Goal: Task Accomplishment & Management: Manage account settings

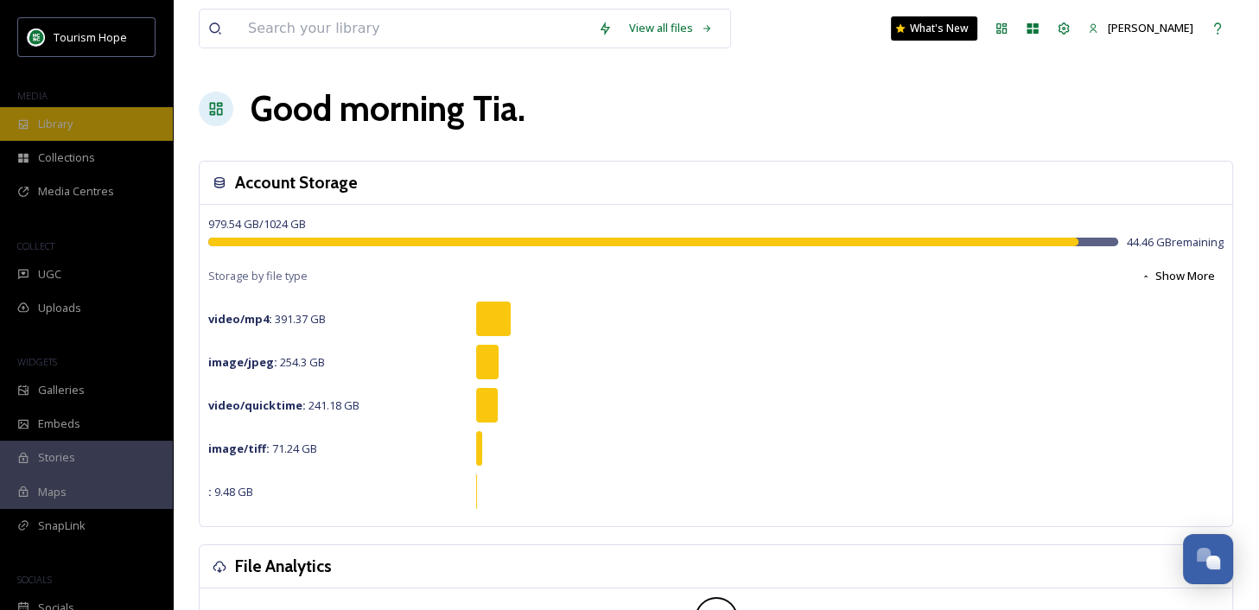
click at [85, 120] on div "Library" at bounding box center [86, 124] width 173 height 34
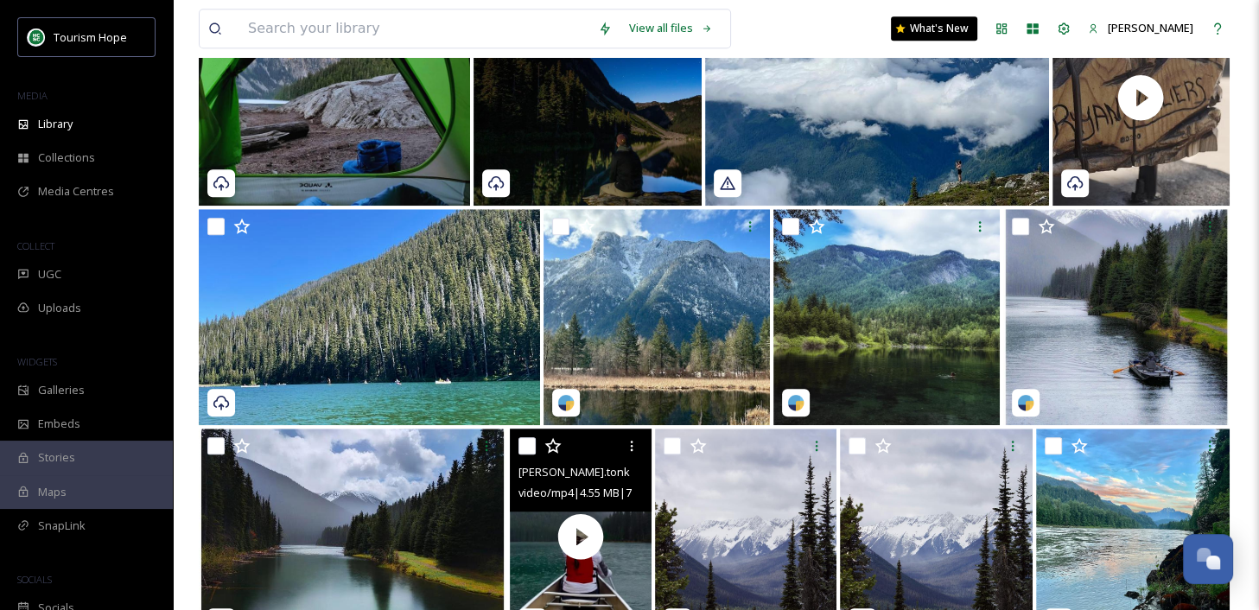
scroll to position [1811, 0]
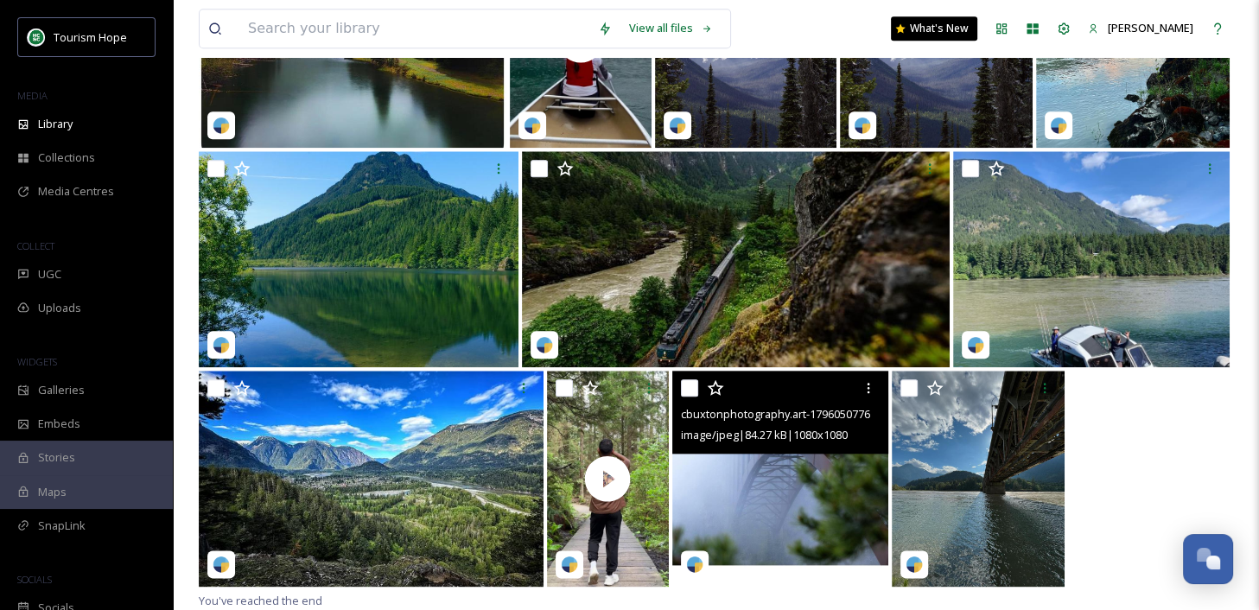
click at [809, 498] on img at bounding box center [780, 479] width 216 height 216
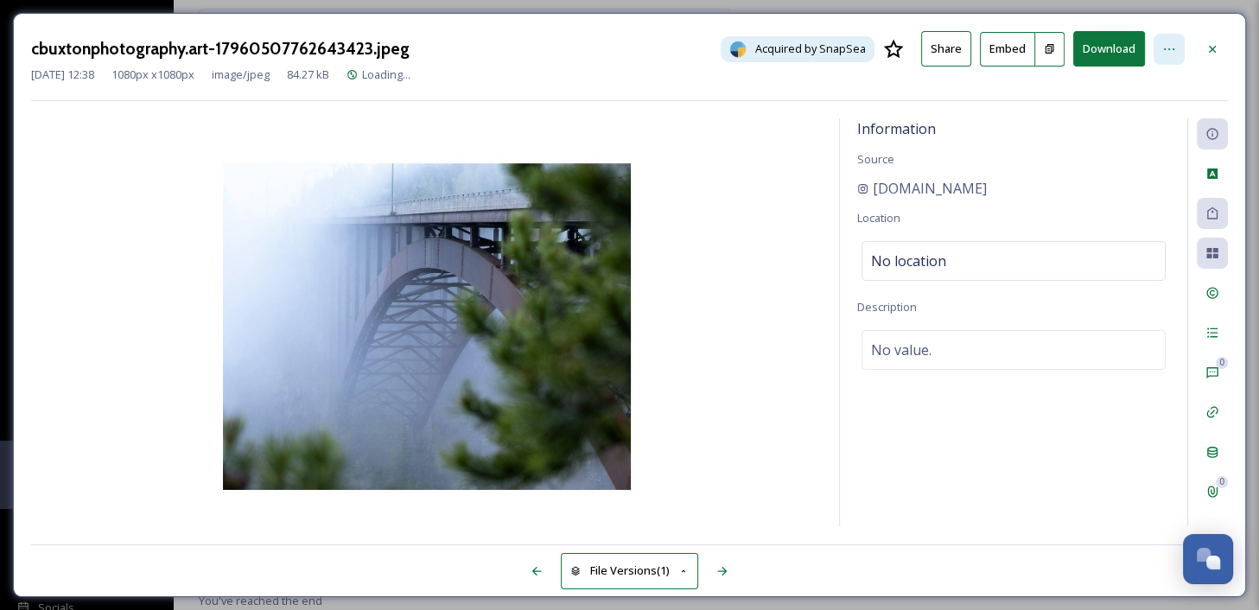
click at [1181, 41] on div at bounding box center [1168, 49] width 31 height 31
click at [1217, 257] on icon at bounding box center [1212, 253] width 14 height 14
click at [1208, 258] on icon at bounding box center [1212, 253] width 14 height 14
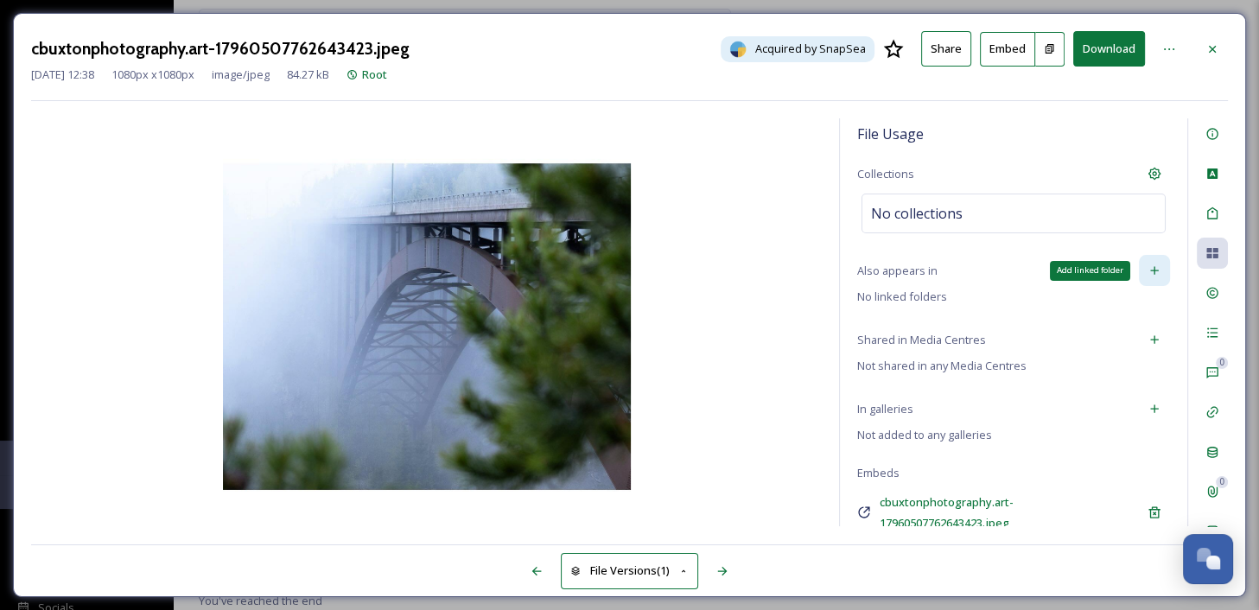
click at [1157, 268] on icon at bounding box center [1154, 270] width 14 height 14
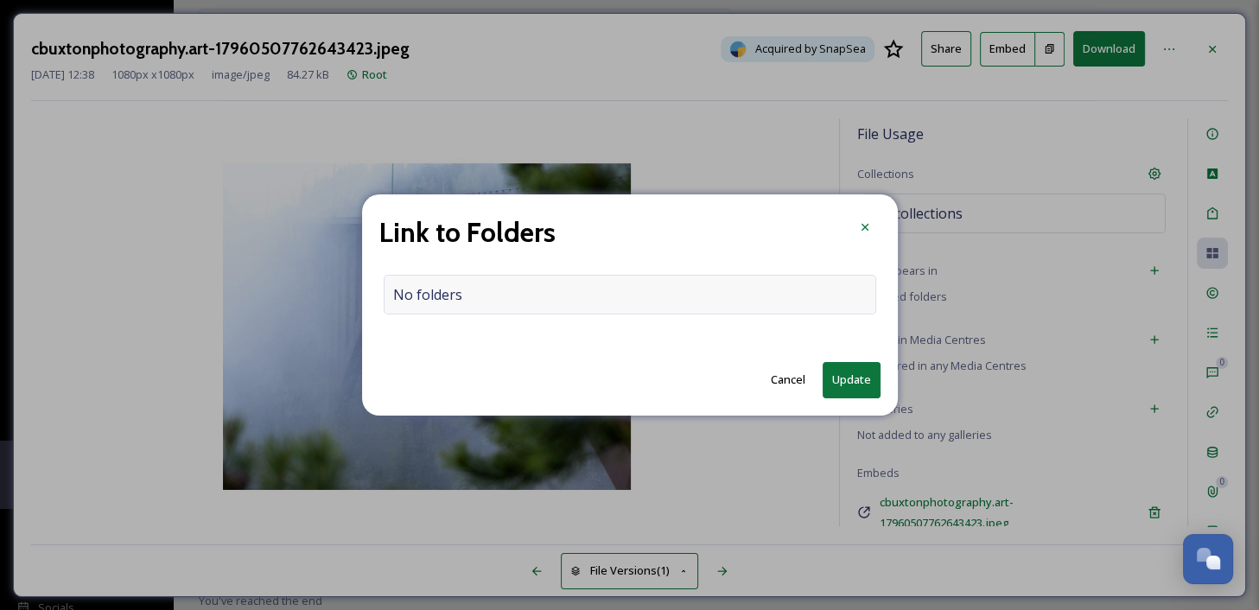
click at [717, 292] on div "No folders" at bounding box center [630, 295] width 492 height 40
click at [717, 292] on input at bounding box center [633, 295] width 499 height 38
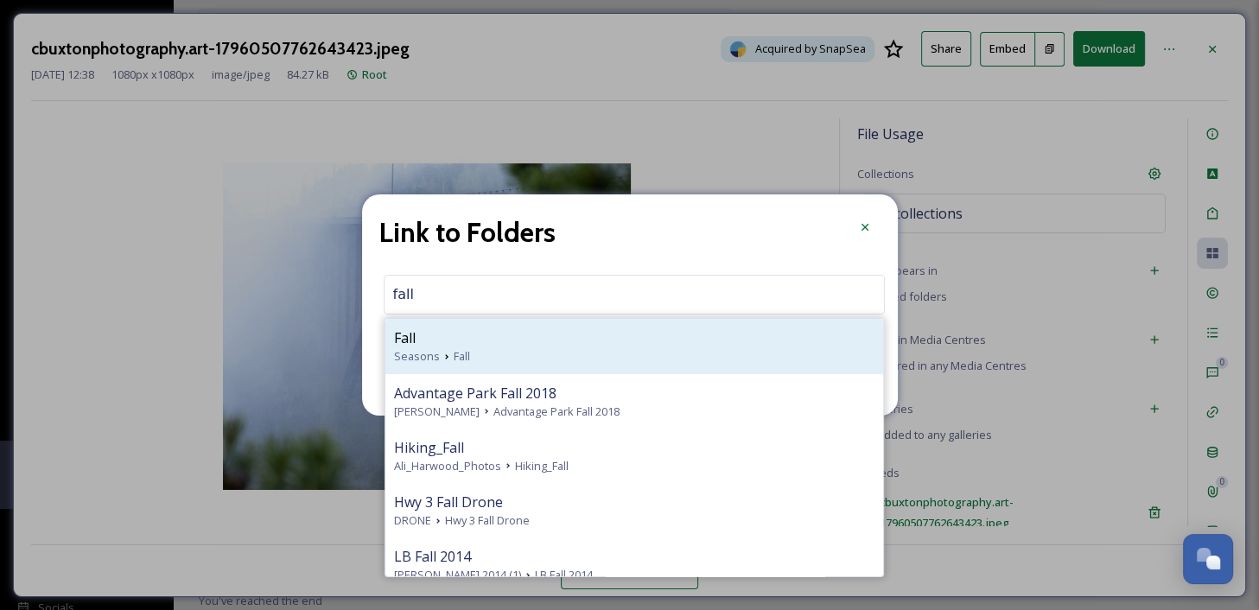
type input "fall"
click at [631, 355] on div "Seasons Fall" at bounding box center [634, 356] width 480 height 16
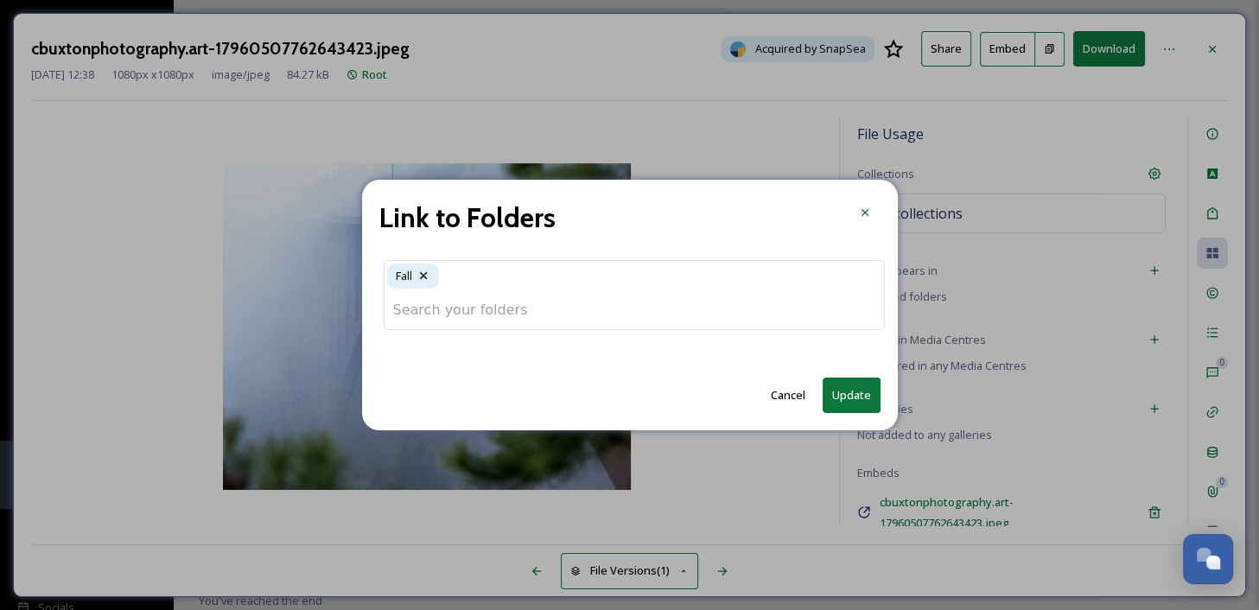
click at [396, 315] on input at bounding box center [633, 310] width 499 height 38
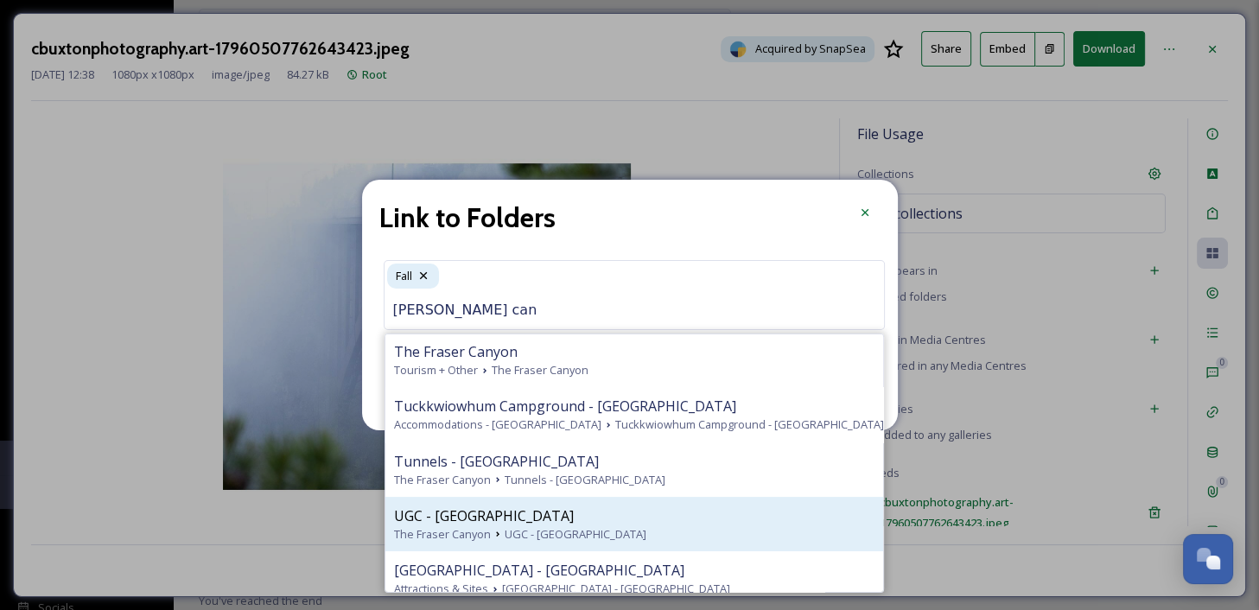
scroll to position [670, 0]
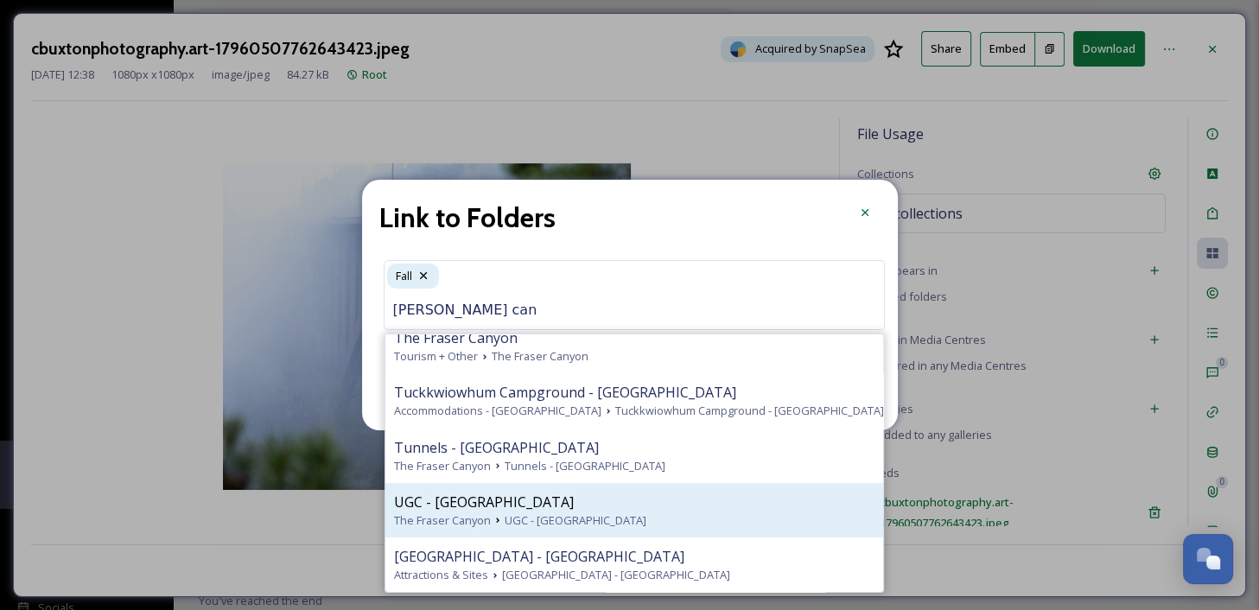
type input "fraser can"
click at [554, 500] on div "UGC - Fraser Canyon" at bounding box center [634, 502] width 480 height 21
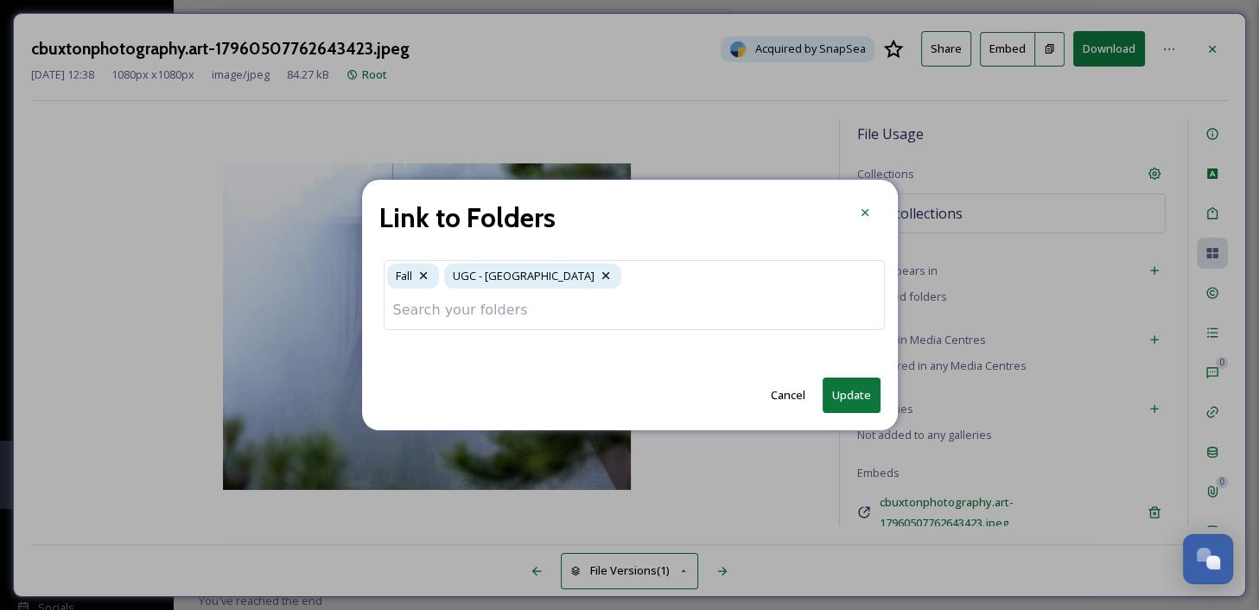
click at [505, 314] on input at bounding box center [633, 310] width 499 height 38
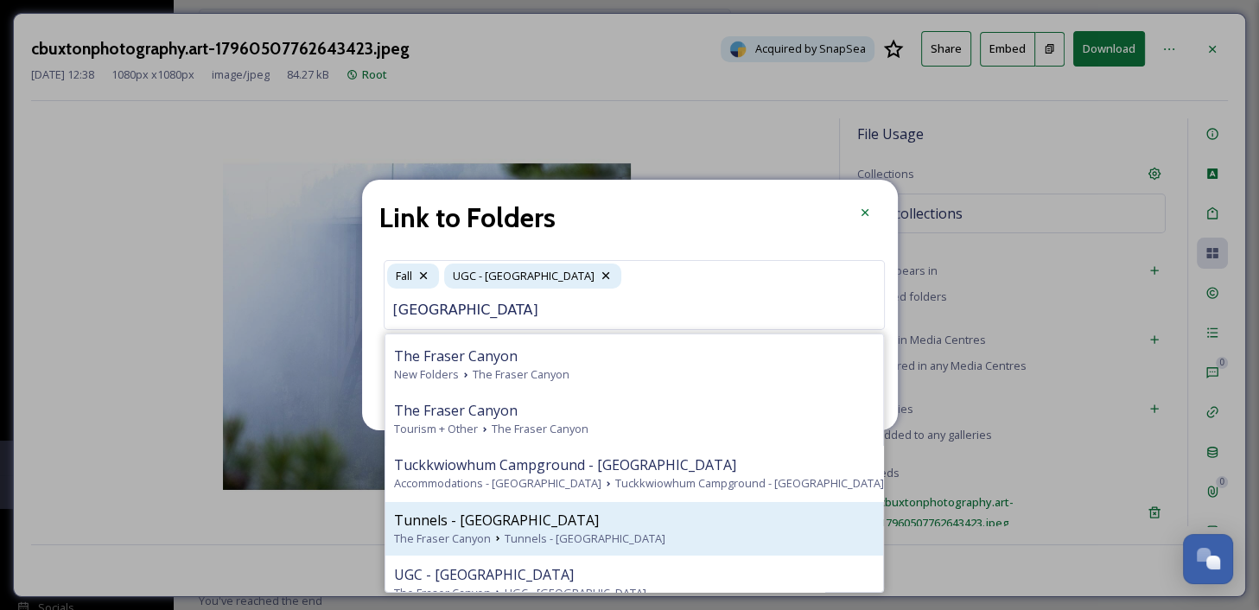
scroll to position [595, 0]
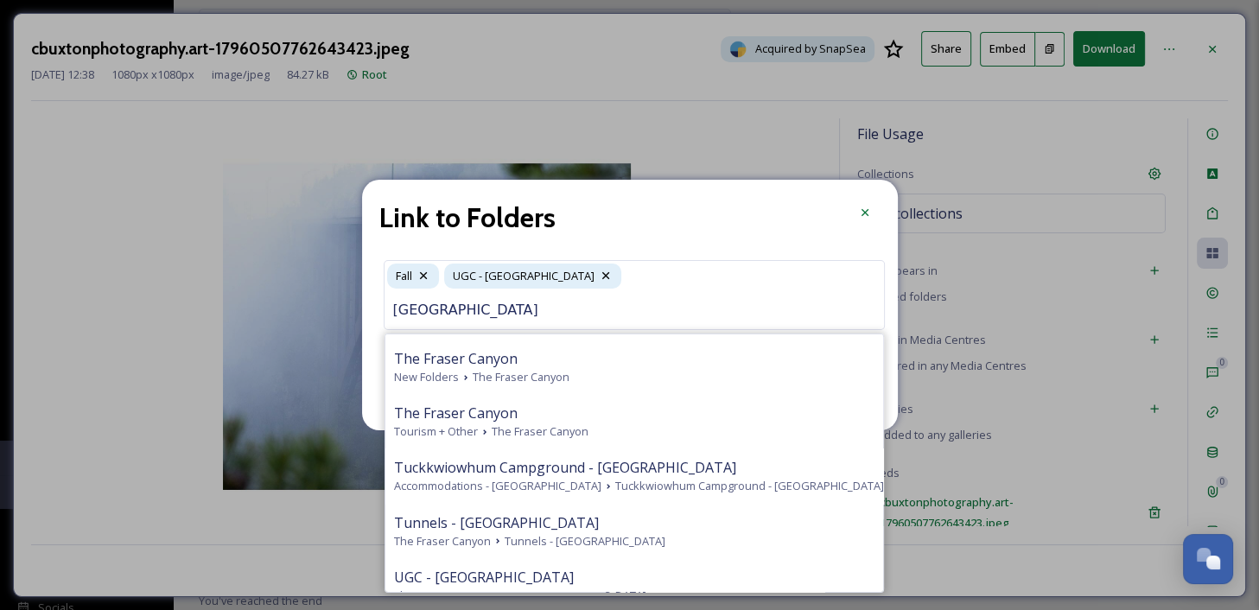
click at [463, 307] on input "fraser canyon" at bounding box center [633, 310] width 499 height 38
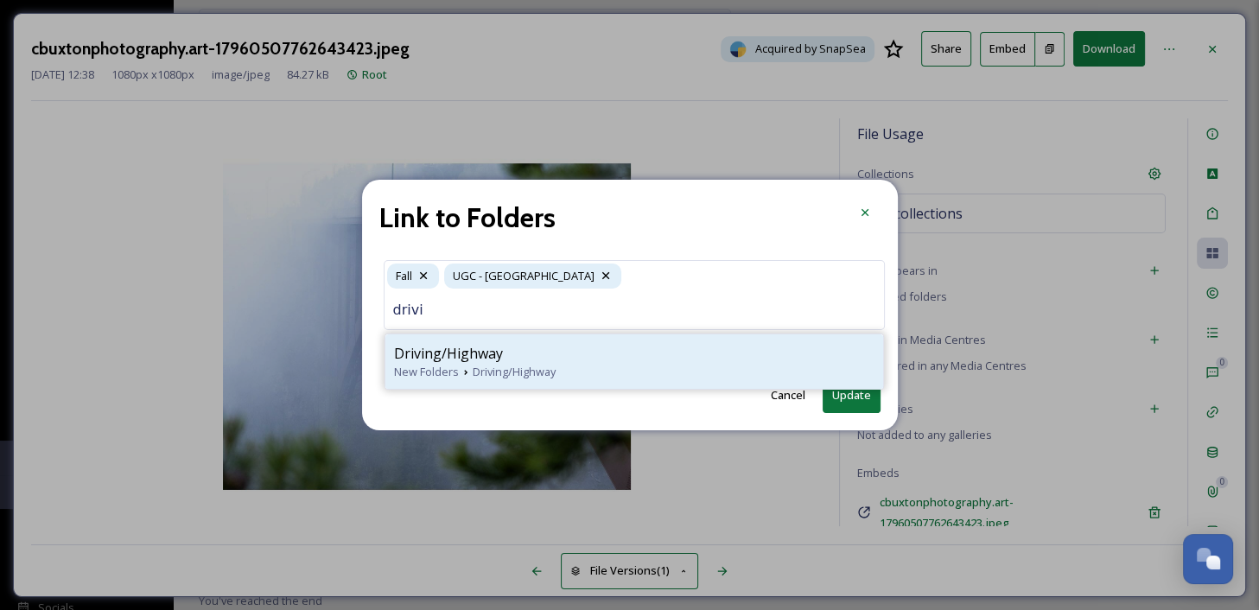
type input "drivi"
click at [471, 358] on span "Driving/Highway" at bounding box center [448, 353] width 109 height 21
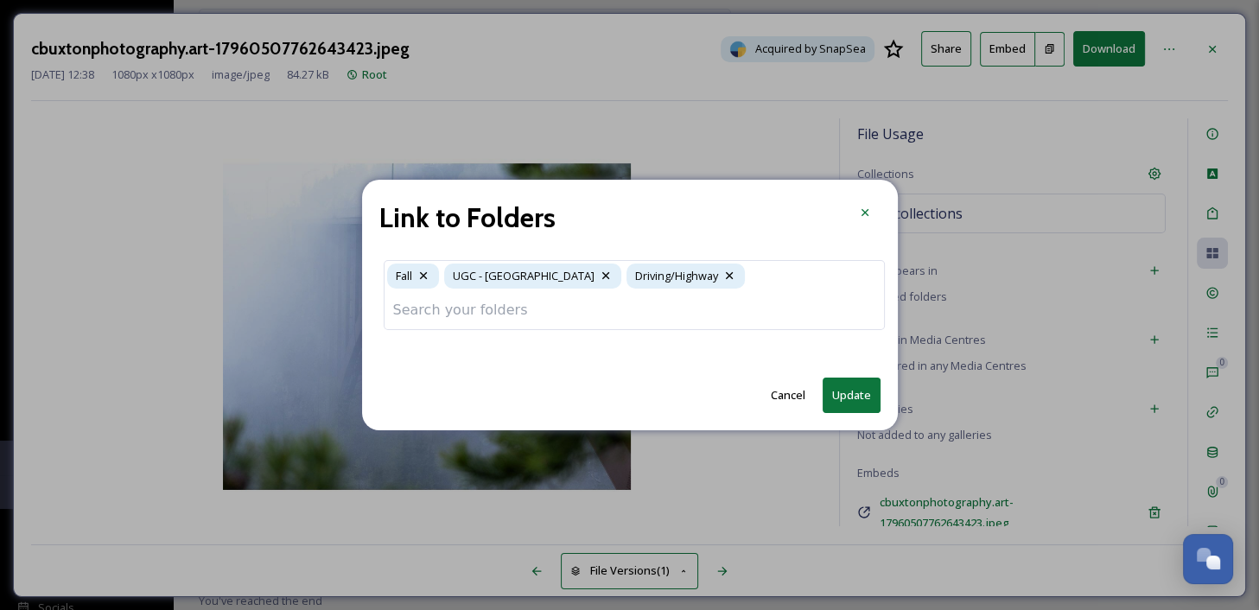
click at [496, 314] on input at bounding box center [633, 310] width 499 height 38
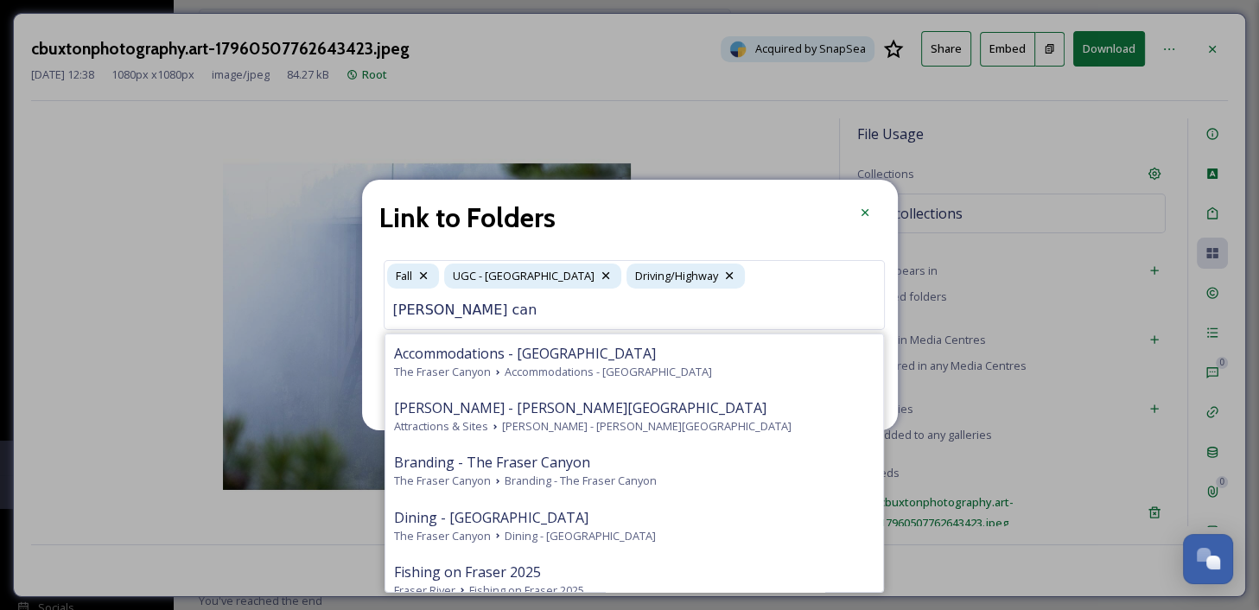
type input "fraser cany"
click at [442, 311] on input "fraser cany" at bounding box center [633, 310] width 499 height 38
click at [426, 314] on input "fraser cany" at bounding box center [633, 310] width 499 height 38
drag, startPoint x: 468, startPoint y: 314, endPoint x: 379, endPoint y: 314, distance: 89.0
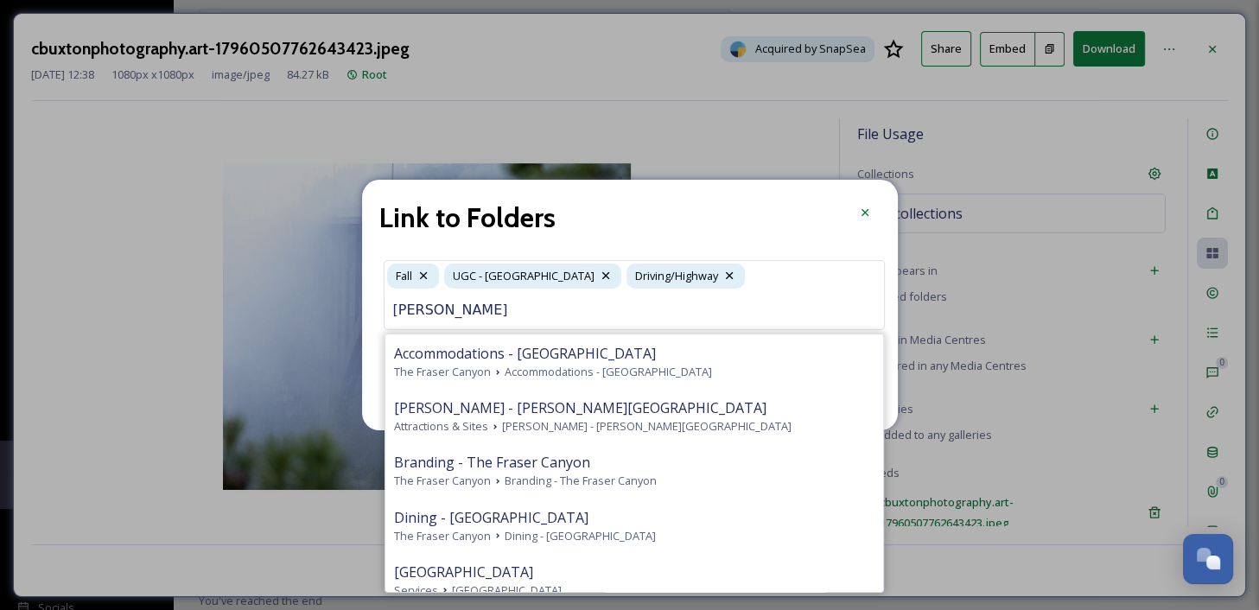
click at [378, 314] on div "Link to Folders Fall UGC - Fraser Canyon Driving/Highway fraser cany Accommodat…" at bounding box center [630, 305] width 536 height 251
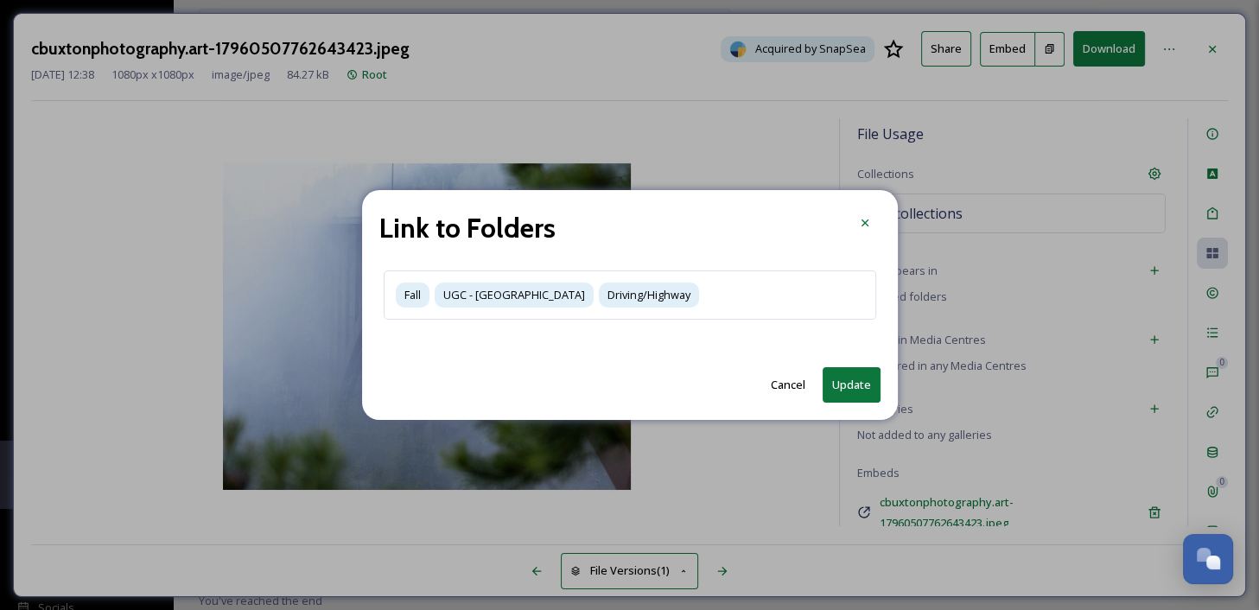
click at [851, 397] on button "Update" at bounding box center [851, 384] width 58 height 35
click at [849, 381] on button "Update" at bounding box center [851, 384] width 58 height 35
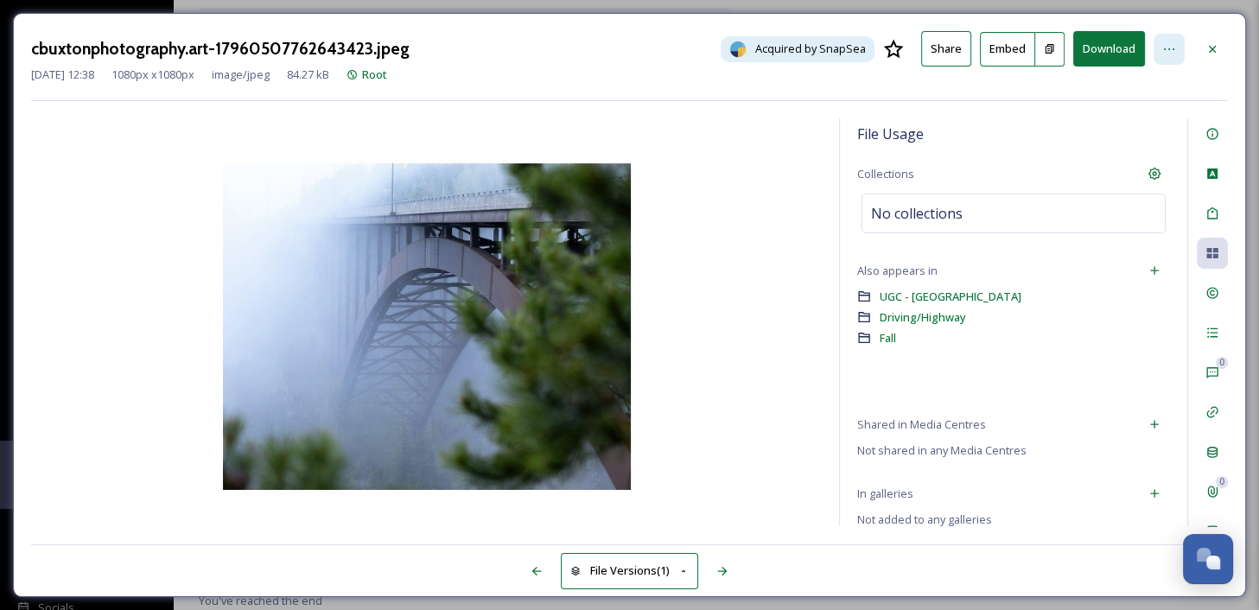
click at [1173, 53] on icon at bounding box center [1169, 49] width 14 height 14
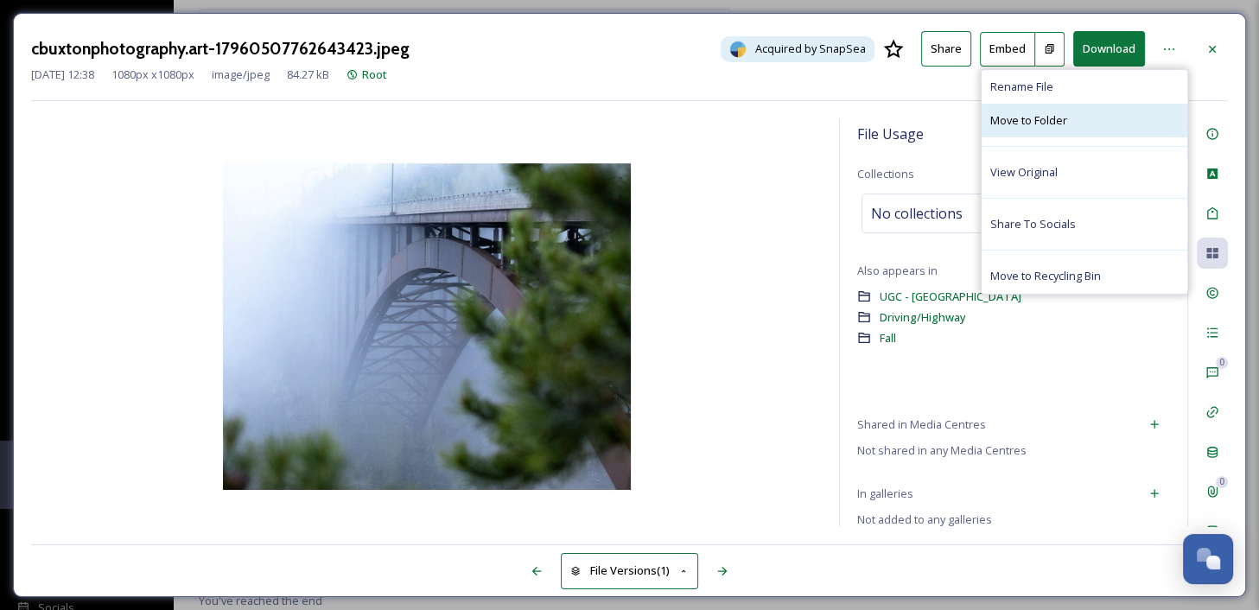
click at [1056, 120] on span "Move to Folder" at bounding box center [1028, 120] width 77 height 16
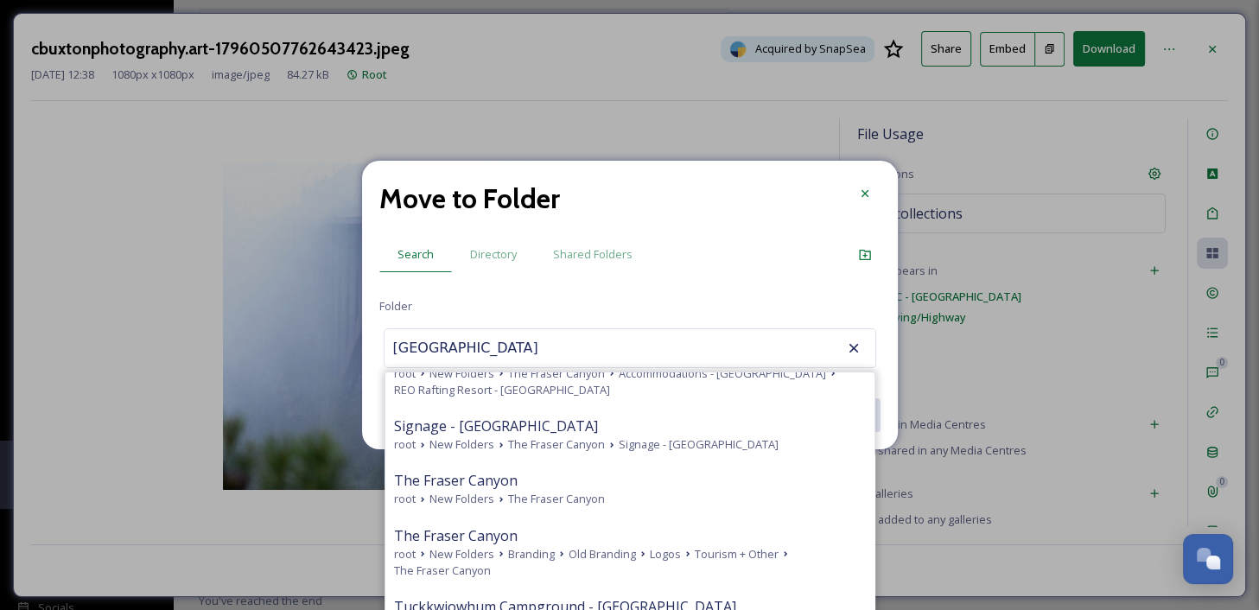
scroll to position [581, 0]
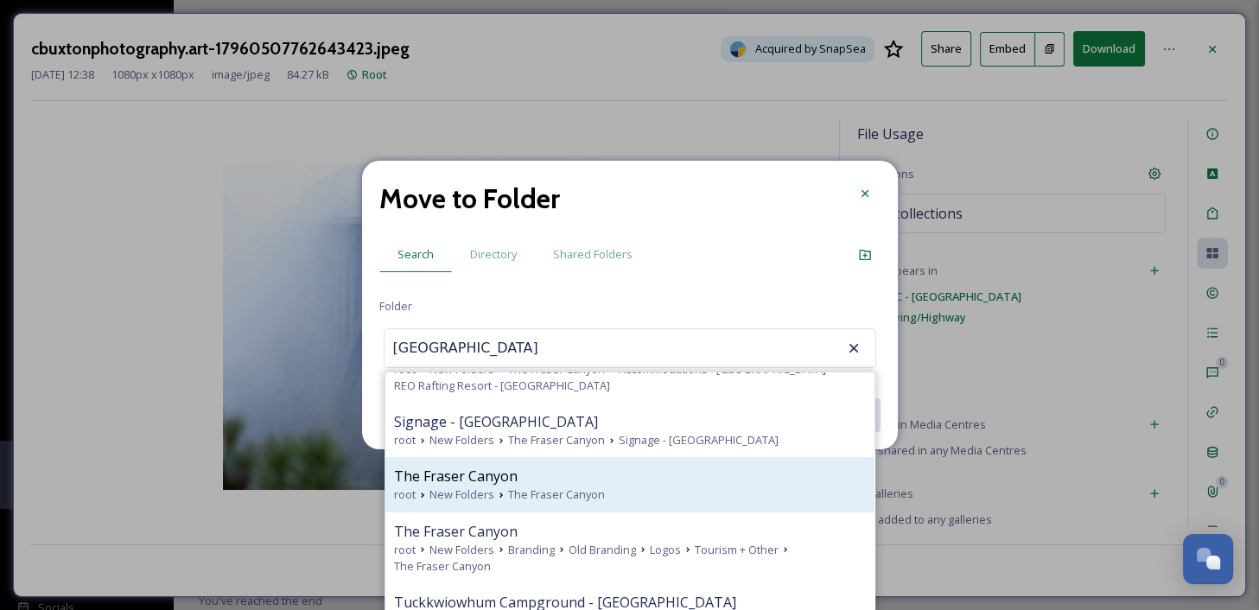
click at [643, 484] on div "The Fraser Canyon" at bounding box center [630, 476] width 472 height 21
type input "The Fraser Canyon"
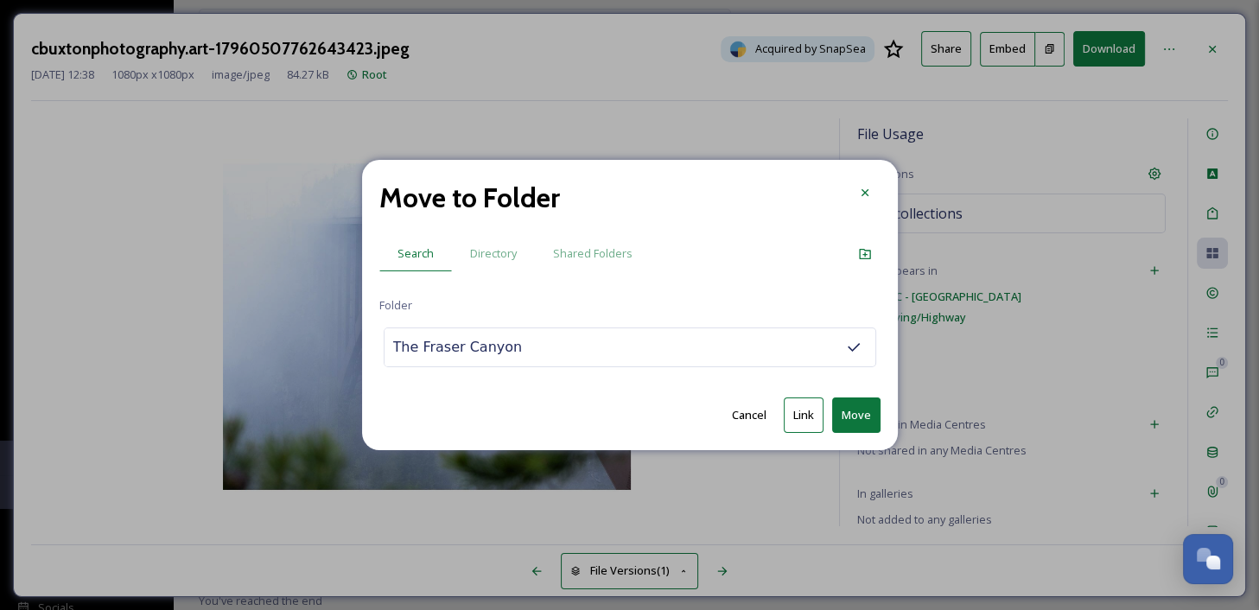
click at [854, 410] on button "Move" at bounding box center [856, 414] width 48 height 35
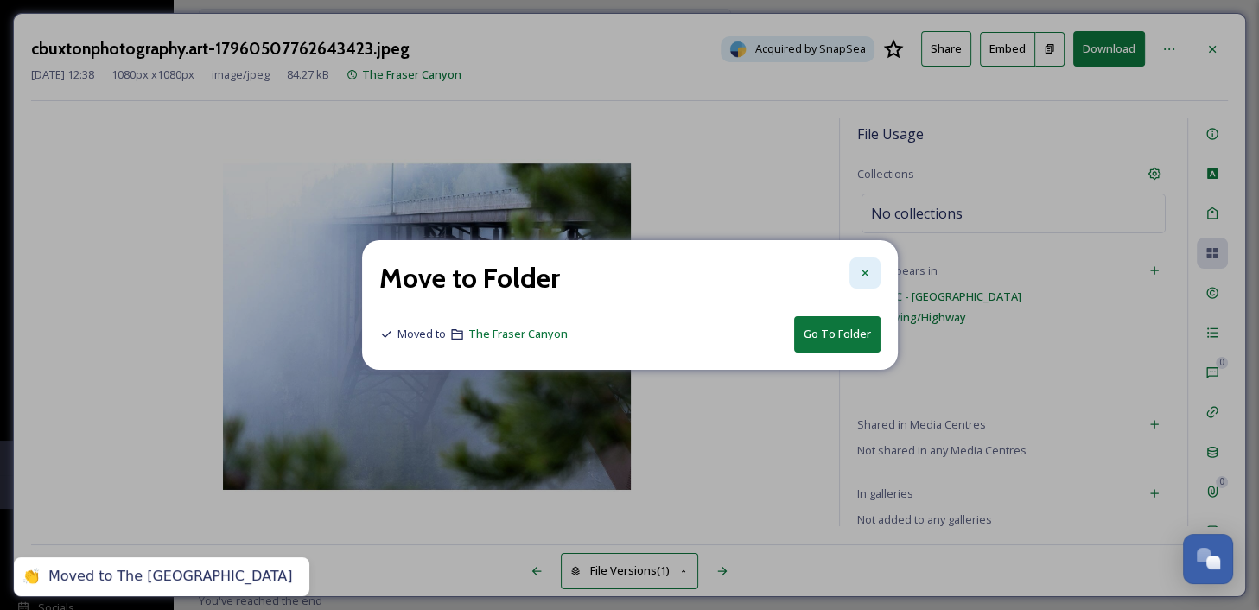
click at [867, 271] on icon at bounding box center [865, 273] width 14 height 14
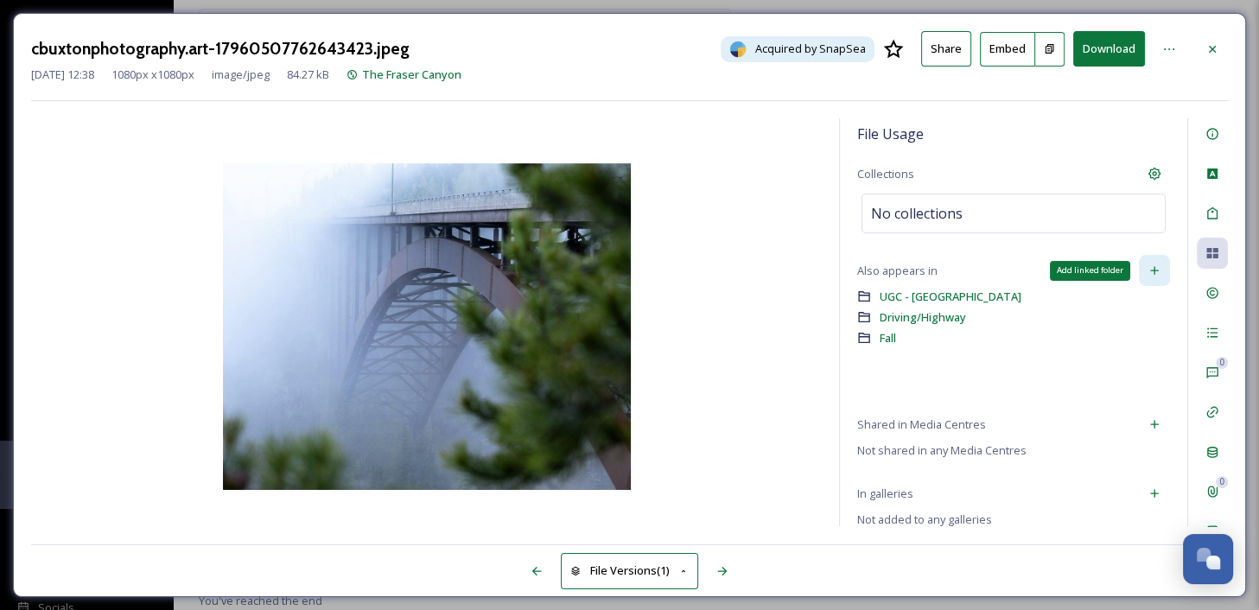
click at [1163, 263] on div "Add linked folder" at bounding box center [1154, 270] width 31 height 31
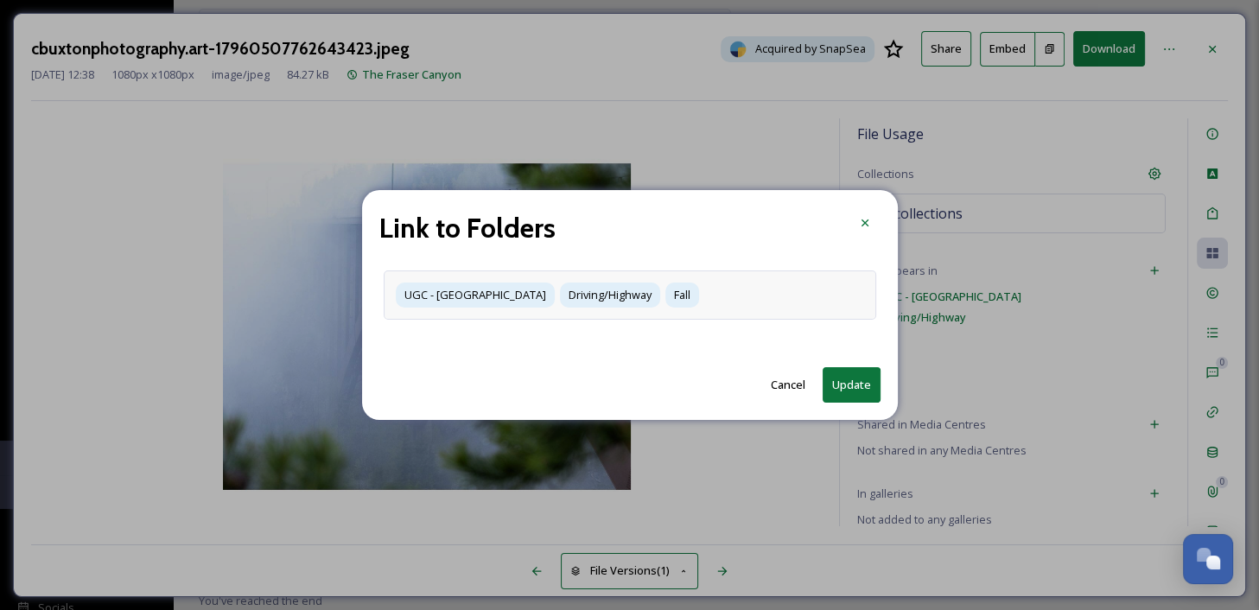
click at [709, 288] on div "UGC - Fraser Canyon Driving/Highway Fall" at bounding box center [630, 294] width 492 height 49
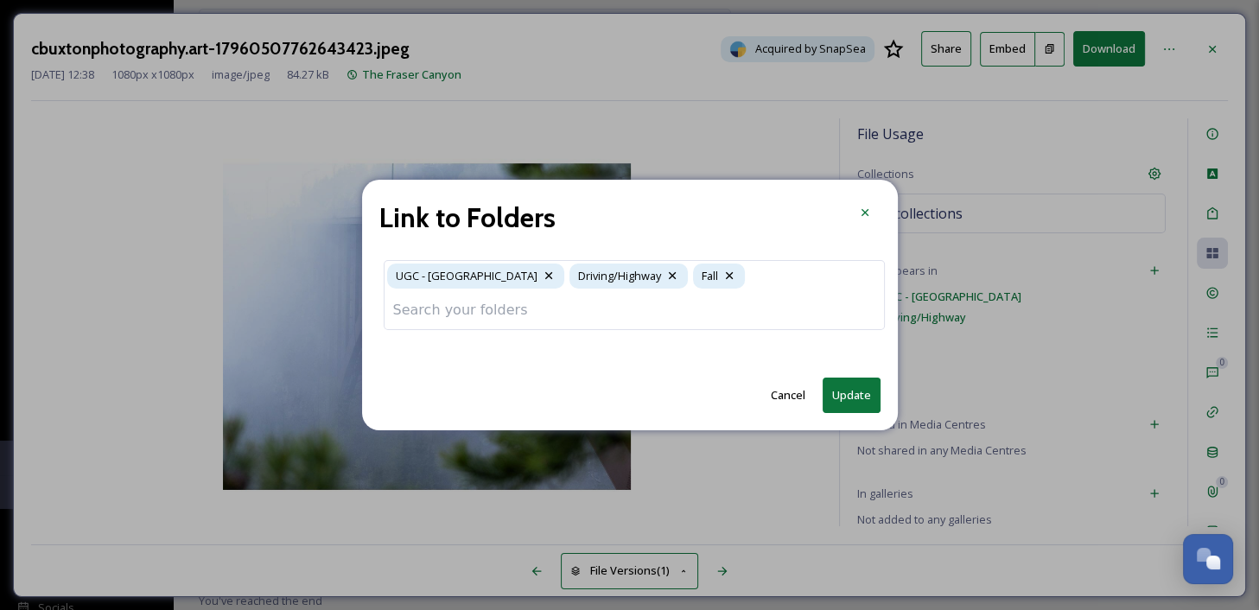
click at [684, 315] on input at bounding box center [633, 310] width 499 height 38
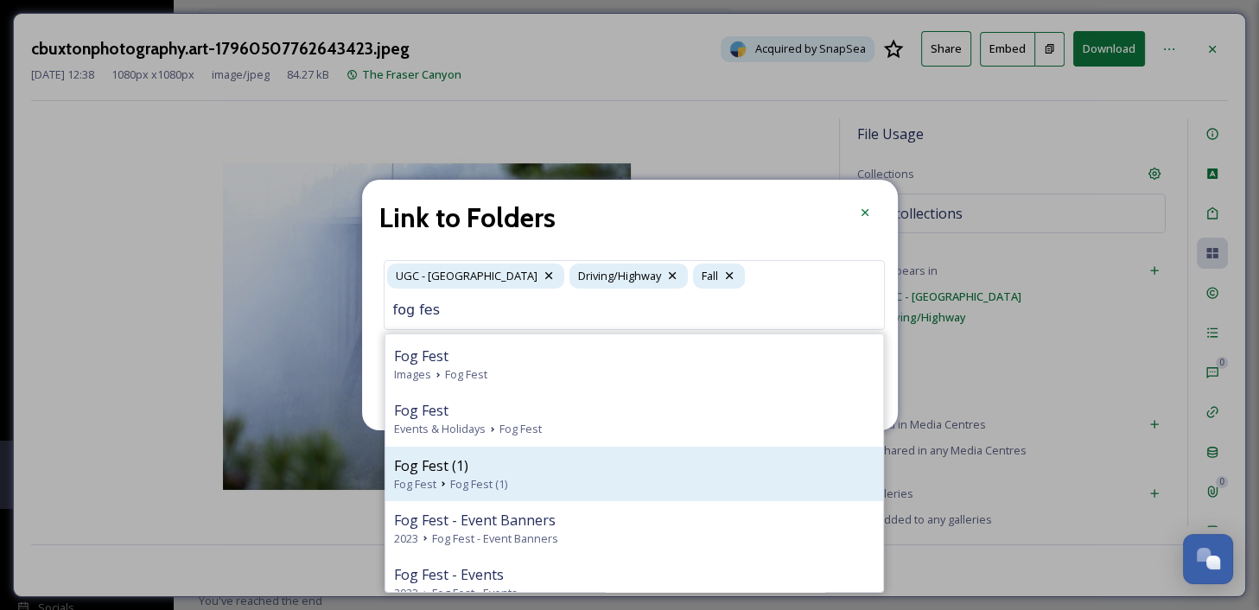
scroll to position [0, 0]
type input "fog fes"
click at [570, 469] on div "Fog Fest" at bounding box center [634, 462] width 480 height 21
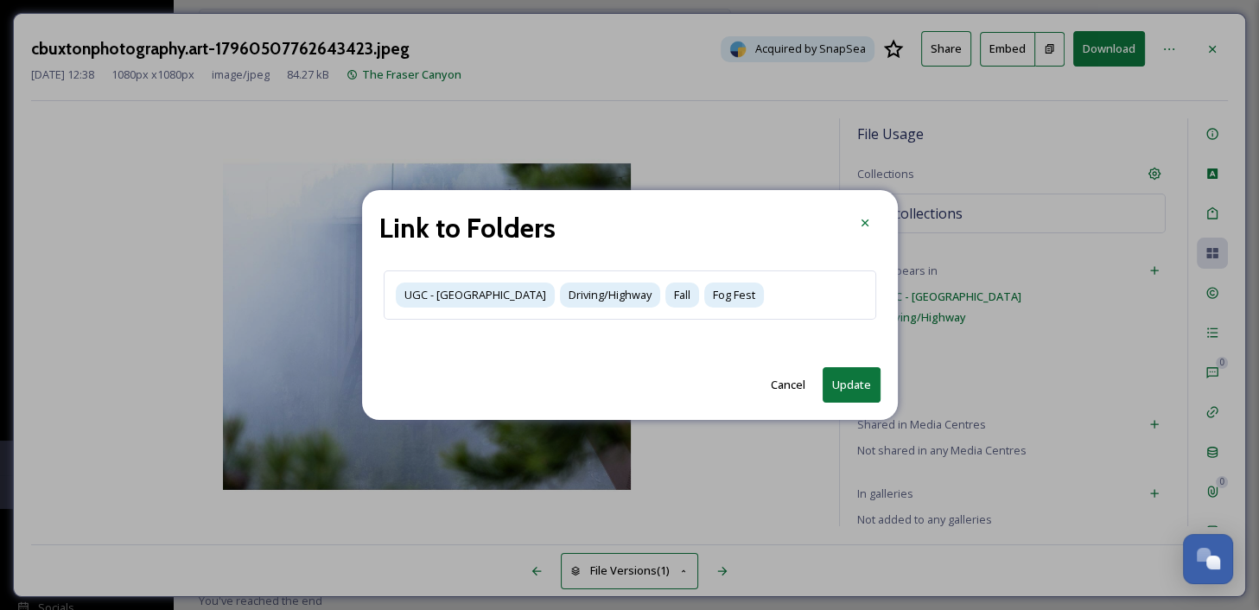
click at [851, 398] on button "Update" at bounding box center [851, 384] width 58 height 35
click at [849, 380] on button "Update" at bounding box center [851, 384] width 58 height 35
click at [854, 384] on button "Update" at bounding box center [851, 384] width 58 height 35
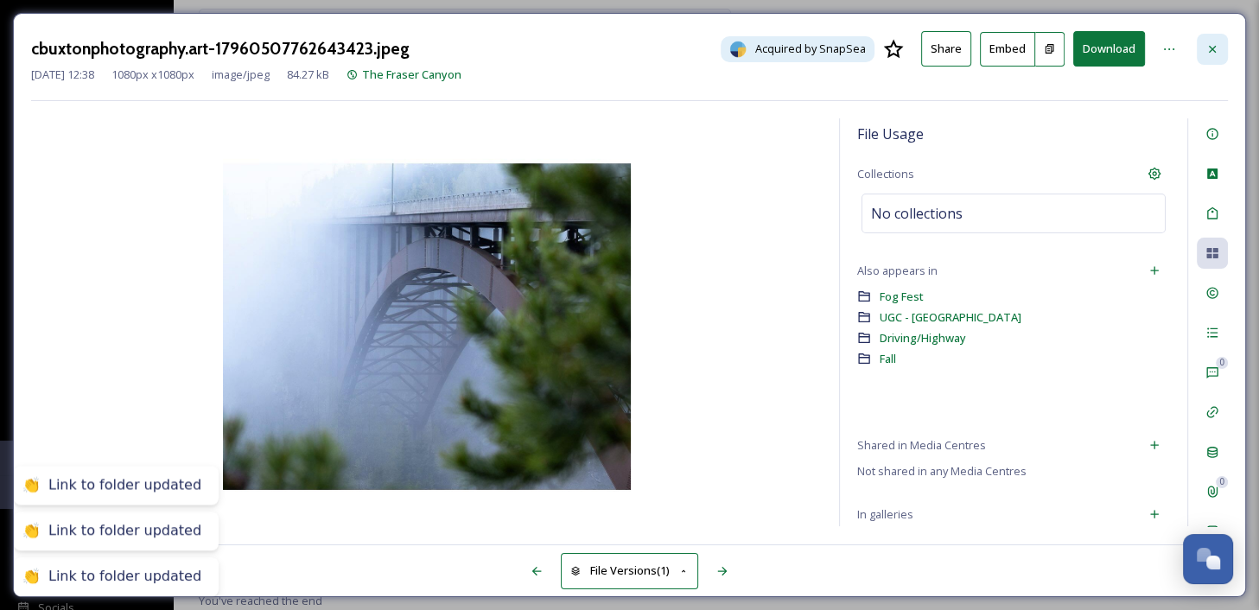
click at [1218, 48] on icon at bounding box center [1212, 49] width 14 height 14
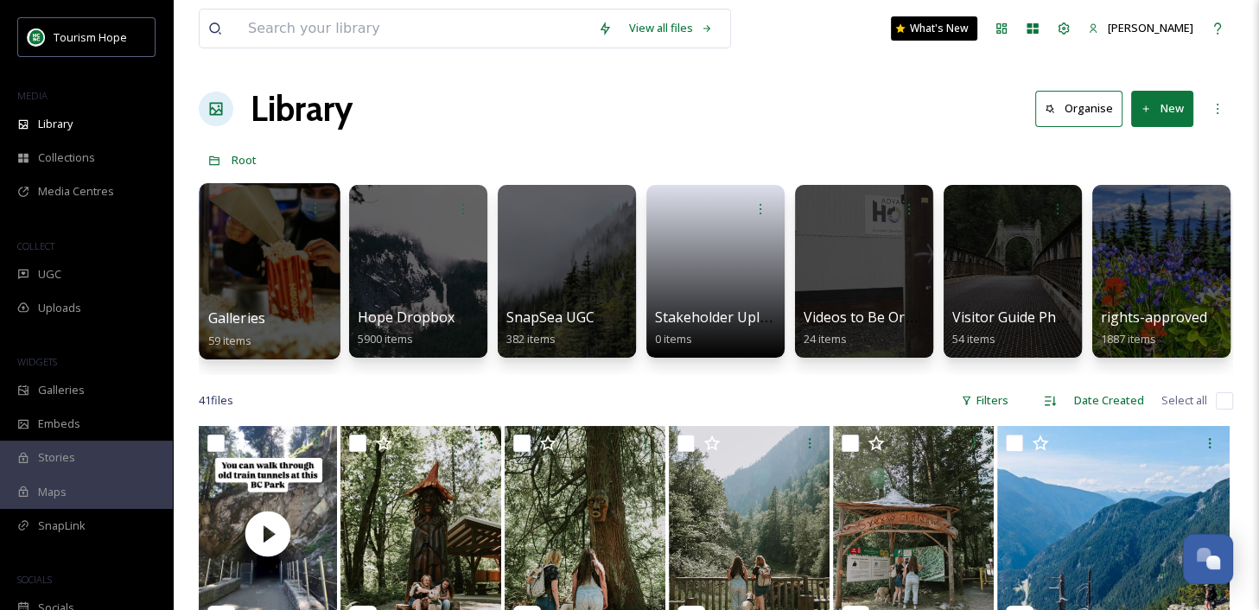
scroll to position [0, 750]
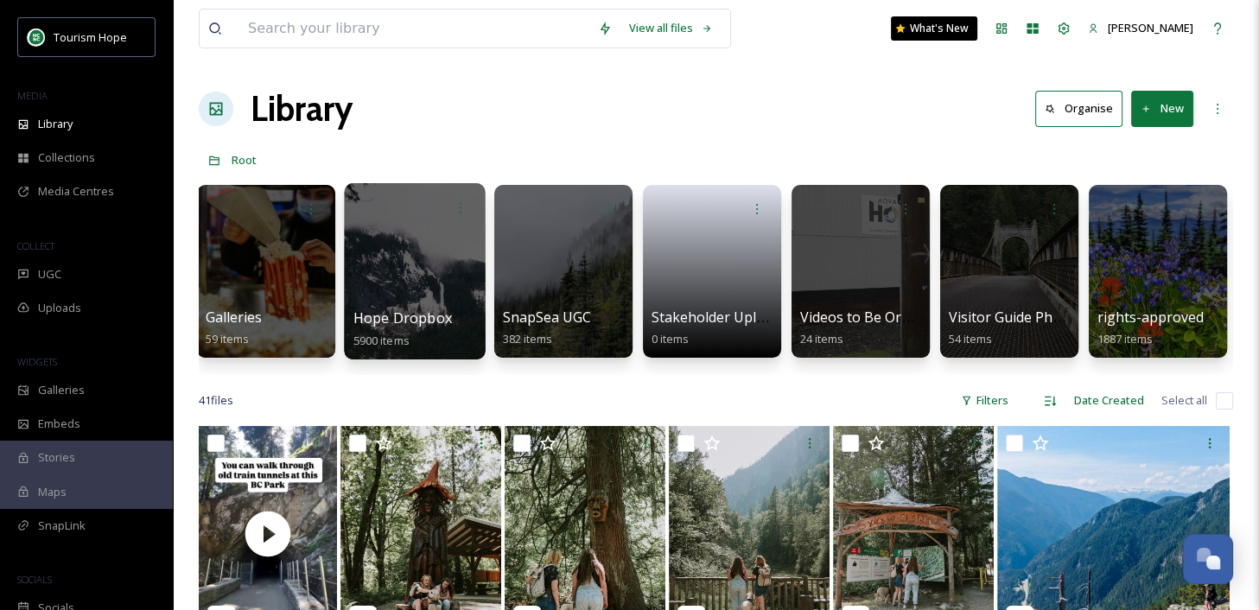
click at [441, 251] on div at bounding box center [414, 271] width 141 height 176
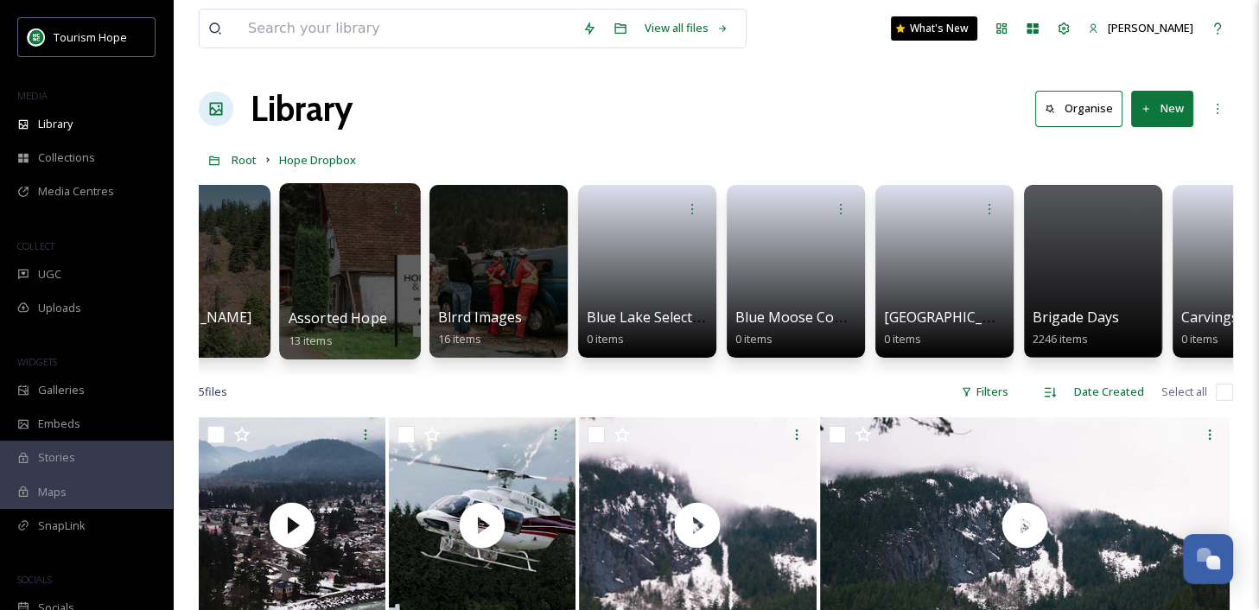
scroll to position [0, 372]
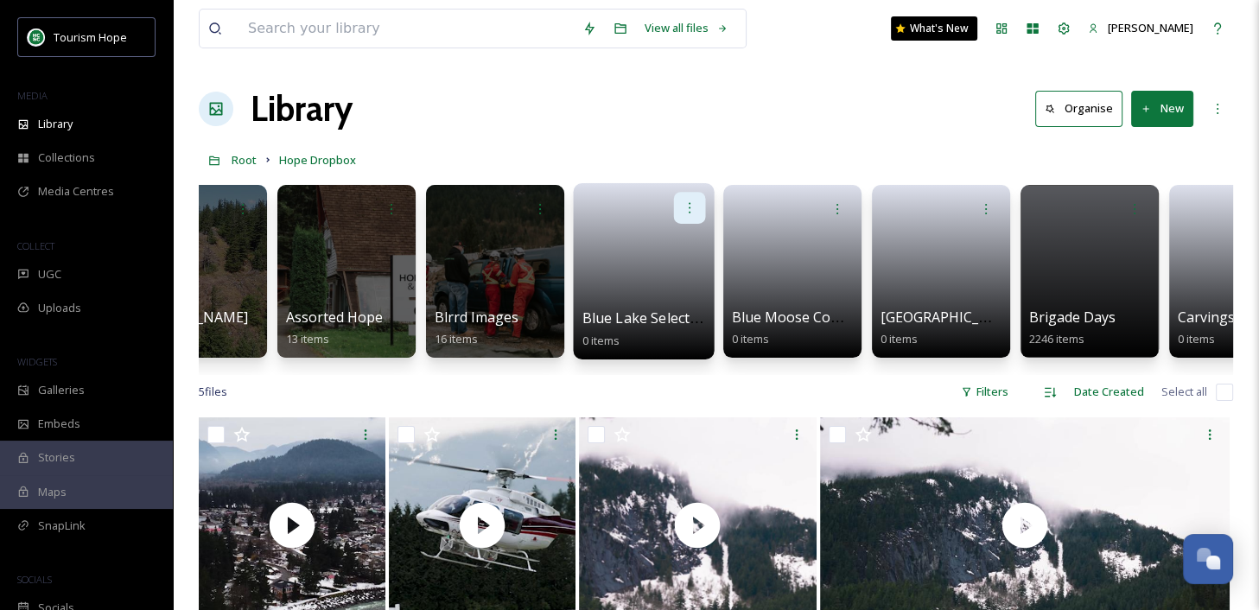
click at [689, 203] on icon at bounding box center [690, 207] width 14 height 14
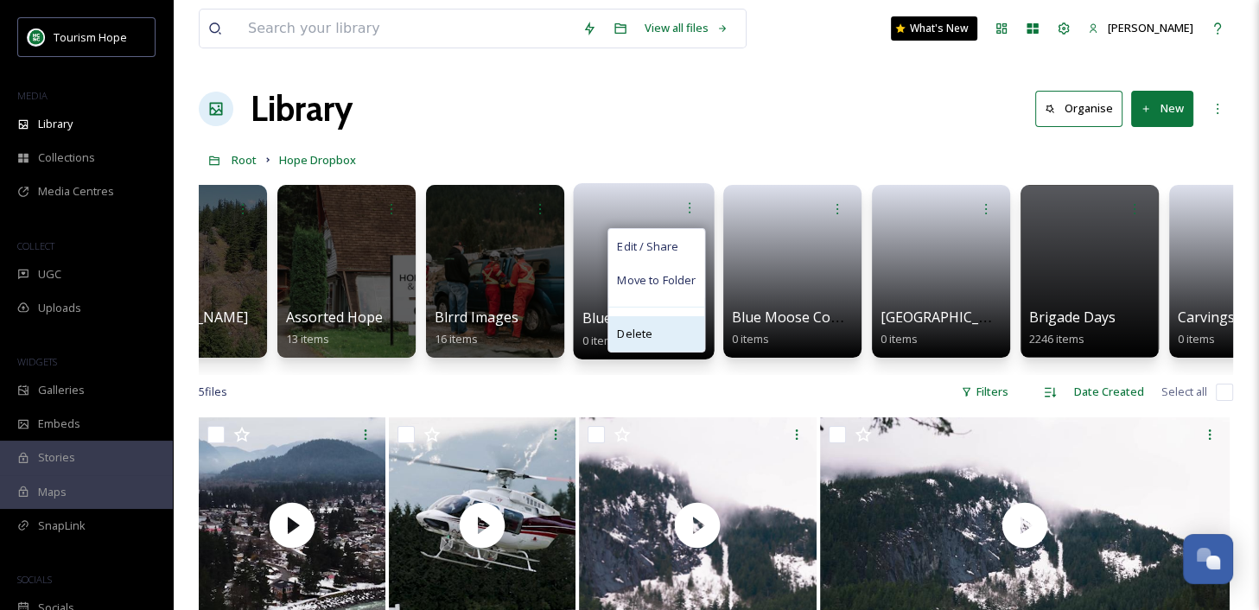
click at [670, 324] on div "Delete" at bounding box center [656, 333] width 96 height 35
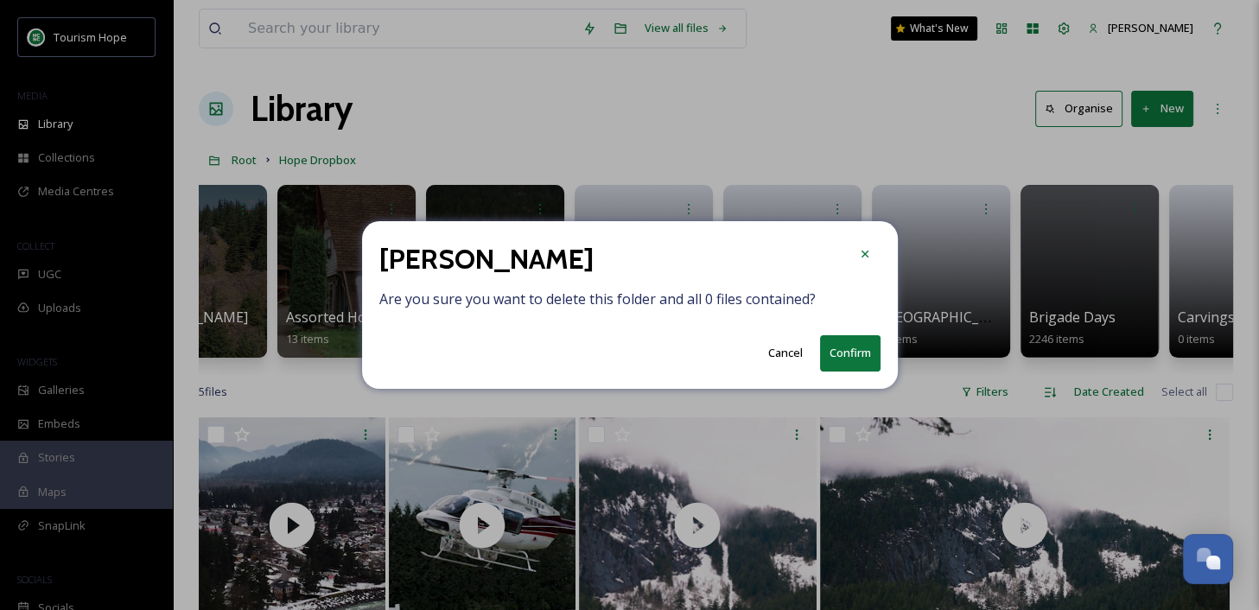
click at [847, 351] on button "Confirm" at bounding box center [850, 352] width 60 height 35
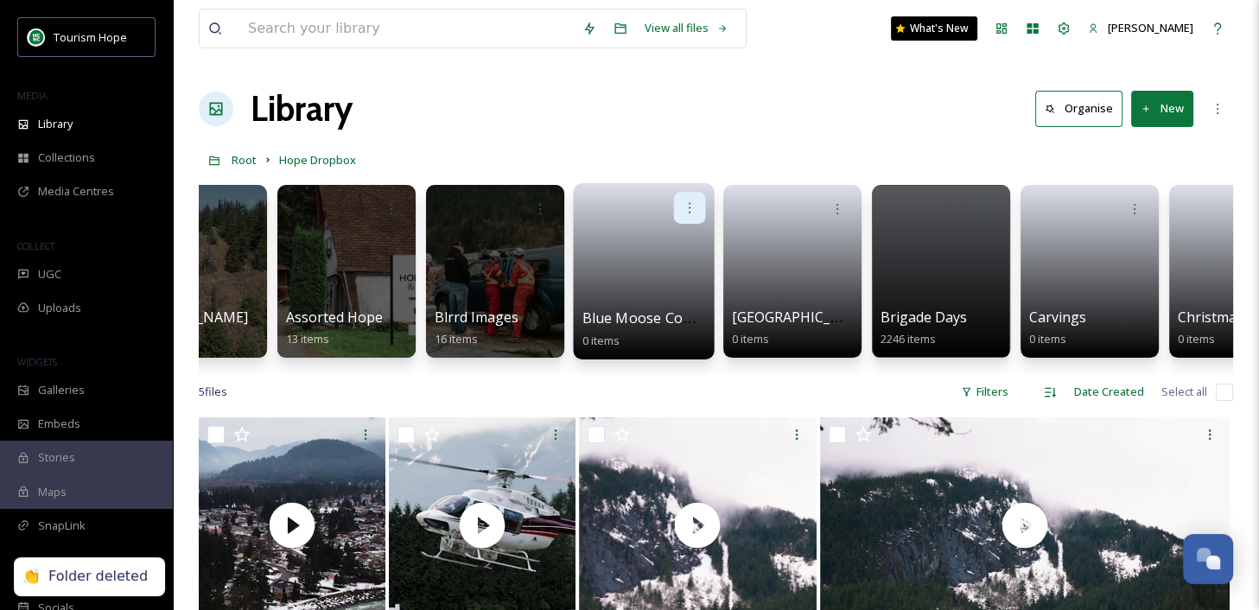
click at [684, 209] on icon at bounding box center [690, 207] width 14 height 14
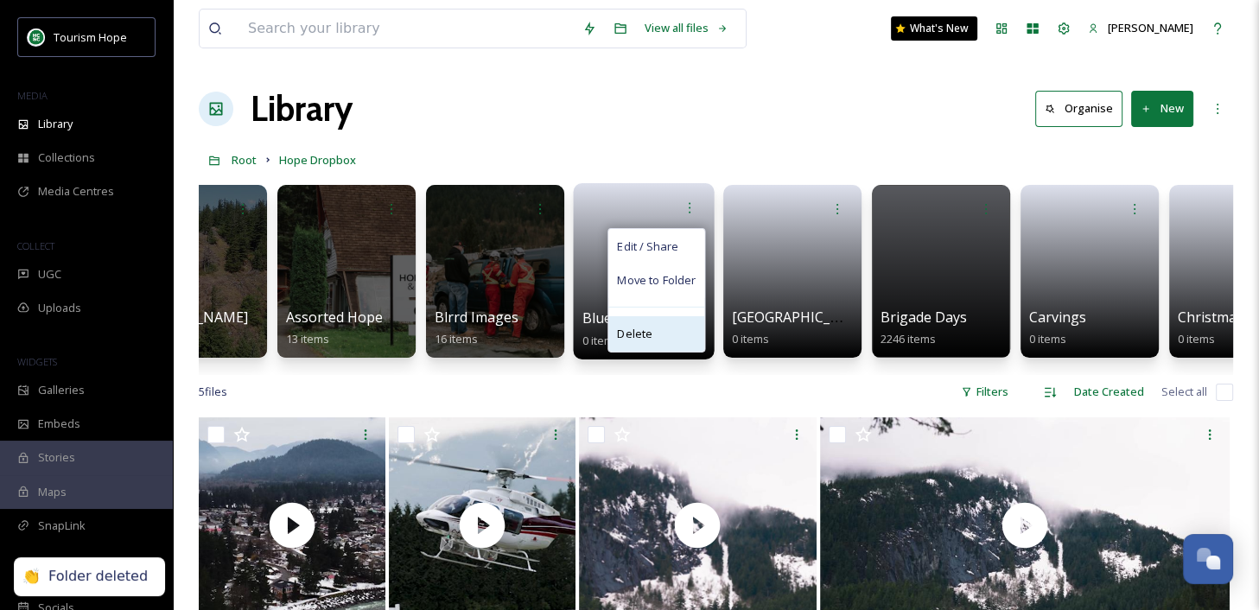
click at [676, 340] on div "Delete" at bounding box center [656, 333] width 96 height 35
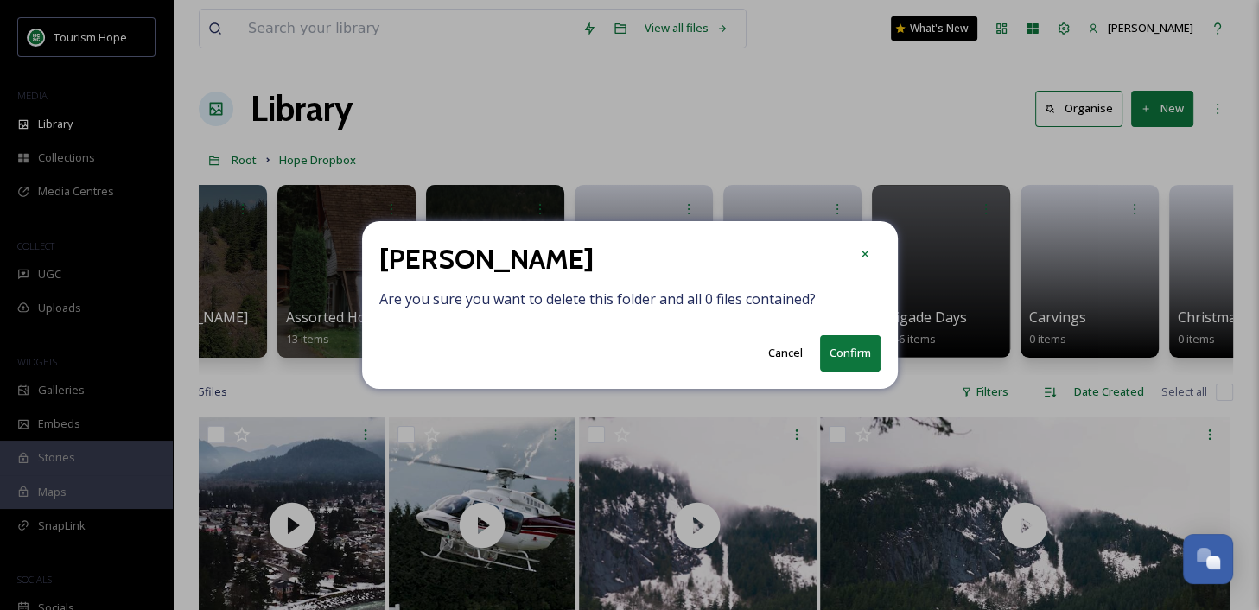
click at [862, 359] on button "Confirm" at bounding box center [850, 352] width 60 height 35
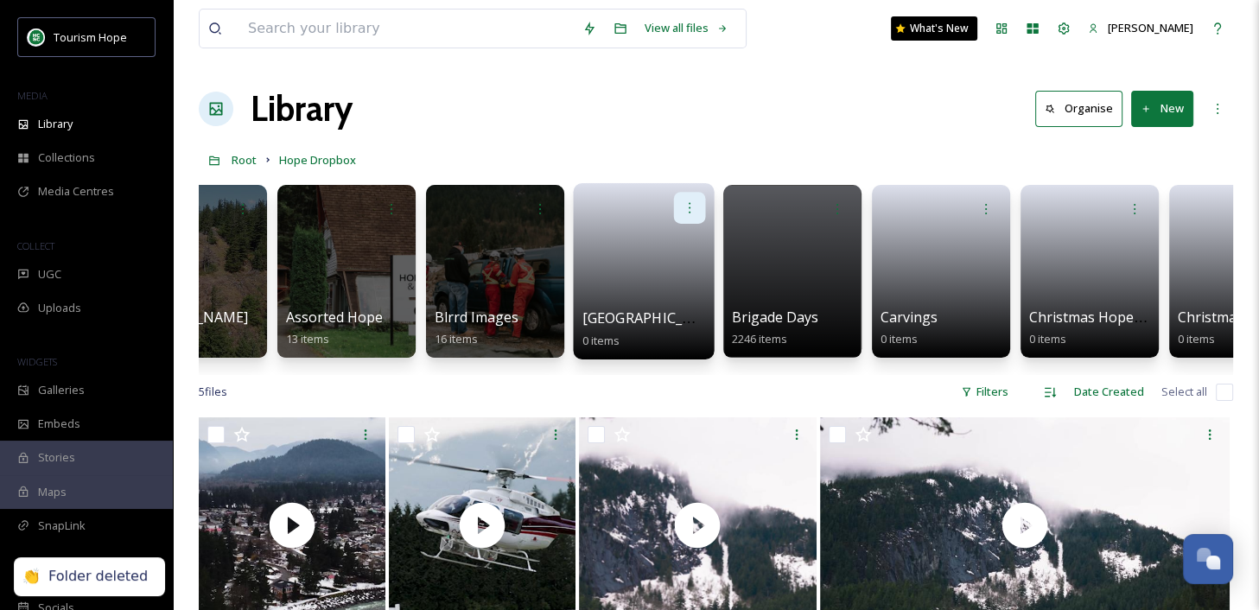
click at [685, 210] on icon at bounding box center [690, 207] width 14 height 14
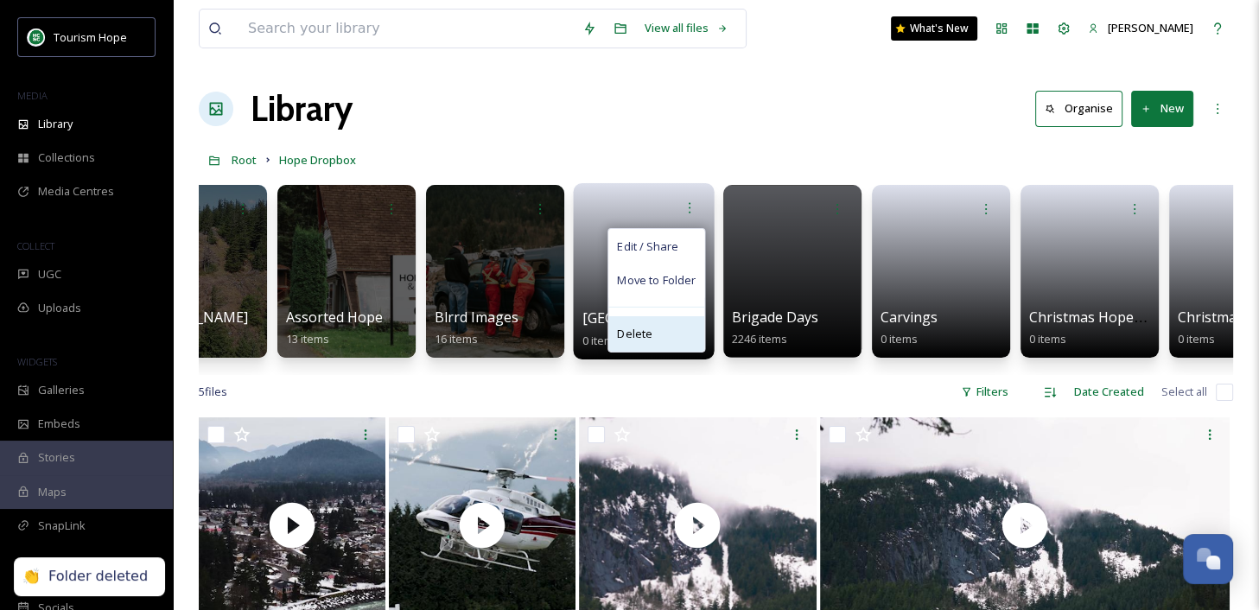
click at [656, 328] on div "Delete" at bounding box center [656, 333] width 96 height 35
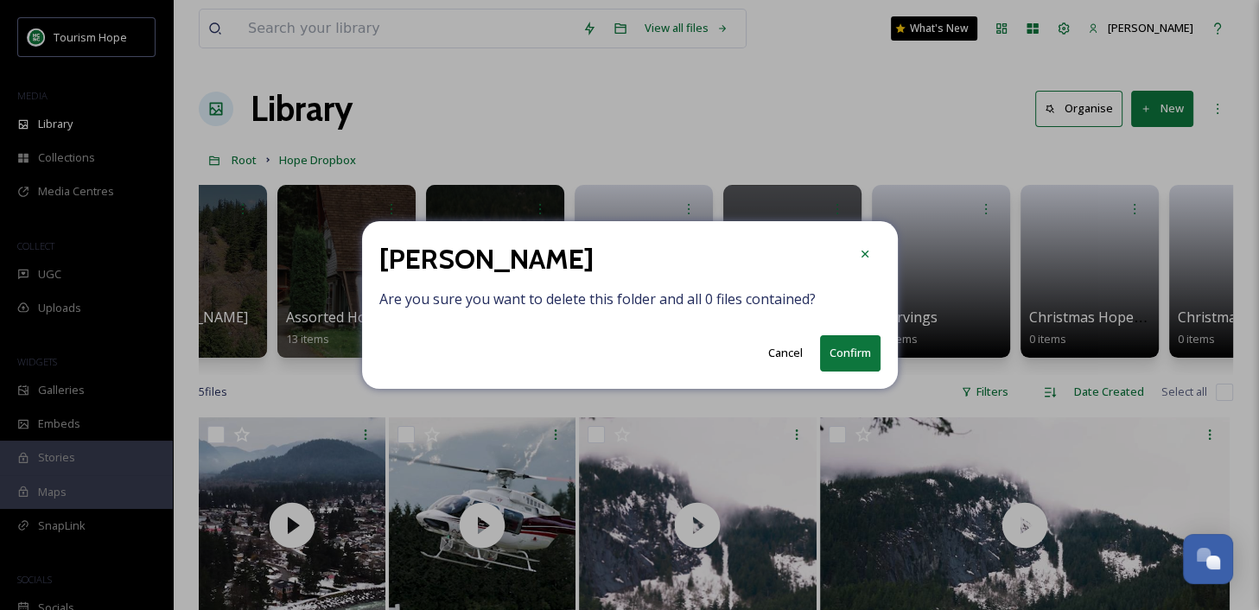
click at [831, 357] on button "Confirm" at bounding box center [850, 352] width 60 height 35
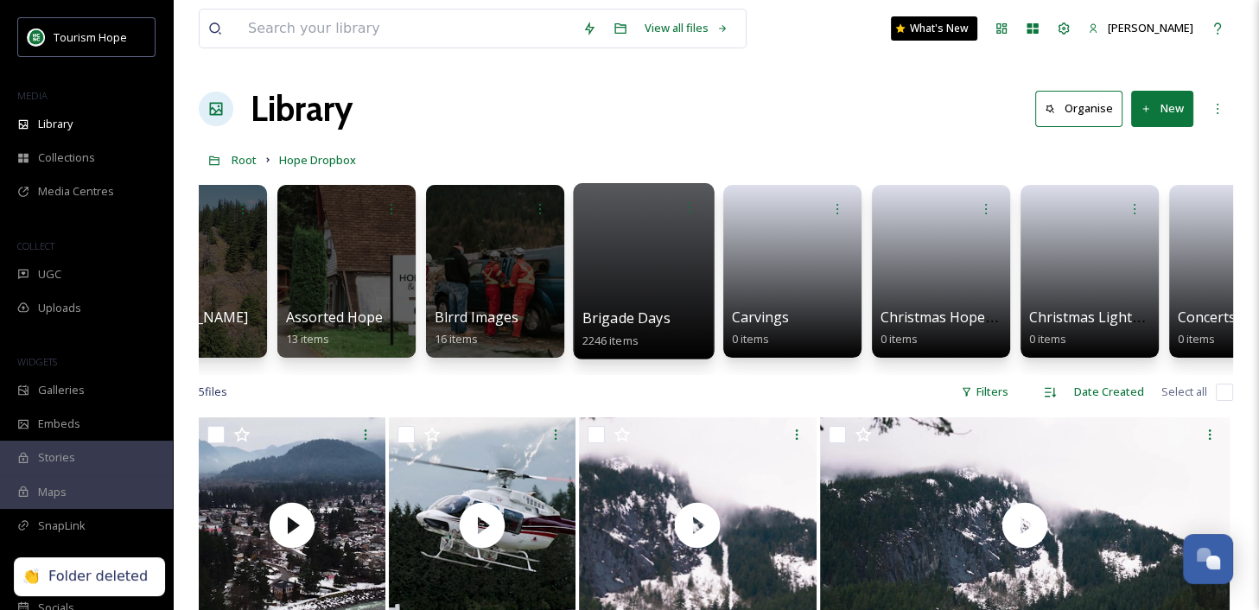
click at [649, 304] on div at bounding box center [643, 271] width 141 height 176
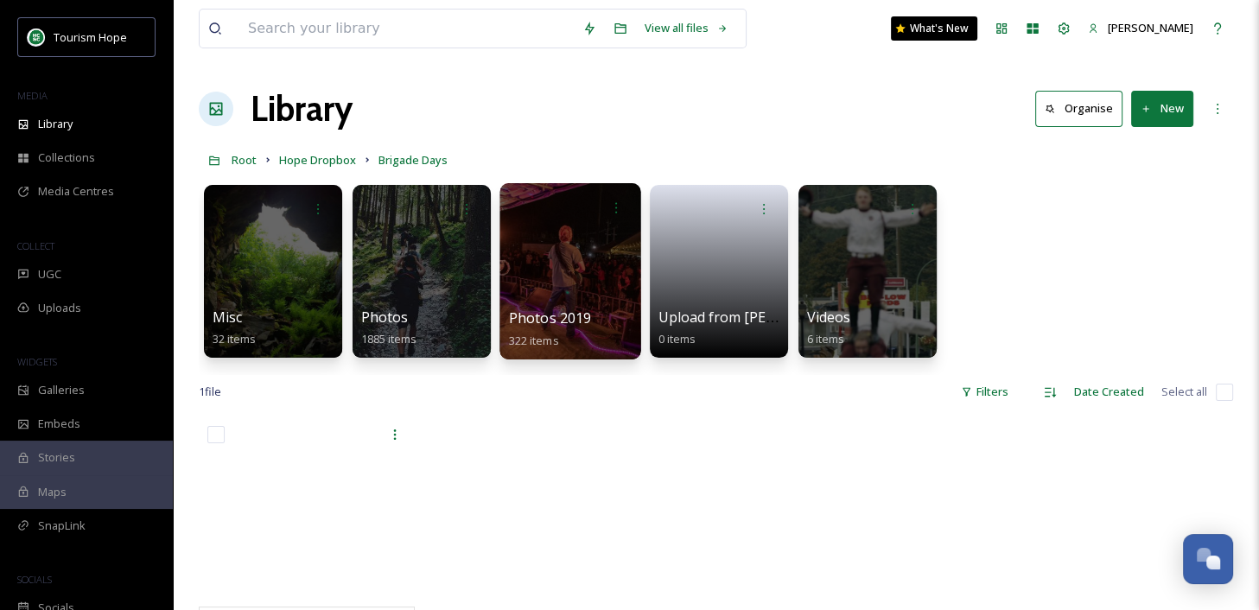
click at [573, 313] on span "Photos 2019" at bounding box center [550, 317] width 83 height 19
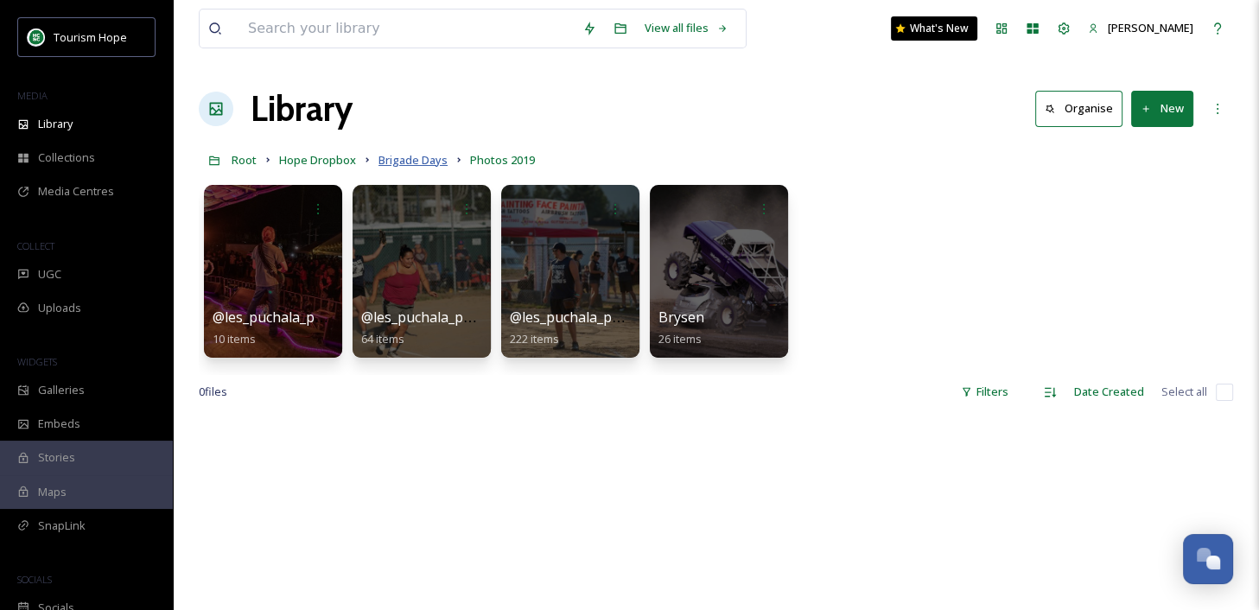
click at [422, 163] on span "Brigade Days" at bounding box center [412, 160] width 69 height 16
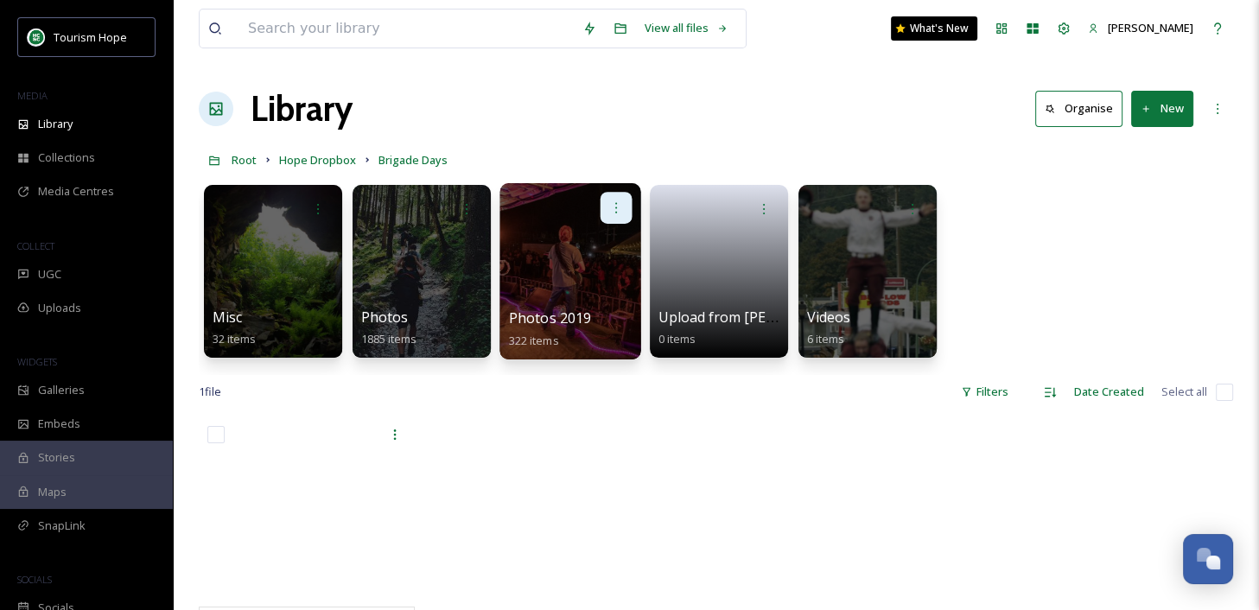
click at [617, 217] on div at bounding box center [616, 208] width 32 height 32
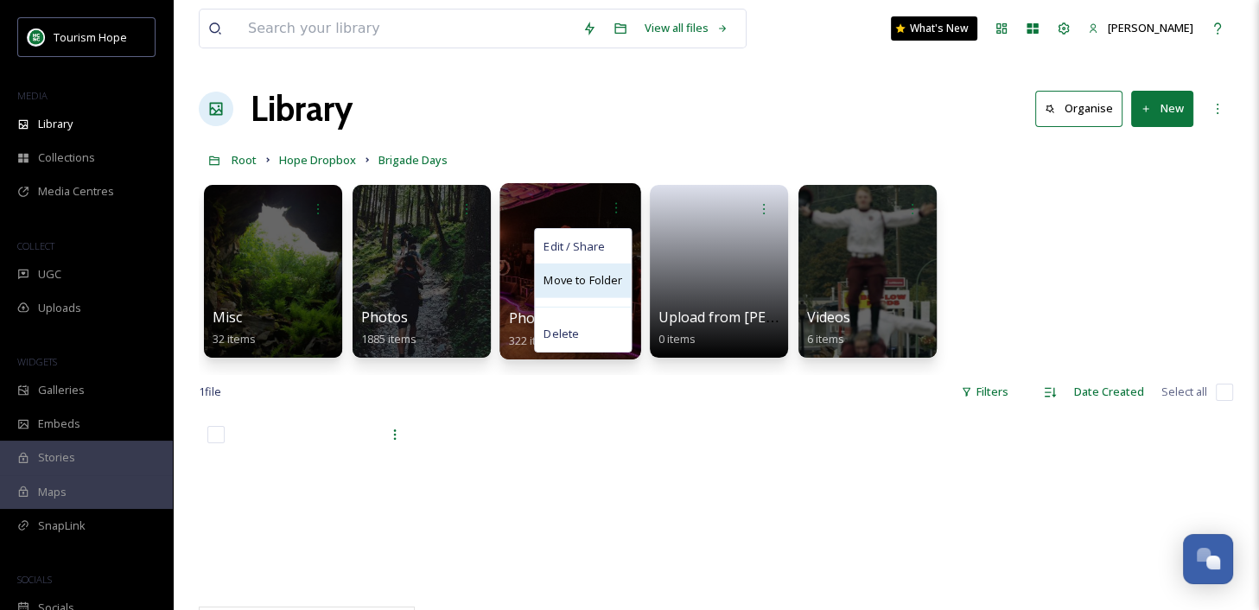
click at [601, 281] on span "Move to Folder" at bounding box center [582, 280] width 79 height 17
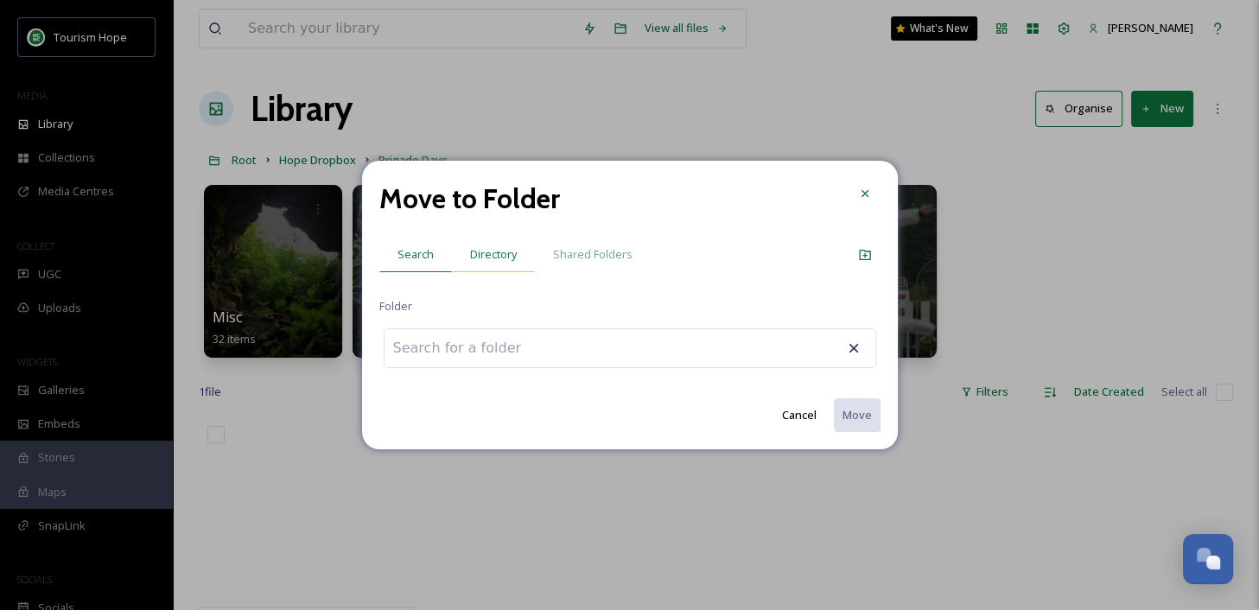
click at [488, 264] on div "Directory" at bounding box center [493, 254] width 83 height 35
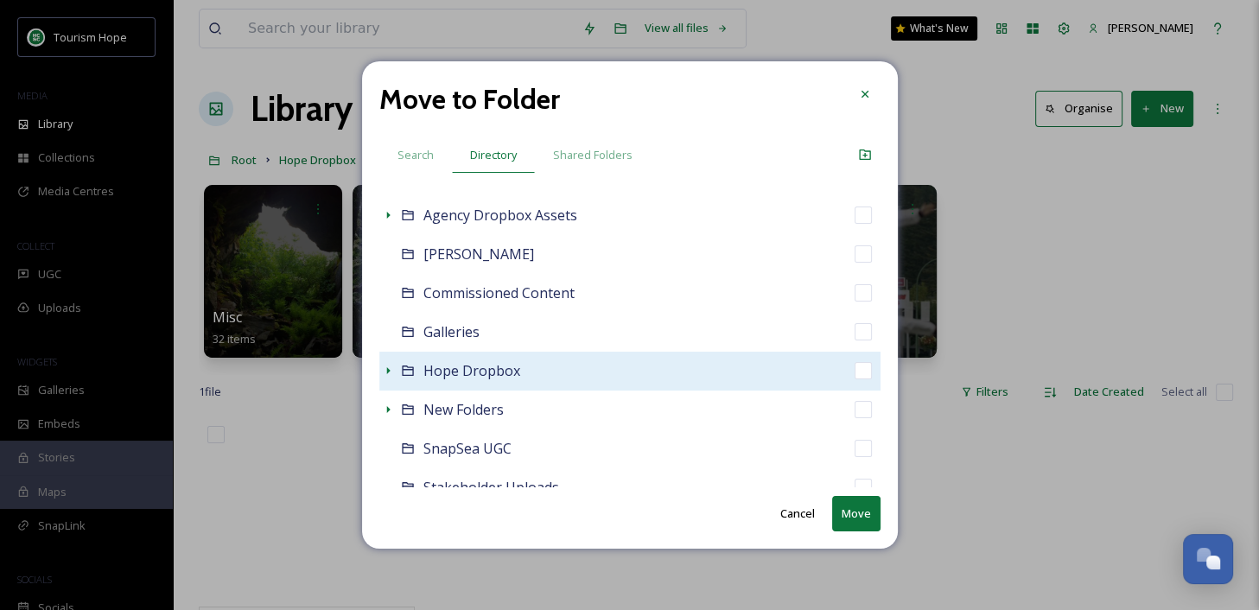
scroll to position [87, 0]
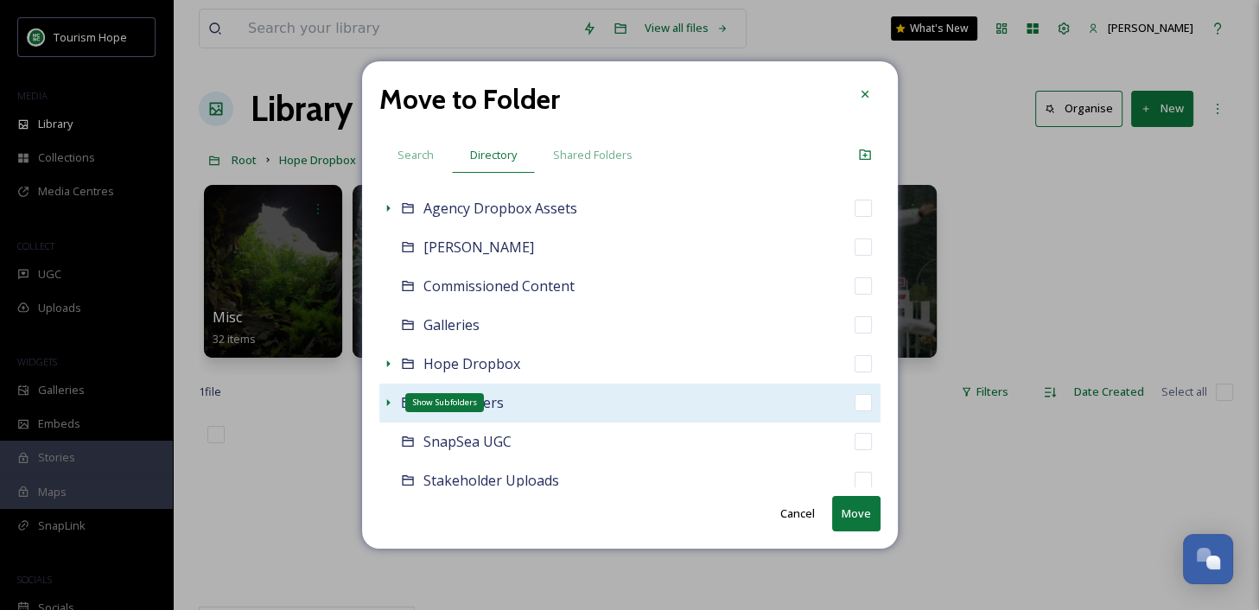
click at [386, 402] on icon at bounding box center [387, 402] width 3 height 7
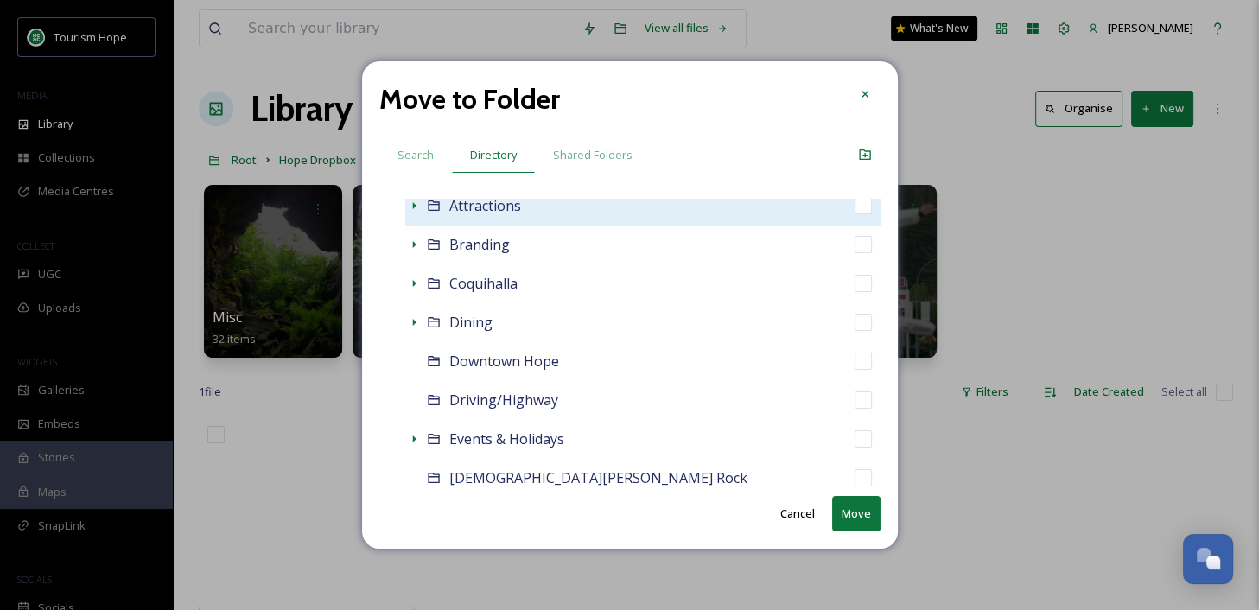
scroll to position [447, 0]
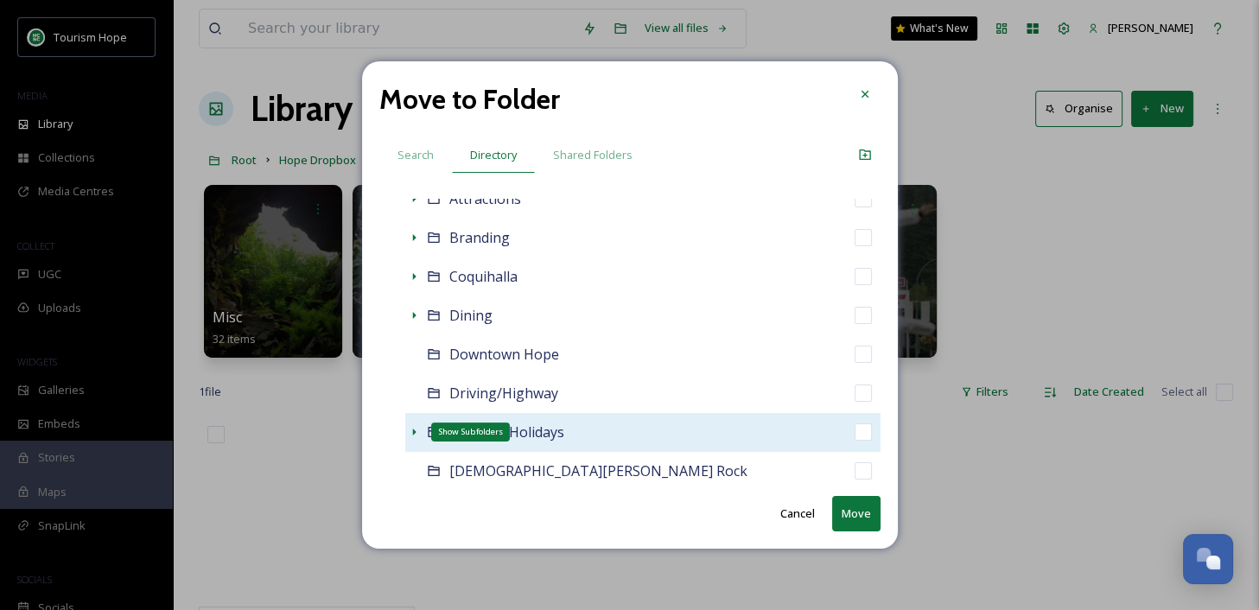
click at [412, 429] on icon at bounding box center [413, 432] width 3 height 7
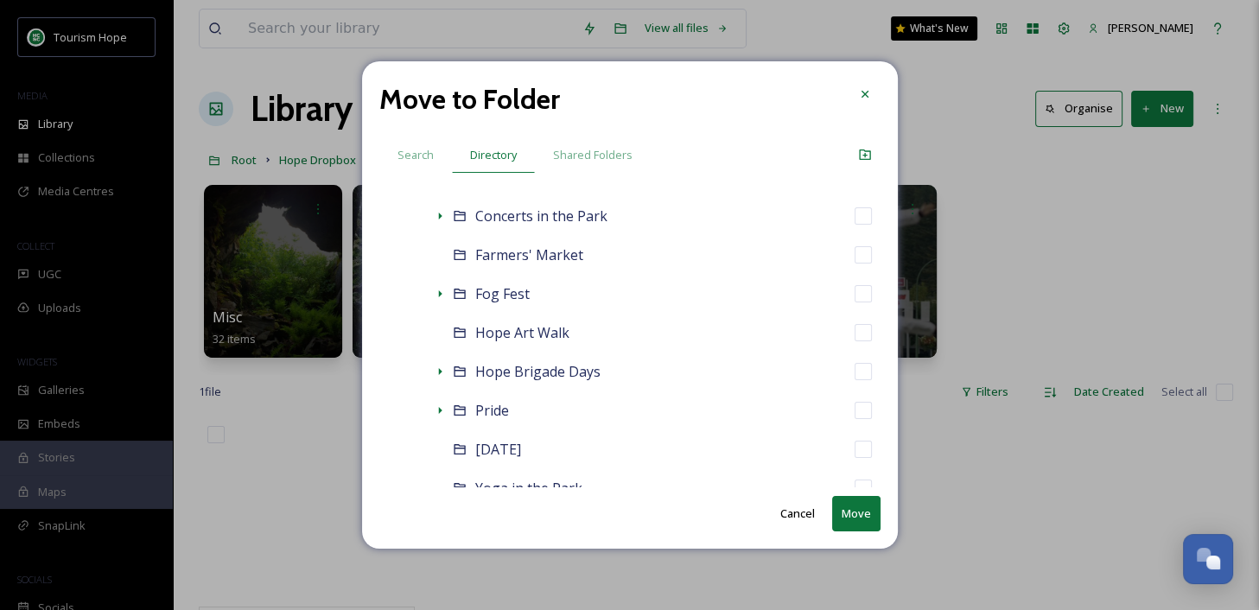
scroll to position [899, 0]
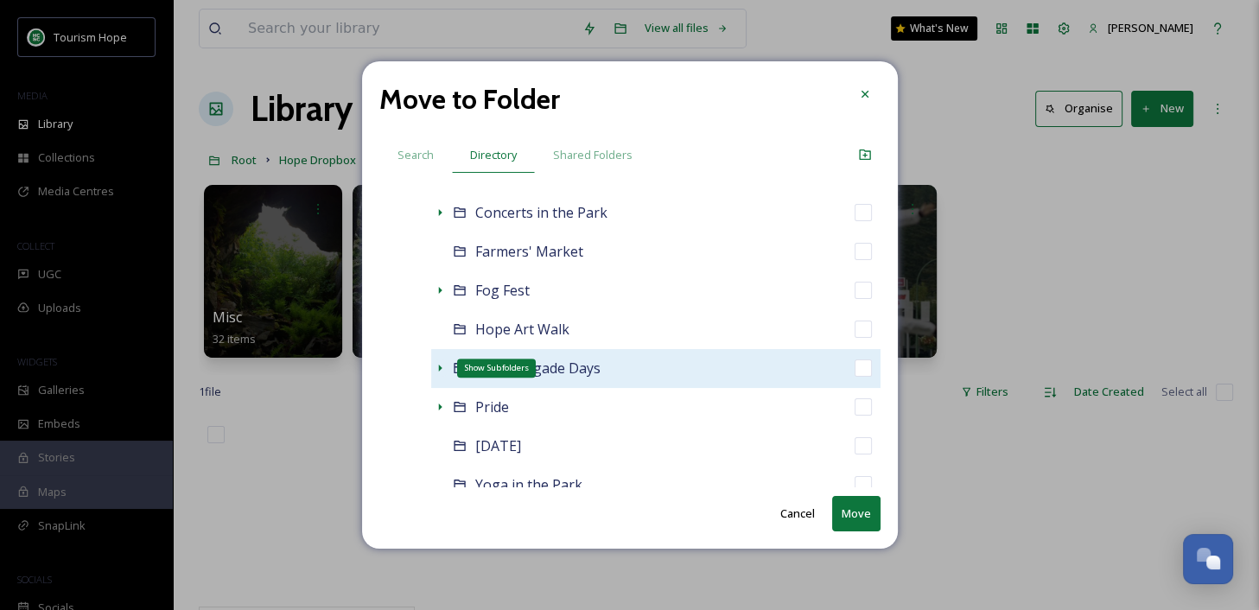
click at [437, 366] on icon at bounding box center [440, 368] width 14 height 14
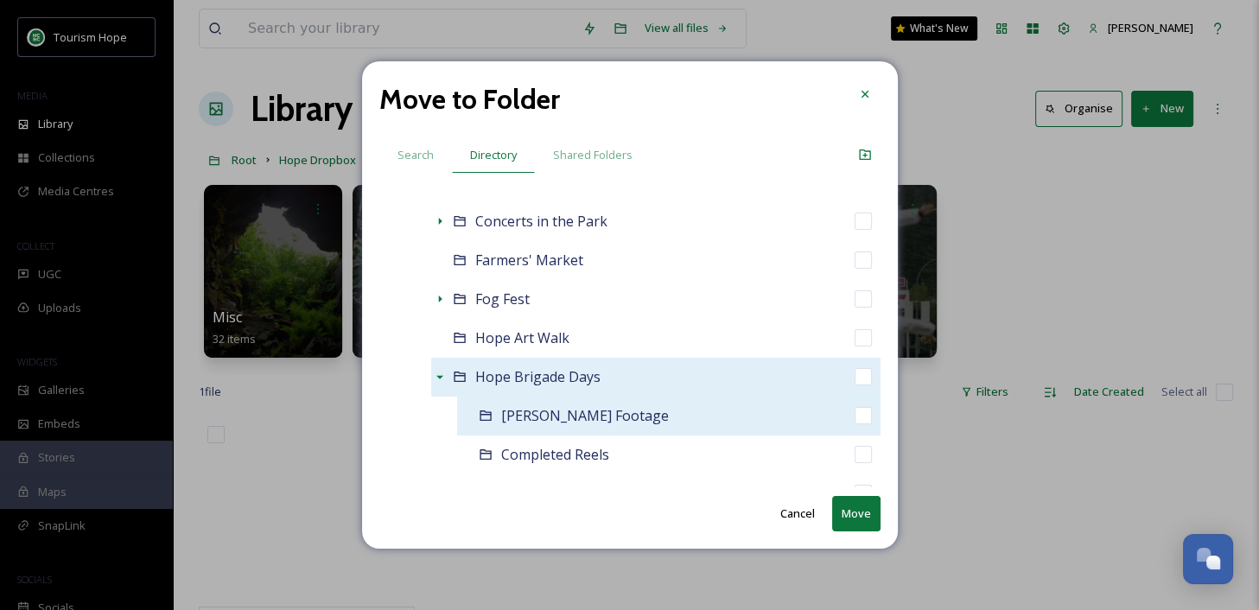
scroll to position [892, 0]
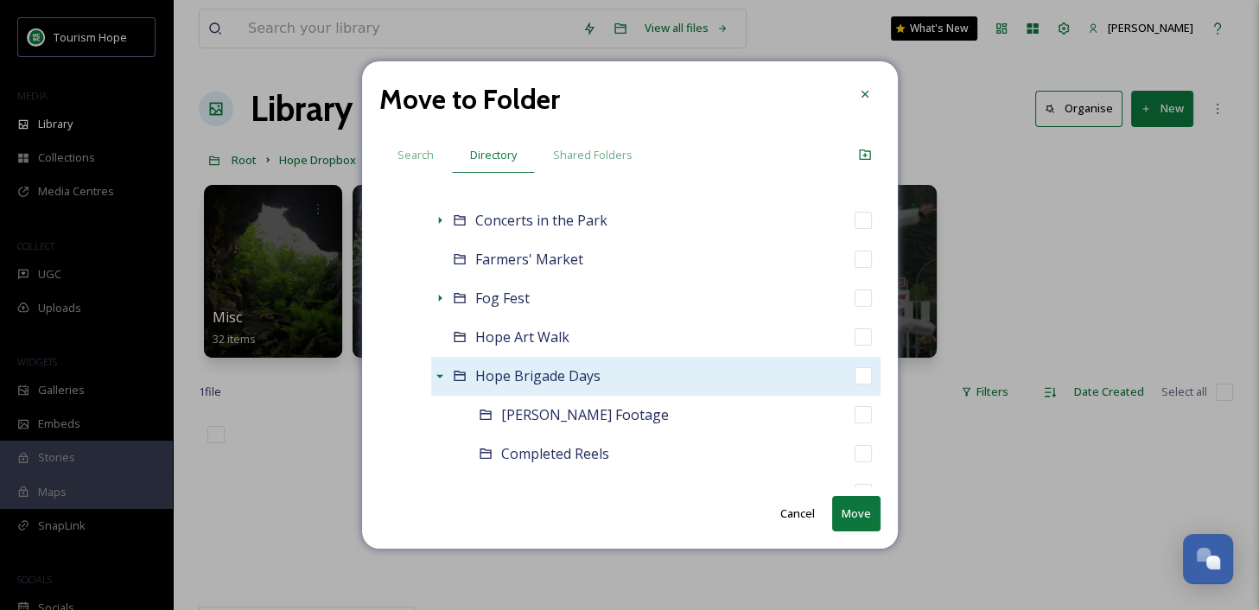
click at [671, 371] on div "Hope Brigade Days" at bounding box center [655, 376] width 449 height 39
checkbox input "false"
checkbox input "true"
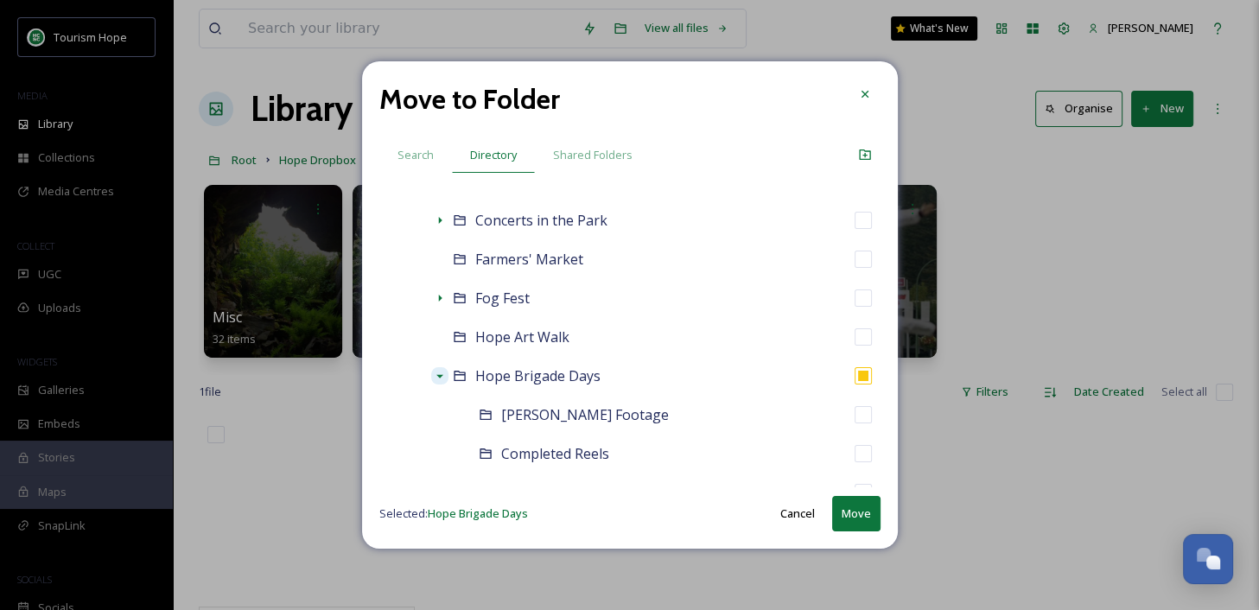
click at [855, 512] on button "Move" at bounding box center [856, 513] width 48 height 35
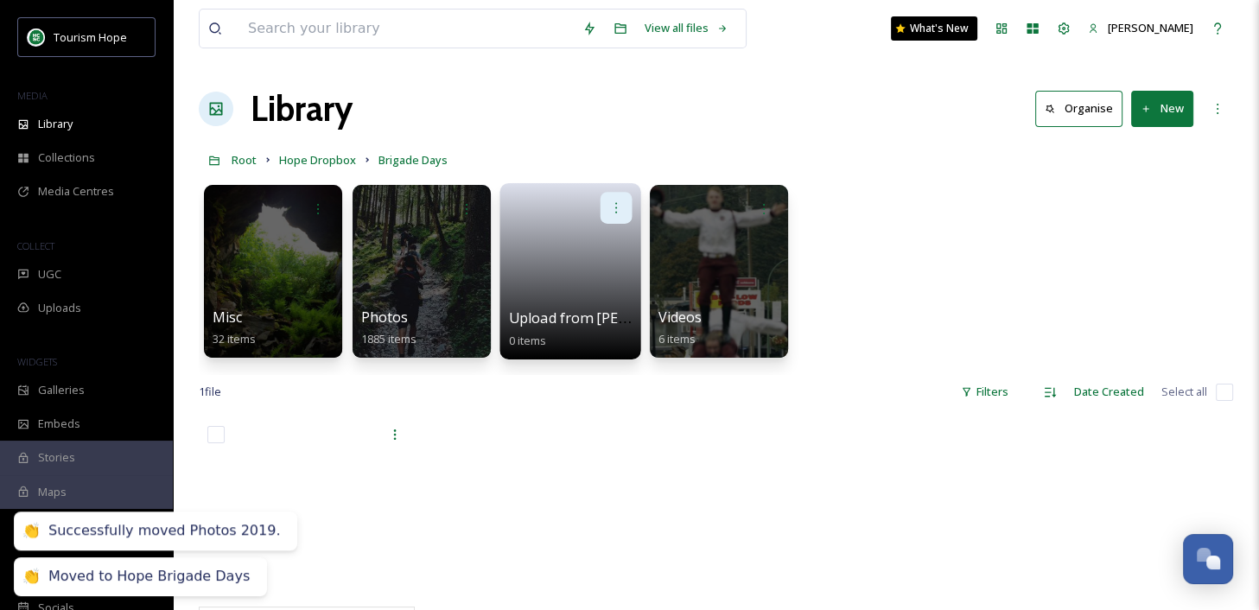
click at [627, 204] on div at bounding box center [616, 208] width 32 height 32
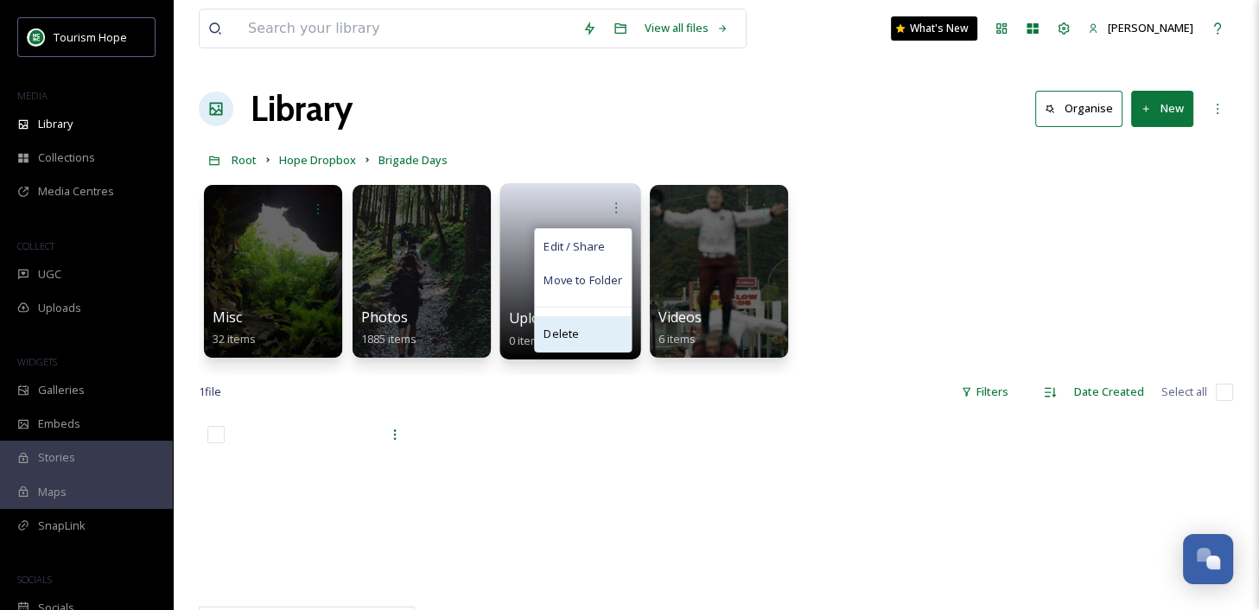
click at [597, 329] on div "Delete" at bounding box center [583, 333] width 96 height 35
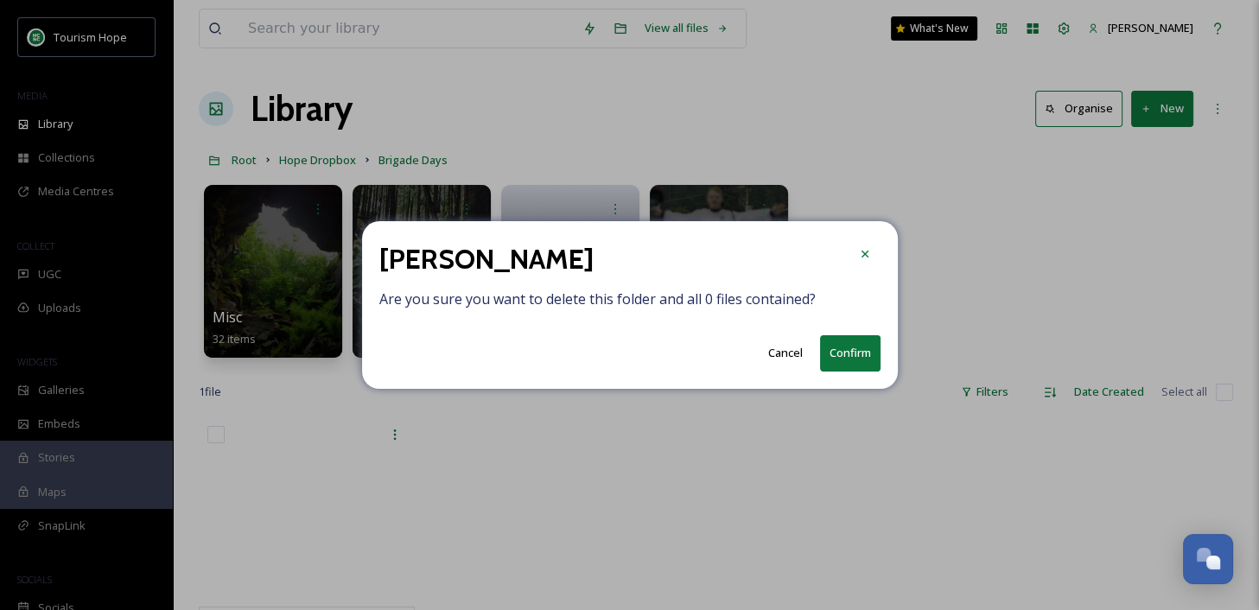
click at [835, 348] on button "Confirm" at bounding box center [850, 352] width 60 height 35
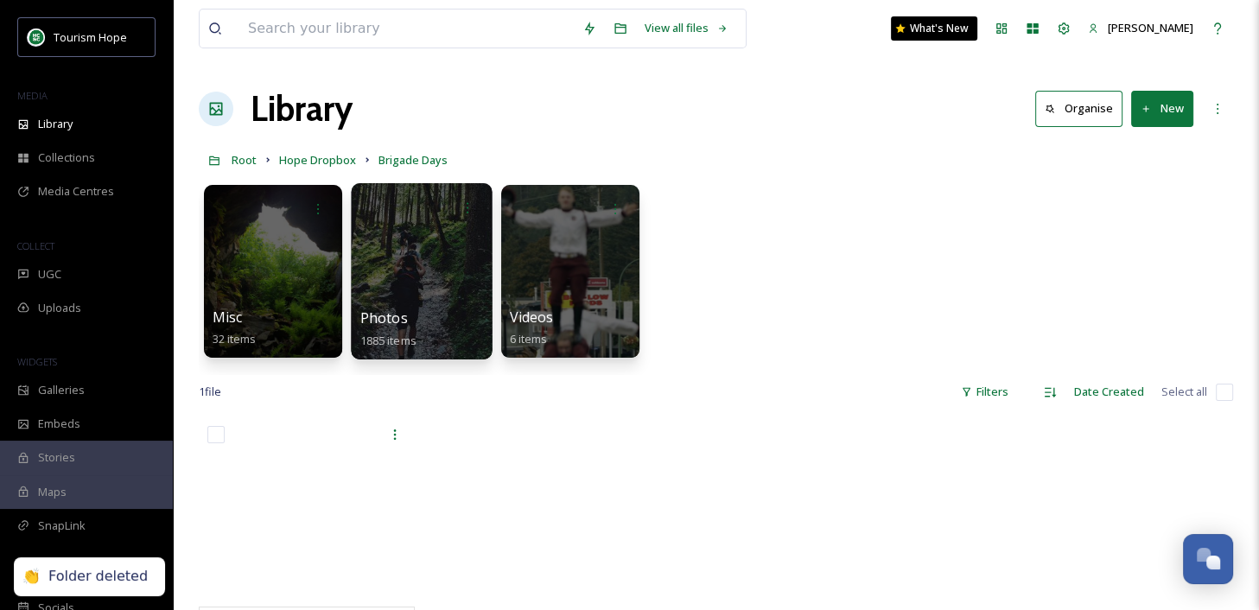
click at [394, 314] on span "Photos" at bounding box center [384, 317] width 48 height 19
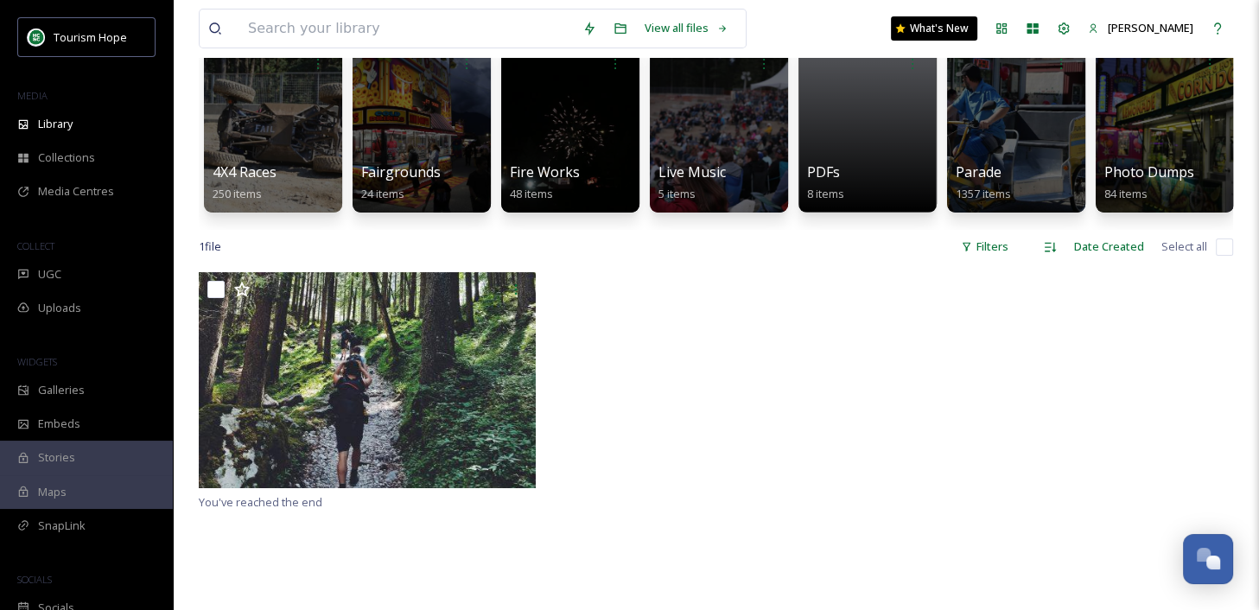
scroll to position [151, 0]
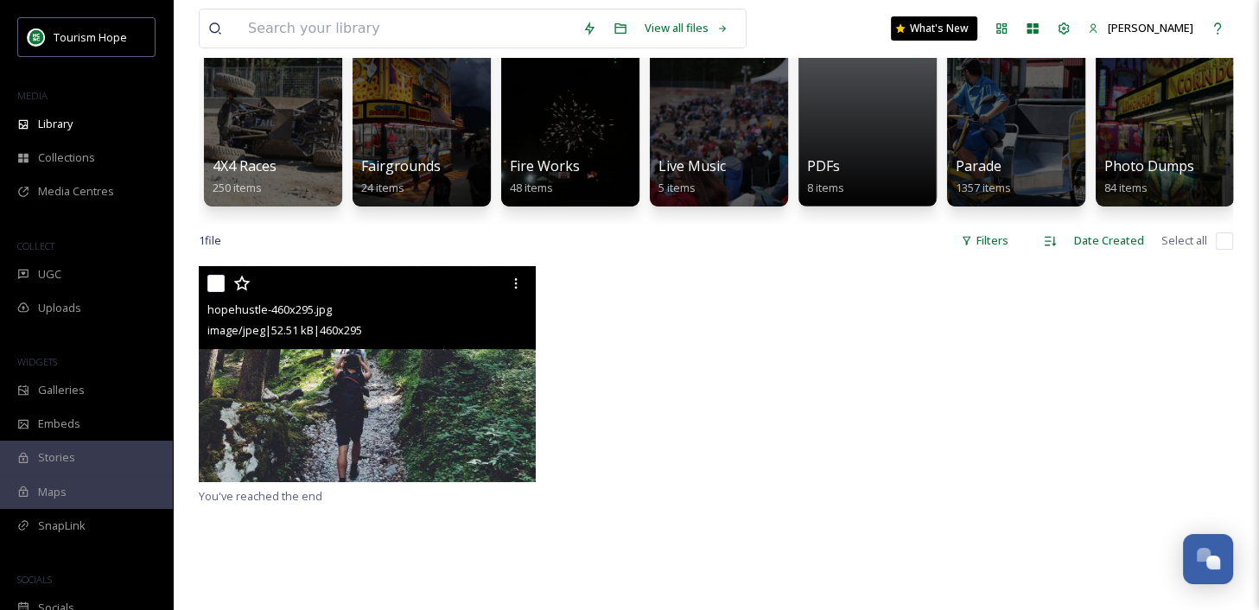
click at [450, 390] on img at bounding box center [367, 374] width 337 height 216
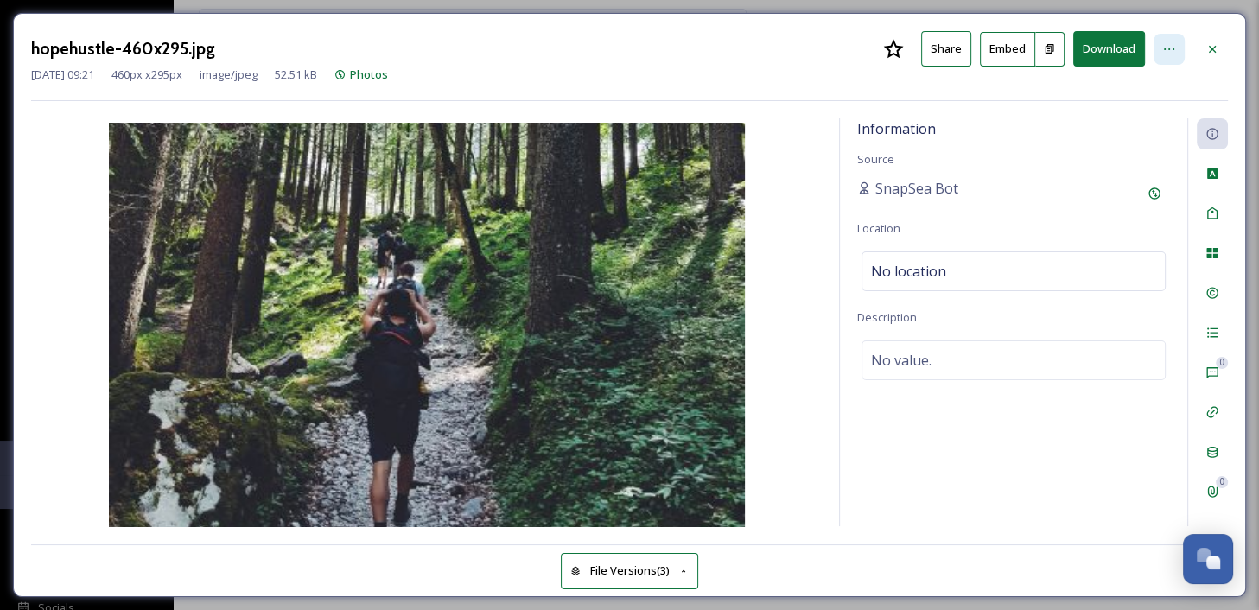
click at [1164, 48] on icon at bounding box center [1169, 49] width 10 height 2
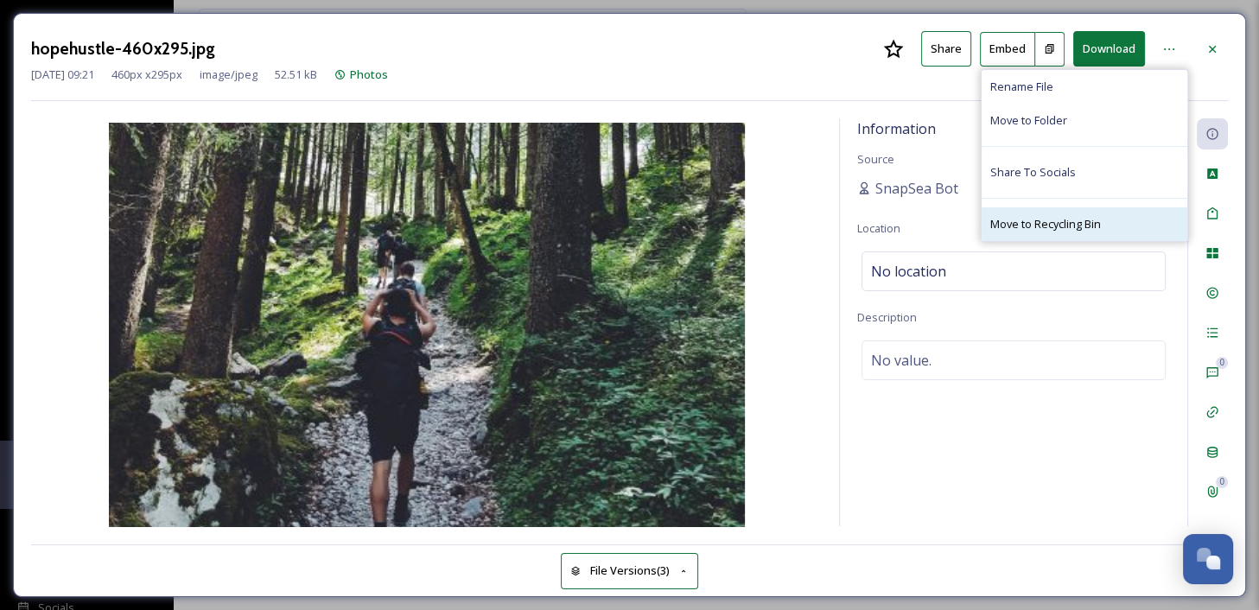
click at [1082, 216] on span "Move to Recycling Bin" at bounding box center [1045, 224] width 111 height 16
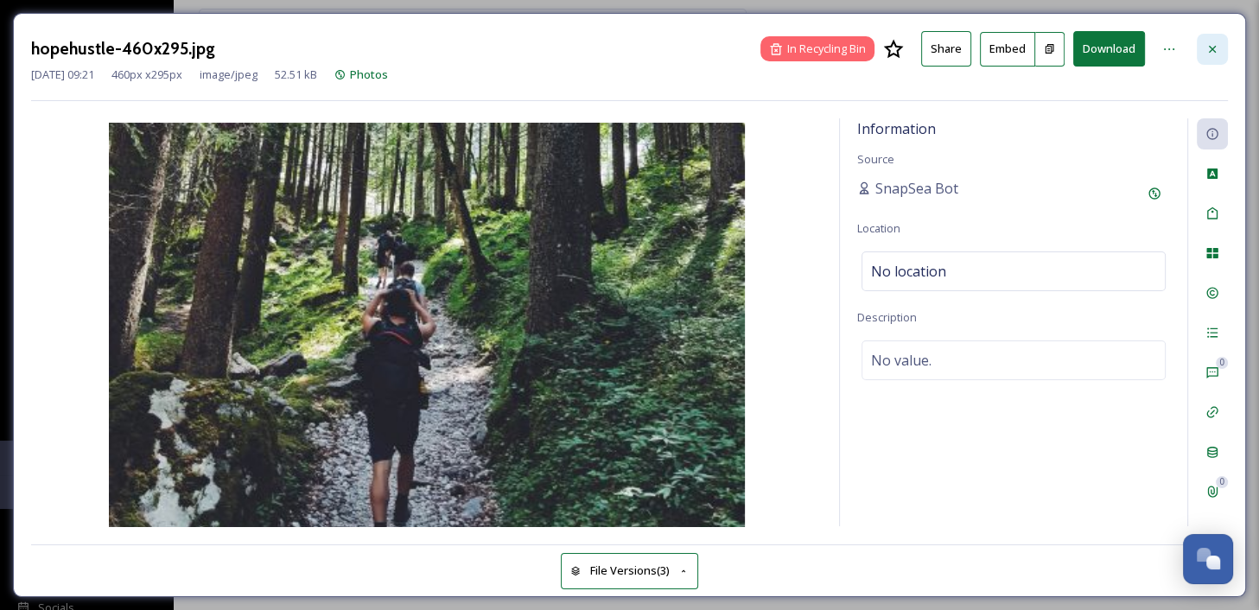
click at [1209, 56] on div at bounding box center [1212, 49] width 31 height 31
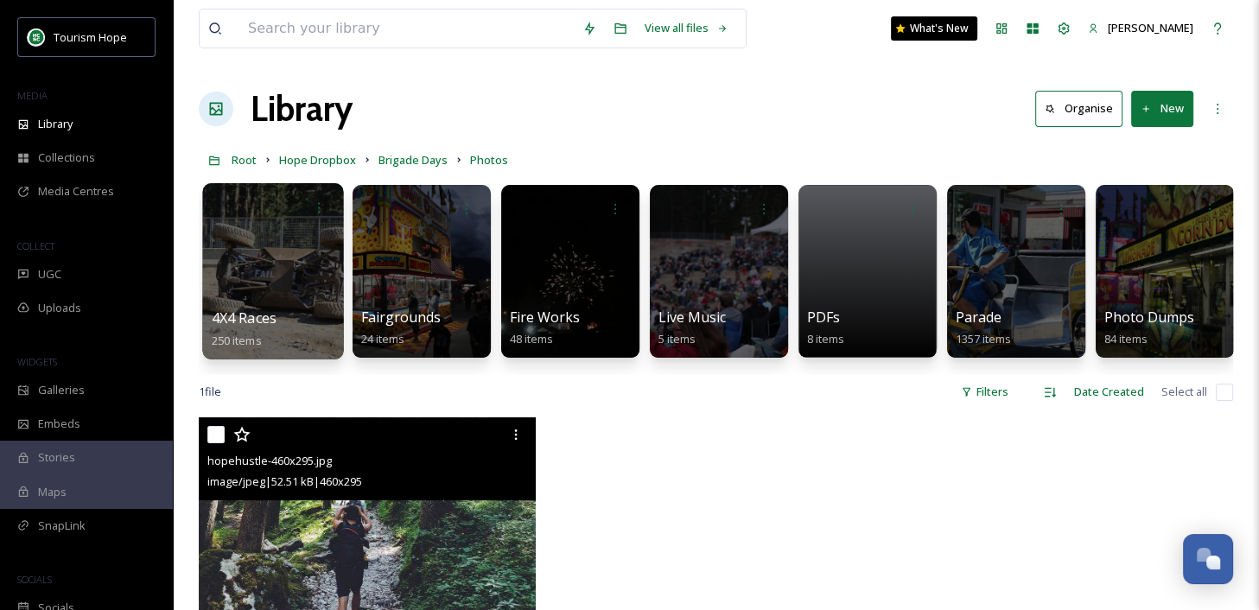
click at [291, 268] on div at bounding box center [272, 271] width 141 height 176
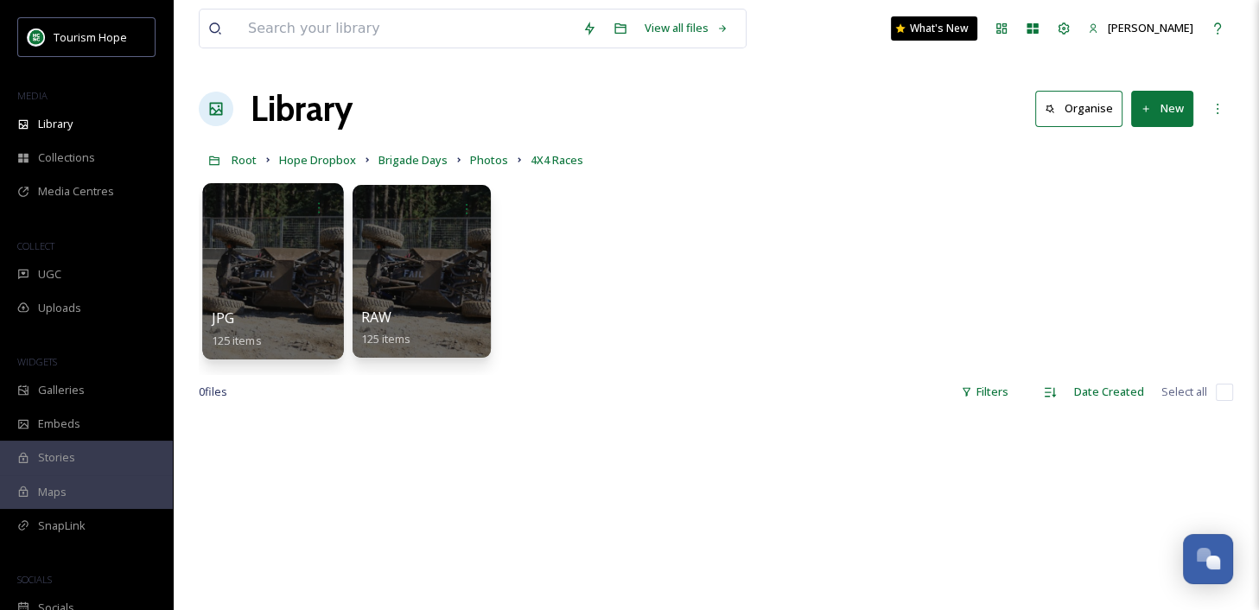
click at [270, 294] on div at bounding box center [272, 271] width 141 height 176
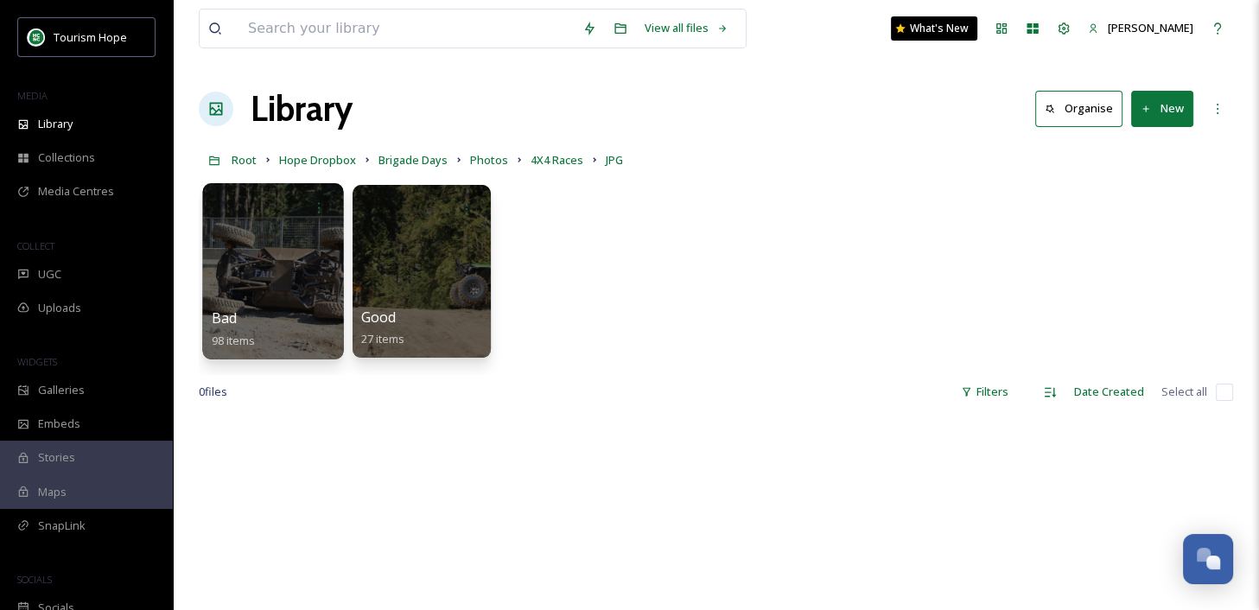
click at [291, 293] on div at bounding box center [272, 271] width 141 height 176
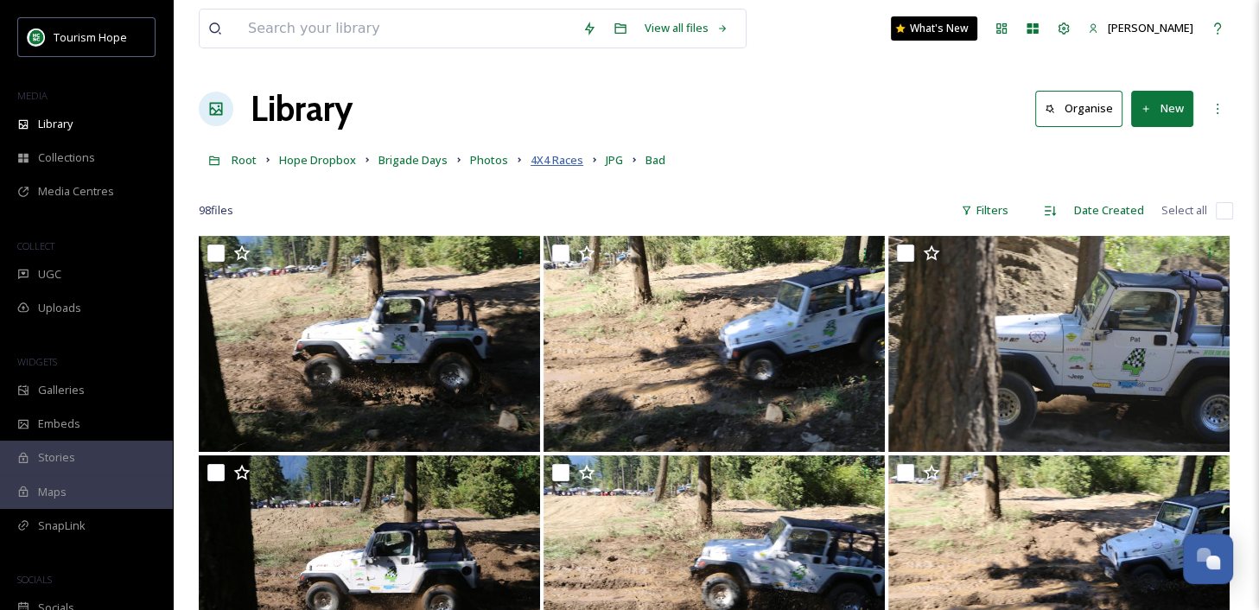
click at [550, 165] on span "4X4 Races" at bounding box center [556, 160] width 53 height 16
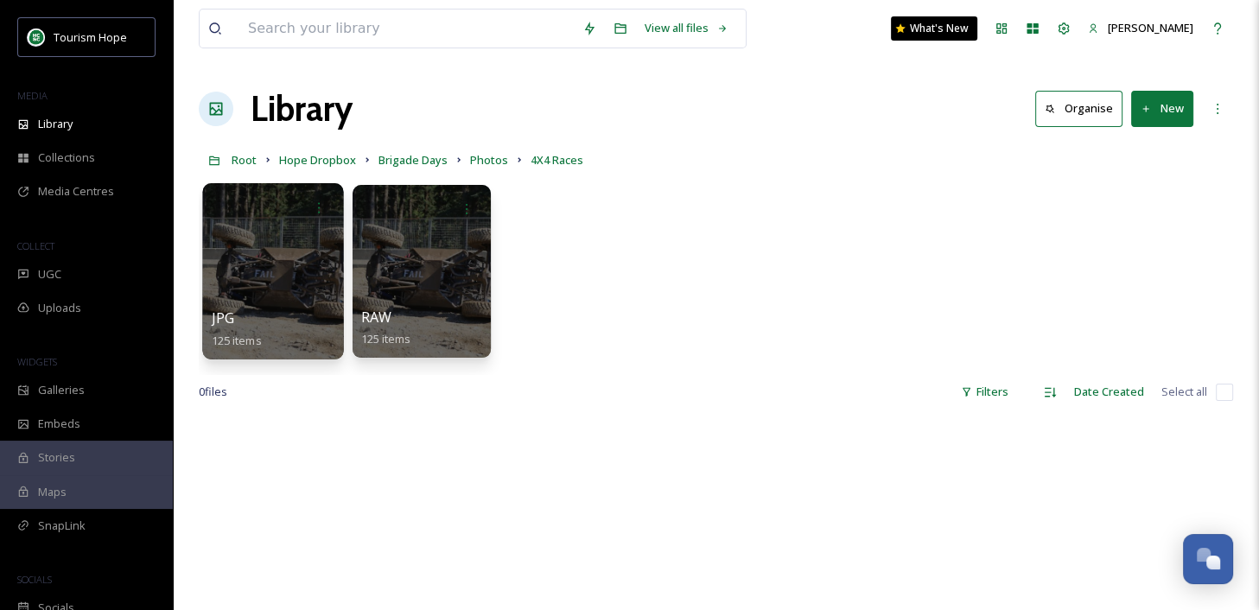
click at [268, 290] on div at bounding box center [272, 271] width 141 height 176
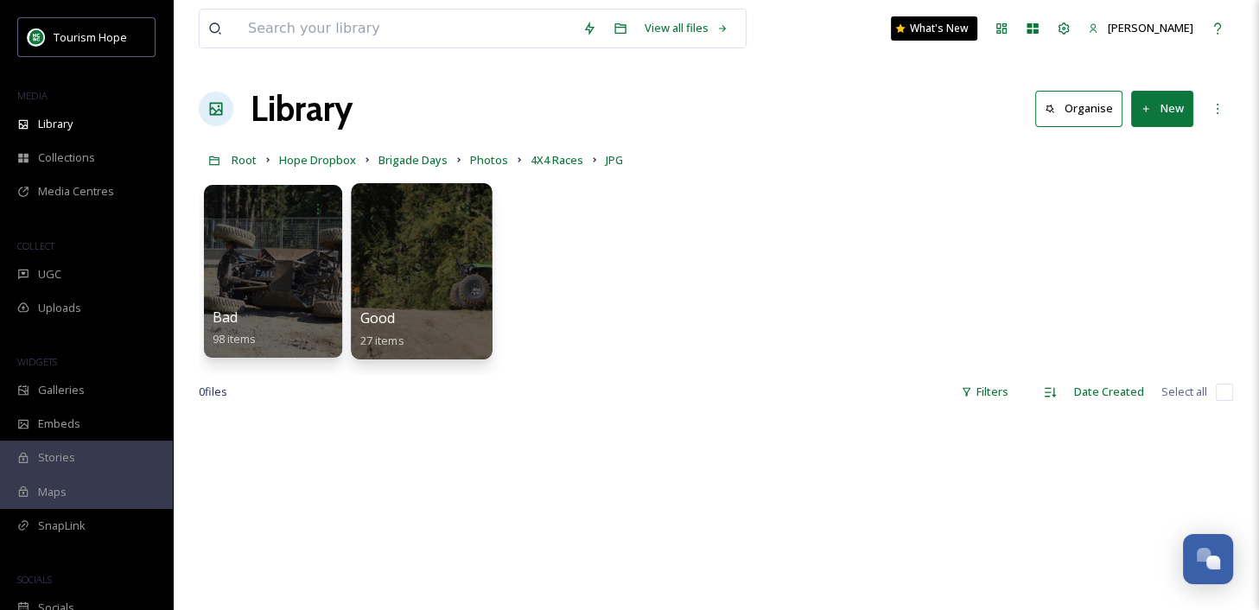
click at [444, 288] on div at bounding box center [421, 271] width 141 height 176
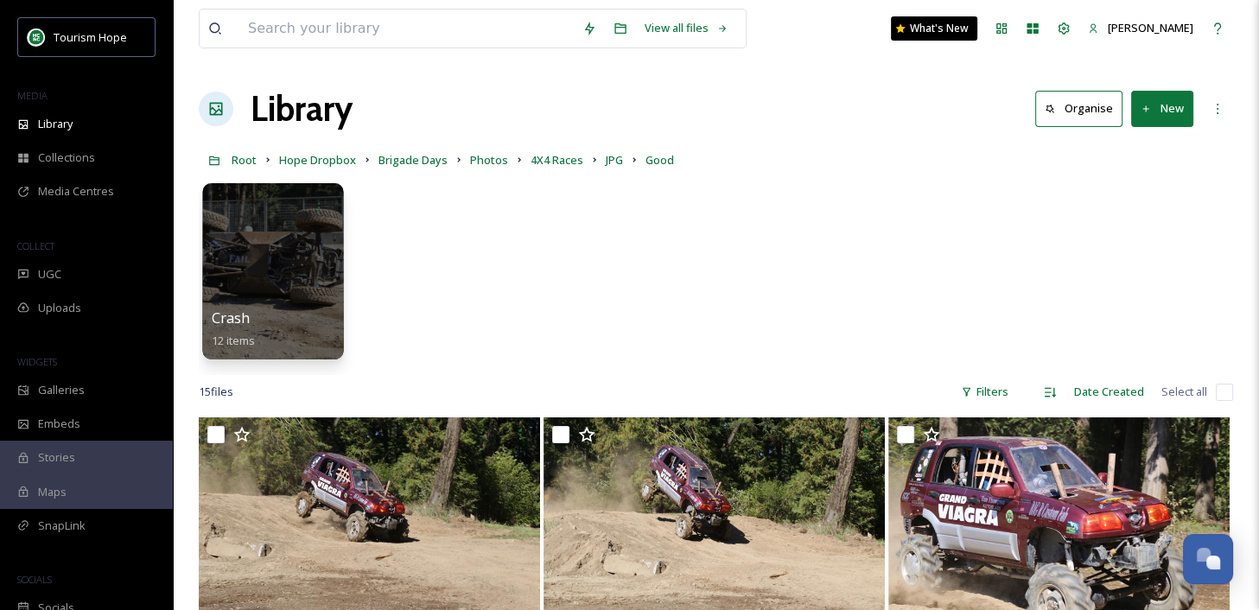
click at [306, 260] on div at bounding box center [272, 271] width 141 height 176
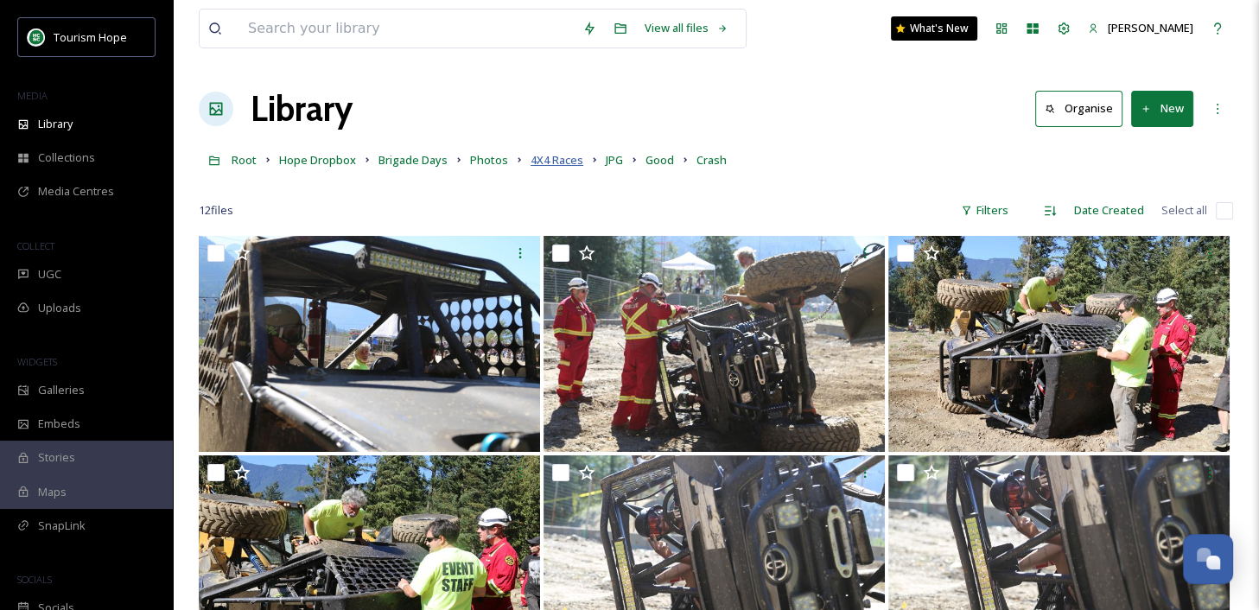
click at [561, 165] on span "4X4 Races" at bounding box center [556, 160] width 53 height 16
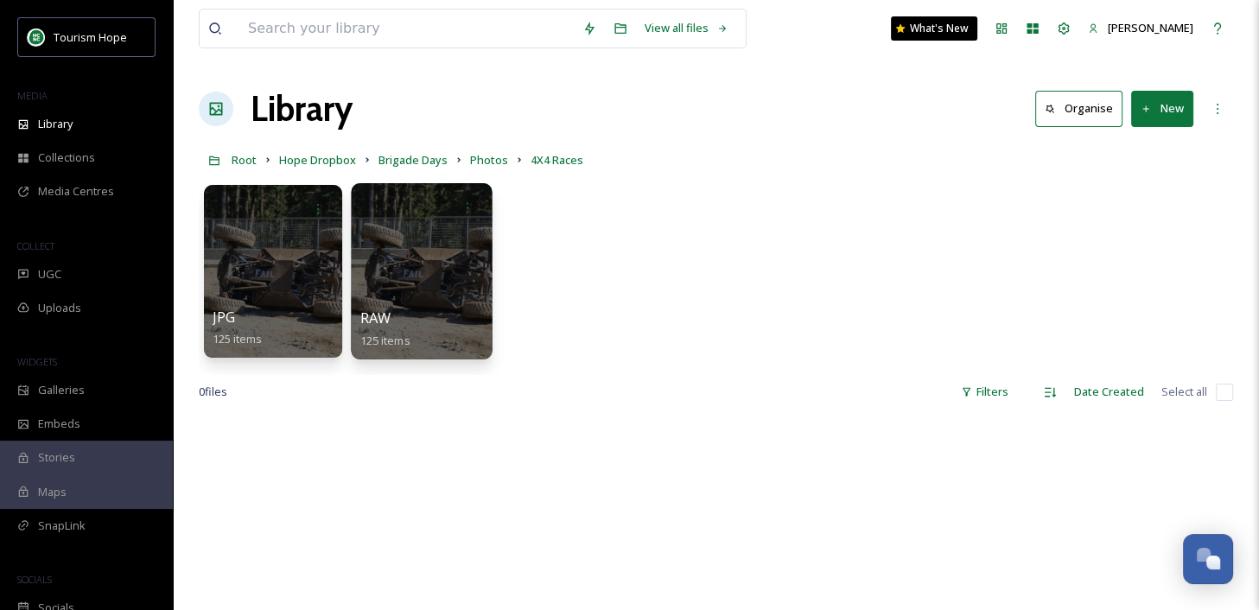
click at [434, 292] on div at bounding box center [421, 271] width 141 height 176
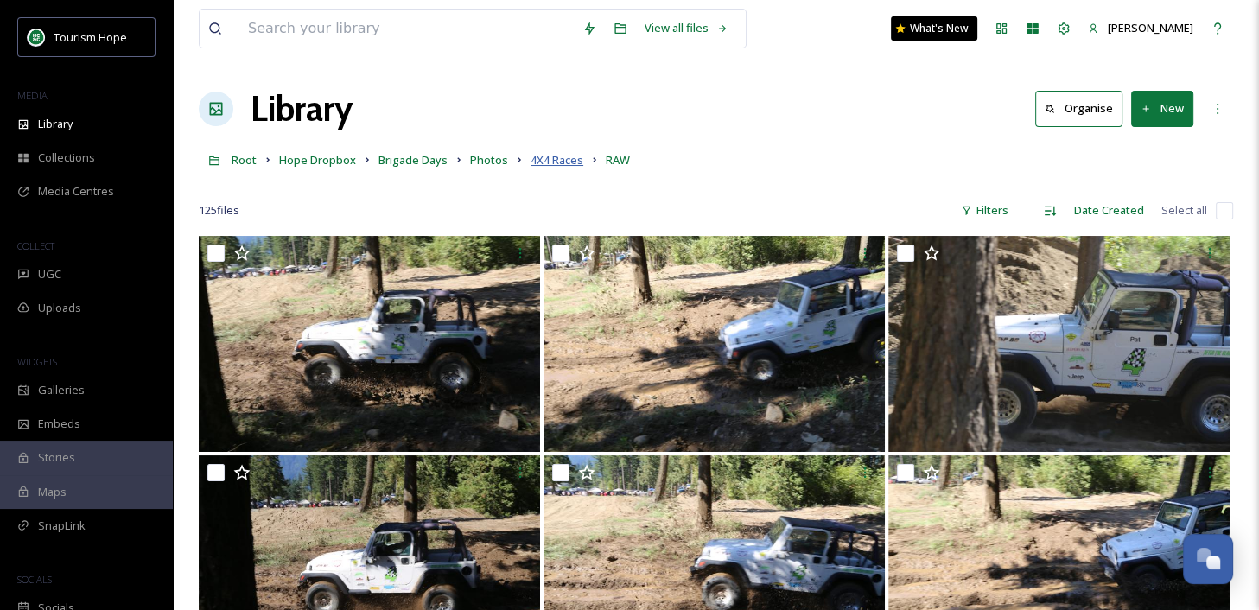
click at [546, 164] on span "4X4 Races" at bounding box center [556, 160] width 53 height 16
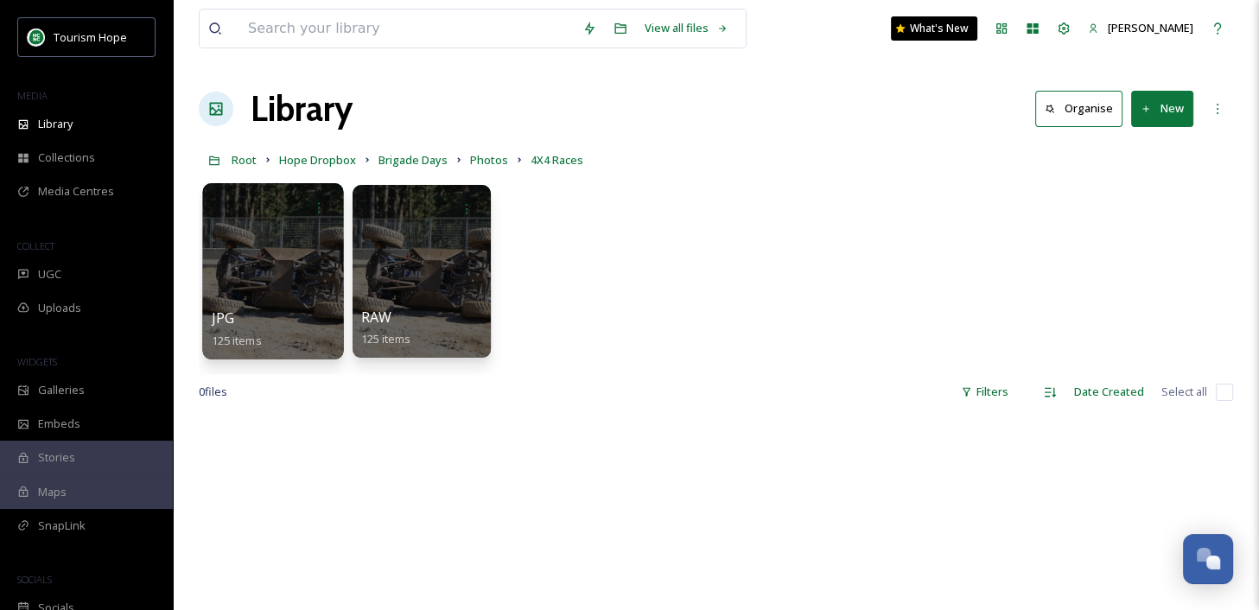
click at [300, 251] on div at bounding box center [272, 271] width 141 height 176
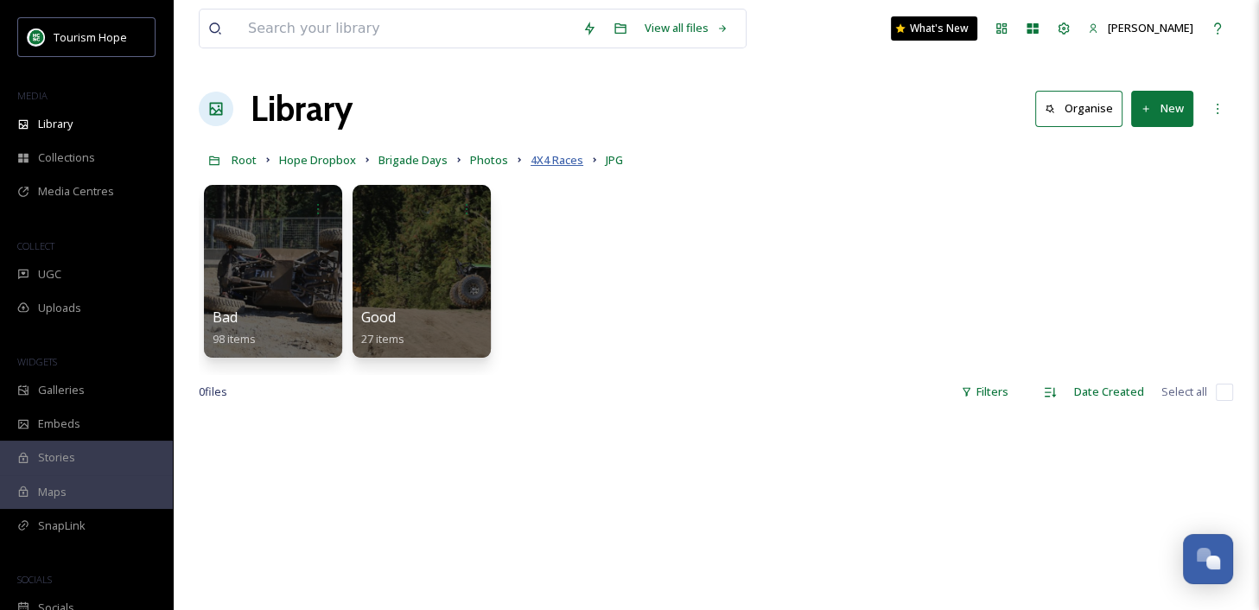
click at [549, 163] on span "4X4 Races" at bounding box center [556, 160] width 53 height 16
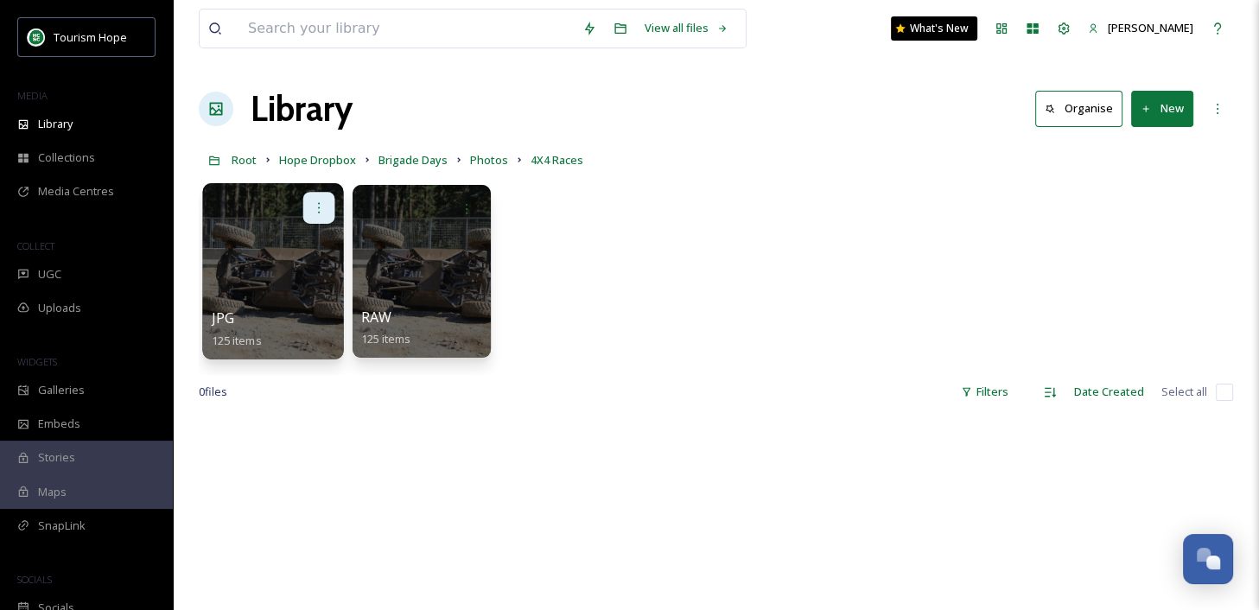
click at [318, 203] on icon at bounding box center [319, 207] width 2 height 10
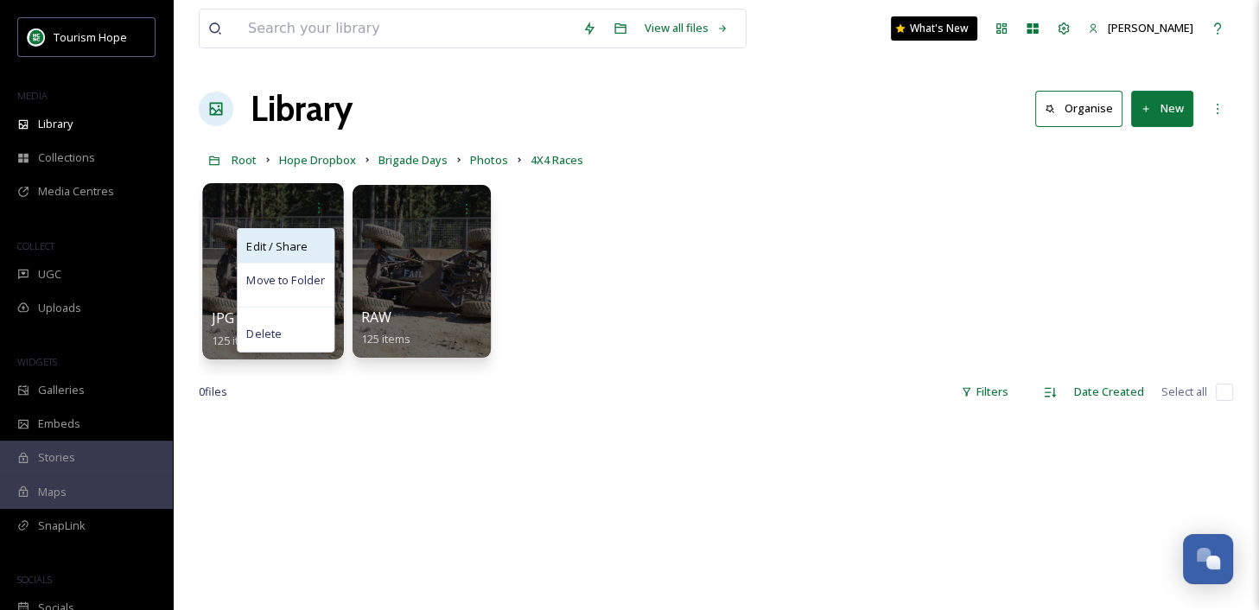
click at [312, 243] on div "Edit / Share" at bounding box center [286, 246] width 96 height 35
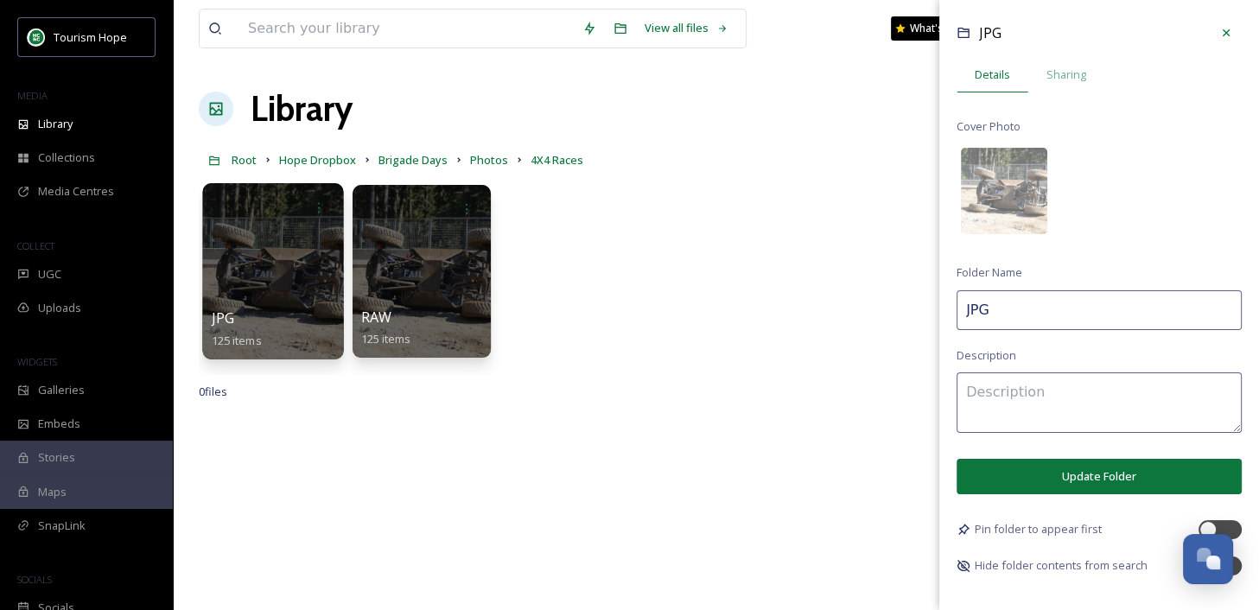
click at [997, 306] on input "JPG" at bounding box center [1098, 310] width 285 height 40
type input "$"
type input "4X4 Races"
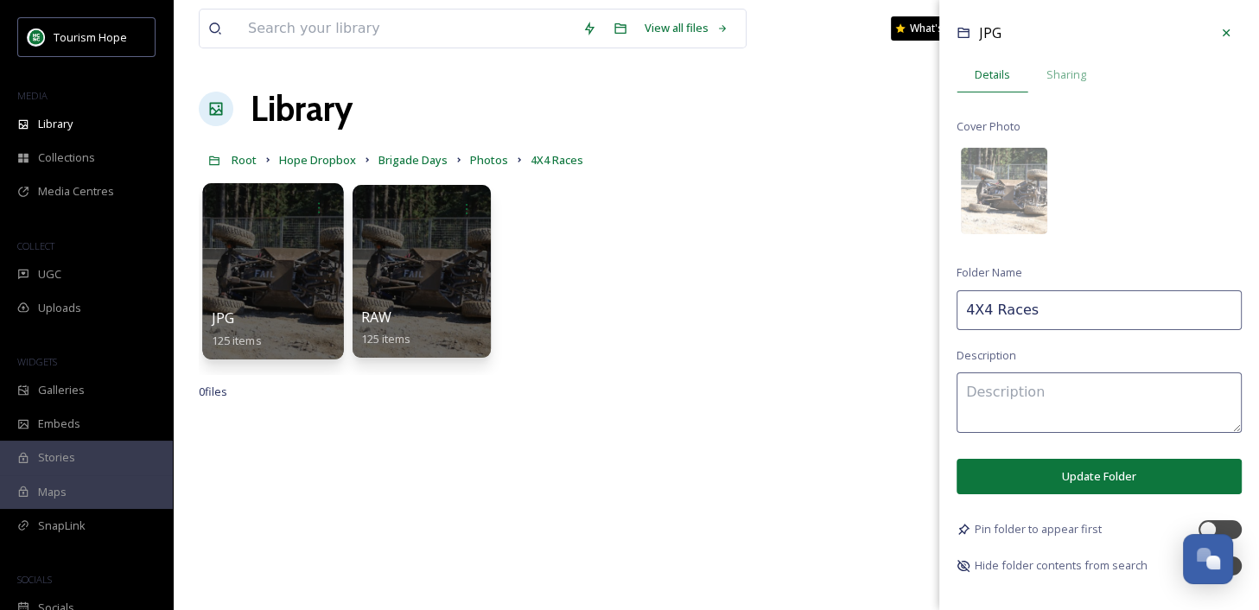
click at [1047, 476] on button "Update Folder" at bounding box center [1098, 476] width 285 height 35
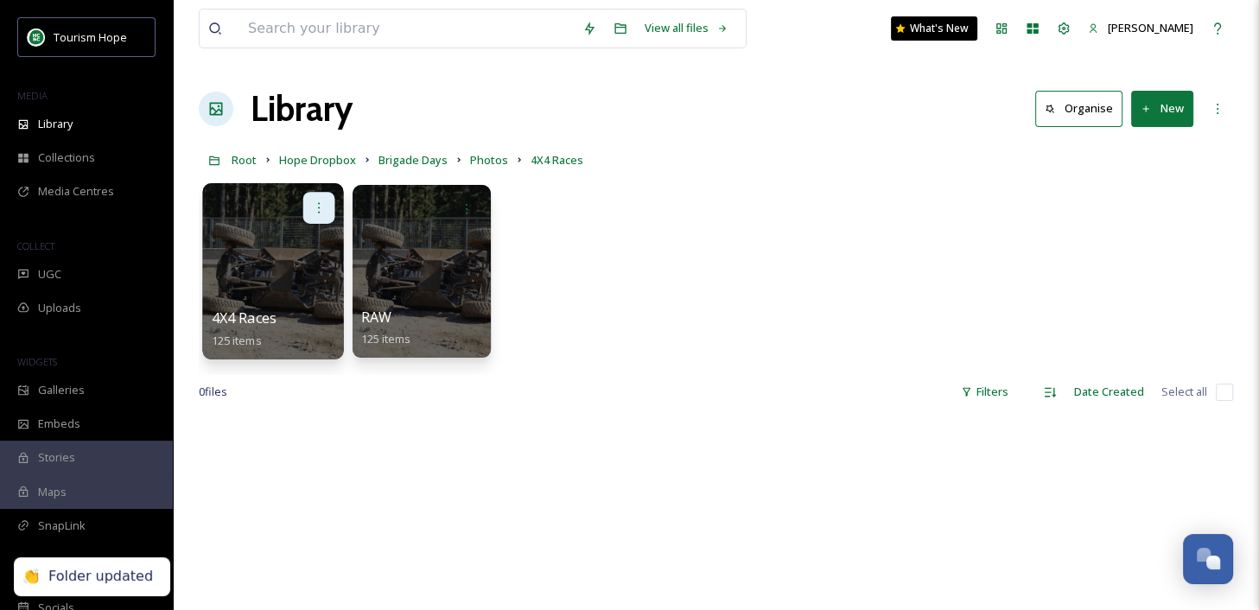
click at [317, 205] on icon at bounding box center [319, 207] width 14 height 14
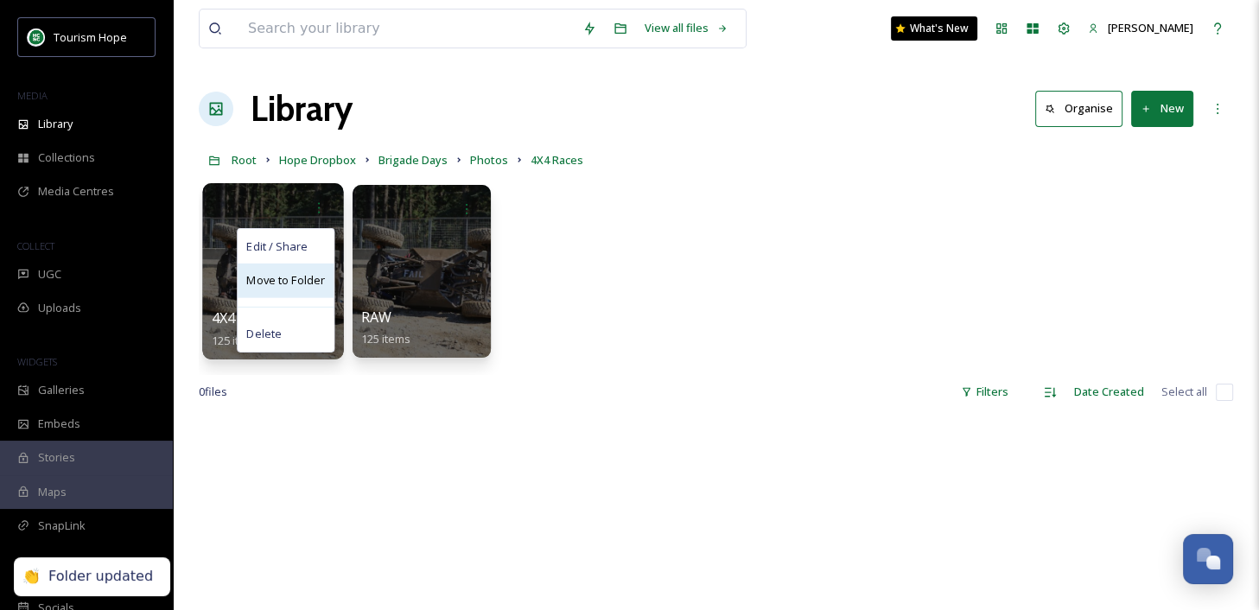
click at [298, 276] on span "Move to Folder" at bounding box center [285, 280] width 79 height 17
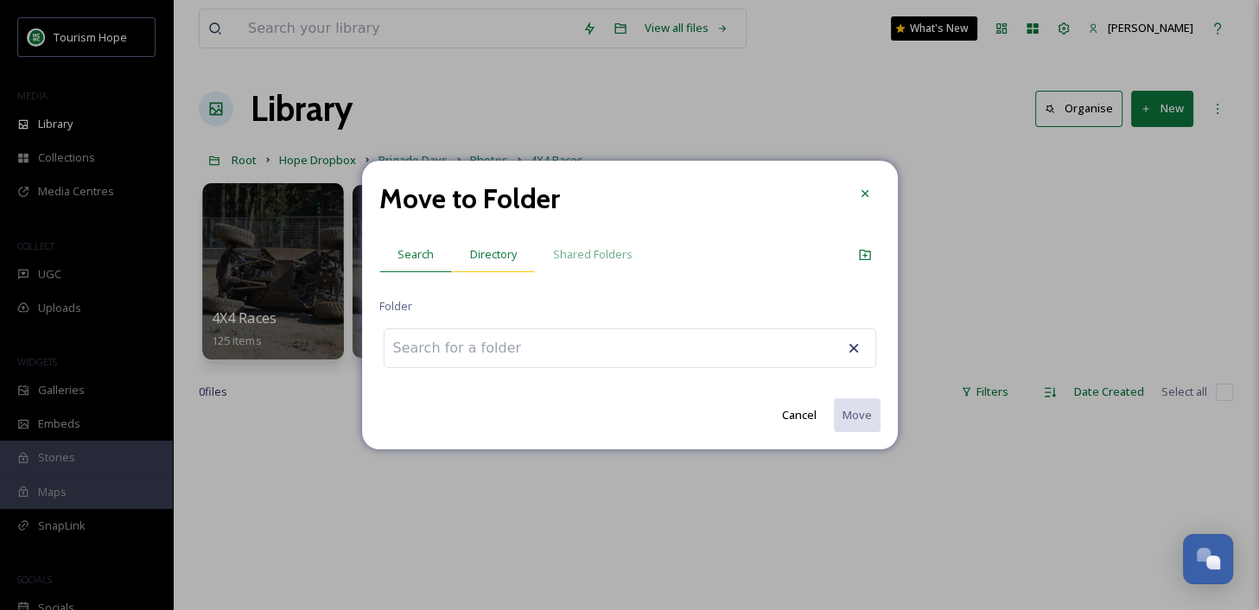
click at [482, 260] on span "Directory" at bounding box center [493, 254] width 47 height 16
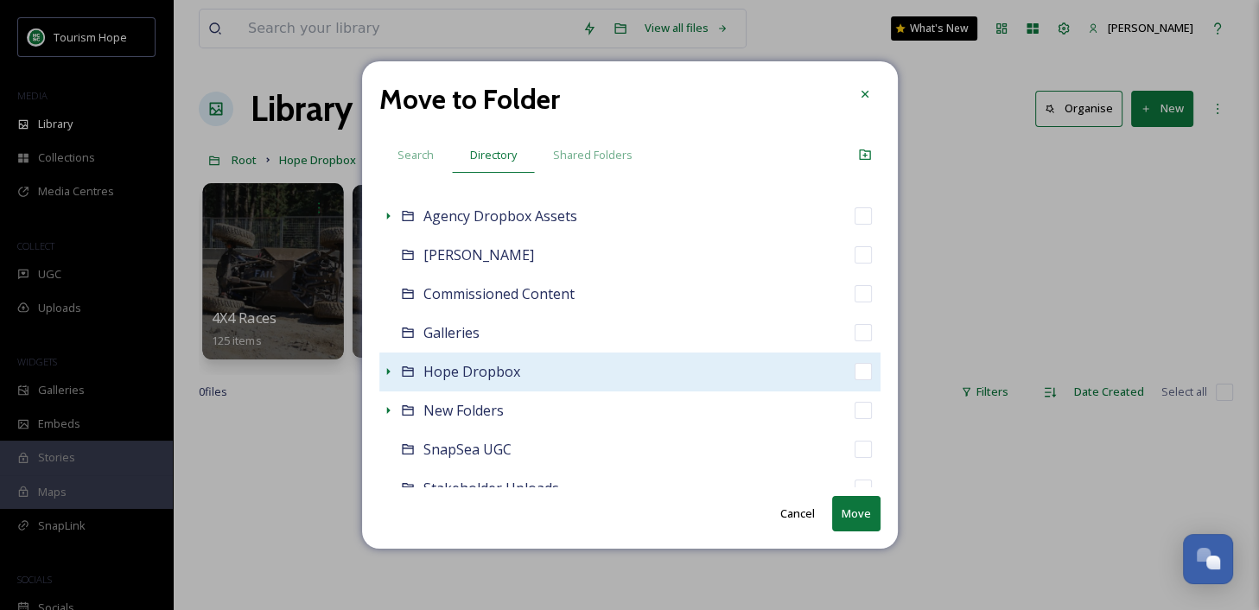
scroll to position [90, 0]
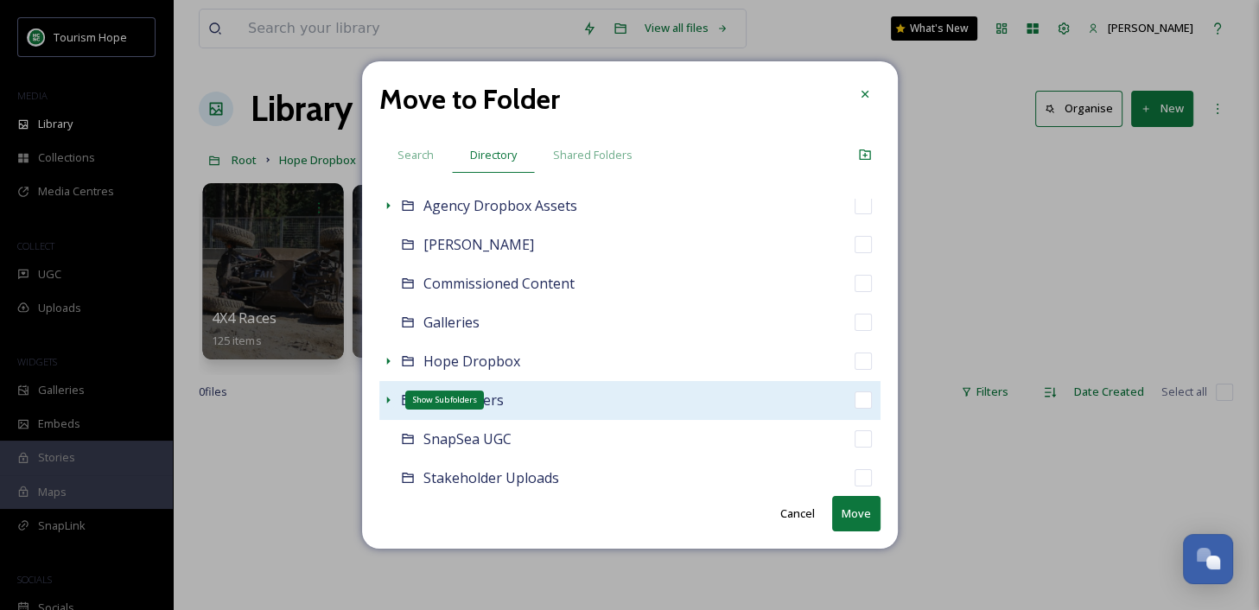
click at [389, 400] on icon at bounding box center [387, 400] width 3 height 7
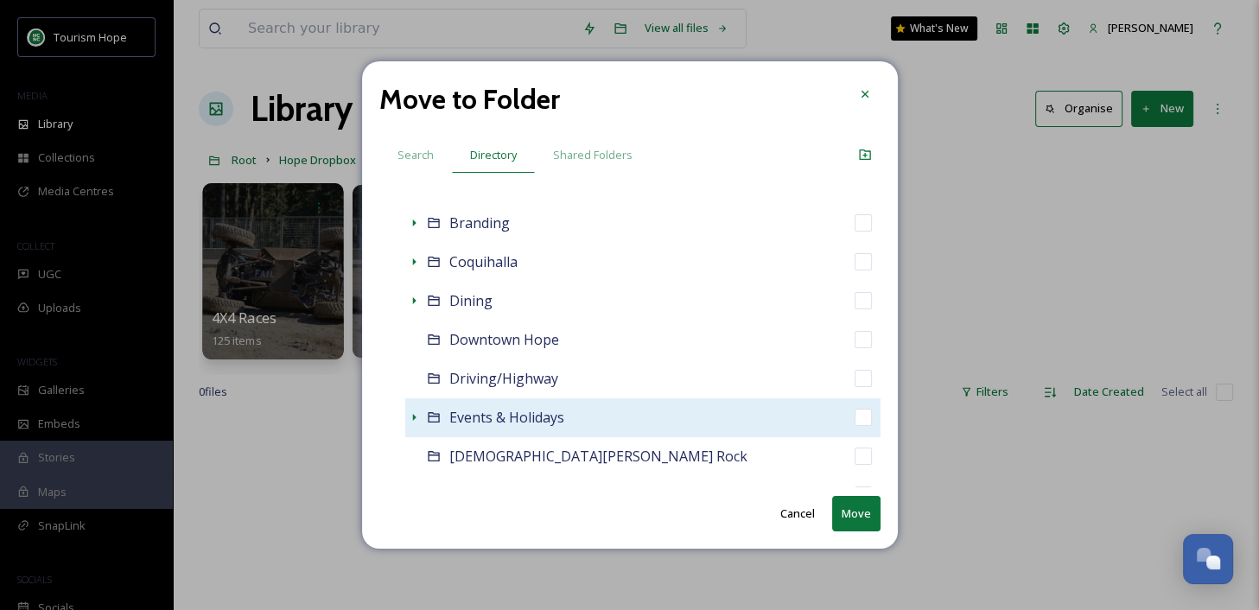
scroll to position [470, 0]
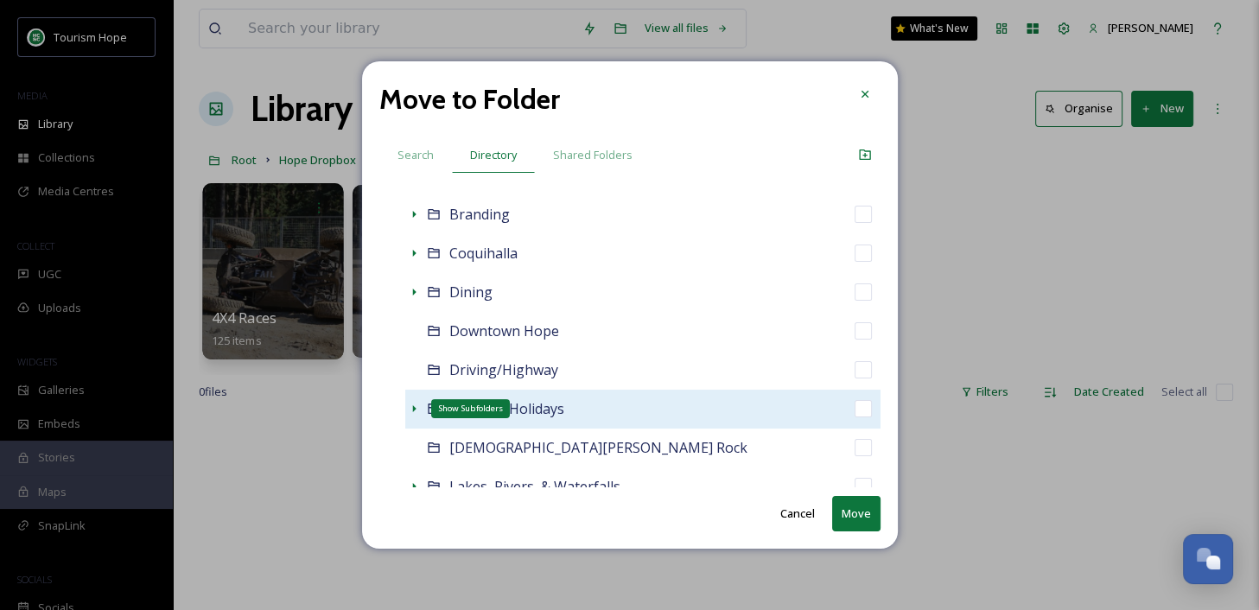
click at [411, 403] on icon at bounding box center [414, 409] width 14 height 14
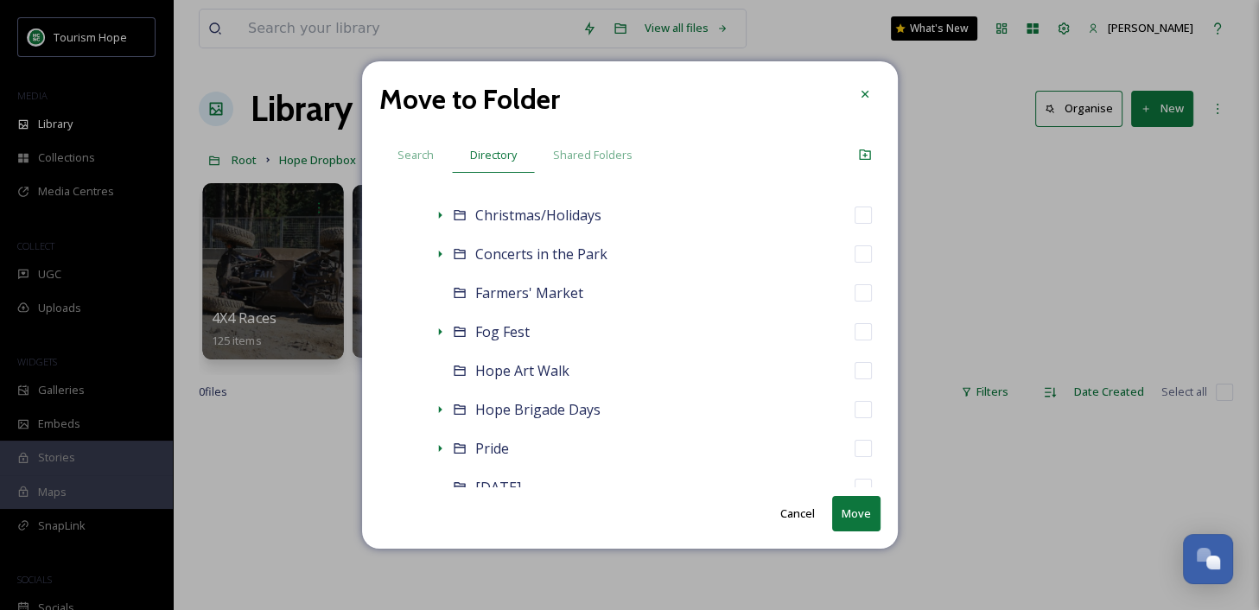
scroll to position [864, 0]
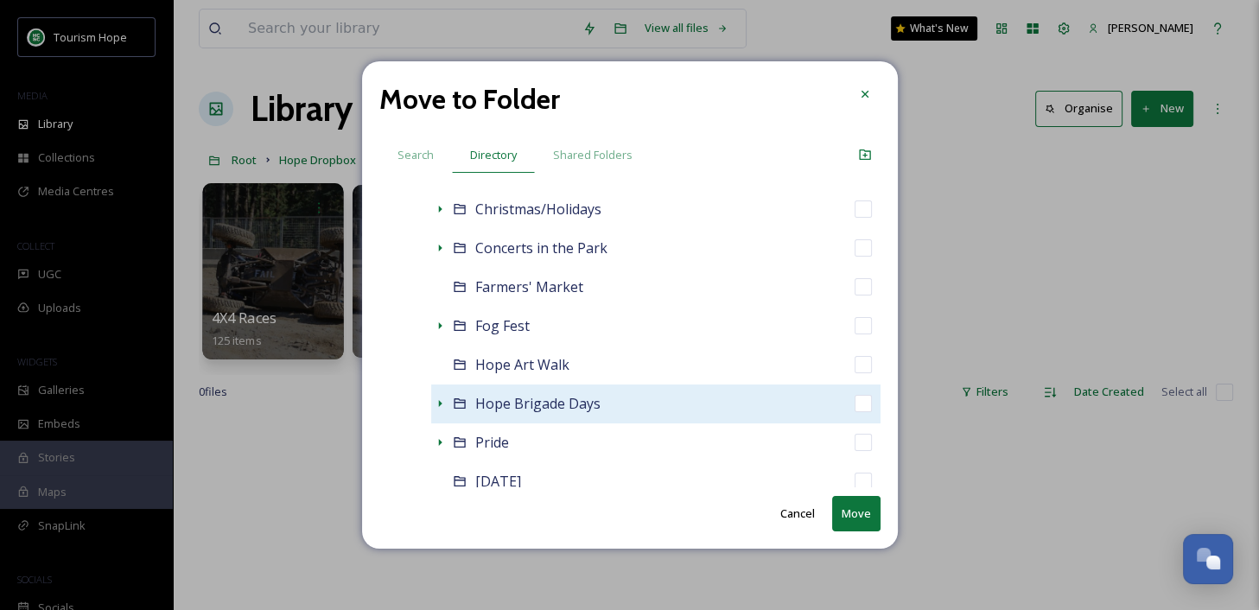
click at [632, 403] on div "Hope Brigade Days" at bounding box center [655, 403] width 449 height 39
checkbox input "false"
checkbox input "true"
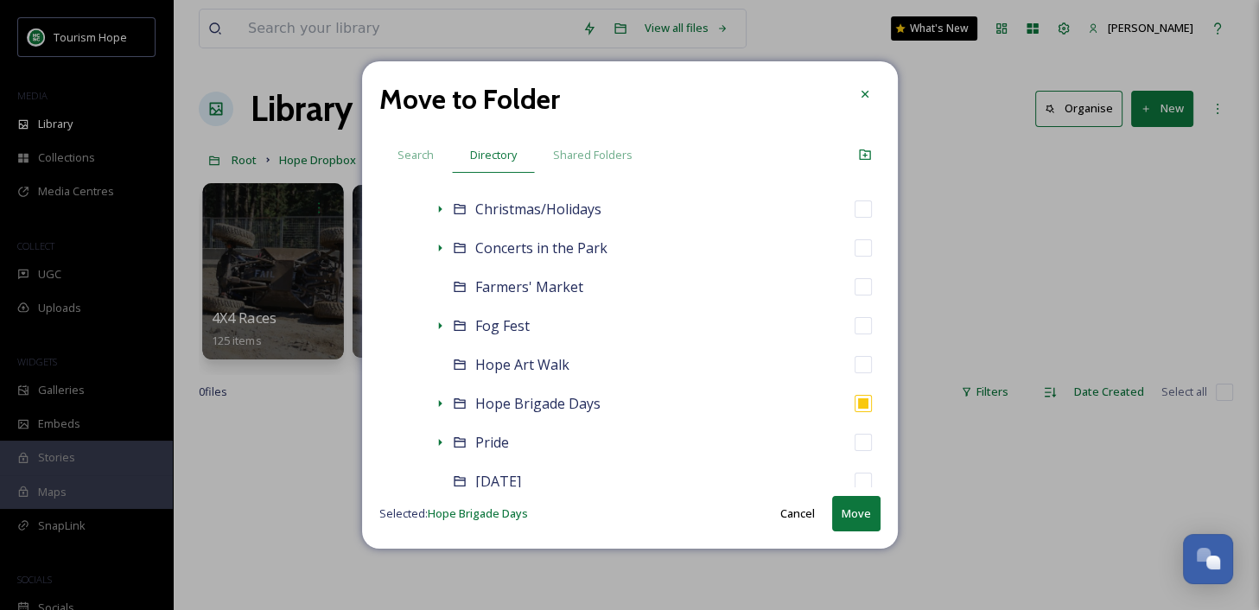
click at [858, 515] on button "Move" at bounding box center [856, 513] width 48 height 35
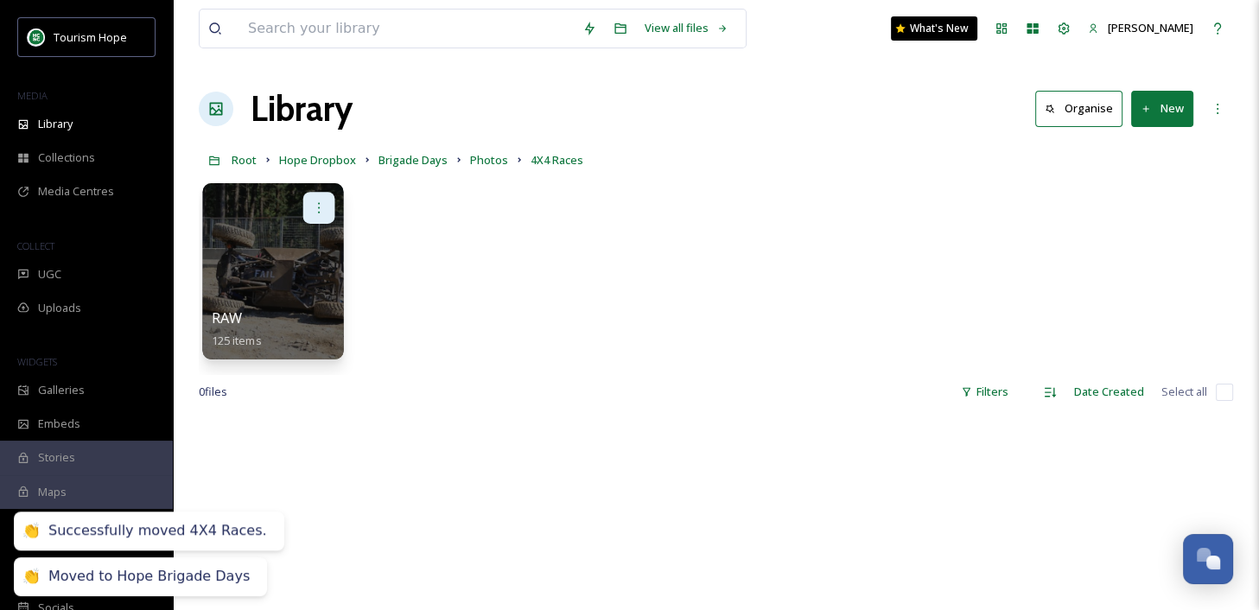
click at [319, 207] on icon at bounding box center [319, 207] width 2 height 10
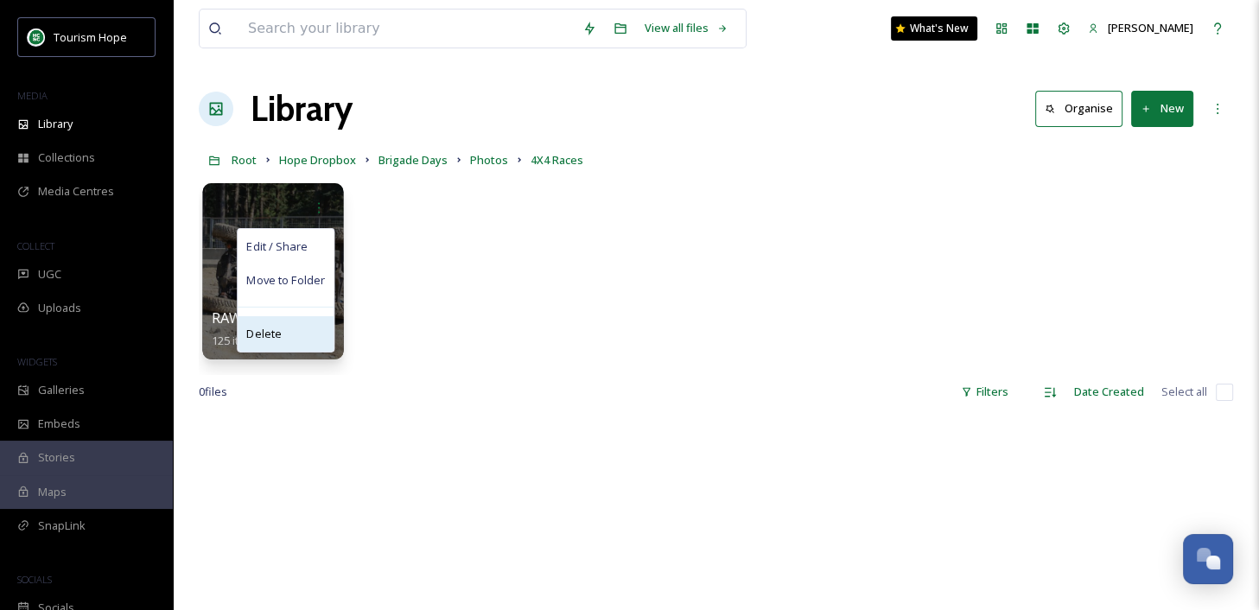
click at [289, 334] on div "Delete" at bounding box center [286, 333] width 96 height 35
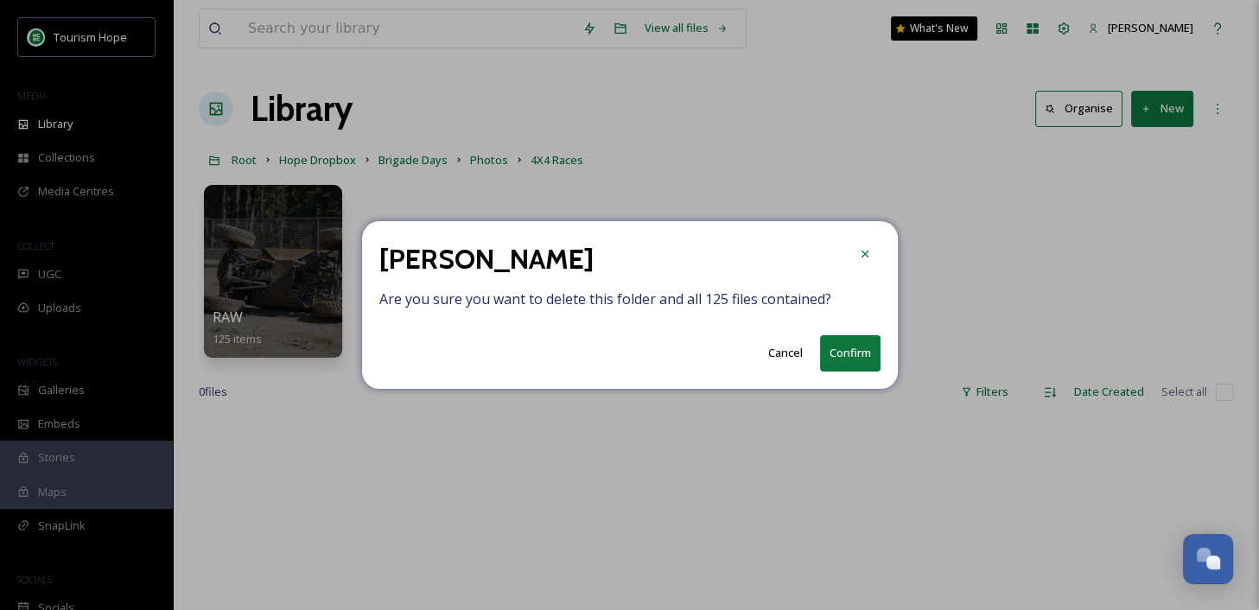
click at [847, 356] on button "Confirm" at bounding box center [850, 352] width 60 height 35
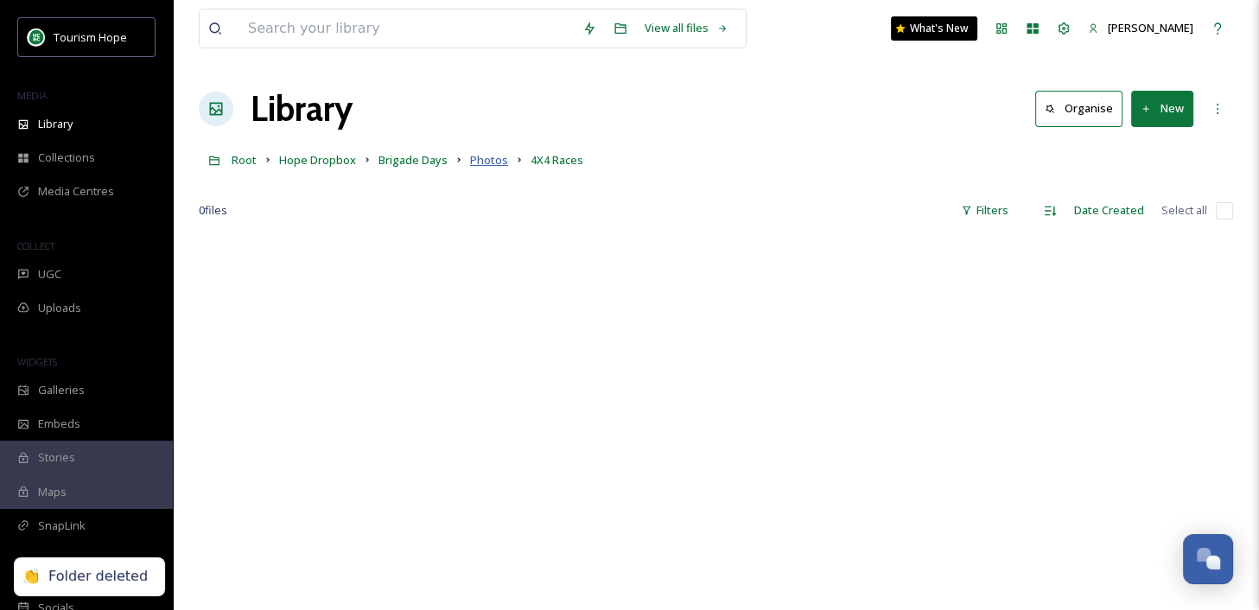
click at [486, 161] on span "Photos" at bounding box center [489, 160] width 38 height 16
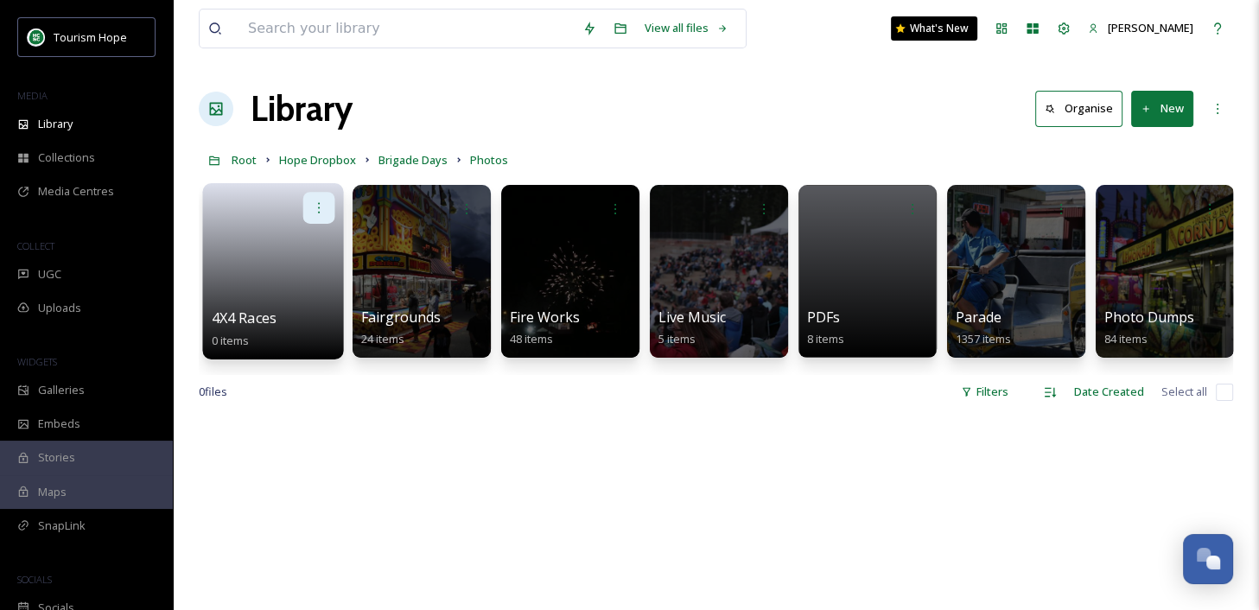
click at [317, 206] on icon at bounding box center [319, 207] width 14 height 14
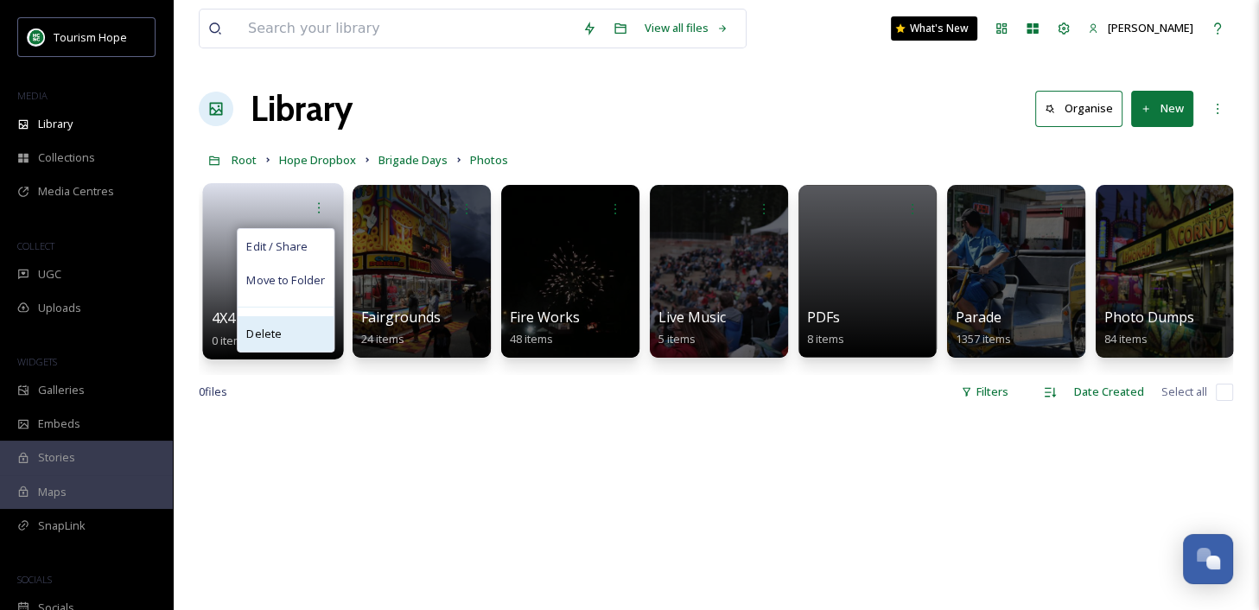
click at [297, 333] on div "Delete" at bounding box center [286, 333] width 96 height 35
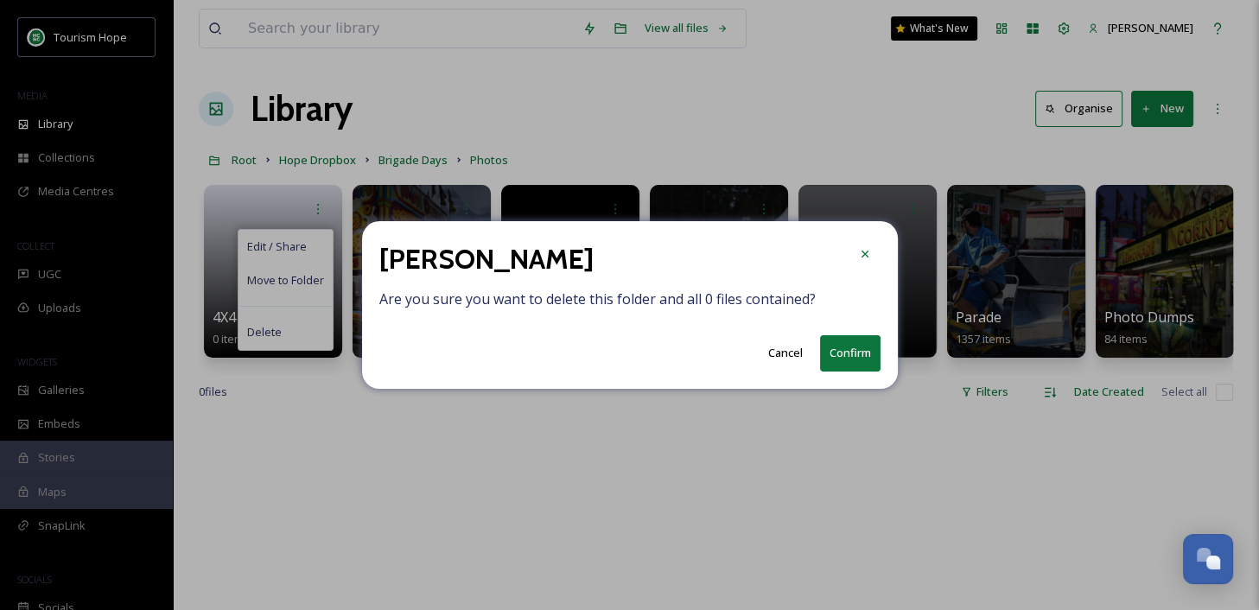
click at [776, 354] on button "Cancel" at bounding box center [785, 353] width 52 height 34
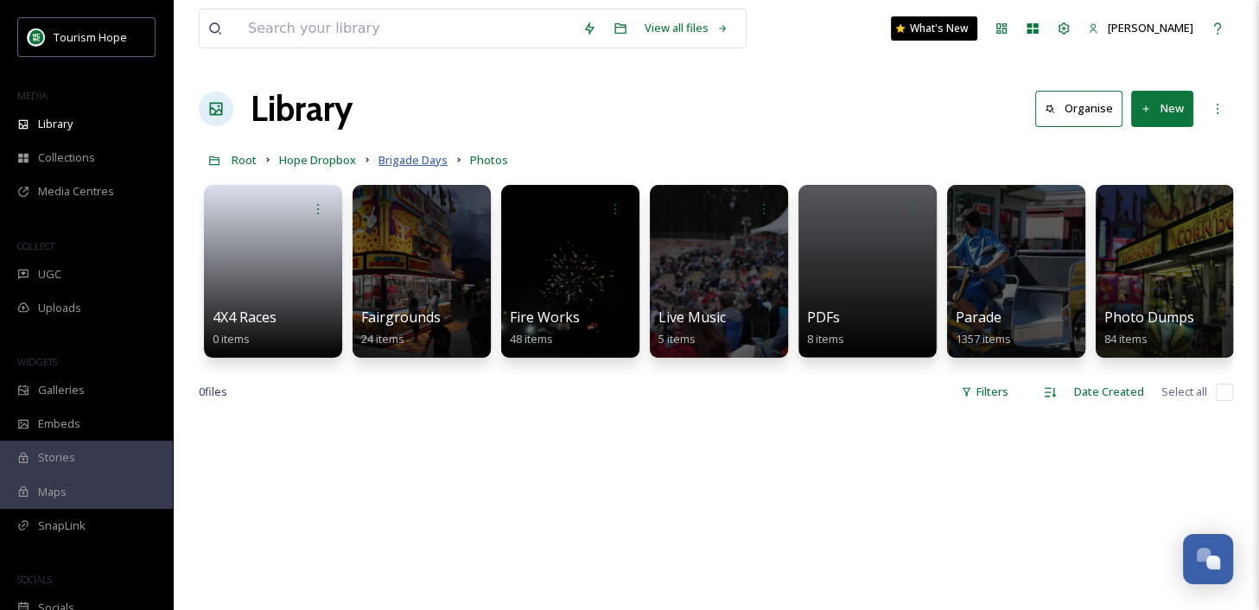
click at [411, 156] on span "Brigade Days" at bounding box center [412, 160] width 69 height 16
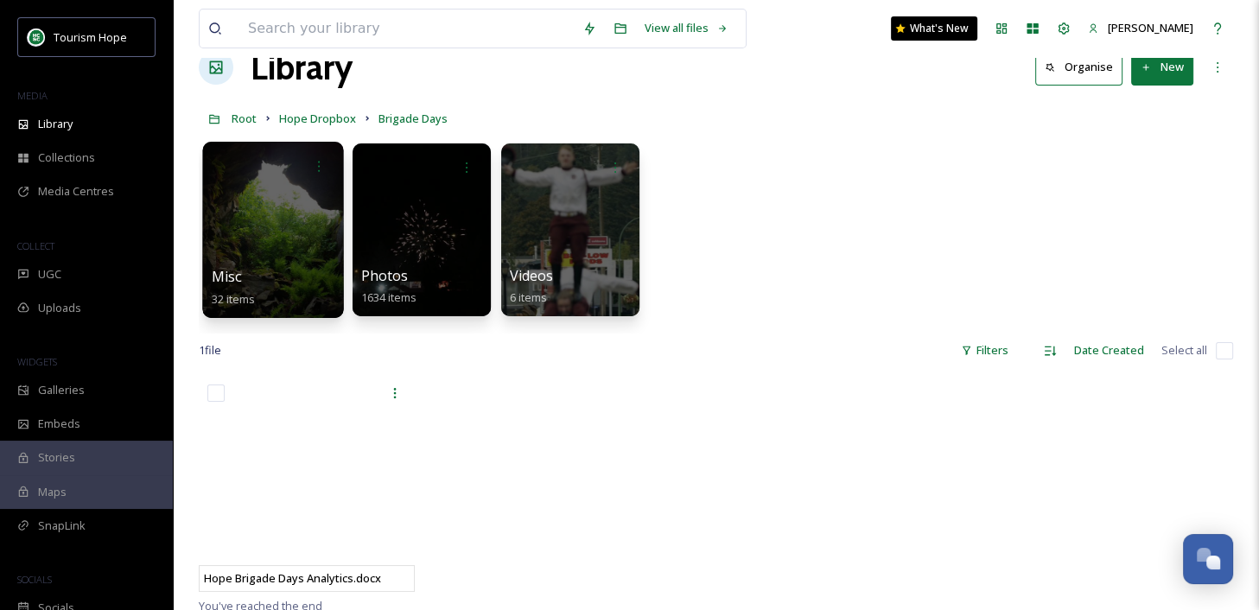
scroll to position [40, 0]
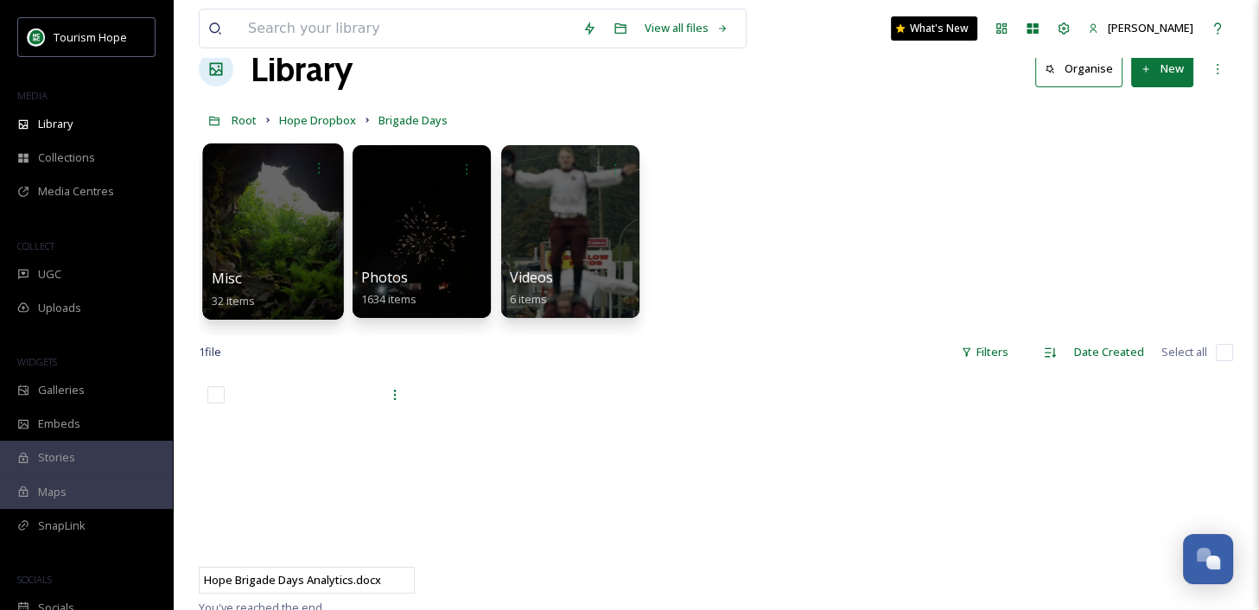
click at [262, 232] on div at bounding box center [272, 231] width 141 height 176
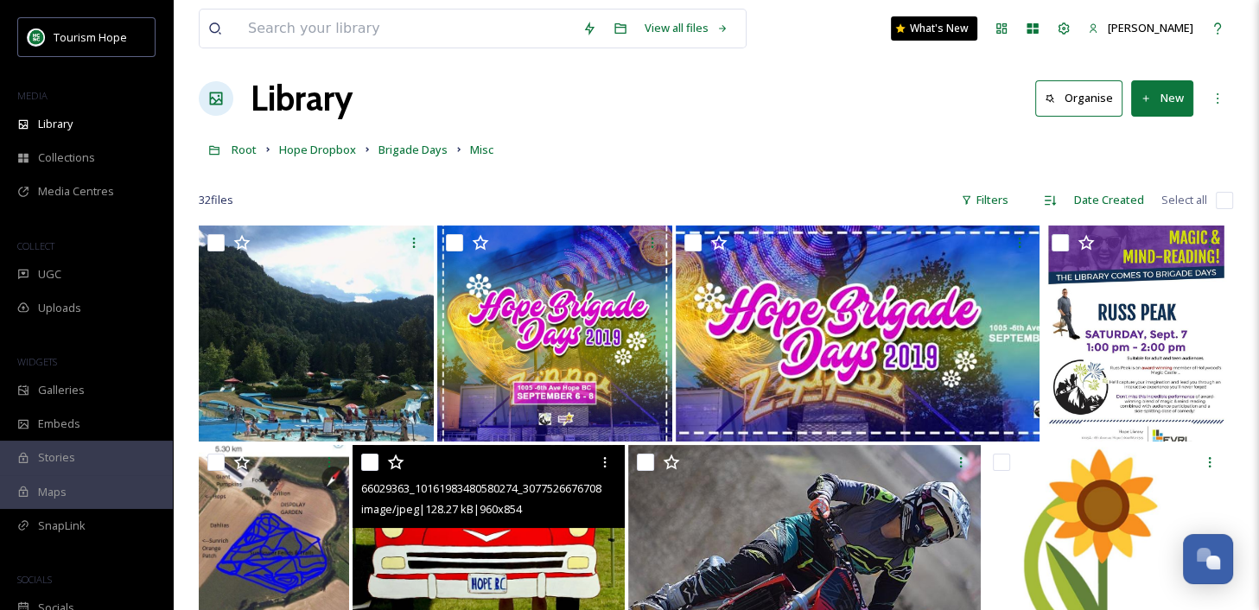
scroll to position [16, 0]
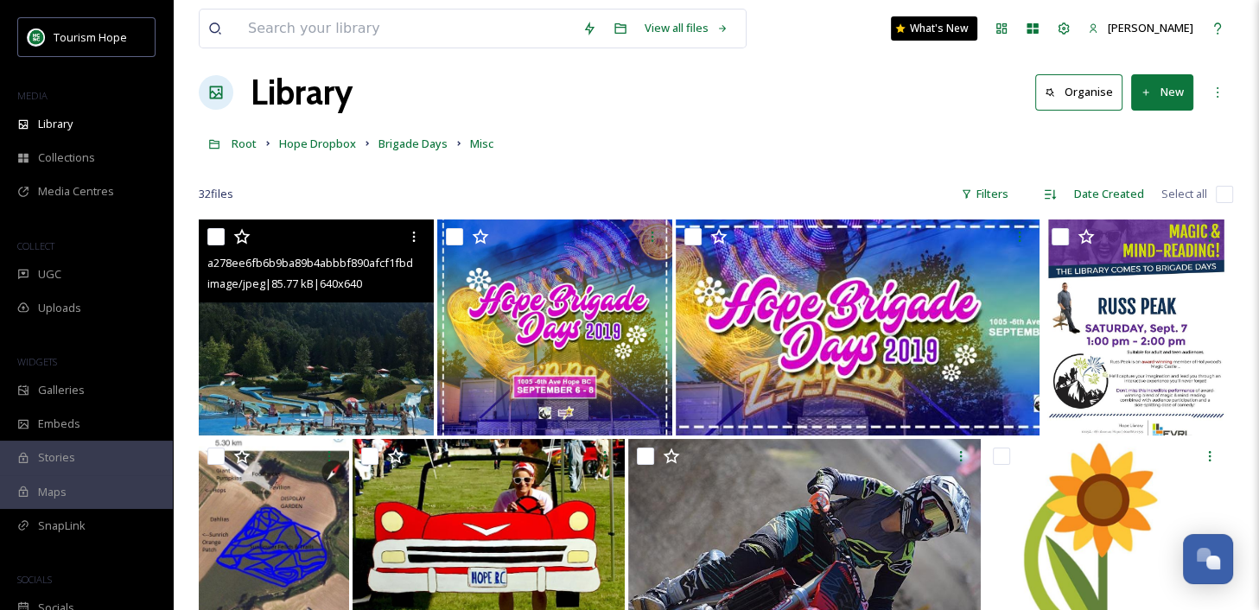
click at [335, 335] on img at bounding box center [316, 327] width 235 height 216
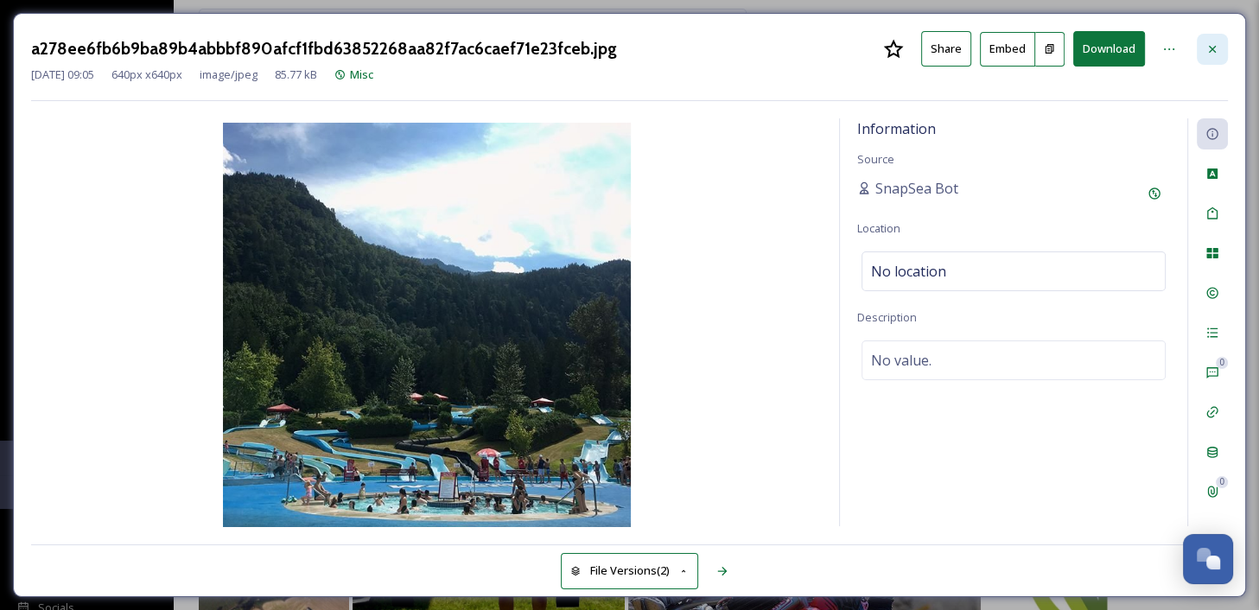
click at [1216, 42] on icon at bounding box center [1212, 49] width 14 height 14
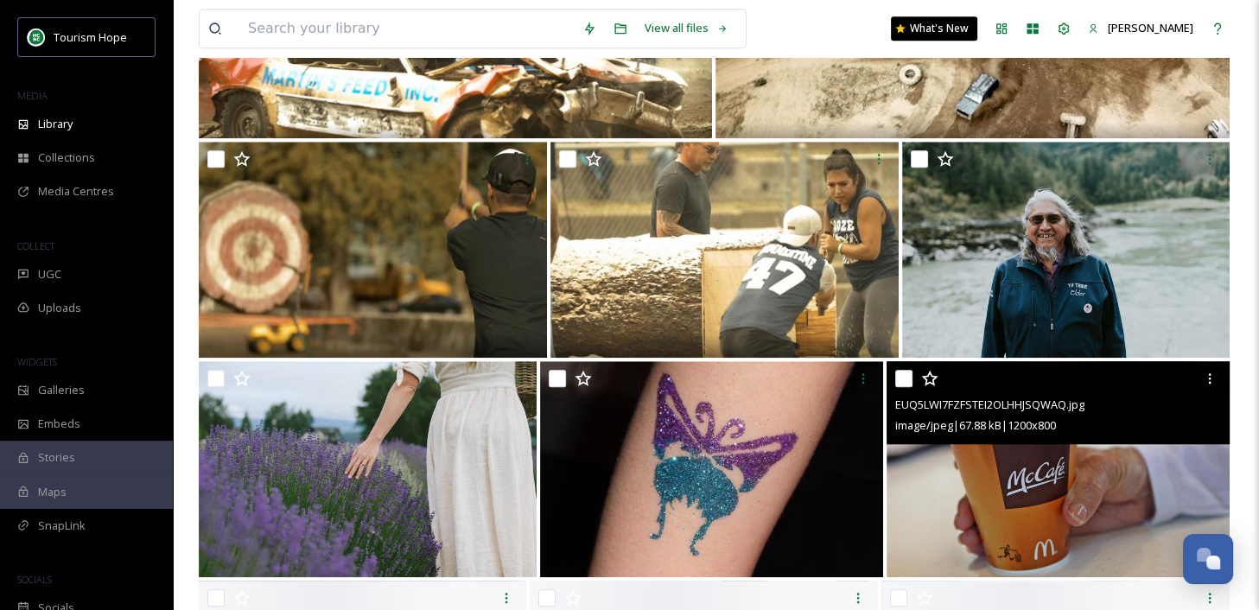
scroll to position [1429, 0]
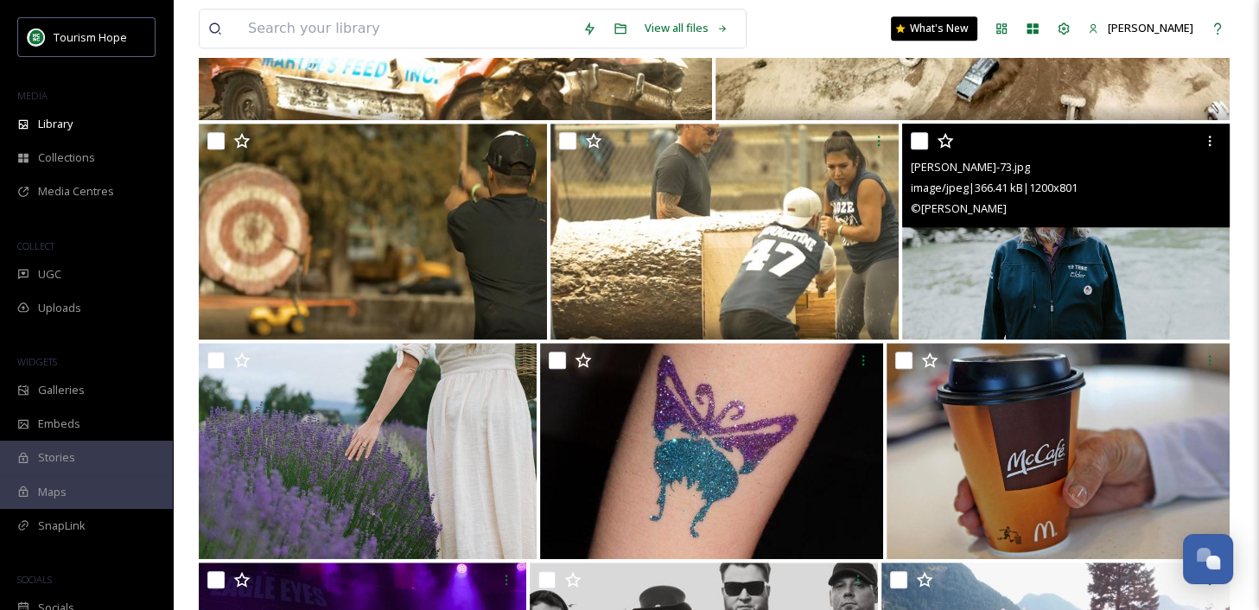
click at [1035, 293] on img at bounding box center [1065, 232] width 327 height 216
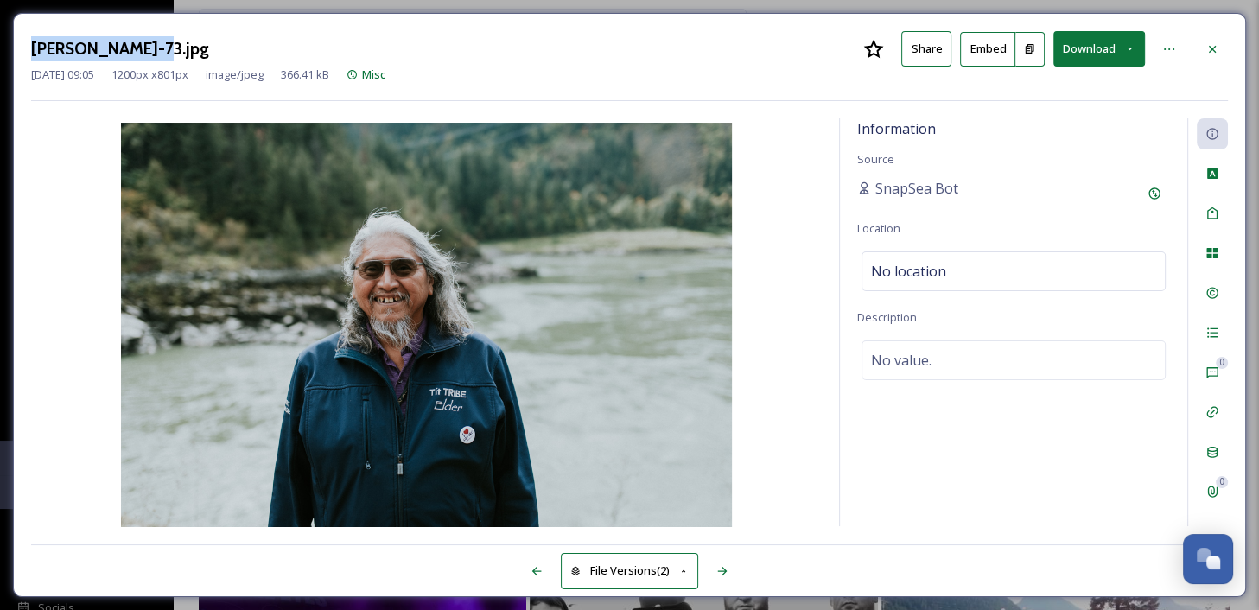
drag, startPoint x: 29, startPoint y: 48, endPoint x: 151, endPoint y: 49, distance: 121.8
click at [151, 49] on div "robyn-bessenger-73.jpg Share Embed Download Jun 08 2024 09:05 1200 px x 801 px …" at bounding box center [629, 305] width 1233 height 584
copy h3 "robyn-bessenger"
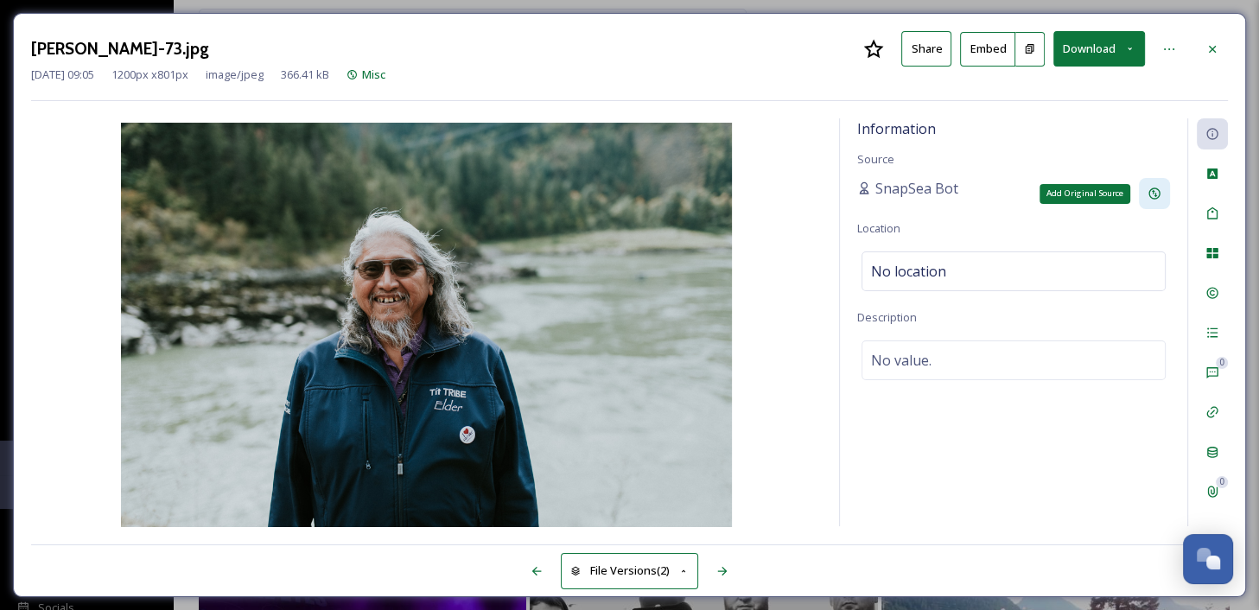
click at [1159, 193] on icon at bounding box center [1153, 193] width 11 height 11
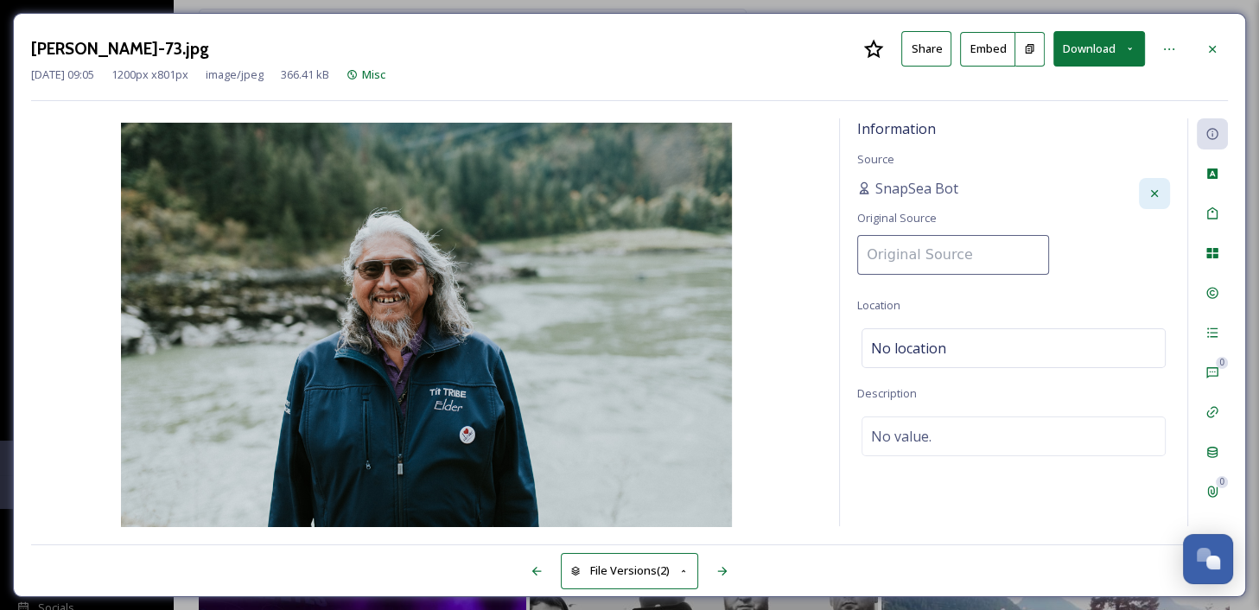
click at [950, 253] on input at bounding box center [953, 255] width 192 height 40
paste input "robyn-bessenger"
click at [911, 253] on input "robyn-bessenger" at bounding box center [953, 255] width 192 height 40
click at [872, 256] on input "robyn Bessenger" at bounding box center [953, 255] width 192 height 40
type input "Robyn Bessenger"
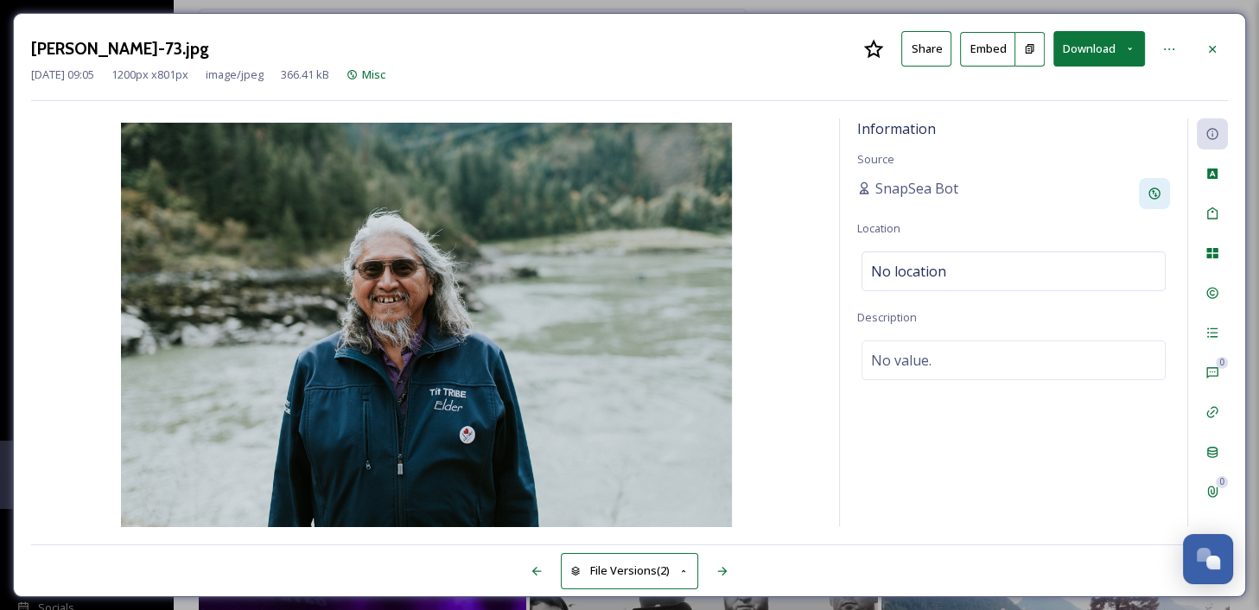
click at [1105, 281] on div "Information Source SnapSea Bot Location No location Description No value." at bounding box center [1013, 322] width 347 height 408
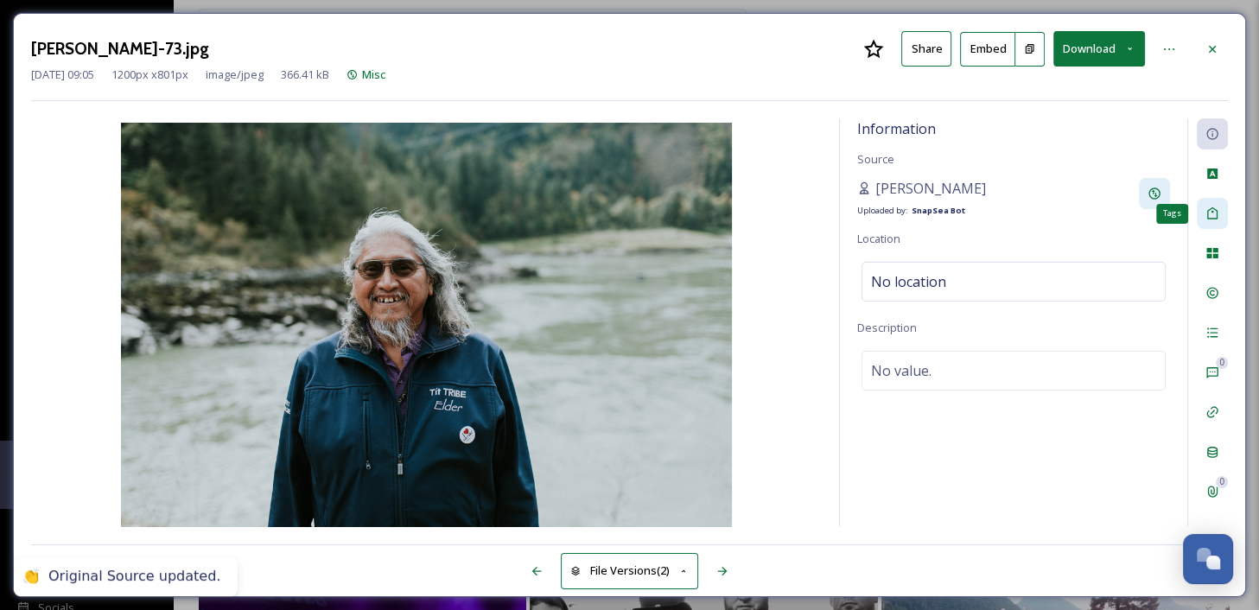
click at [1212, 220] on div "Tags" at bounding box center [1212, 213] width 31 height 31
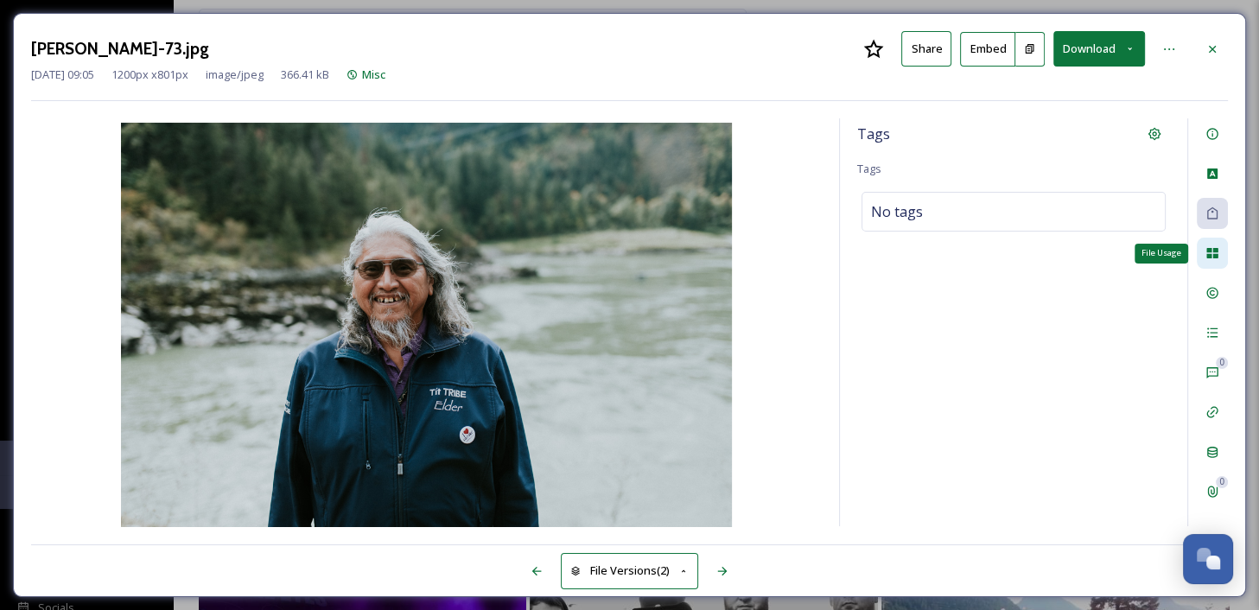
click at [1214, 253] on icon at bounding box center [1212, 253] width 14 height 14
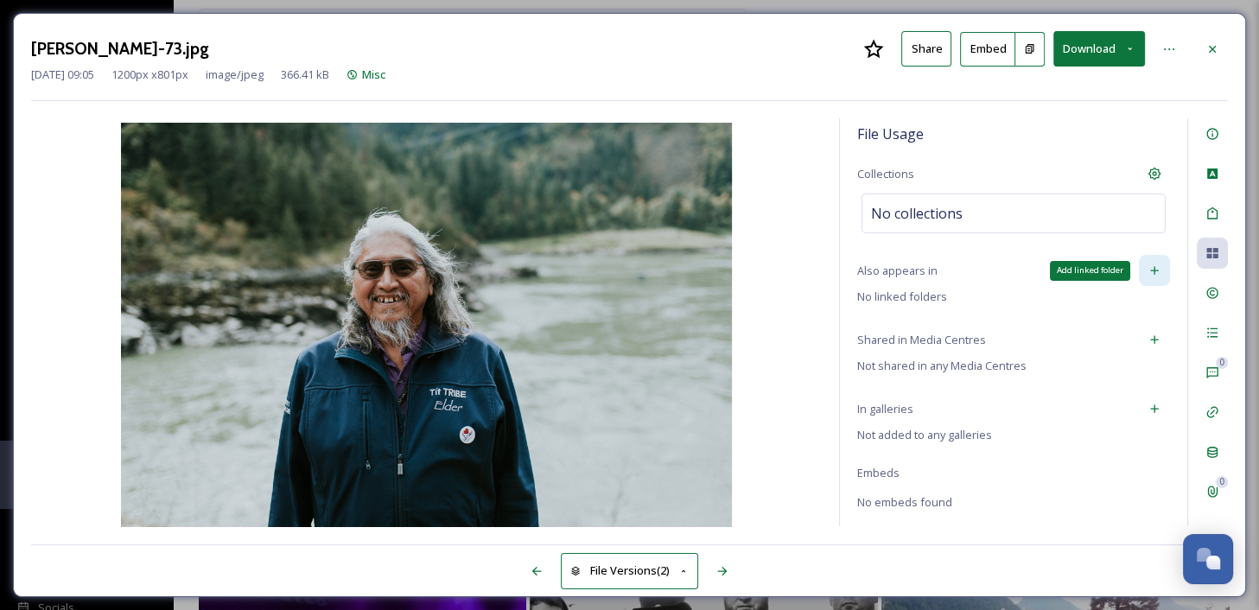
click at [1155, 268] on icon at bounding box center [1154, 270] width 14 height 14
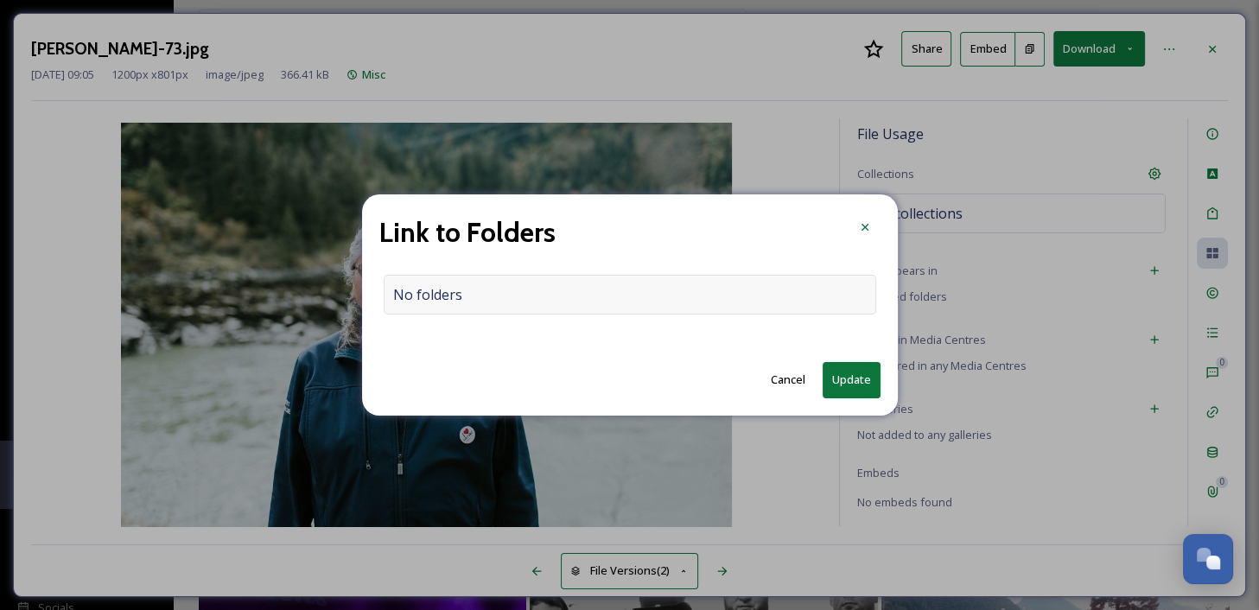
click at [651, 295] on div "No folders" at bounding box center [630, 295] width 492 height 40
click at [651, 295] on input at bounding box center [633, 295] width 499 height 38
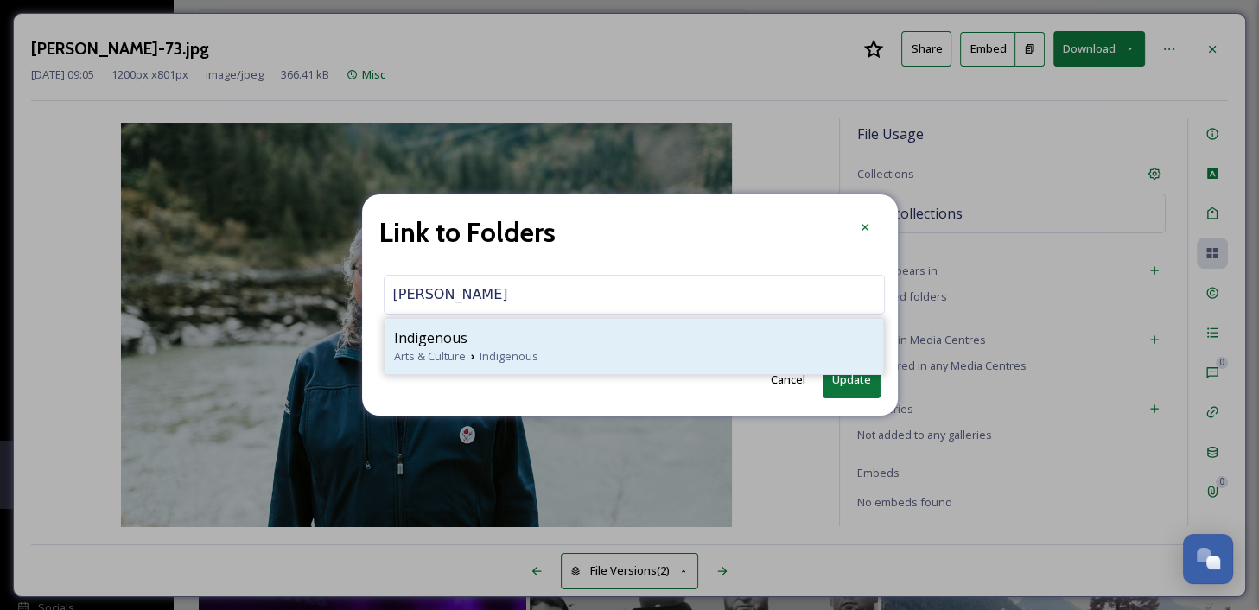
type input "indig"
click at [455, 356] on span "Arts & Culture" at bounding box center [430, 356] width 72 height 16
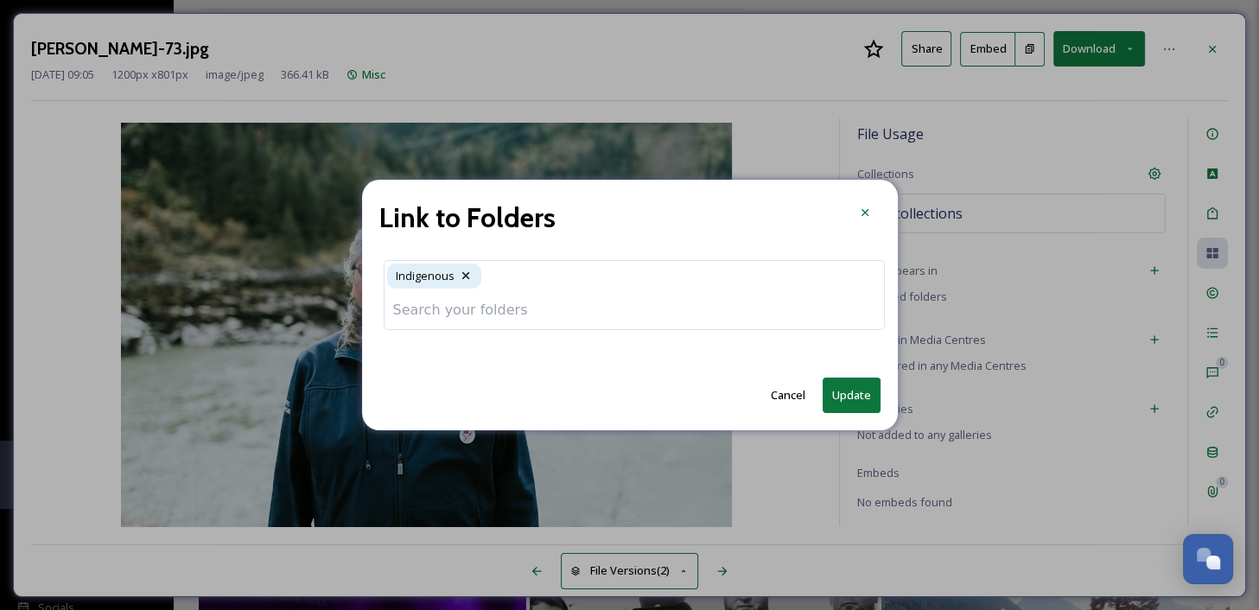
click at [845, 393] on button "Update" at bounding box center [851, 395] width 58 height 35
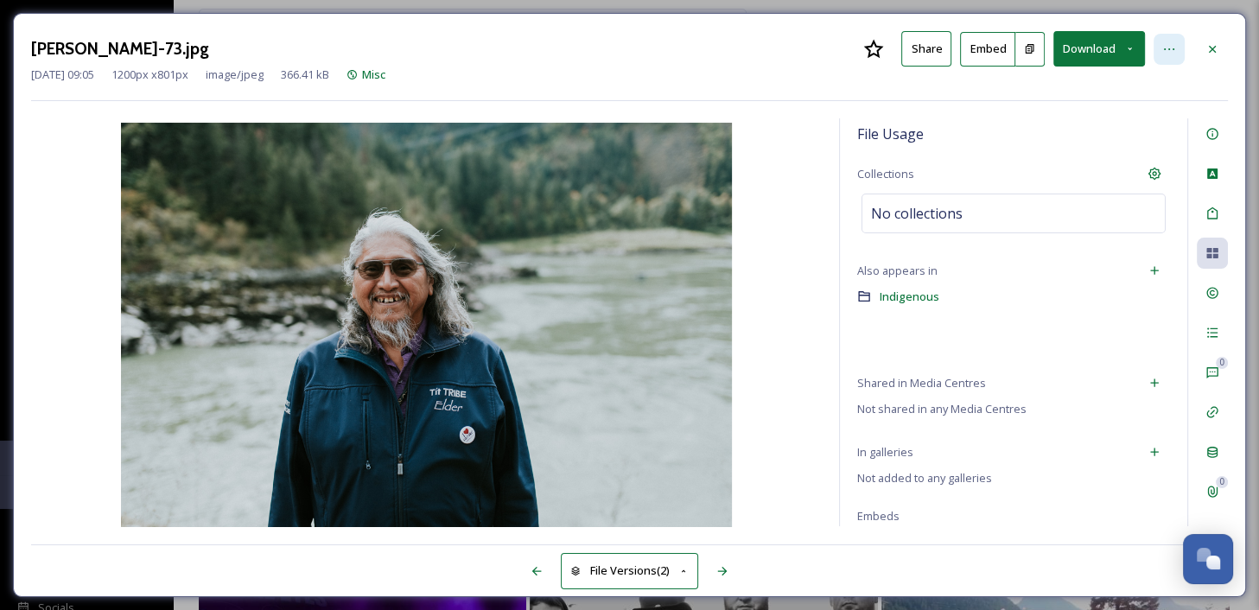
click at [1164, 50] on icon at bounding box center [1169, 49] width 14 height 14
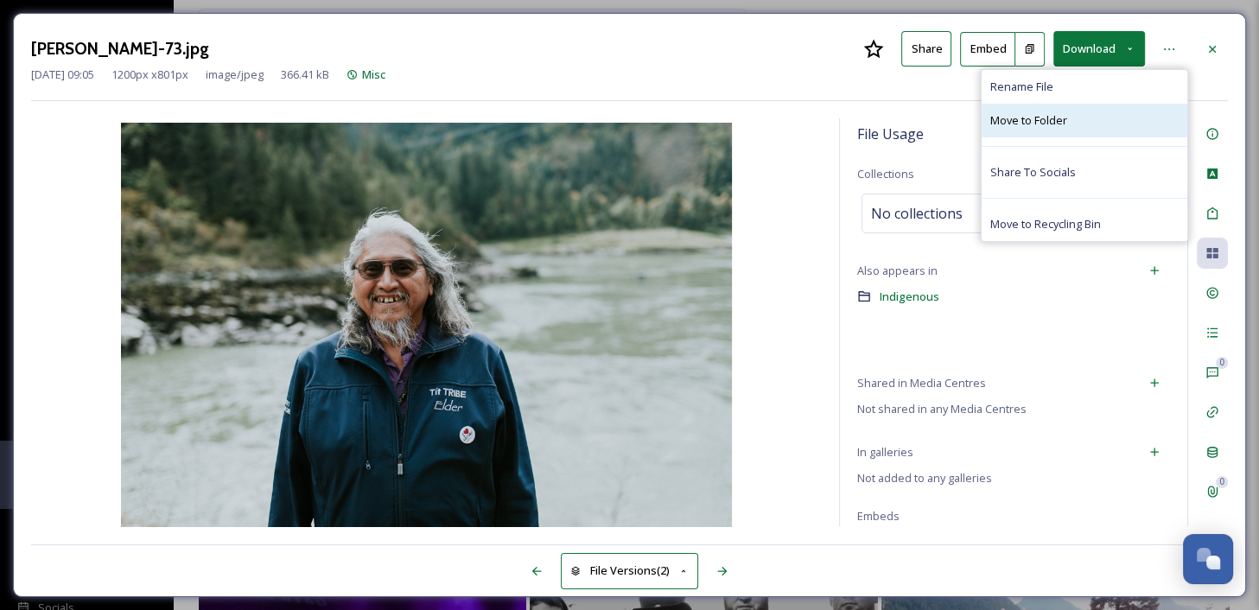
click at [1025, 119] on span "Move to Folder" at bounding box center [1028, 120] width 77 height 16
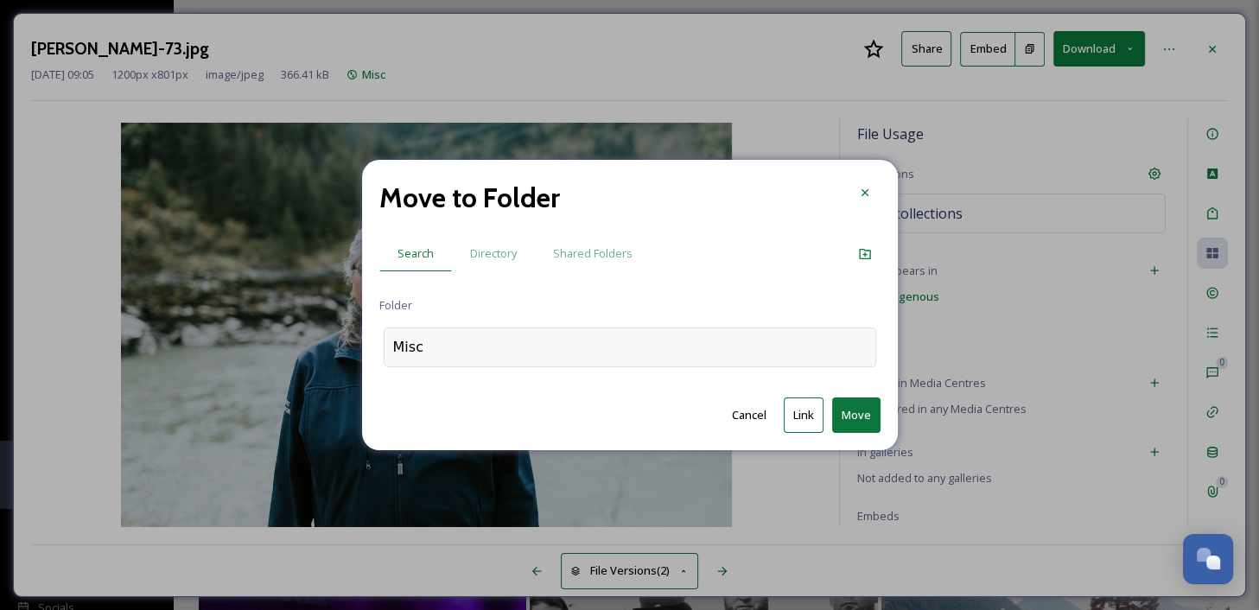
click at [452, 353] on div "Misc" at bounding box center [630, 347] width 492 height 40
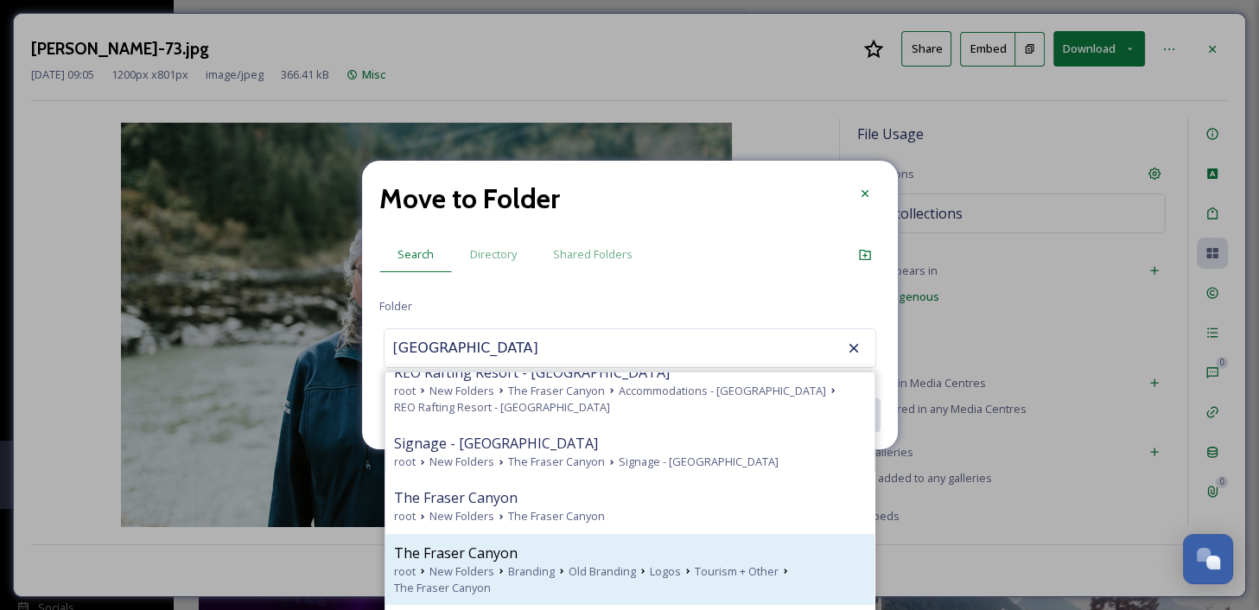
scroll to position [556, 0]
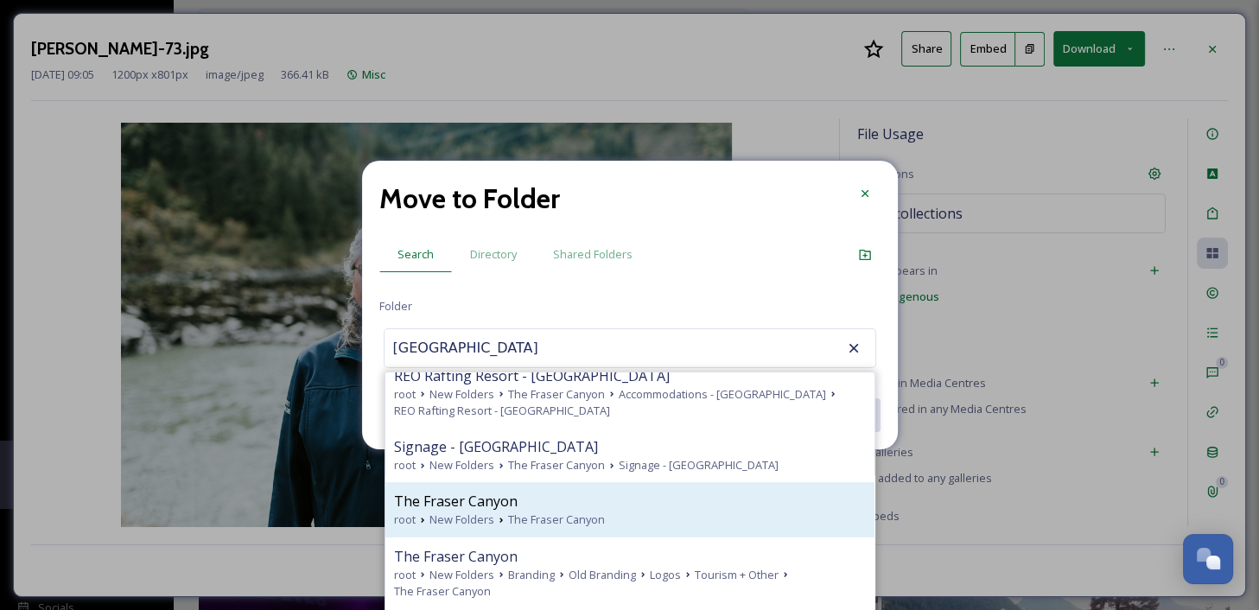
click at [533, 501] on div "The Fraser Canyon" at bounding box center [630, 501] width 472 height 21
type input "The Fraser Canyon"
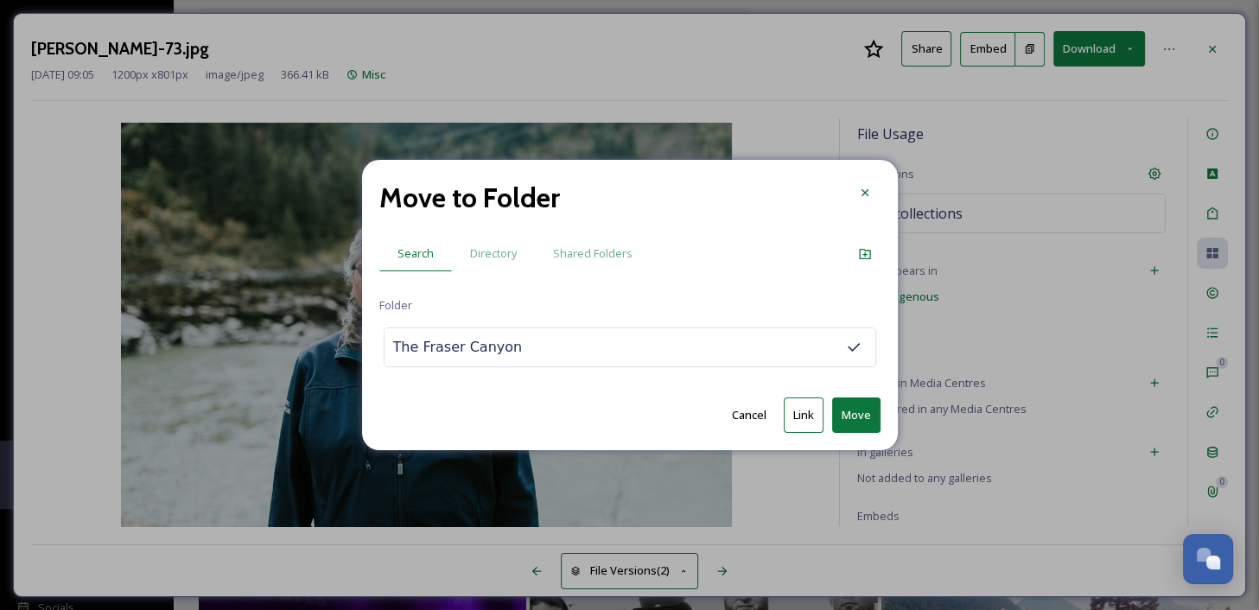
click at [861, 412] on button "Move" at bounding box center [856, 414] width 48 height 35
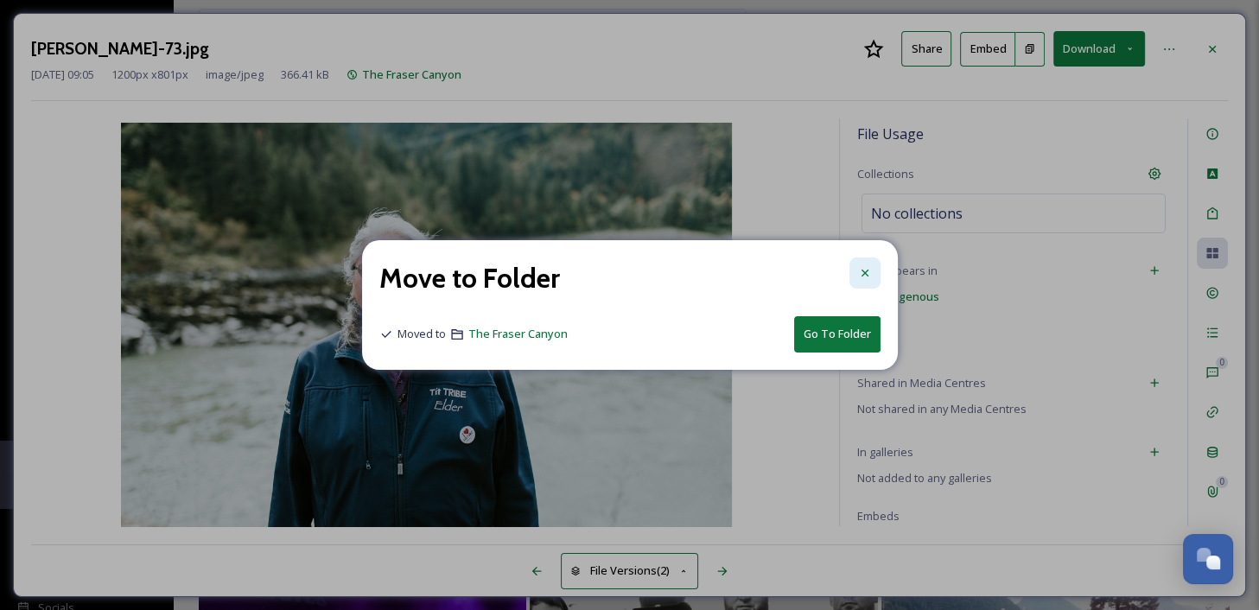
click at [860, 279] on icon at bounding box center [865, 273] width 14 height 14
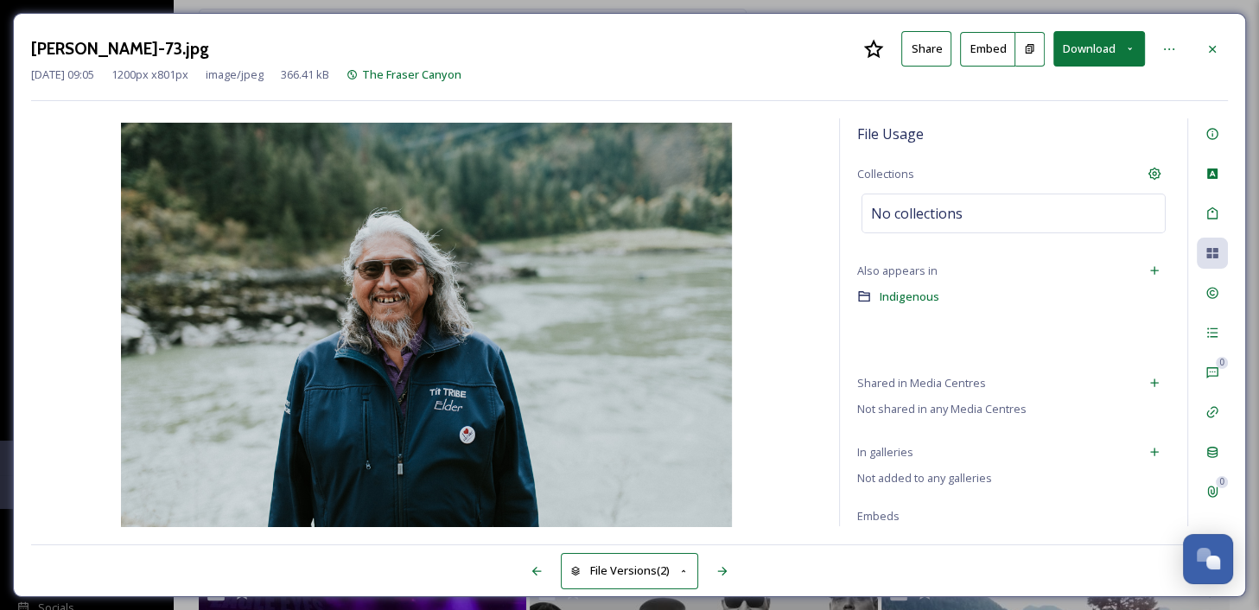
scroll to position [1414, 0]
click at [1154, 270] on icon at bounding box center [1154, 271] width 8 height 8
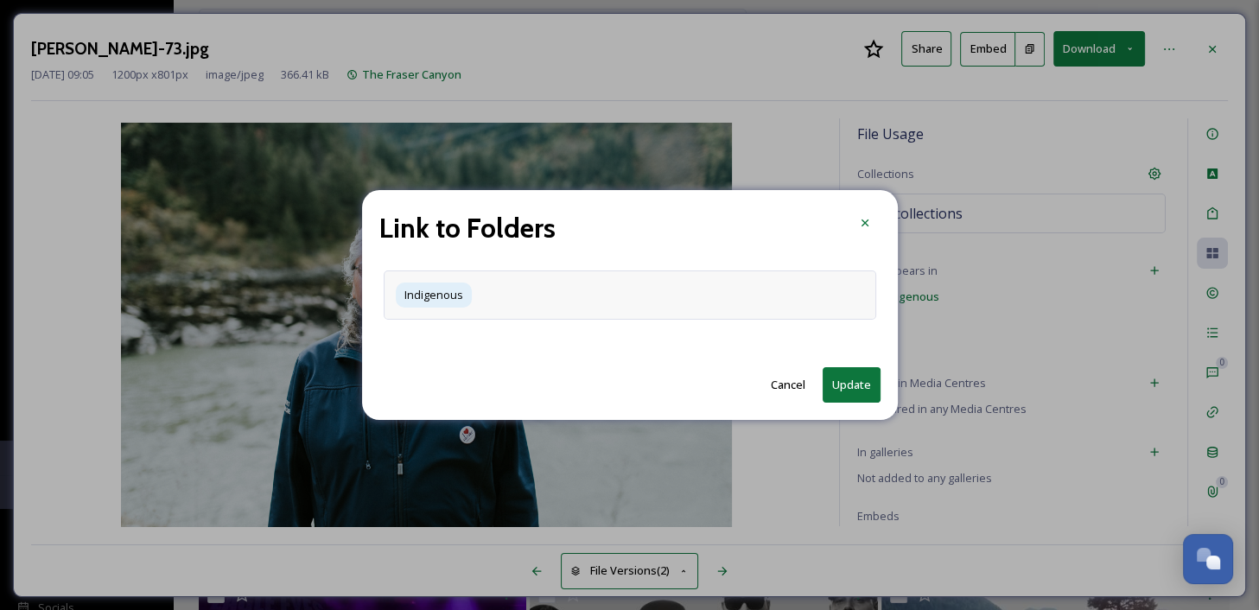
click at [617, 295] on div "Indigenous" at bounding box center [630, 294] width 492 height 49
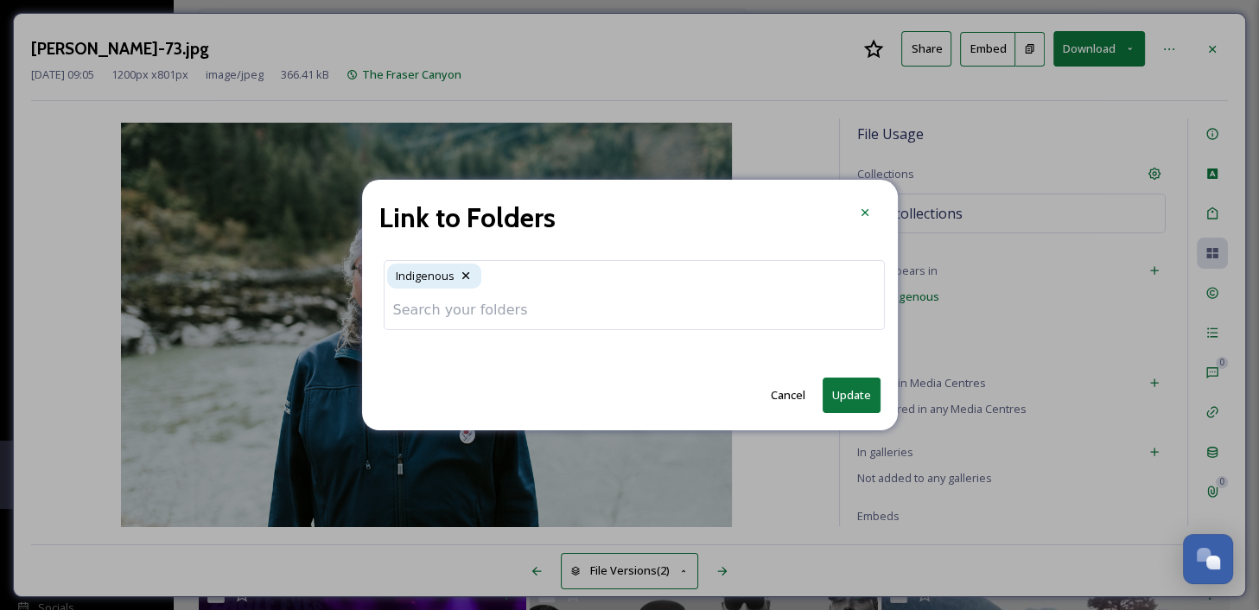
click at [606, 304] on input at bounding box center [633, 310] width 499 height 38
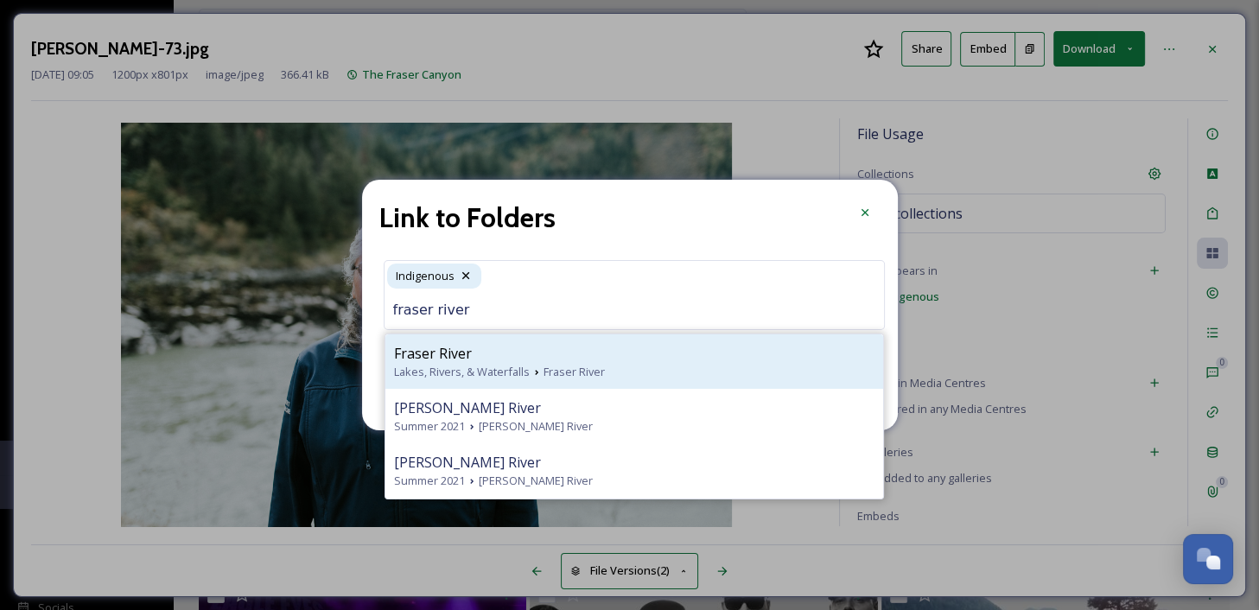
type input "fraser river"
click at [594, 371] on span "Fraser River" at bounding box center [573, 372] width 61 height 16
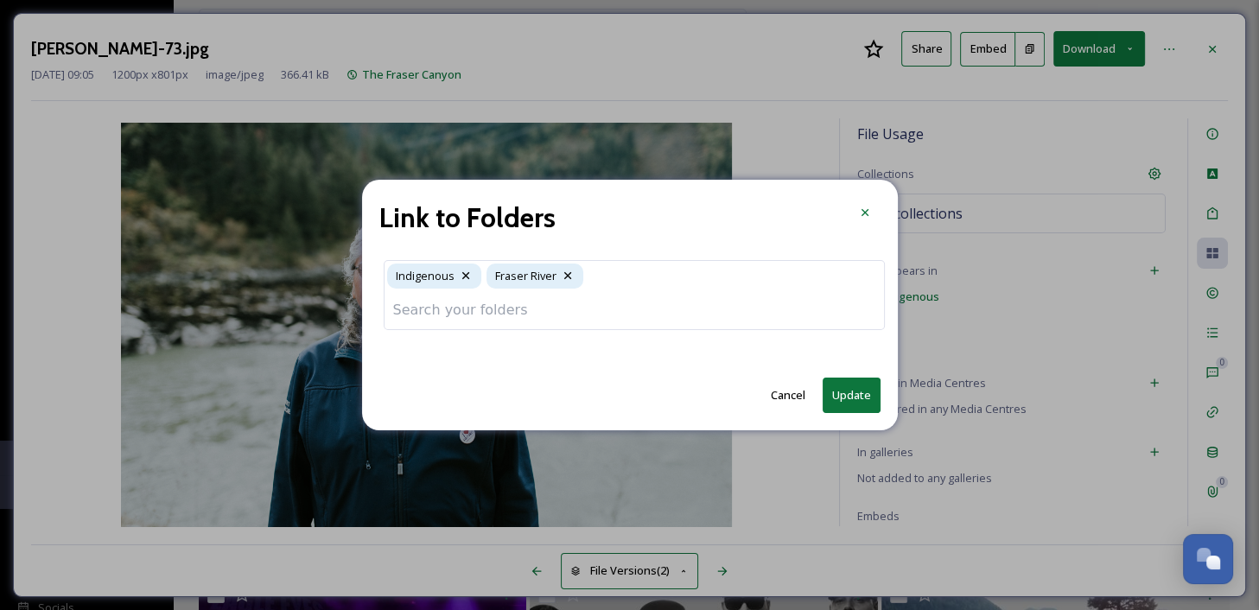
click at [853, 391] on button "Update" at bounding box center [851, 395] width 58 height 35
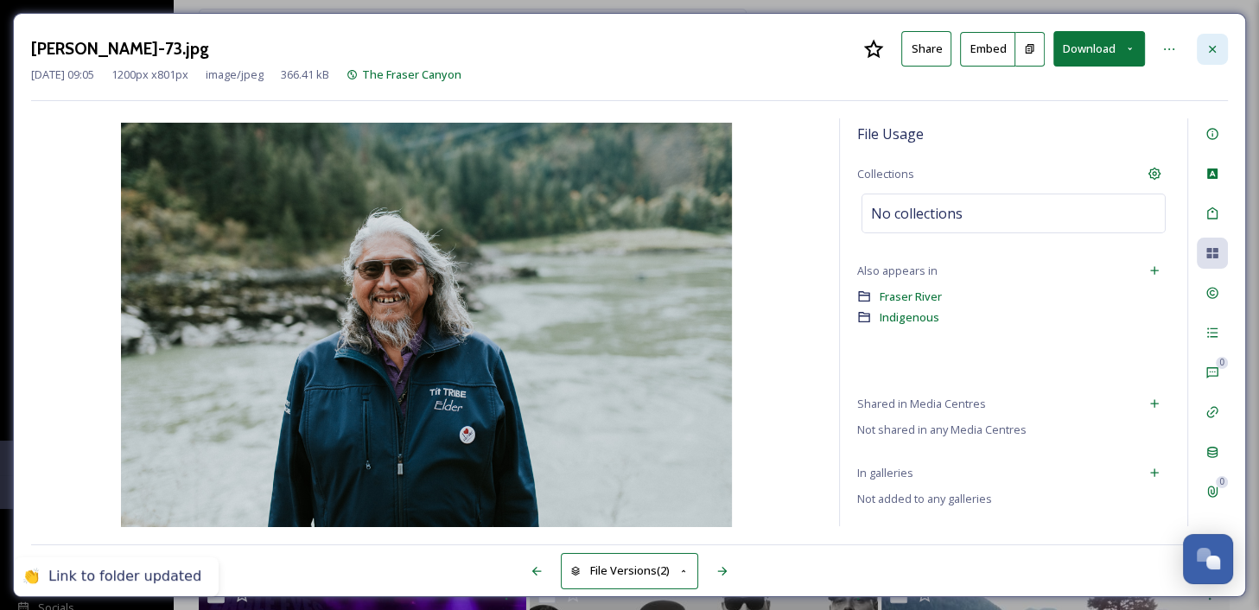
click at [1211, 53] on icon at bounding box center [1212, 49] width 14 height 14
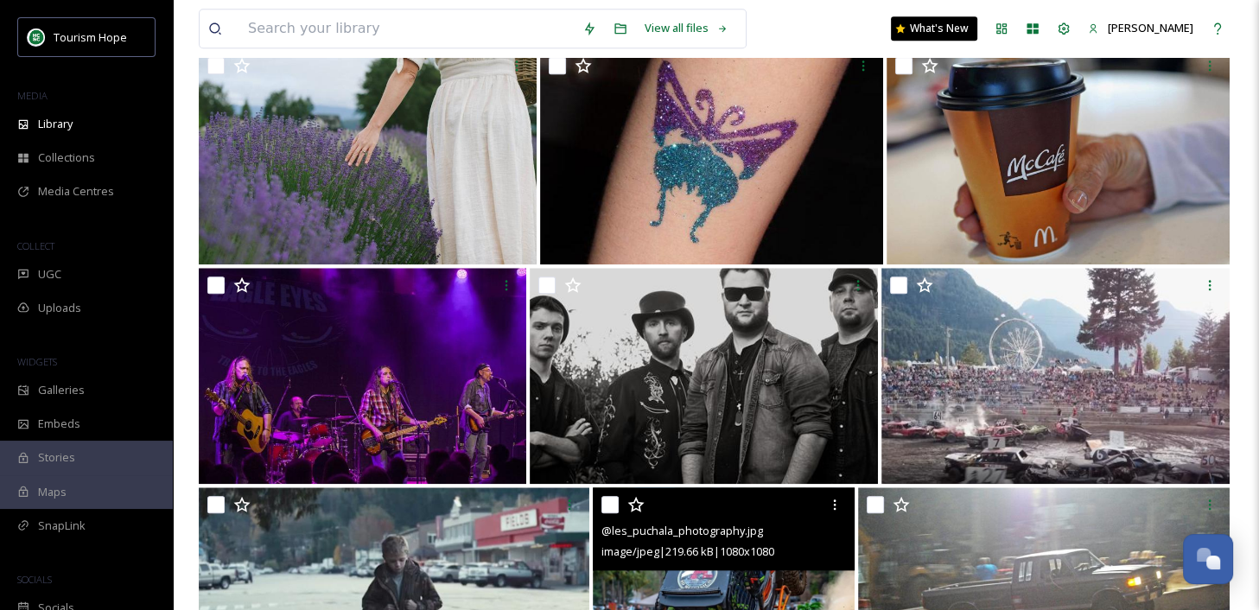
scroll to position [2060, 0]
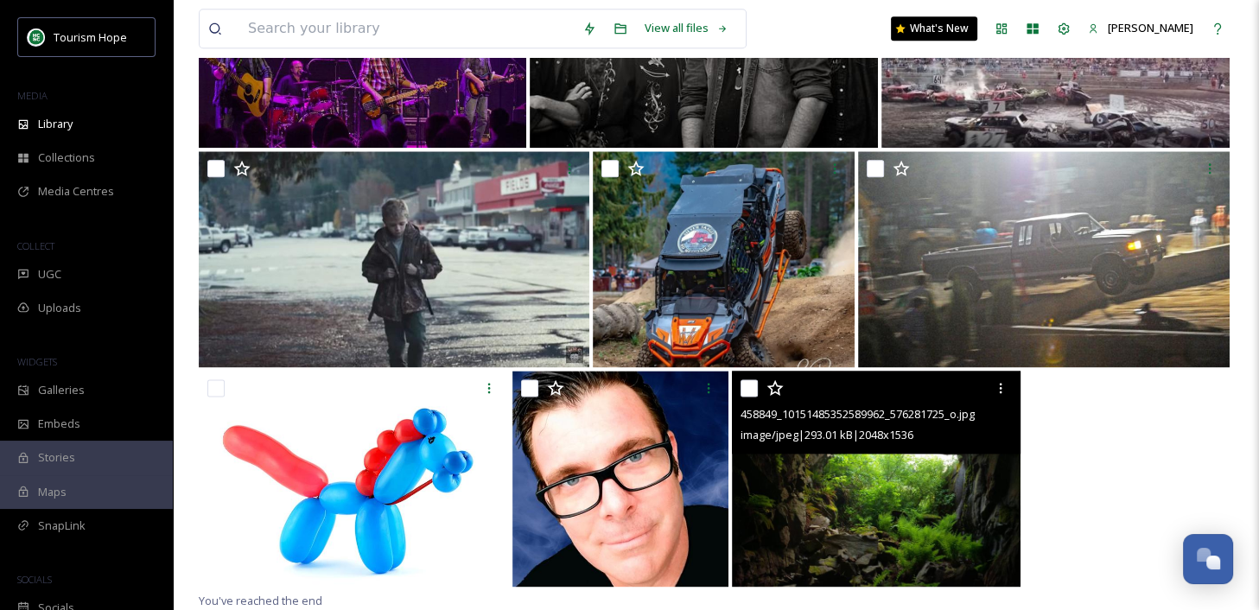
click at [902, 503] on img at bounding box center [876, 479] width 288 height 216
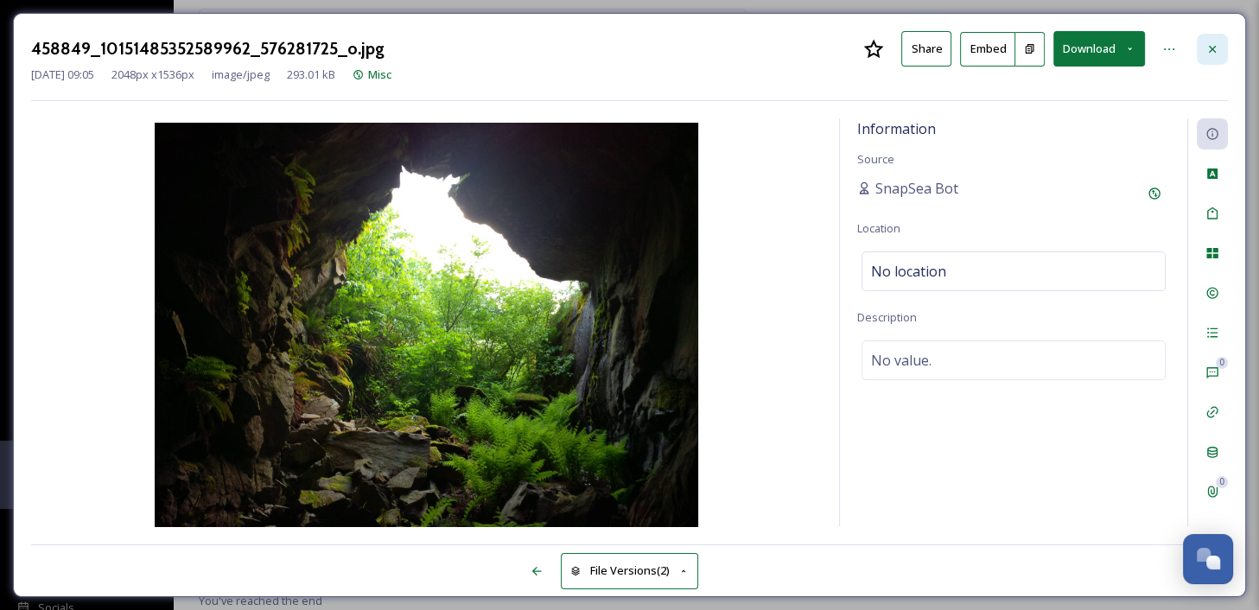
click at [1211, 48] on icon at bounding box center [1212, 48] width 7 height 7
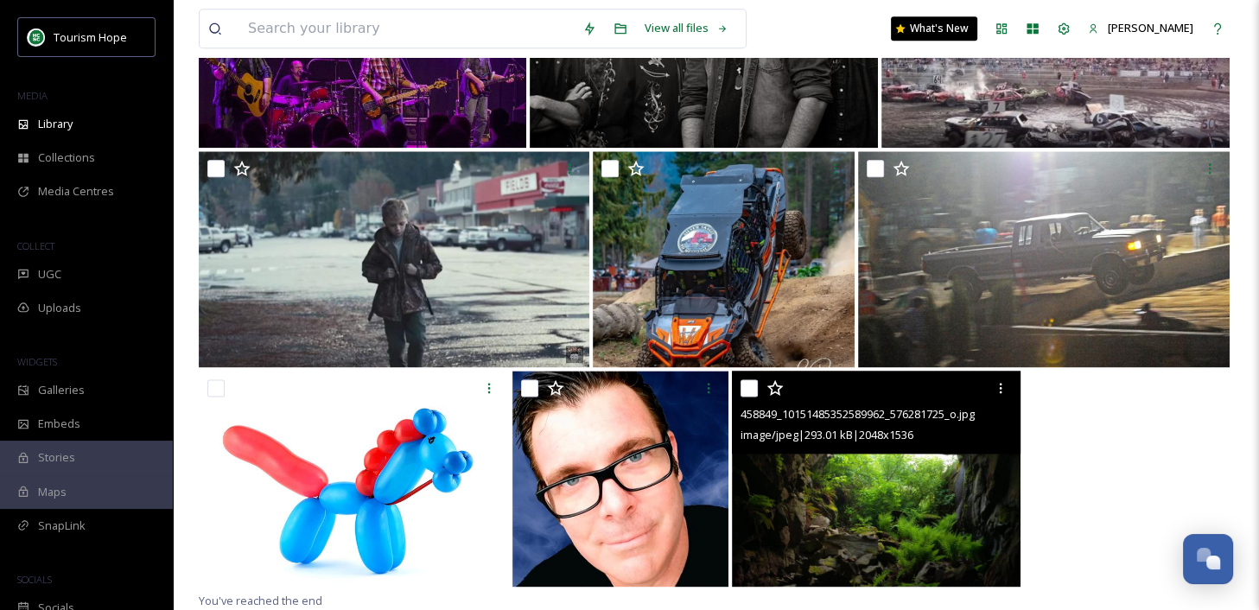
click at [747, 390] on input "checkbox" at bounding box center [748, 387] width 17 height 17
checkbox input "true"
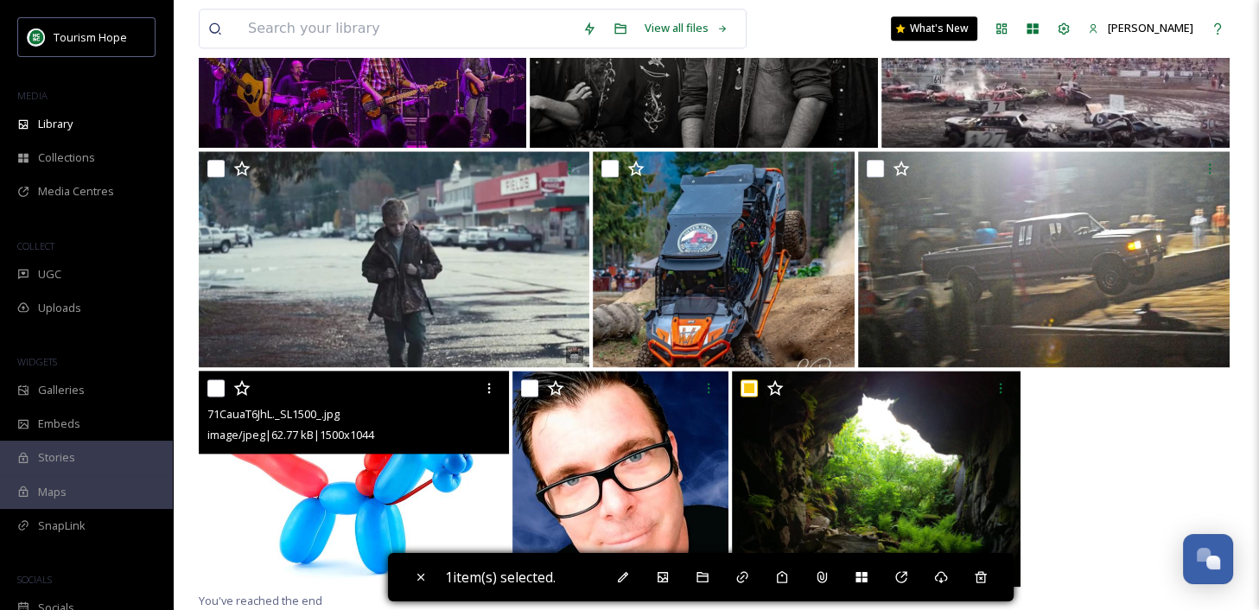
click at [365, 476] on img at bounding box center [354, 479] width 310 height 216
checkbox input "true"
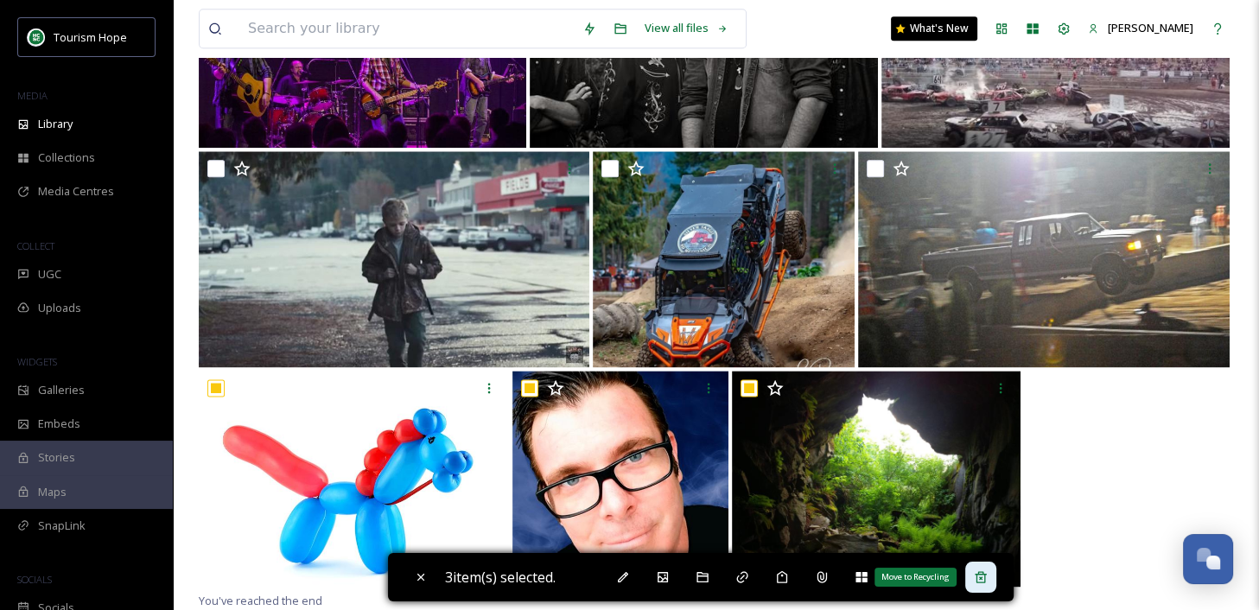
click at [986, 578] on icon at bounding box center [980, 576] width 11 height 11
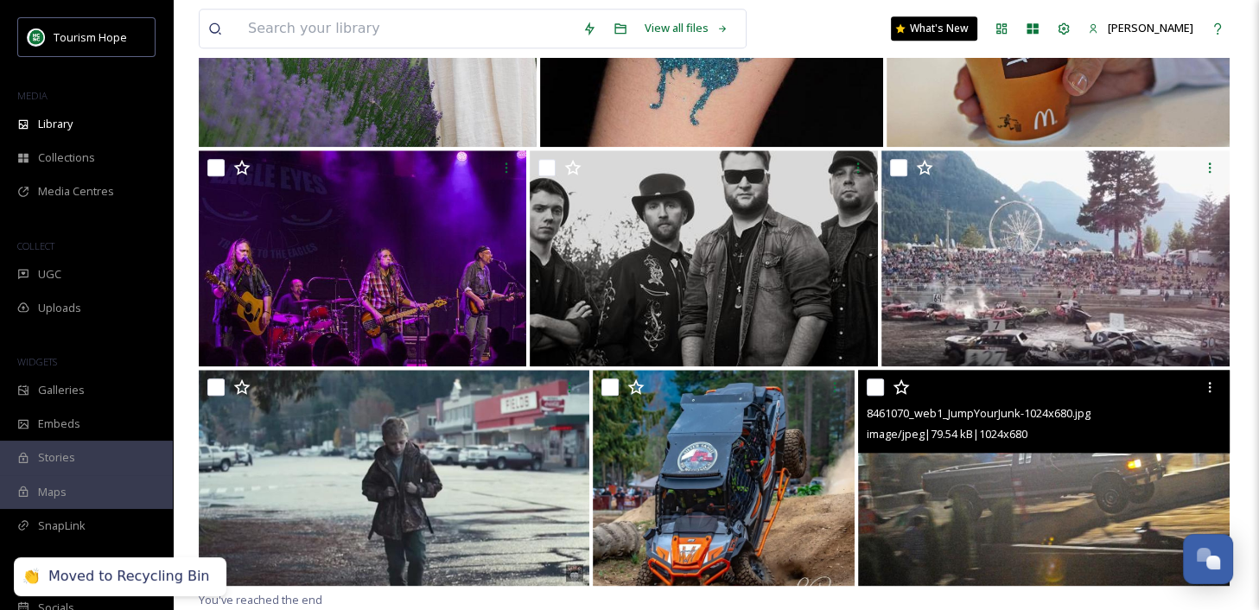
scroll to position [1840, 0]
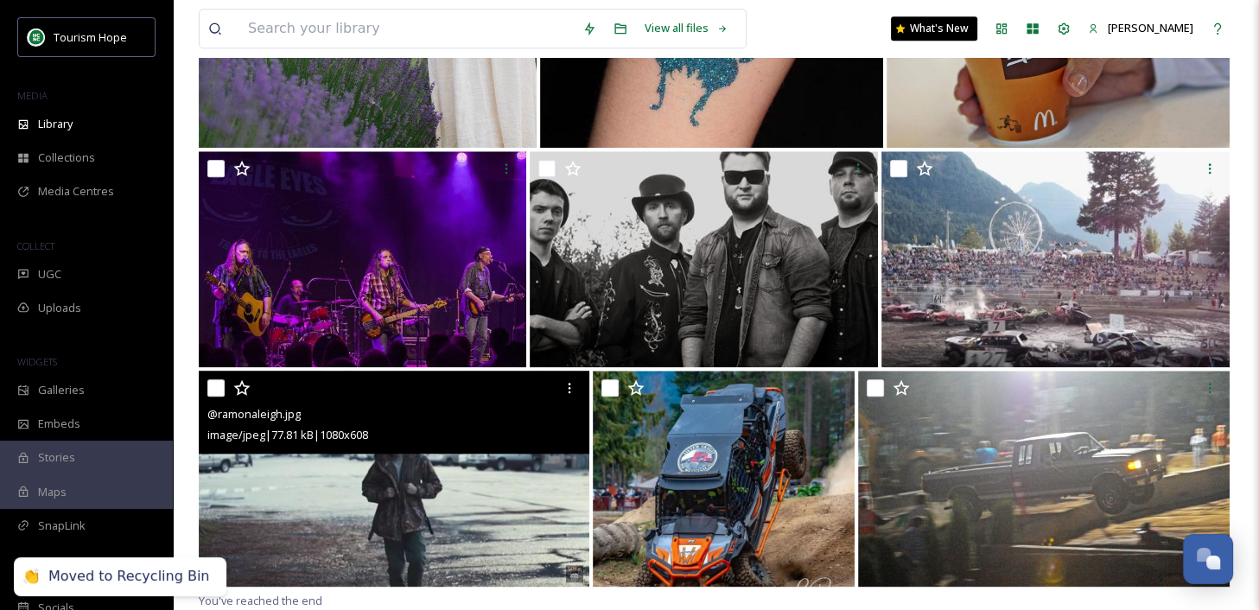
click at [417, 513] on img at bounding box center [394, 479] width 390 height 216
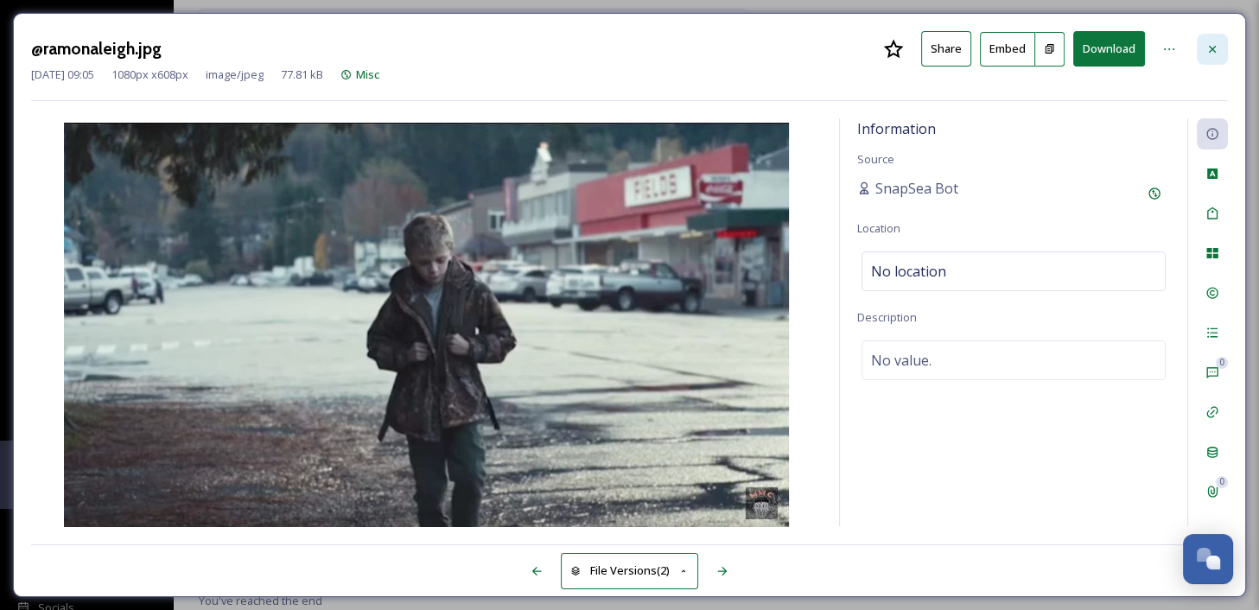
click at [1207, 47] on icon at bounding box center [1212, 49] width 14 height 14
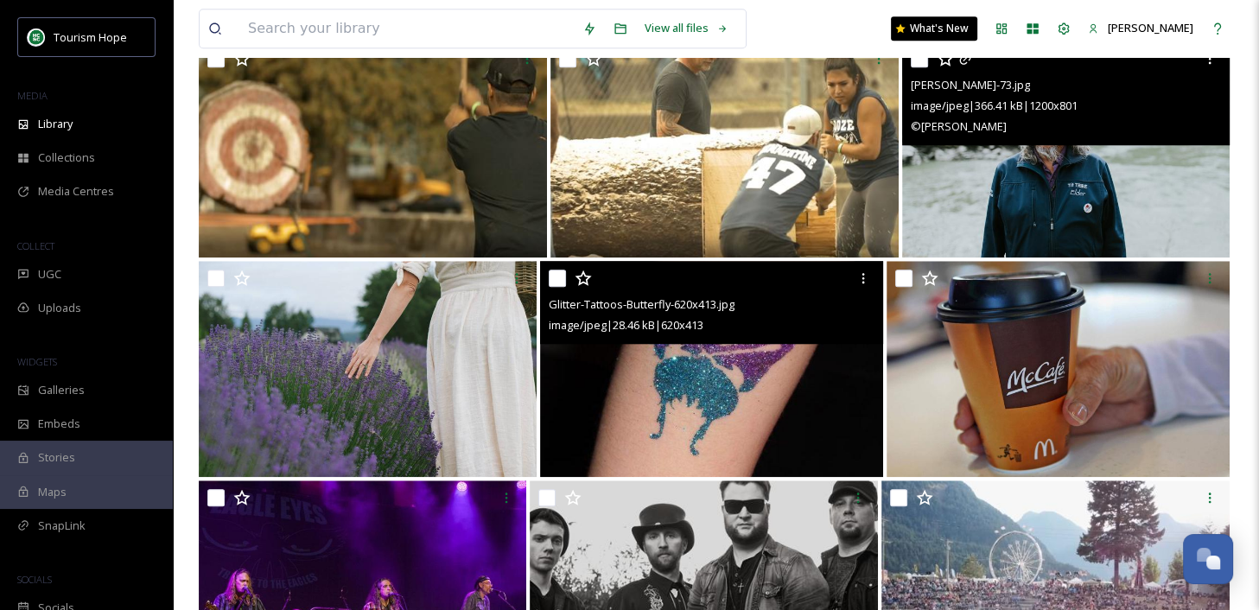
scroll to position [1509, 0]
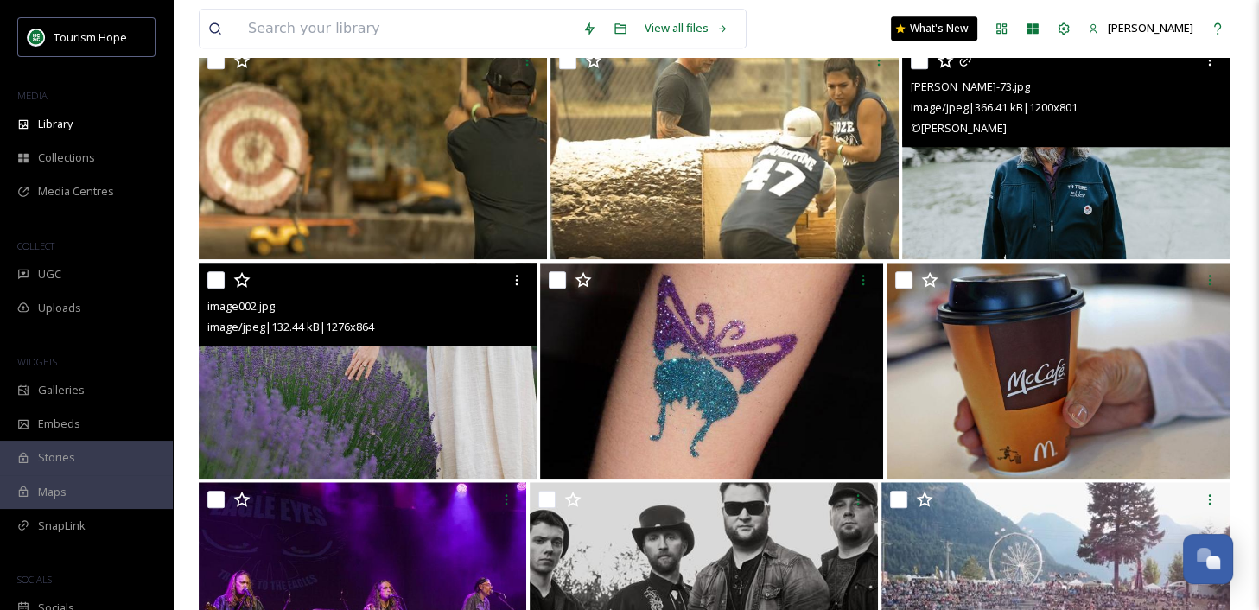
click at [219, 283] on input "checkbox" at bounding box center [215, 279] width 17 height 17
checkbox input "true"
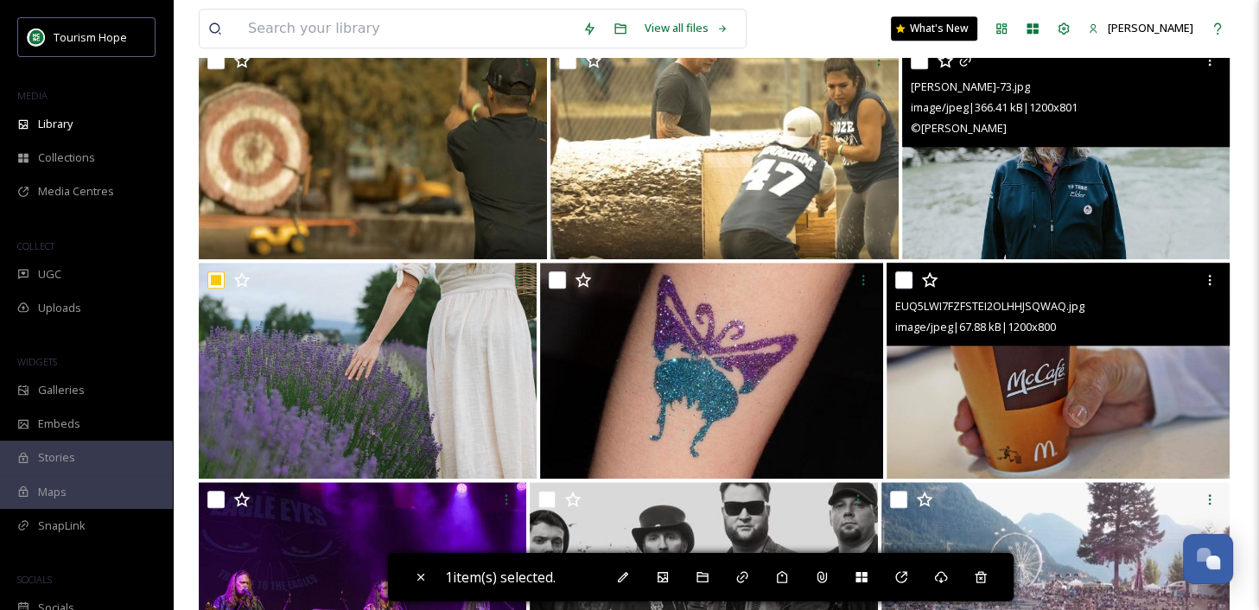
click at [952, 375] on img at bounding box center [1057, 371] width 343 height 216
checkbox input "true"
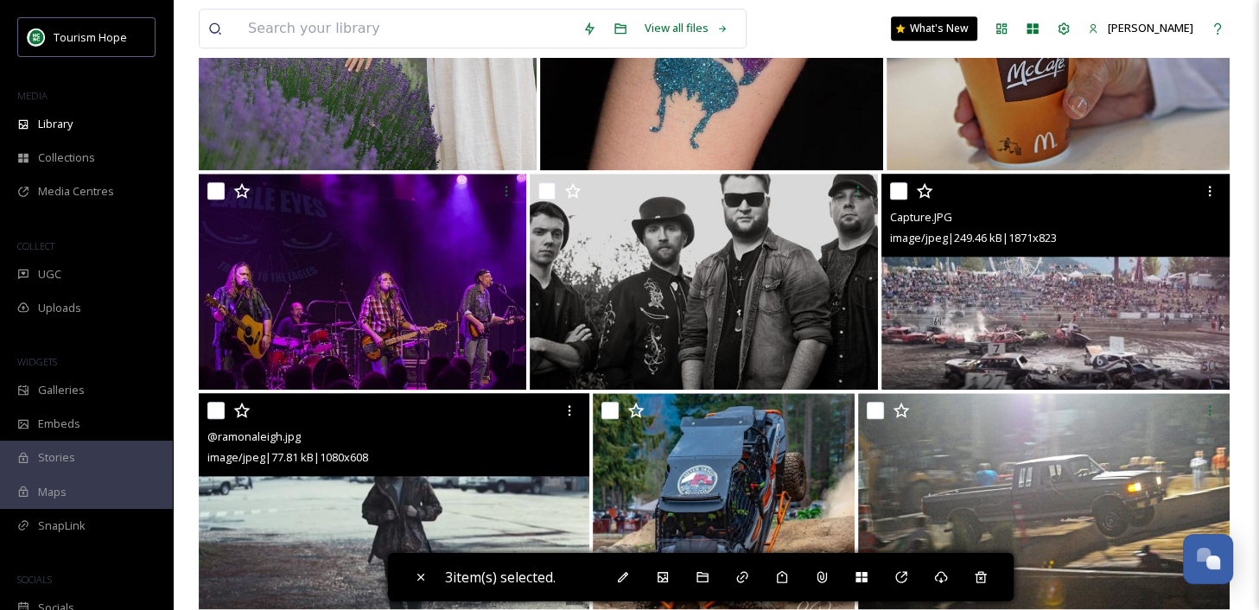
scroll to position [1840, 0]
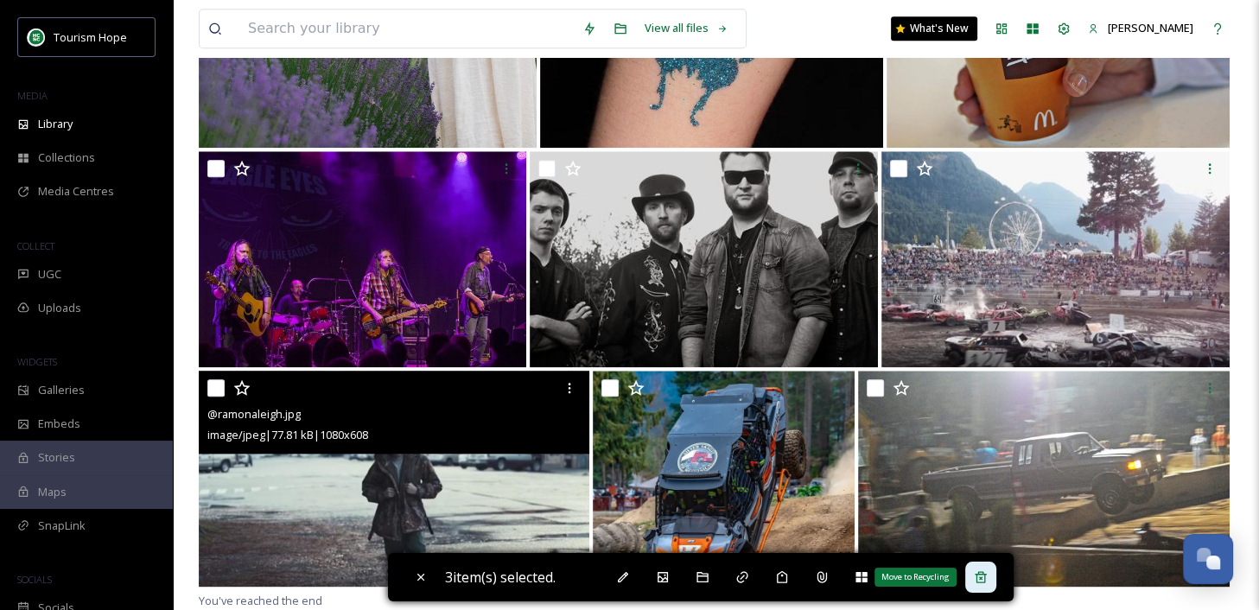
click at [986, 584] on div "Move to Recycling" at bounding box center [980, 577] width 31 height 31
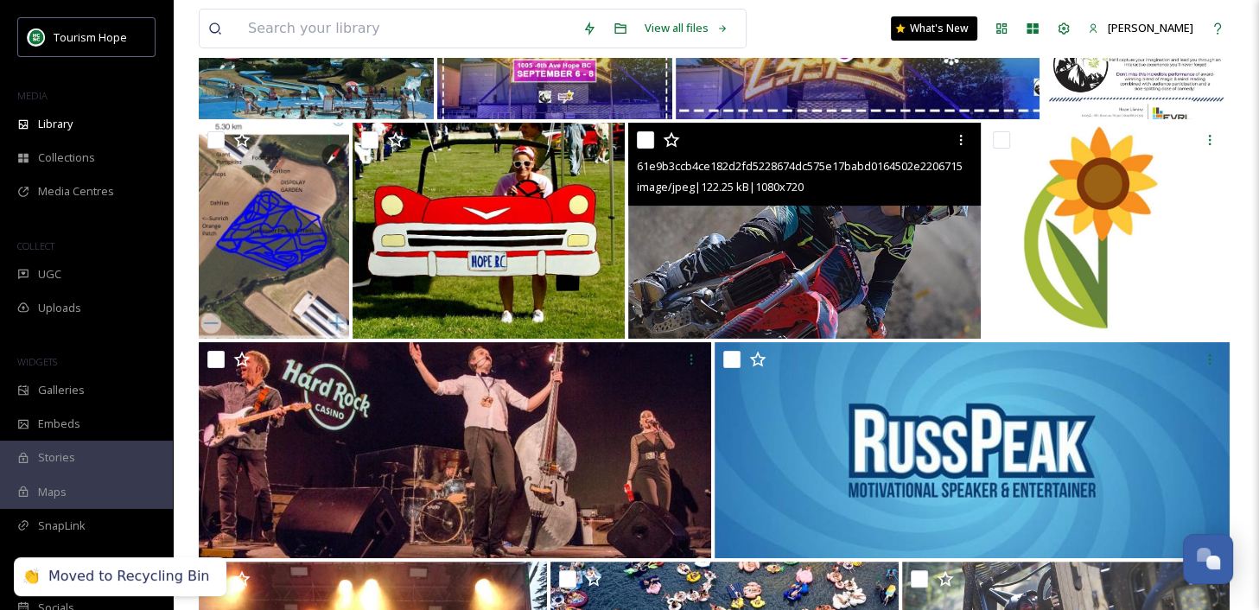
scroll to position [336, 0]
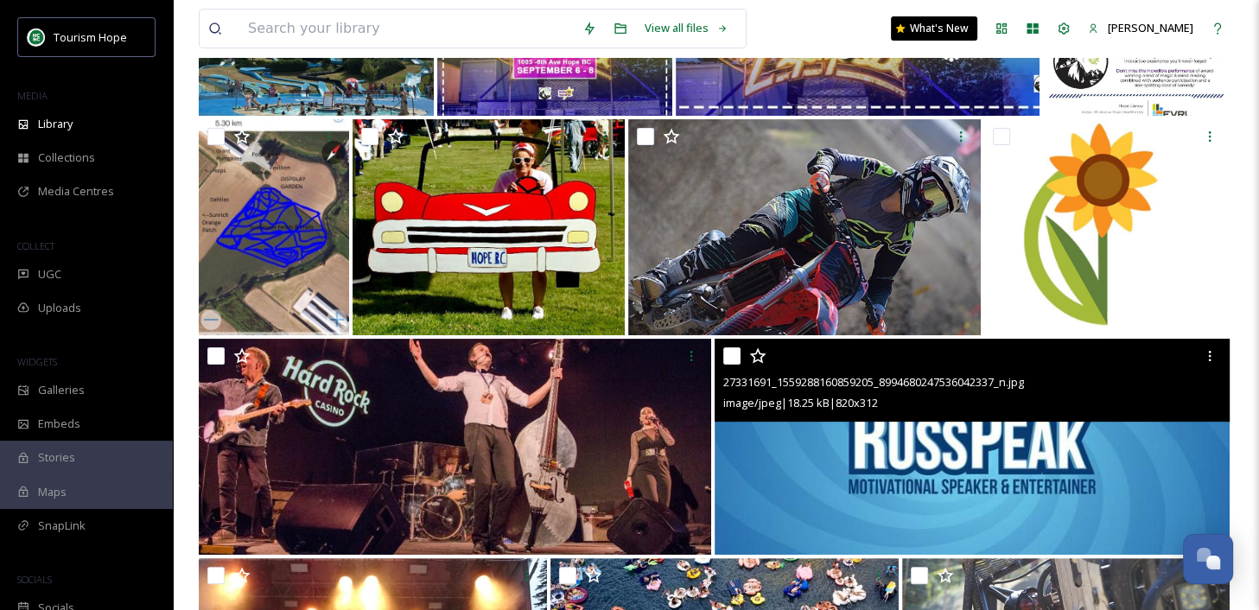
click at [733, 350] on input "checkbox" at bounding box center [731, 355] width 17 height 17
checkbox input "true"
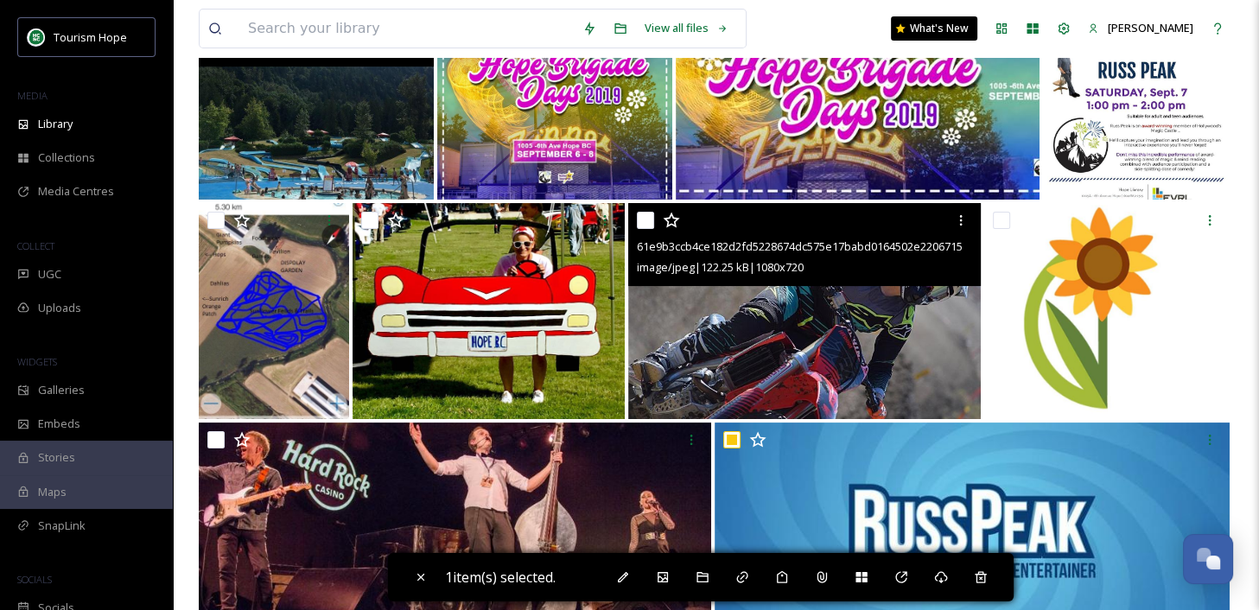
scroll to position [231, 0]
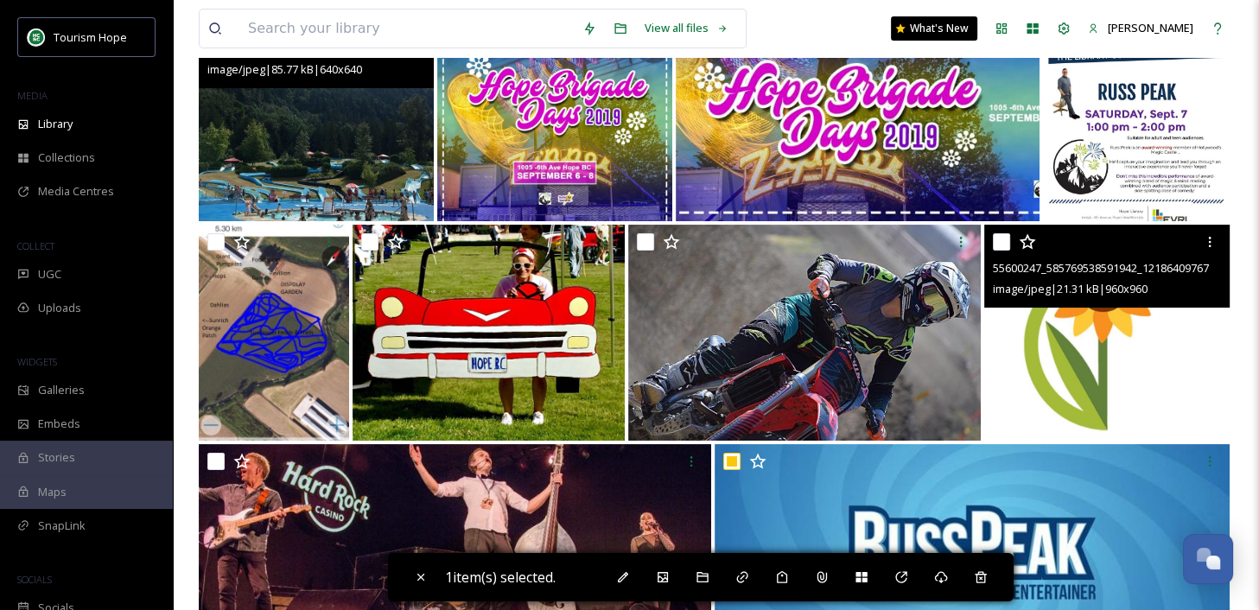
click at [1067, 355] on img at bounding box center [1106, 333] width 245 height 216
checkbox input "true"
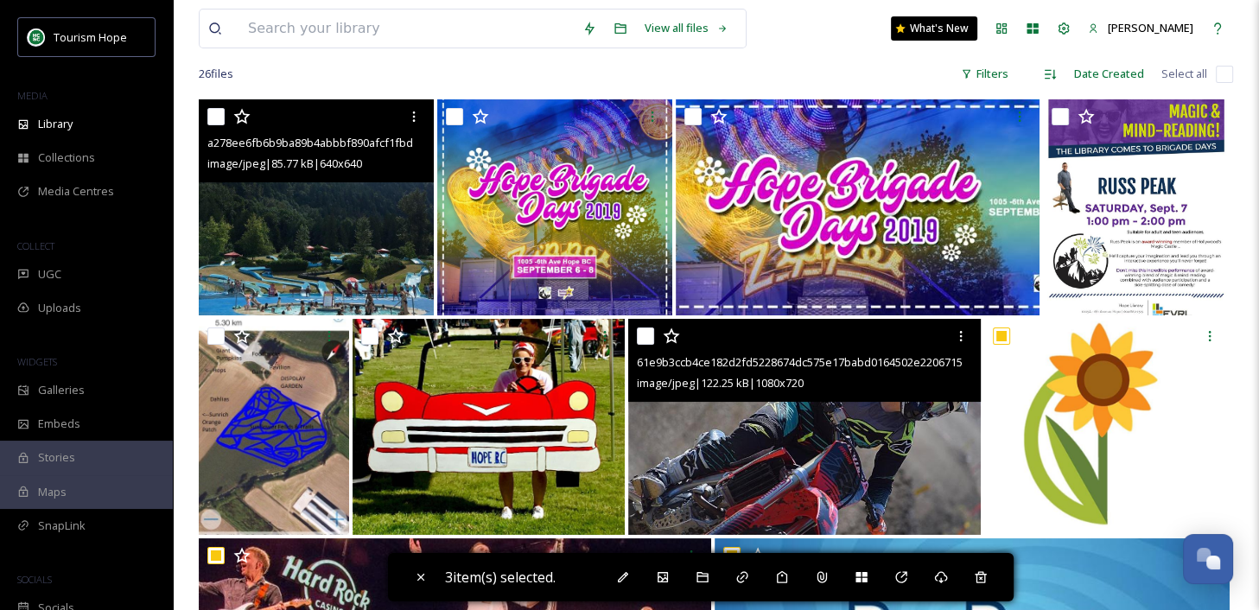
scroll to position [134, 0]
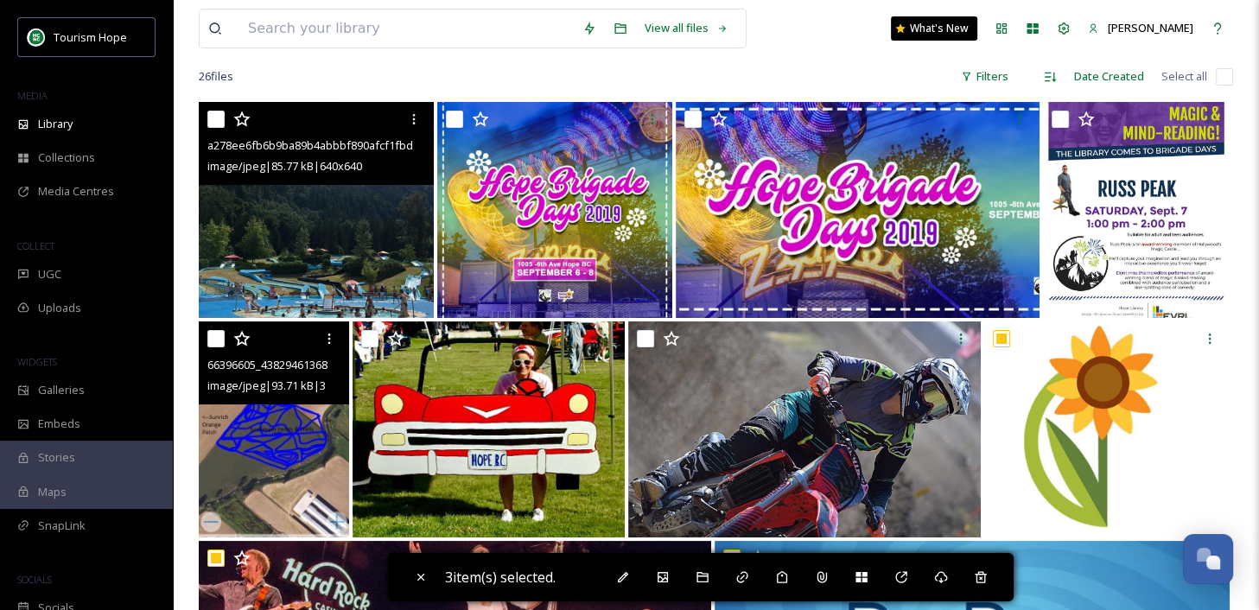
click at [260, 436] on img at bounding box center [274, 429] width 150 height 216
checkbox input "true"
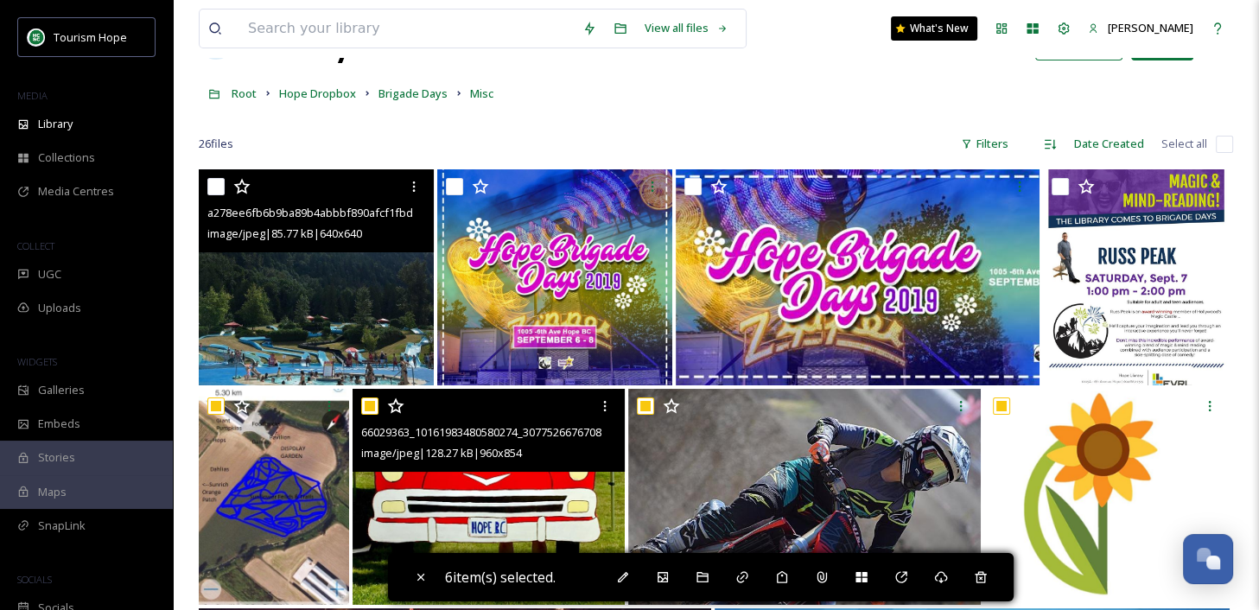
scroll to position [42, 0]
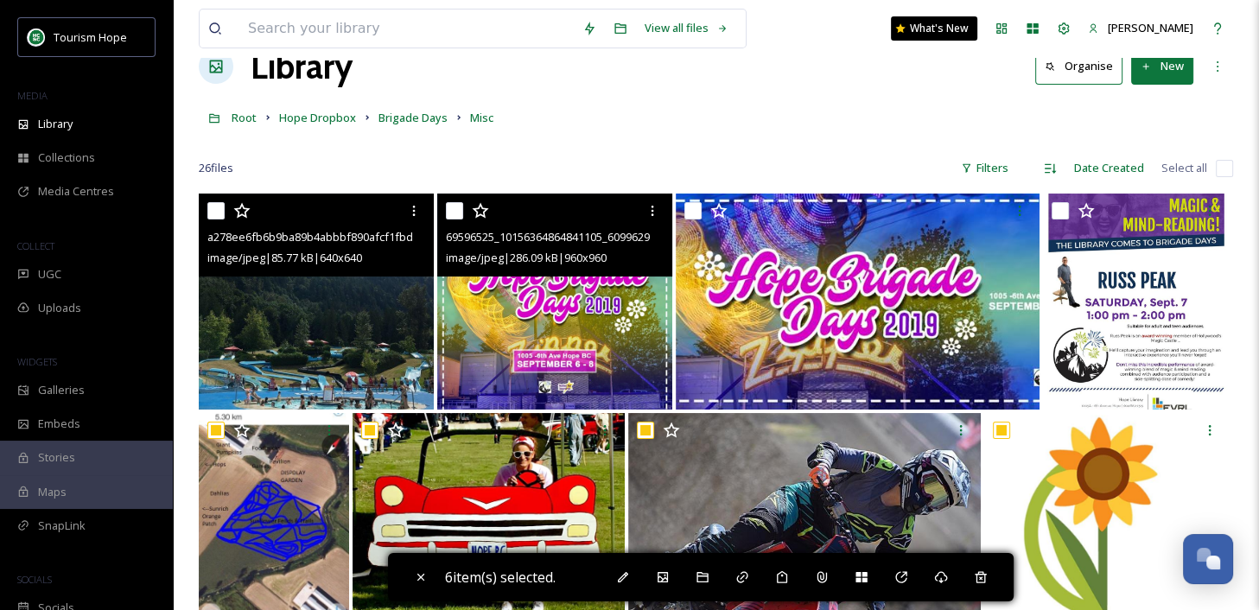
click at [558, 290] on img at bounding box center [554, 302] width 235 height 216
checkbox input "true"
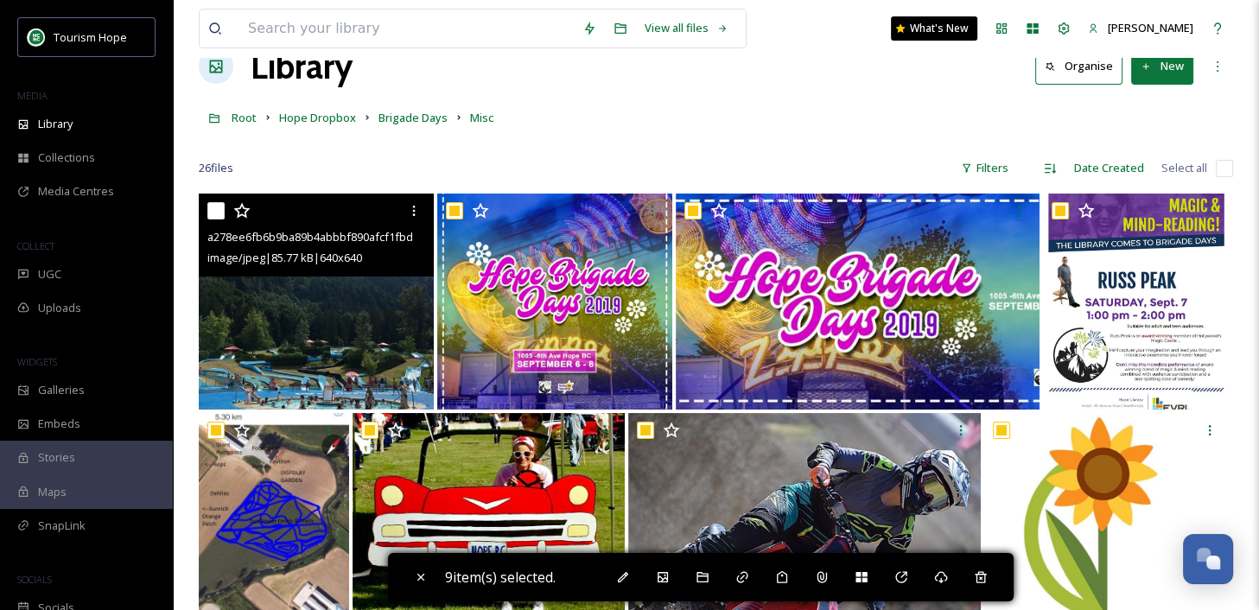
click at [353, 321] on img at bounding box center [316, 302] width 235 height 216
checkbox input "true"
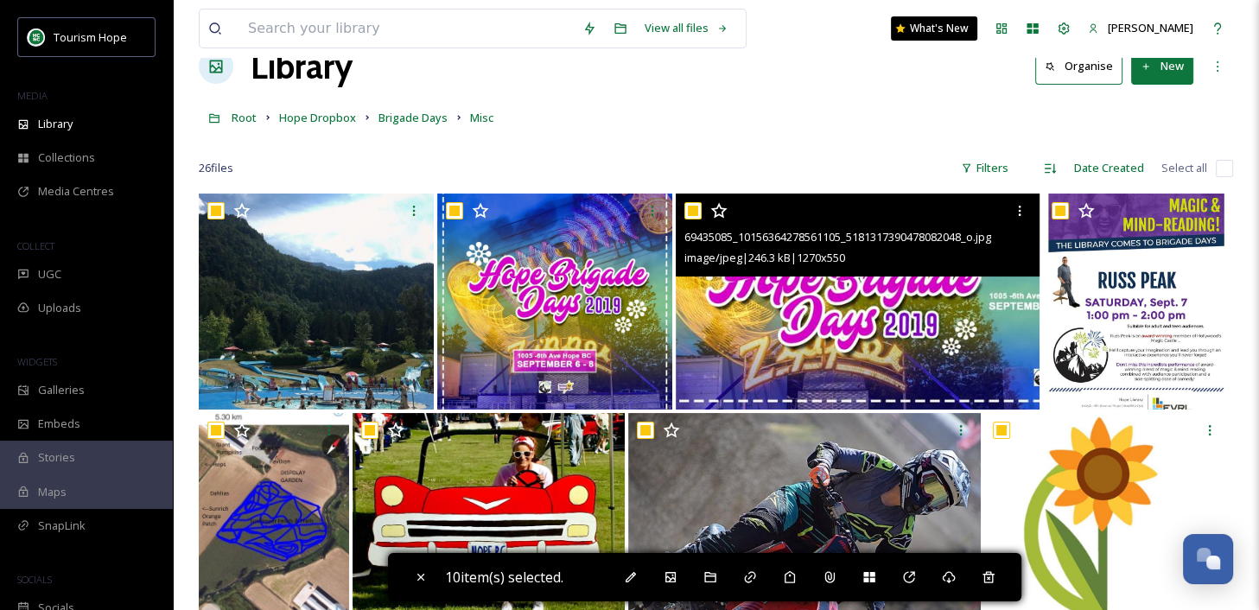
click at [888, 334] on img at bounding box center [858, 302] width 364 height 216
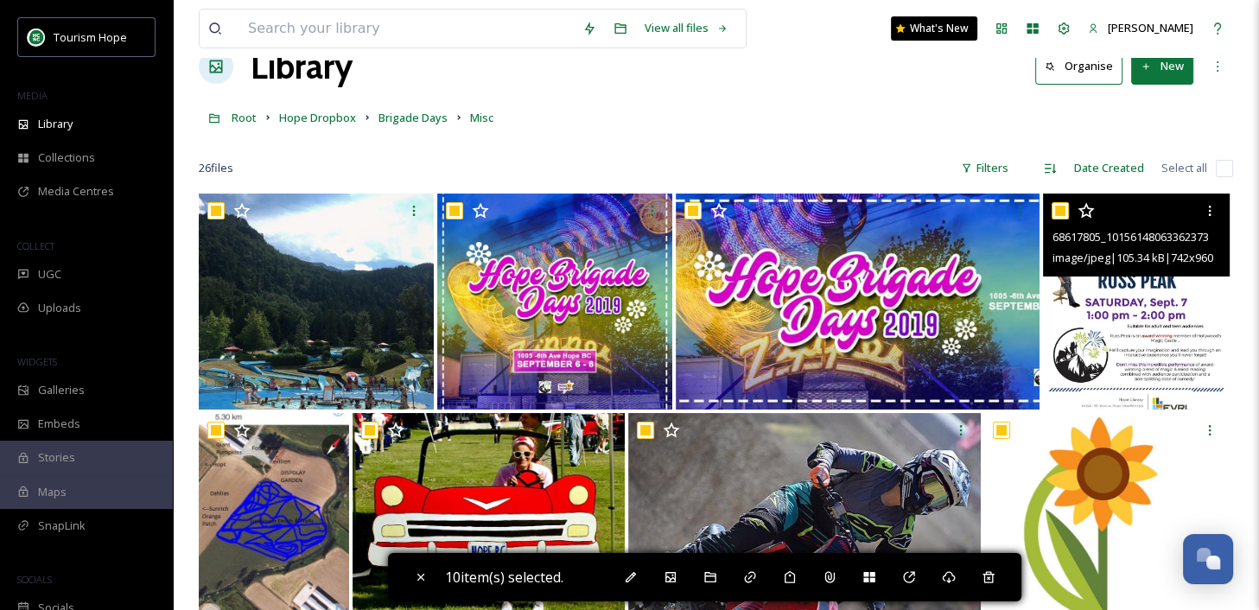
click at [1166, 343] on img at bounding box center [1136, 302] width 186 height 216
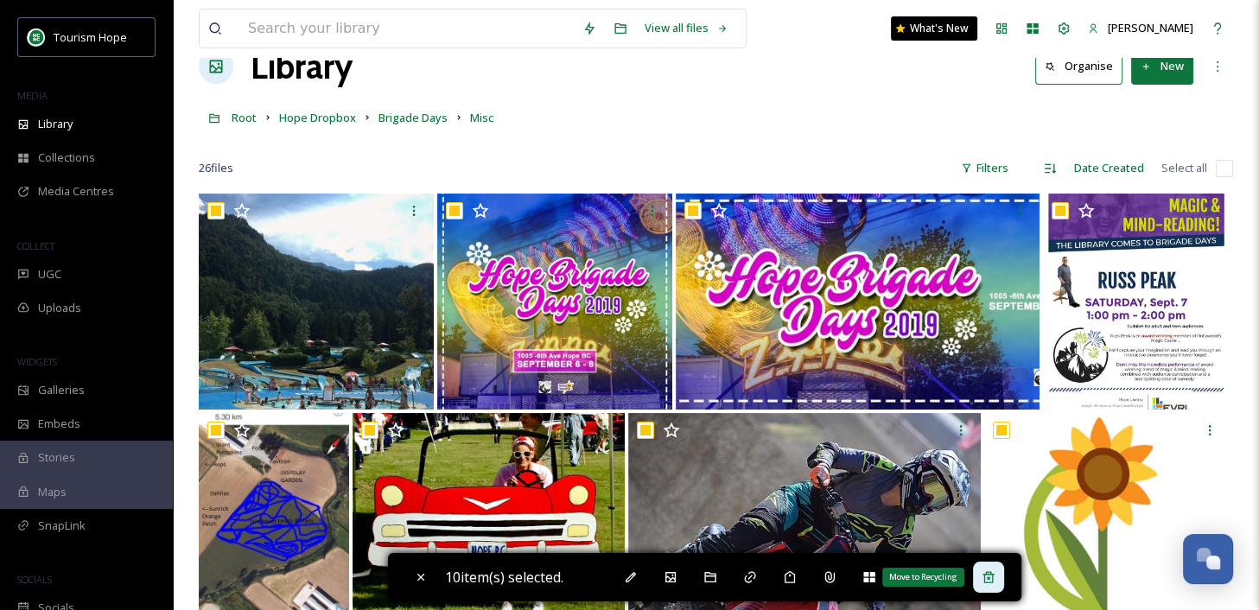
click at [994, 571] on icon at bounding box center [988, 577] width 14 height 14
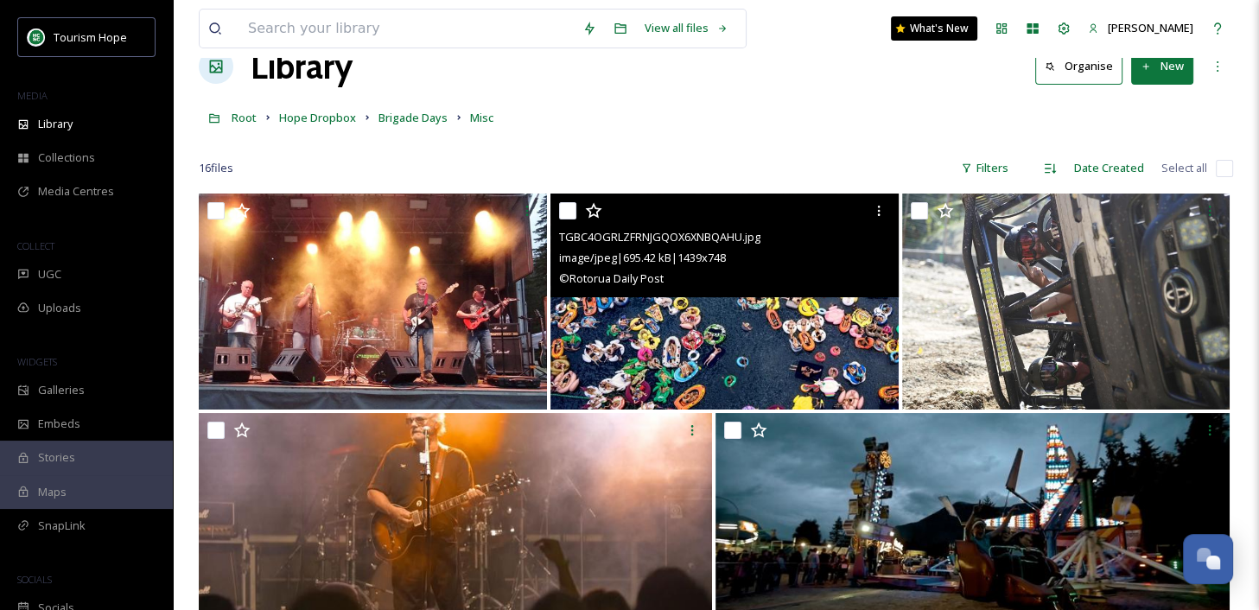
click at [737, 350] on img at bounding box center [724, 302] width 348 height 216
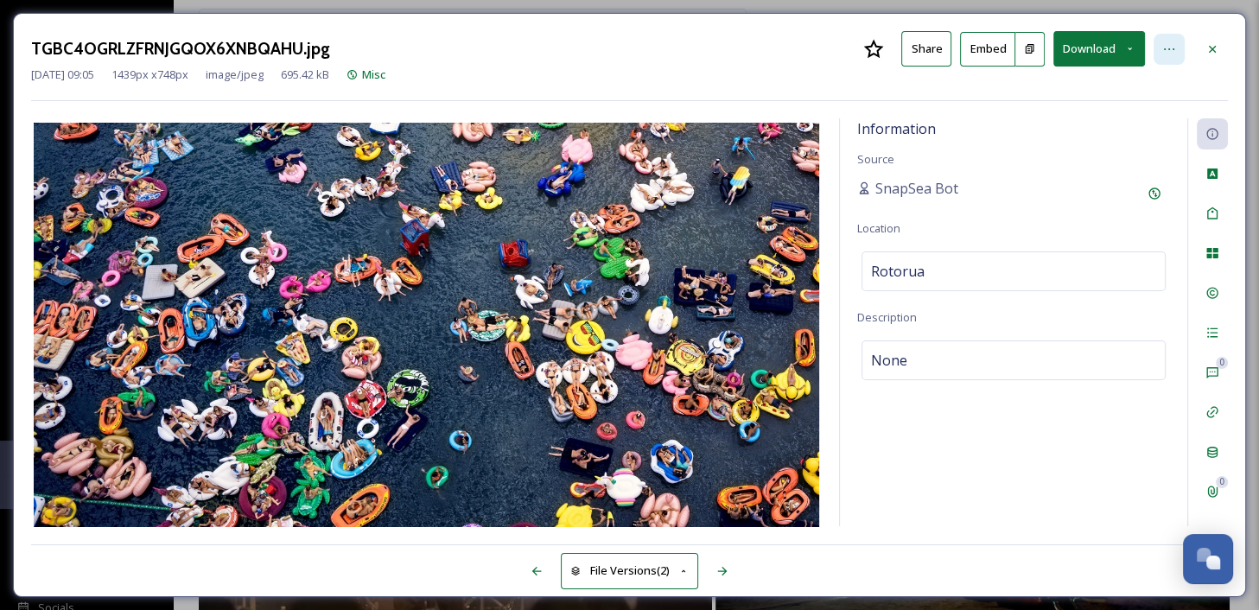
click at [1165, 45] on icon at bounding box center [1169, 49] width 14 height 14
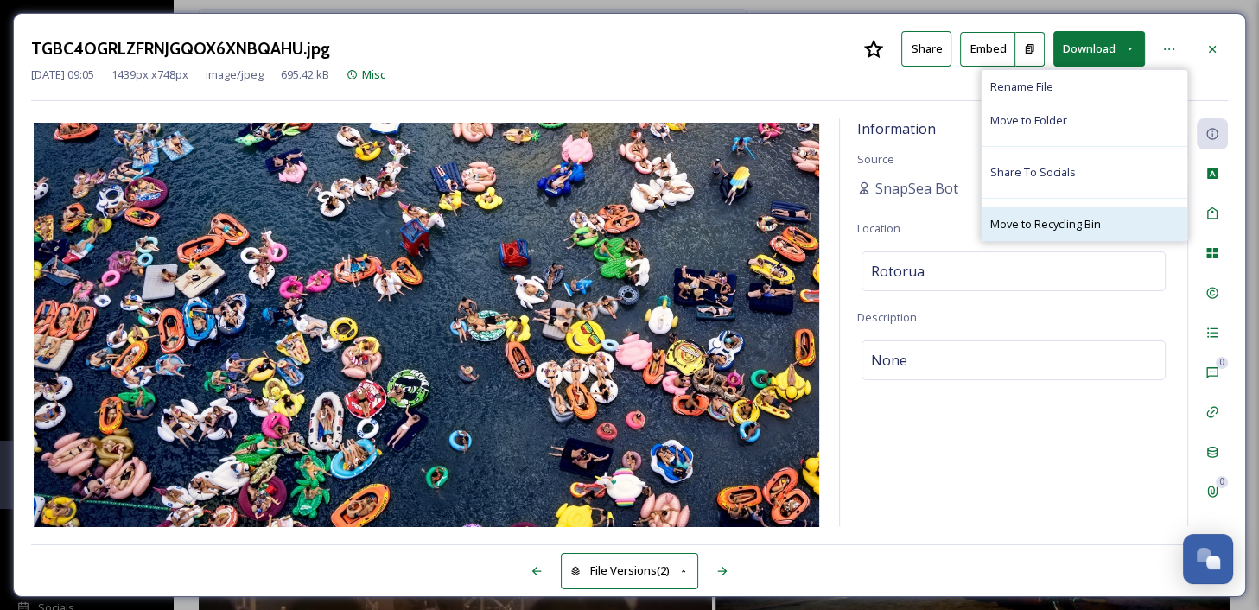
click at [1074, 229] on span "Move to Recycling Bin" at bounding box center [1045, 224] width 111 height 16
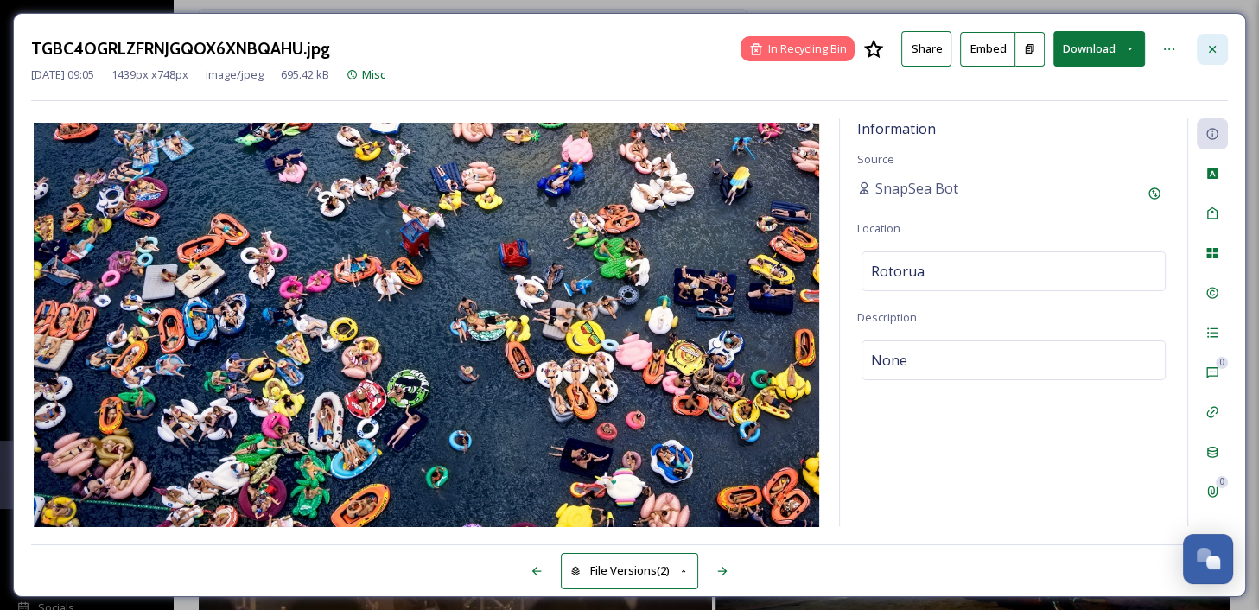
click at [1212, 56] on div at bounding box center [1212, 49] width 31 height 31
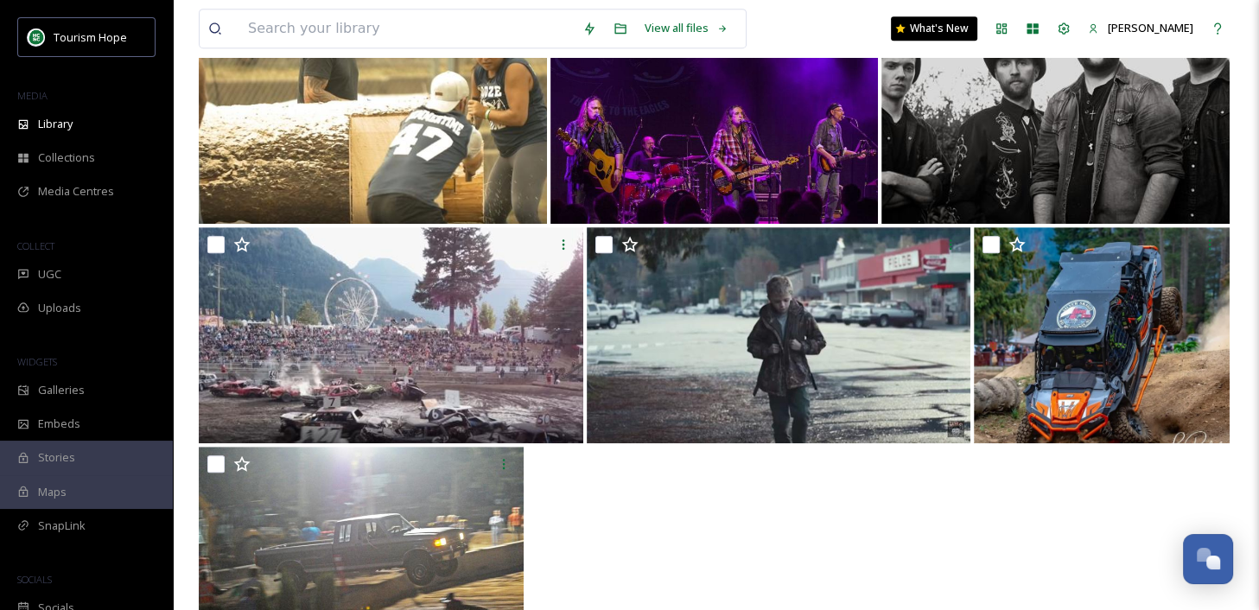
scroll to position [892, 0]
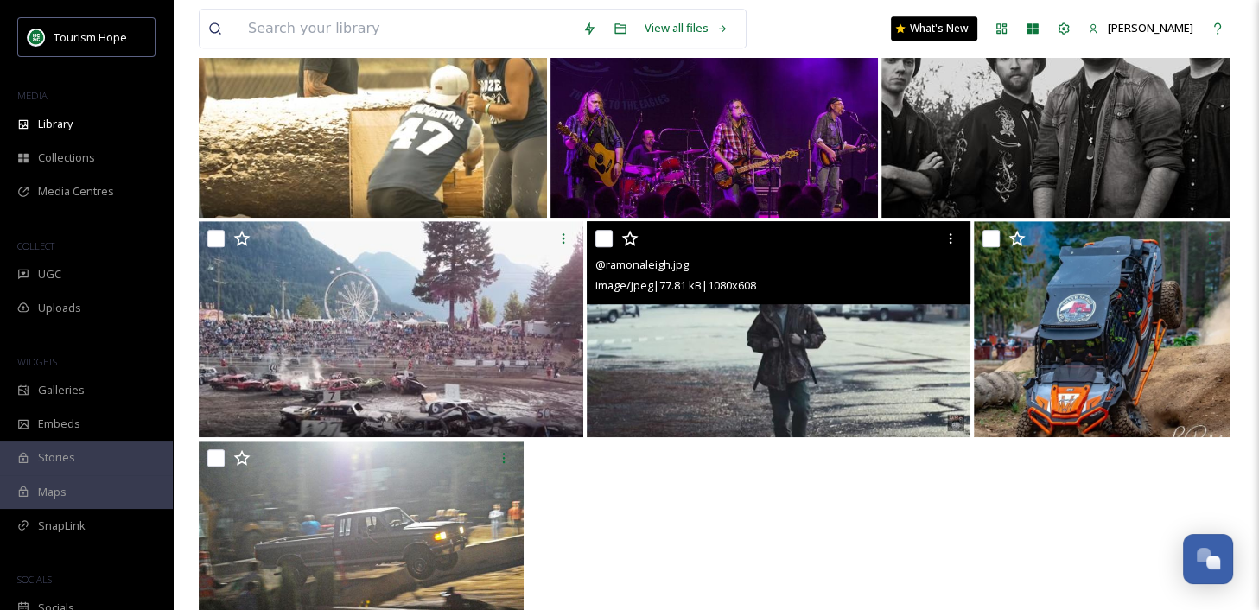
click at [706, 346] on img at bounding box center [779, 329] width 384 height 216
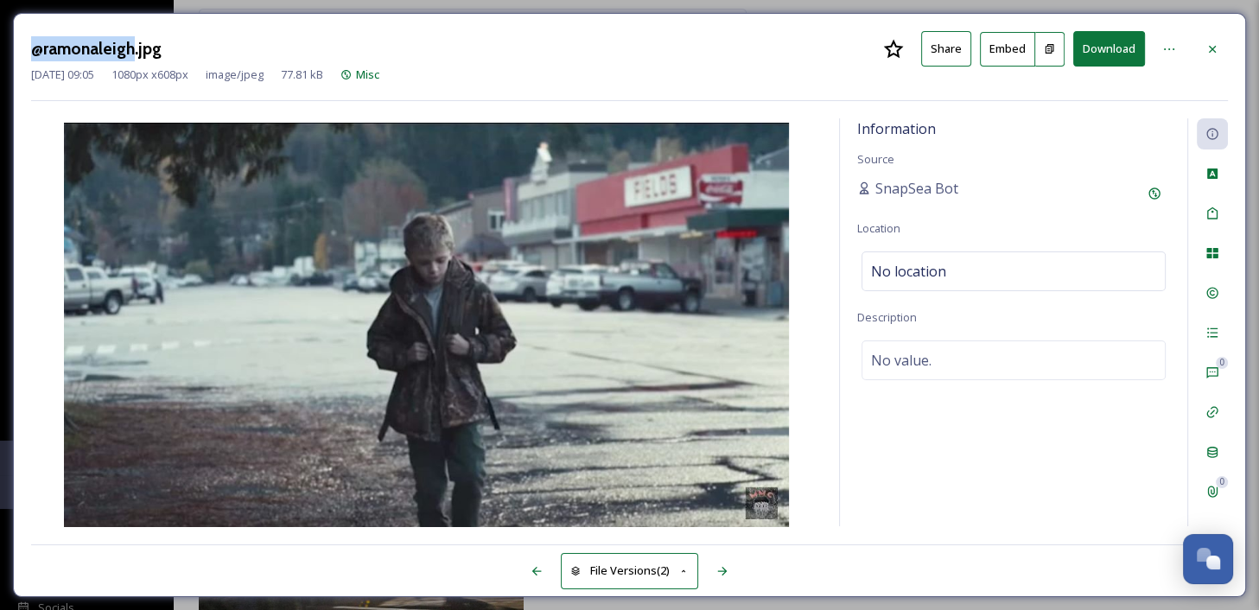
drag, startPoint x: 29, startPoint y: 50, endPoint x: 130, endPoint y: 52, distance: 102.0
click at [130, 52] on div "@ramonaleigh.jpg Share Embed Download Jun 08 2024 09:05 1080 px x 608 px image/…" at bounding box center [629, 305] width 1233 height 584
copy h3 "@ramonaleigh"
click at [1168, 43] on icon at bounding box center [1169, 49] width 14 height 14
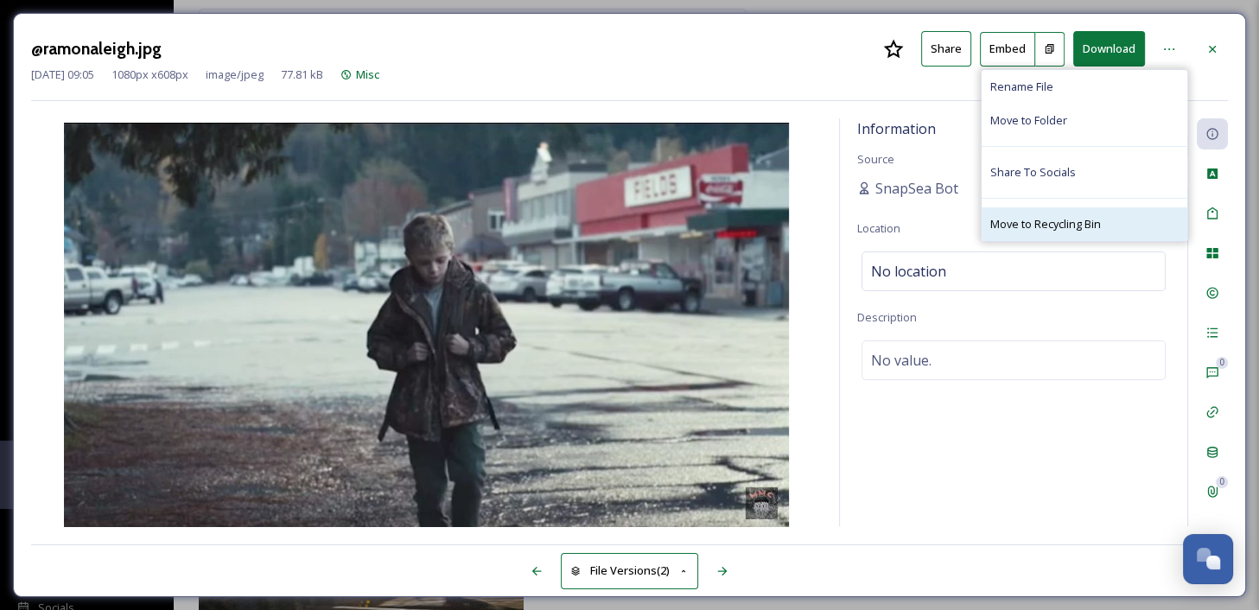
click at [1087, 219] on span "Move to Recycling Bin" at bounding box center [1045, 224] width 111 height 16
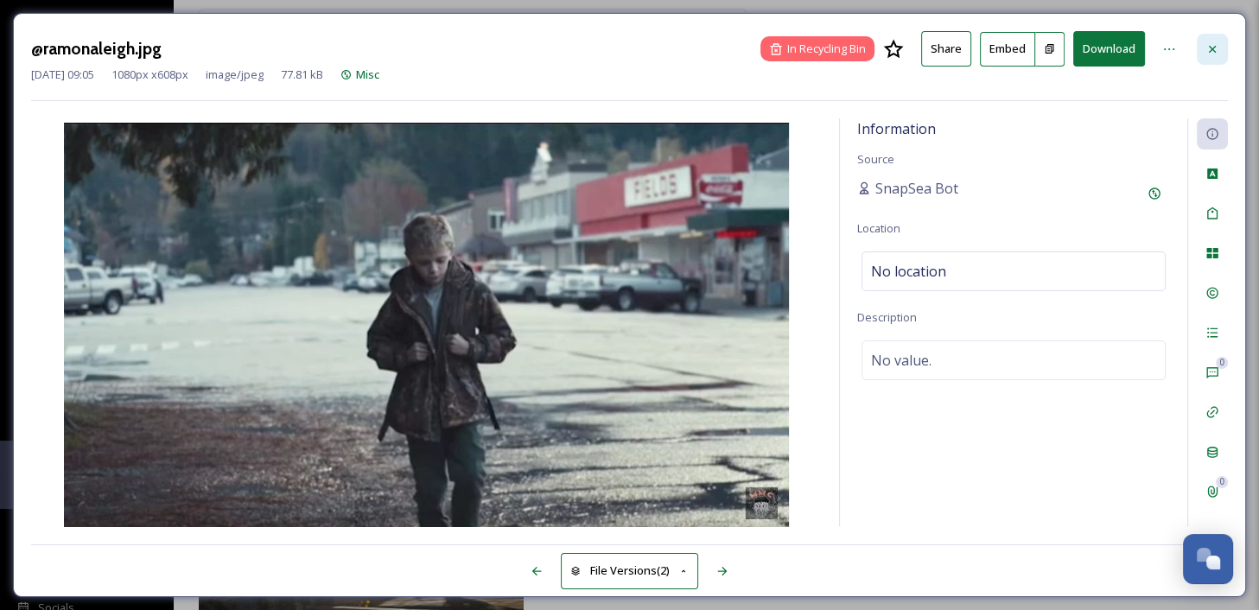
click at [1217, 46] on icon at bounding box center [1212, 49] width 14 height 14
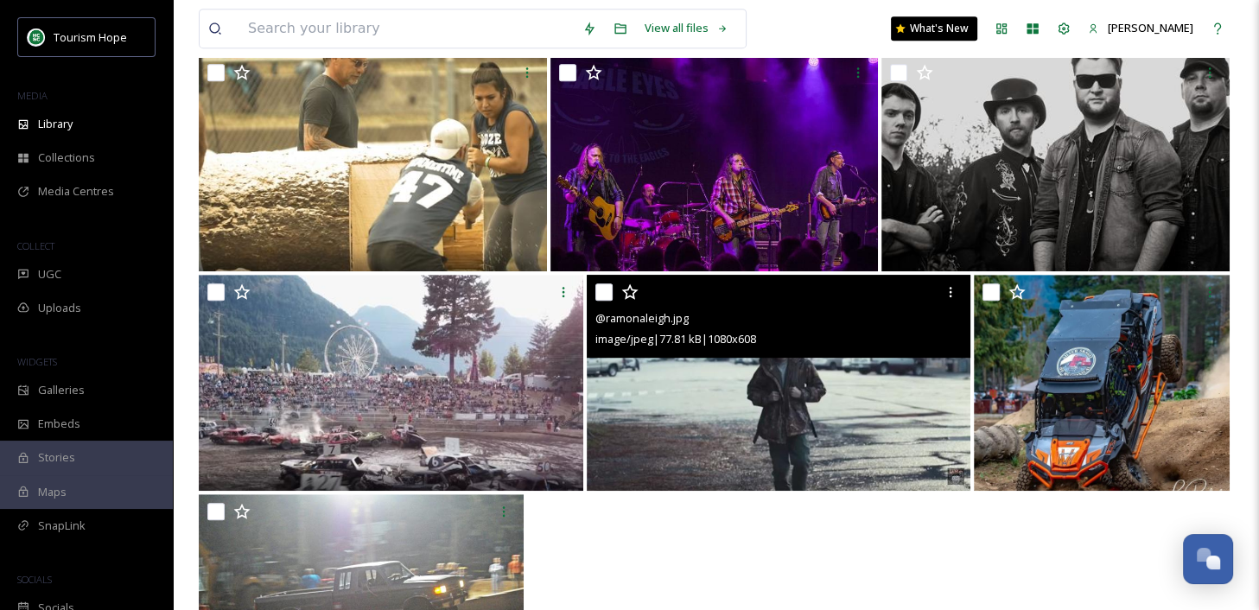
scroll to position [829, 0]
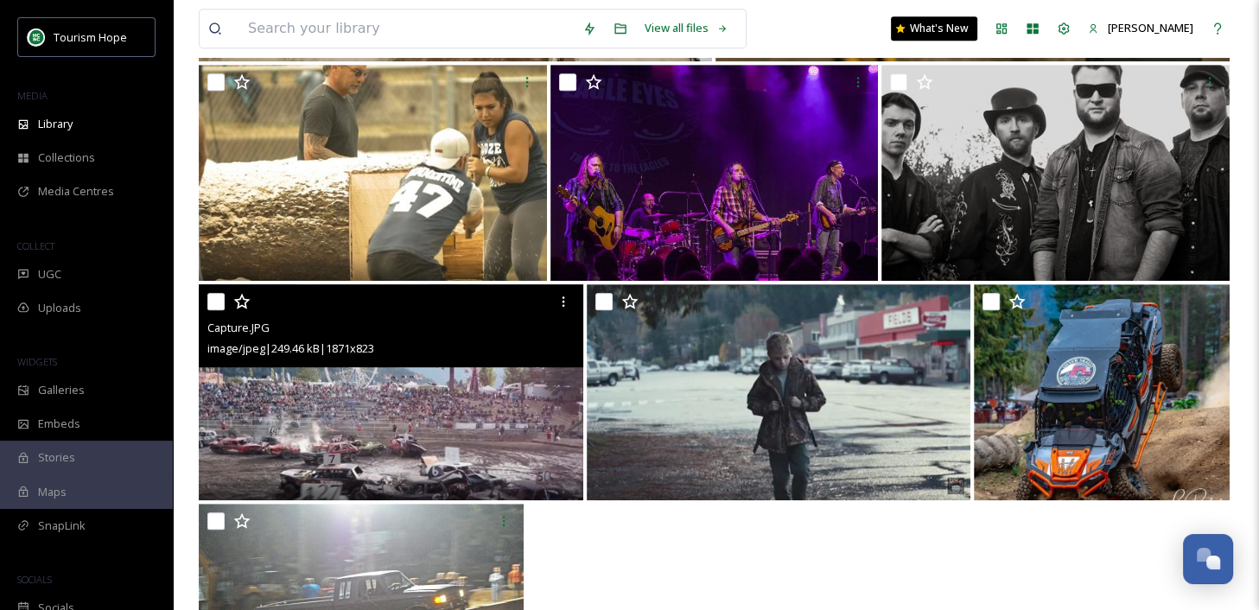
click at [405, 461] on img at bounding box center [391, 392] width 384 height 216
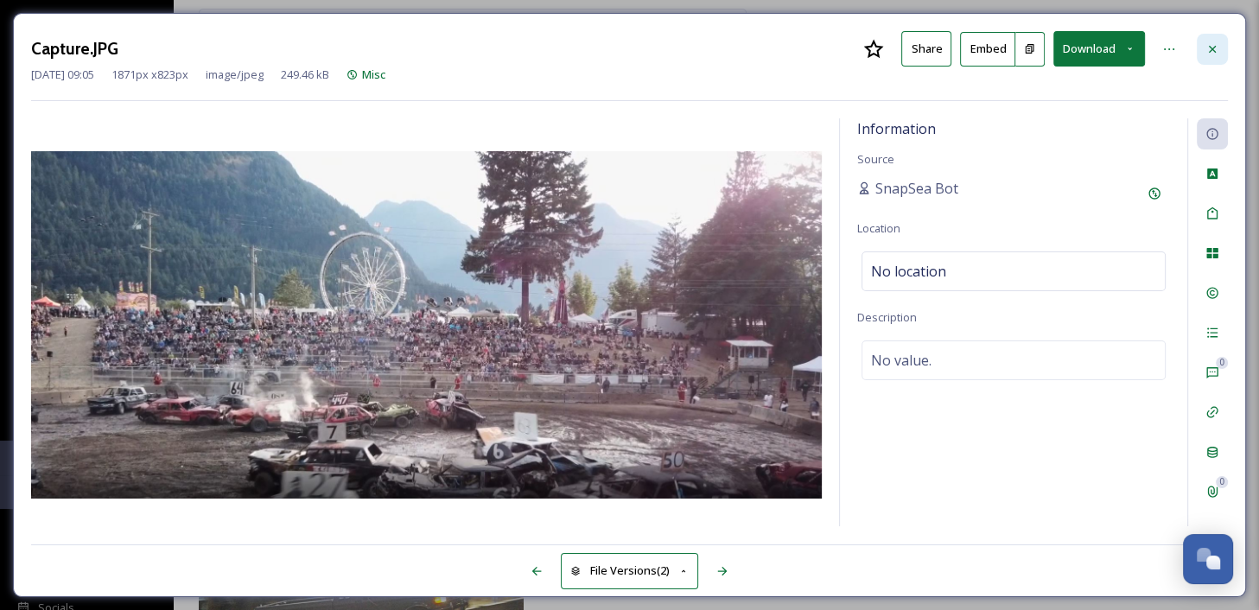
click at [1216, 48] on icon at bounding box center [1212, 49] width 14 height 14
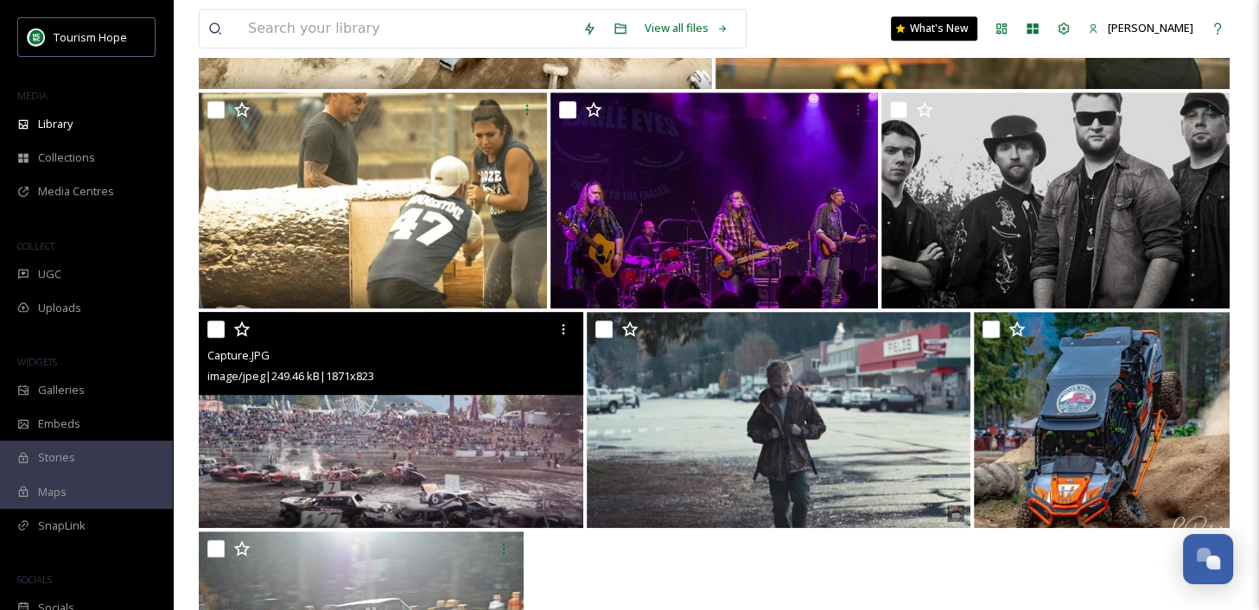
scroll to position [764, 0]
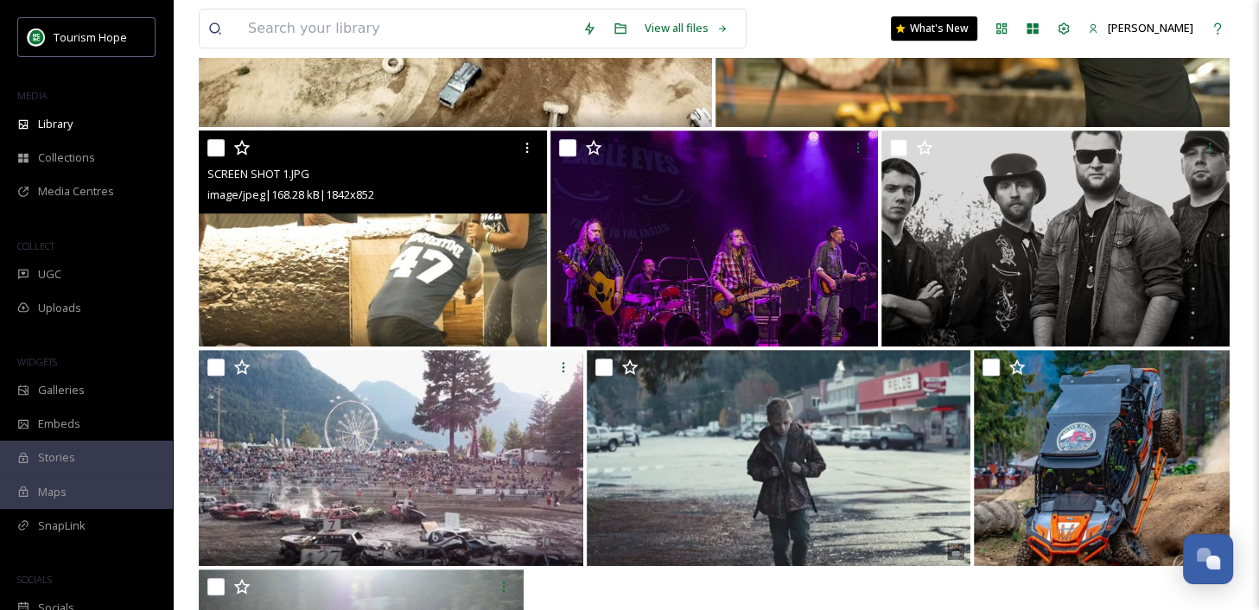
click at [390, 240] on img at bounding box center [373, 238] width 348 height 216
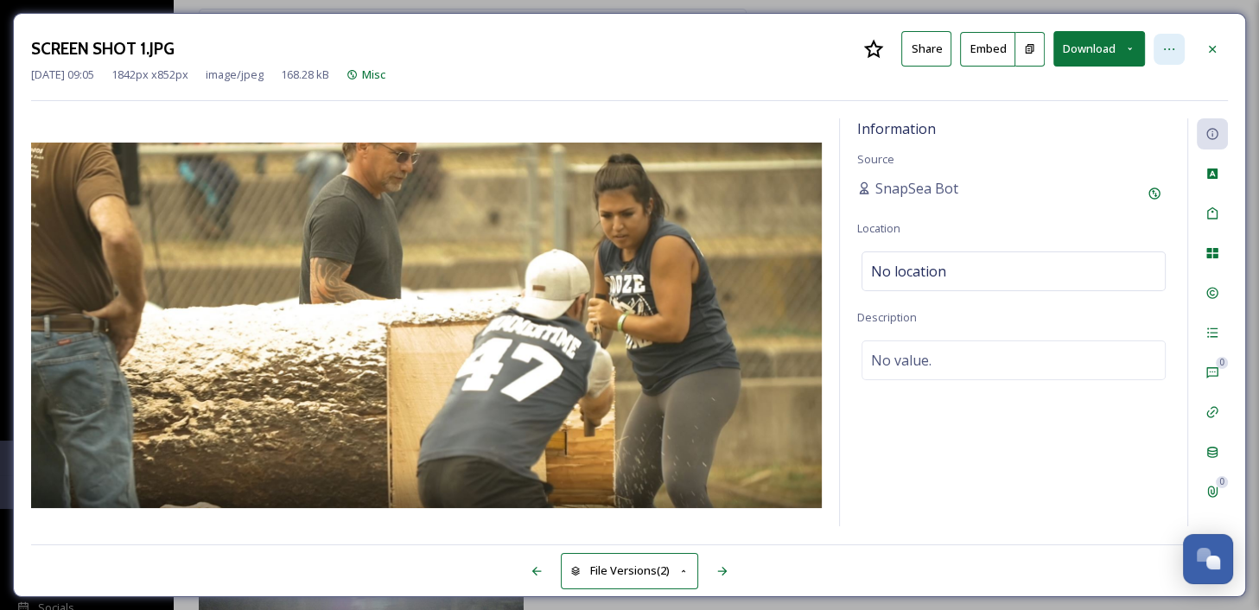
click at [1163, 50] on icon at bounding box center [1169, 49] width 14 height 14
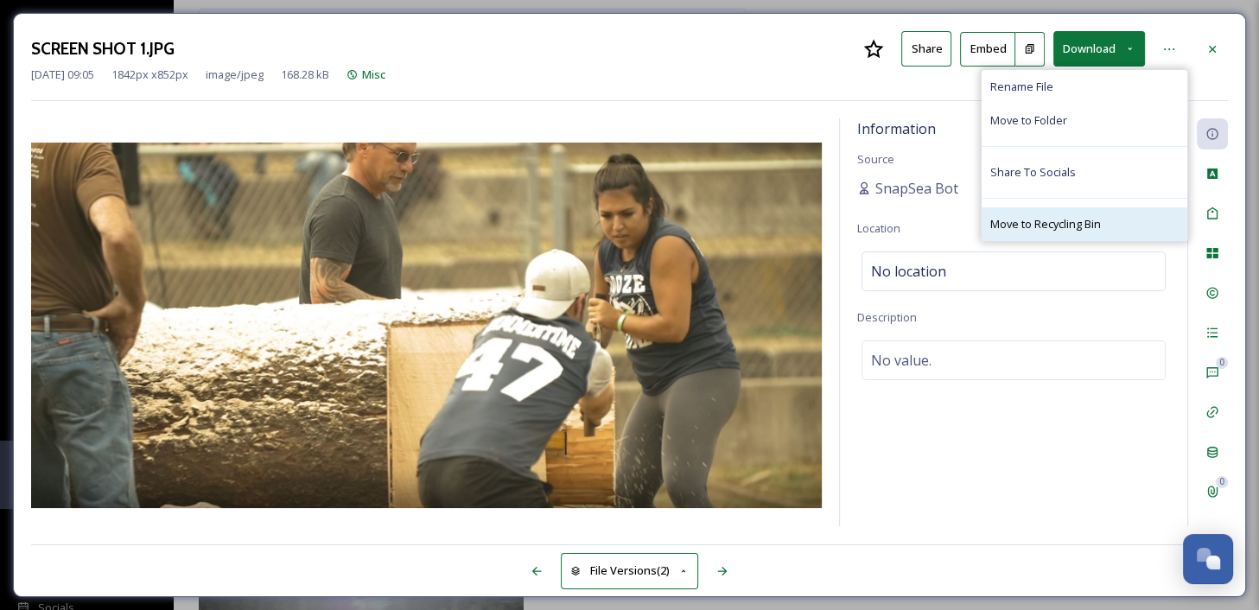
click at [1070, 226] on span "Move to Recycling Bin" at bounding box center [1045, 224] width 111 height 16
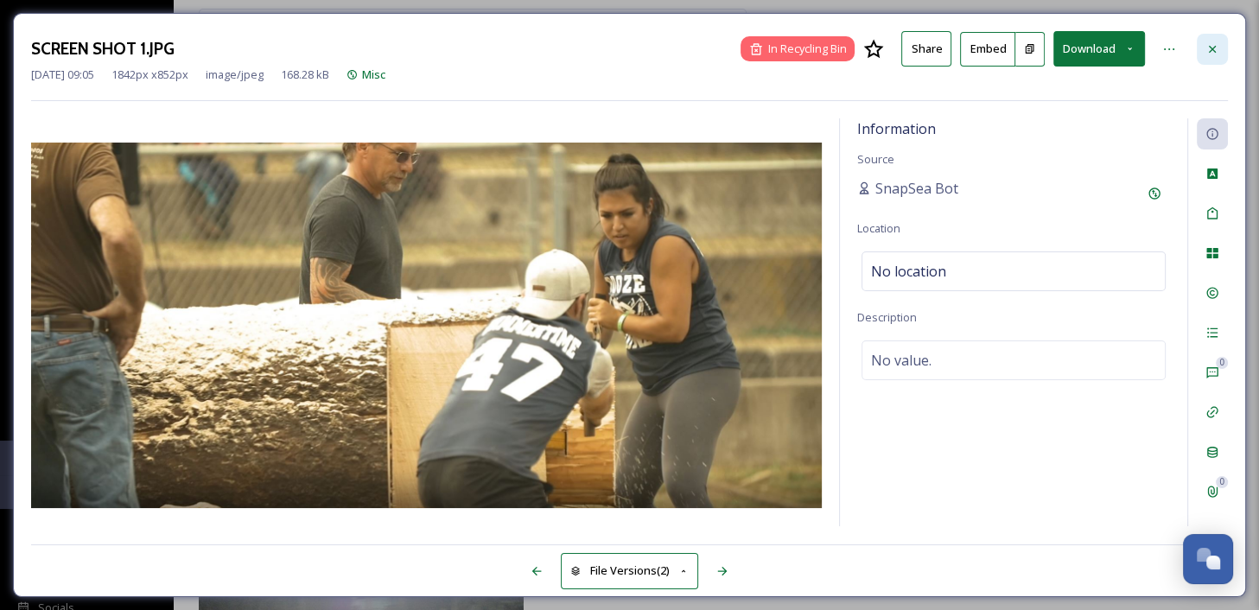
click at [1203, 56] on div at bounding box center [1212, 49] width 31 height 31
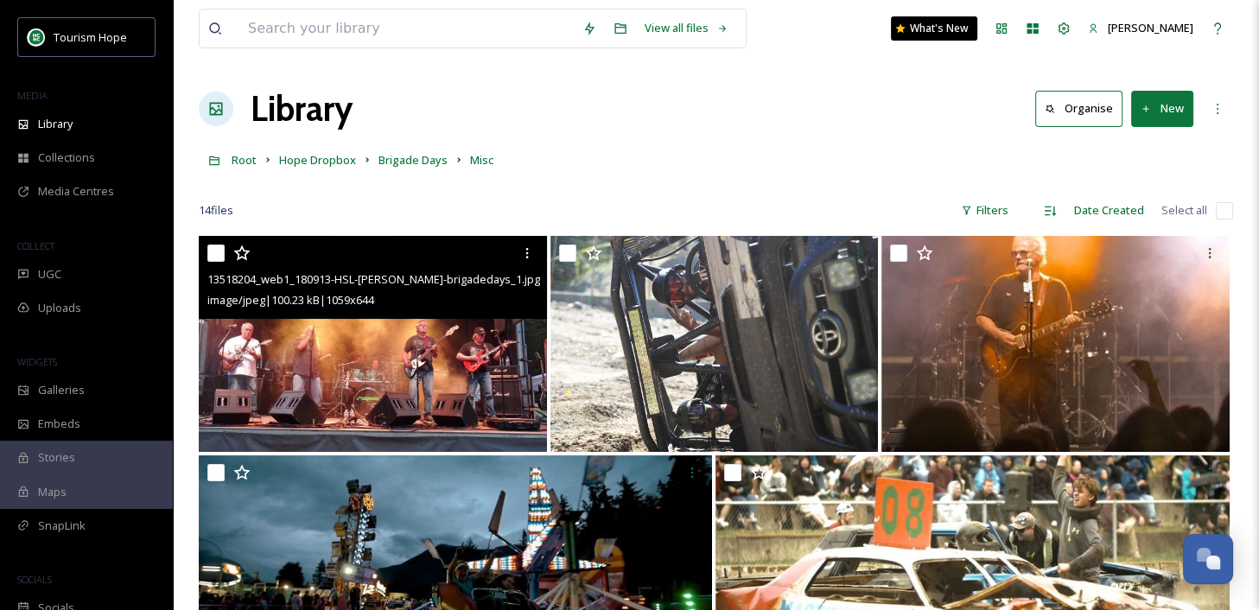
click at [216, 256] on input "checkbox" at bounding box center [215, 252] width 17 height 17
checkbox input "true"
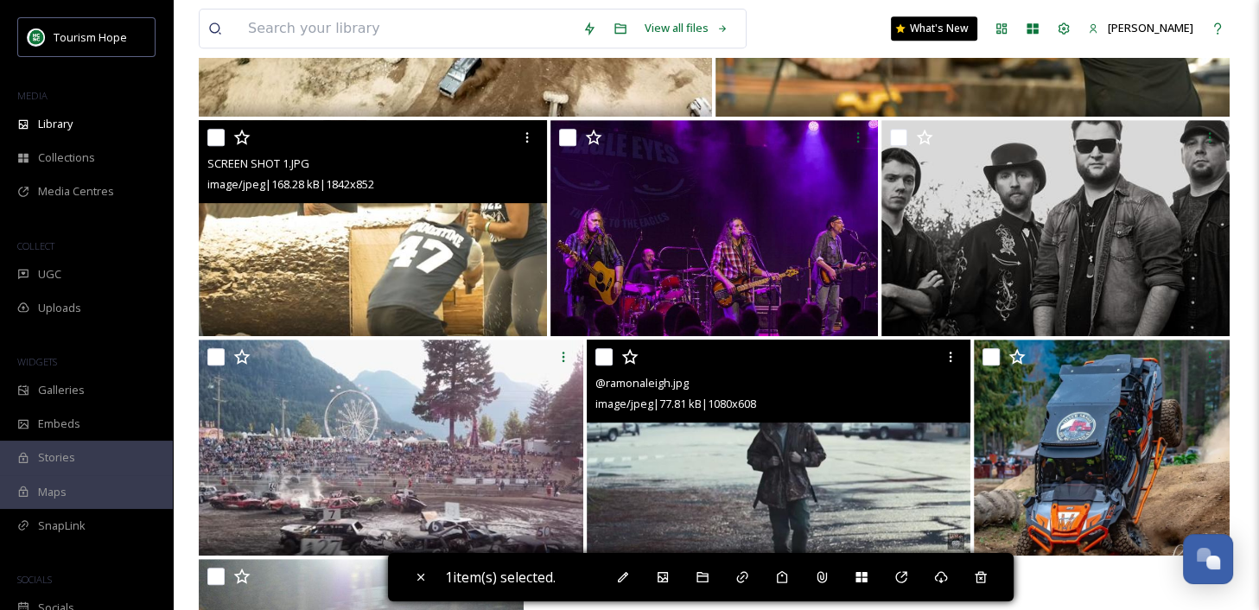
scroll to position [962, 0]
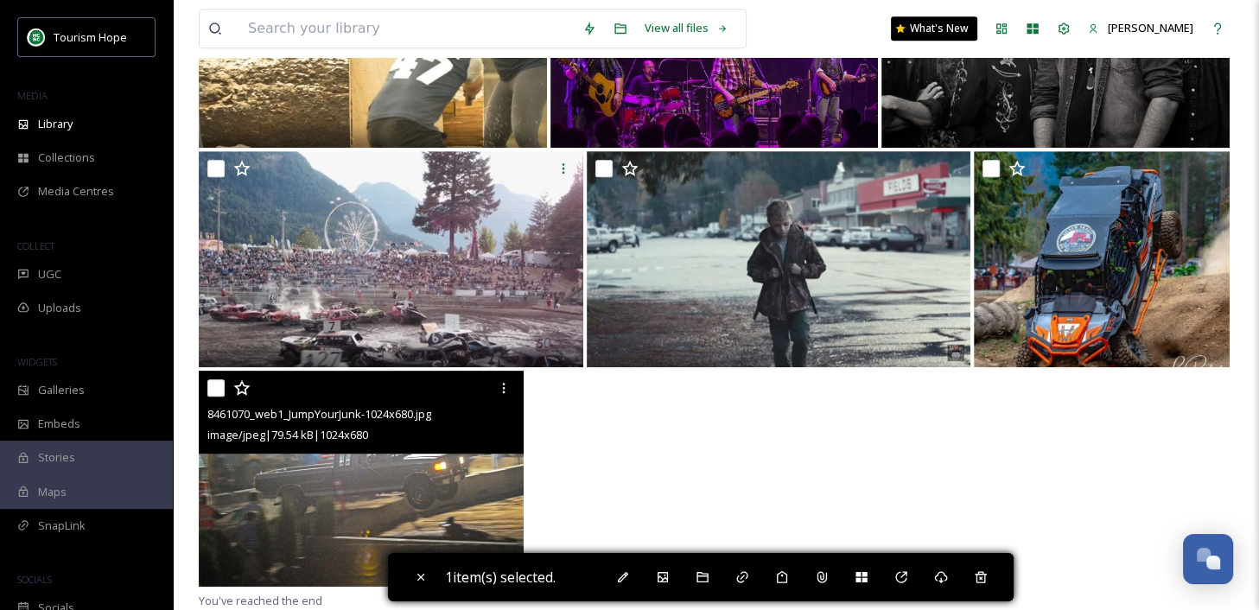
click at [445, 481] on img at bounding box center [361, 479] width 325 height 216
checkbox input "true"
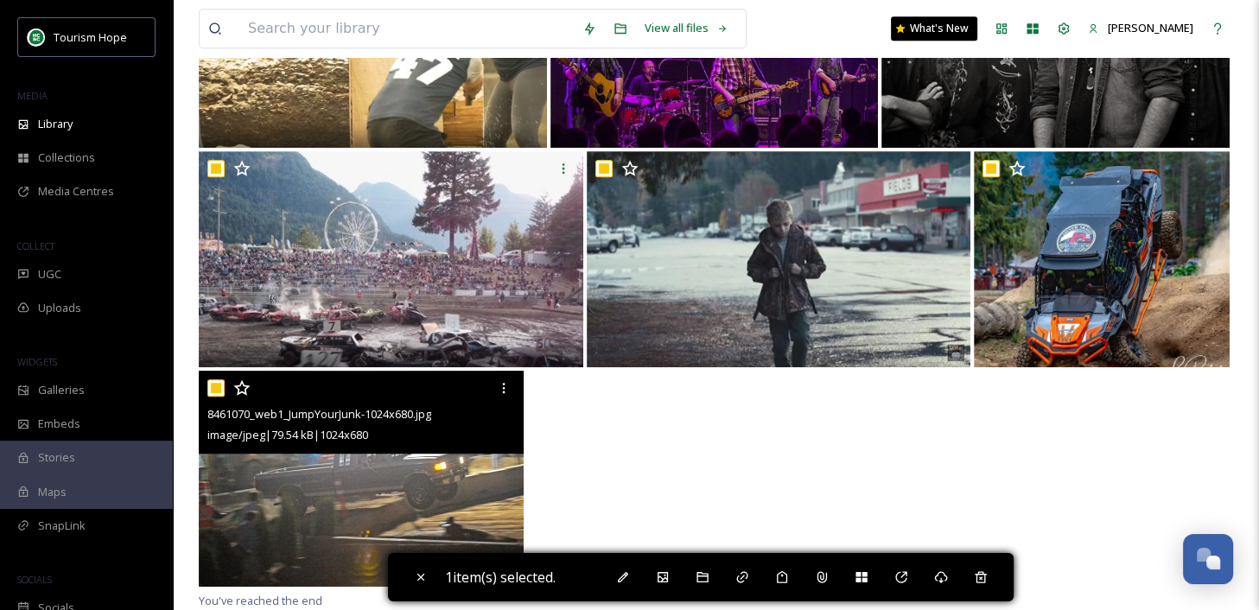
checkbox input "true"
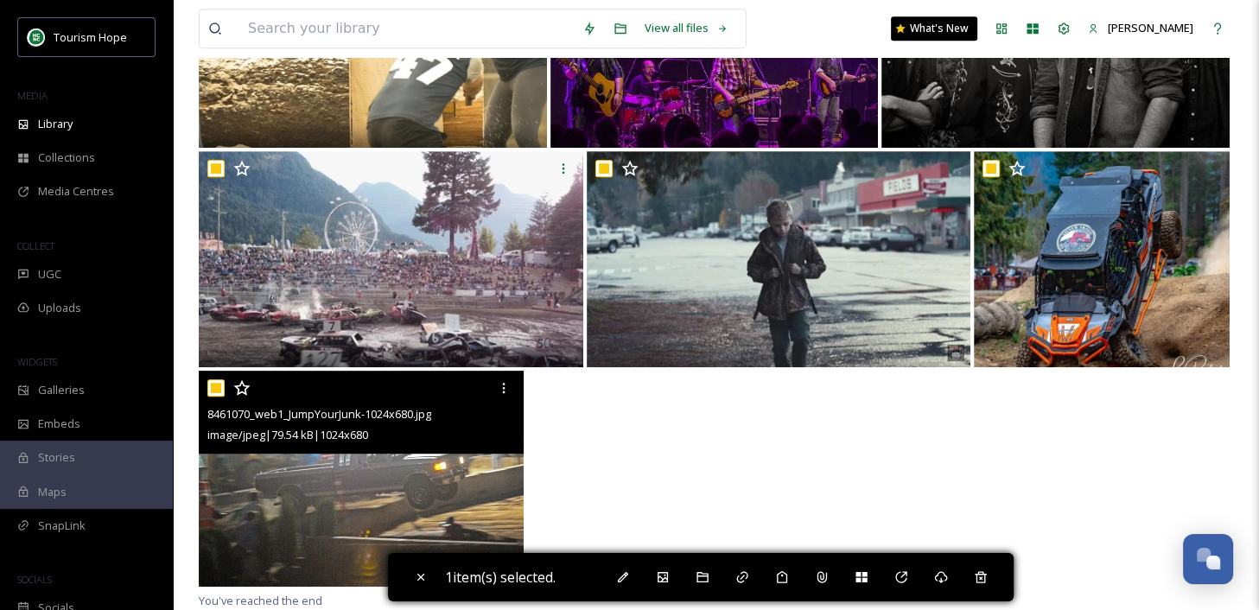
checkbox input "true"
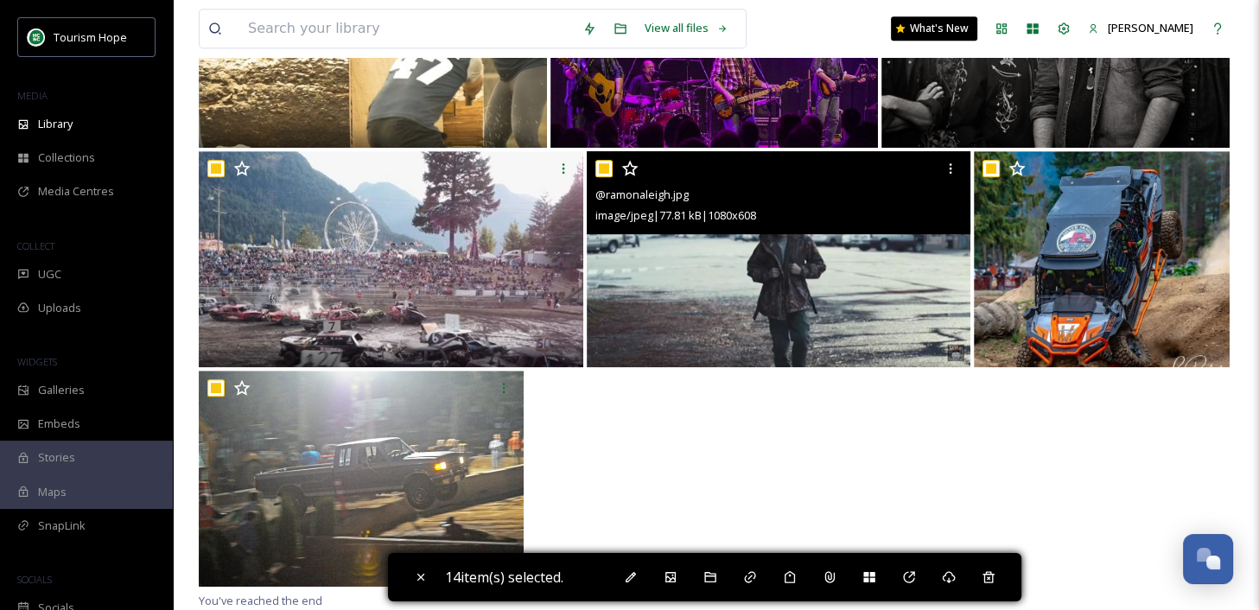
click at [606, 164] on input "checkbox" at bounding box center [603, 168] width 17 height 17
checkbox input "false"
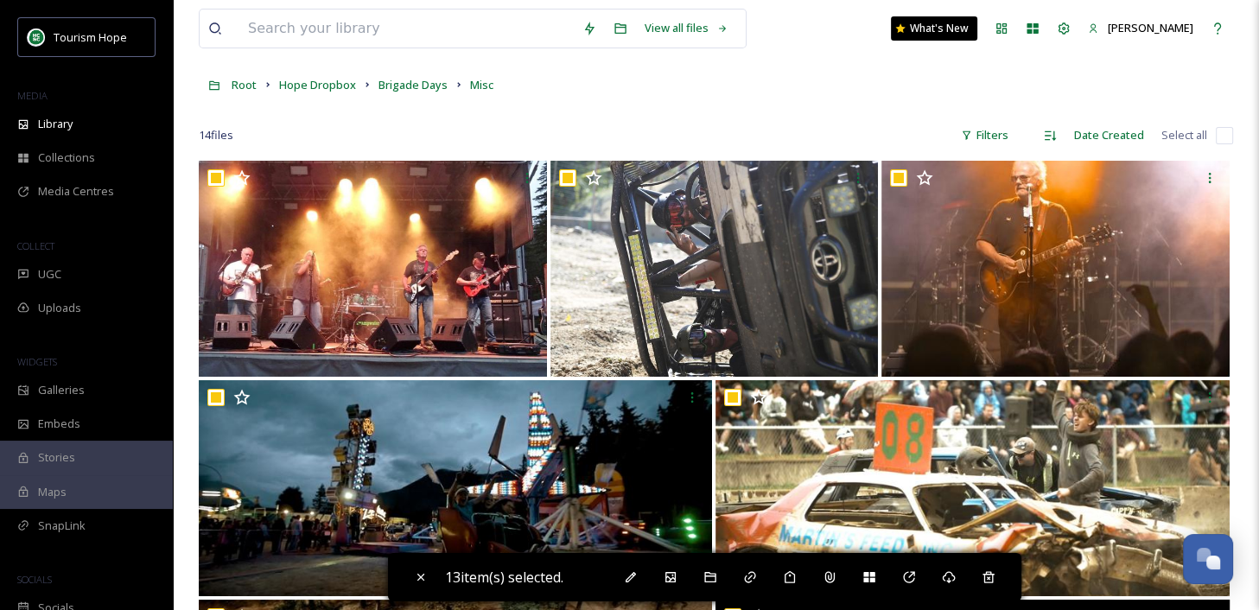
scroll to position [0, 0]
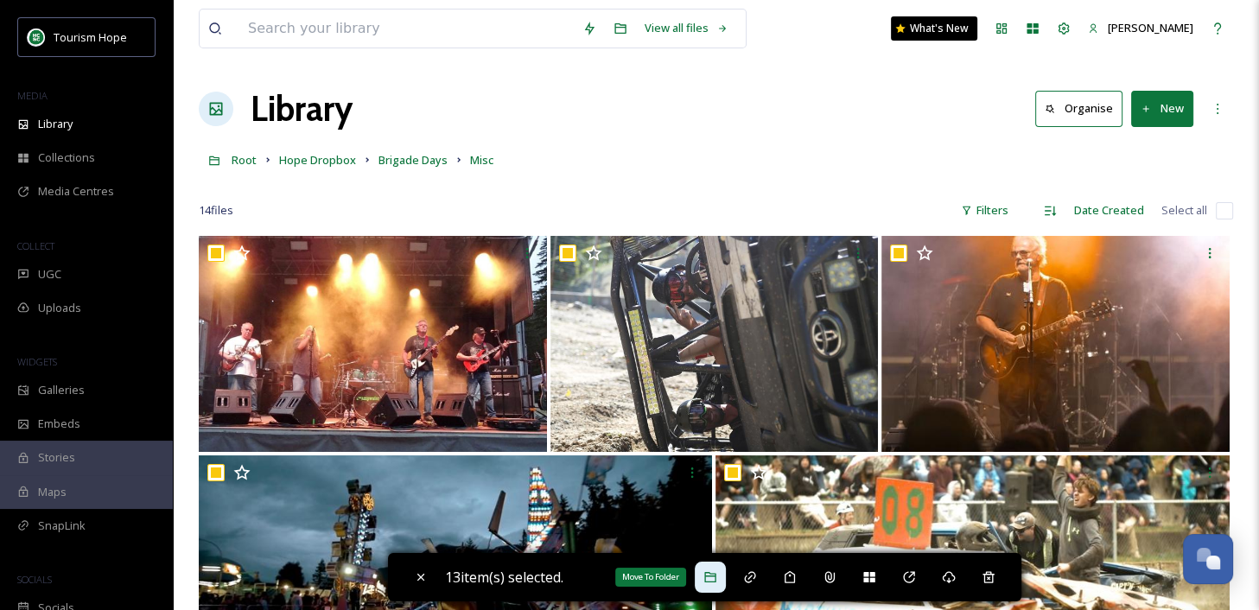
click at [726, 575] on div "Move To Folder" at bounding box center [710, 577] width 31 height 31
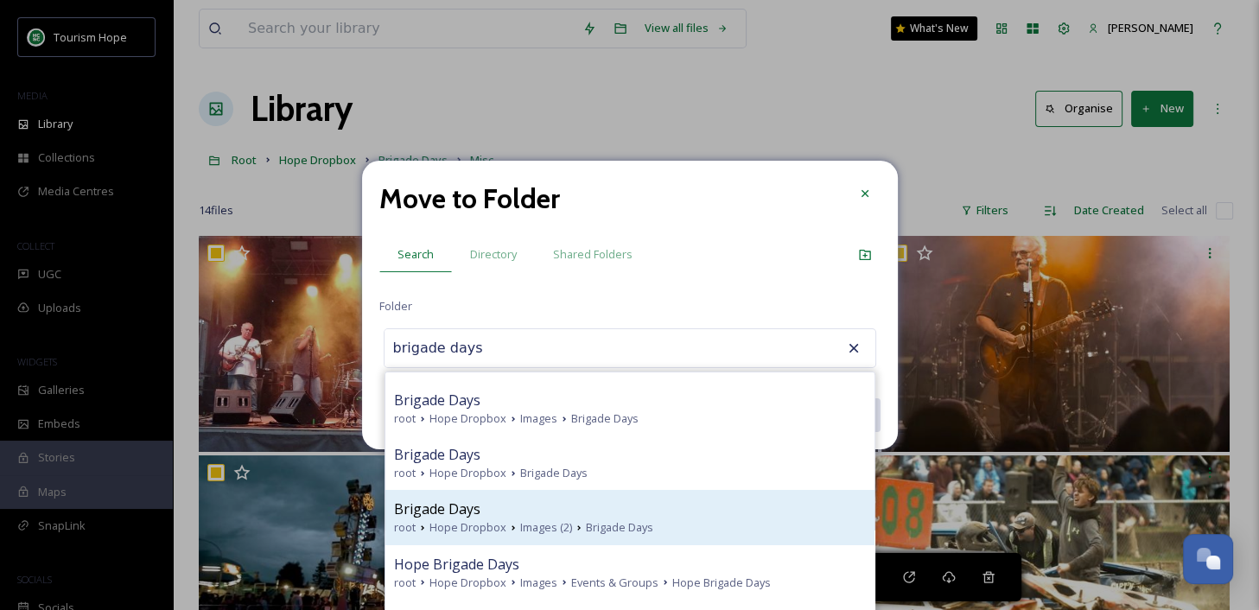
scroll to position [141, 0]
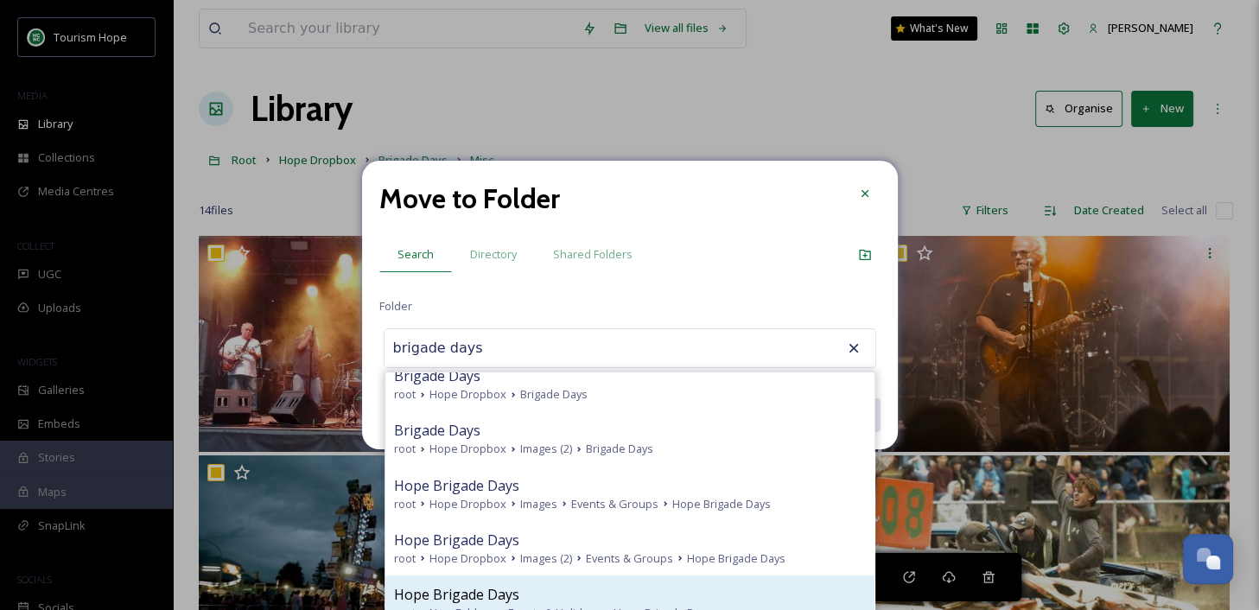
click at [597, 581] on div "Hope Brigade Days root New Folders Events & Holidays Hope Brigade Days" at bounding box center [629, 602] width 489 height 54
type input "Hope Brigade Days"
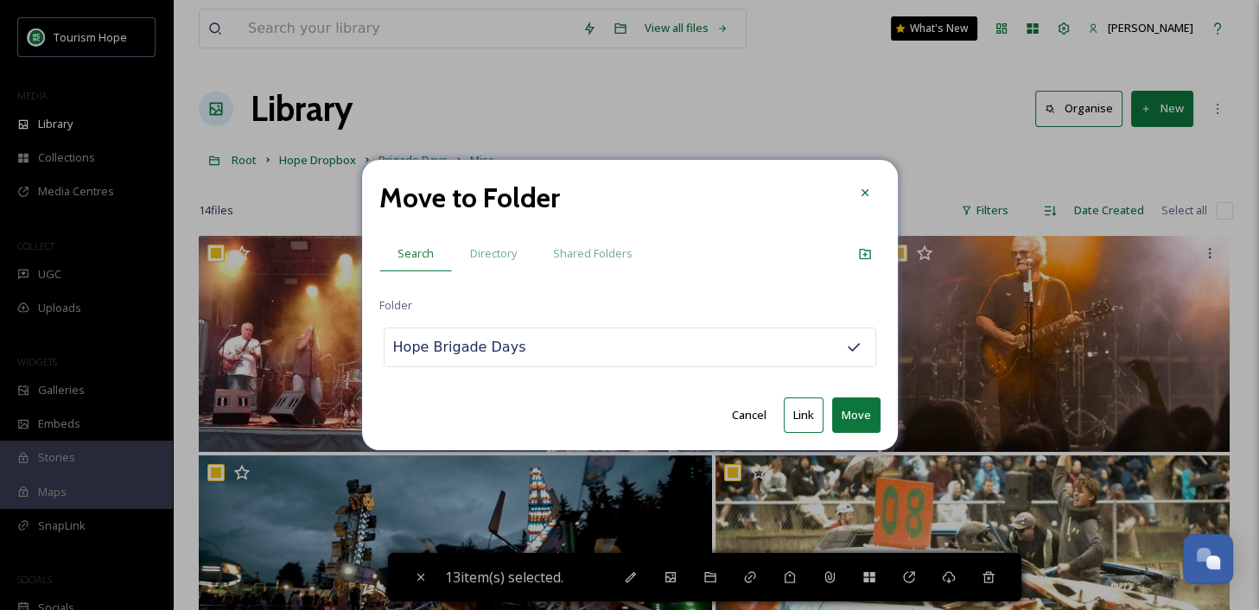
click at [529, 352] on input "Hope Brigade Days" at bounding box center [479, 347] width 190 height 38
click at [499, 251] on span "Directory" at bounding box center [493, 253] width 47 height 16
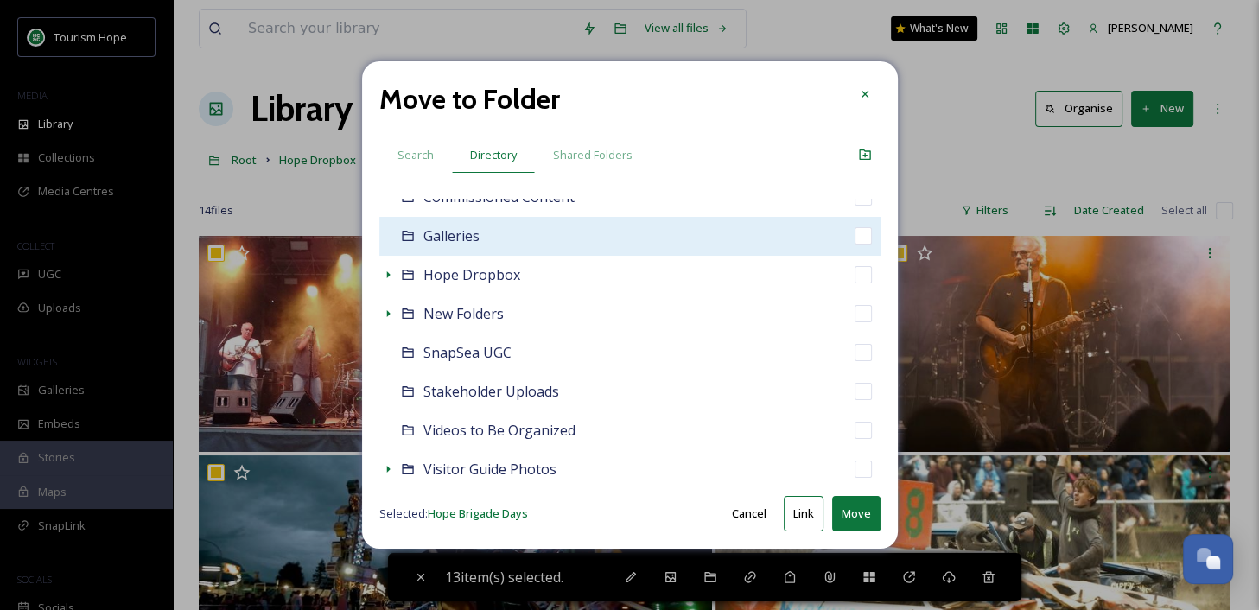
scroll to position [186, 0]
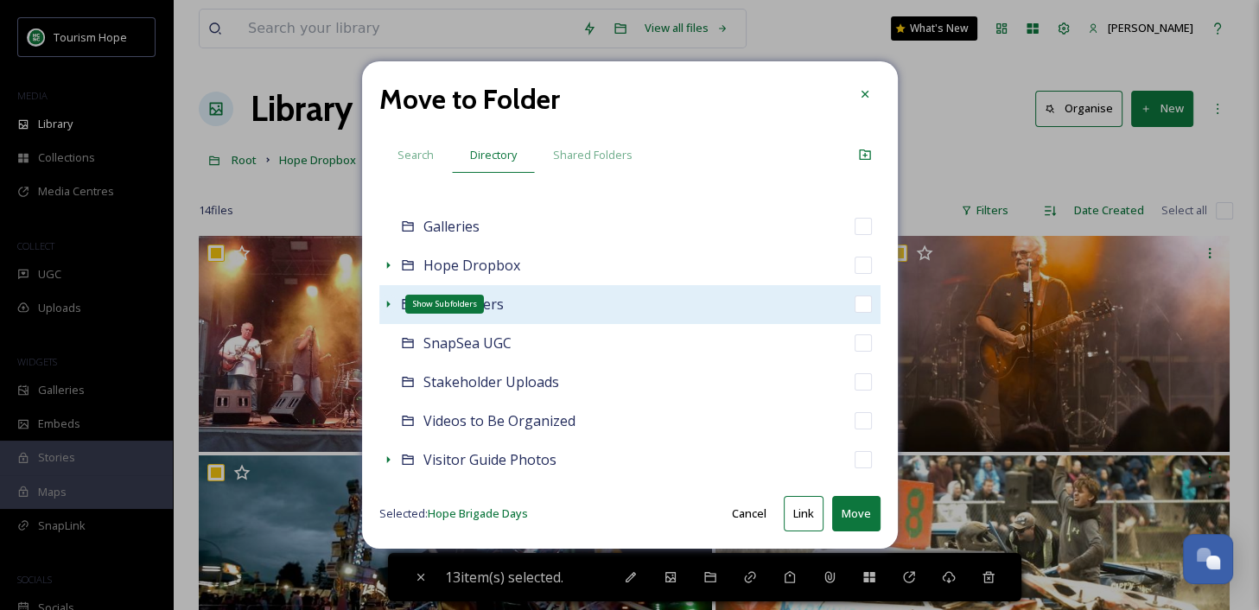
click at [392, 307] on icon at bounding box center [388, 304] width 14 height 14
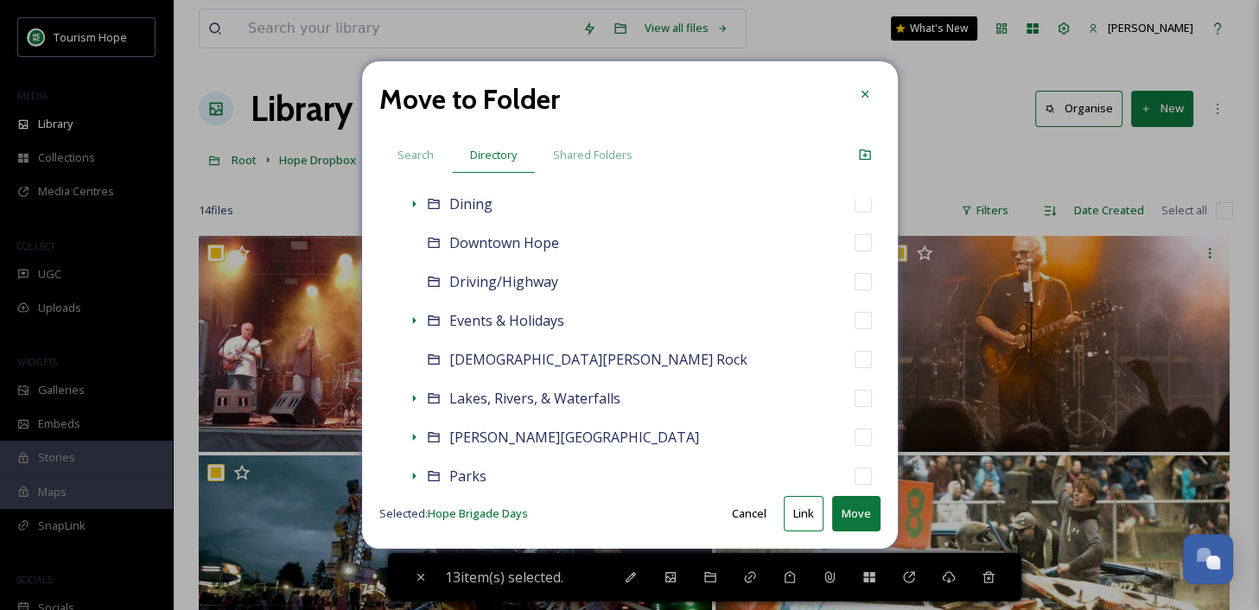
scroll to position [561, 0]
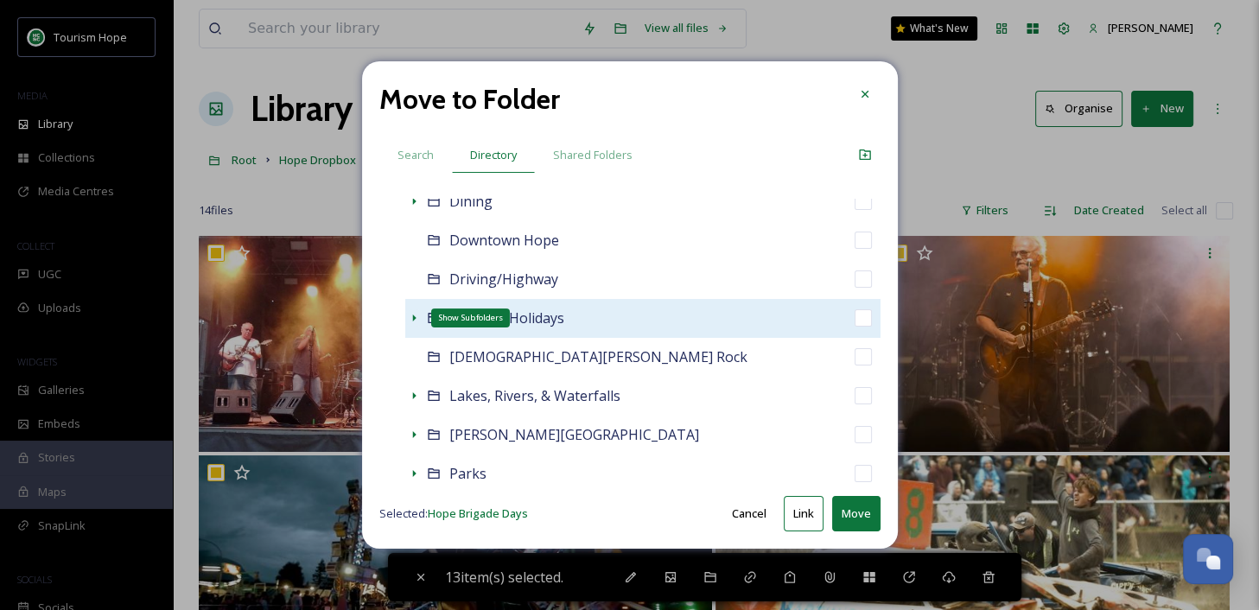
click at [415, 317] on icon at bounding box center [413, 317] width 3 height 7
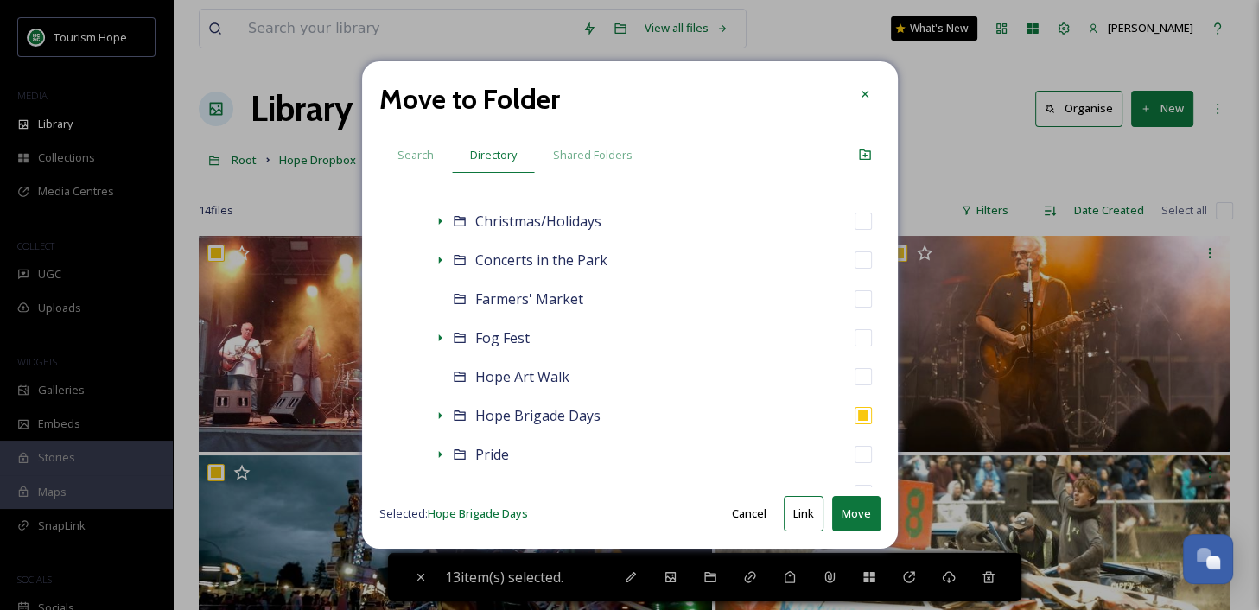
scroll to position [885, 0]
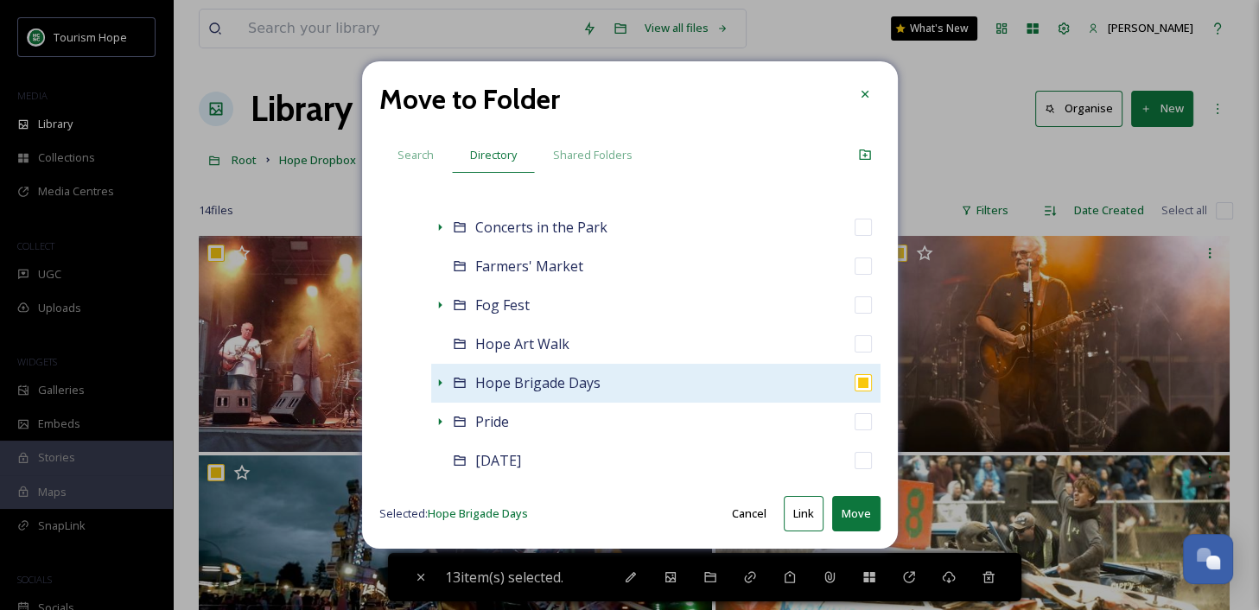
click at [751, 381] on div "Hope Brigade Days" at bounding box center [655, 383] width 449 height 39
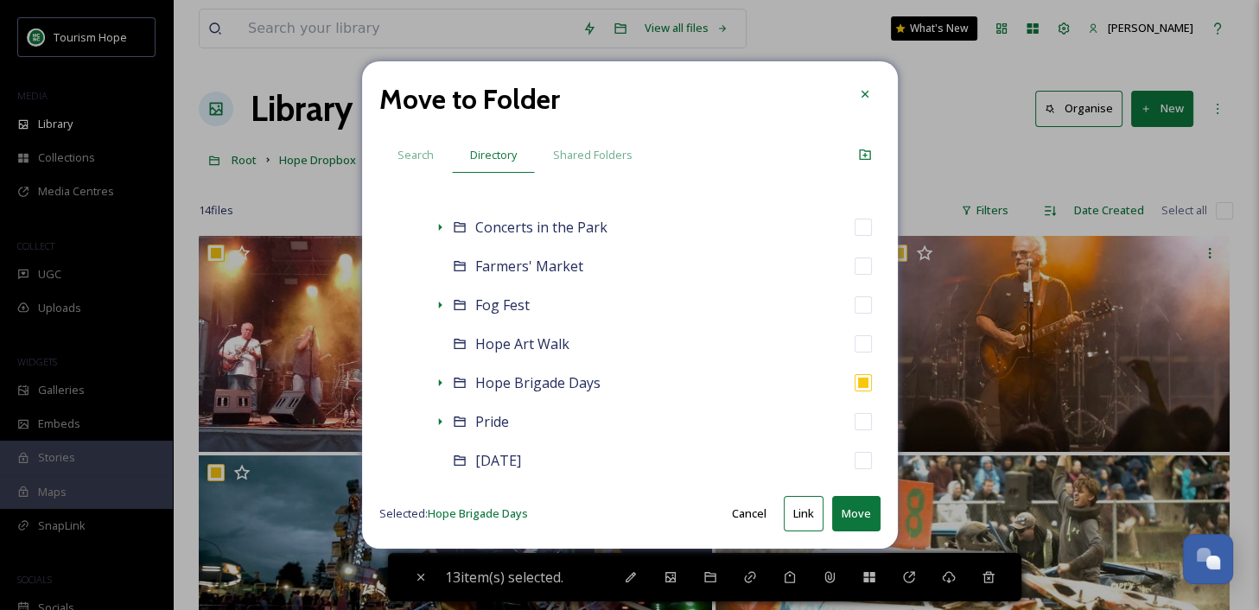
click at [849, 517] on button "Move" at bounding box center [856, 513] width 48 height 35
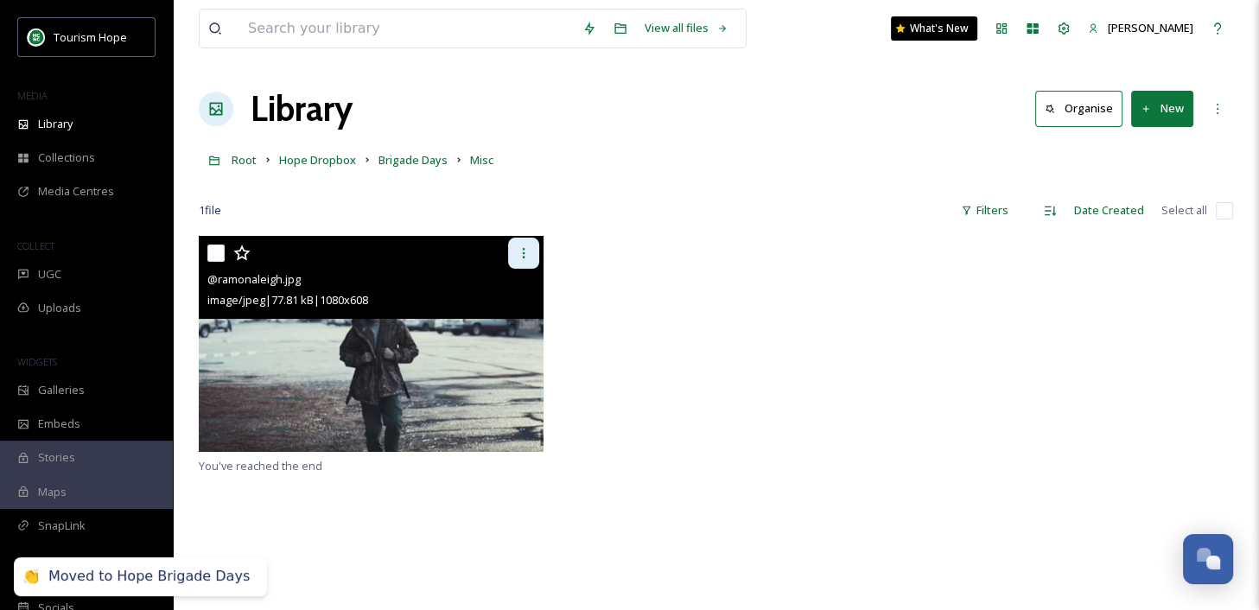
click at [521, 261] on div at bounding box center [523, 253] width 31 height 31
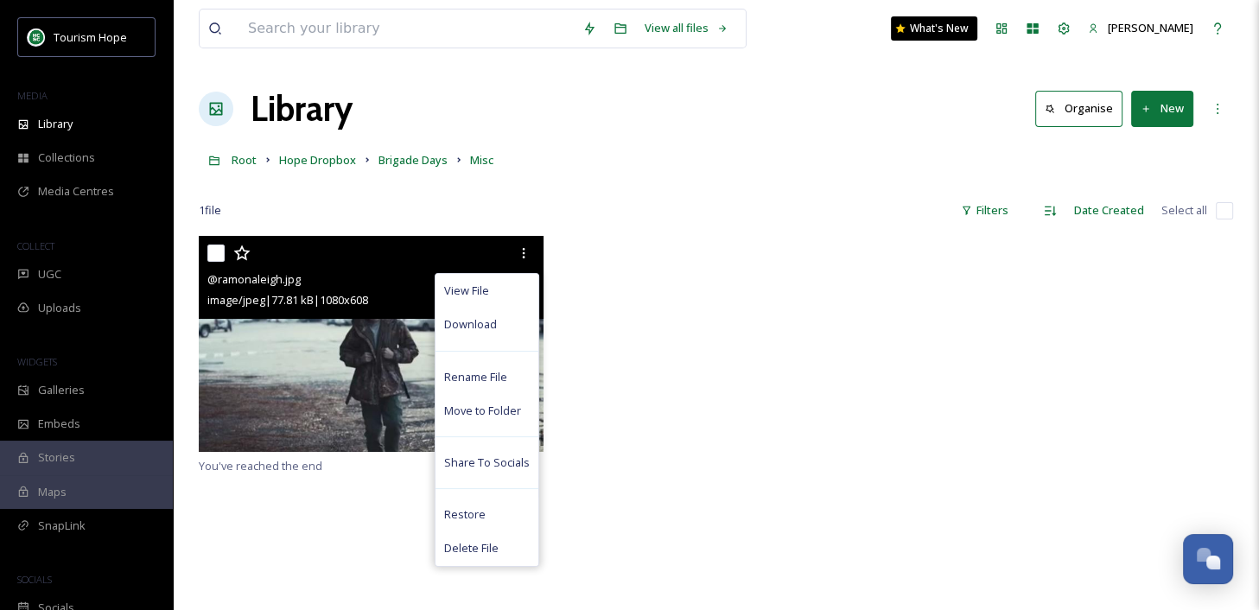
click at [332, 336] on img at bounding box center [371, 344] width 345 height 216
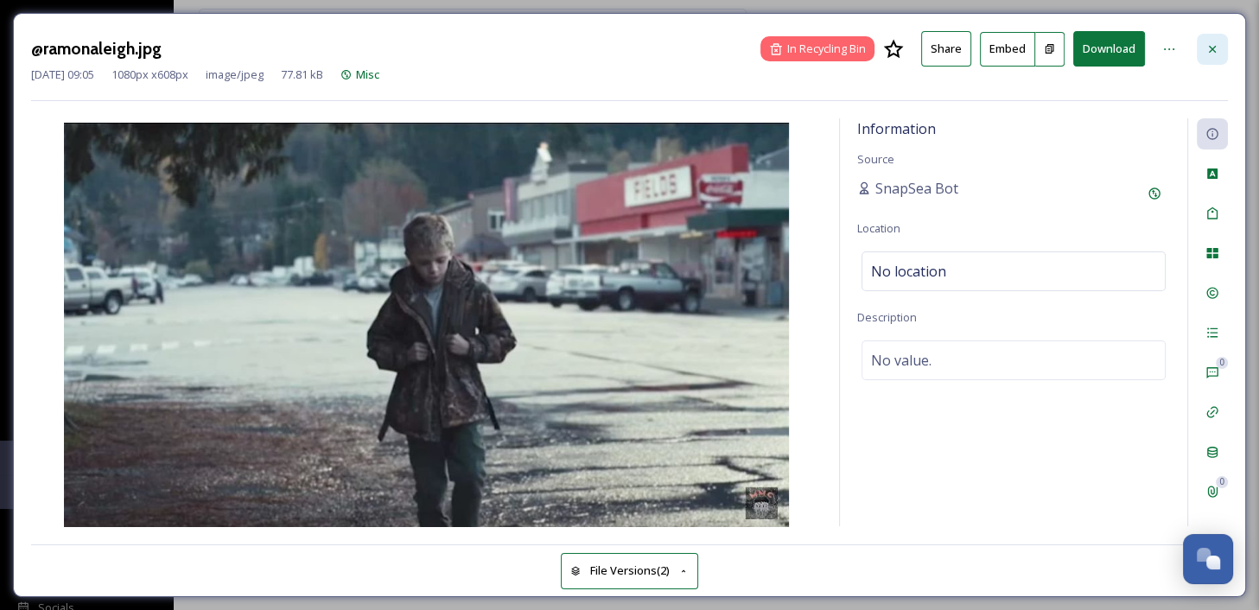
click at [1207, 47] on icon at bounding box center [1212, 49] width 14 height 14
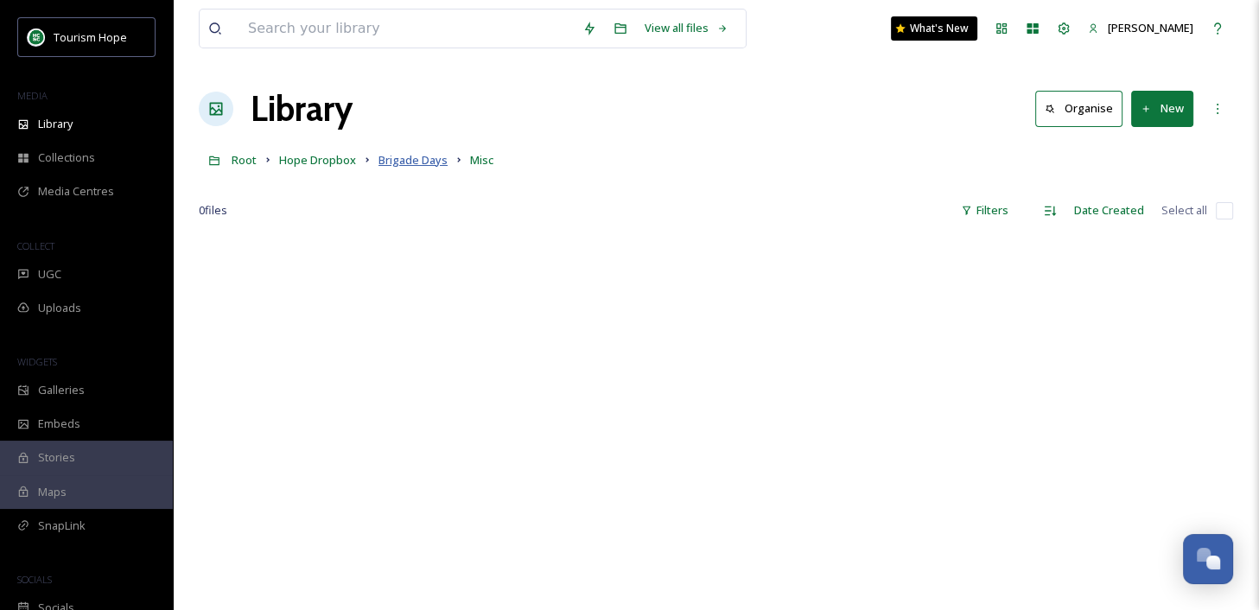
click at [404, 156] on span "Brigade Days" at bounding box center [412, 160] width 69 height 16
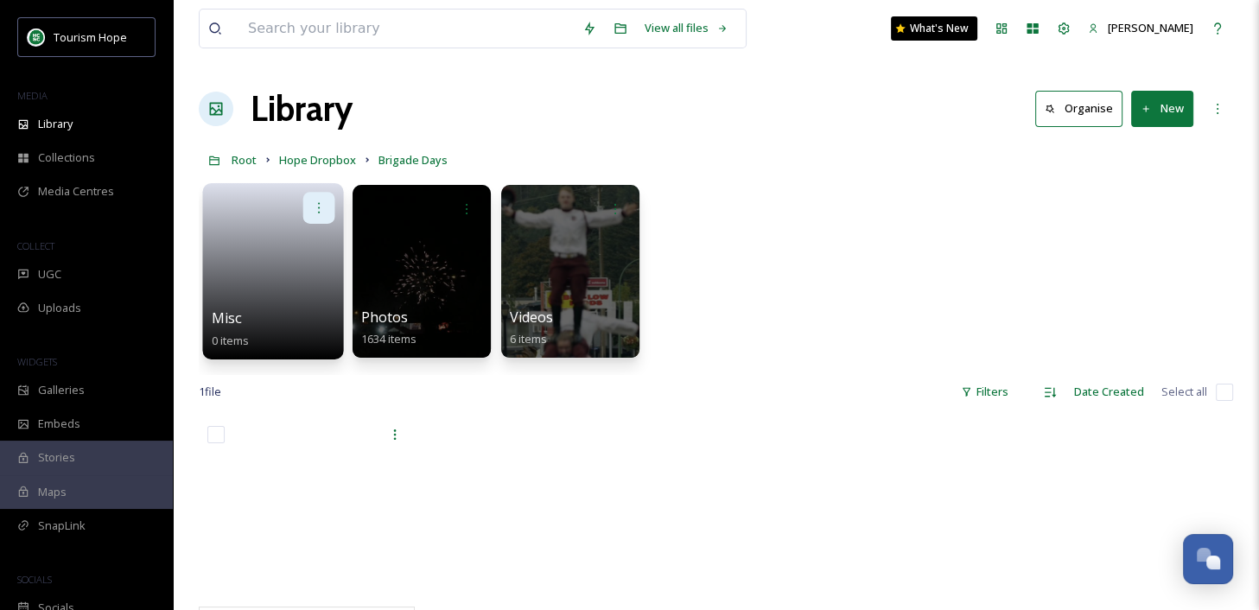
click at [315, 211] on icon at bounding box center [319, 207] width 14 height 14
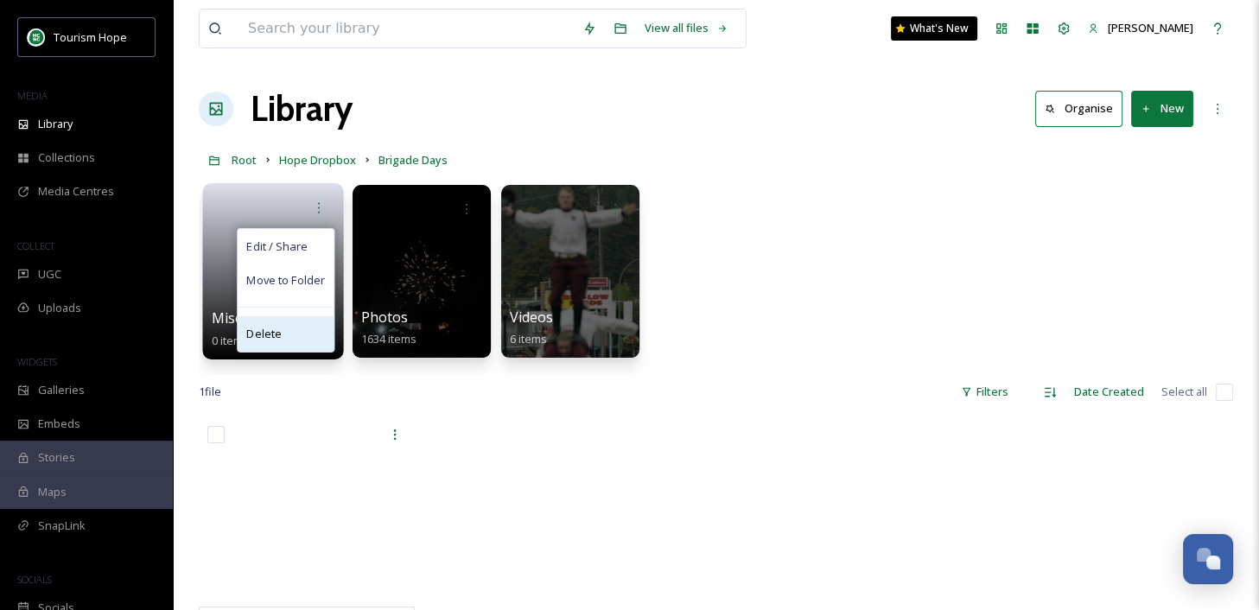
click at [277, 333] on span "Delete" at bounding box center [263, 334] width 35 height 17
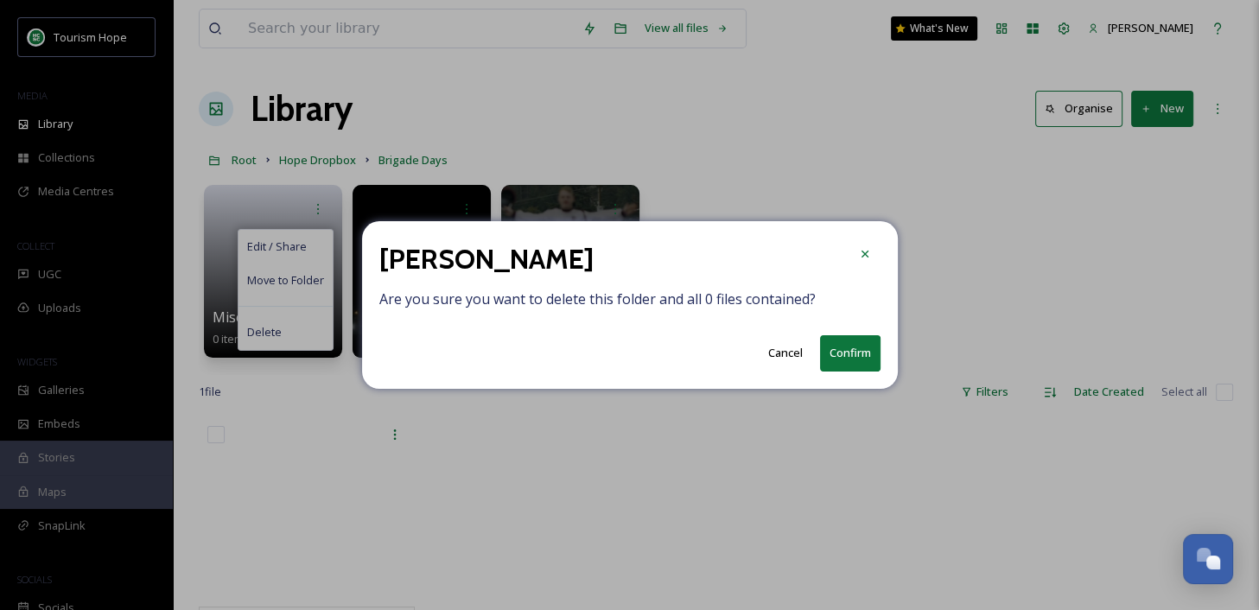
click at [860, 352] on button "Confirm" at bounding box center [850, 352] width 60 height 35
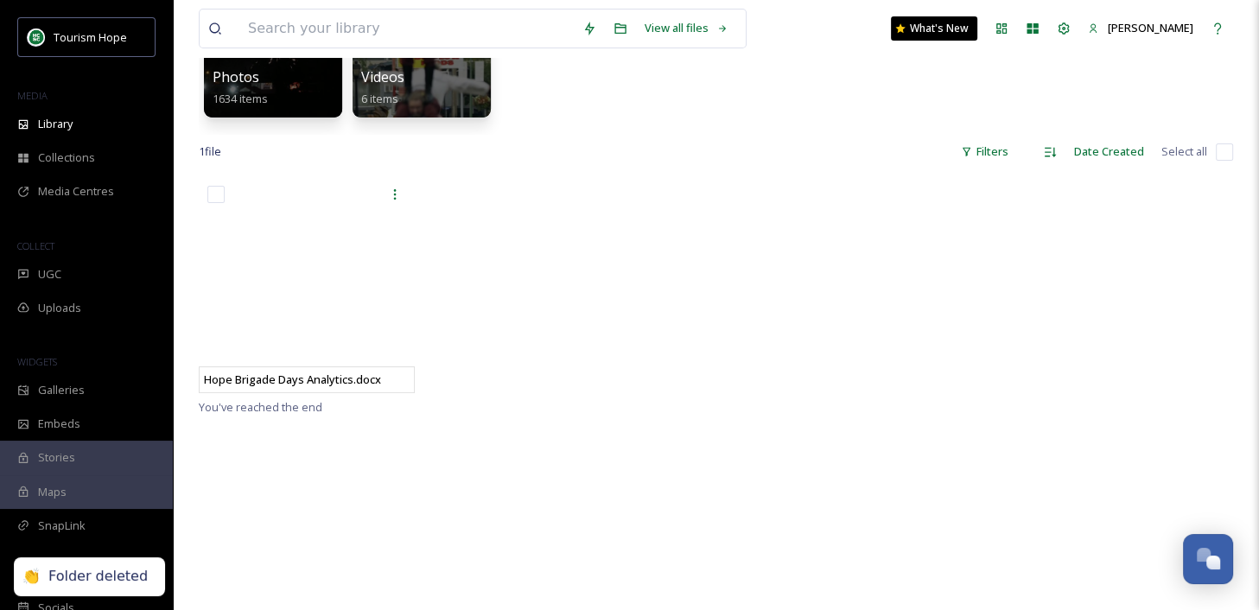
scroll to position [241, 0]
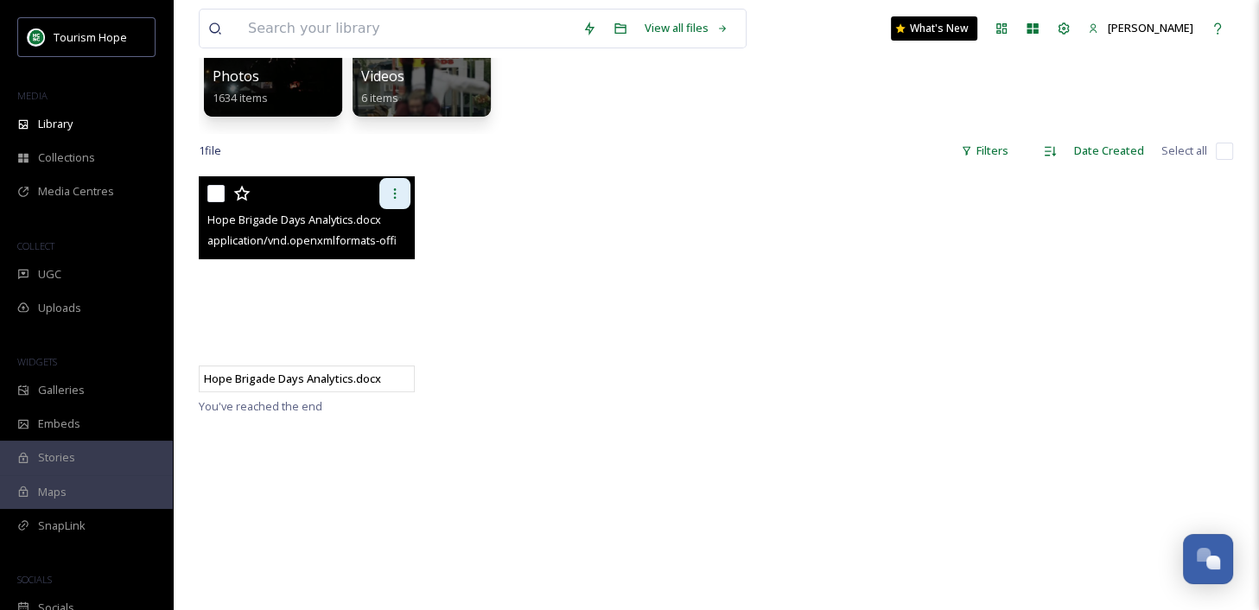
click at [393, 194] on icon at bounding box center [395, 194] width 14 height 14
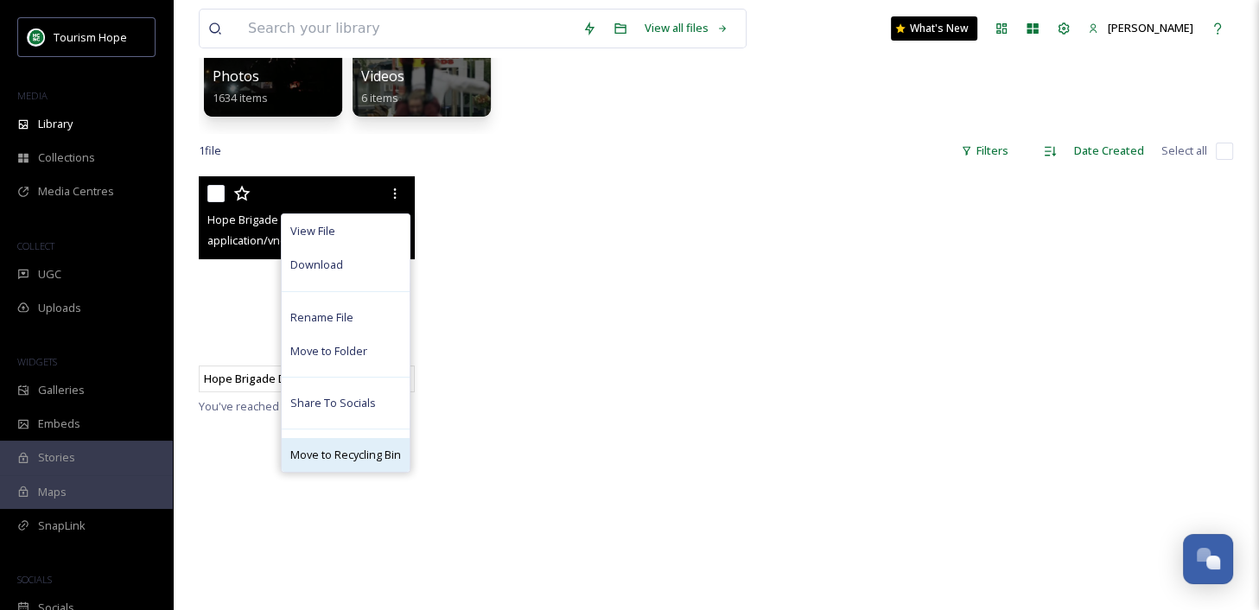
click at [355, 461] on span "Move to Recycling Bin" at bounding box center [345, 455] width 111 height 16
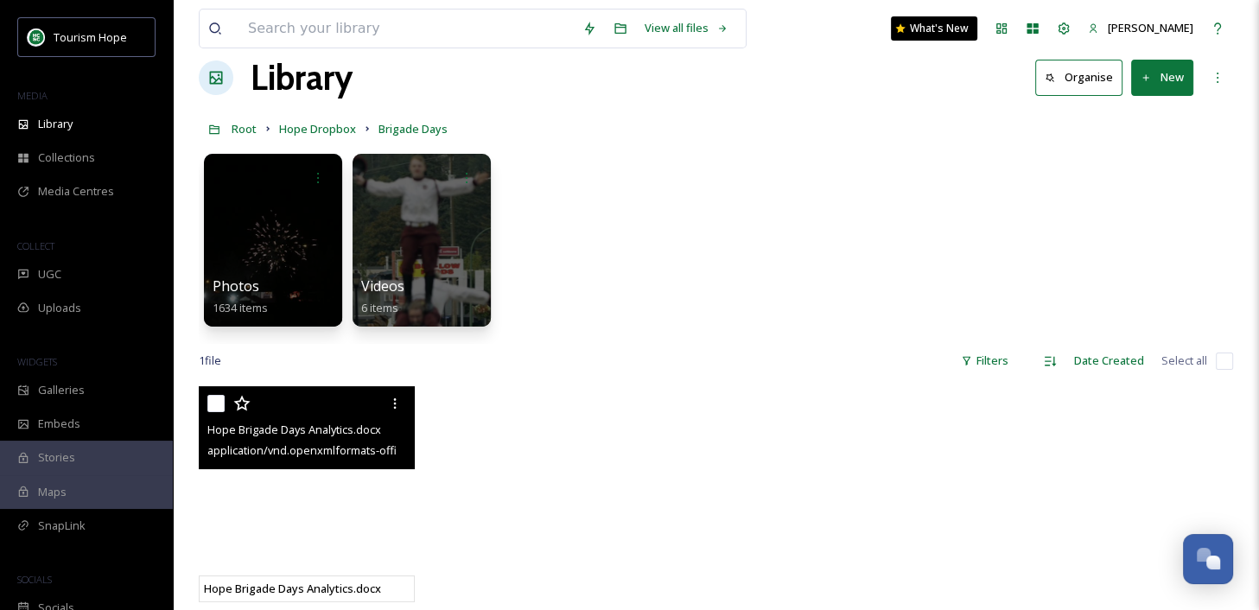
scroll to position [30, 0]
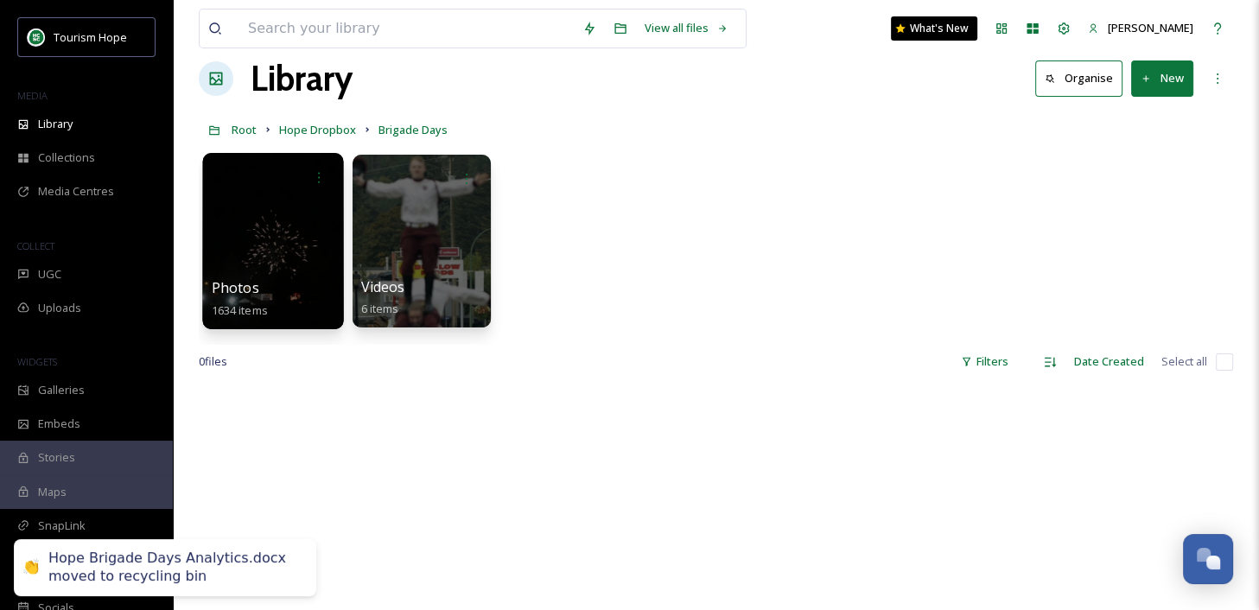
click at [283, 266] on div at bounding box center [272, 241] width 141 height 176
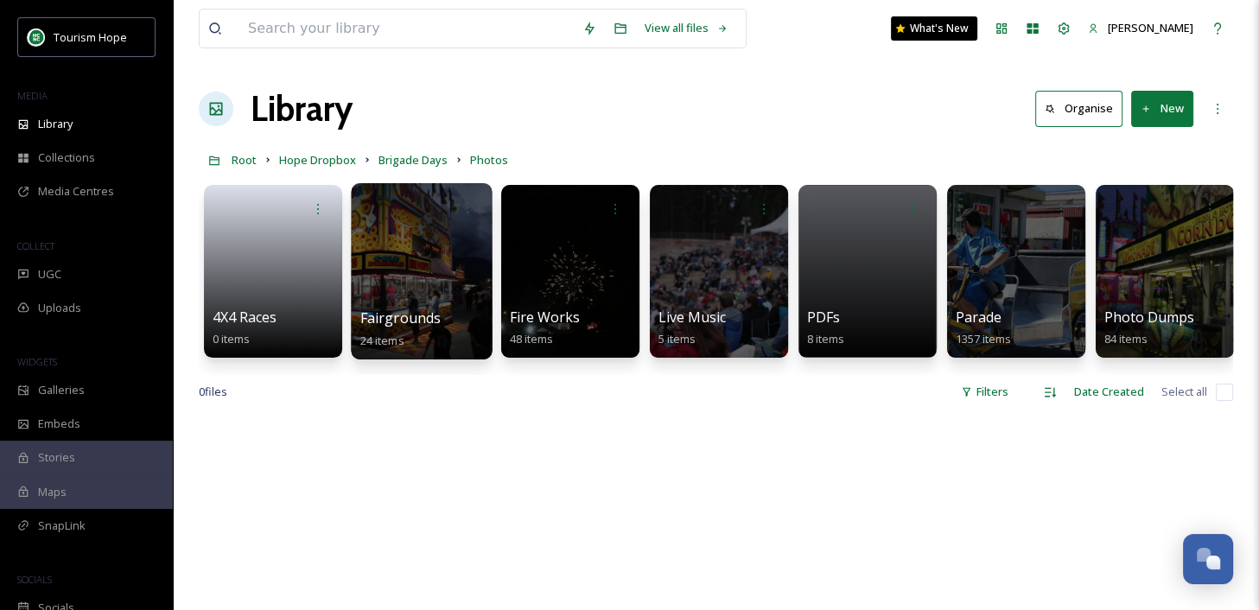
click at [418, 276] on div at bounding box center [421, 271] width 141 height 176
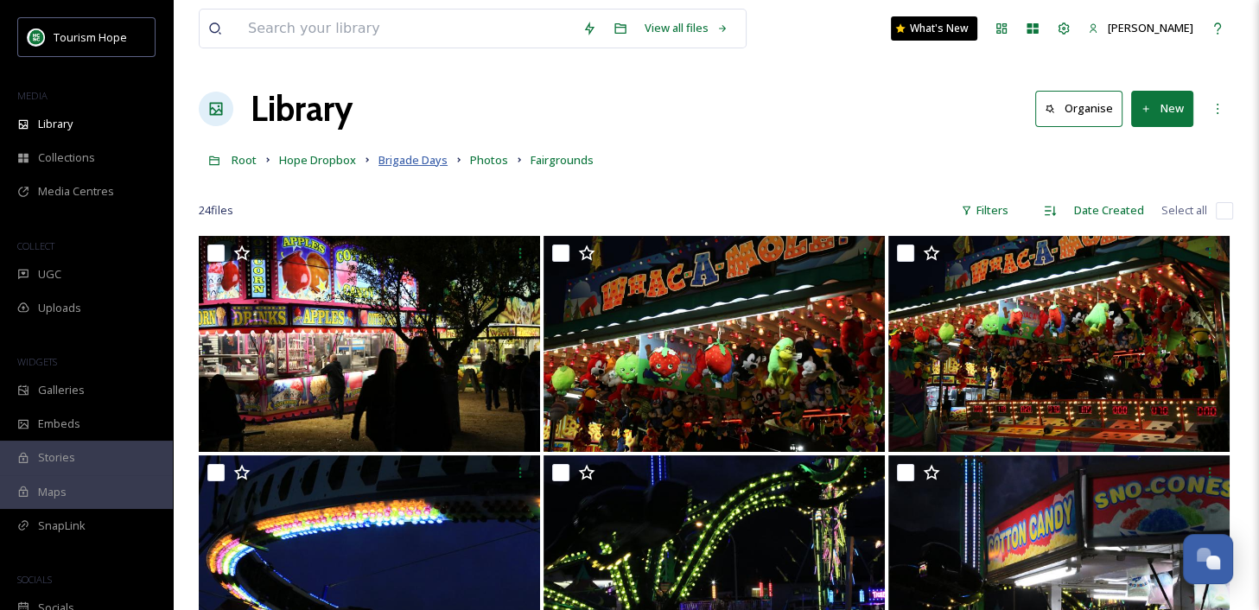
click at [429, 163] on span "Brigade Days" at bounding box center [412, 160] width 69 height 16
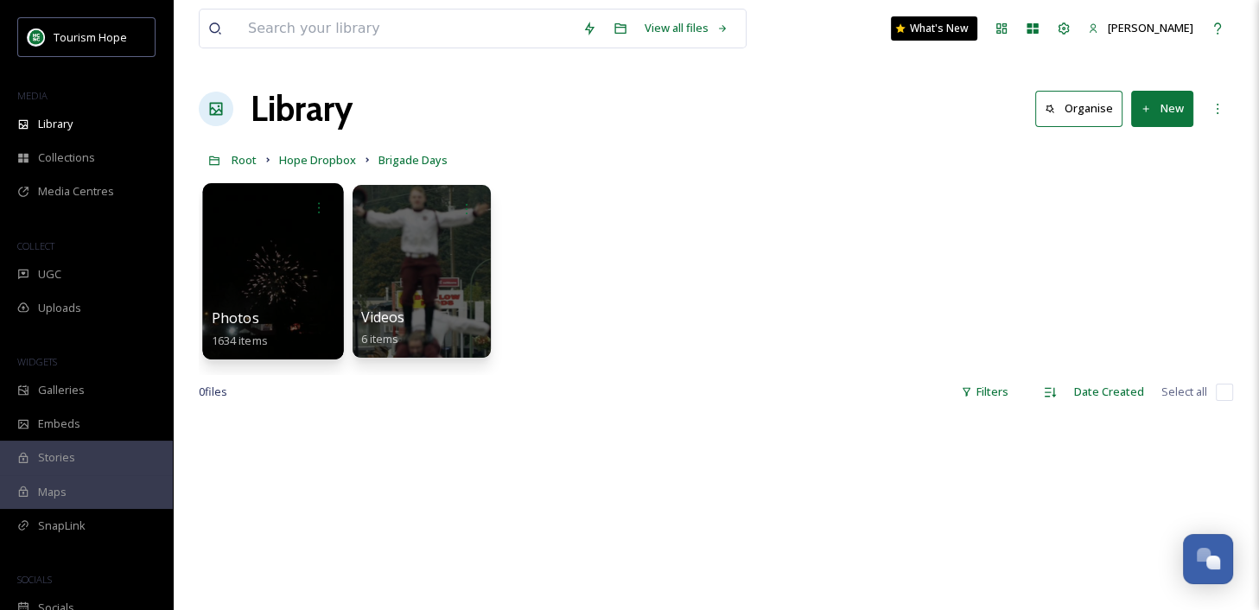
click at [303, 300] on div at bounding box center [272, 271] width 141 height 176
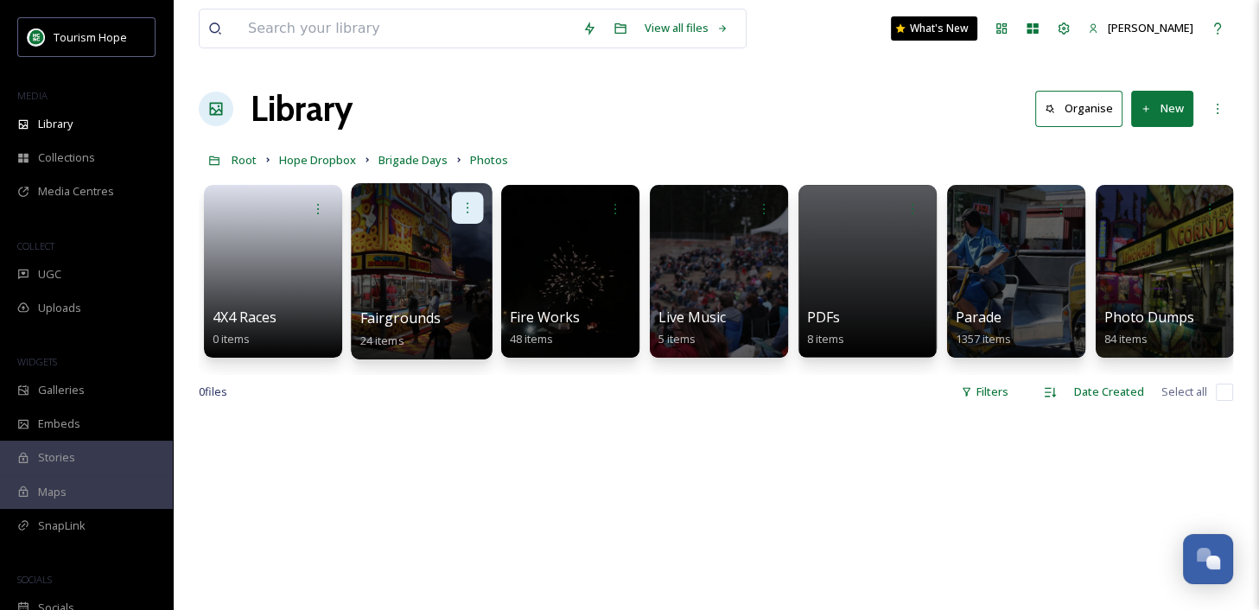
click at [471, 205] on icon at bounding box center [467, 207] width 14 height 14
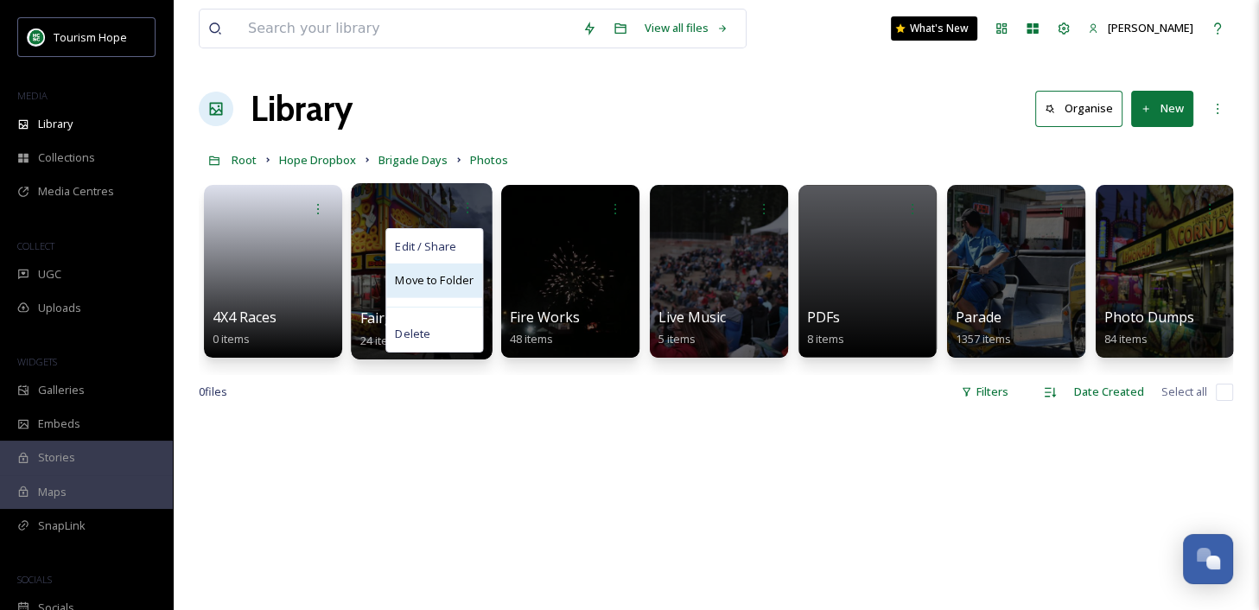
click at [448, 283] on span "Move to Folder" at bounding box center [434, 280] width 79 height 17
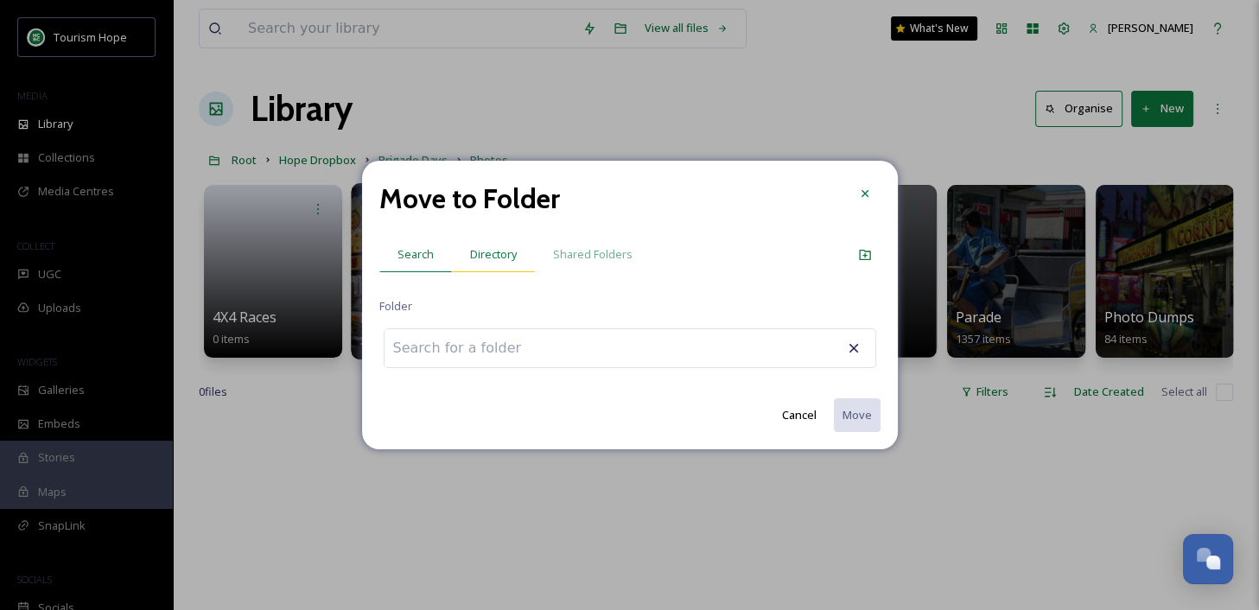
click at [500, 245] on div "Directory" at bounding box center [493, 254] width 83 height 35
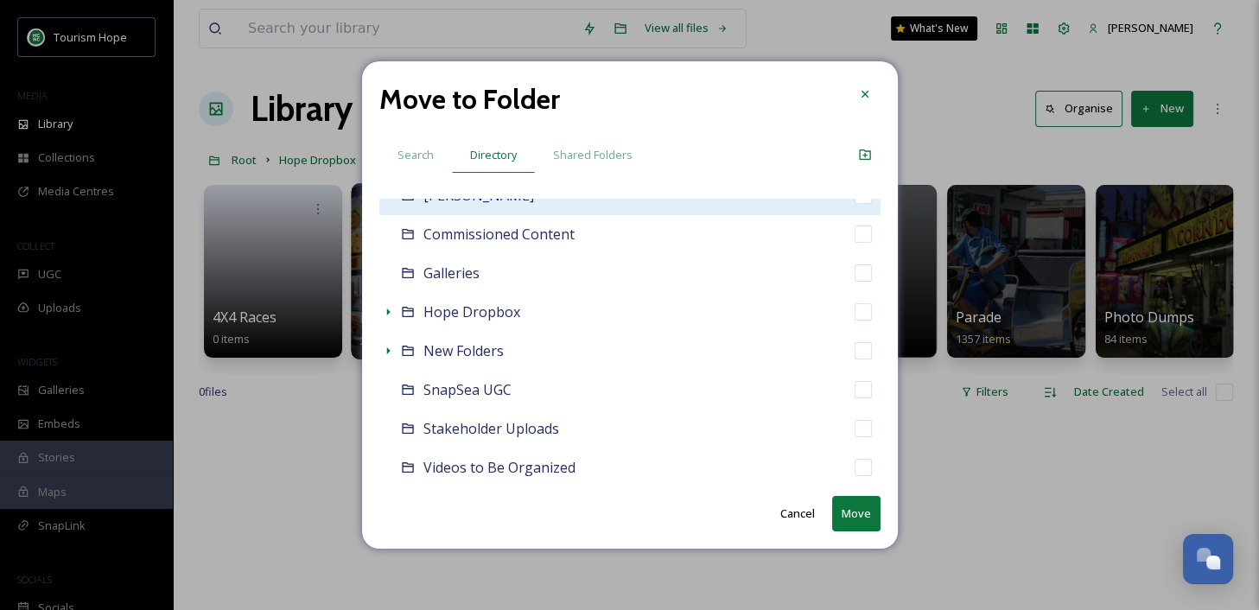
scroll to position [144, 0]
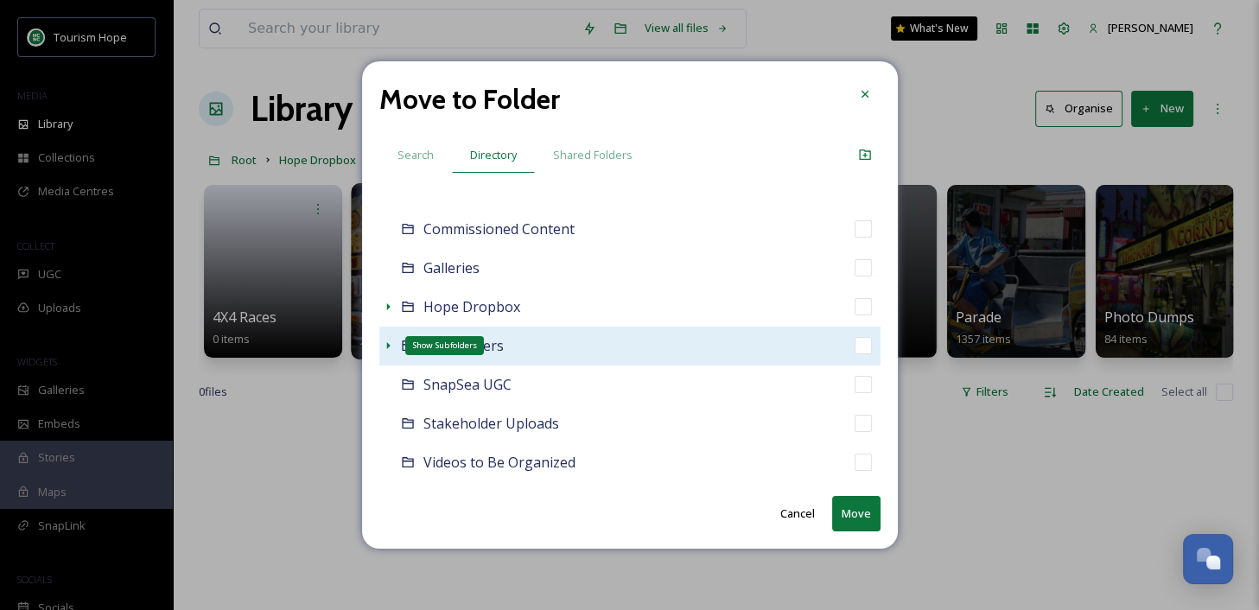
click at [388, 345] on icon at bounding box center [387, 345] width 3 height 7
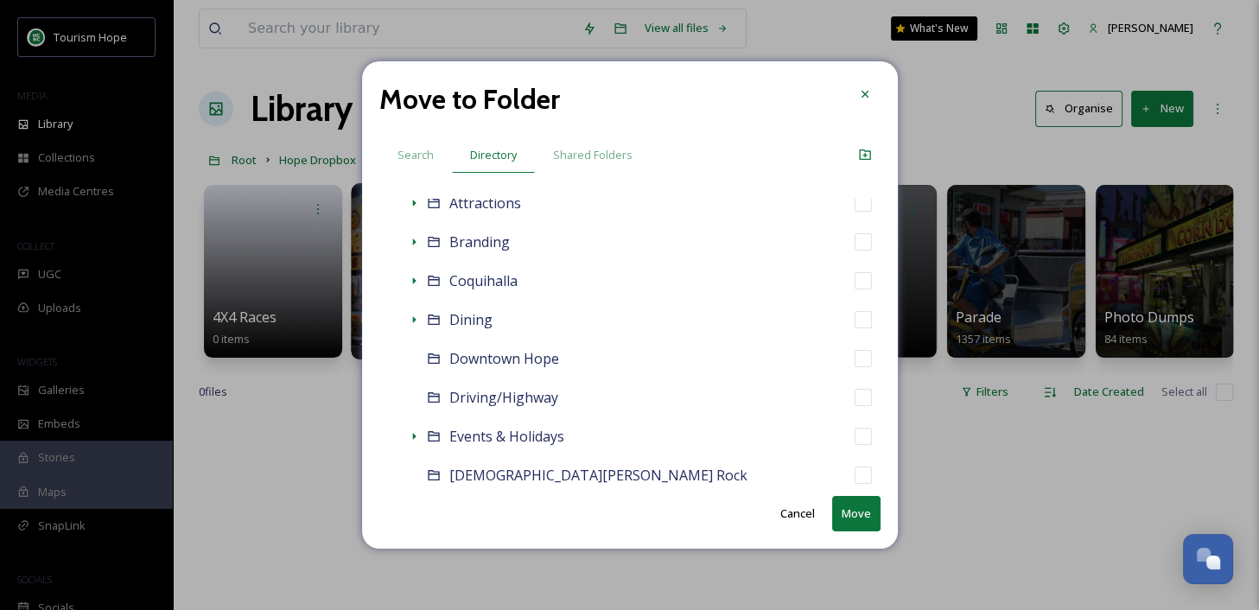
scroll to position [460, 0]
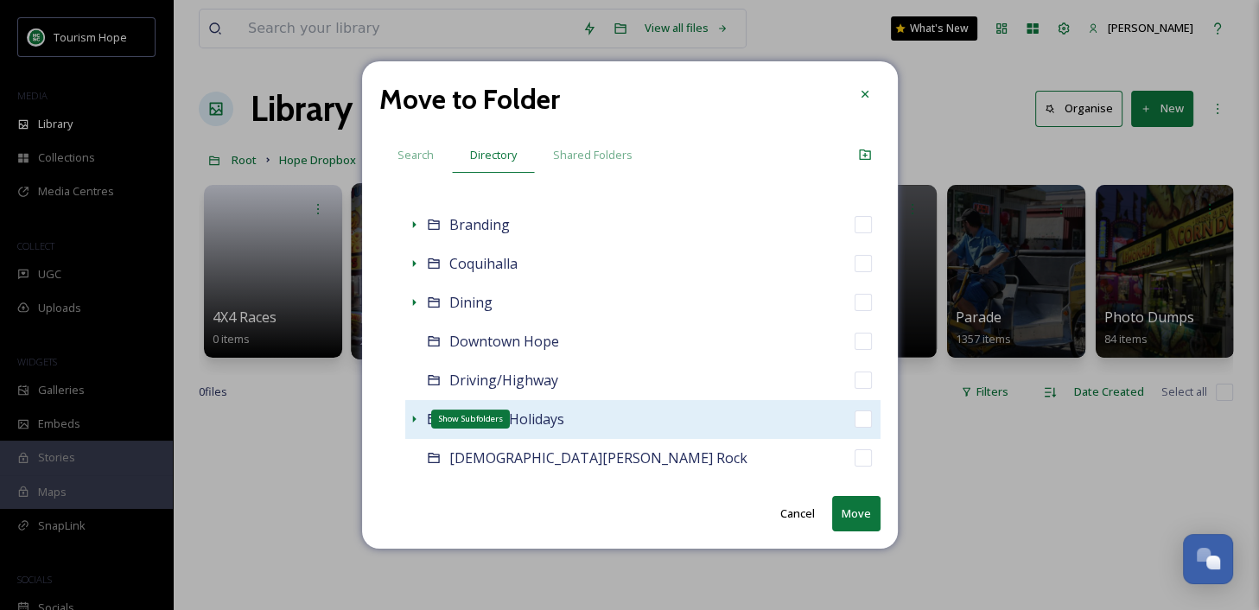
click at [413, 422] on icon at bounding box center [414, 419] width 14 height 14
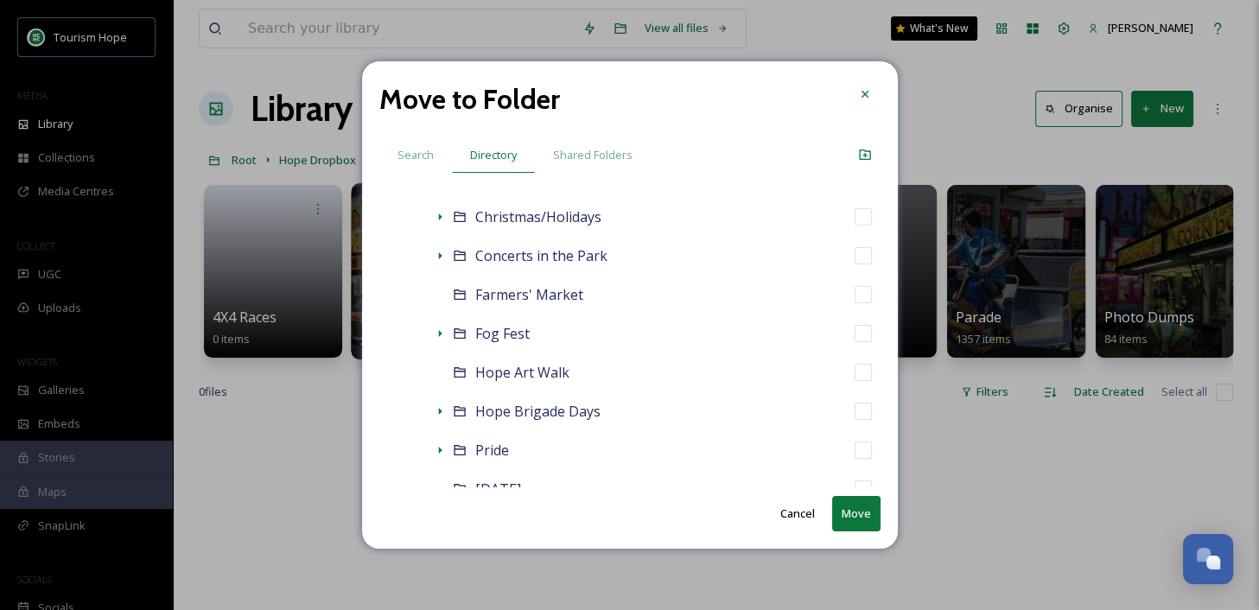
scroll to position [860, 0]
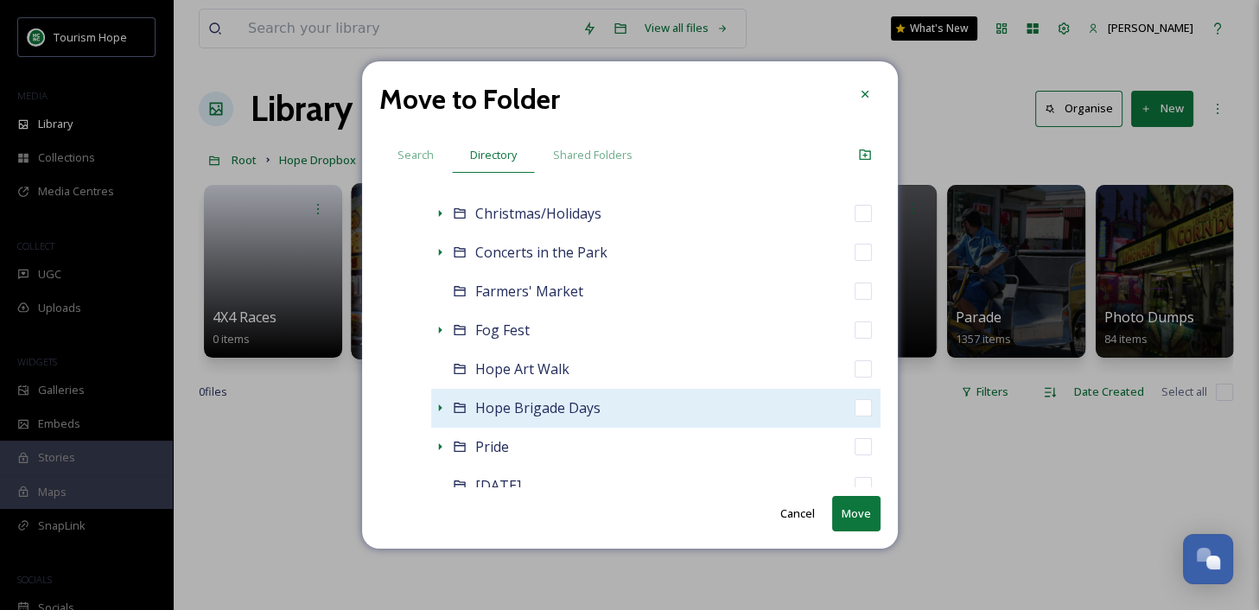
click at [622, 404] on div "Hope Brigade Days" at bounding box center [655, 408] width 449 height 39
checkbox input "false"
checkbox input "true"
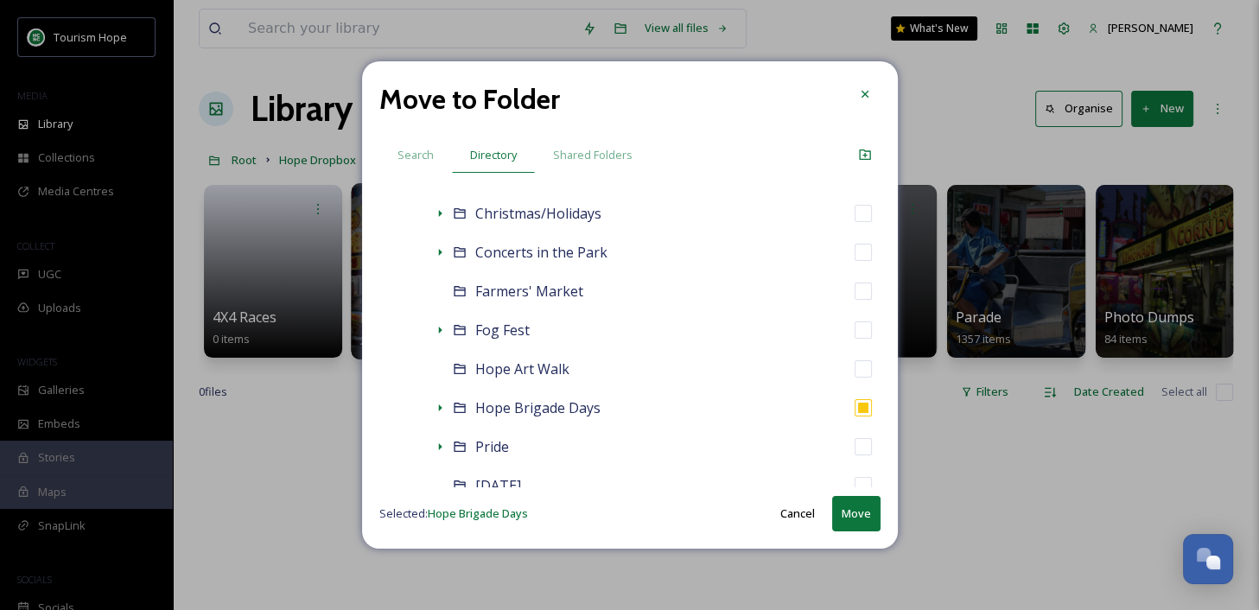
click at [857, 520] on button "Move" at bounding box center [856, 513] width 48 height 35
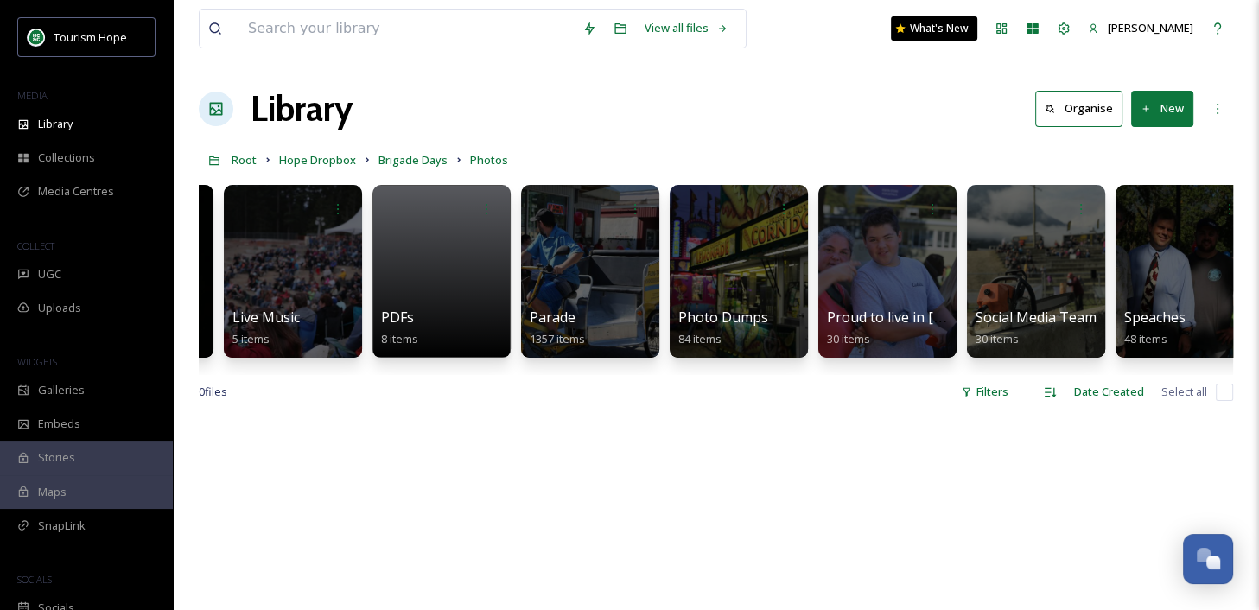
scroll to position [0, 276]
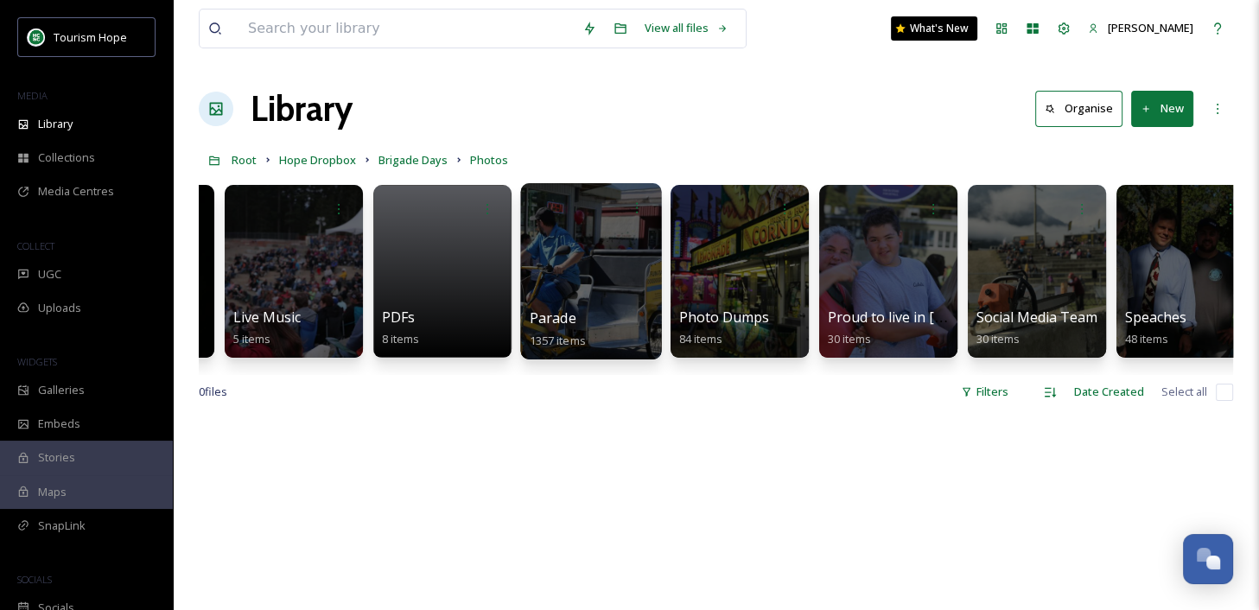
click at [619, 302] on div at bounding box center [590, 271] width 141 height 176
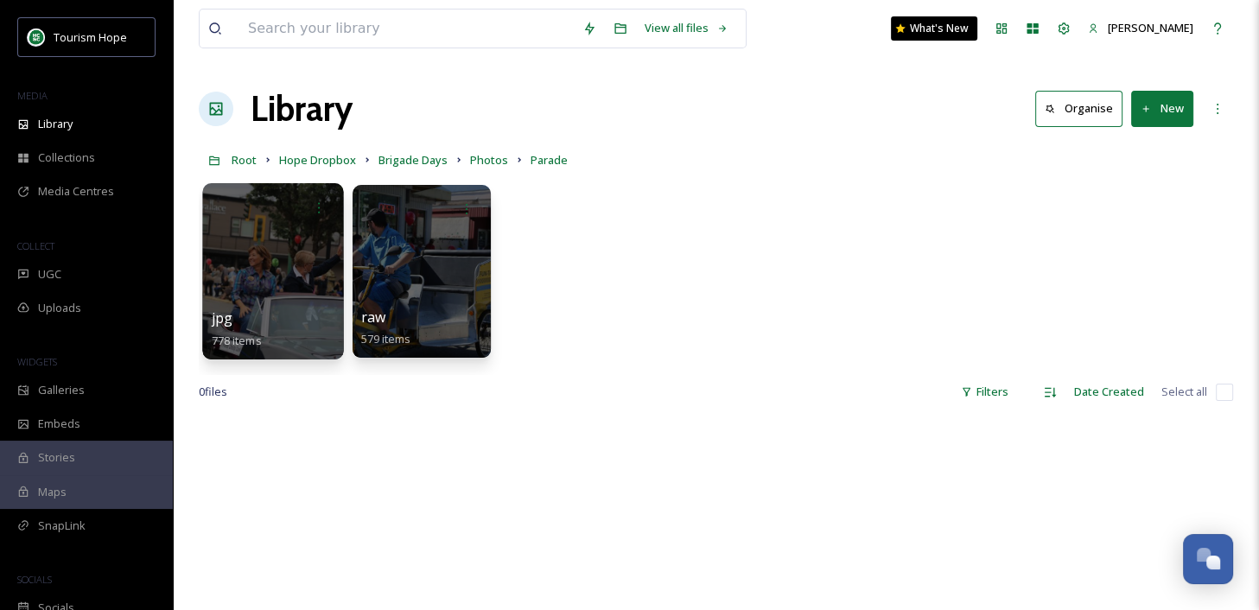
click at [299, 280] on div at bounding box center [272, 271] width 141 height 176
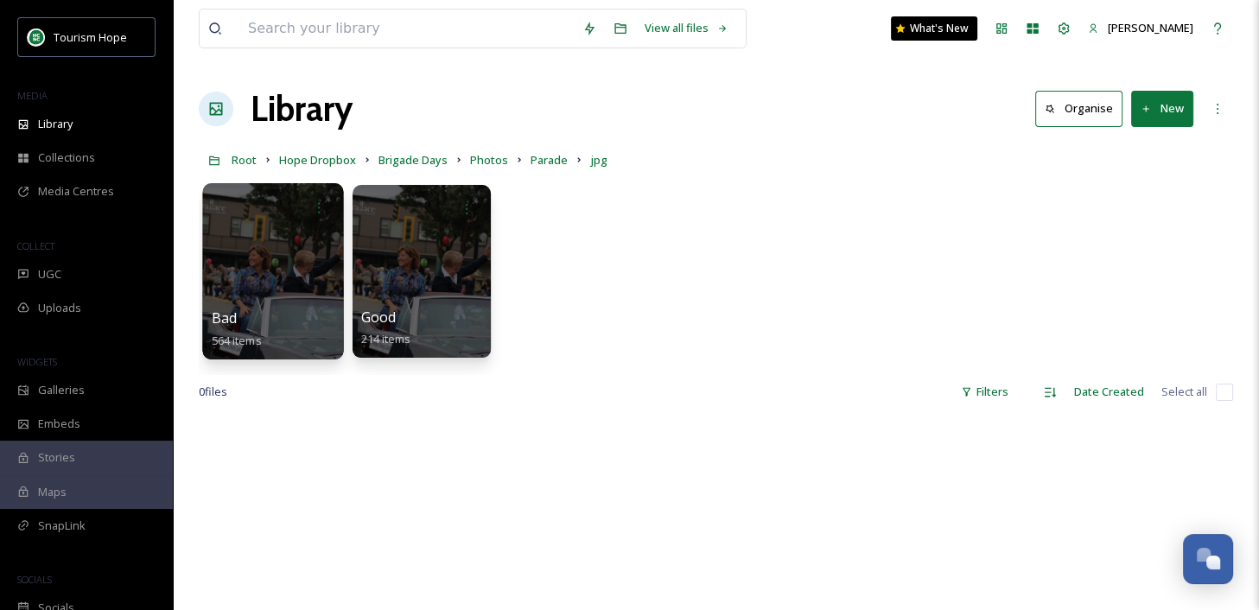
click at [283, 273] on div at bounding box center [272, 271] width 141 height 176
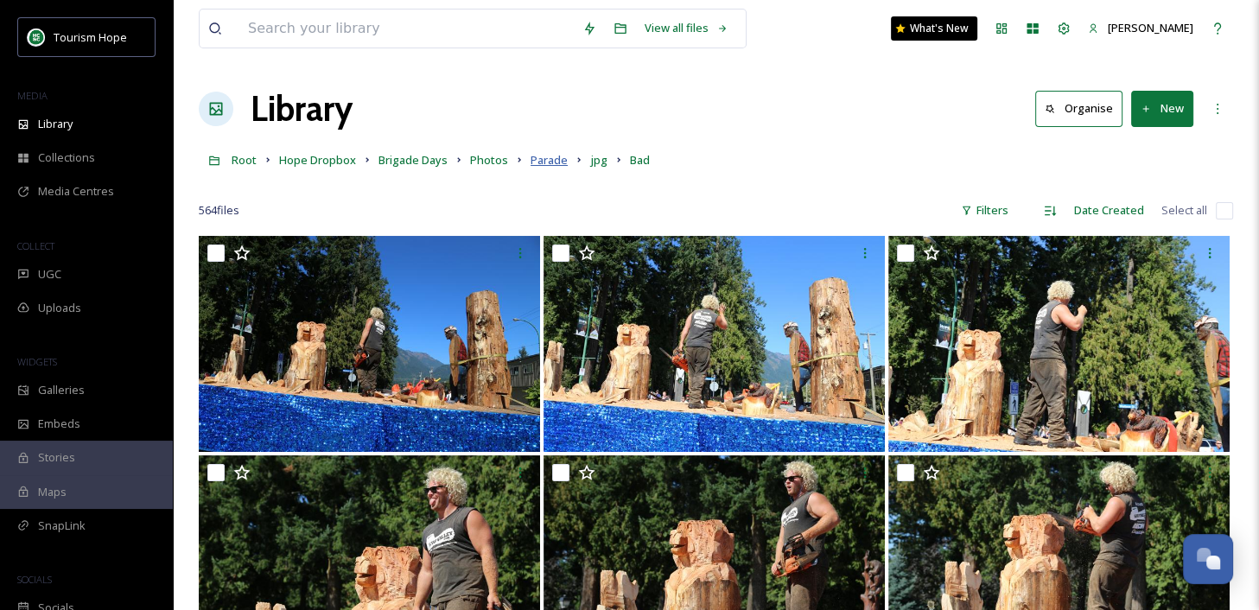
click at [549, 162] on span "Parade" at bounding box center [548, 160] width 37 height 16
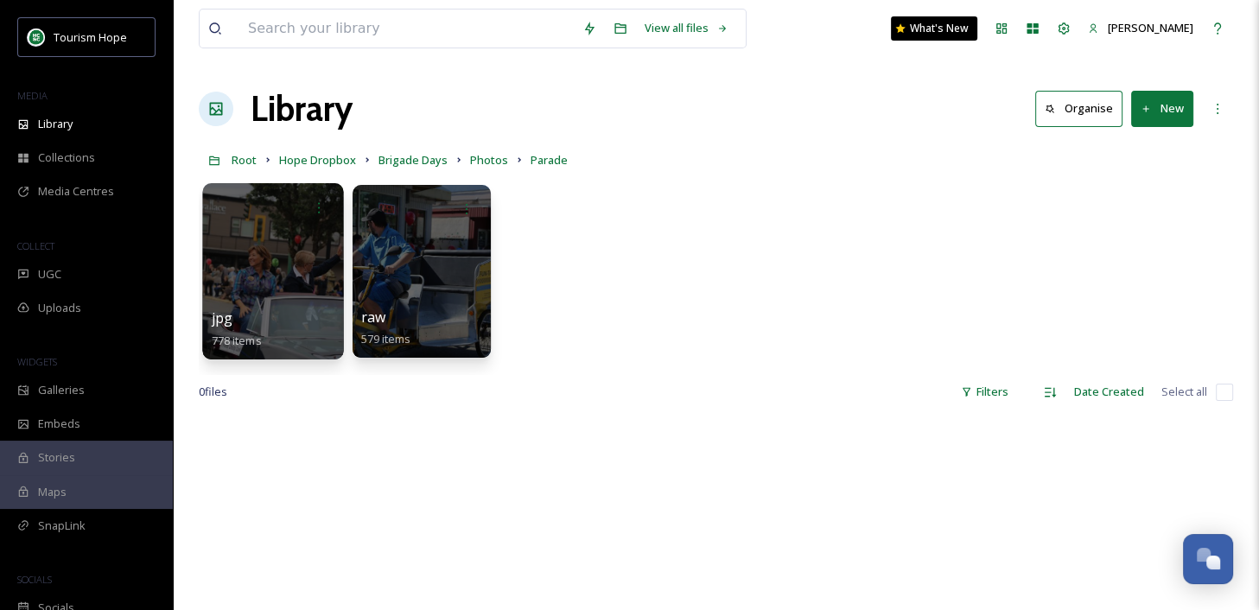
click at [243, 312] on div "jpg 778 items" at bounding box center [274, 329] width 124 height 43
click at [321, 327] on div "jpg 778 items" at bounding box center [274, 329] width 124 height 43
click at [295, 279] on div at bounding box center [272, 271] width 141 height 176
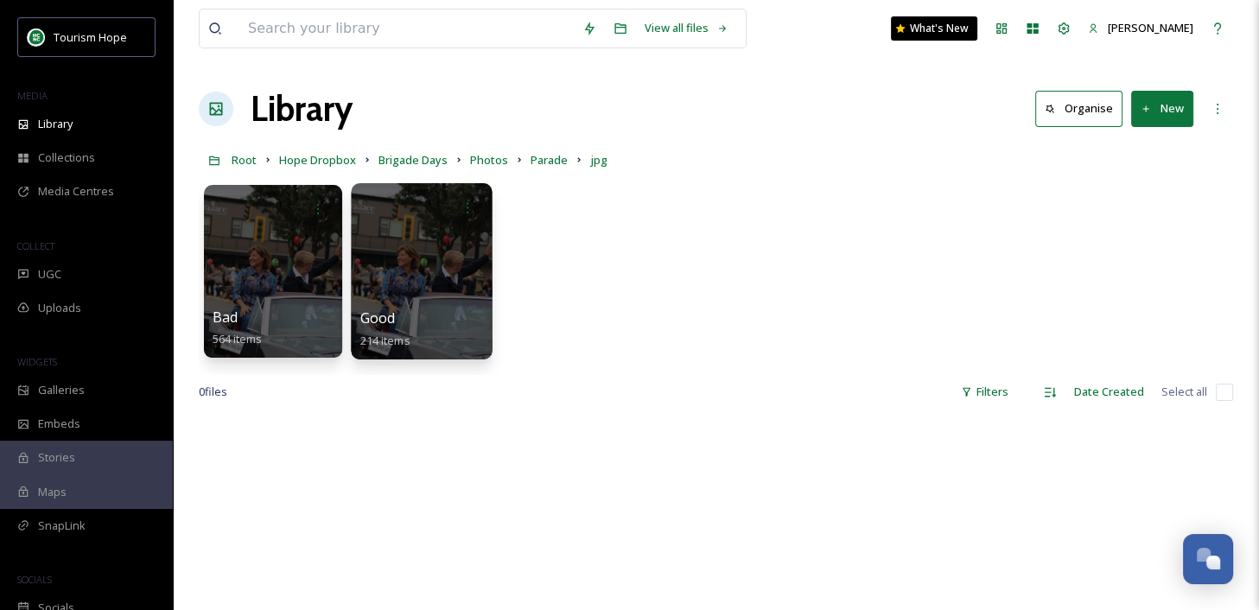
click at [394, 281] on div at bounding box center [421, 271] width 141 height 176
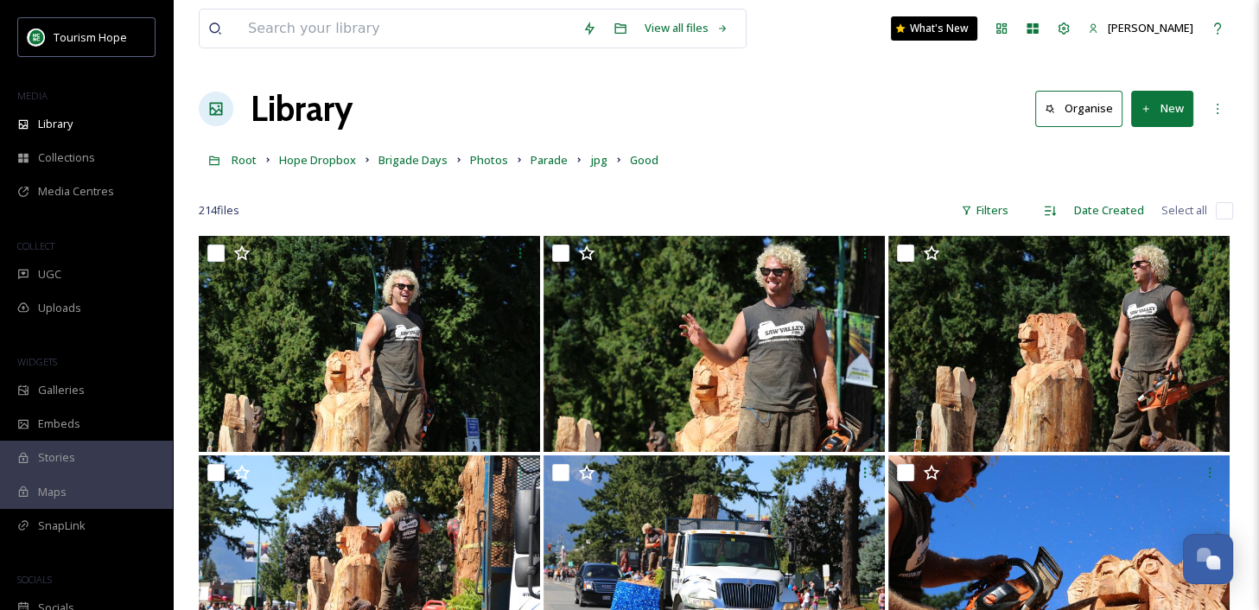
click at [1222, 206] on input "checkbox" at bounding box center [1224, 210] width 17 height 17
checkbox input "true"
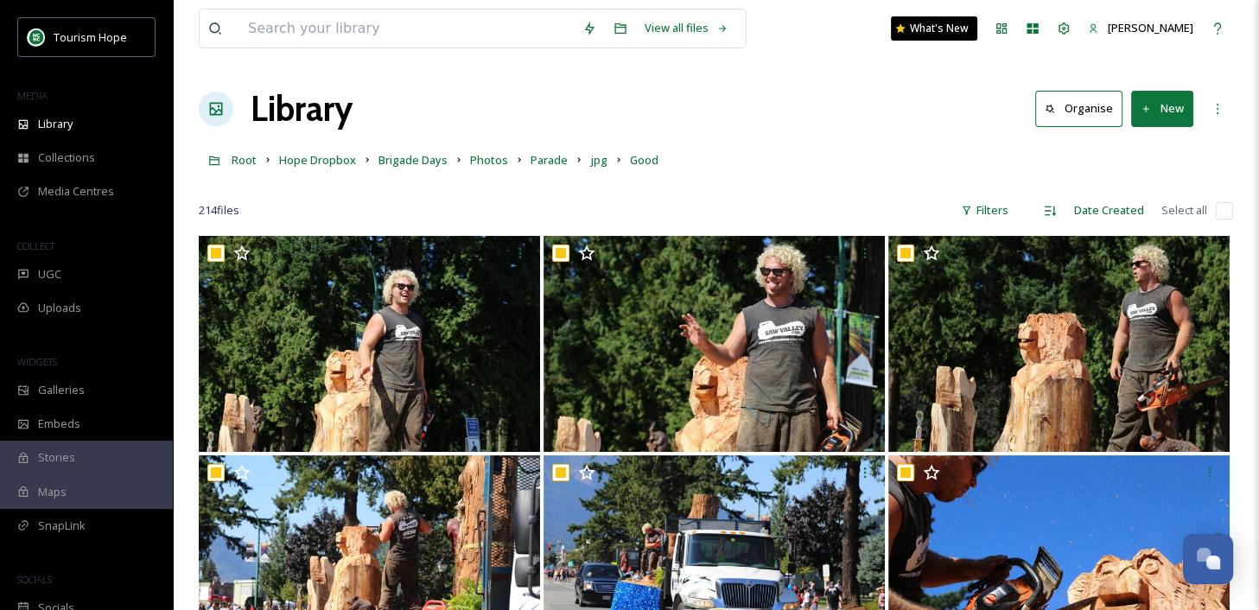
checkbox input "true"
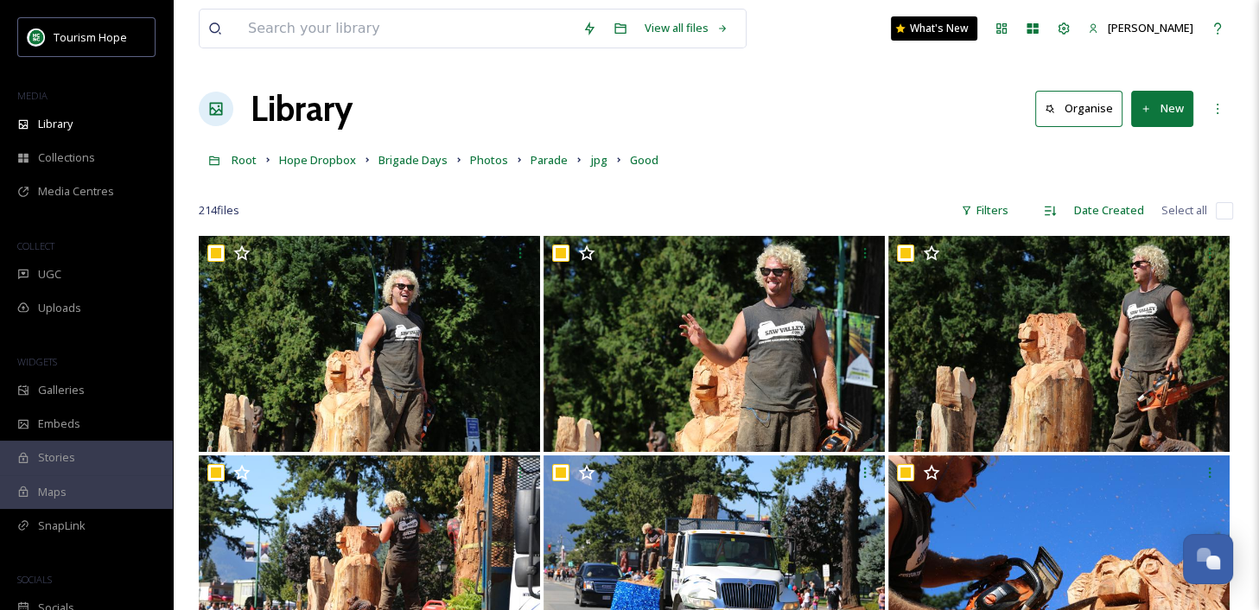
checkbox input "true"
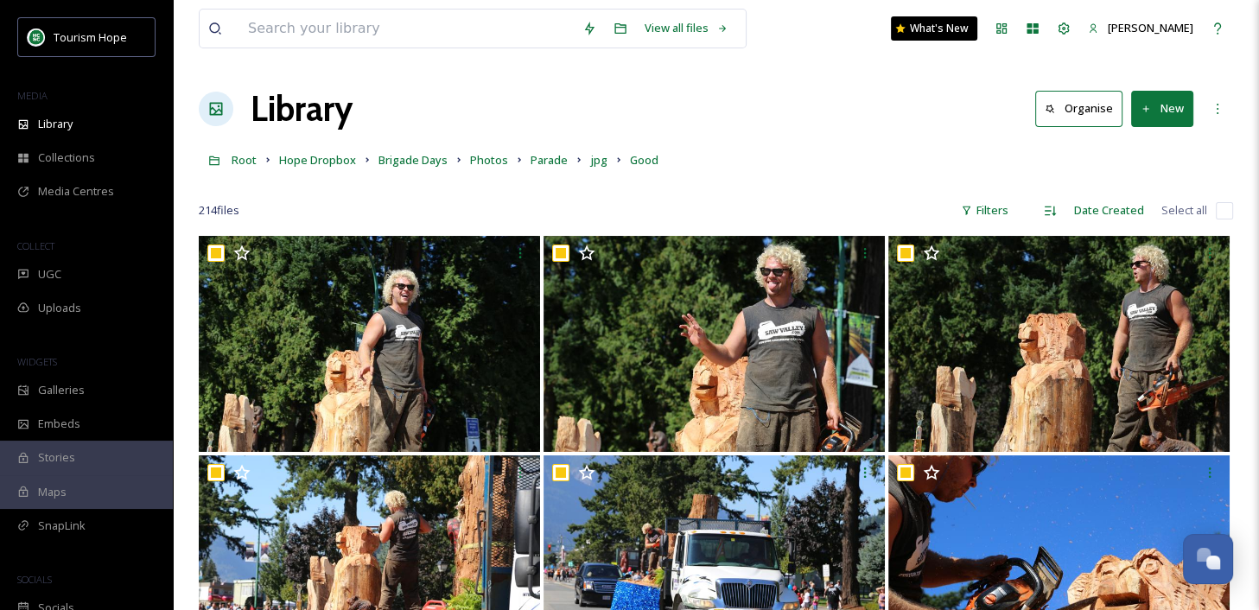
checkbox input "true"
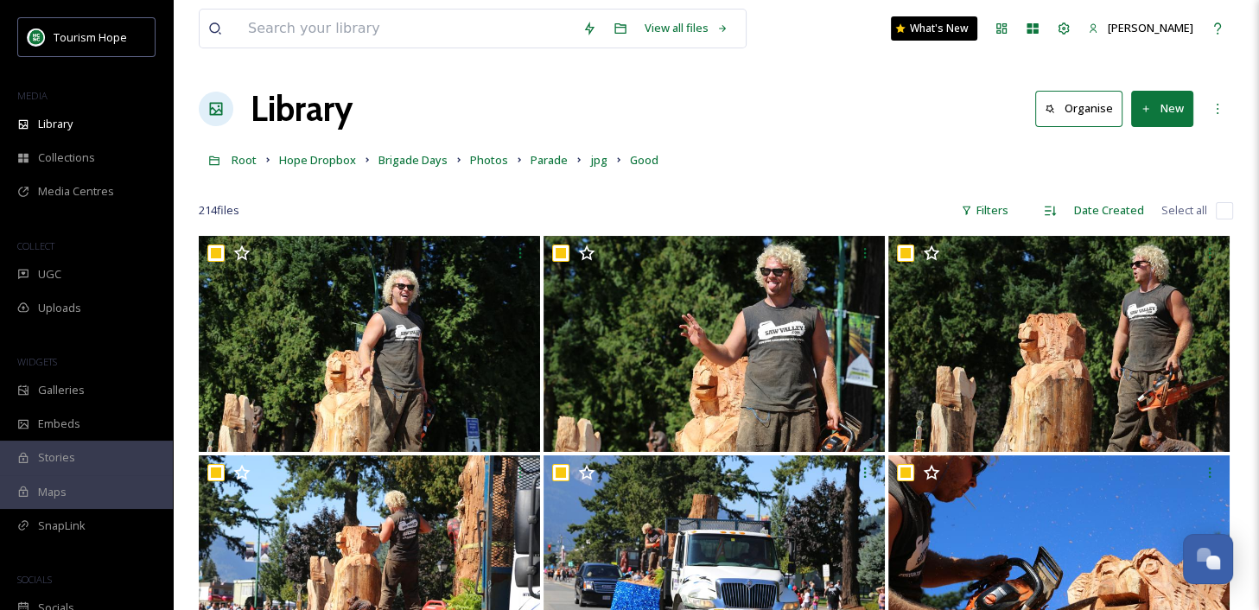
checkbox input "true"
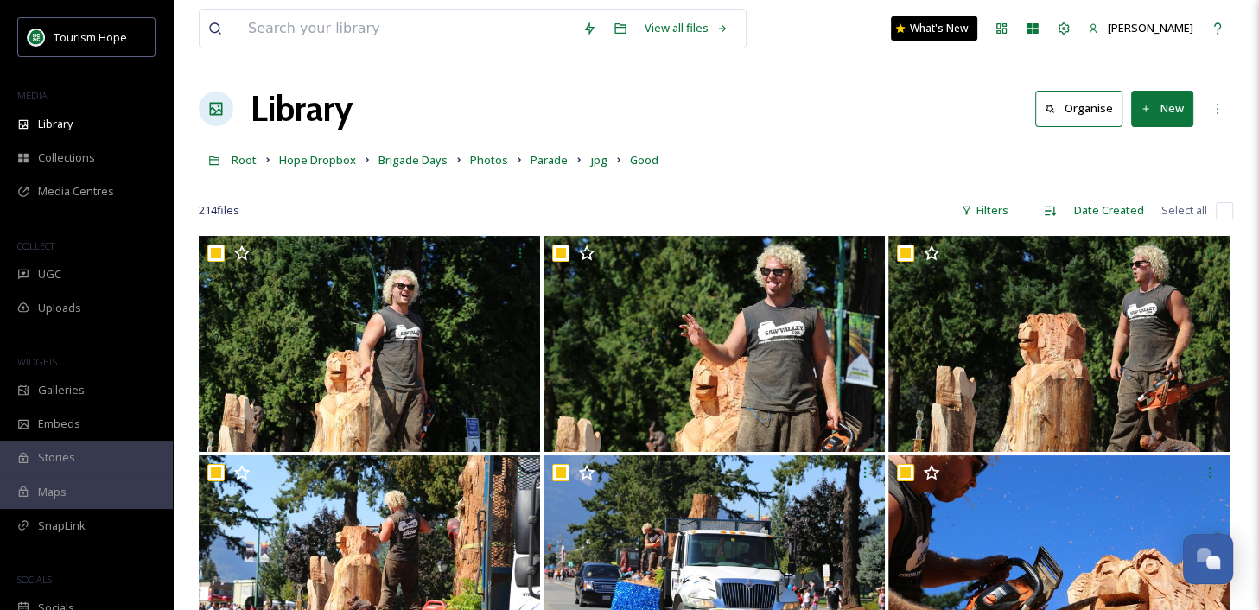
checkbox input "true"
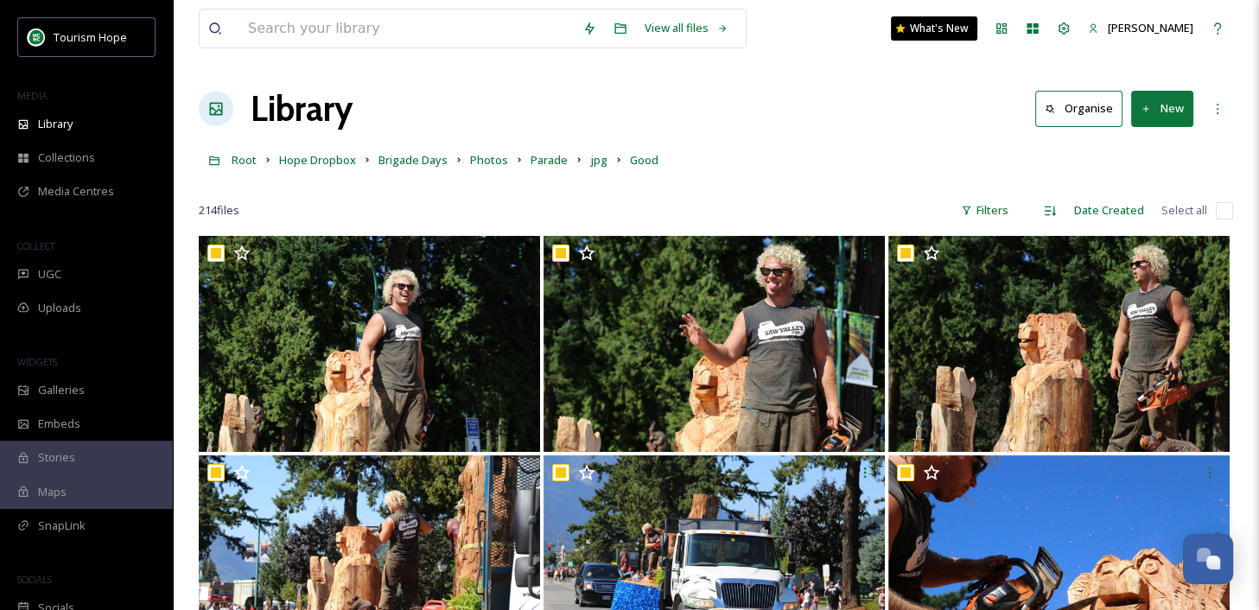
checkbox input "true"
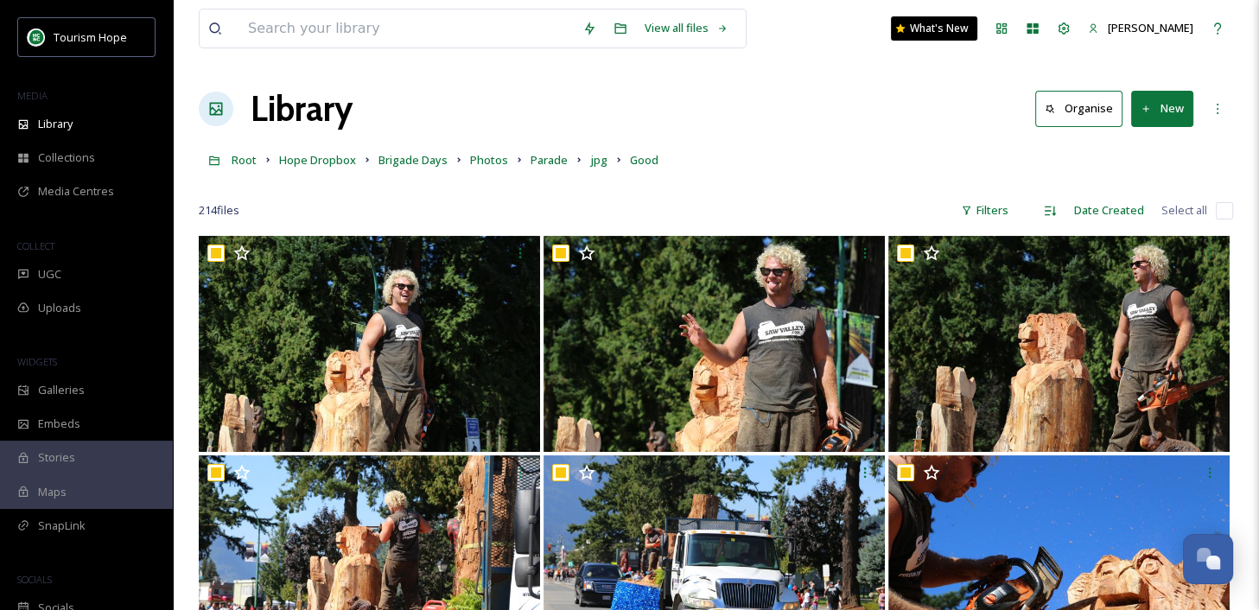
checkbox input "true"
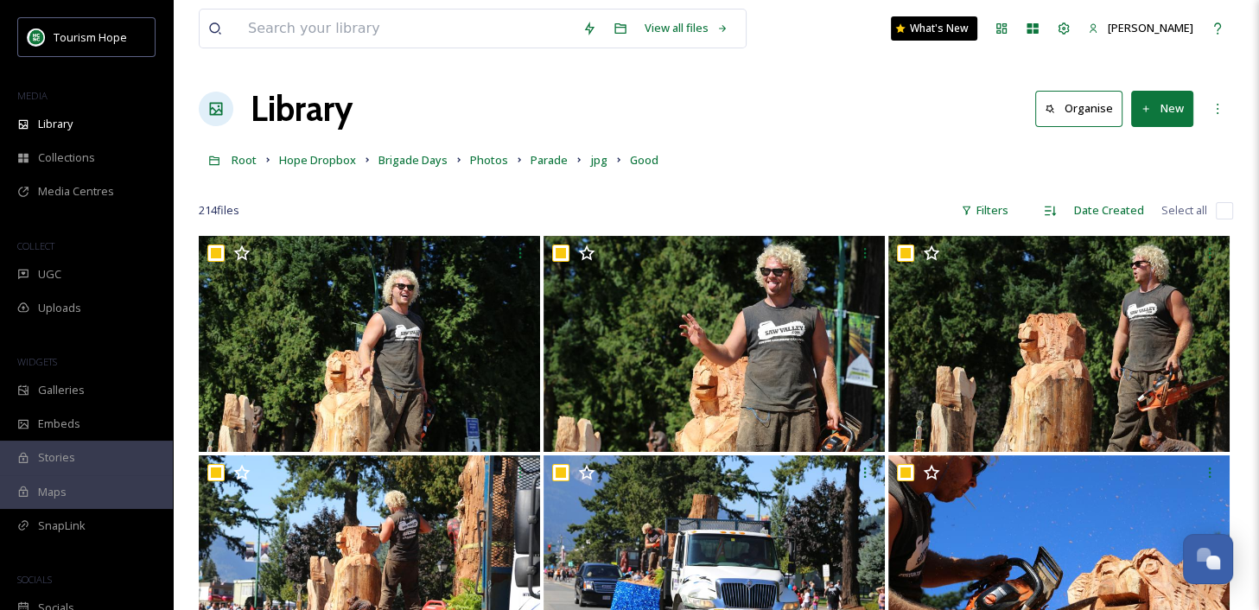
checkbox input "true"
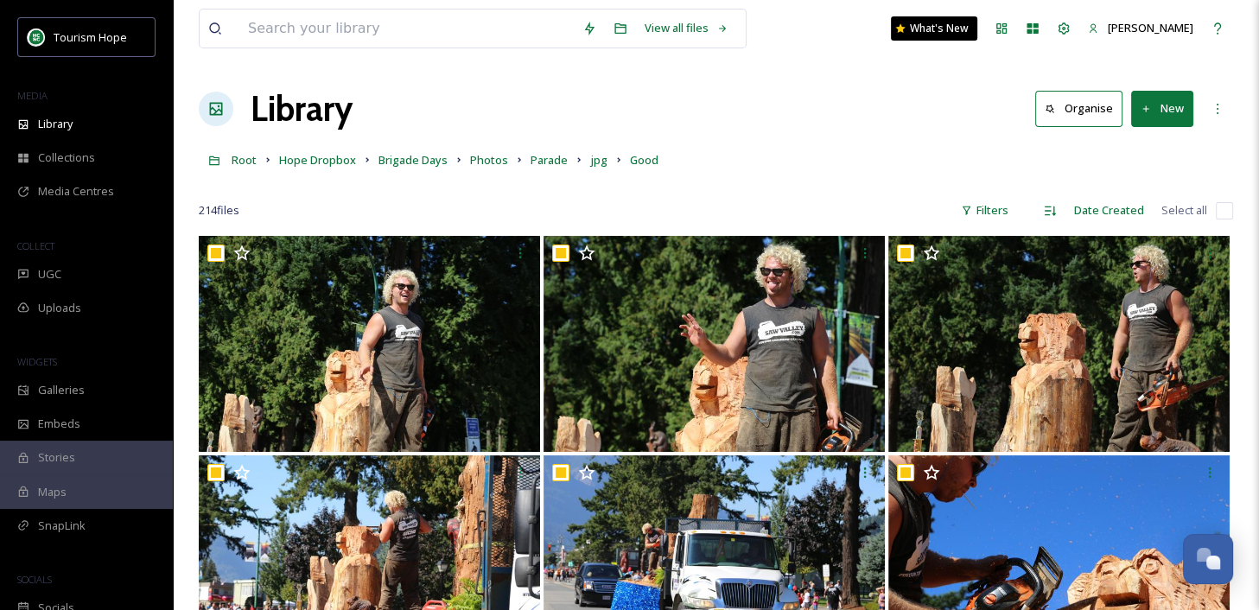
checkbox input "true"
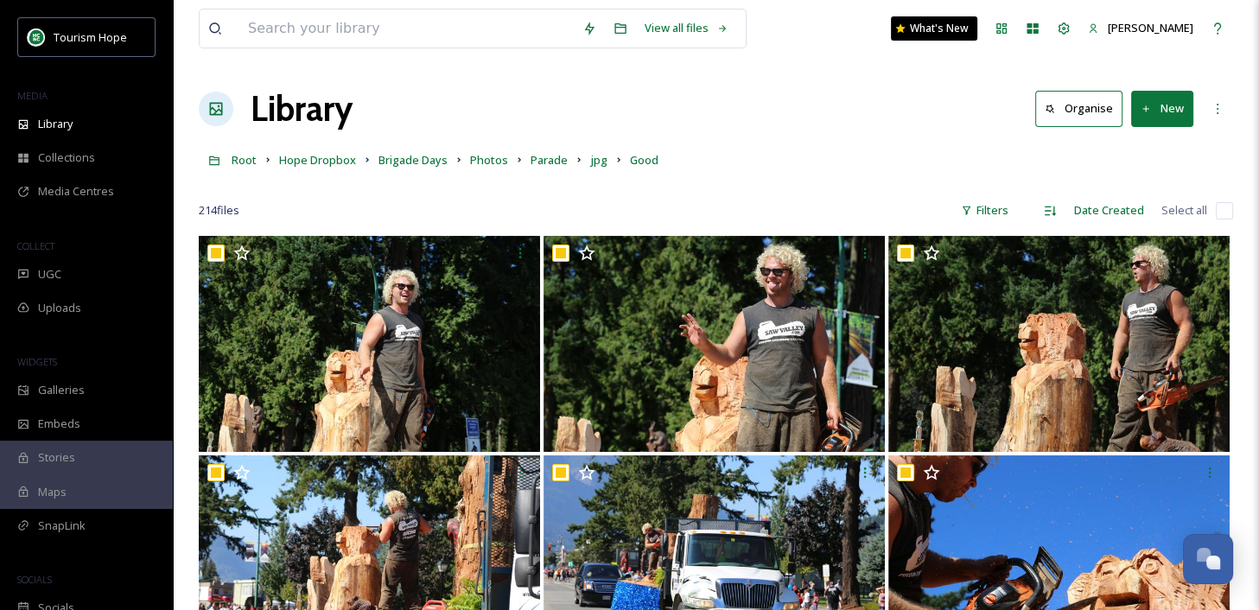
checkbox input "true"
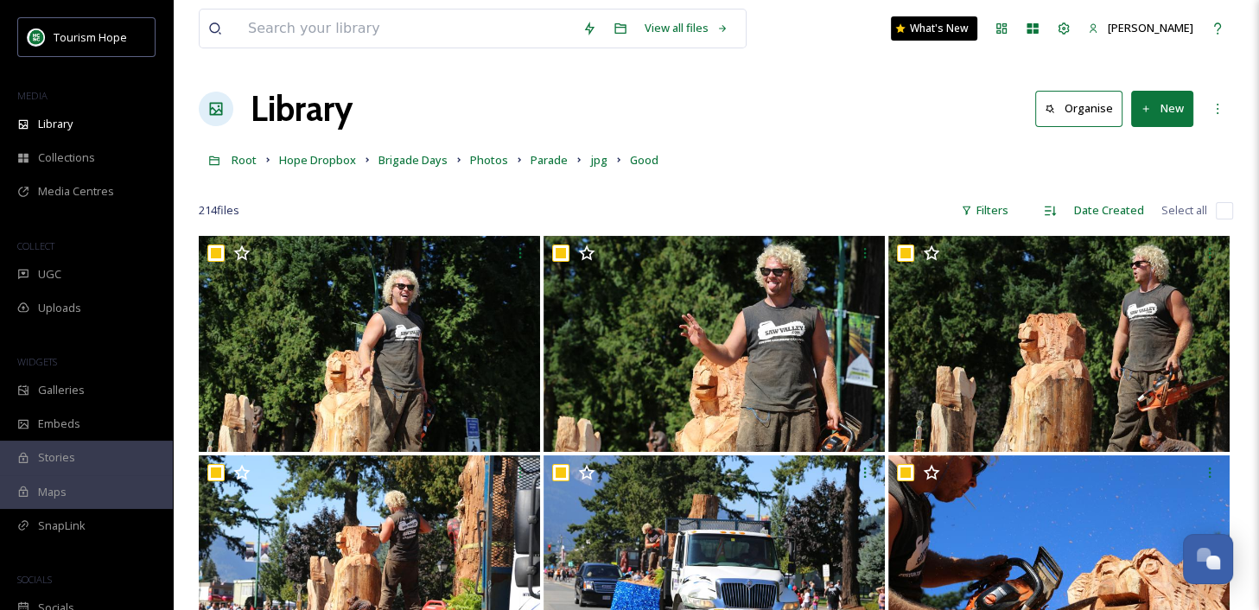
checkbox input "true"
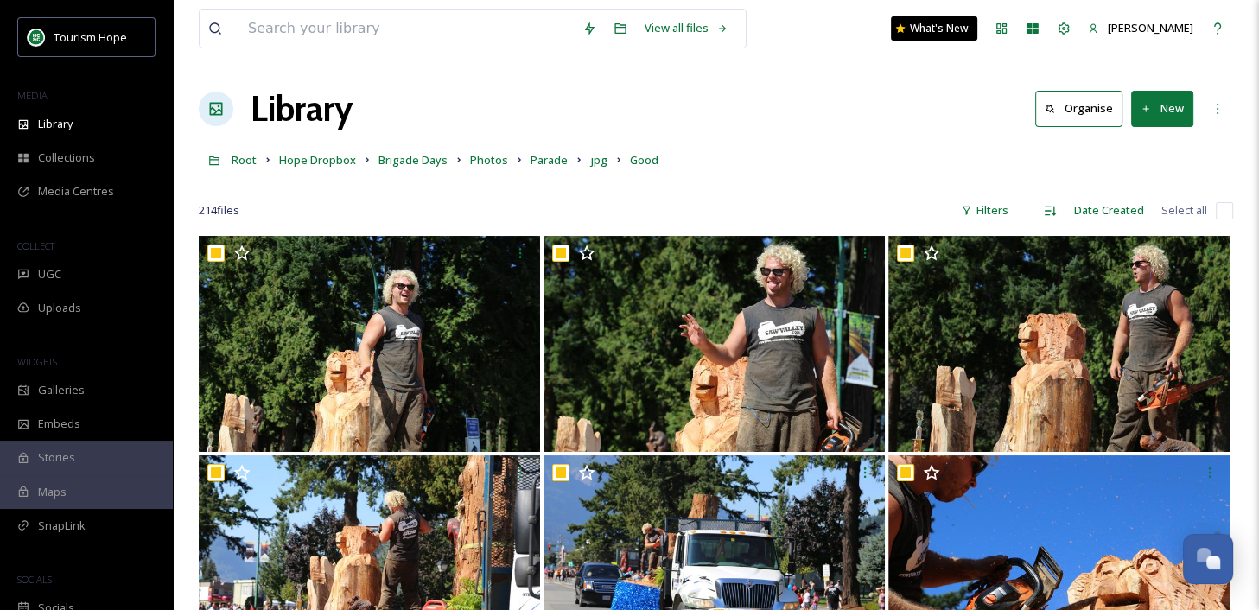
checkbox input "true"
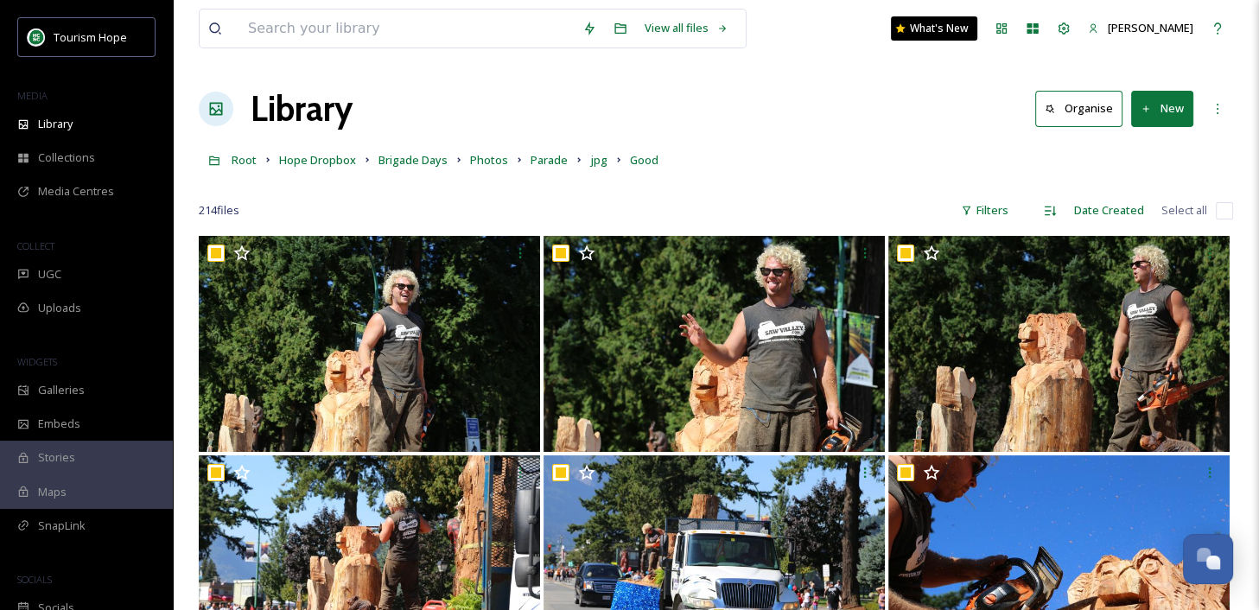
checkbox input "true"
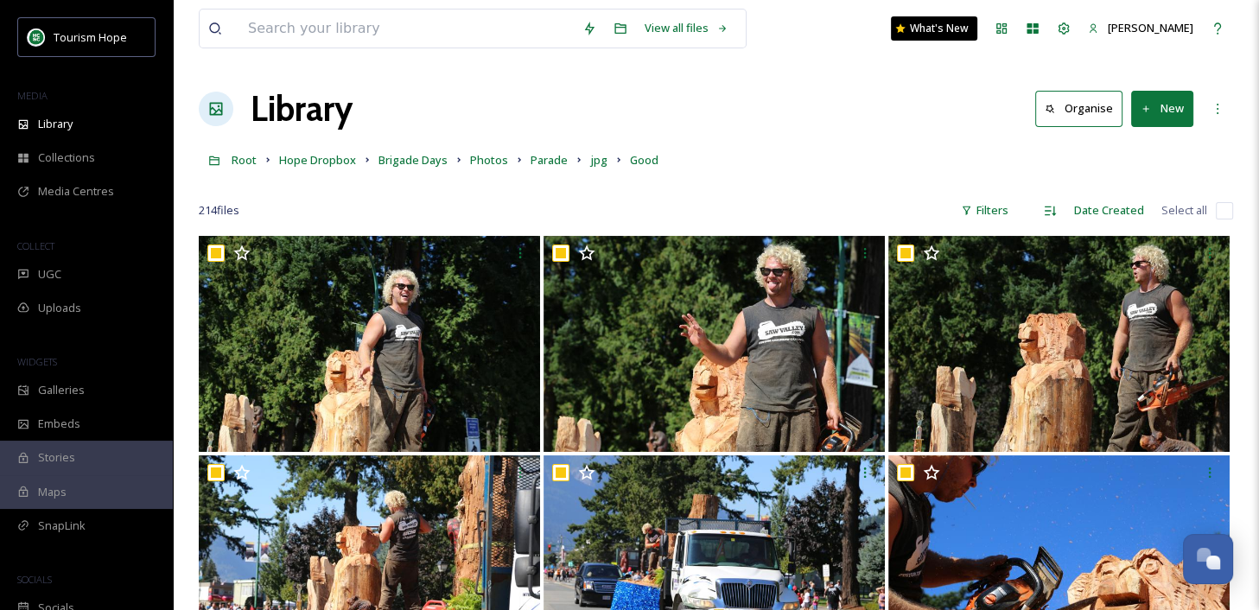
checkbox input "true"
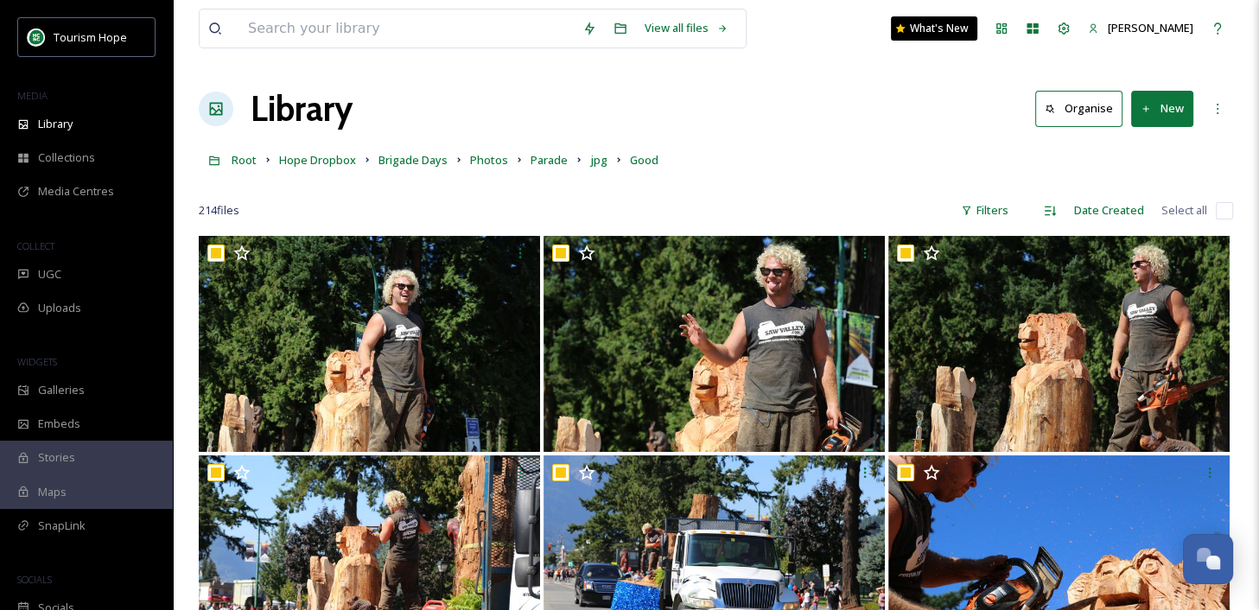
checkbox input "true"
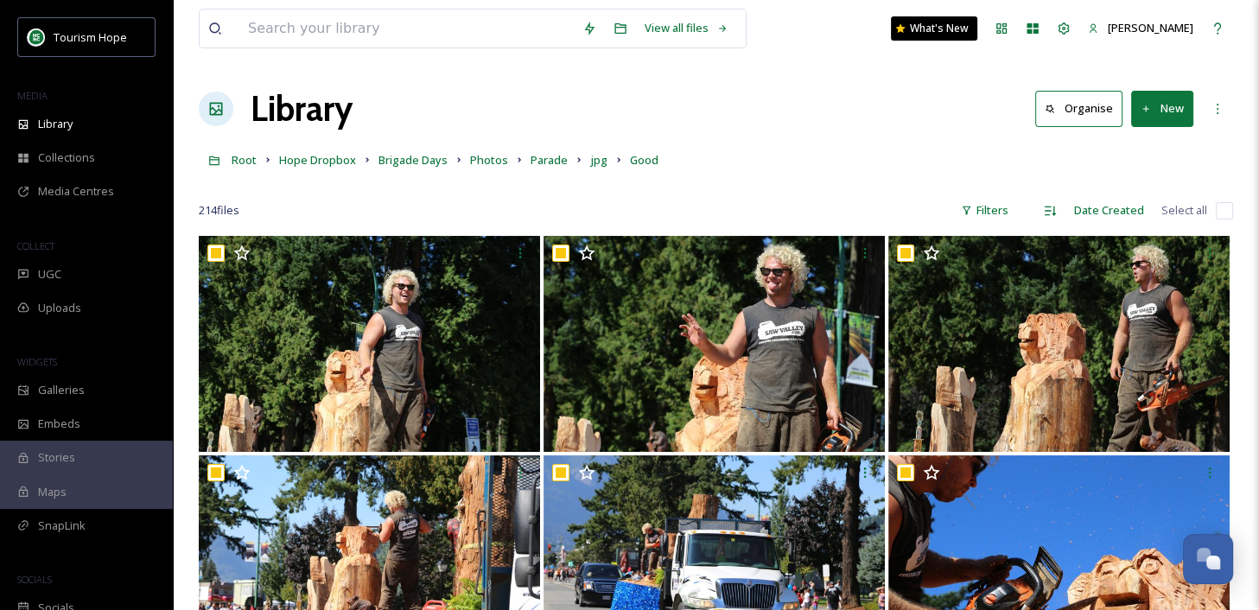
checkbox input "true"
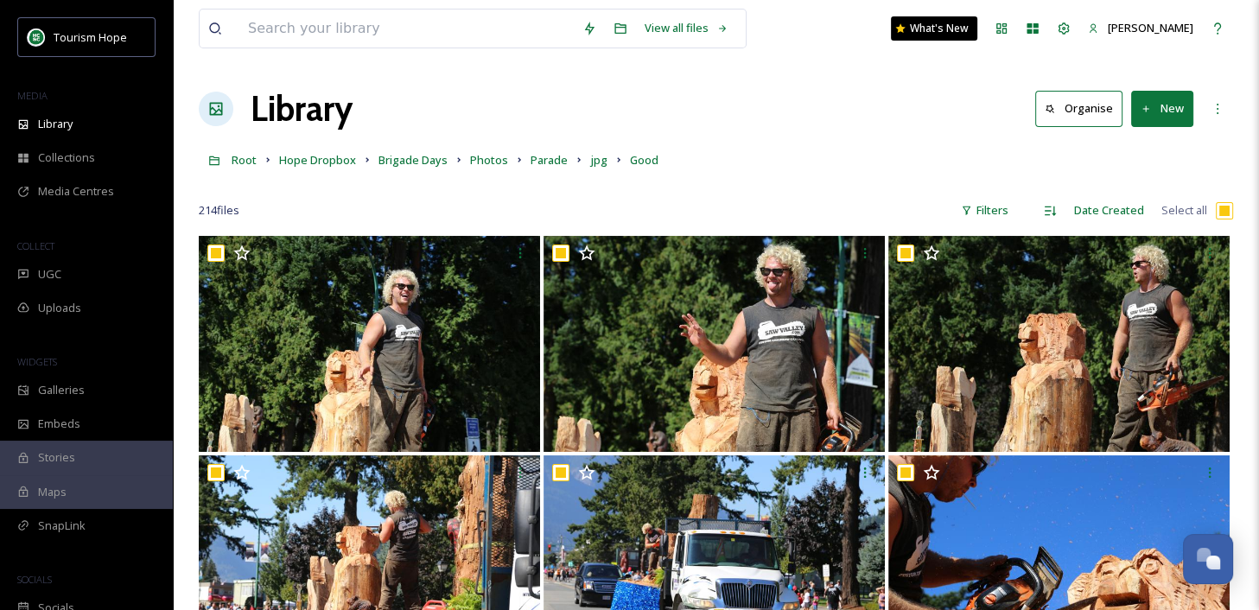
checkbox input "true"
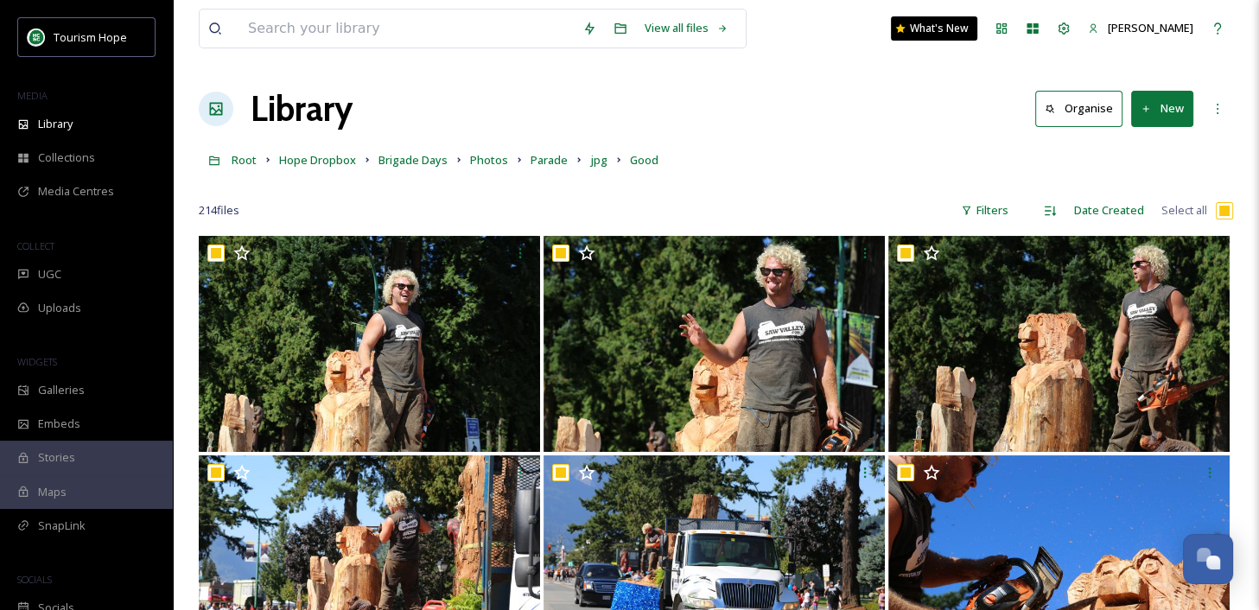
checkbox input "true"
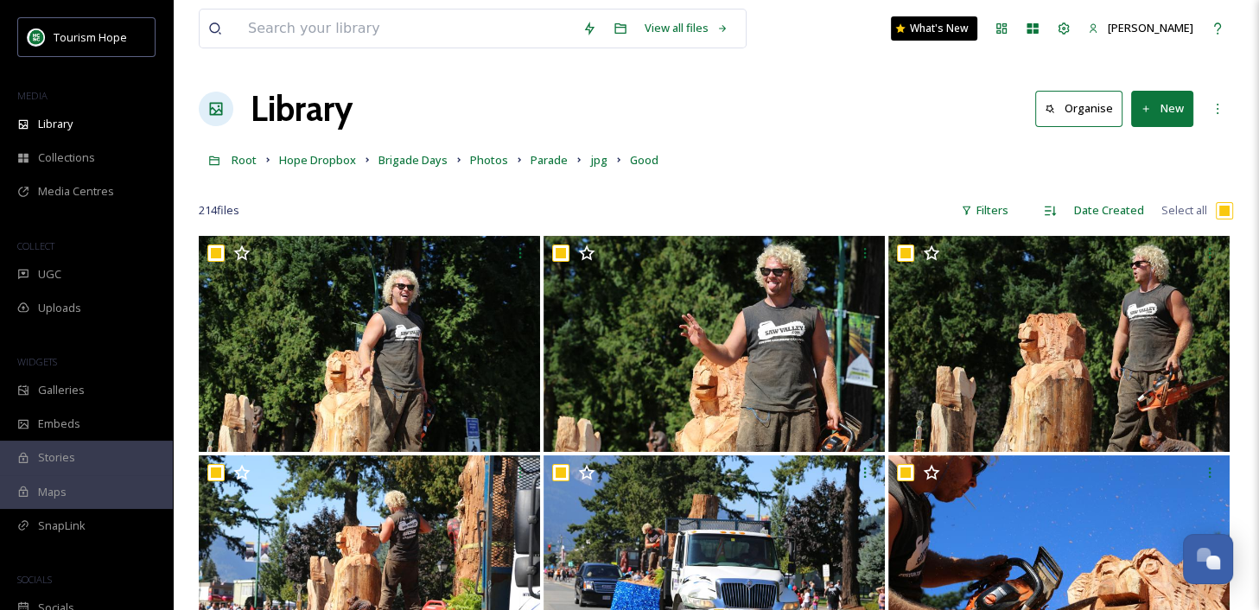
checkbox input "true"
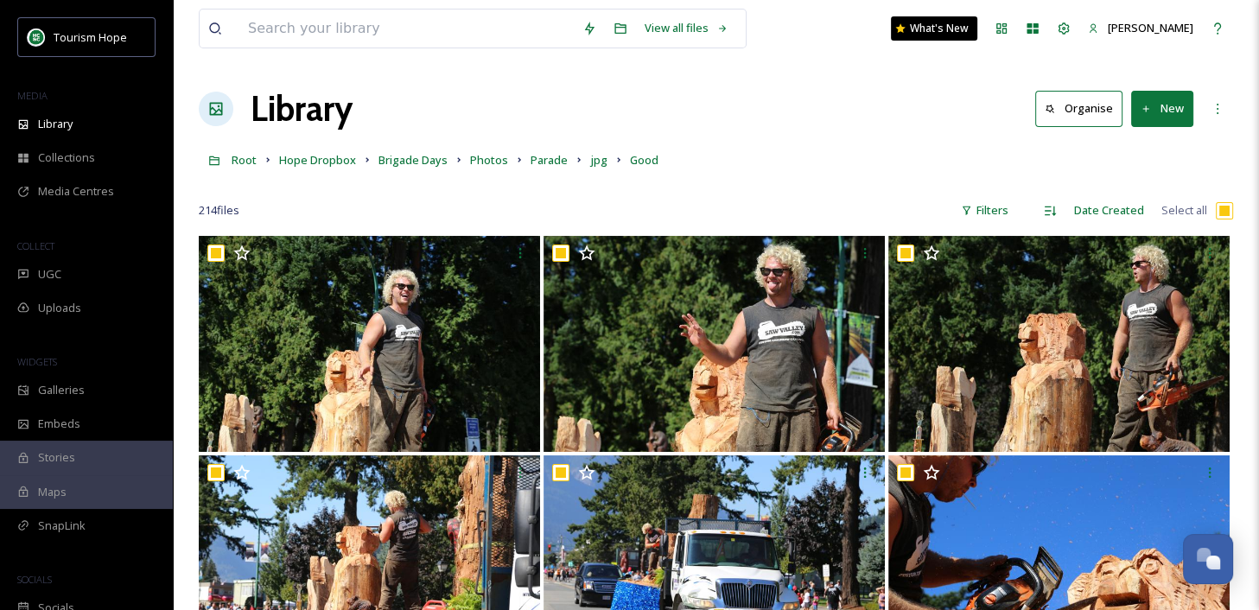
checkbox input "true"
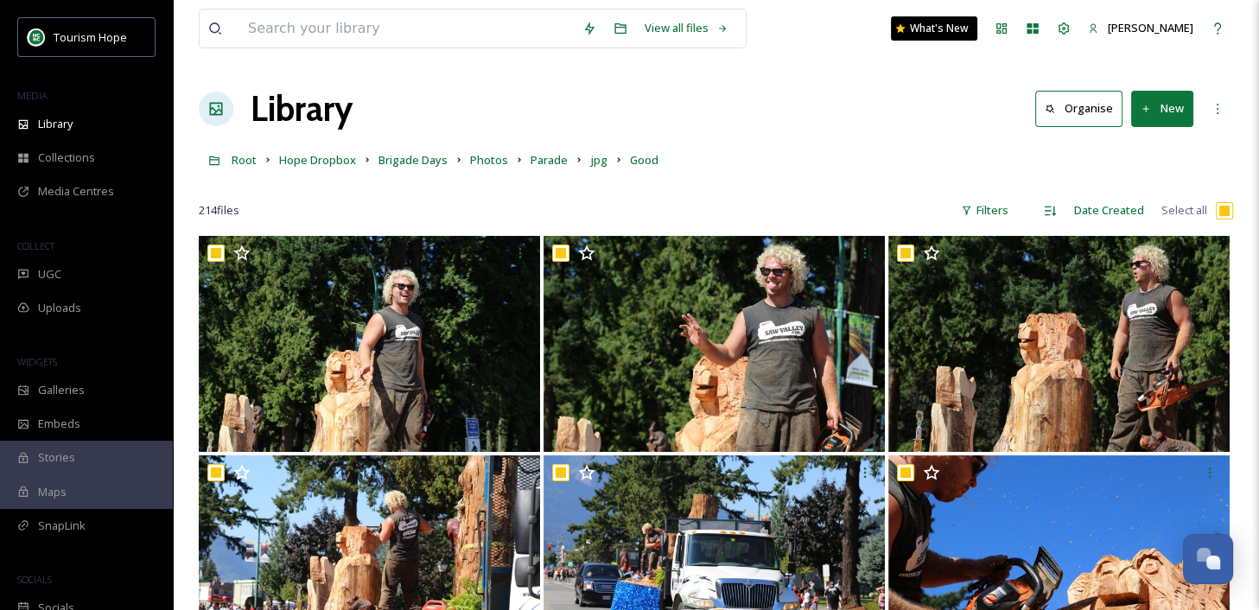
checkbox input "true"
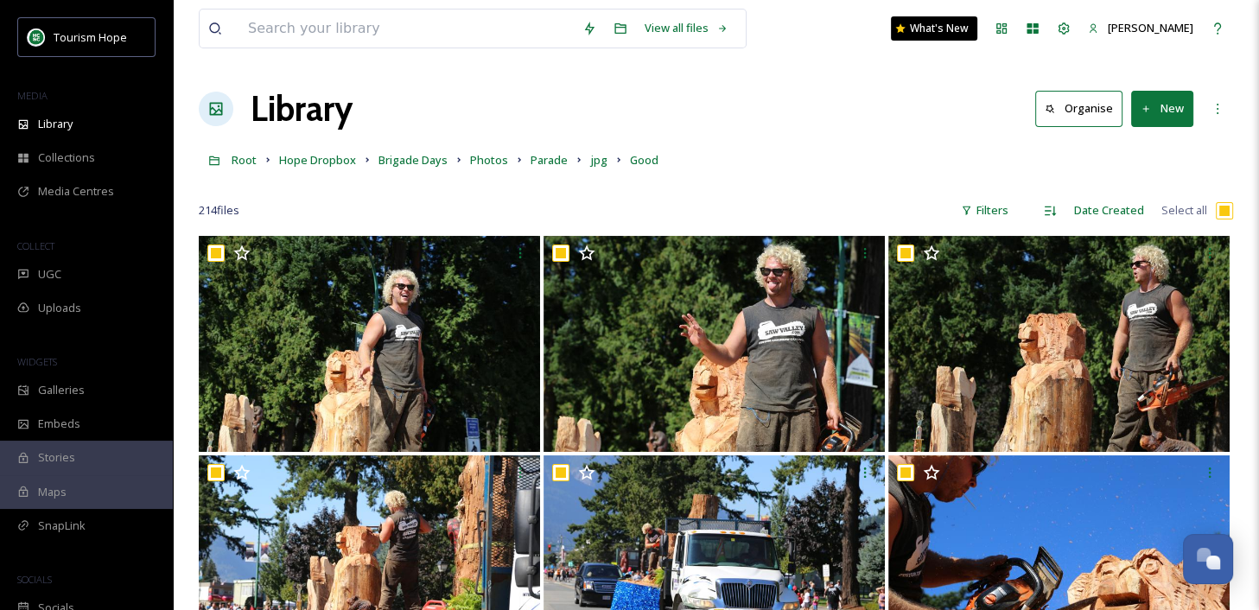
checkbox input "true"
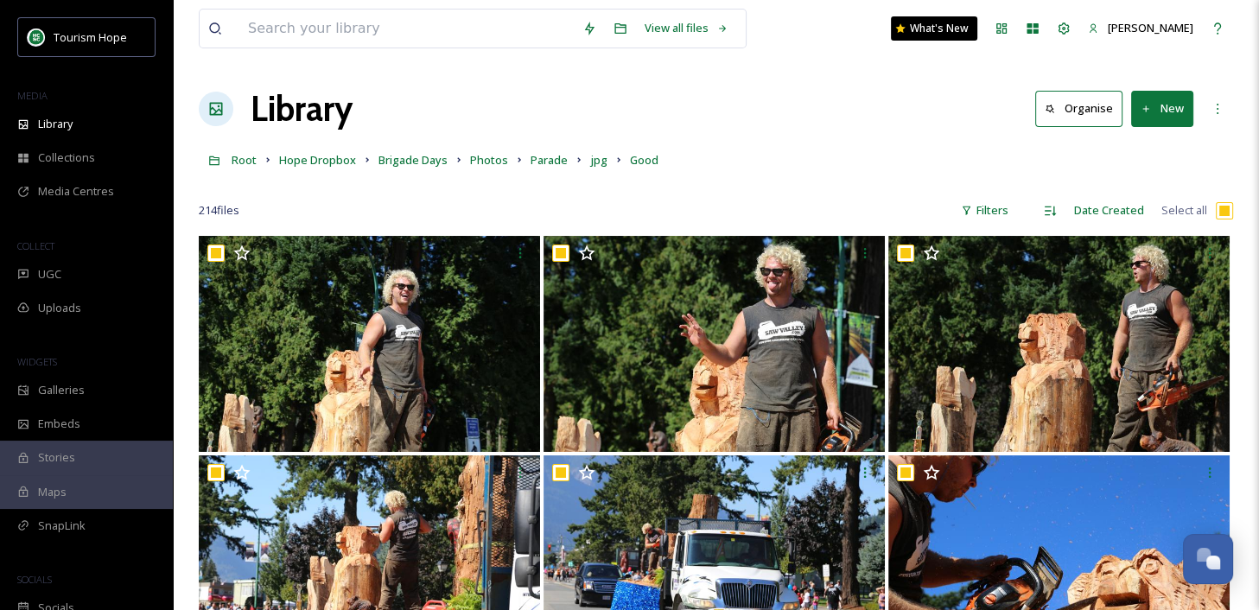
checkbox input "true"
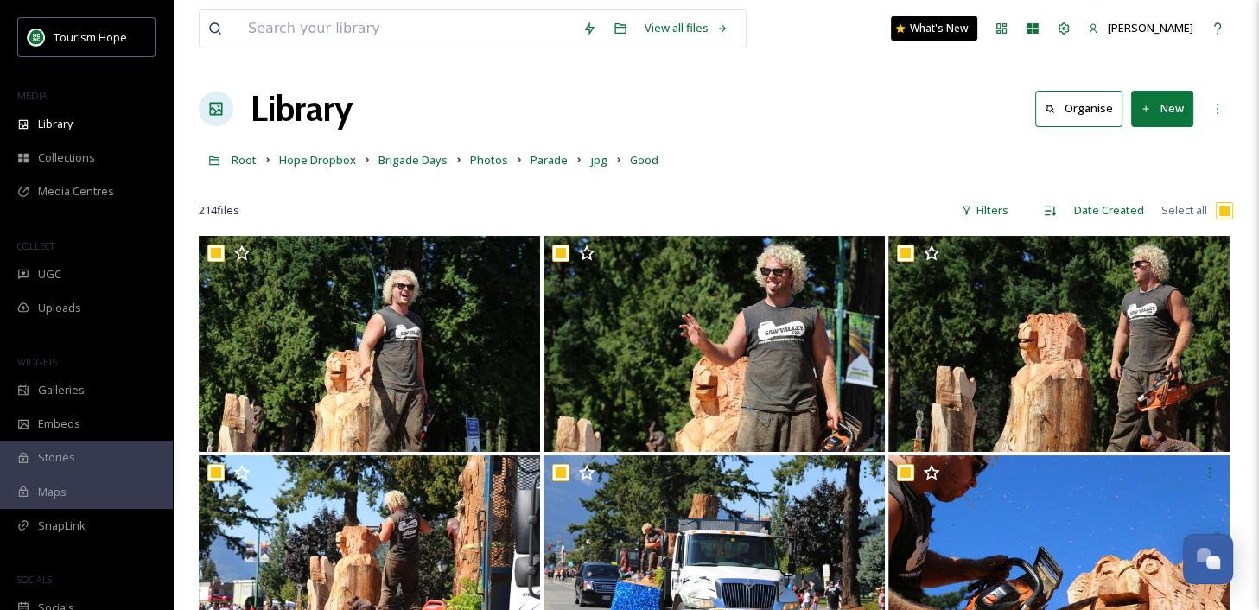
checkbox input "true"
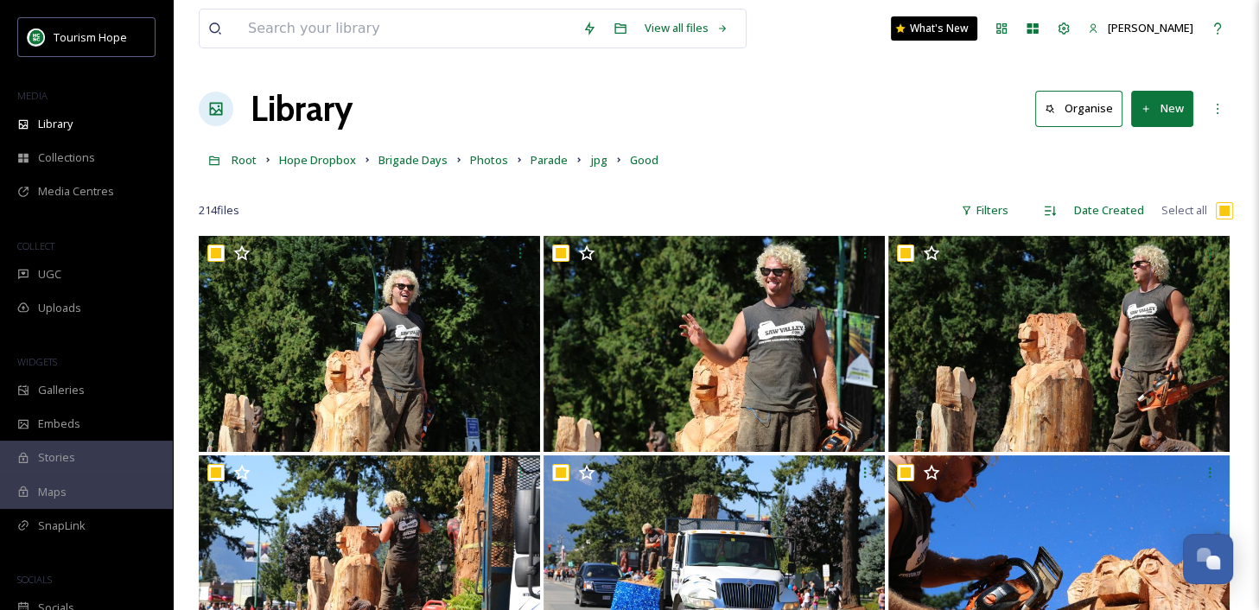
checkbox input "true"
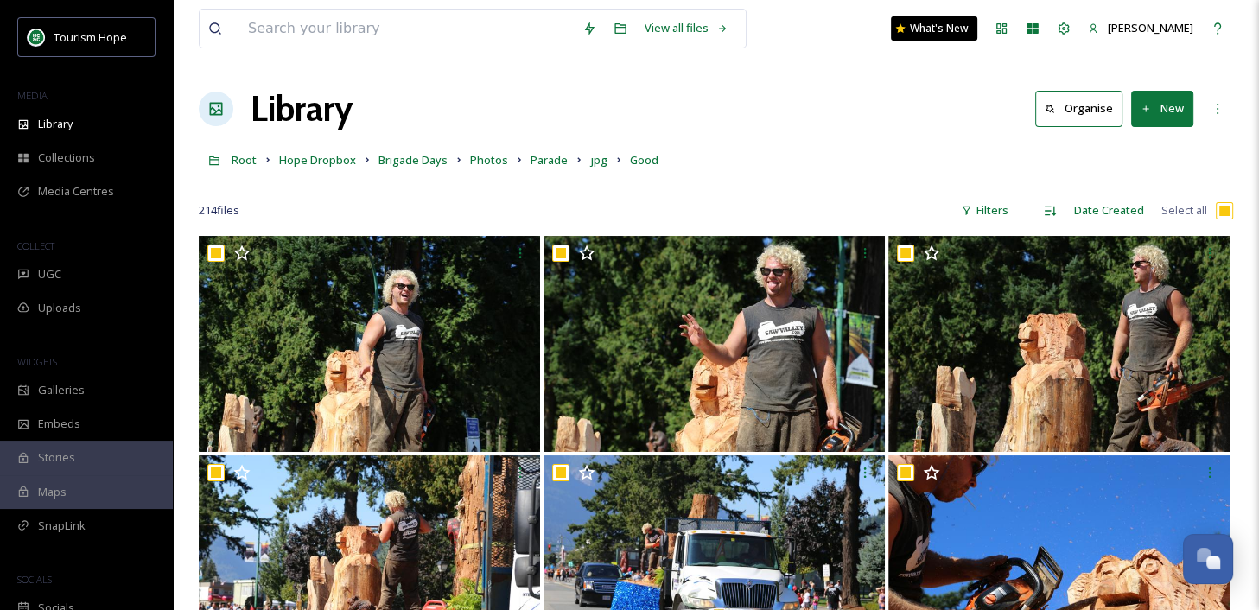
checkbox input "true"
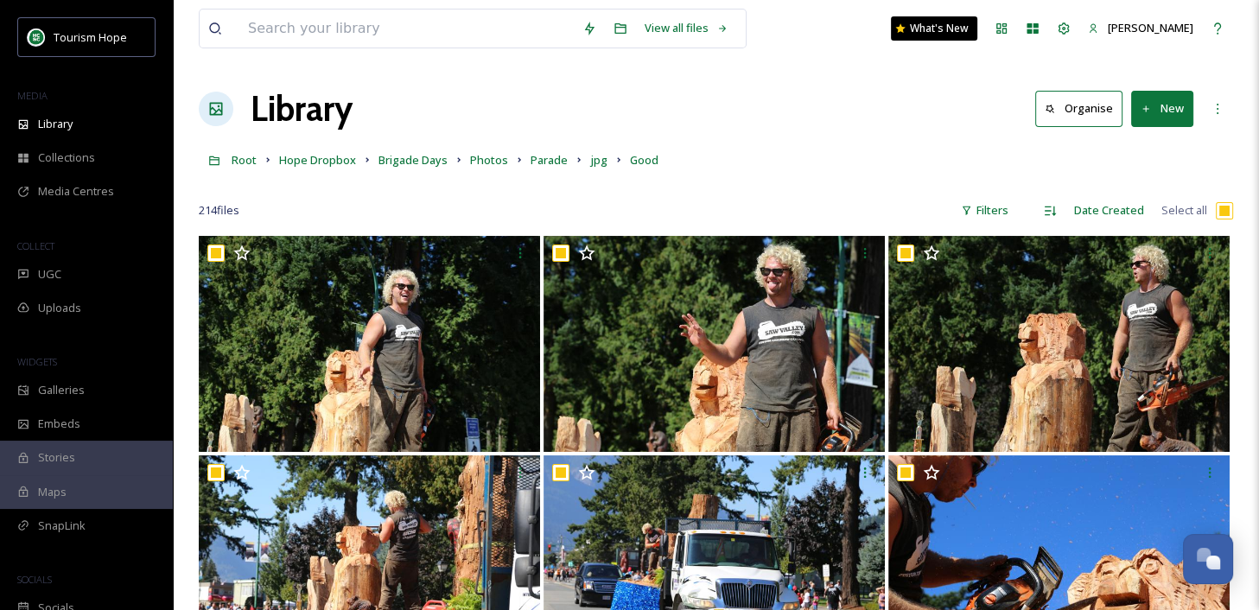
checkbox input "true"
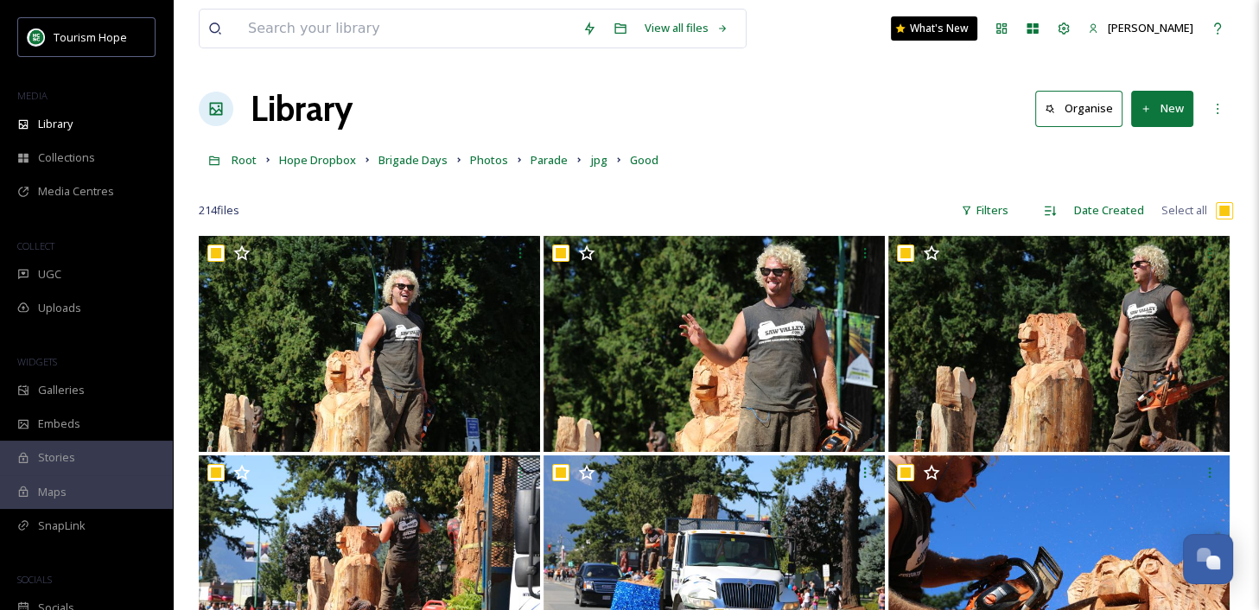
checkbox input "true"
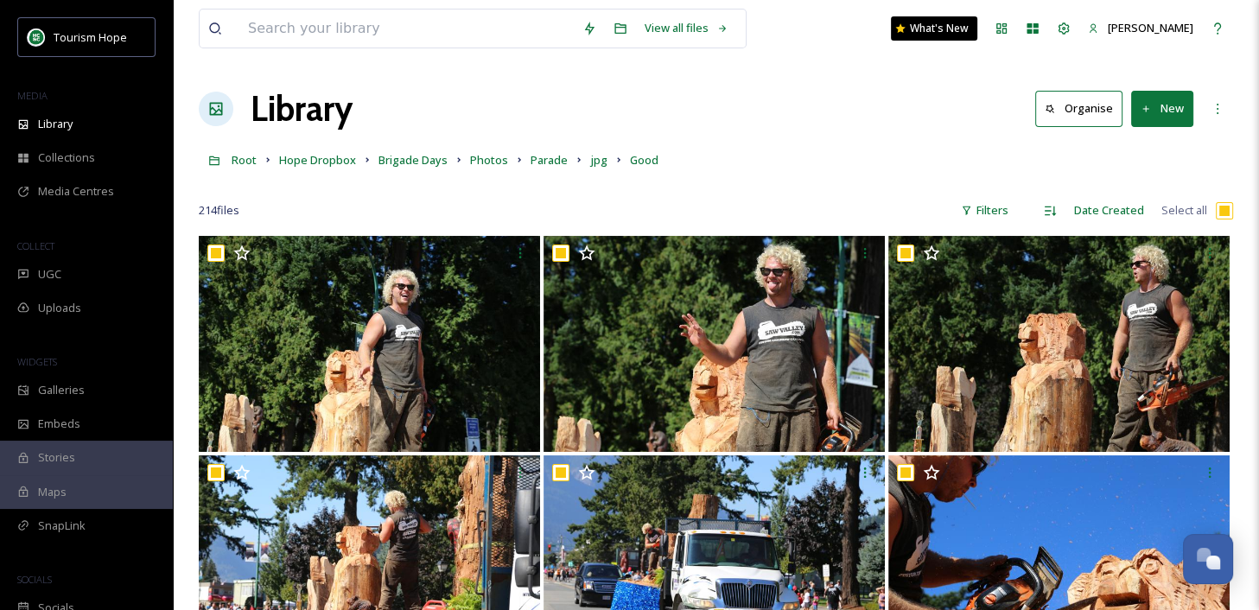
checkbox input "true"
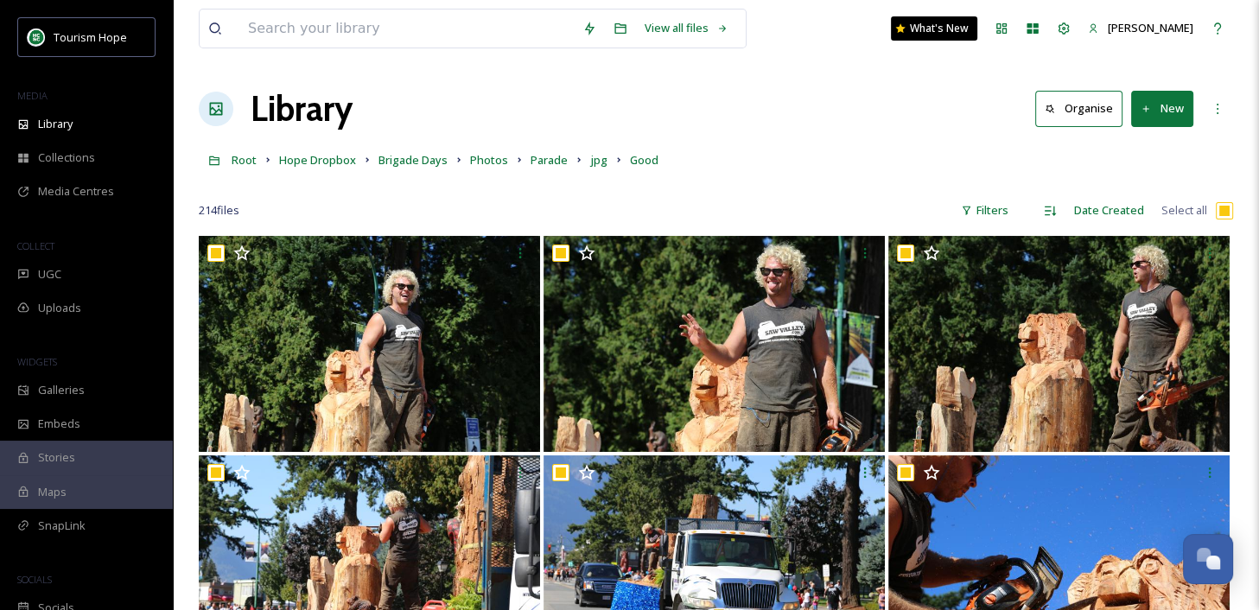
checkbox input "true"
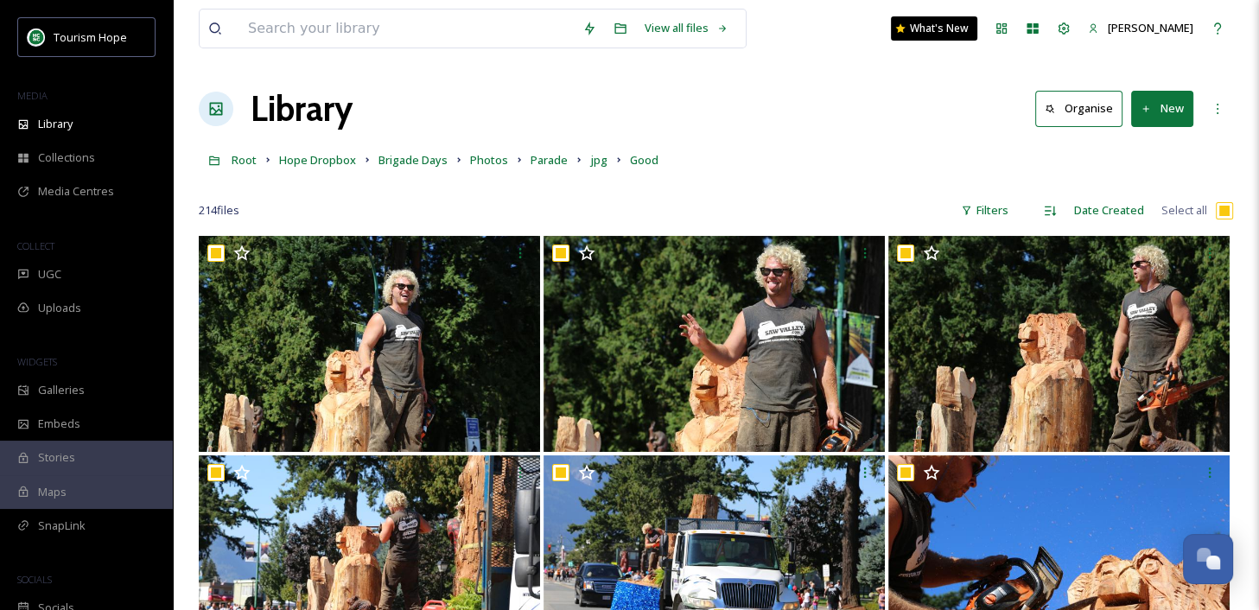
checkbox input "true"
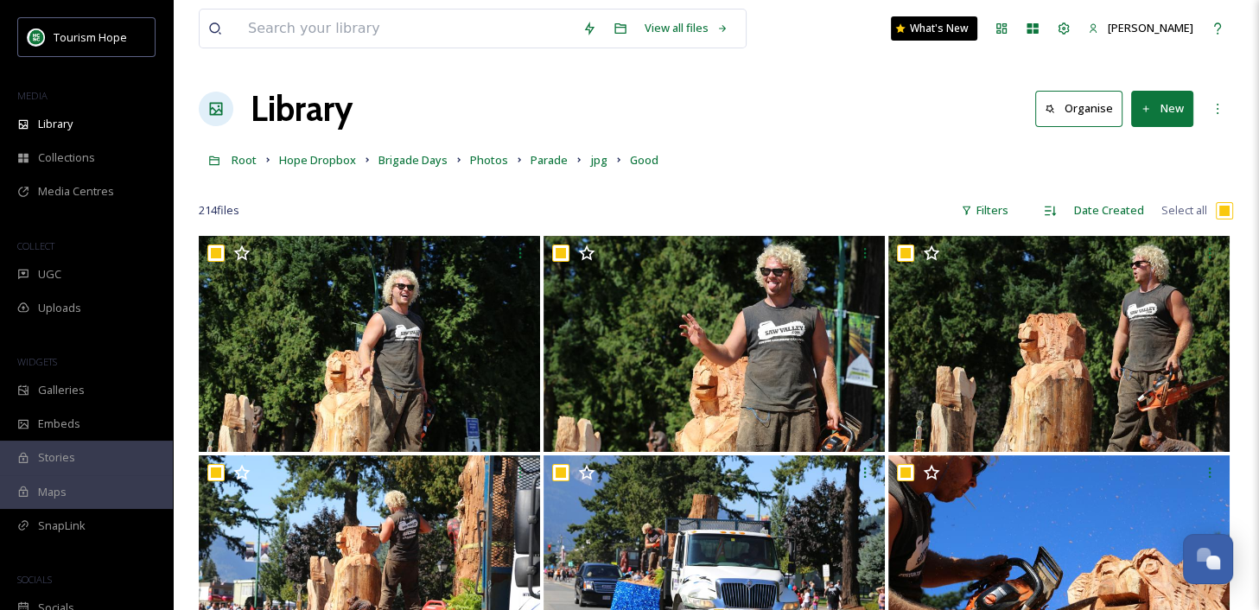
checkbox input "true"
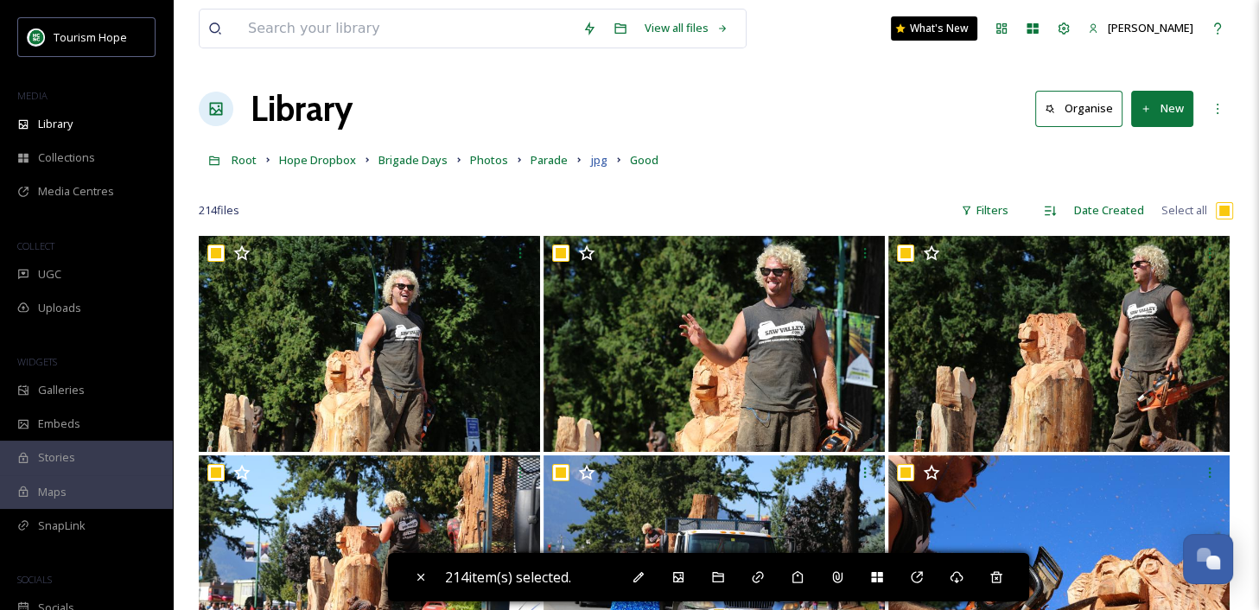
click at [594, 162] on span "jpg" at bounding box center [598, 160] width 17 height 16
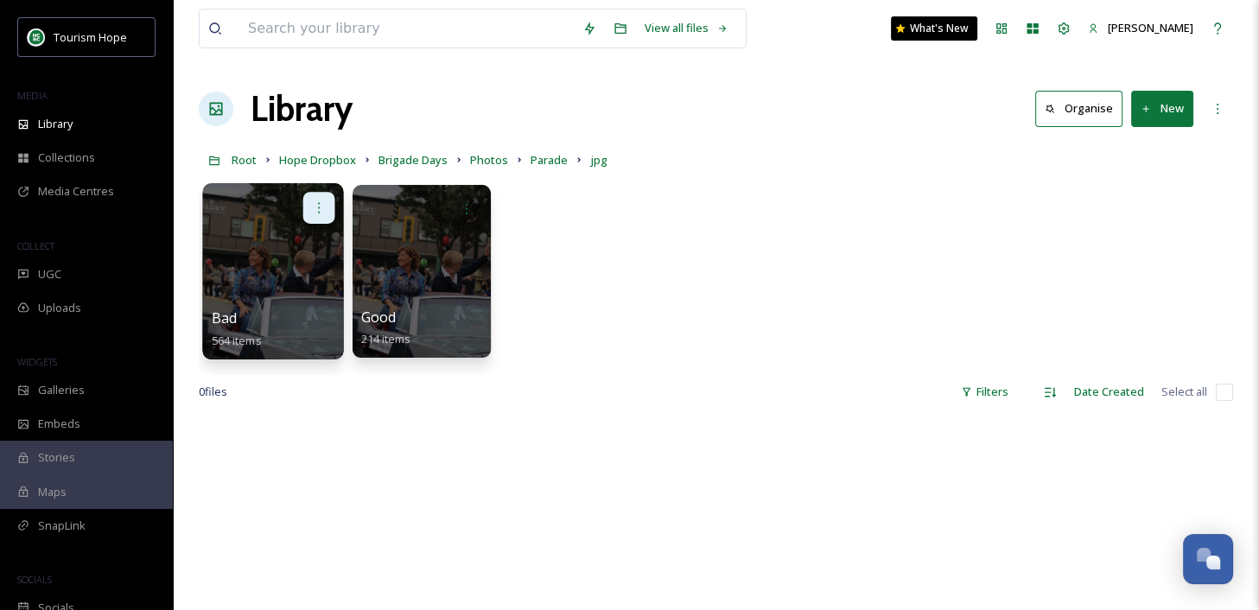
click at [324, 203] on icon at bounding box center [319, 207] width 14 height 14
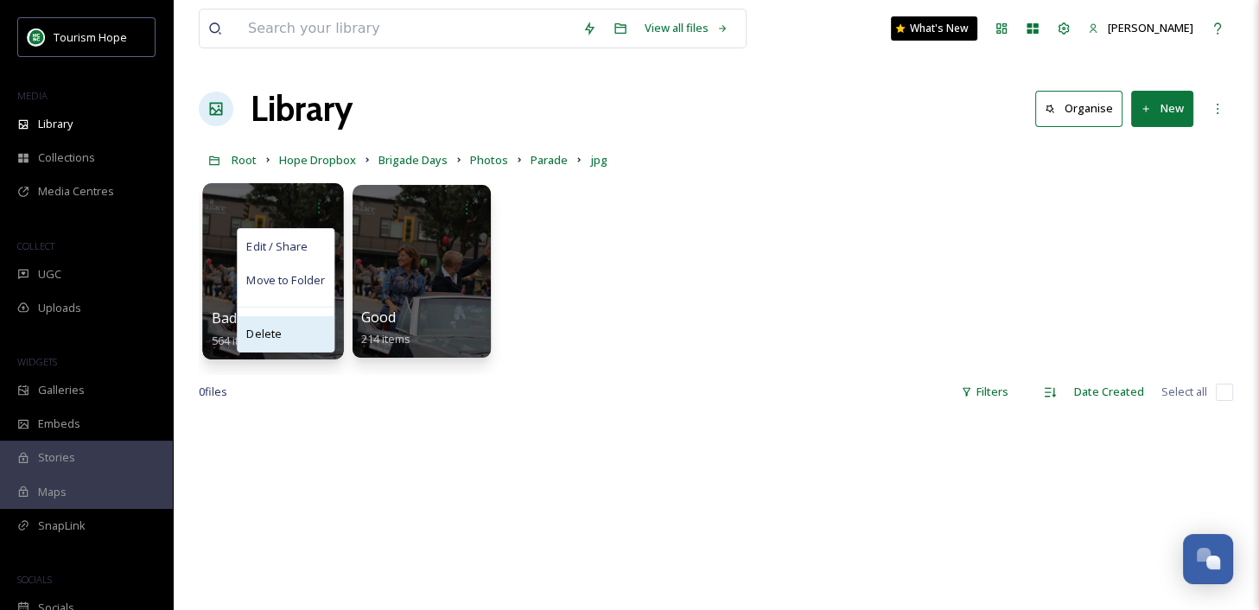
click at [286, 326] on div "Delete" at bounding box center [286, 333] width 96 height 35
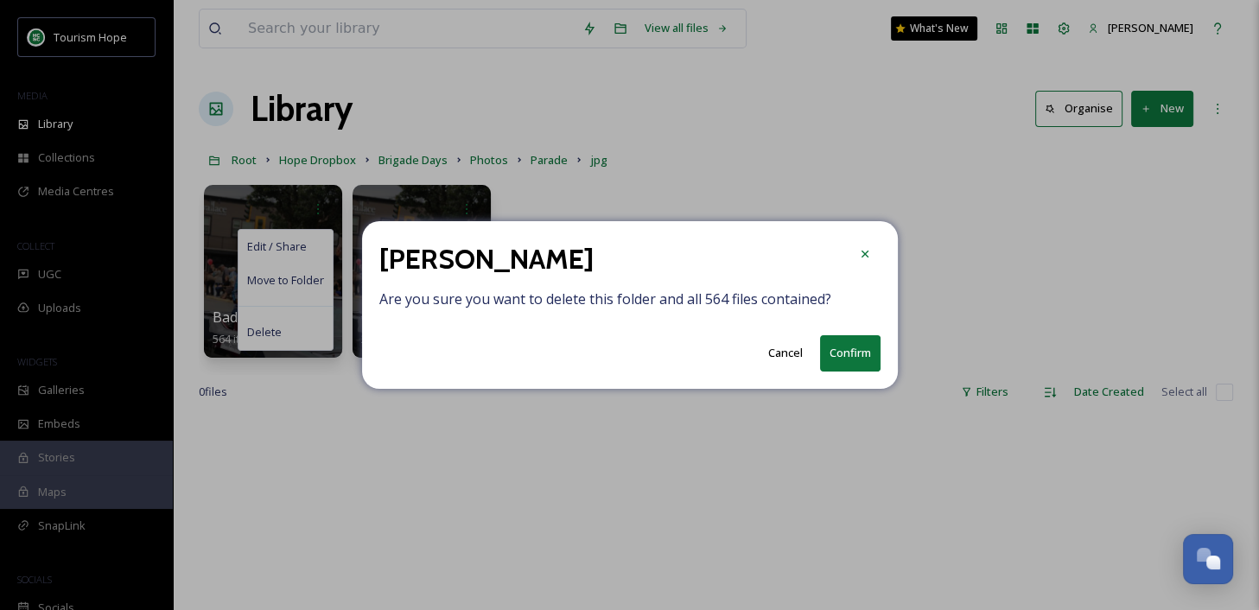
click at [844, 351] on button "Confirm" at bounding box center [850, 352] width 60 height 35
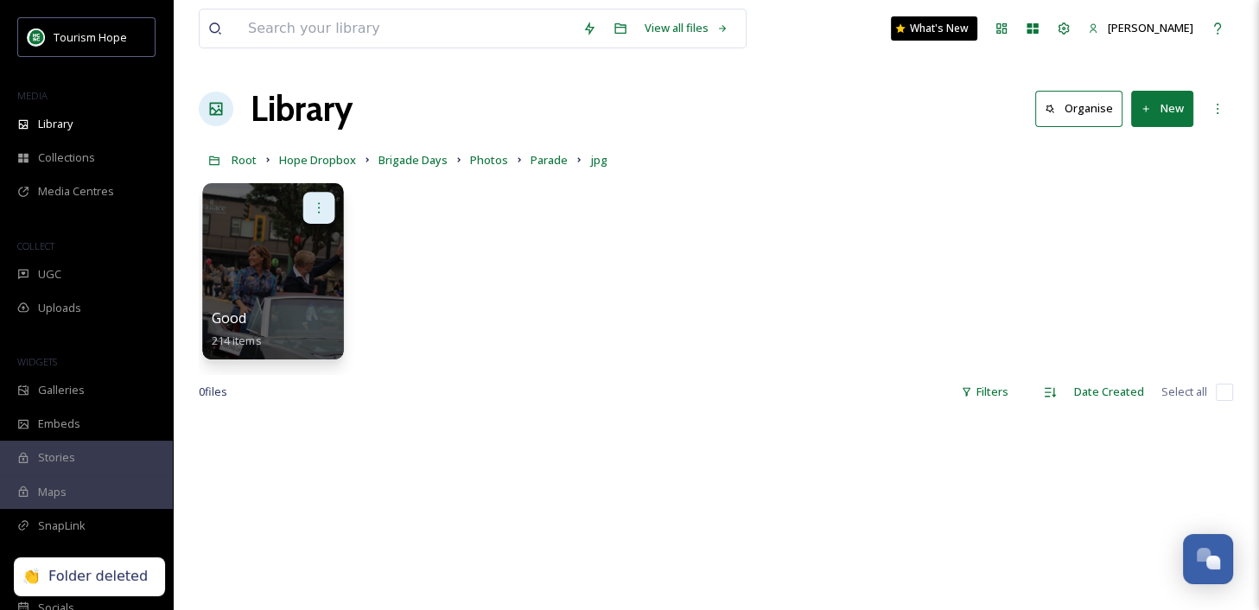
click at [321, 201] on icon at bounding box center [319, 207] width 14 height 14
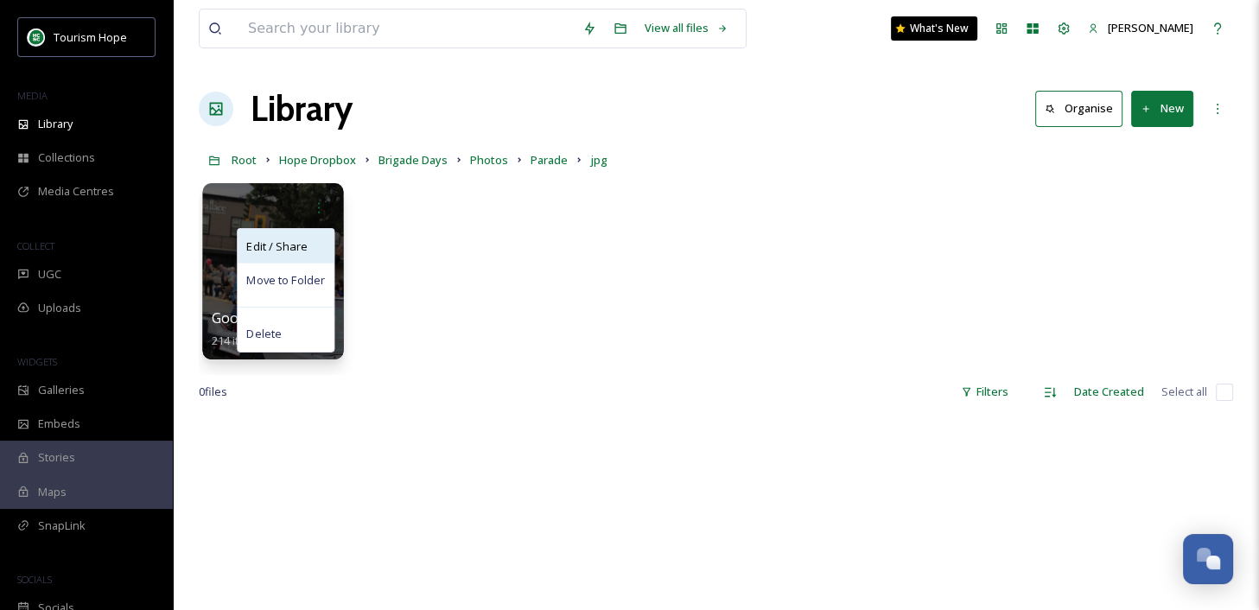
click at [294, 247] on span "Edit / Share" at bounding box center [276, 246] width 60 height 17
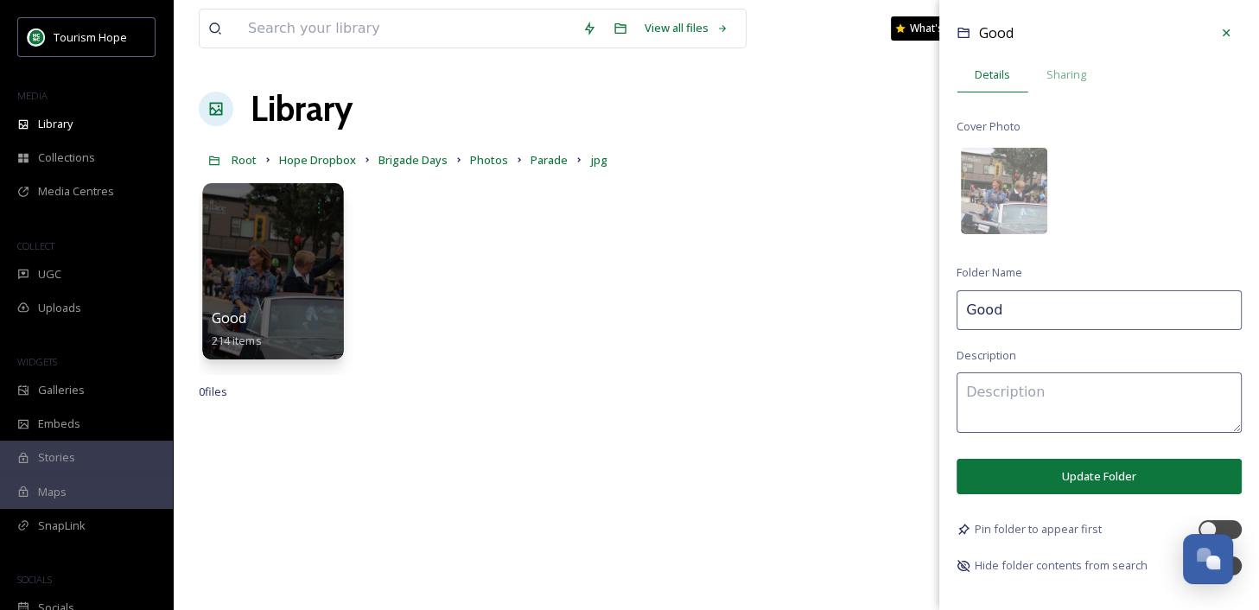
drag, startPoint x: 1028, startPoint y: 306, endPoint x: 885, endPoint y: 297, distance: 143.7
click at [885, 297] on div "Good 214 items Good Details Sharing Cover Photo Folder Name Good Description Up…" at bounding box center [716, 275] width 1034 height 199
type input "P"
type input "Brigade Days Parade"
click at [1069, 473] on button "Update Folder" at bounding box center [1098, 476] width 285 height 35
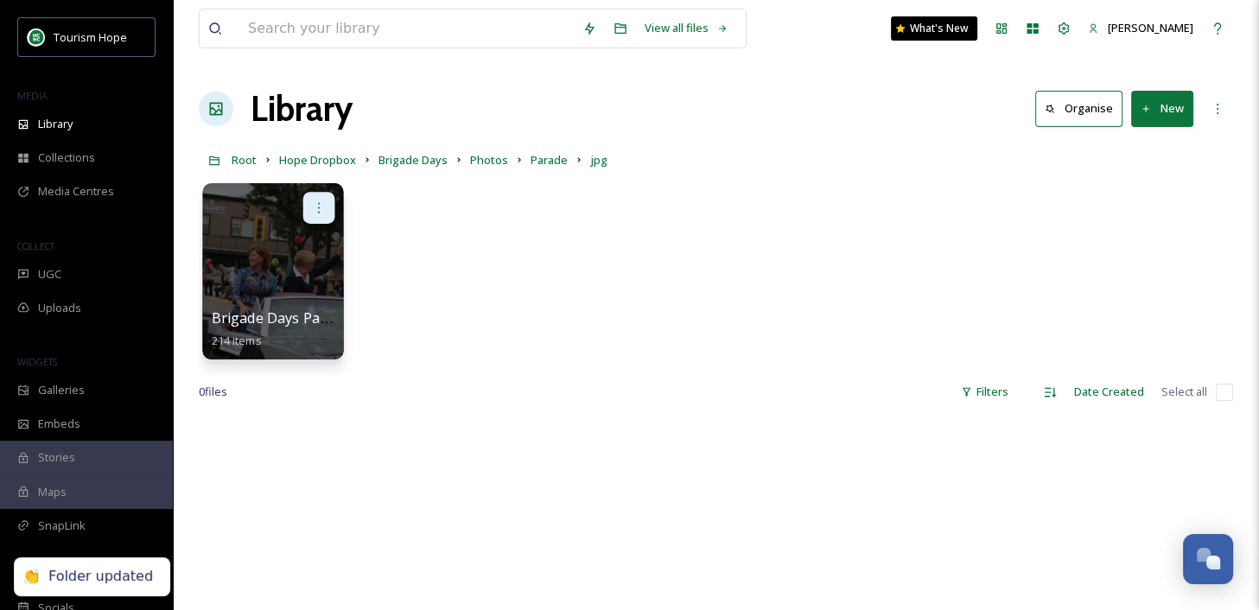
click at [321, 202] on icon at bounding box center [319, 207] width 14 height 14
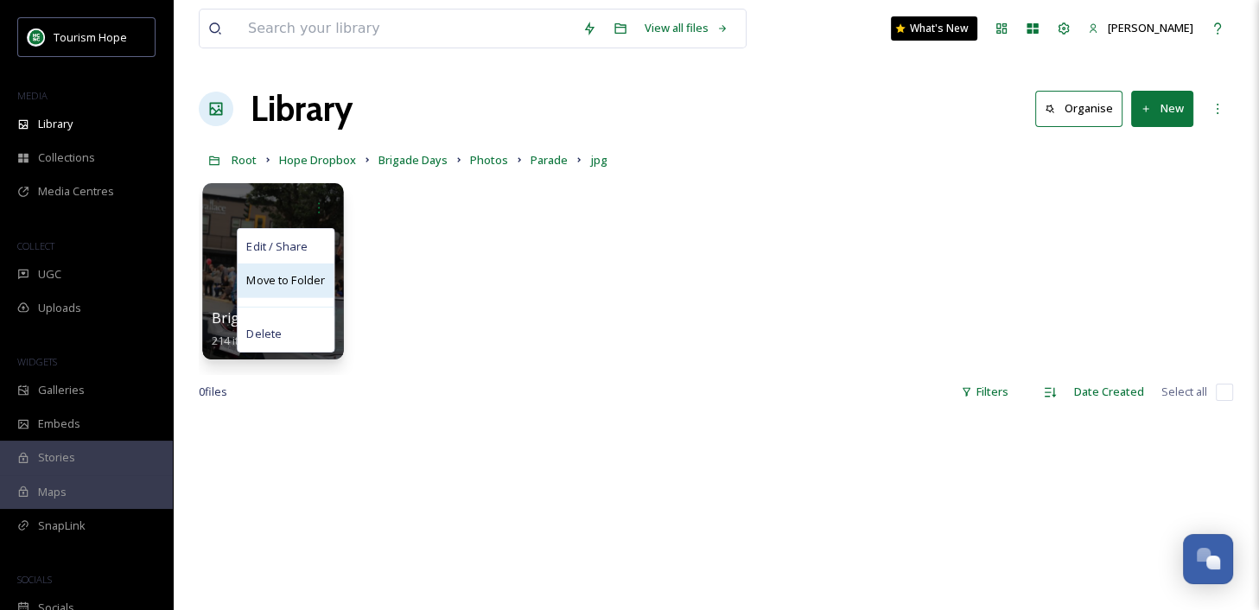
click at [311, 276] on span "Move to Folder" at bounding box center [285, 280] width 79 height 17
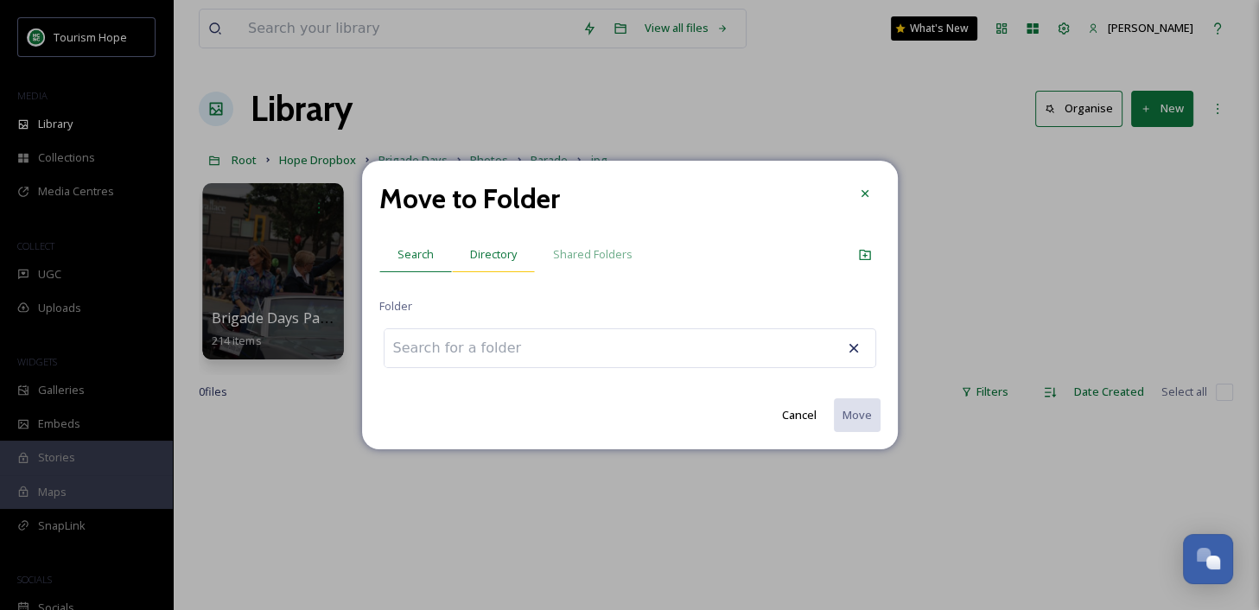
click at [498, 257] on span "Directory" at bounding box center [493, 254] width 47 height 16
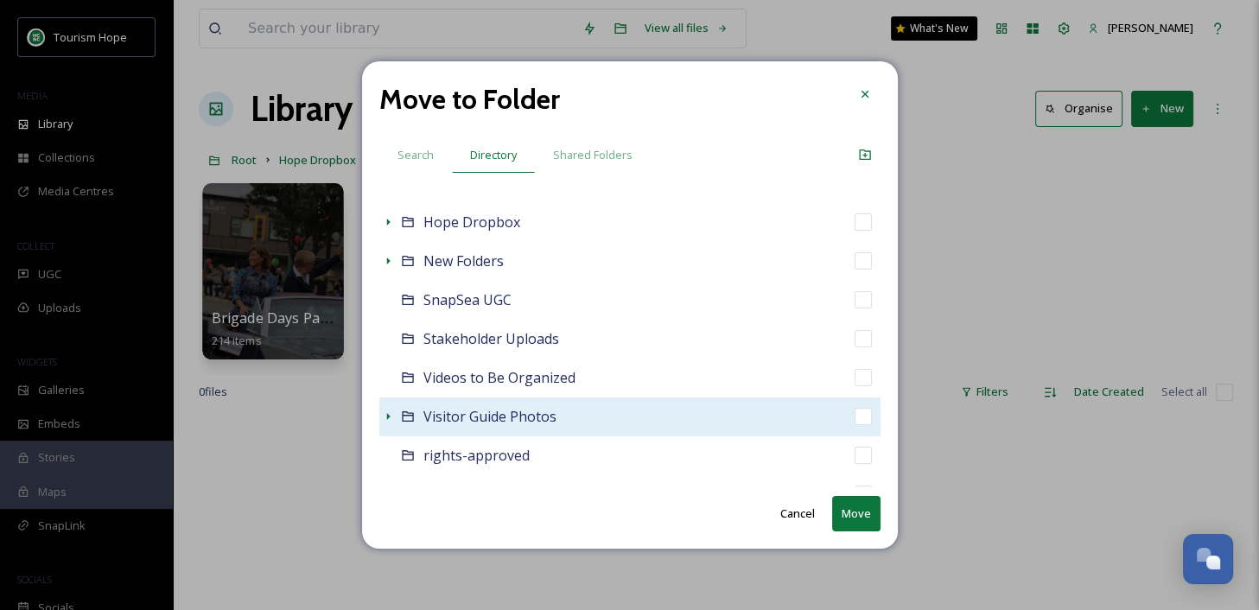
scroll to position [204, 0]
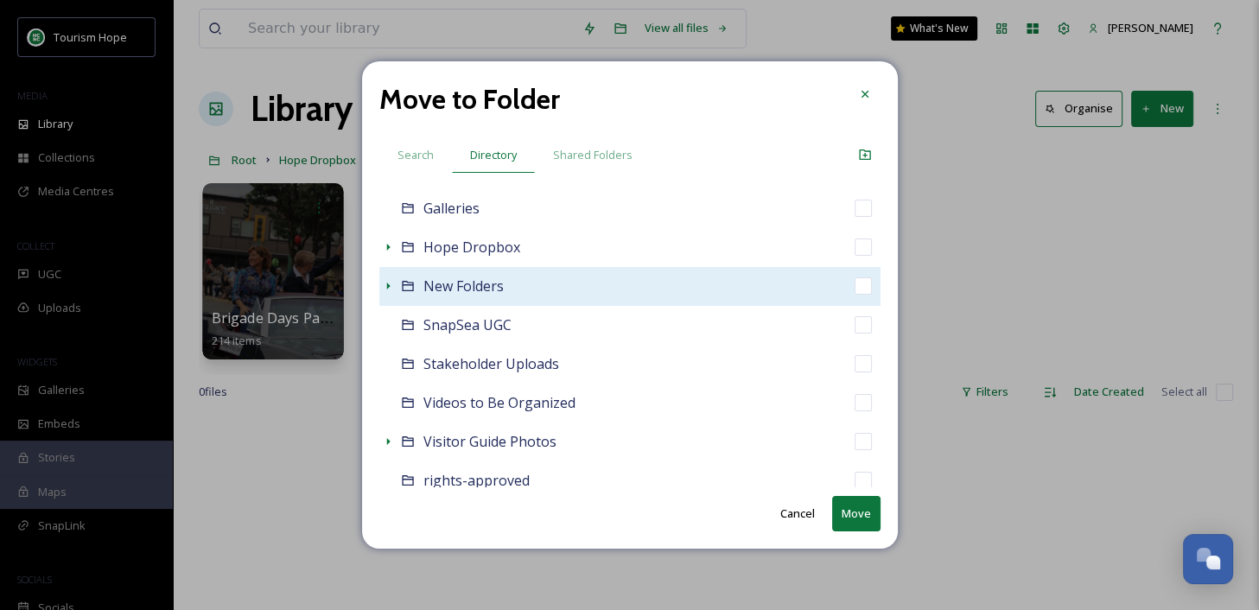
click at [388, 283] on icon at bounding box center [388, 286] width 14 height 14
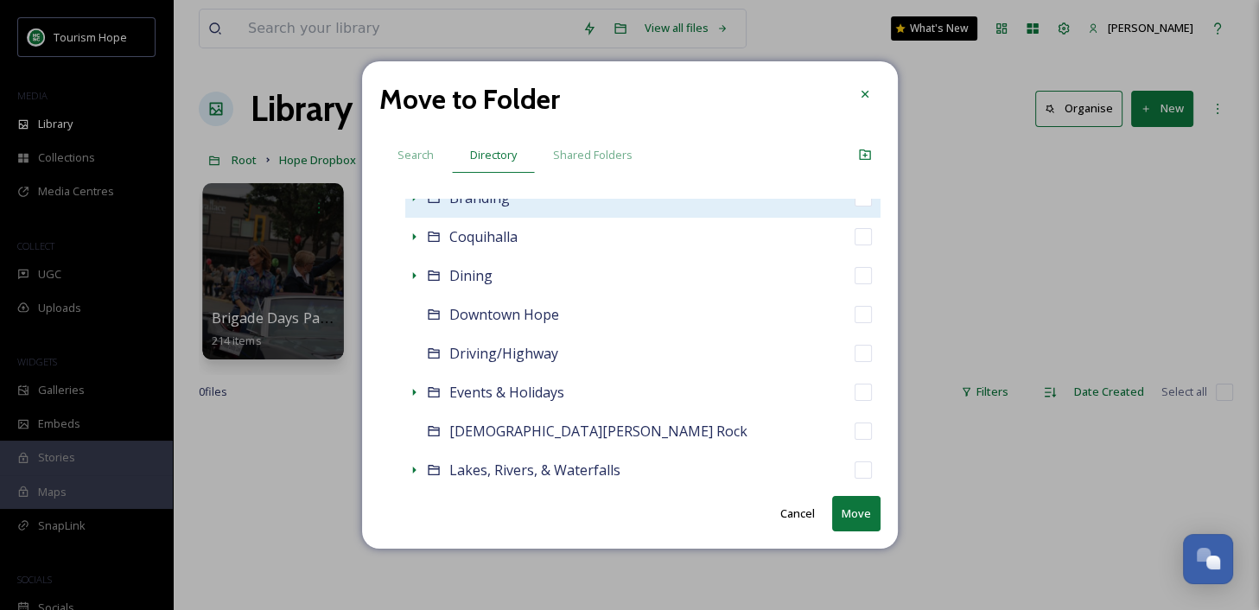
scroll to position [489, 0]
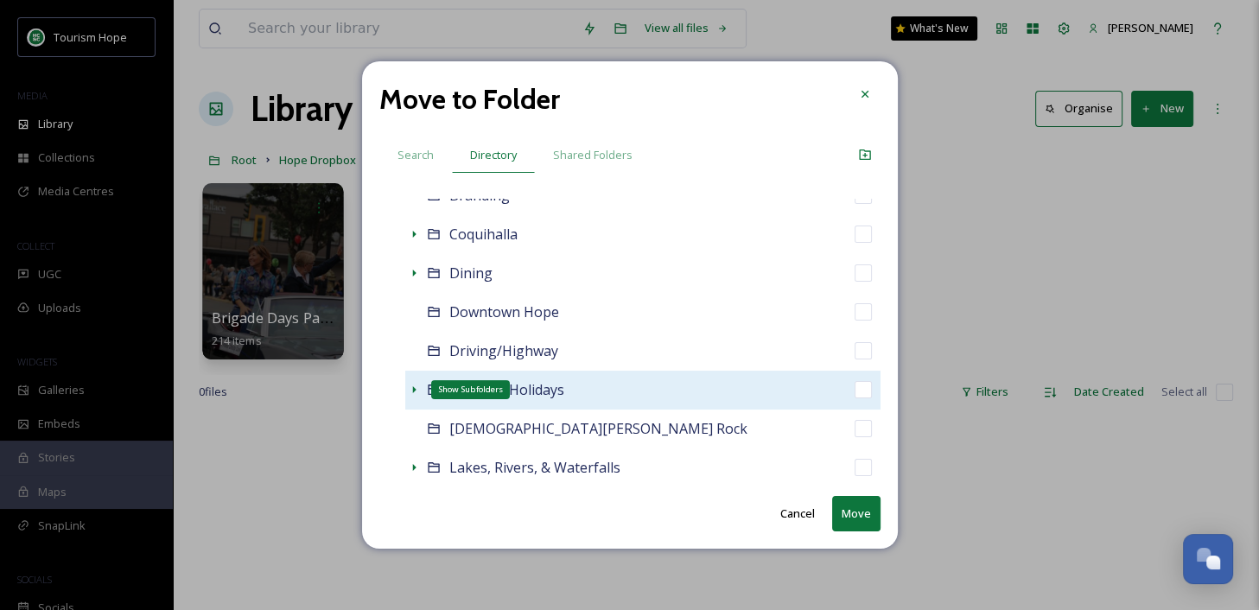
click at [419, 390] on icon at bounding box center [414, 390] width 14 height 14
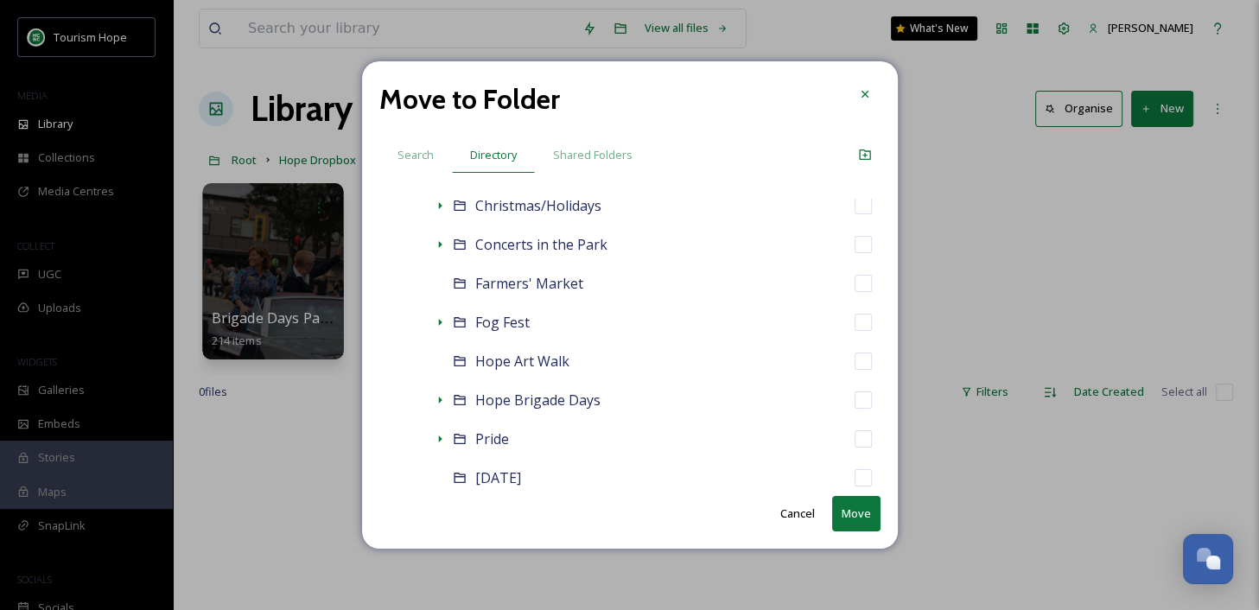
scroll to position [881, 0]
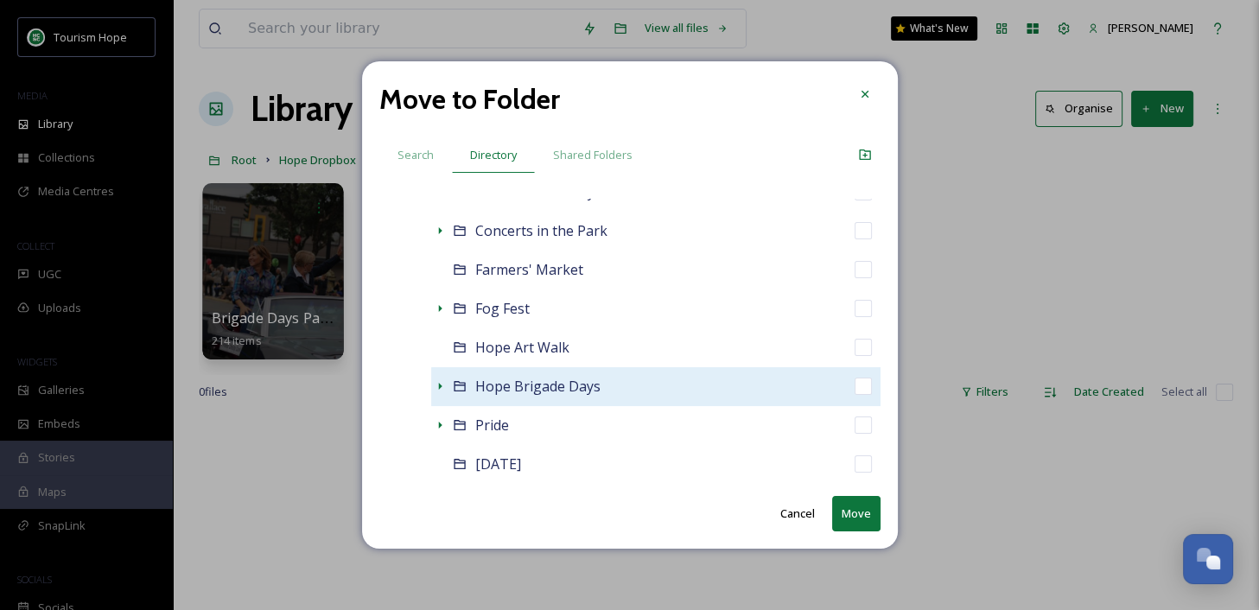
click at [617, 387] on div "Hope Brigade Days" at bounding box center [655, 386] width 449 height 39
checkbox input "false"
checkbox input "true"
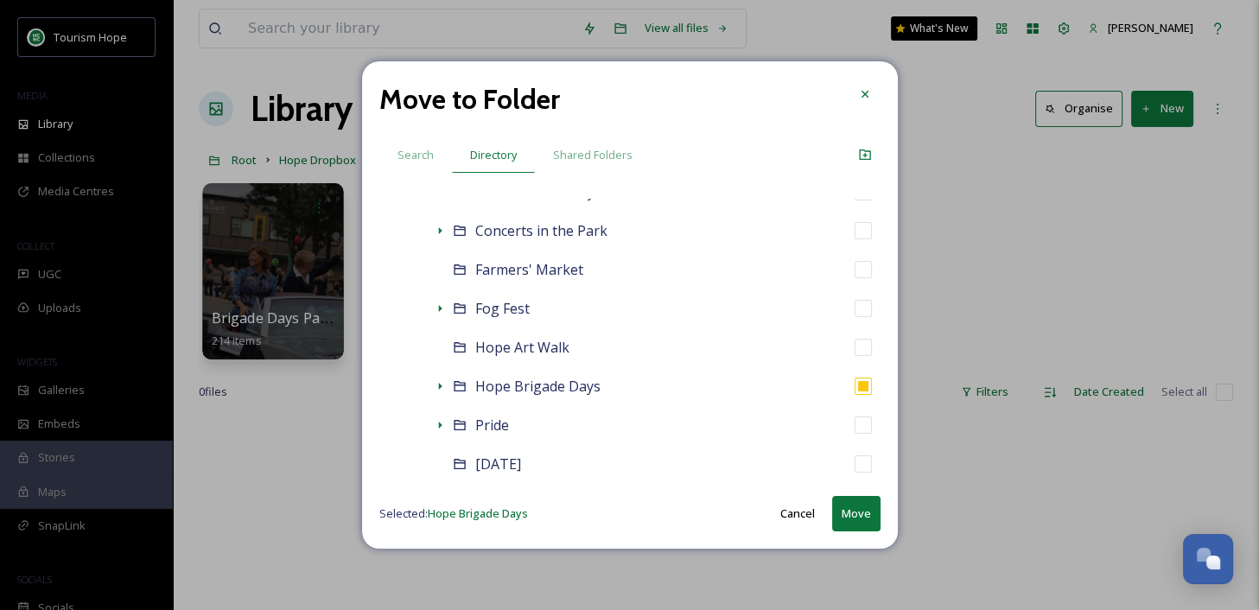
click at [860, 517] on button "Move" at bounding box center [856, 513] width 48 height 35
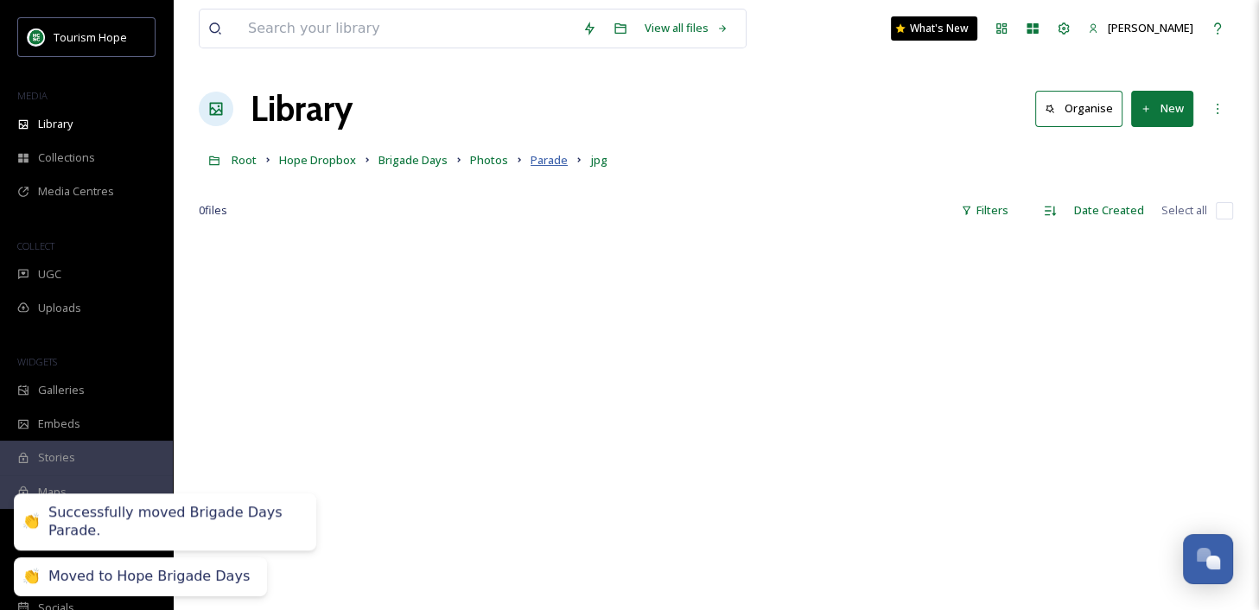
click at [536, 162] on span "Parade" at bounding box center [548, 160] width 37 height 16
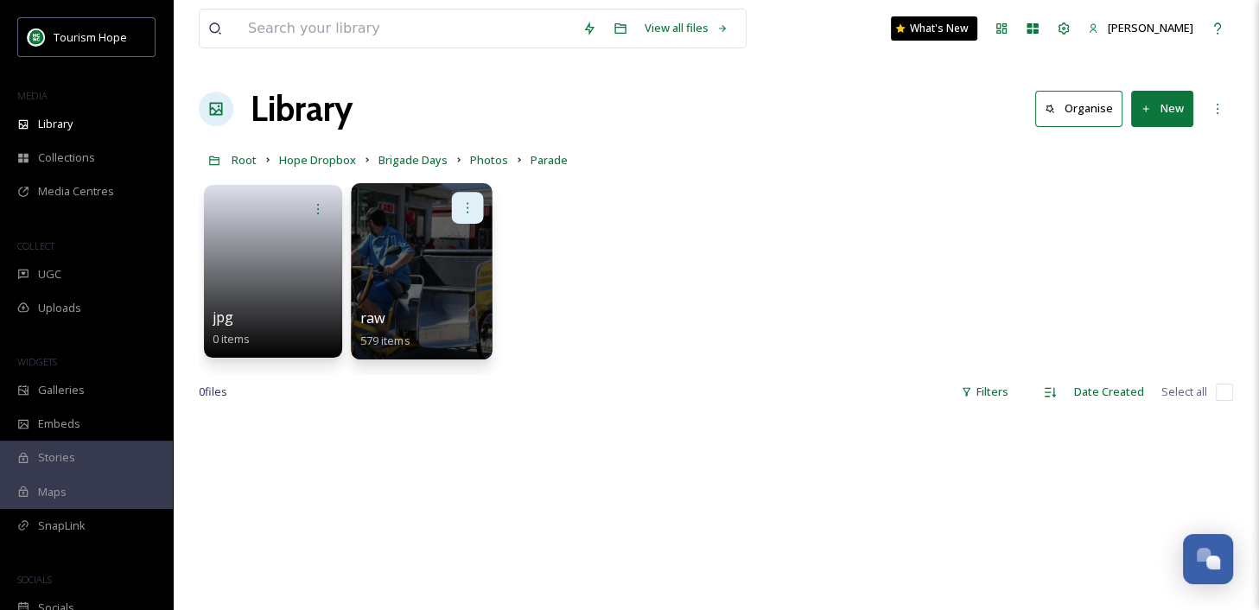
click at [468, 212] on icon at bounding box center [467, 207] width 14 height 14
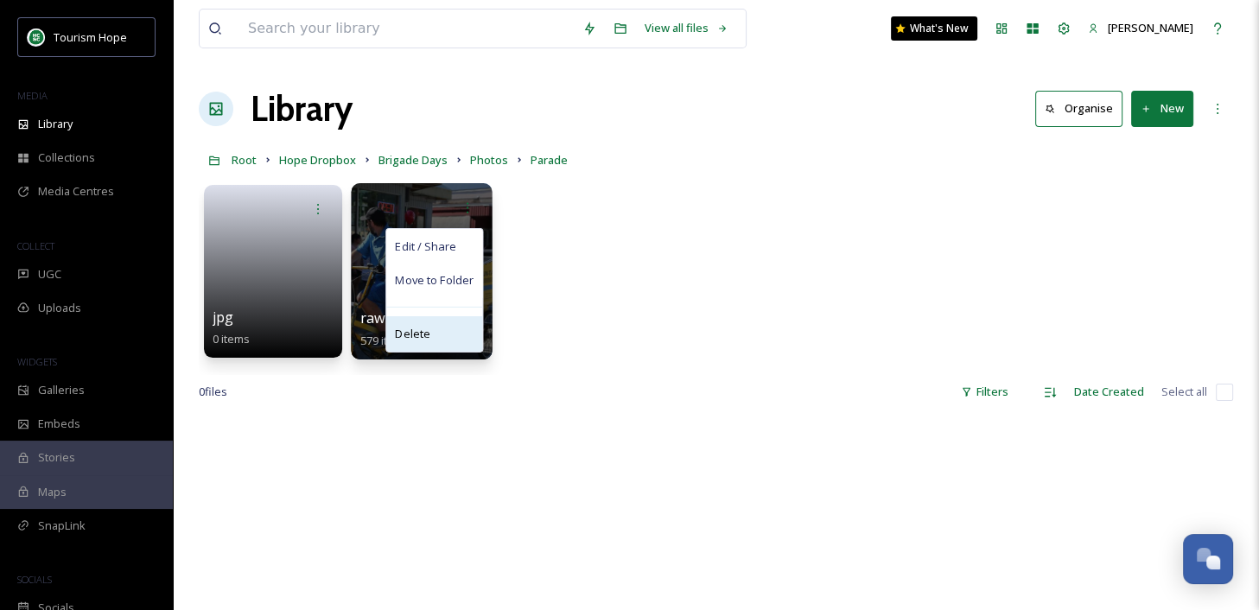
click at [447, 337] on div "Delete" at bounding box center [434, 333] width 96 height 35
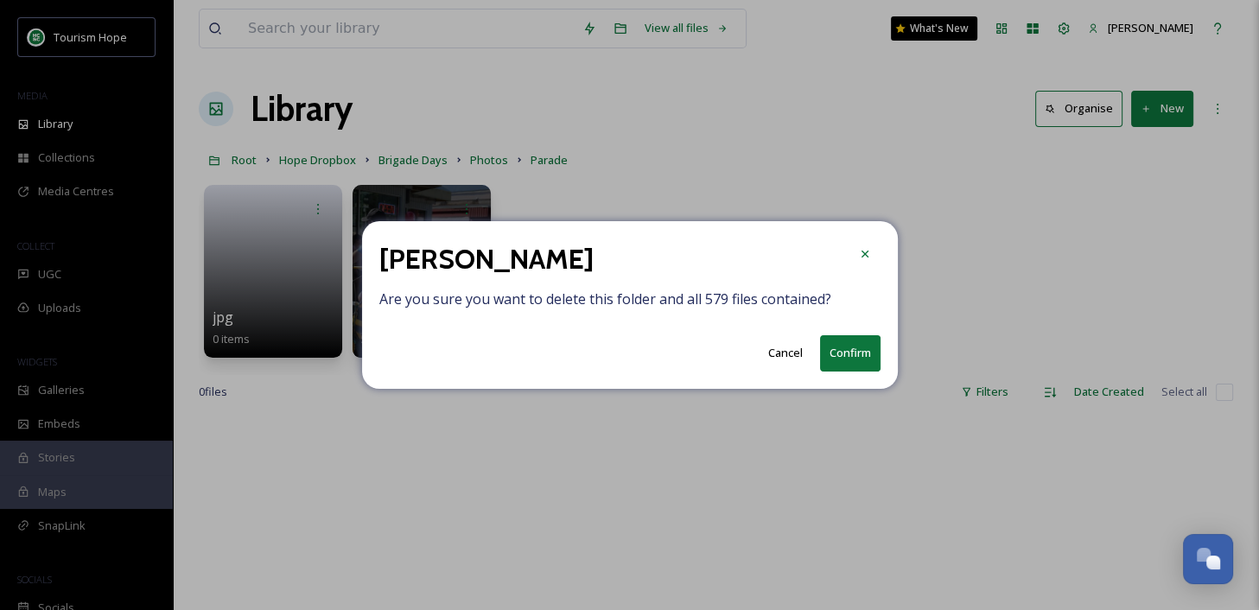
click at [853, 354] on button "Confirm" at bounding box center [850, 352] width 60 height 35
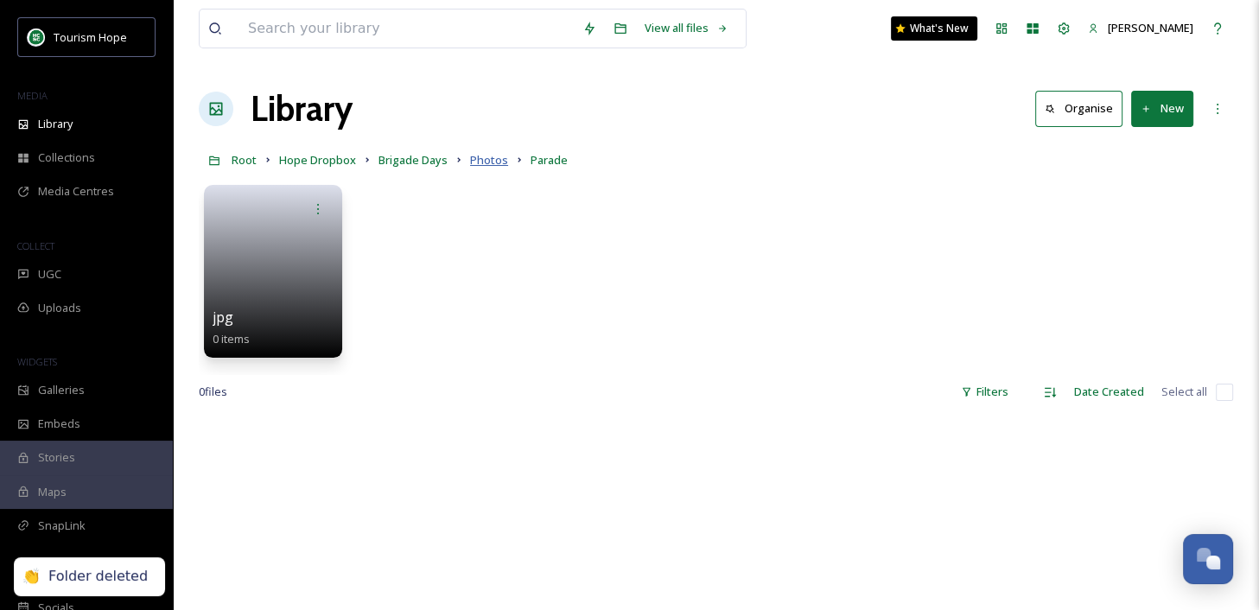
click at [487, 161] on span "Photos" at bounding box center [489, 160] width 38 height 16
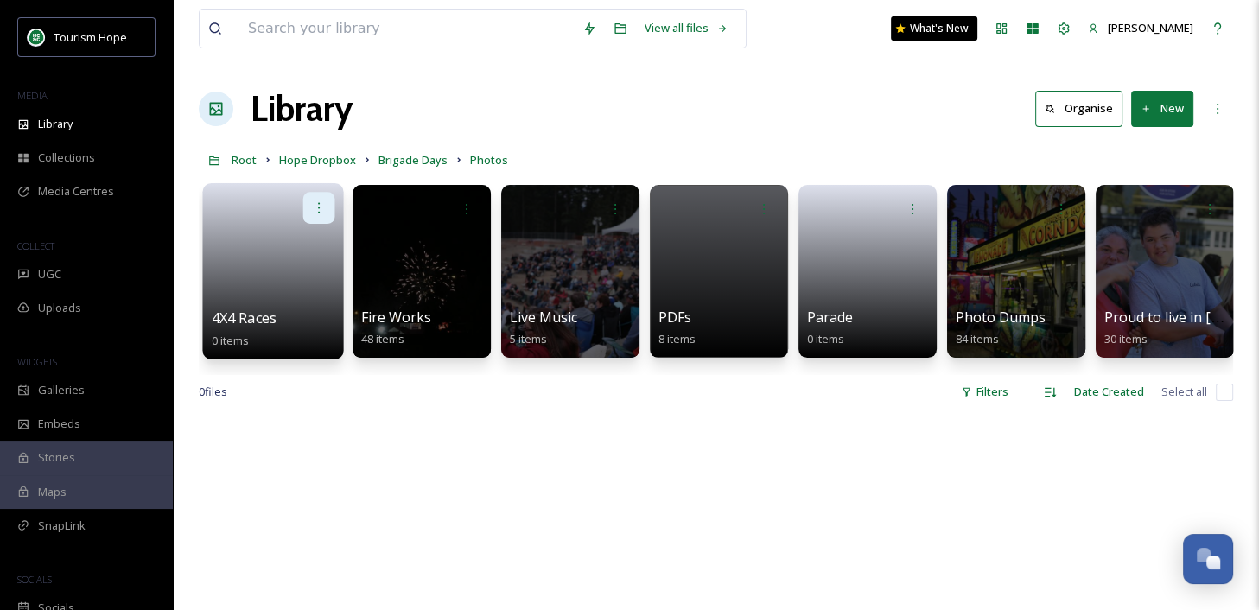
click at [314, 205] on icon at bounding box center [319, 207] width 14 height 14
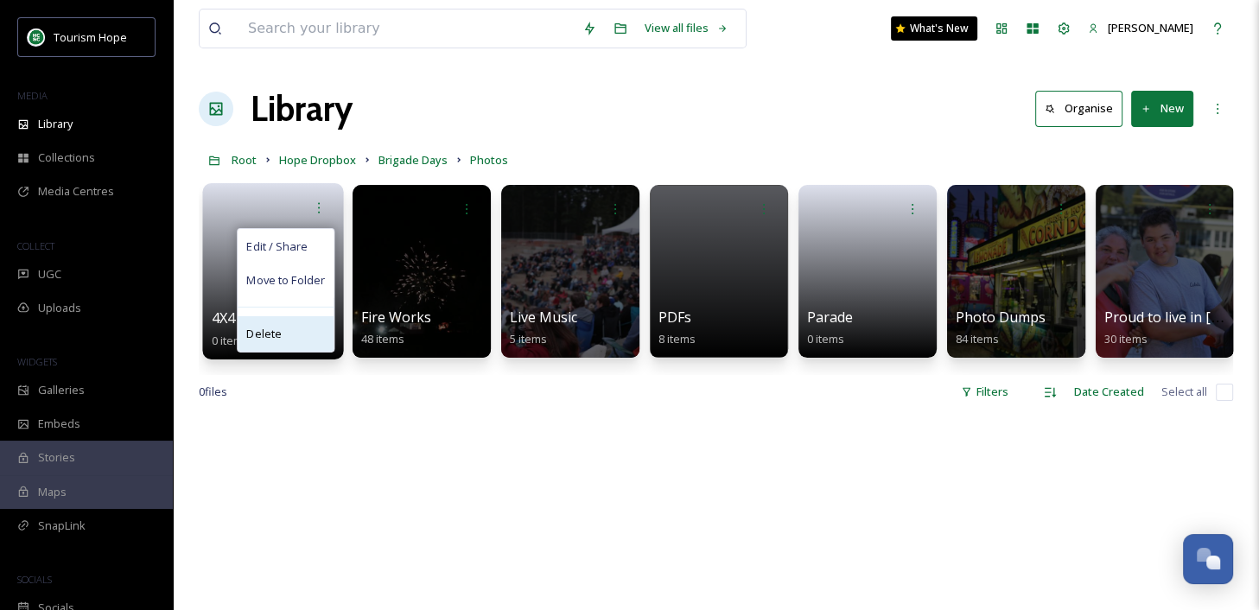
click at [283, 329] on div "Delete" at bounding box center [286, 333] width 96 height 35
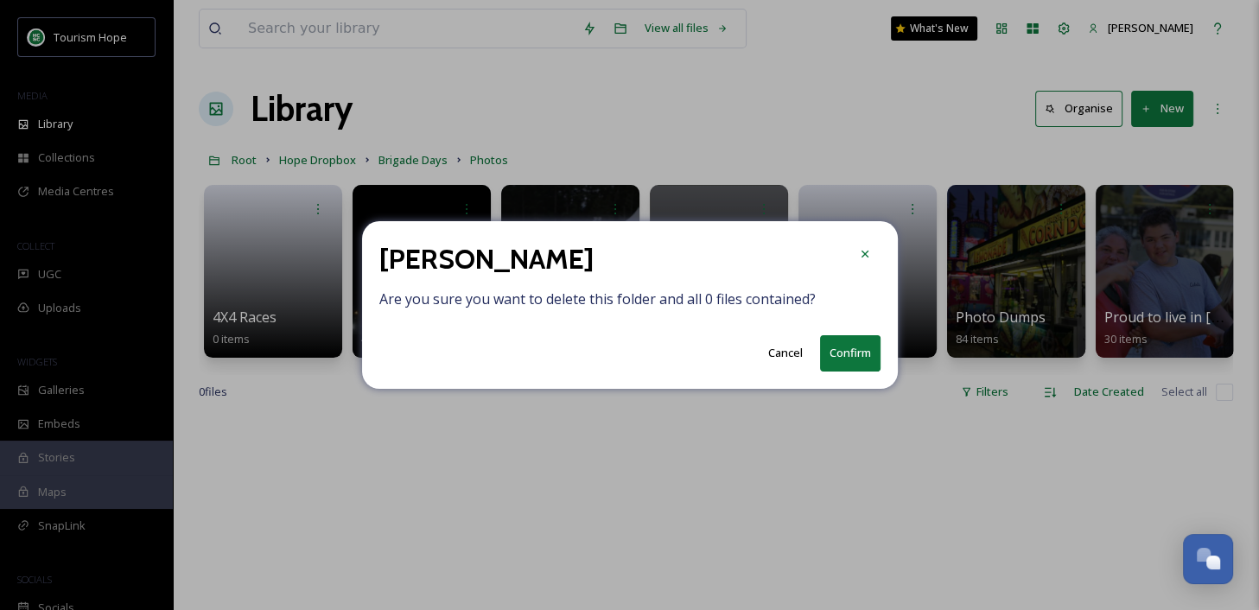
click at [860, 361] on button "Confirm" at bounding box center [850, 352] width 60 height 35
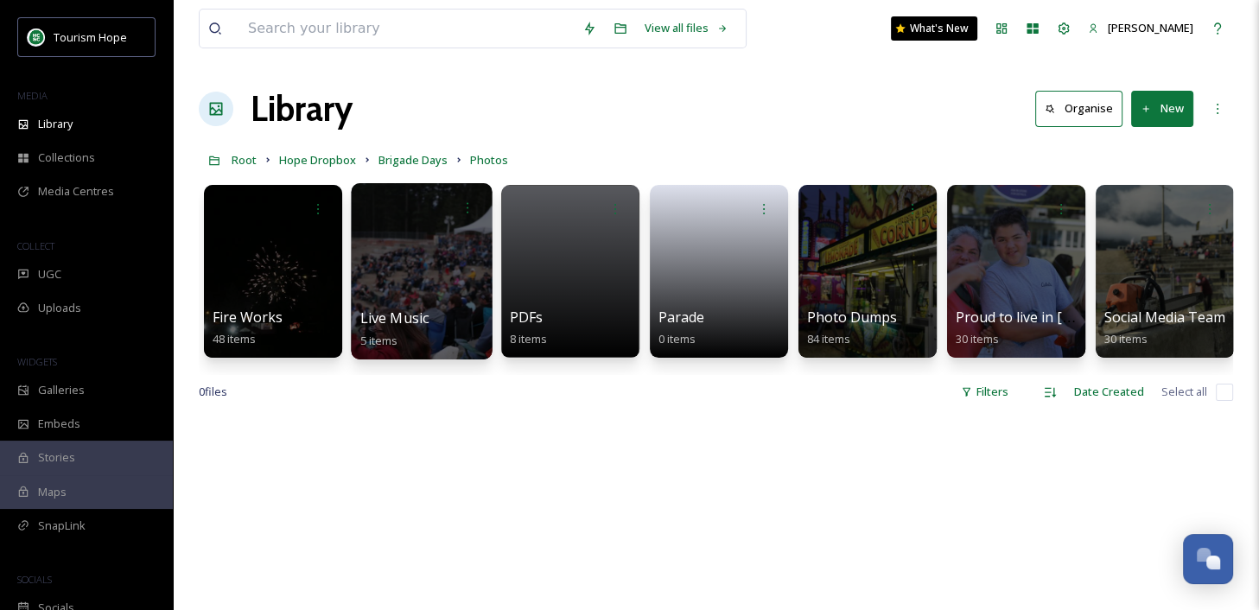
click at [435, 303] on div at bounding box center [421, 271] width 141 height 176
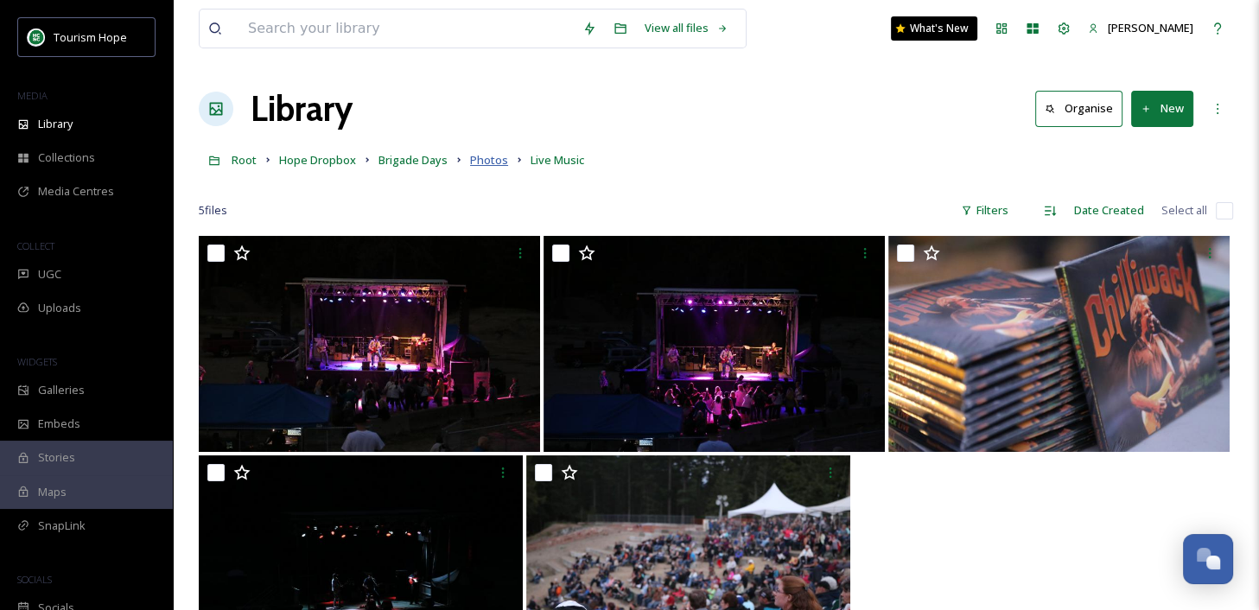
click at [489, 163] on span "Photos" at bounding box center [489, 160] width 38 height 16
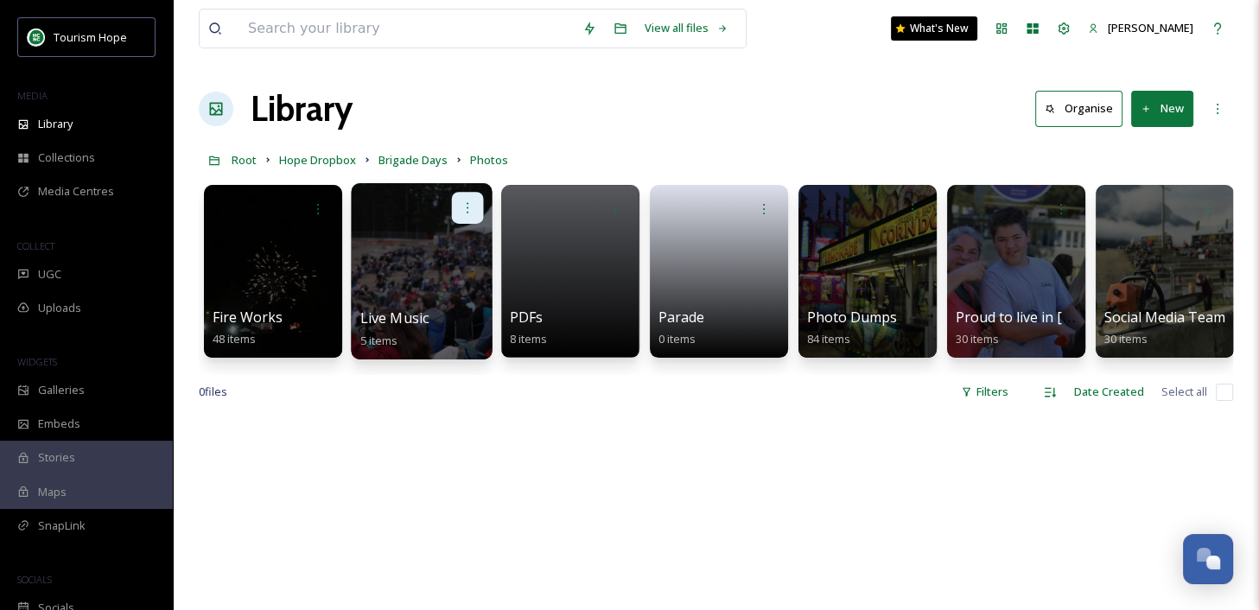
click at [465, 217] on div at bounding box center [468, 208] width 32 height 32
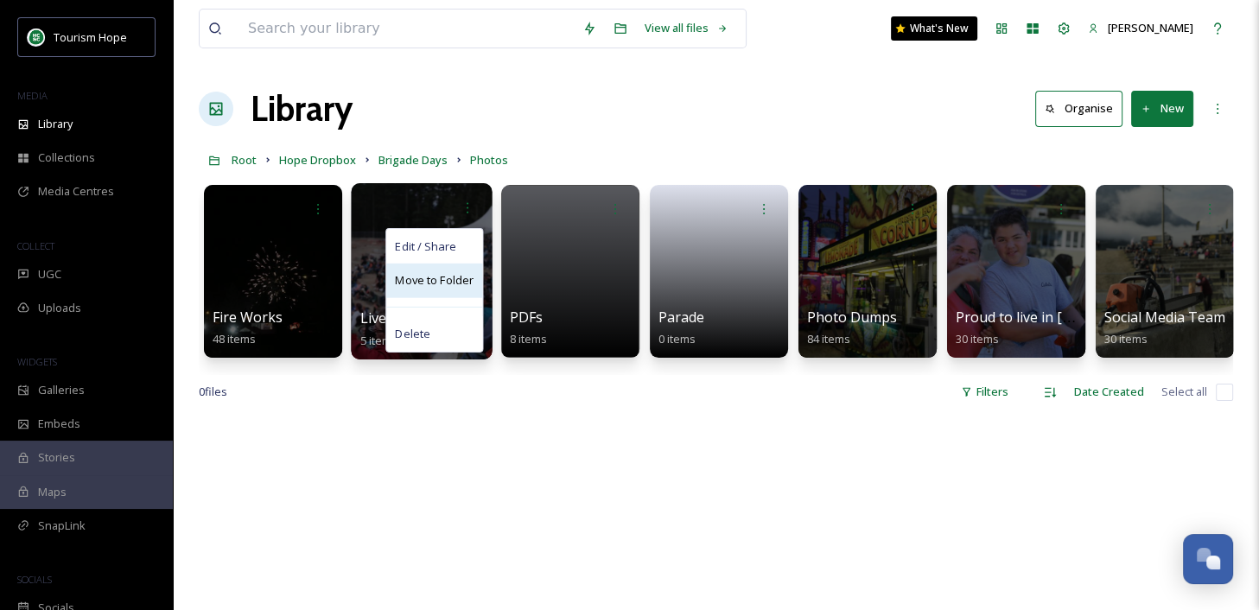
click at [452, 277] on span "Move to Folder" at bounding box center [434, 280] width 79 height 17
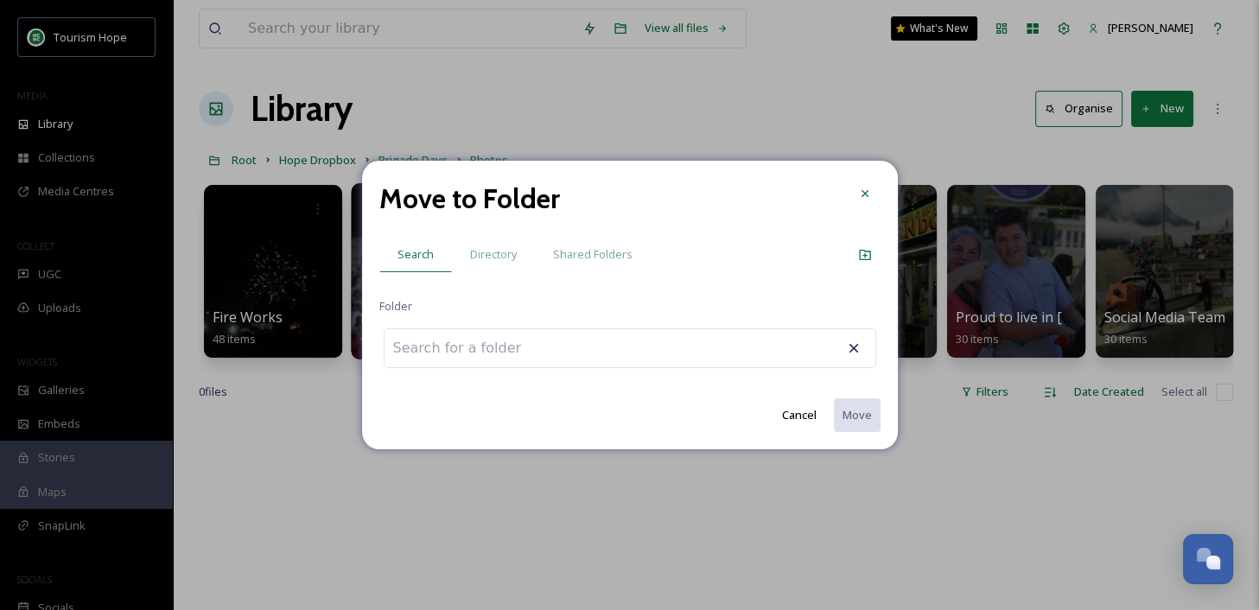
click at [515, 343] on input at bounding box center [479, 348] width 190 height 38
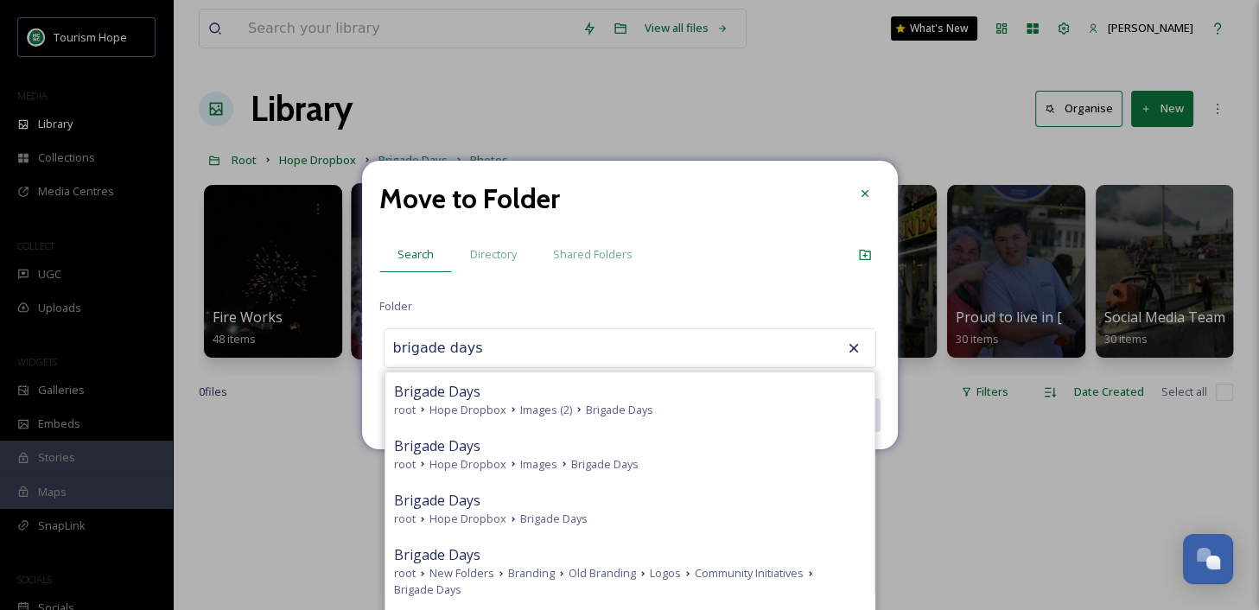
click at [393, 344] on input "brigade days" at bounding box center [479, 348] width 190 height 38
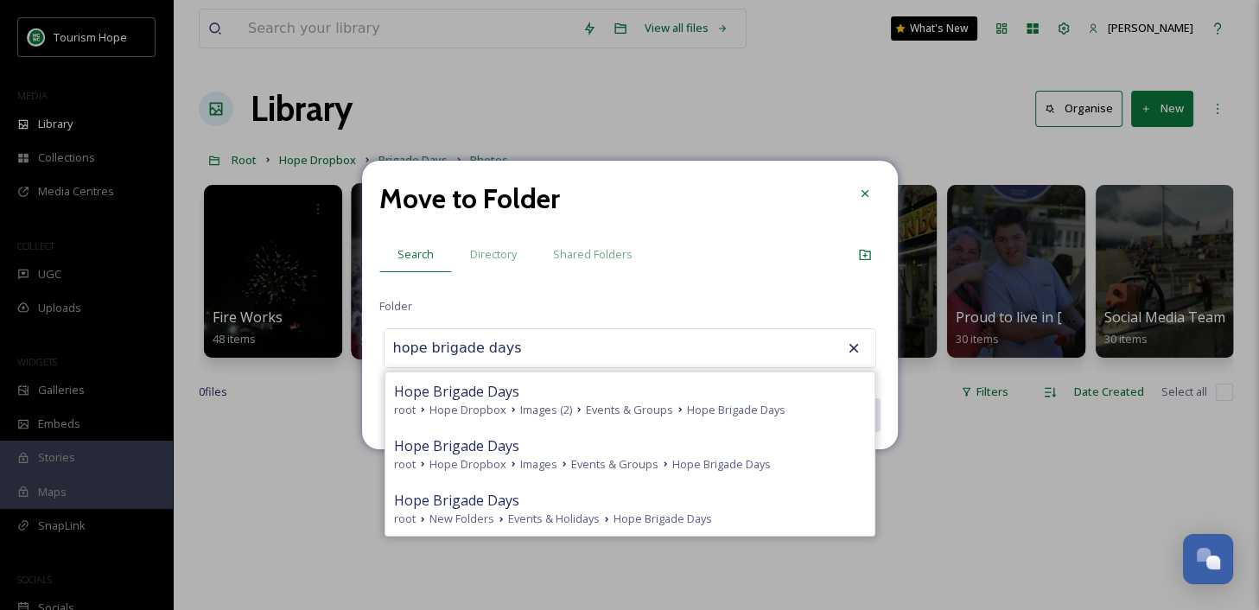
click at [557, 351] on div "hope brigade days Hope Brigade Days root Hope Dropbox Images (2) Events & Group…" at bounding box center [630, 348] width 492 height 40
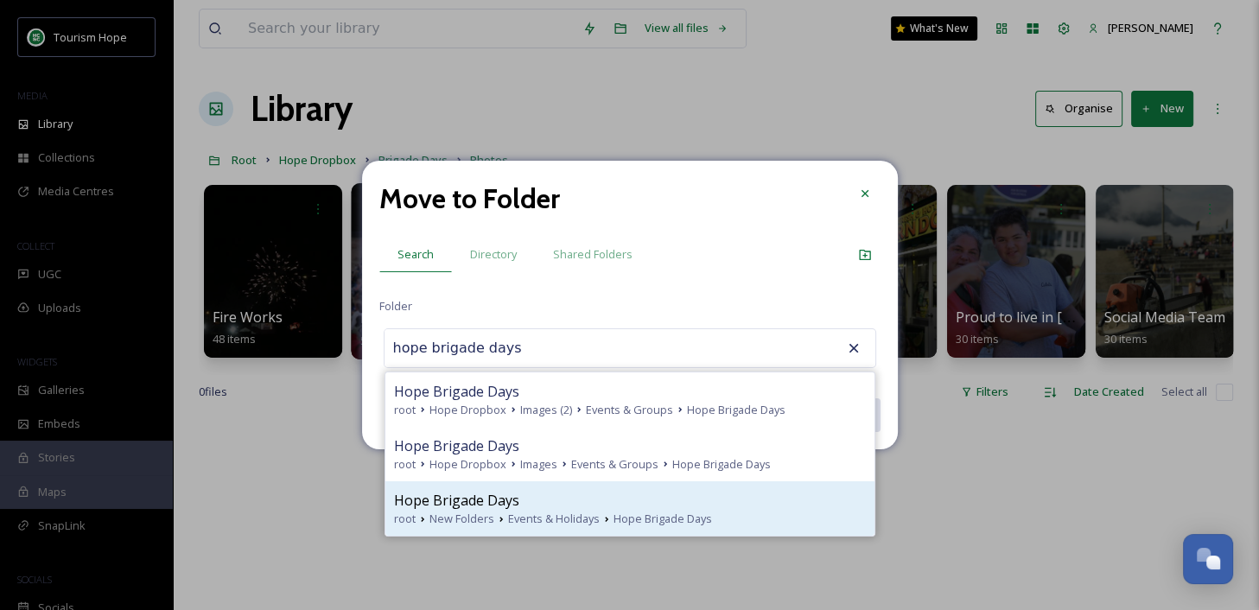
click at [560, 499] on div "Hope Brigade Days" at bounding box center [630, 500] width 472 height 21
type input "Hope Brigade Days"
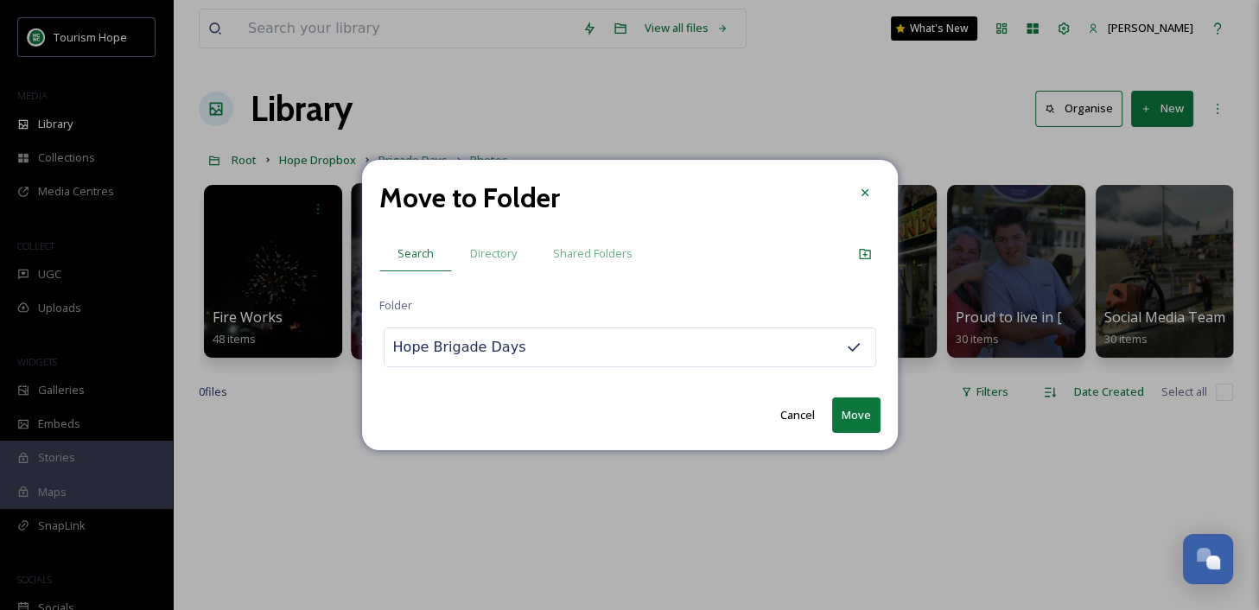
click at [856, 413] on button "Move" at bounding box center [856, 414] width 48 height 35
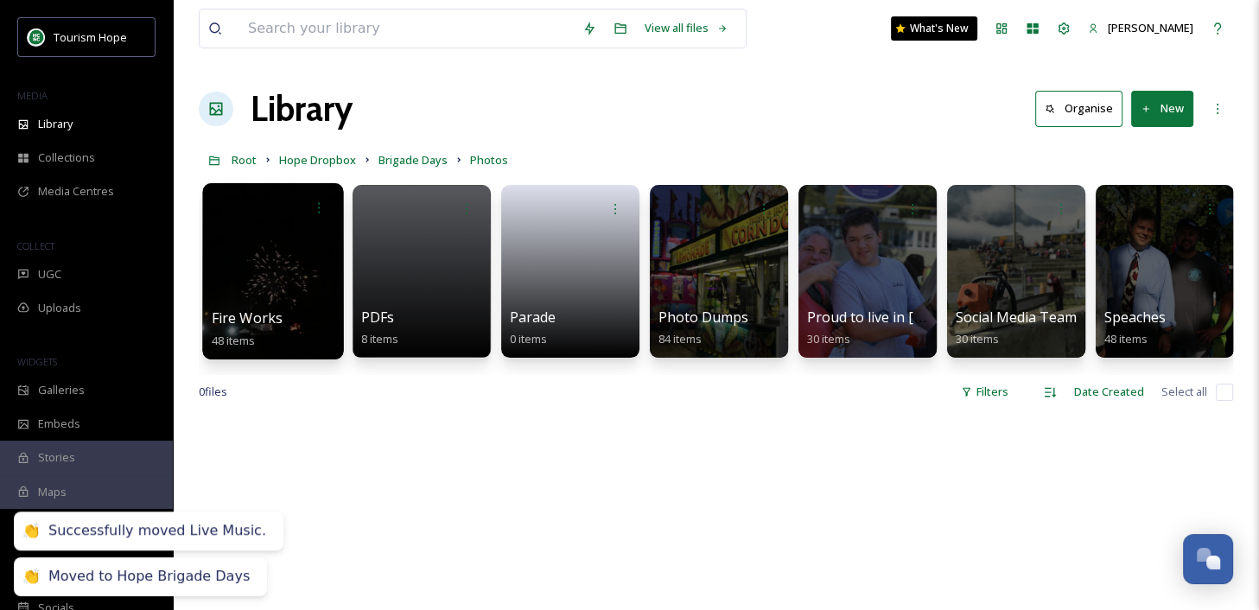
click at [255, 283] on div at bounding box center [272, 271] width 141 height 176
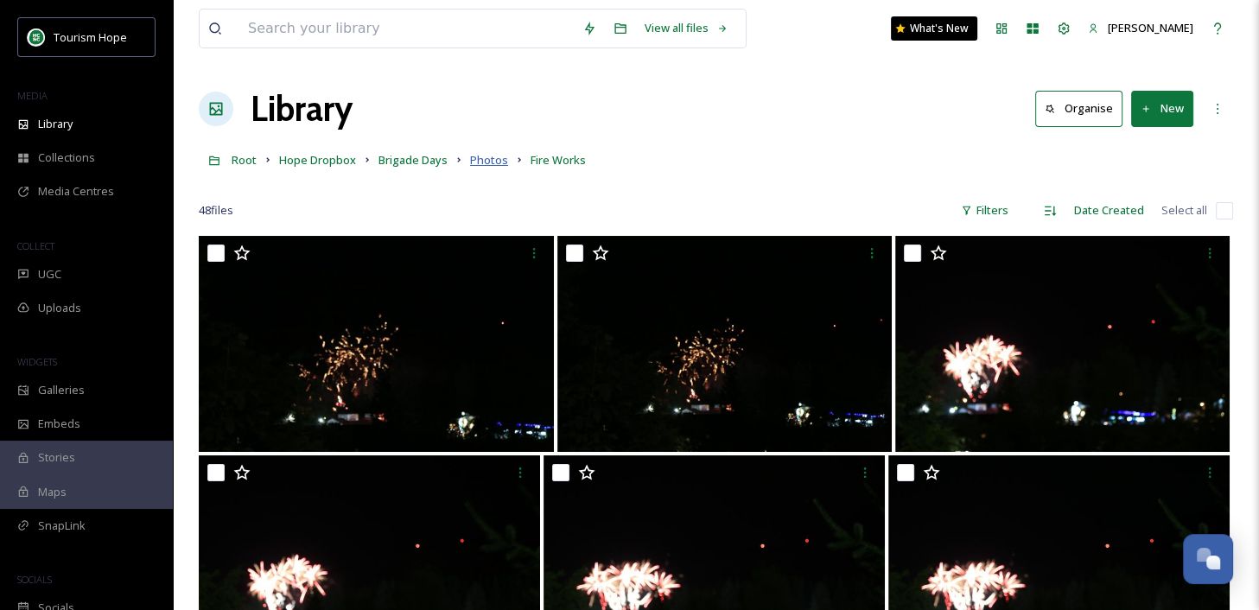
click at [484, 160] on span "Photos" at bounding box center [489, 160] width 38 height 16
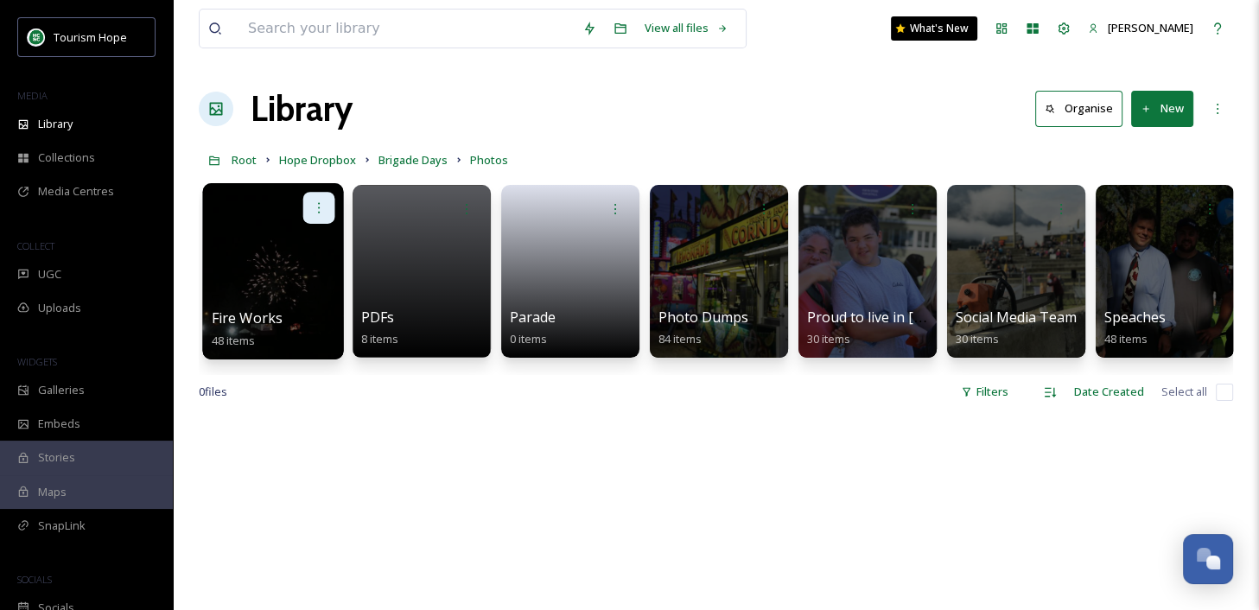
click at [320, 205] on icon at bounding box center [319, 207] width 14 height 14
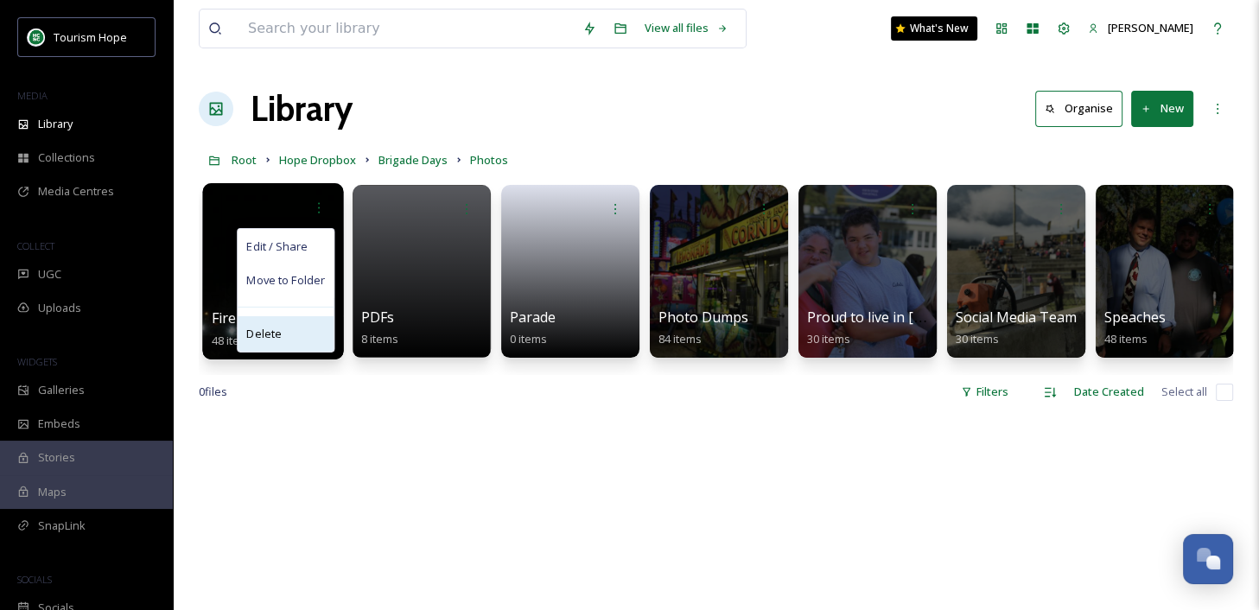
click at [294, 329] on div "Delete" at bounding box center [286, 333] width 96 height 35
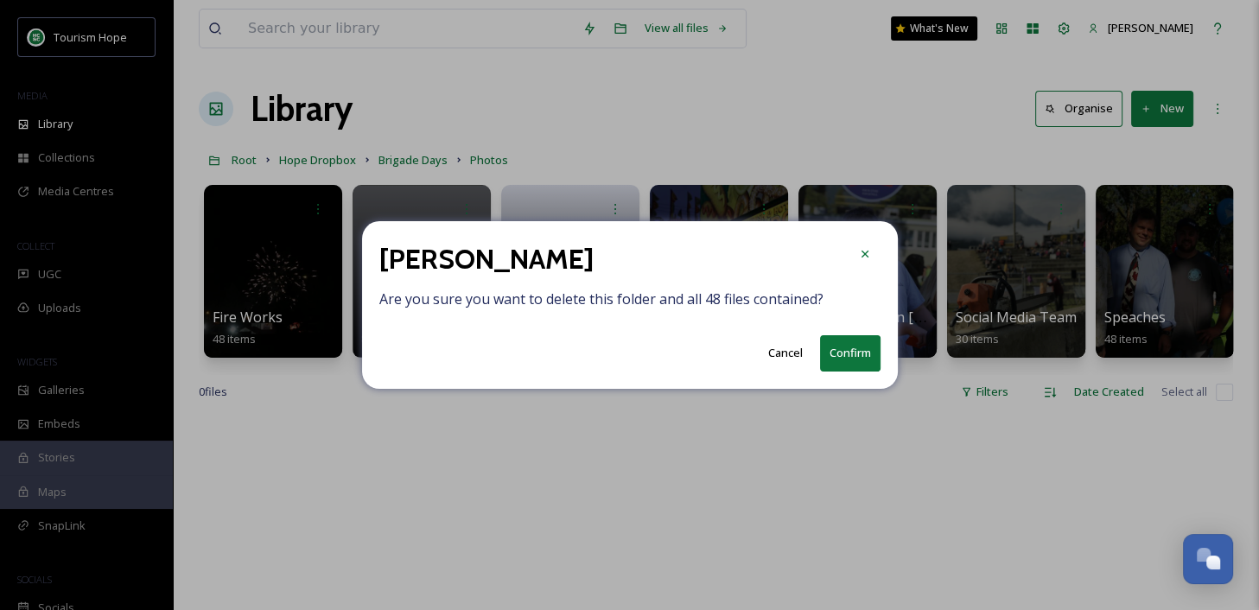
click at [845, 348] on button "Confirm" at bounding box center [850, 352] width 60 height 35
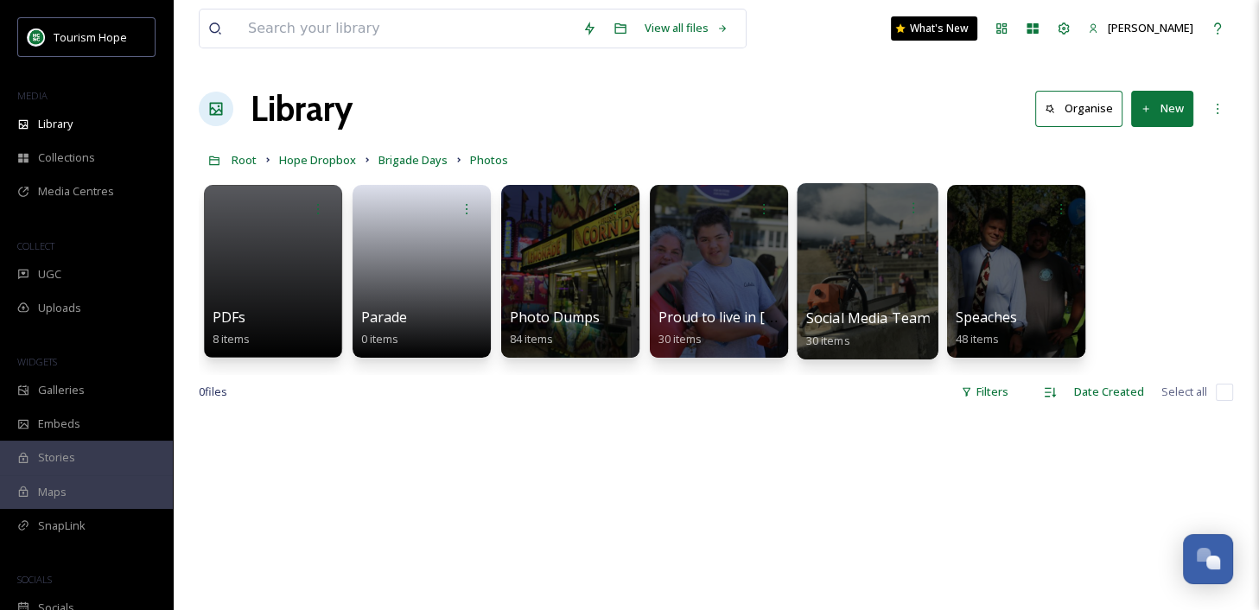
click at [841, 298] on div at bounding box center [867, 271] width 141 height 176
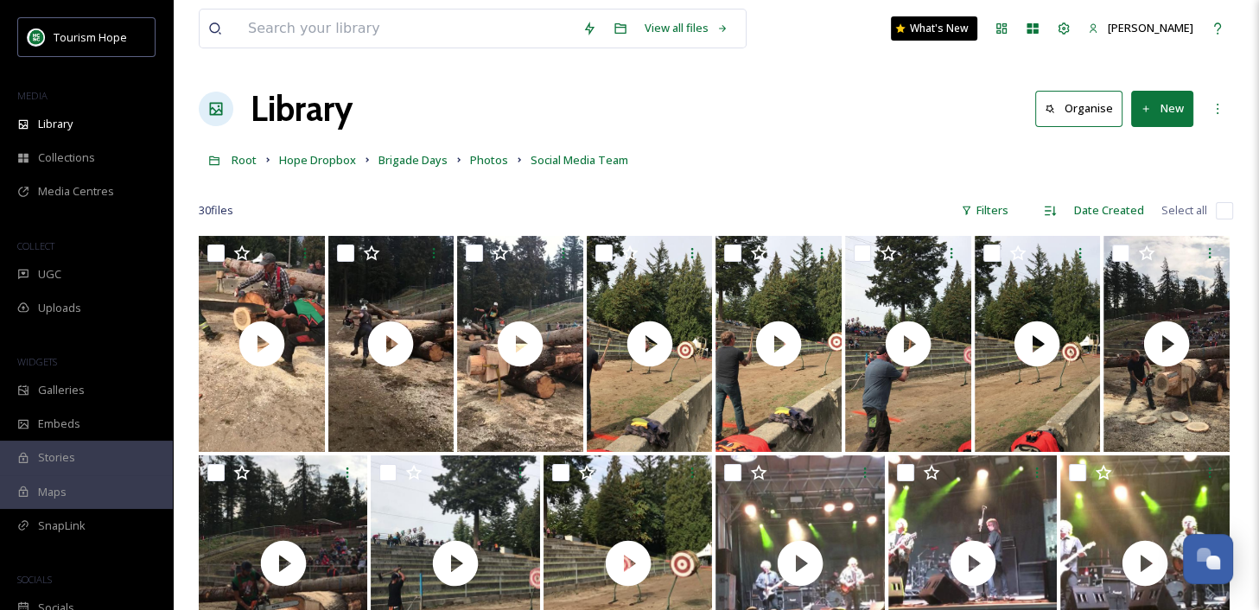
click at [1224, 208] on input "checkbox" at bounding box center [1224, 210] width 17 height 17
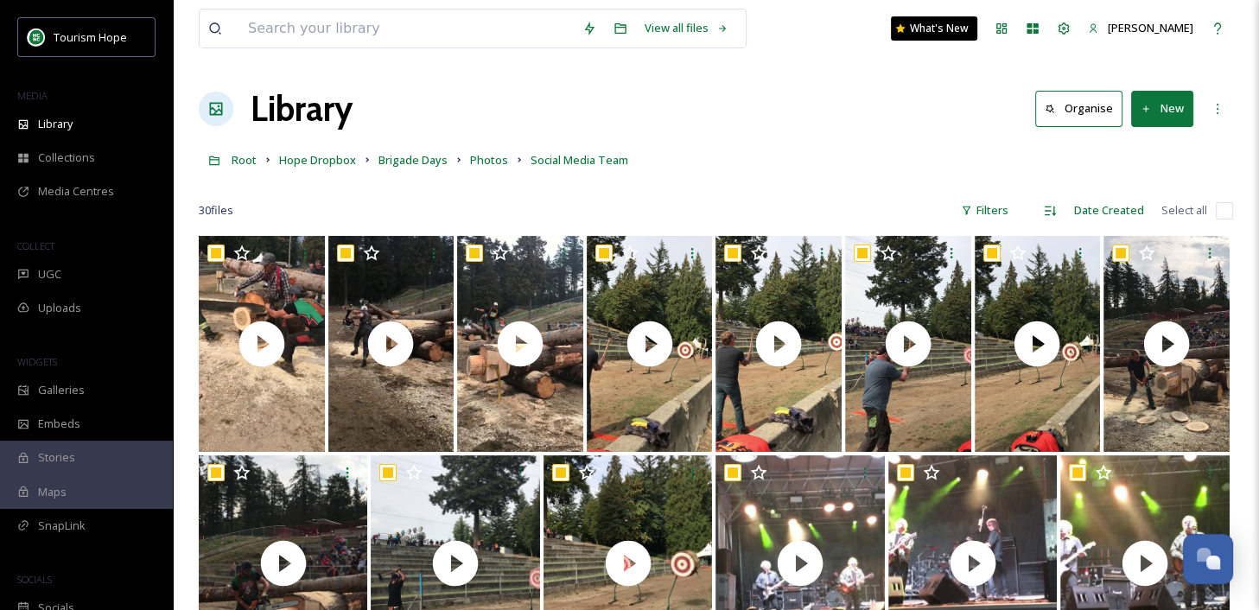
checkbox input "true"
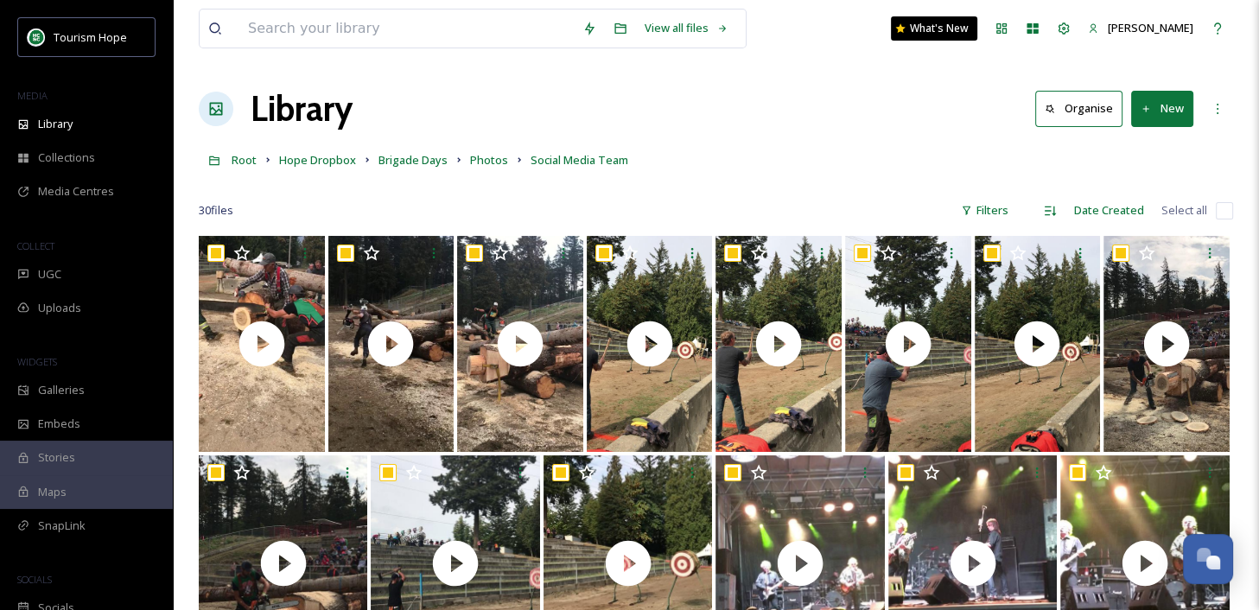
checkbox input "true"
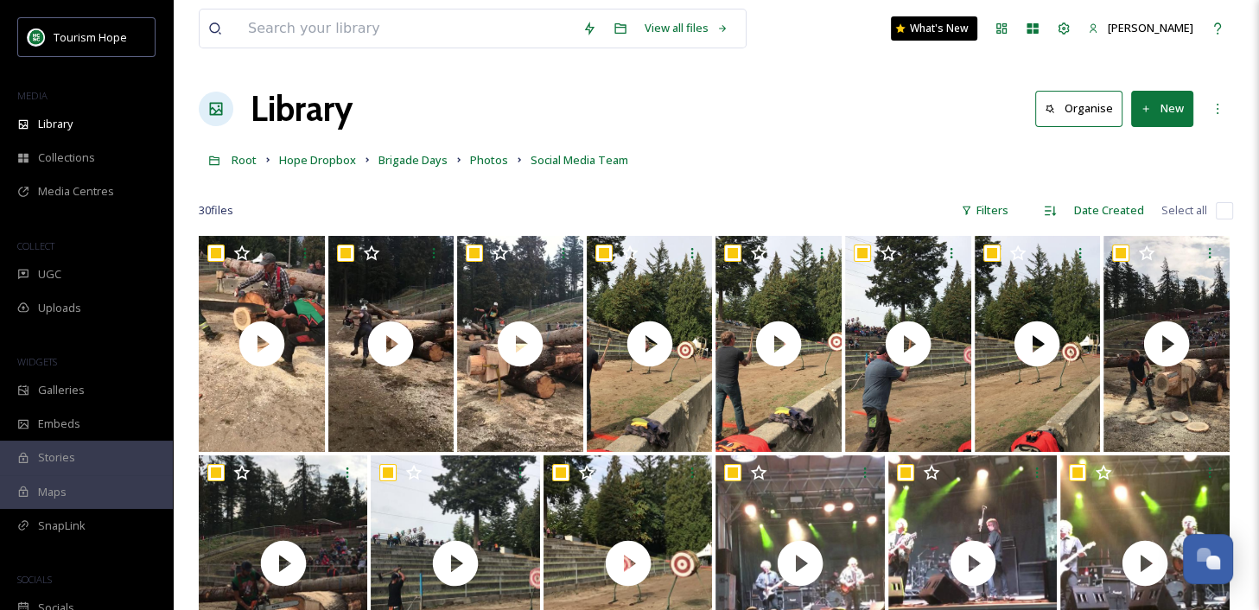
checkbox input "true"
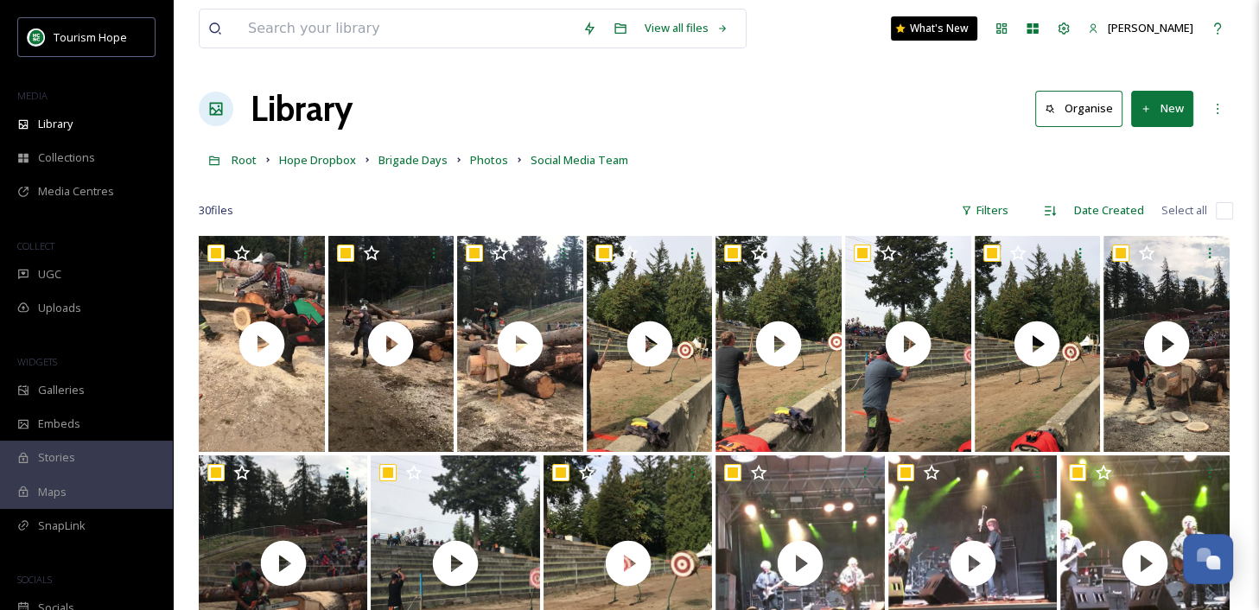
checkbox input "true"
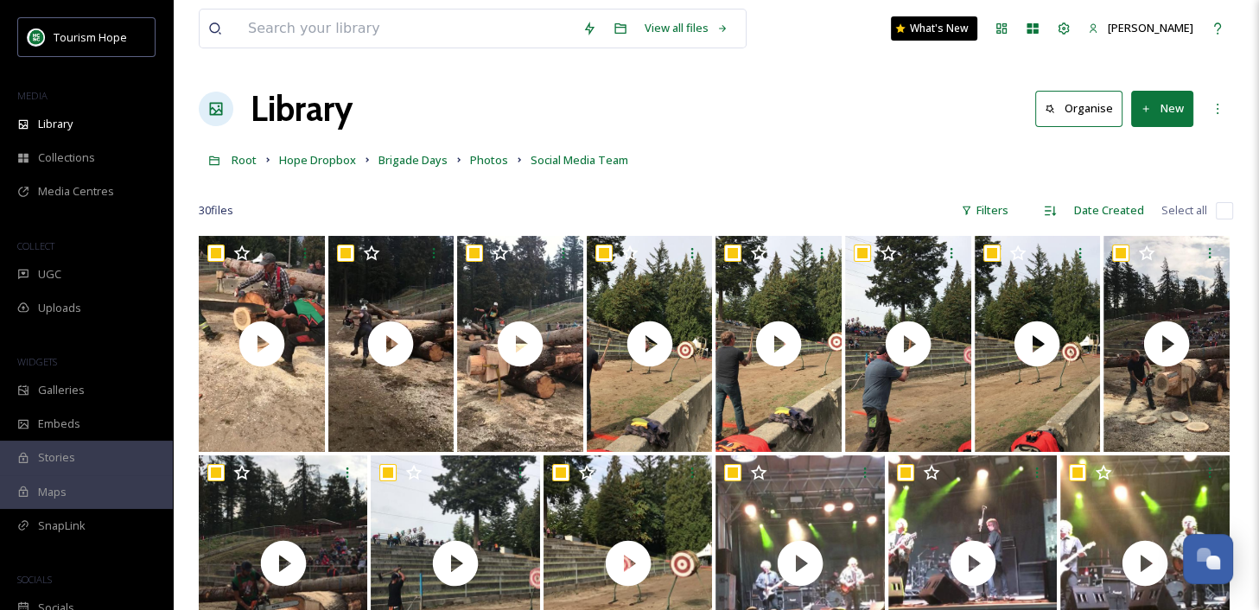
checkbox input "true"
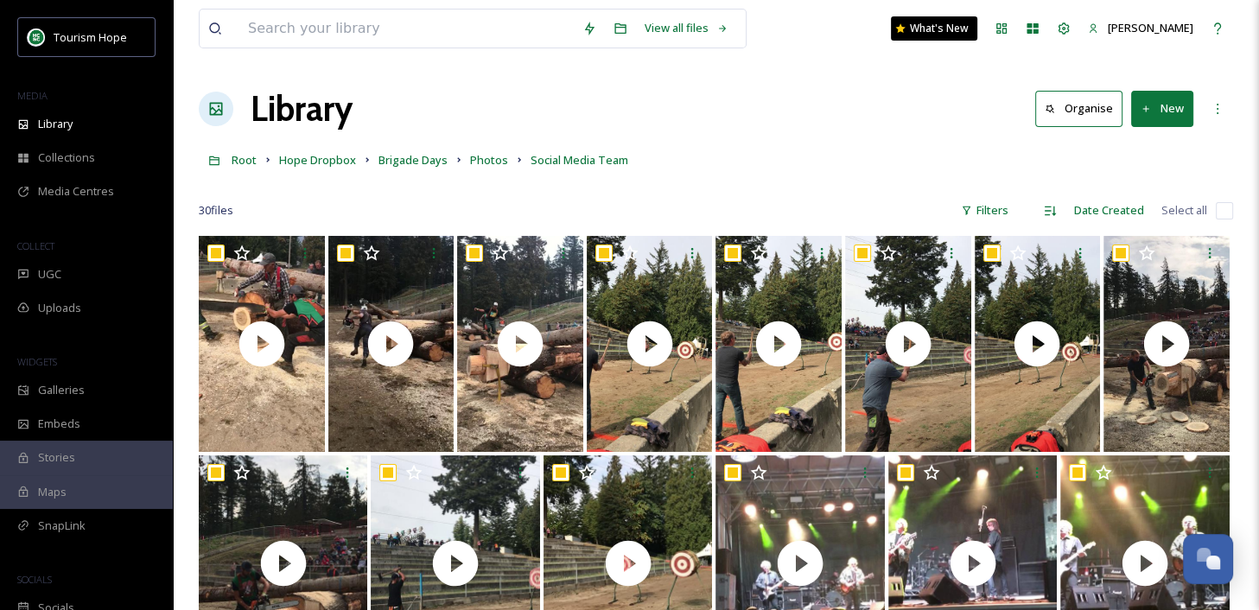
checkbox input "true"
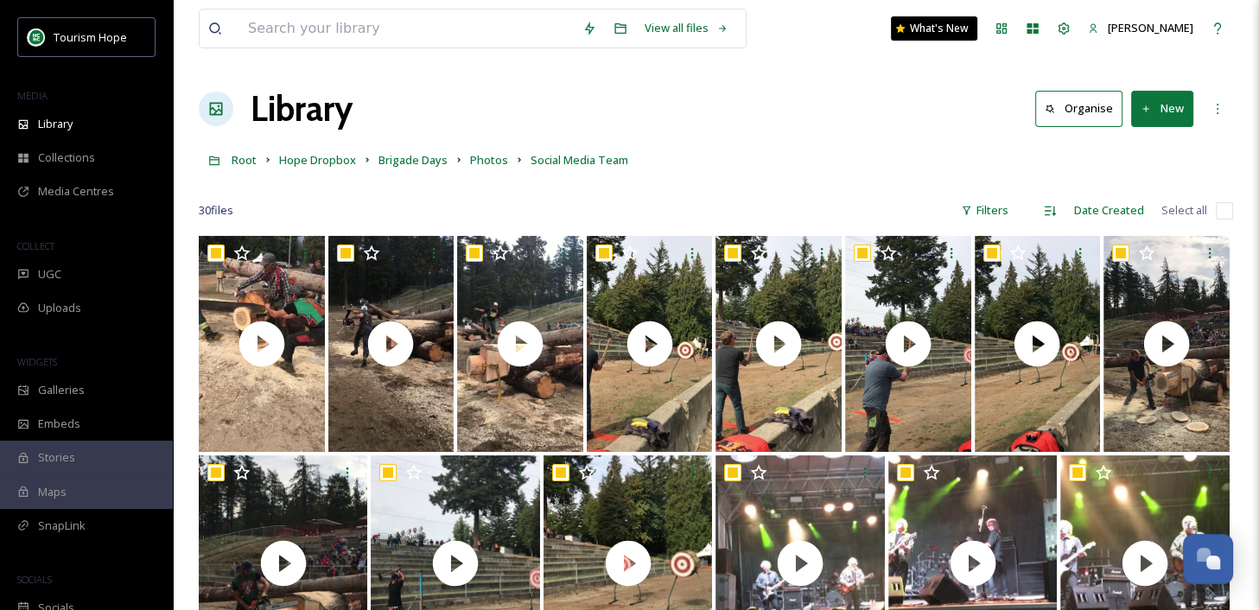
checkbox input "true"
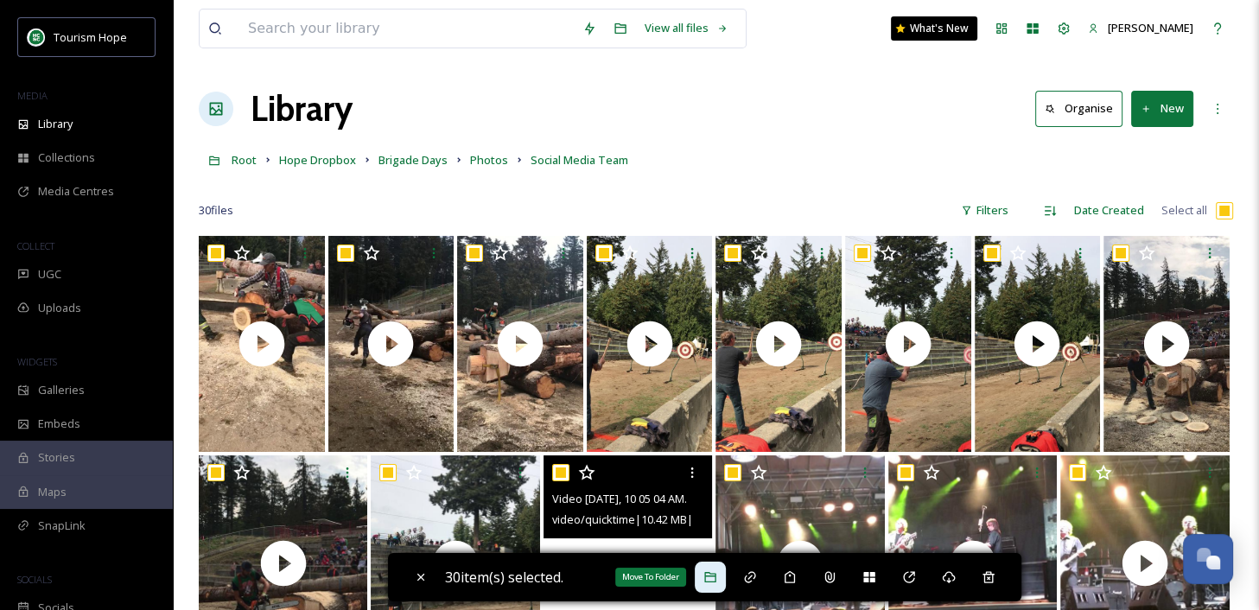
click at [712, 572] on icon at bounding box center [710, 577] width 14 height 14
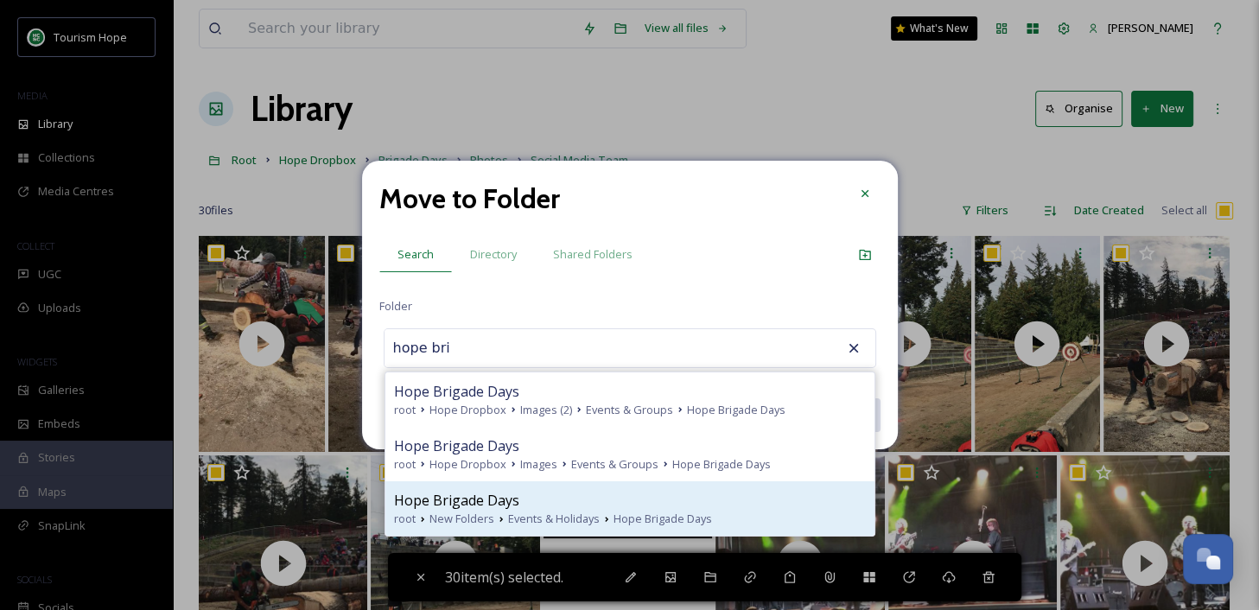
click at [572, 498] on div "Hope Brigade Days" at bounding box center [630, 500] width 472 height 21
type input "Hope Brigade Days"
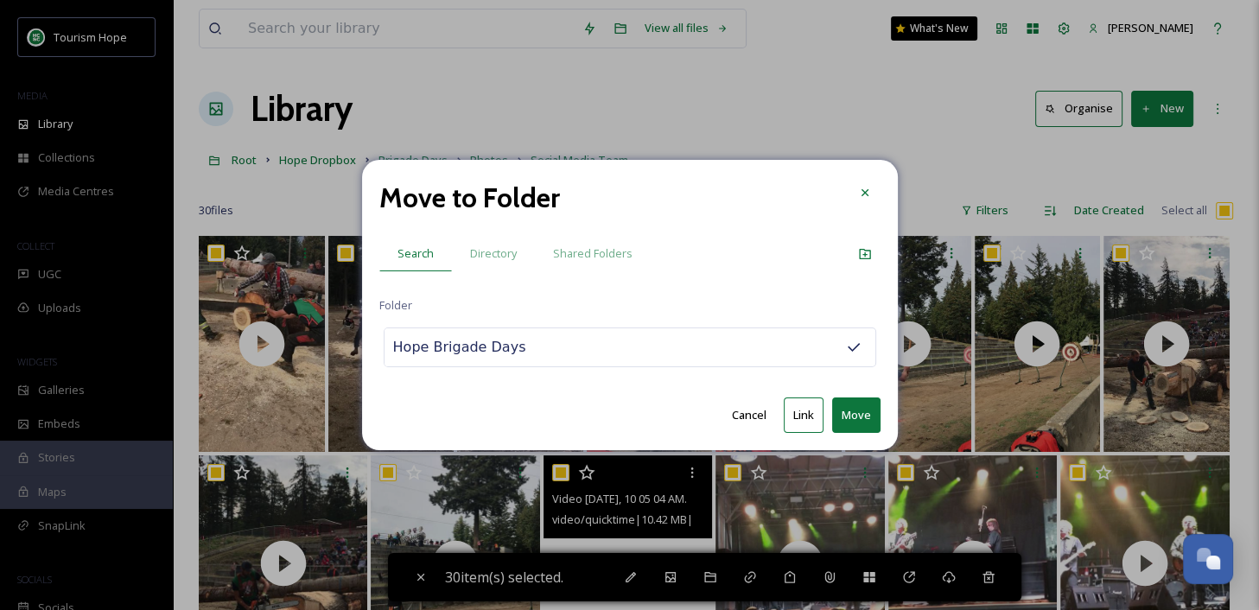
click at [858, 413] on button "Move" at bounding box center [856, 414] width 48 height 35
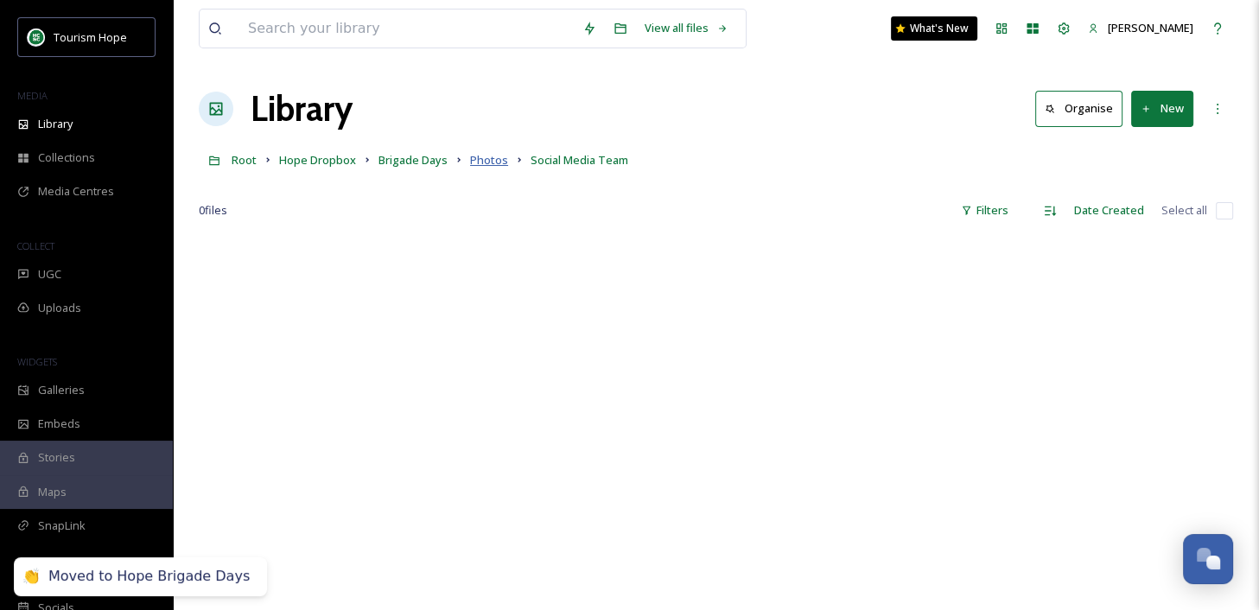
click at [478, 163] on span "Photos" at bounding box center [489, 160] width 38 height 16
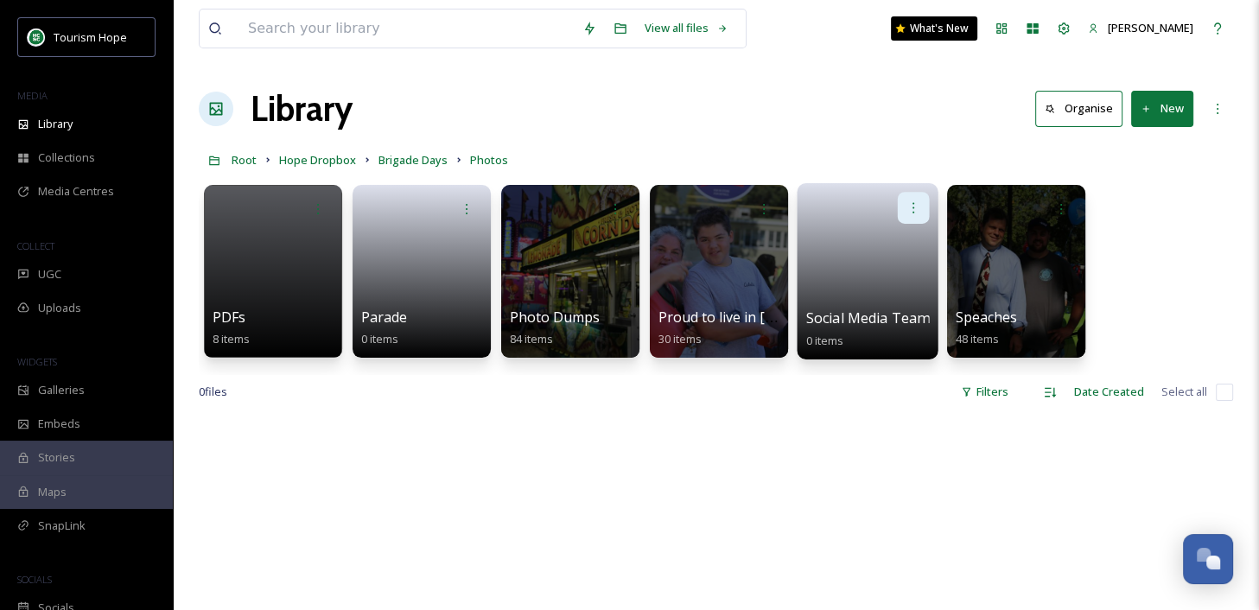
click at [910, 201] on icon at bounding box center [913, 207] width 14 height 14
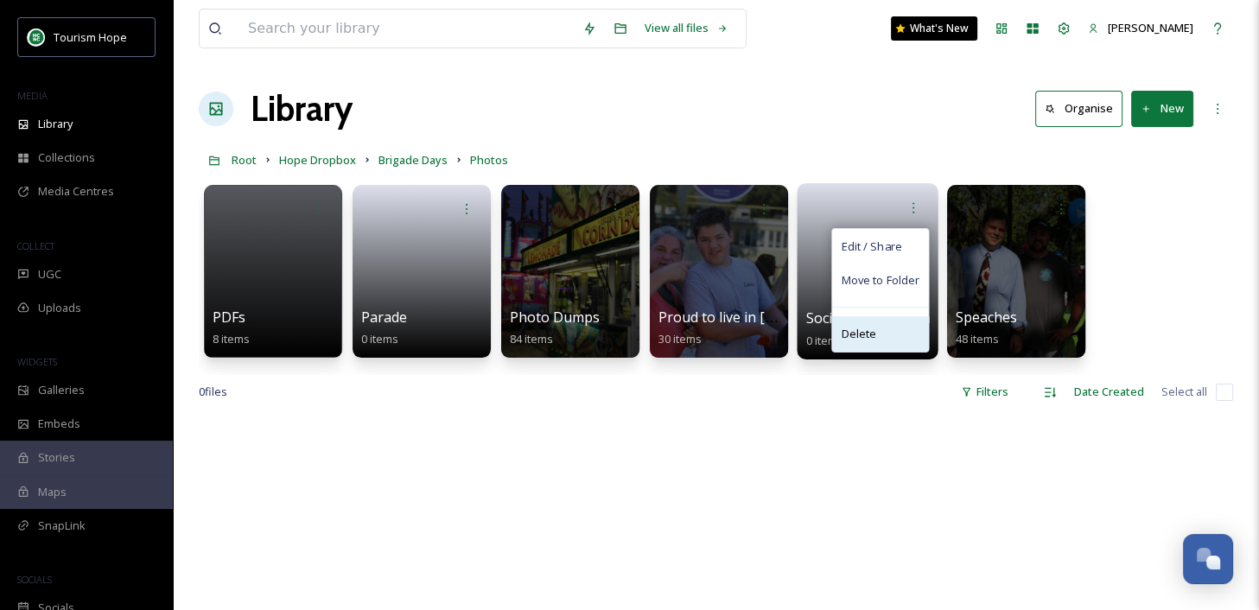
click at [885, 332] on div "Delete" at bounding box center [880, 333] width 96 height 35
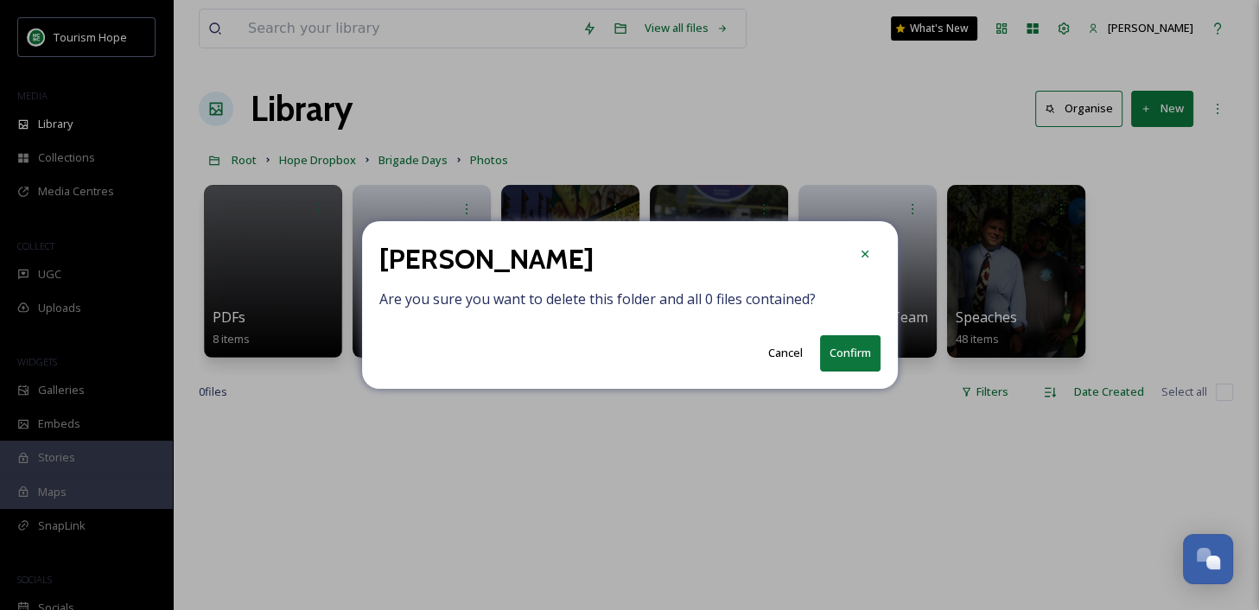
click at [830, 343] on button "Confirm" at bounding box center [850, 352] width 60 height 35
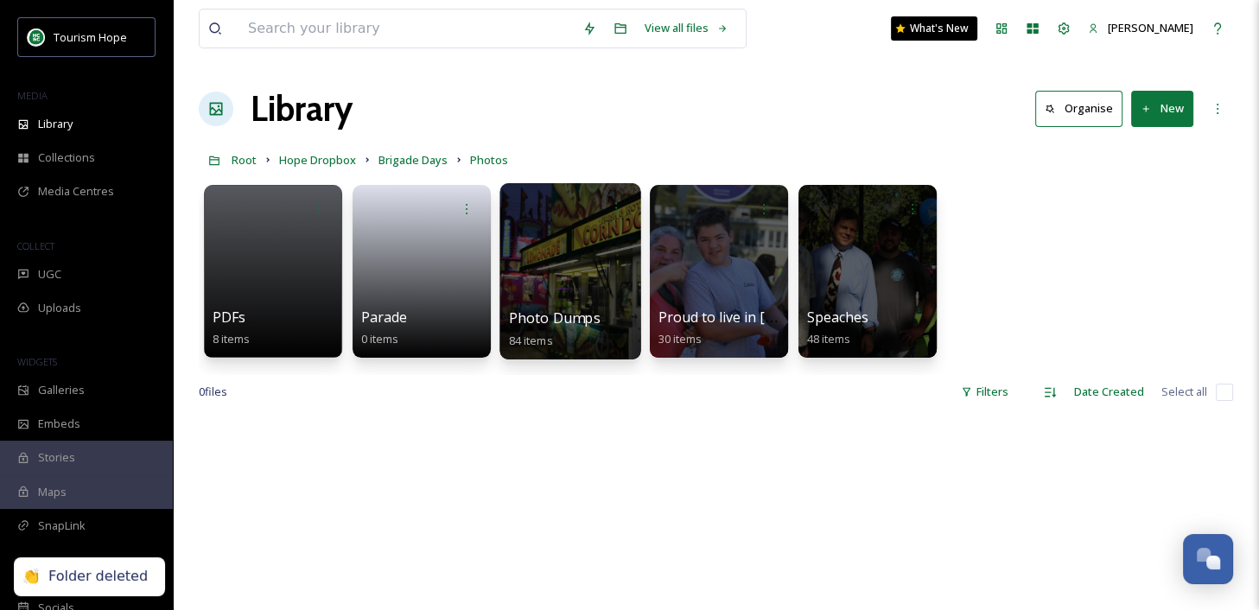
click at [561, 293] on div at bounding box center [569, 271] width 141 height 176
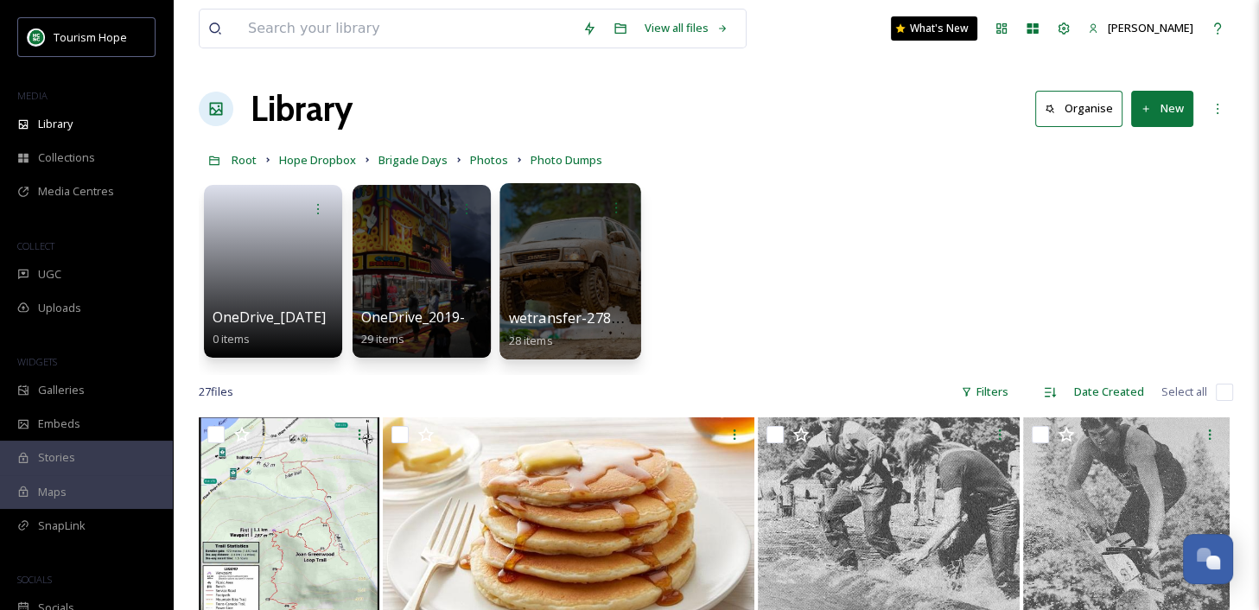
click at [589, 293] on div at bounding box center [569, 271] width 141 height 176
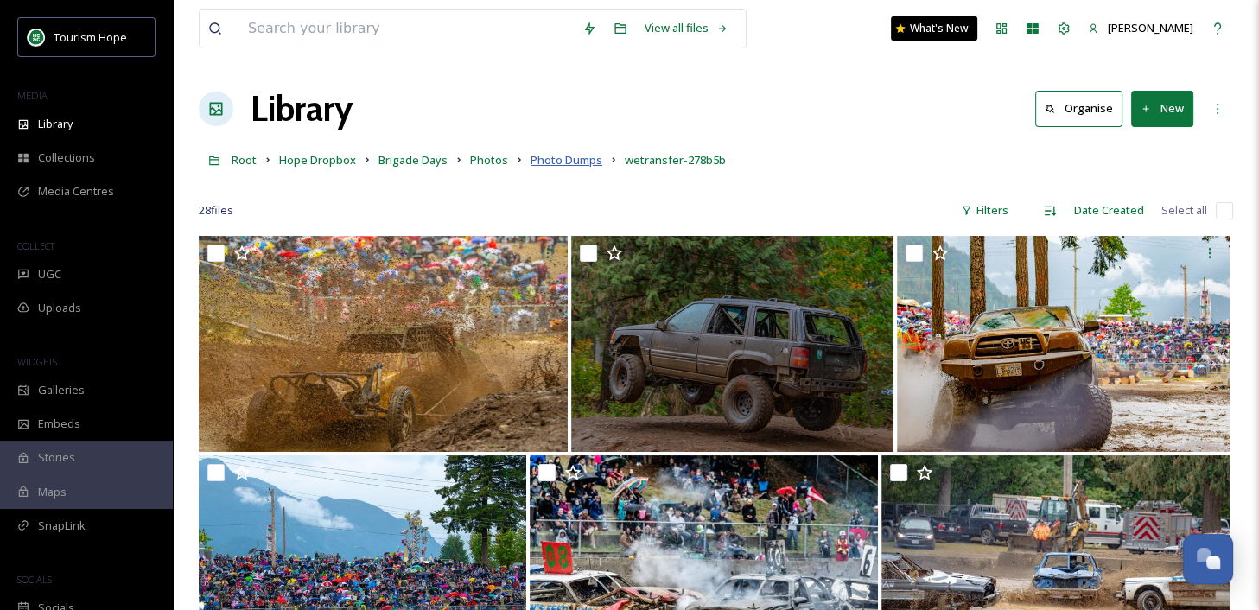
click at [574, 161] on span "Photo Dumps" at bounding box center [566, 160] width 72 height 16
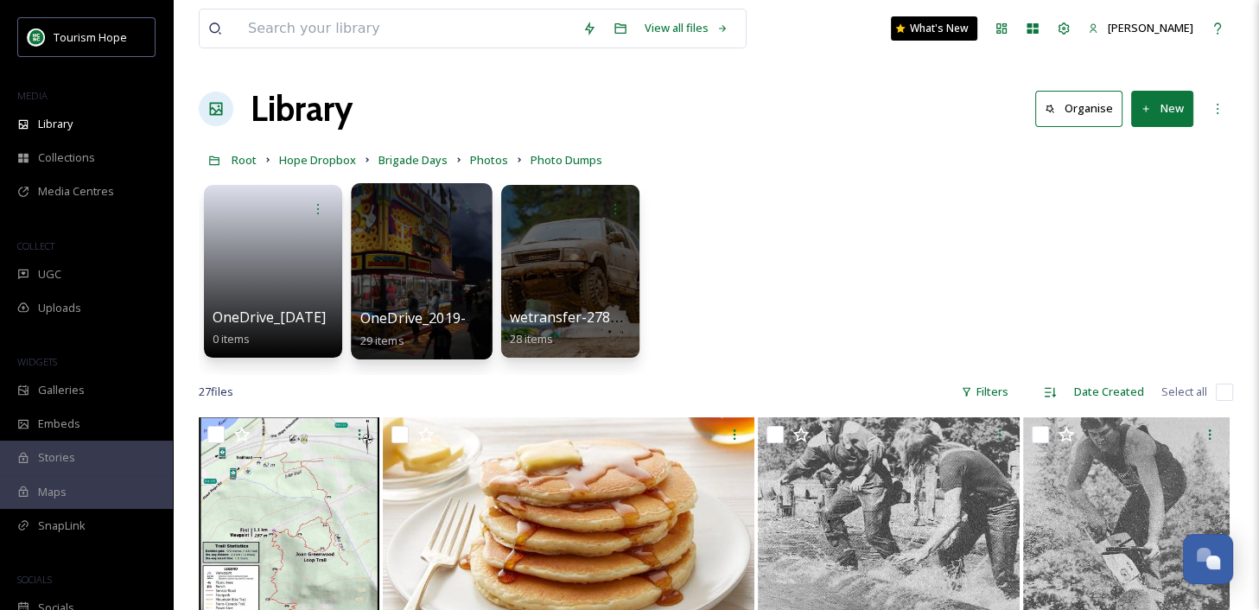
click at [411, 282] on div at bounding box center [421, 271] width 141 height 176
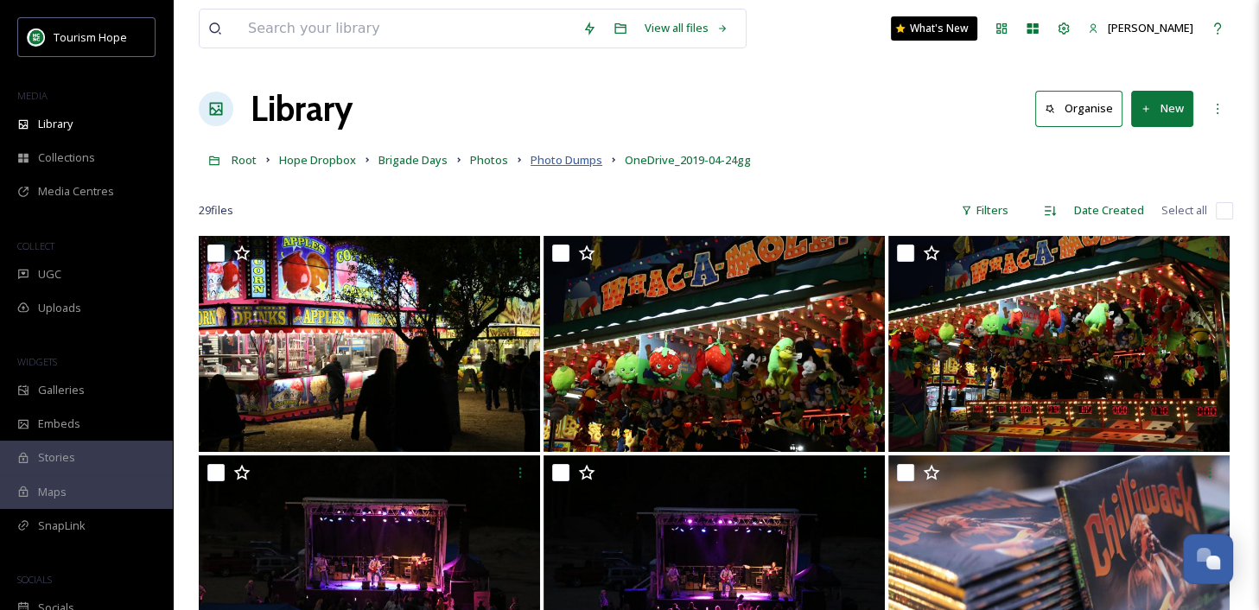
click at [547, 159] on span "Photo Dumps" at bounding box center [566, 160] width 72 height 16
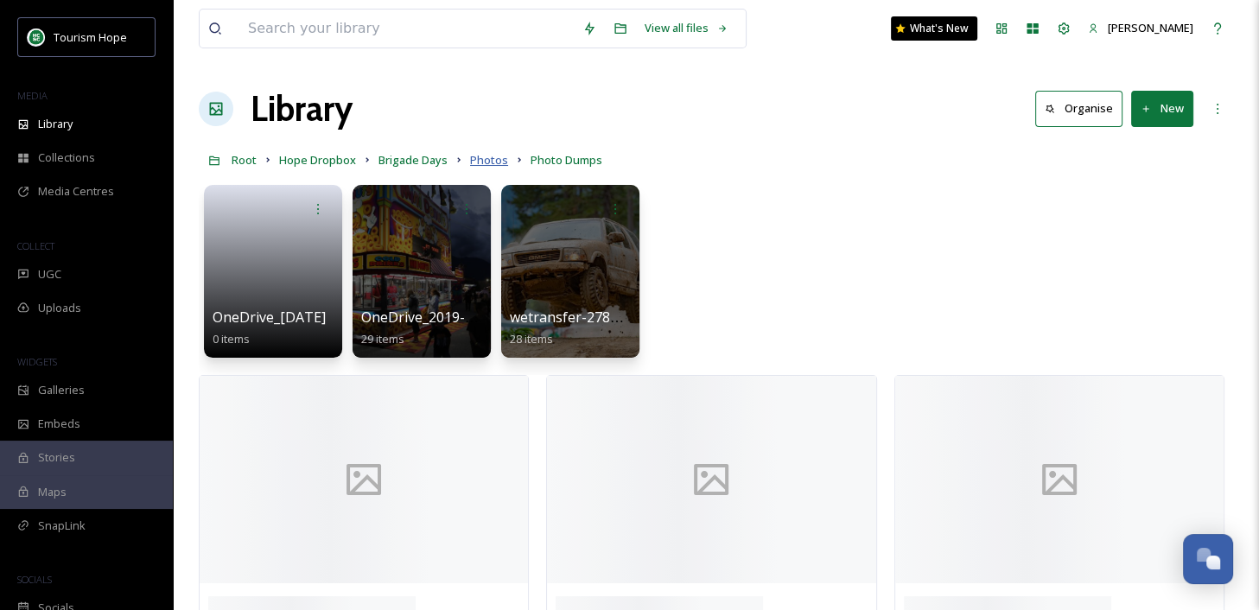
click at [477, 157] on span "Photos" at bounding box center [489, 160] width 38 height 16
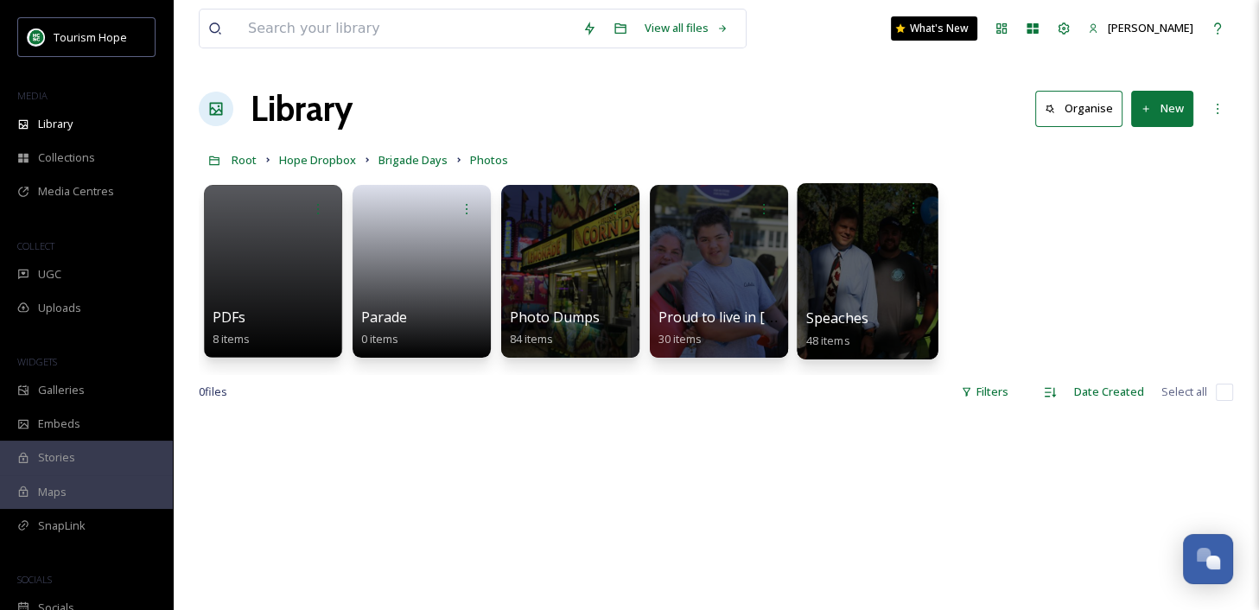
click at [900, 295] on div at bounding box center [867, 271] width 141 height 176
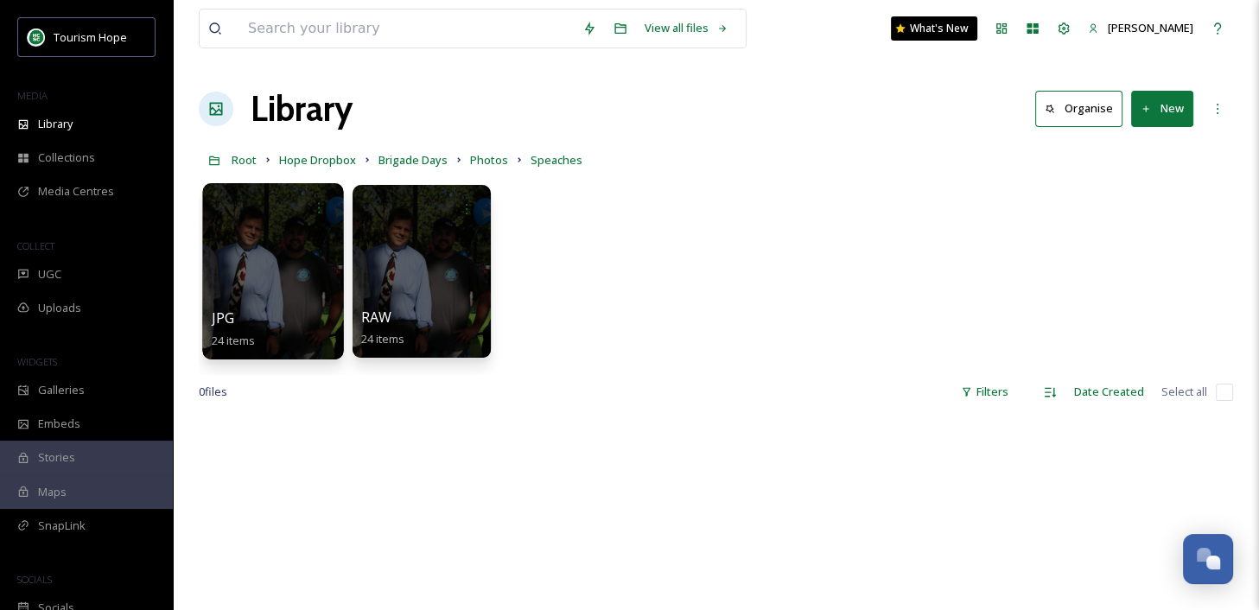
click at [311, 302] on div at bounding box center [272, 271] width 141 height 176
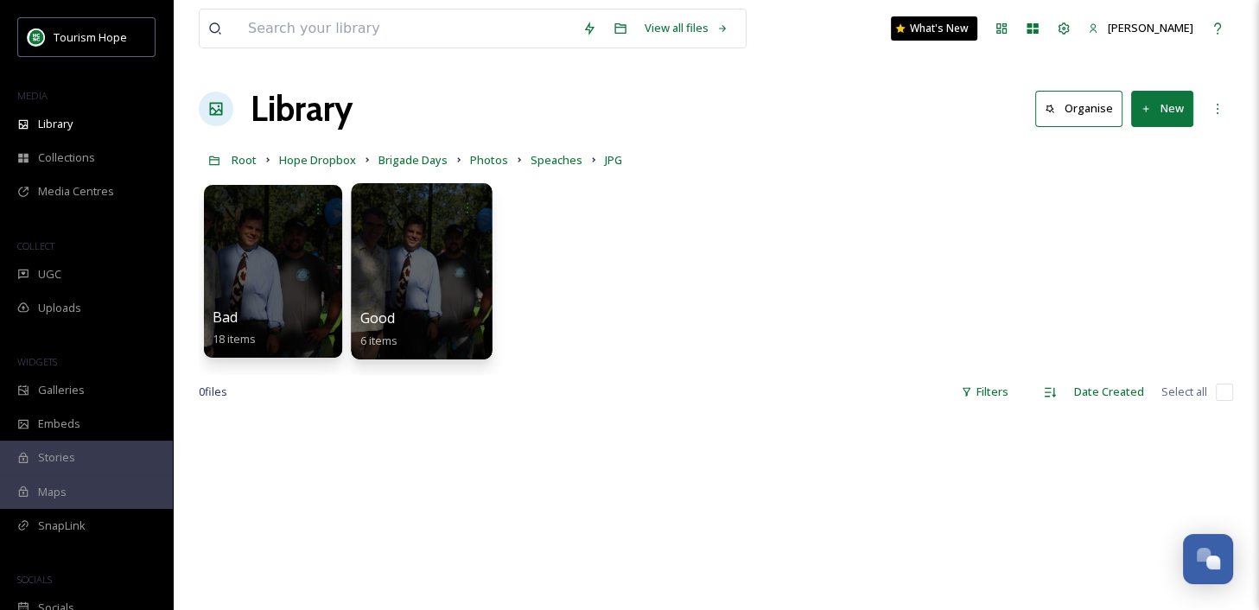
click at [413, 302] on div at bounding box center [421, 271] width 141 height 176
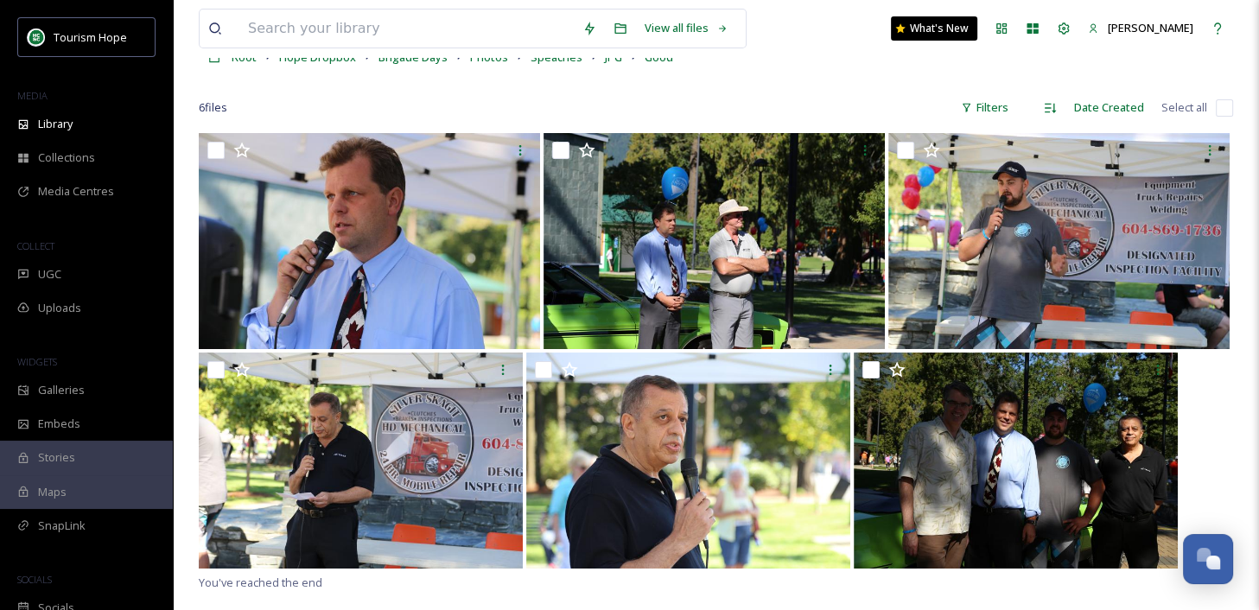
scroll to position [80, 0]
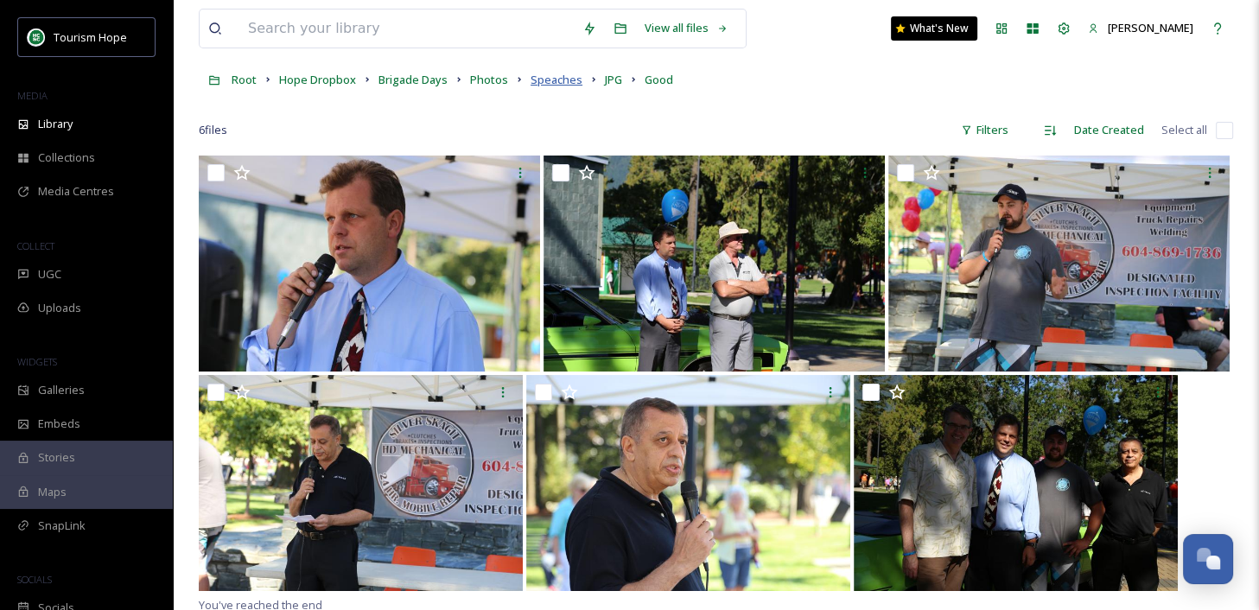
click at [543, 81] on span "Speaches" at bounding box center [556, 80] width 52 height 16
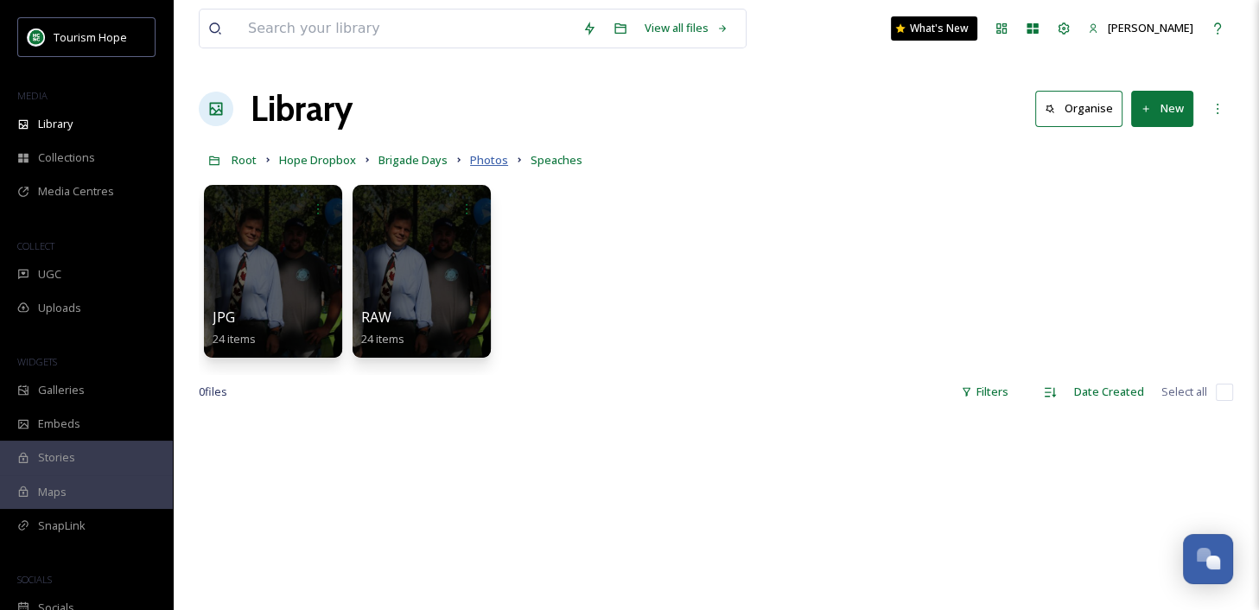
click at [489, 156] on span "Photos" at bounding box center [489, 160] width 38 height 16
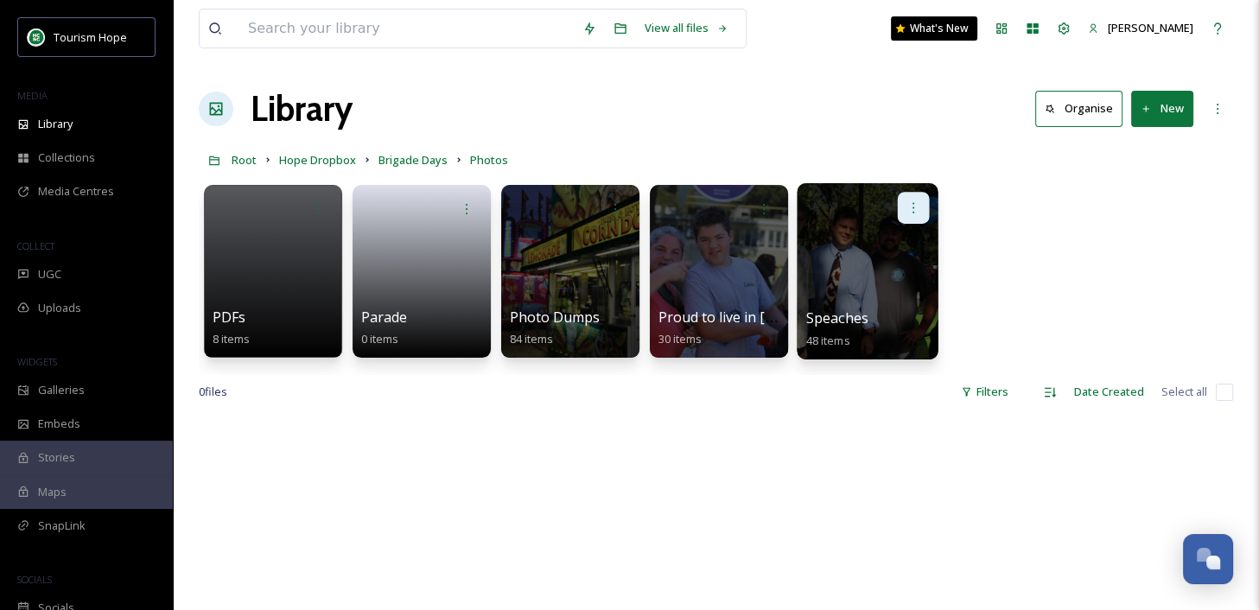
click at [914, 205] on icon at bounding box center [913, 207] width 14 height 14
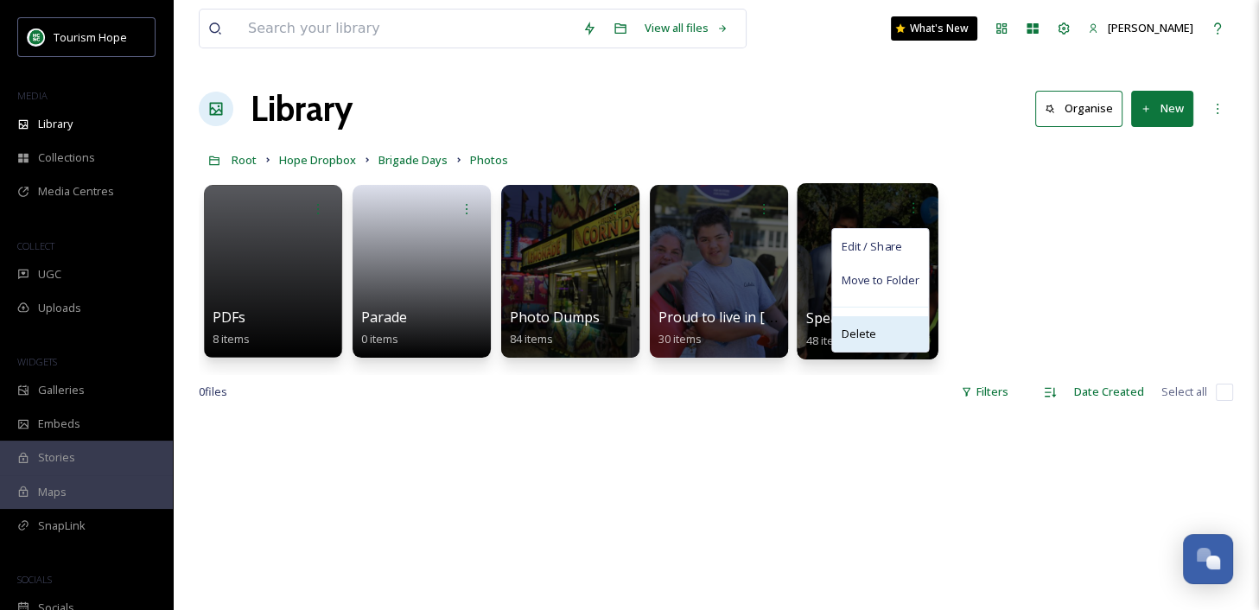
click at [867, 328] on span "Delete" at bounding box center [858, 334] width 35 height 17
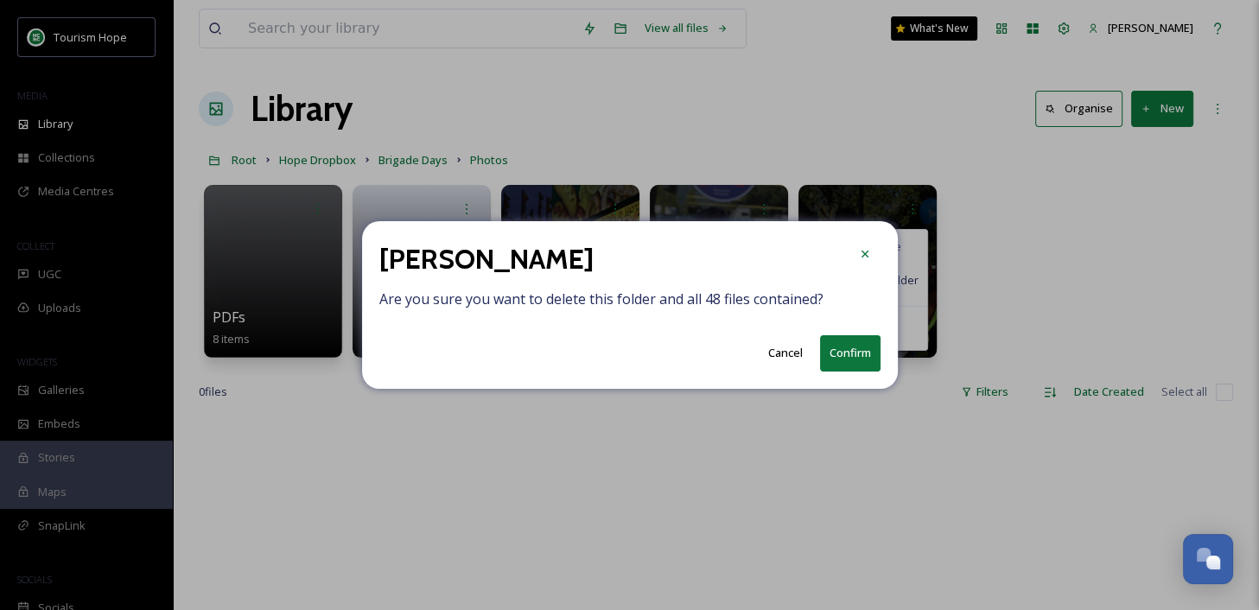
click at [848, 357] on button "Confirm" at bounding box center [850, 352] width 60 height 35
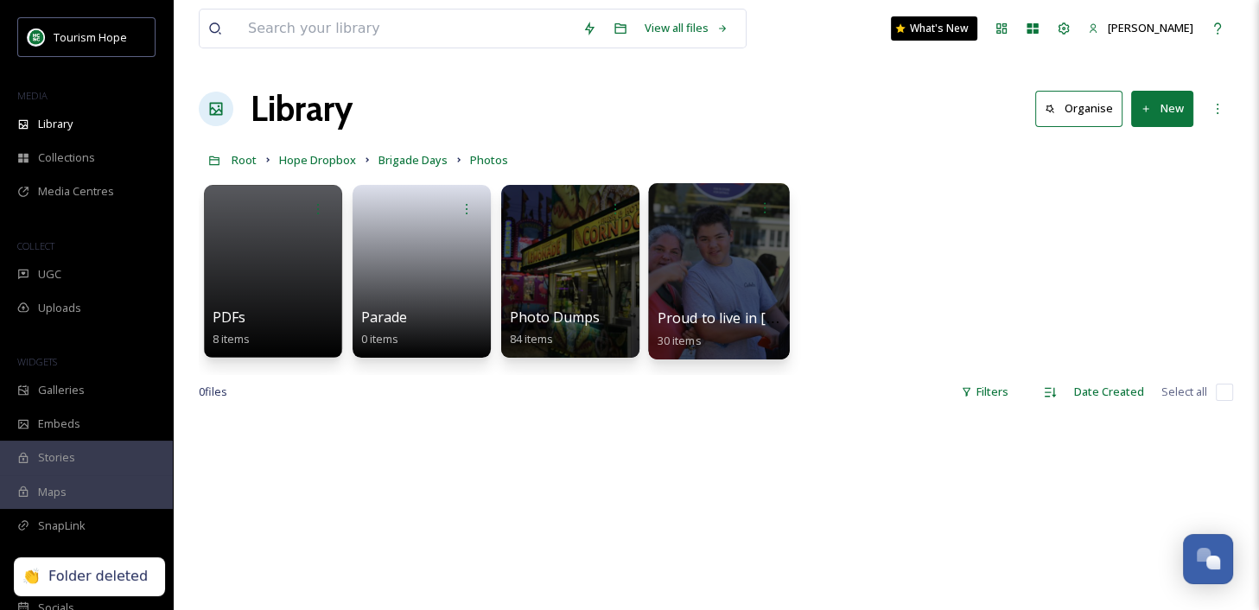
click at [676, 264] on div at bounding box center [718, 271] width 141 height 176
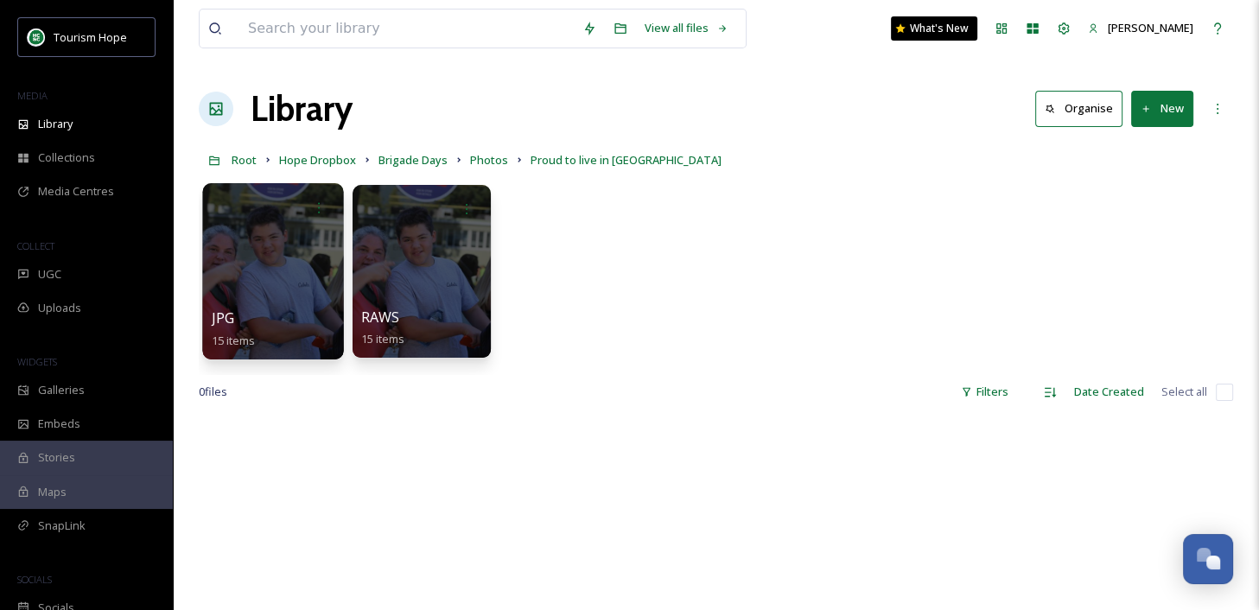
click at [267, 250] on div at bounding box center [272, 271] width 141 height 176
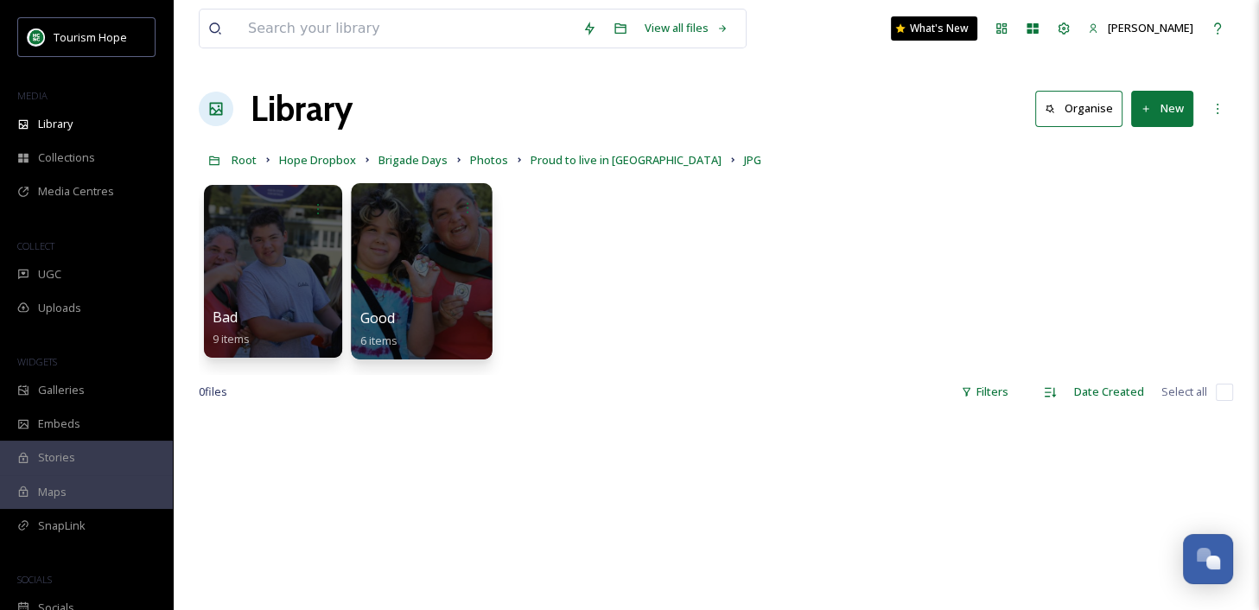
click at [473, 290] on div at bounding box center [421, 271] width 141 height 176
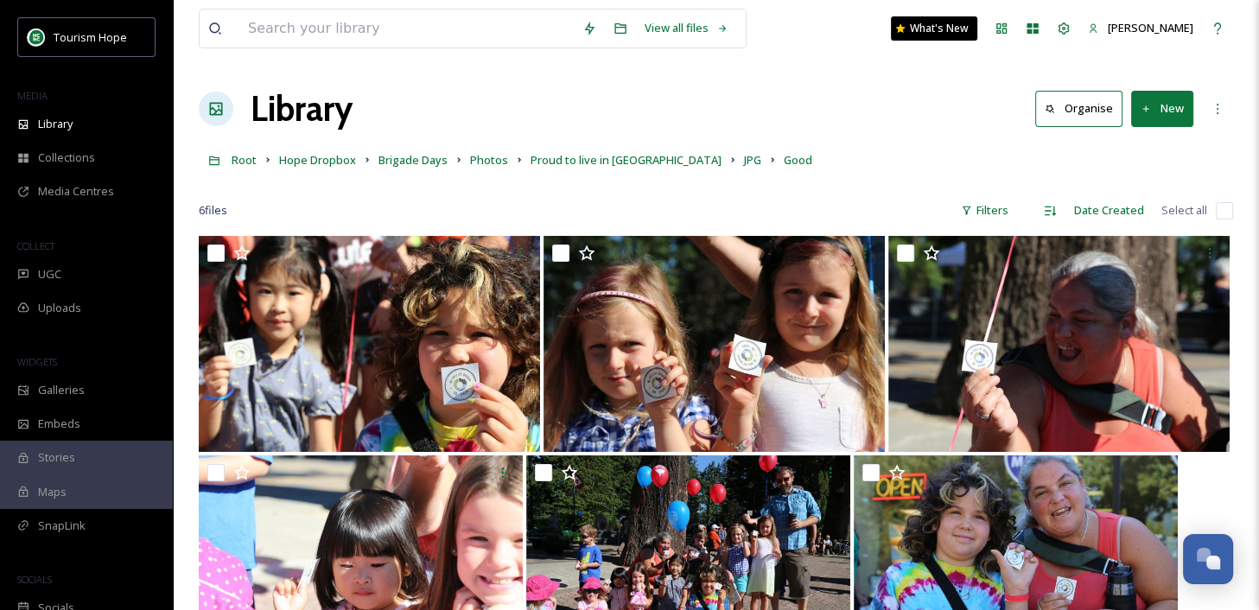
click at [1221, 213] on input "checkbox" at bounding box center [1224, 210] width 17 height 17
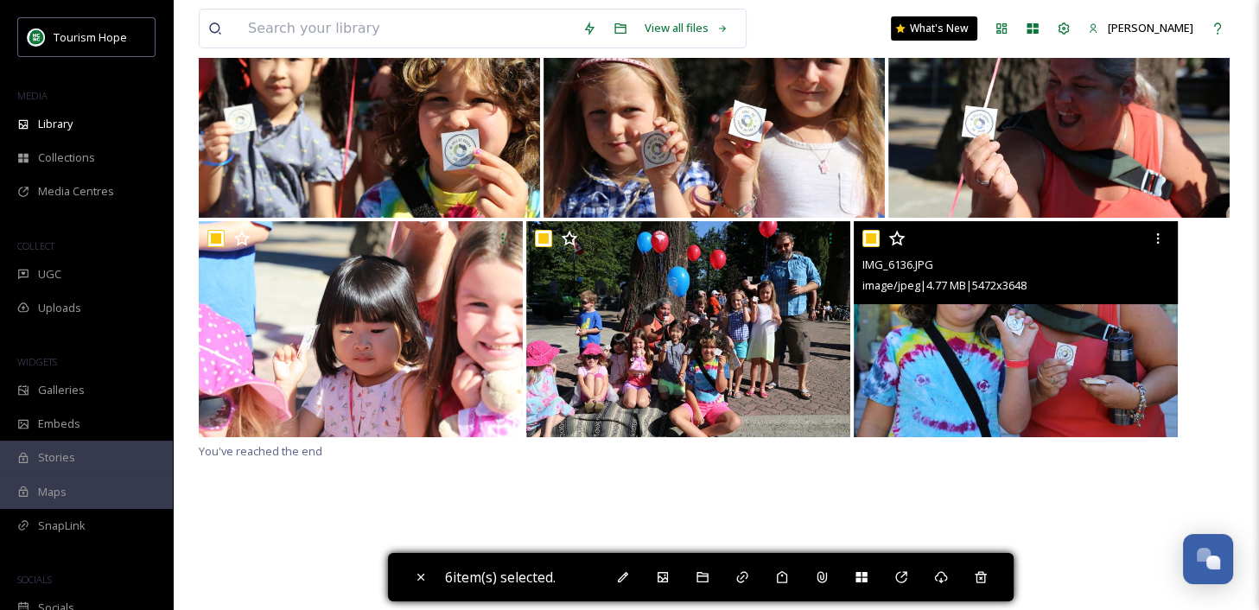
scroll to position [235, 0]
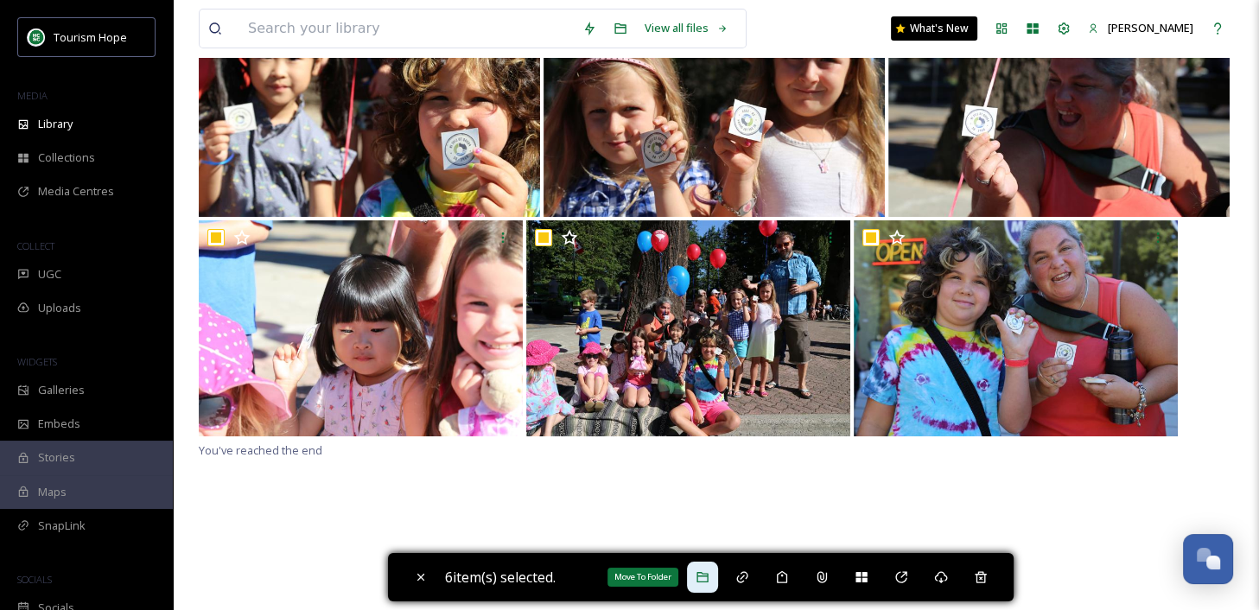
click at [705, 581] on icon at bounding box center [701, 577] width 11 height 10
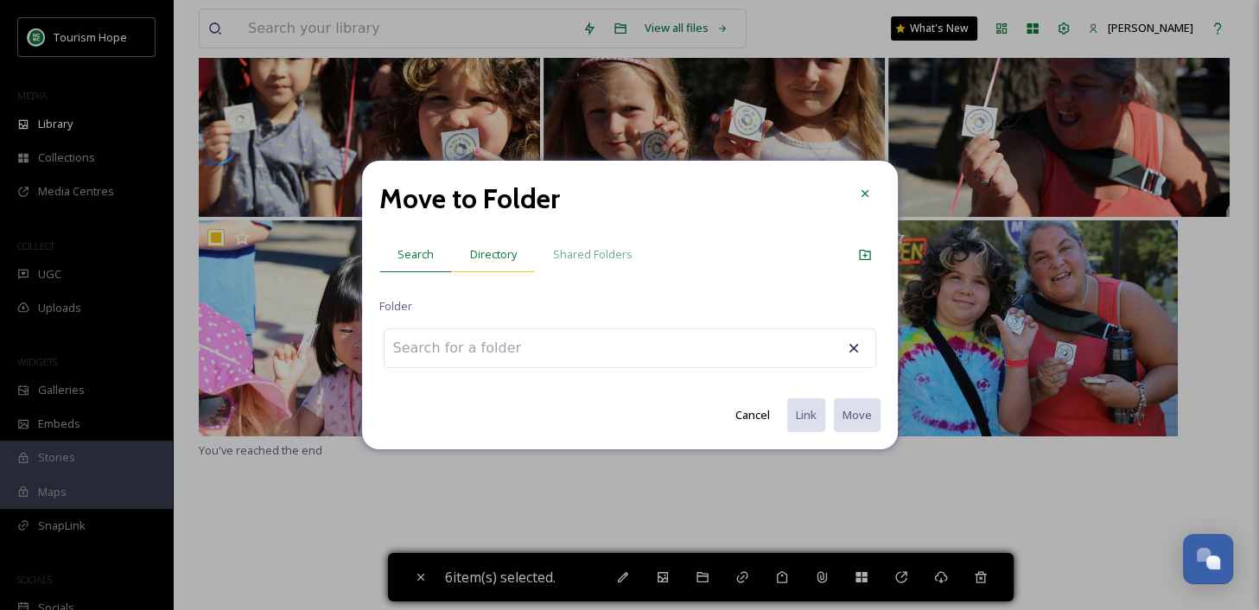
click at [495, 260] on span "Directory" at bounding box center [493, 254] width 47 height 16
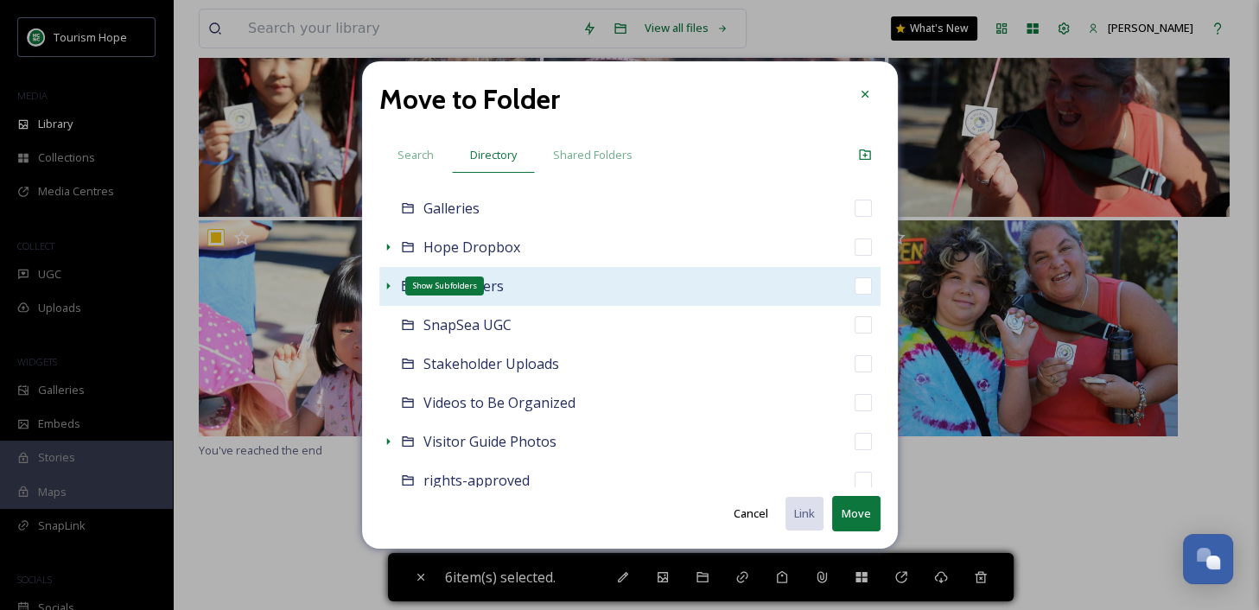
click at [386, 286] on icon at bounding box center [387, 286] width 3 height 7
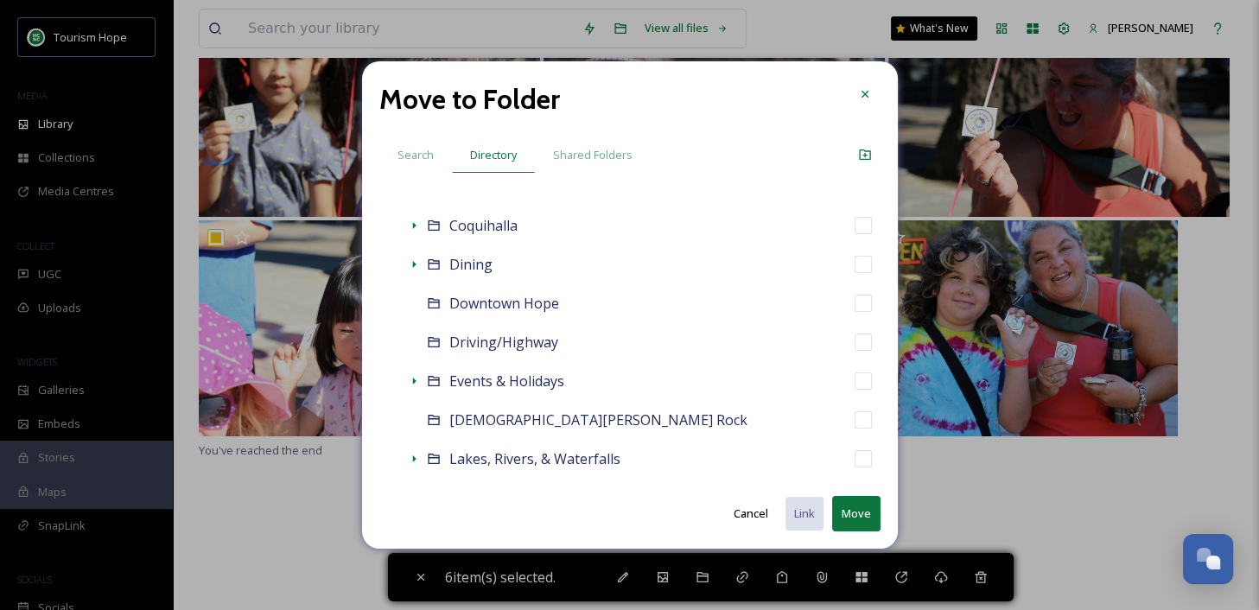
scroll to position [508, 0]
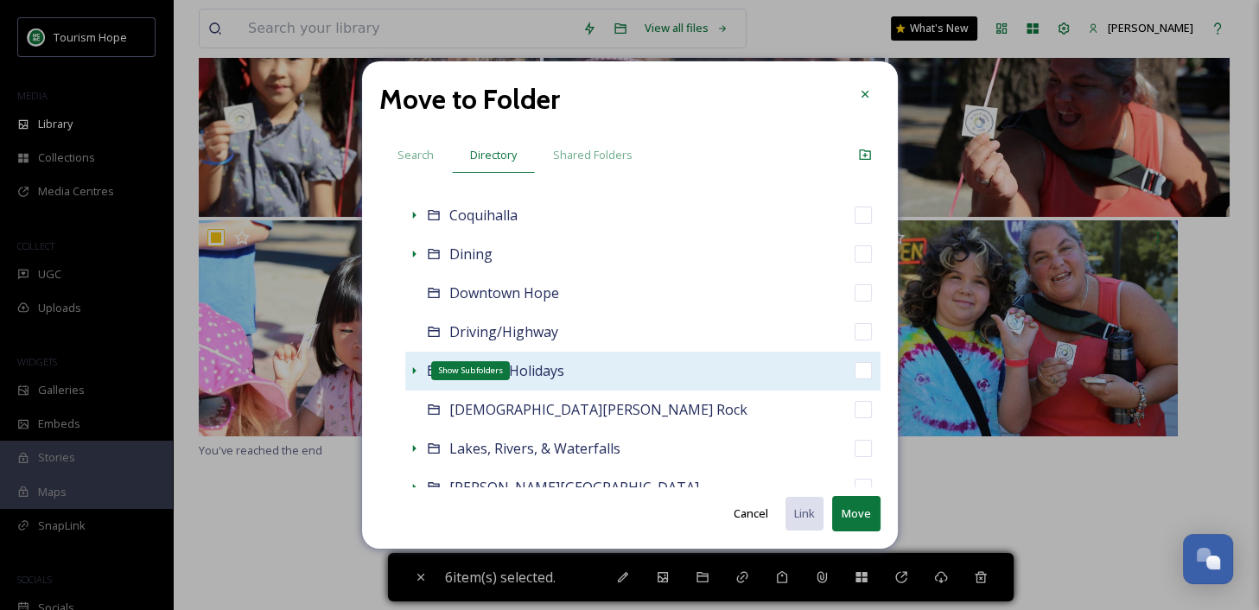
click at [414, 375] on icon at bounding box center [414, 371] width 14 height 14
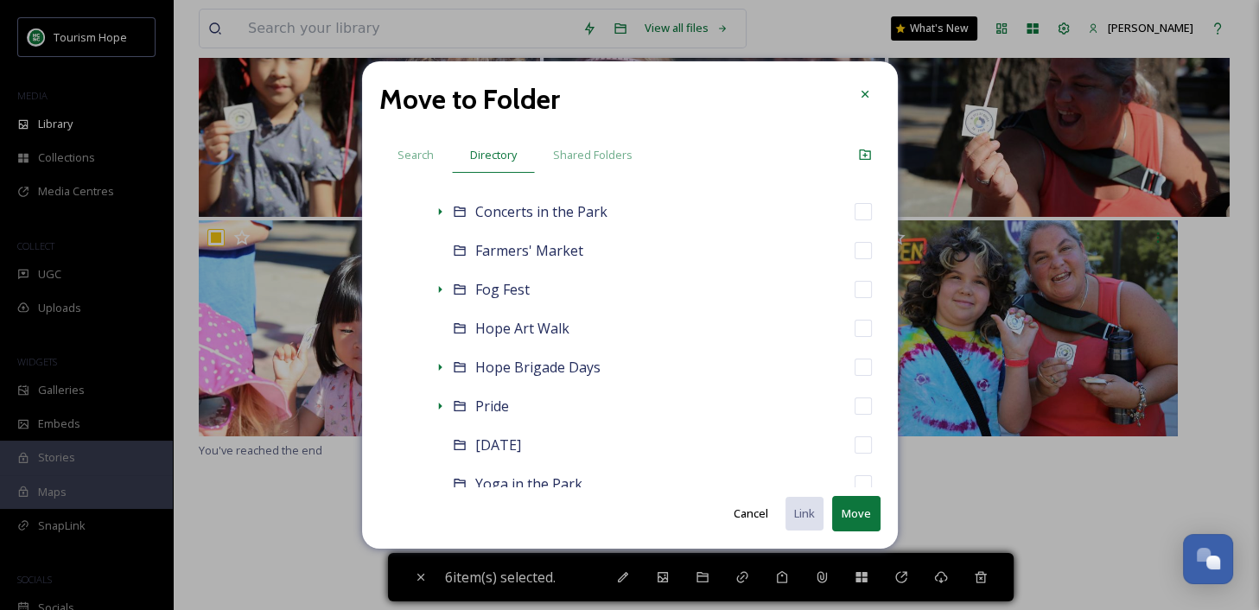
scroll to position [911, 0]
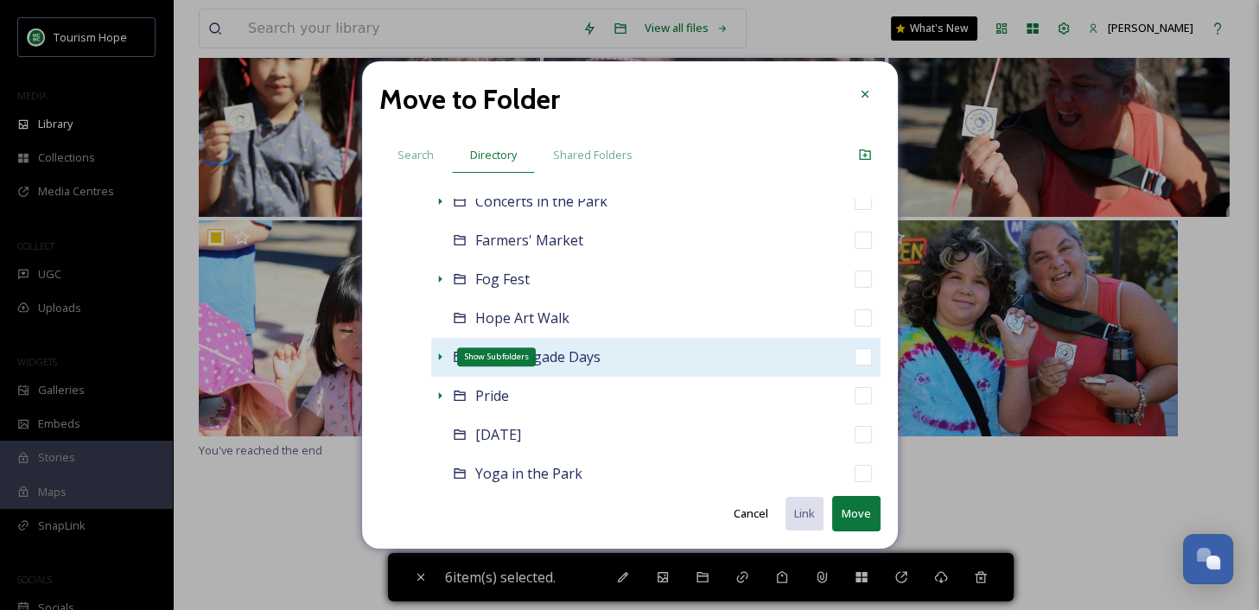
click at [441, 358] on icon at bounding box center [440, 357] width 14 height 14
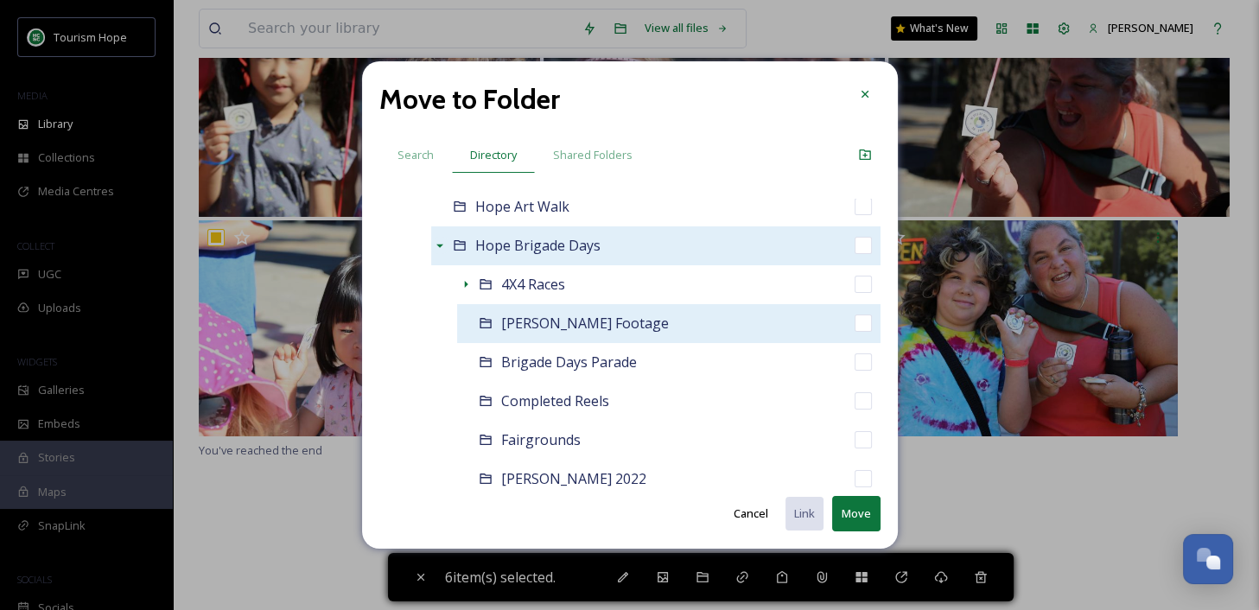
scroll to position [1026, 0]
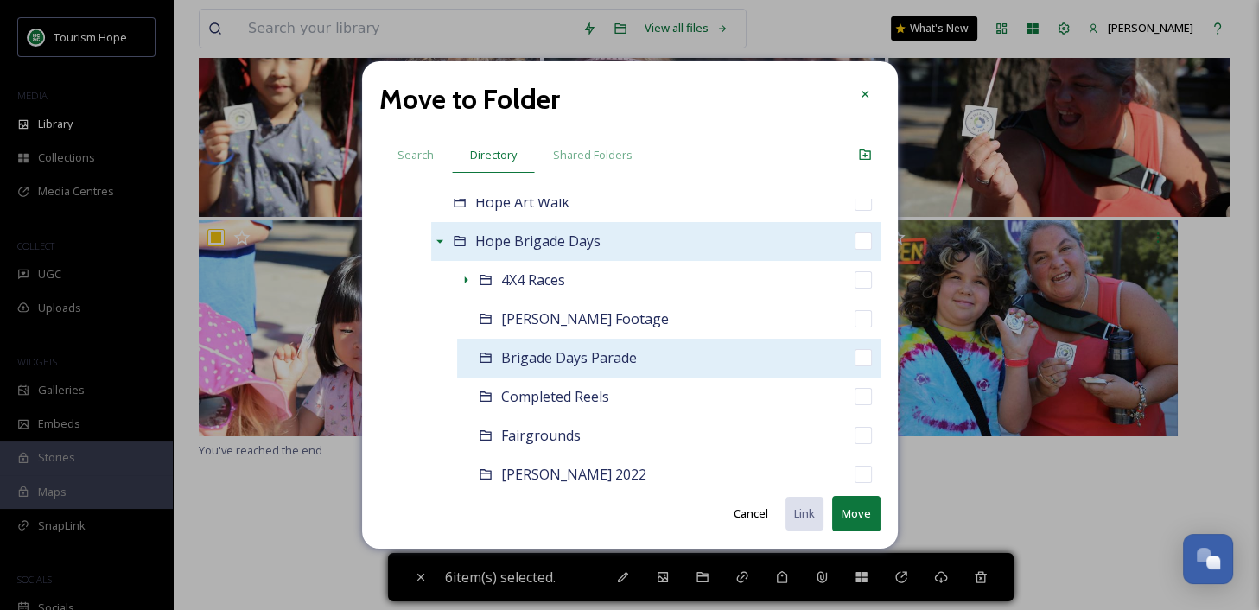
click at [679, 360] on div "Brigade Days Parade" at bounding box center [668, 358] width 423 height 39
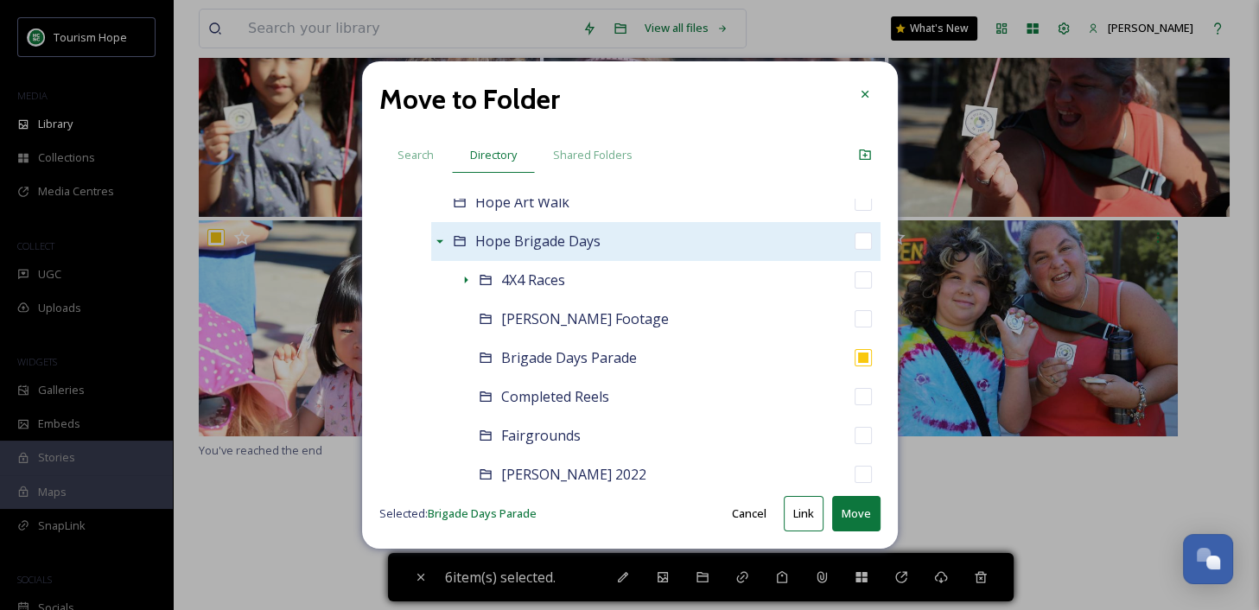
click at [863, 513] on button "Move" at bounding box center [856, 513] width 48 height 35
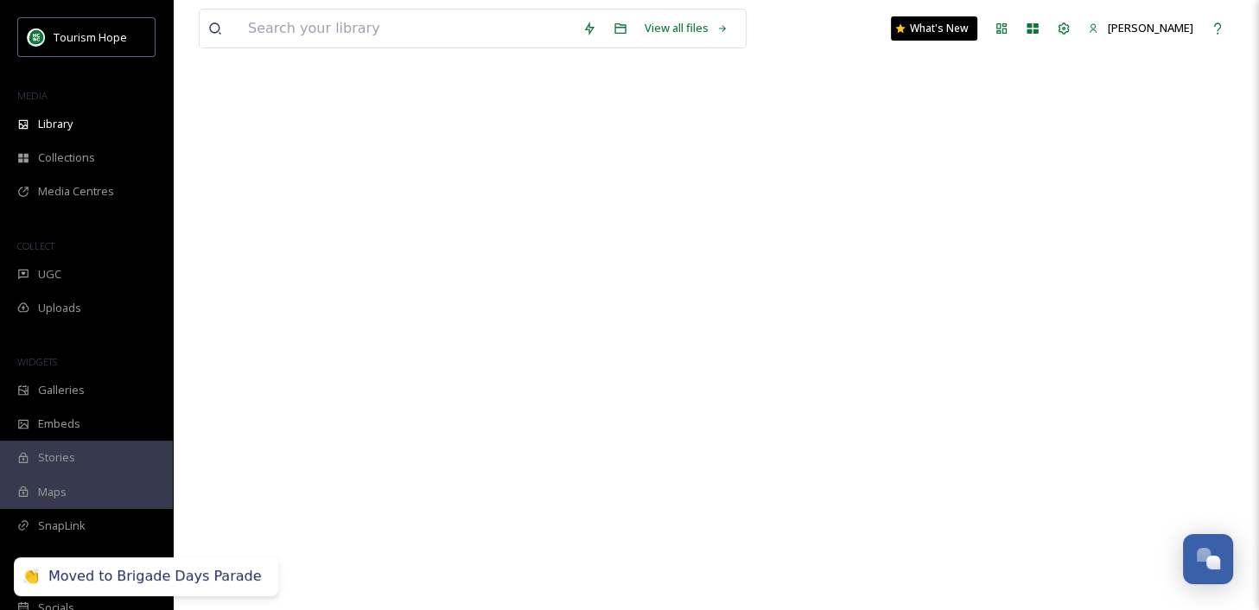
scroll to position [0, 0]
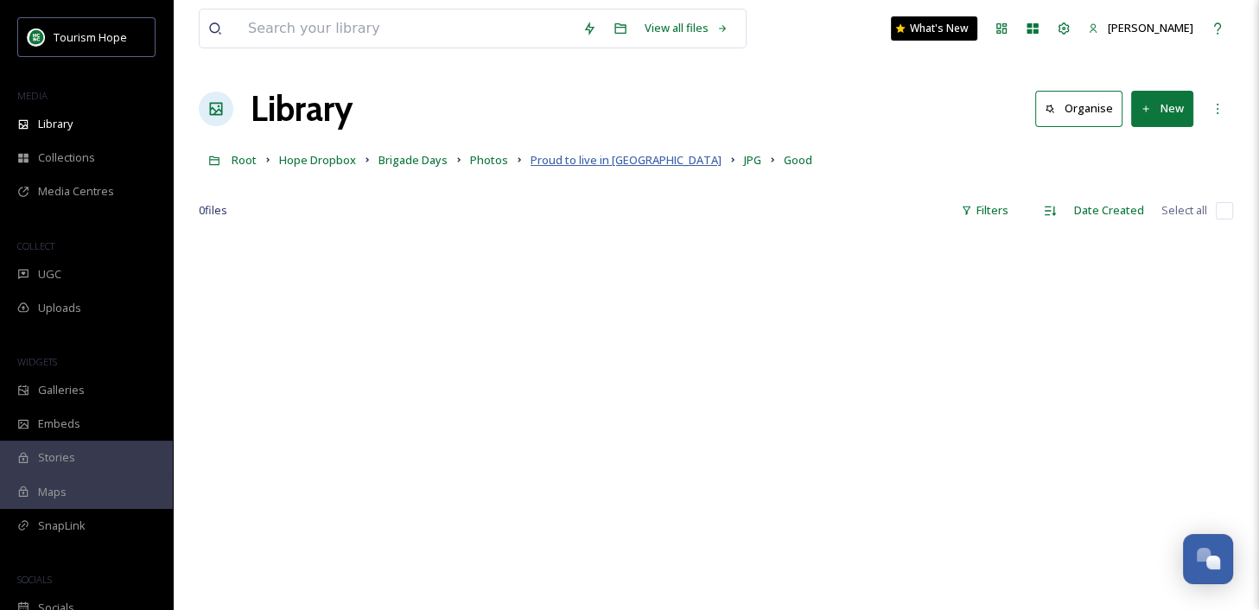
click at [591, 156] on span "Proud to live in [GEOGRAPHIC_DATA]" at bounding box center [625, 160] width 191 height 16
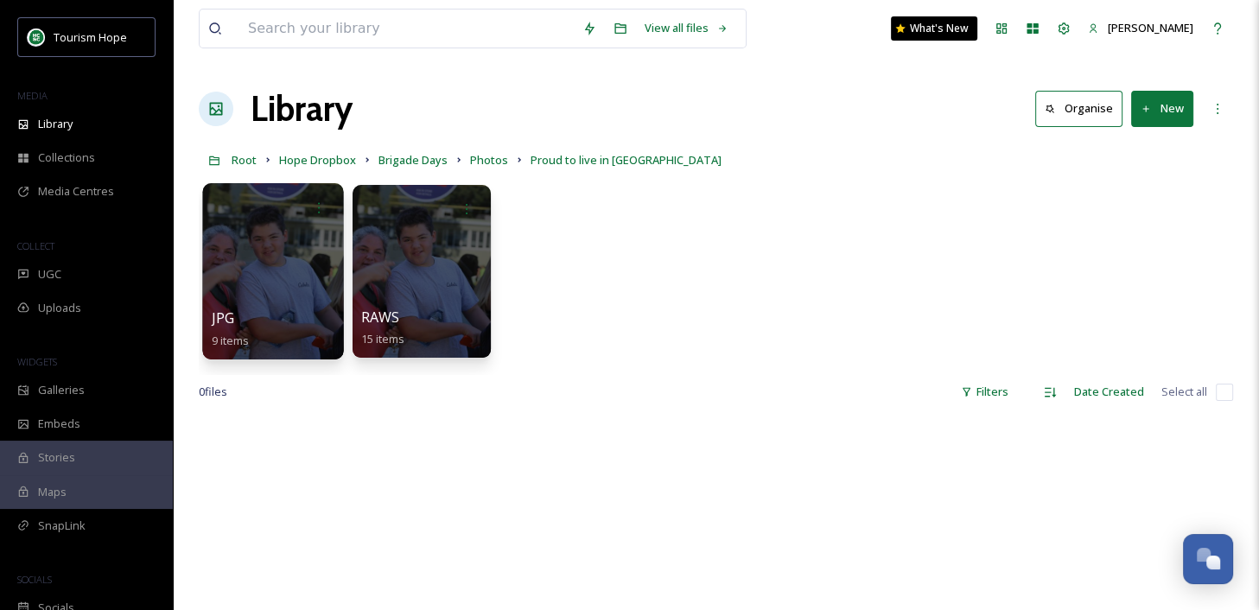
click at [252, 241] on div at bounding box center [272, 271] width 141 height 176
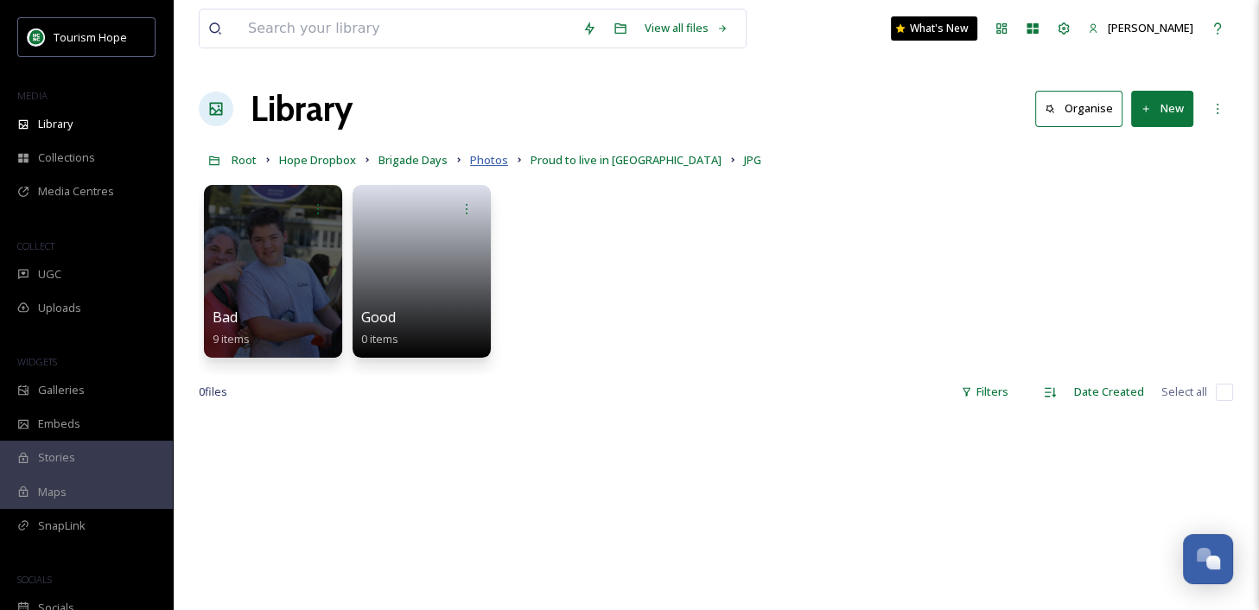
click at [486, 161] on span "Photos" at bounding box center [489, 160] width 38 height 16
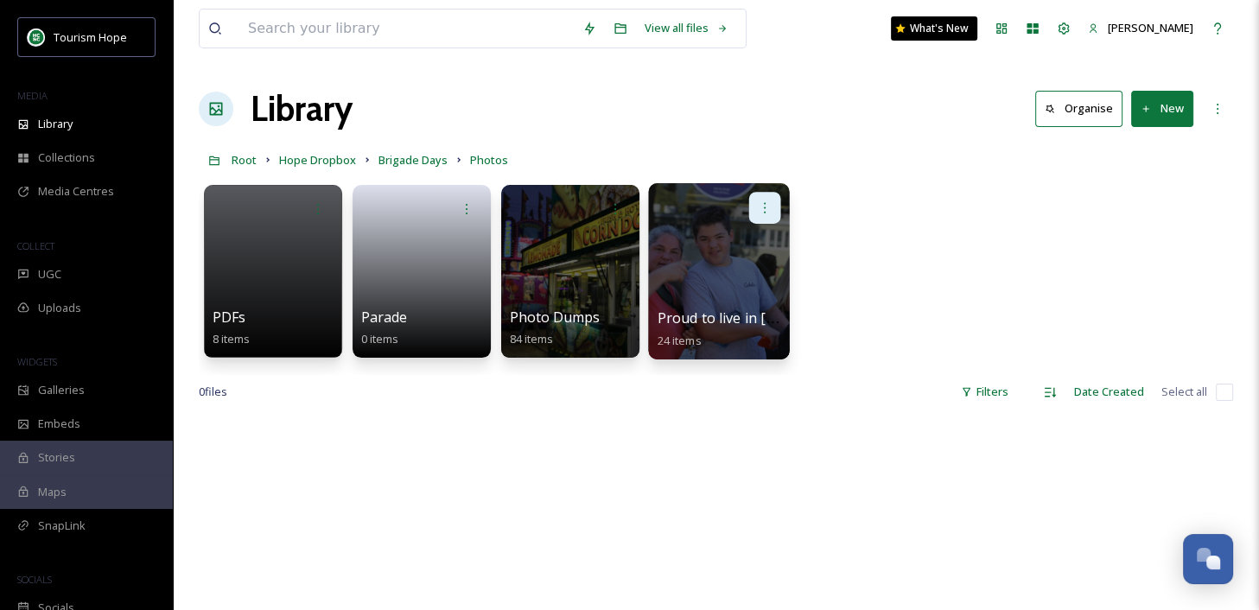
click at [763, 210] on icon at bounding box center [765, 207] width 14 height 14
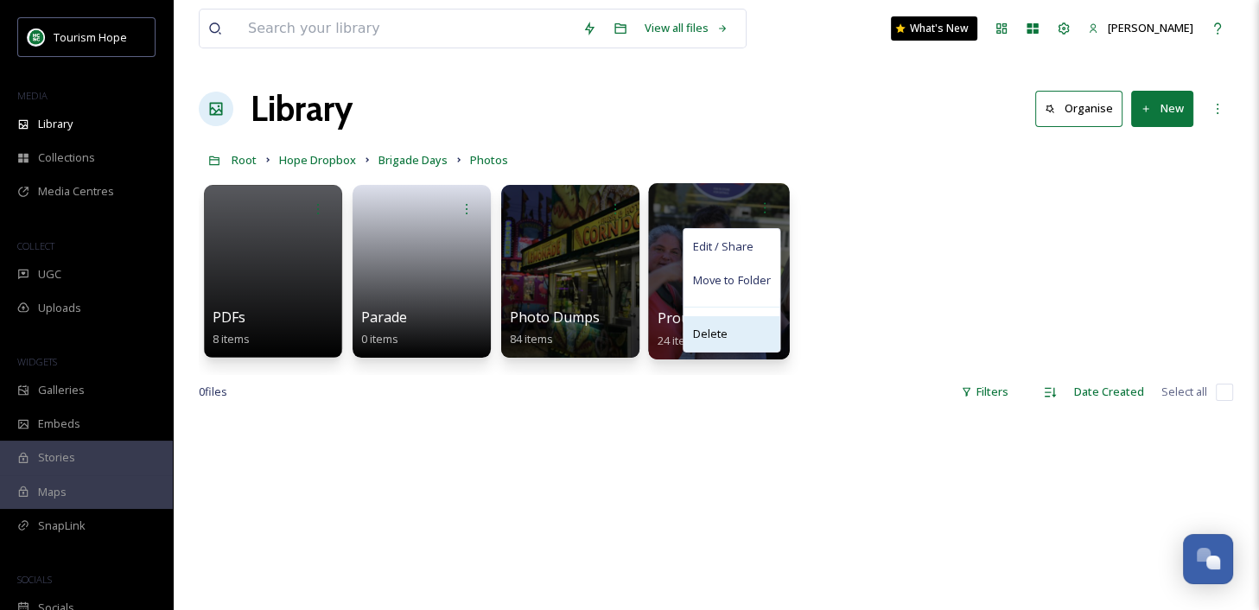
click at [731, 337] on div "Delete" at bounding box center [731, 333] width 96 height 35
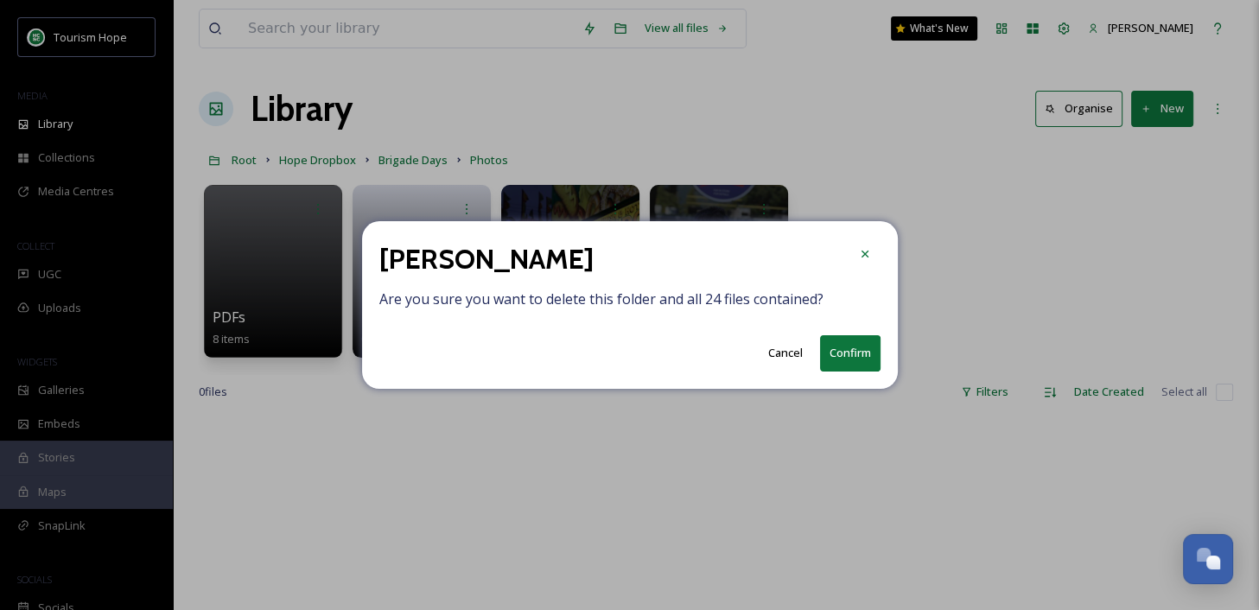
click at [835, 351] on button "Confirm" at bounding box center [850, 352] width 60 height 35
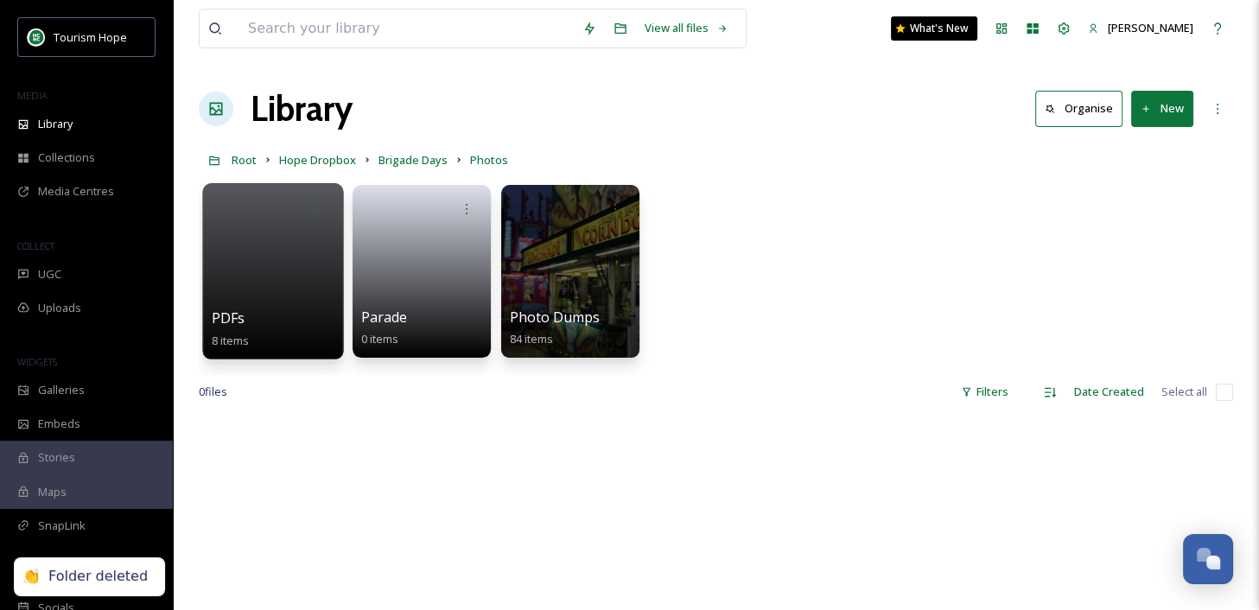
click at [273, 251] on div at bounding box center [272, 271] width 141 height 176
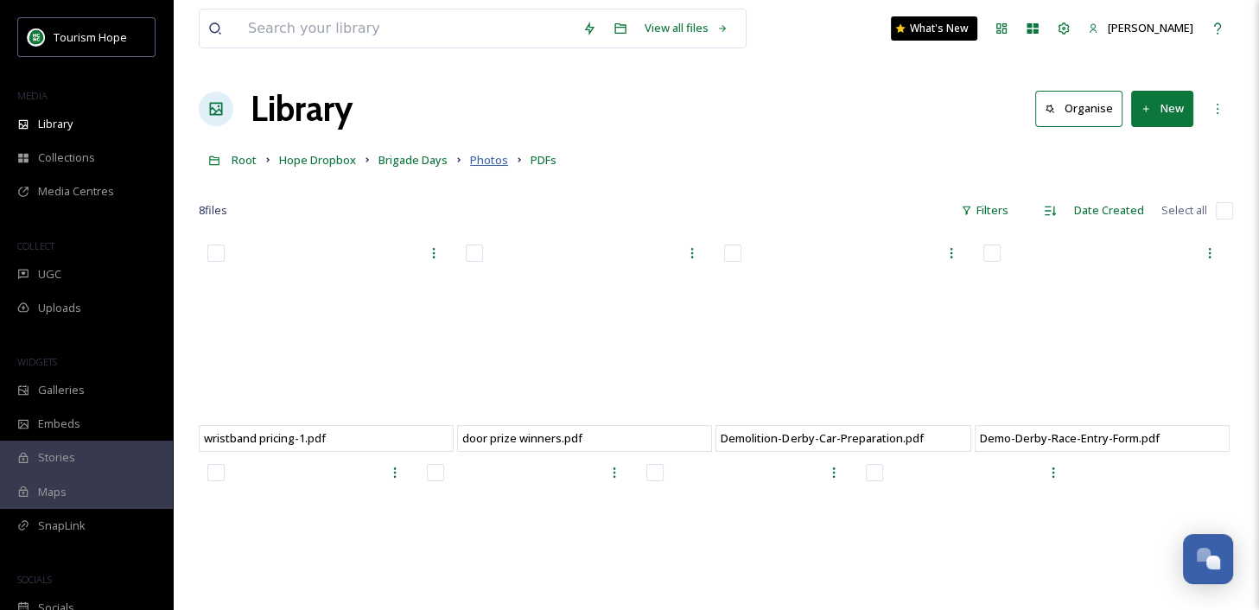
click at [486, 155] on span "Photos" at bounding box center [489, 160] width 38 height 16
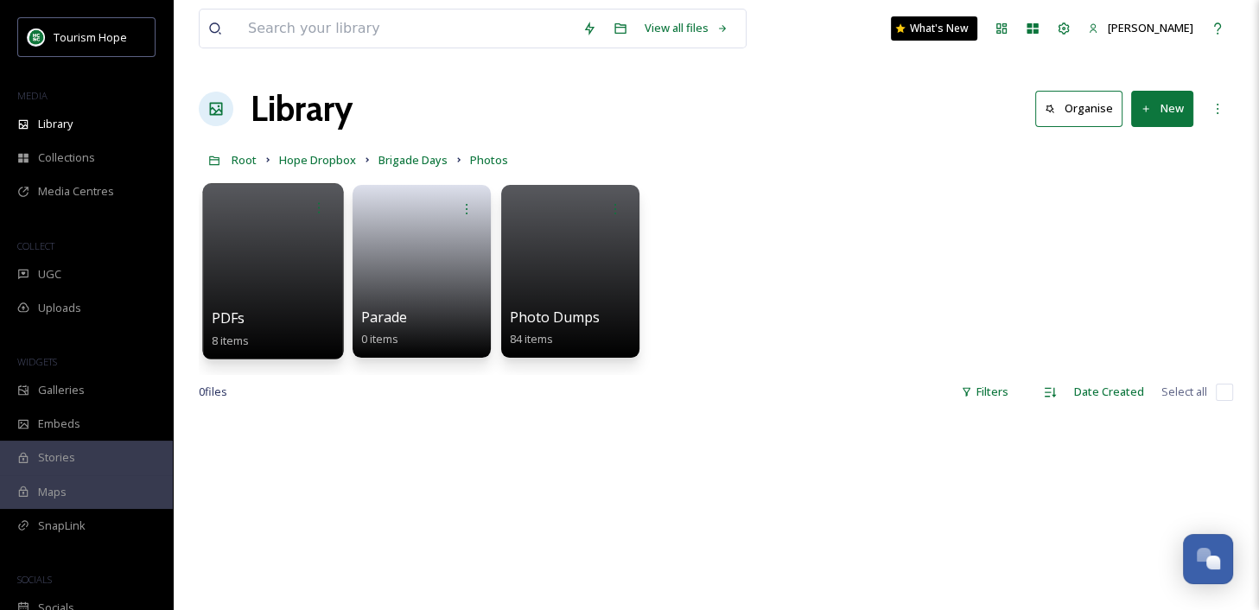
click at [314, 189] on div at bounding box center [272, 271] width 141 height 176
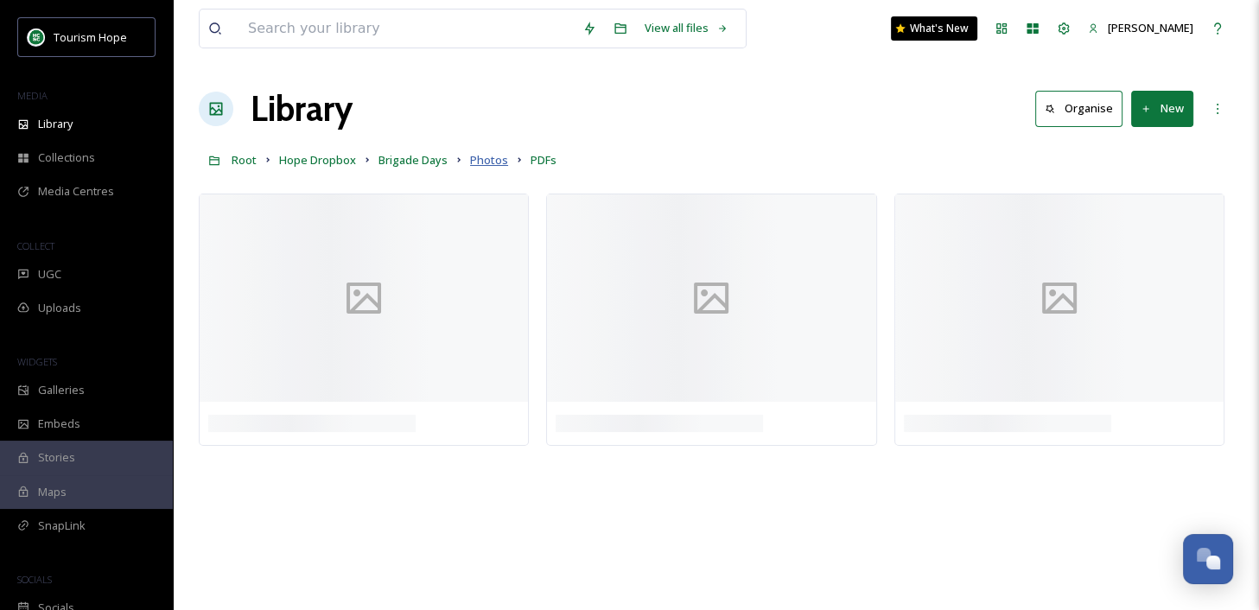
click at [488, 162] on span "Photos" at bounding box center [489, 160] width 38 height 16
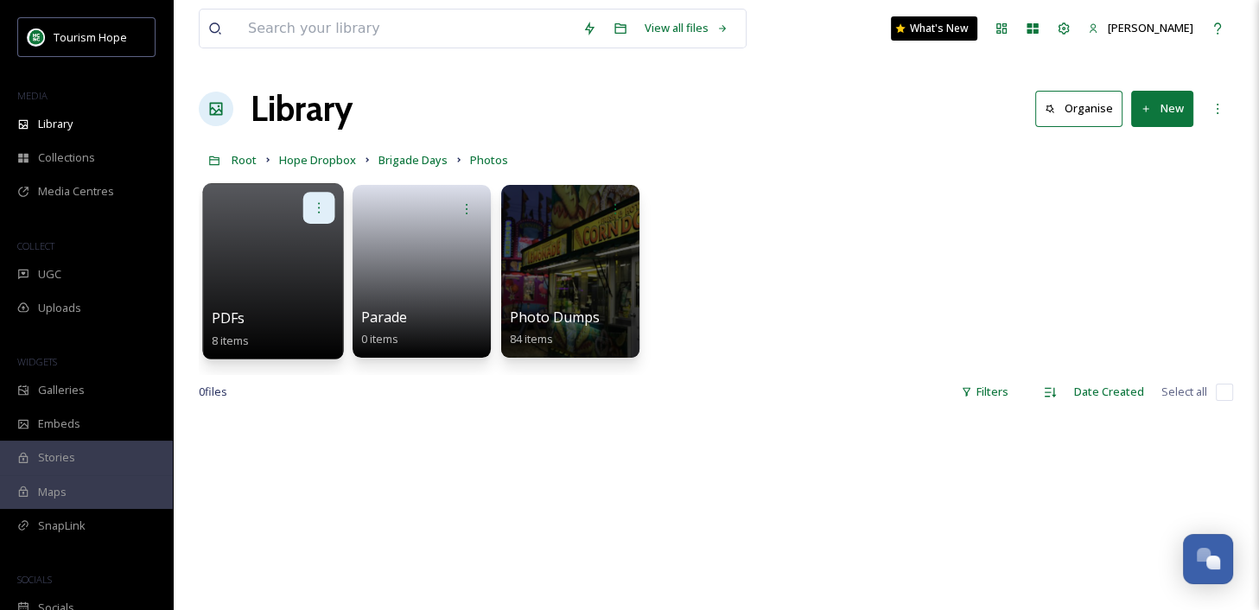
click at [322, 213] on icon at bounding box center [319, 207] width 14 height 14
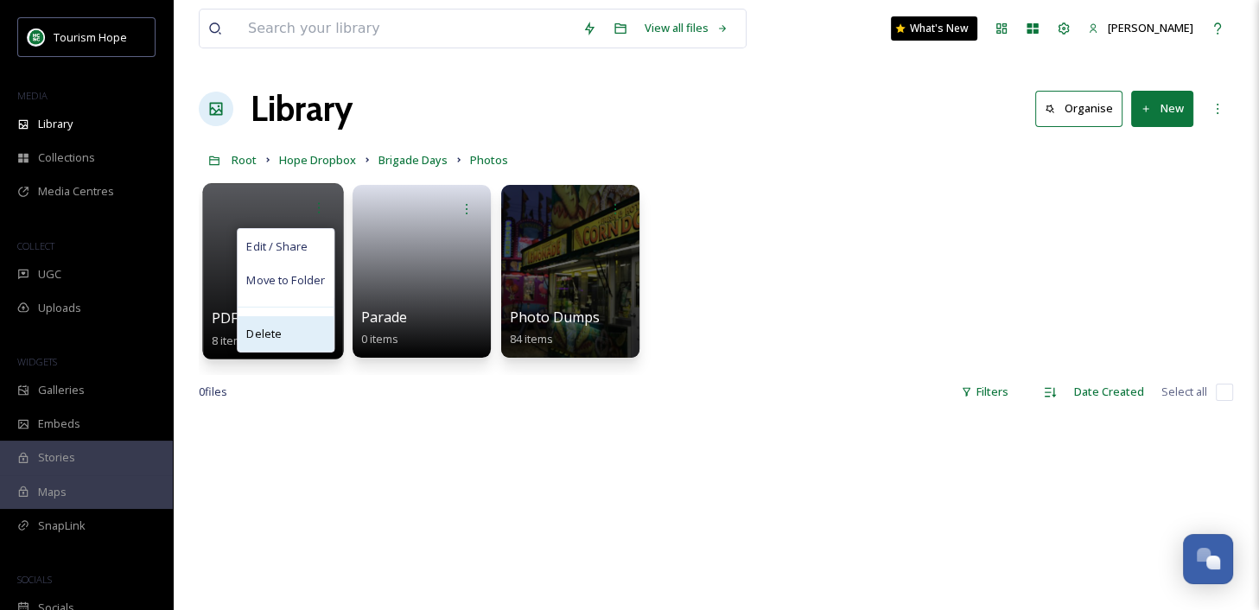
click at [287, 333] on div "Delete" at bounding box center [286, 333] width 96 height 35
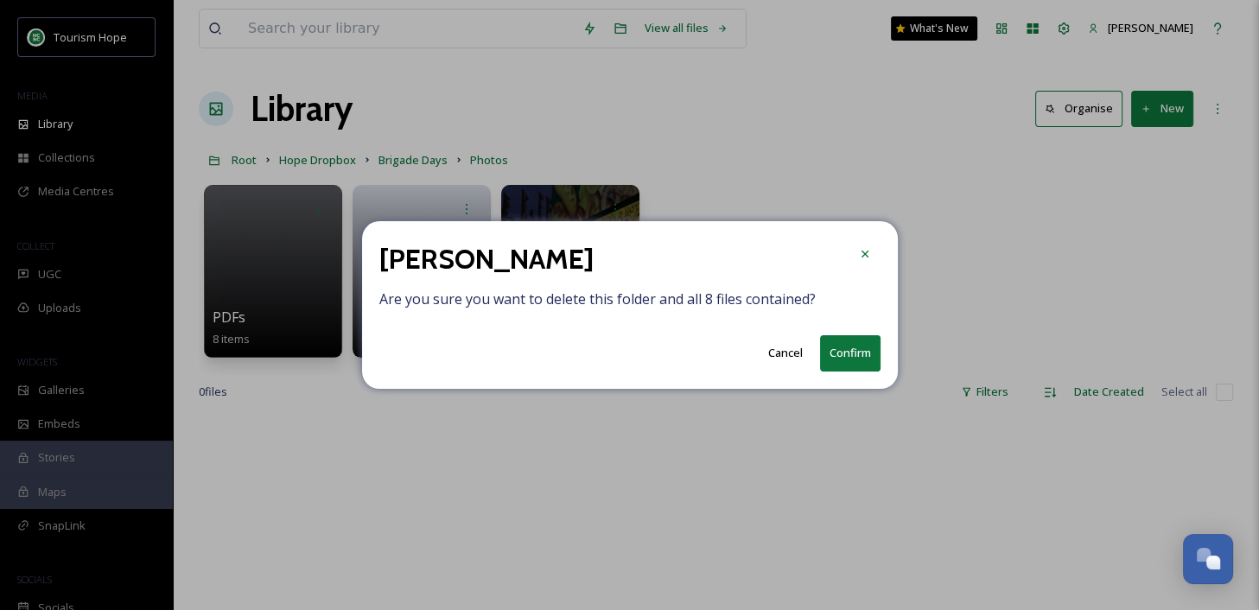
click at [860, 346] on button "Confirm" at bounding box center [850, 352] width 60 height 35
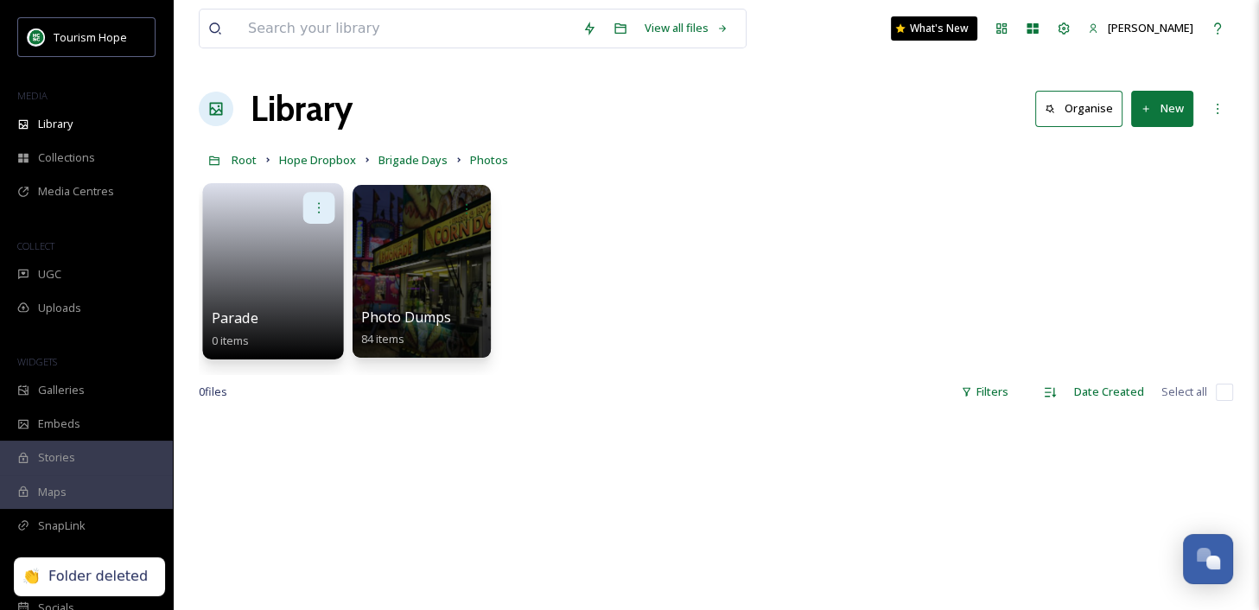
click at [319, 207] on icon at bounding box center [319, 207] width 2 height 10
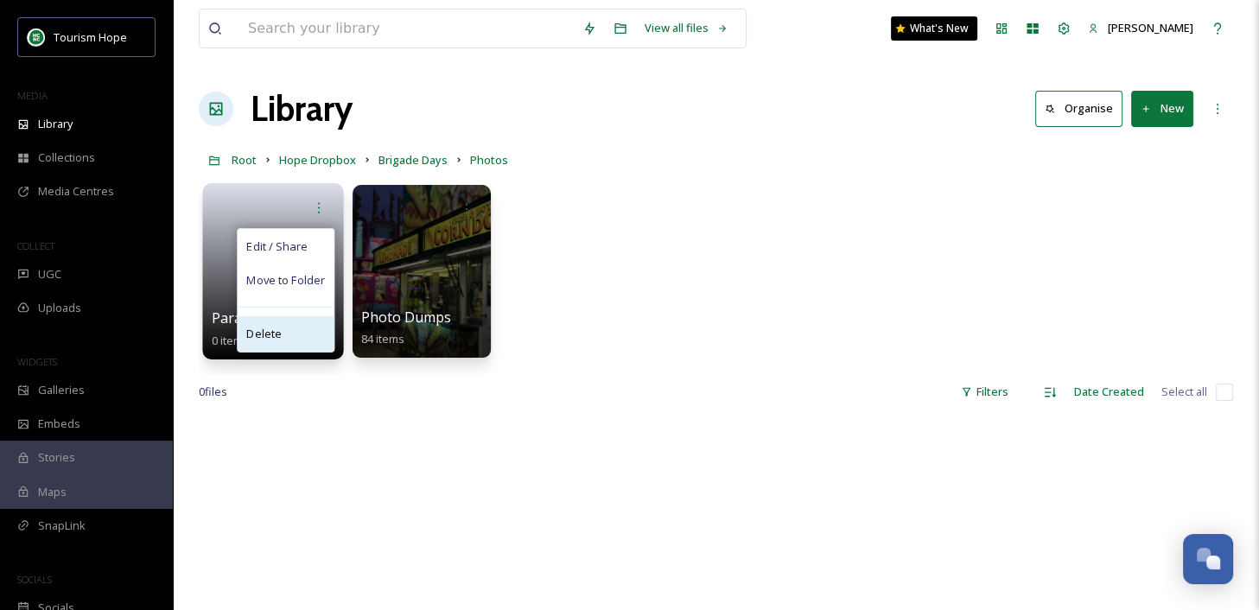
click at [298, 326] on div "Delete" at bounding box center [286, 333] width 96 height 35
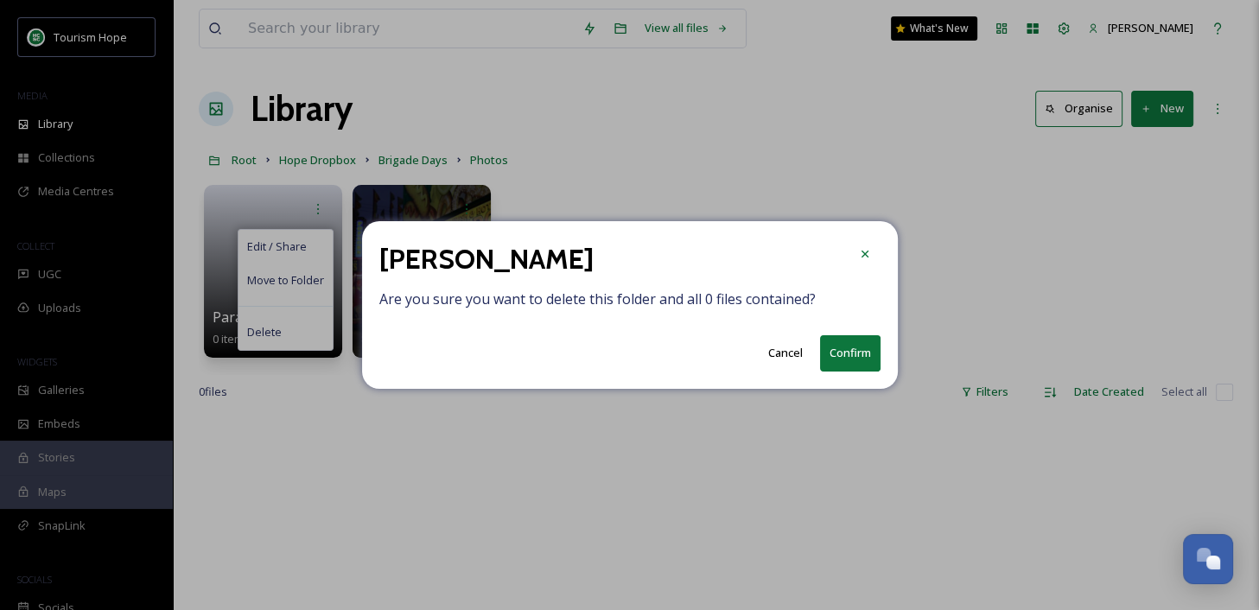
click at [850, 351] on button "Confirm" at bounding box center [850, 352] width 60 height 35
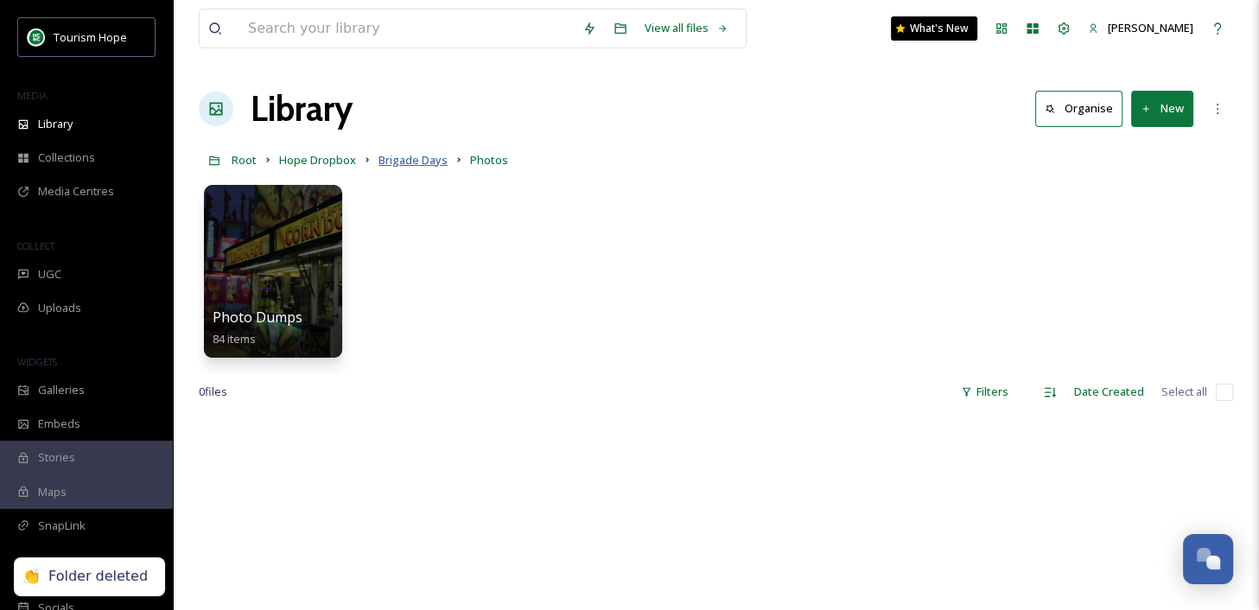
click at [414, 161] on span "Brigade Days" at bounding box center [412, 160] width 69 height 16
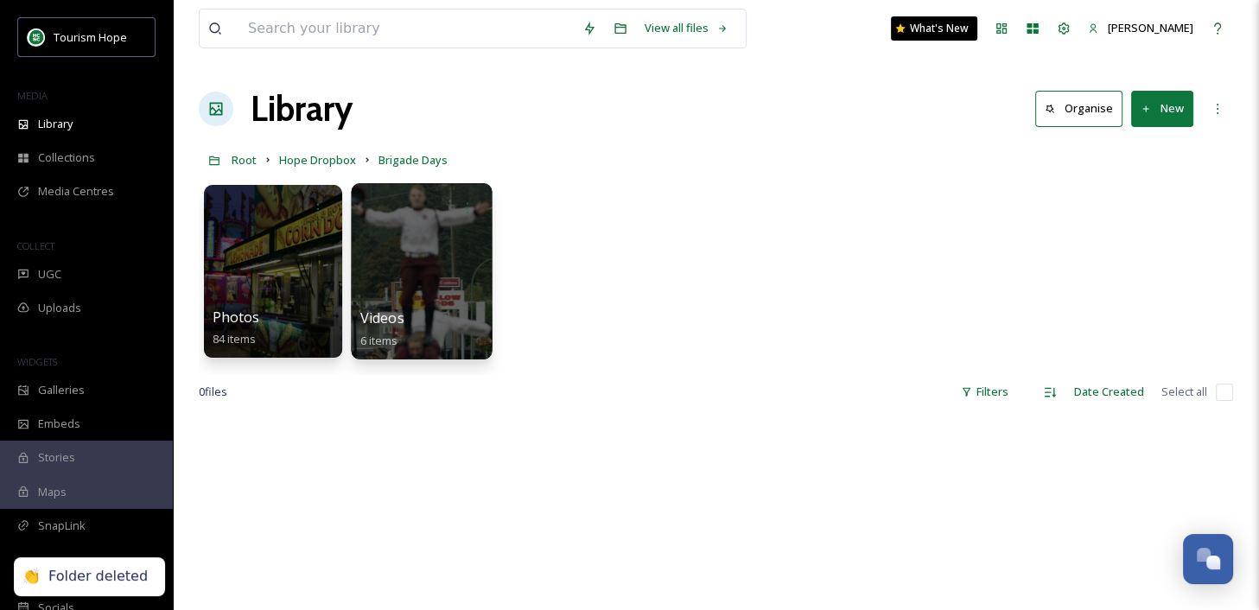
click at [436, 319] on div "Videos 6 items" at bounding box center [422, 329] width 124 height 43
click at [416, 255] on div at bounding box center [421, 271] width 141 height 176
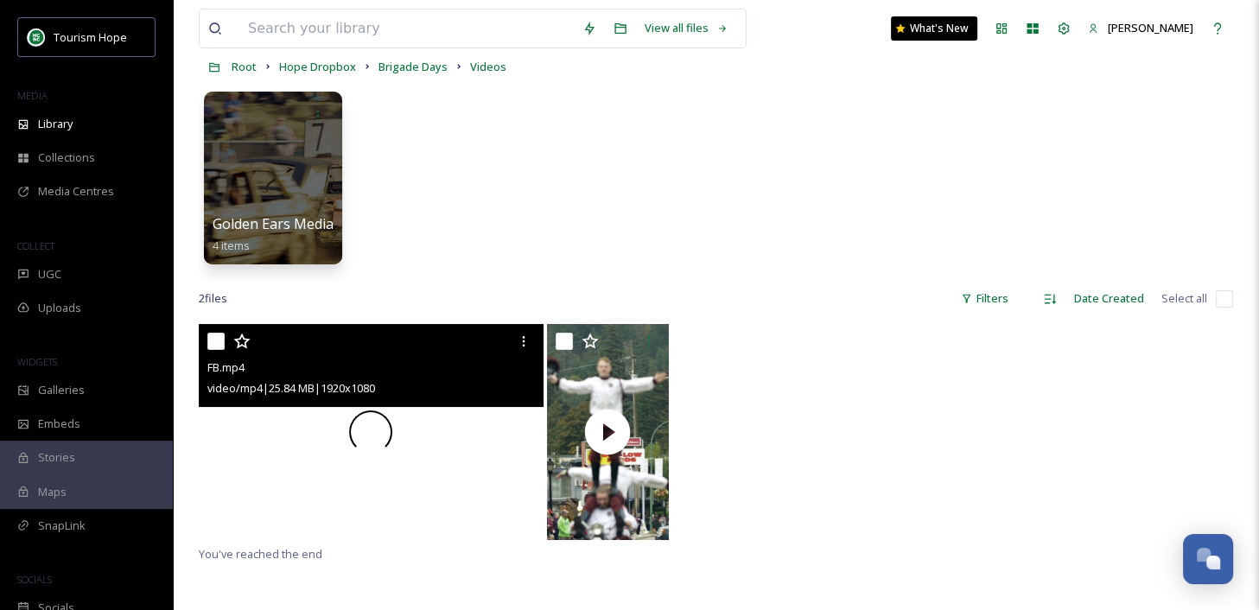
scroll to position [79, 0]
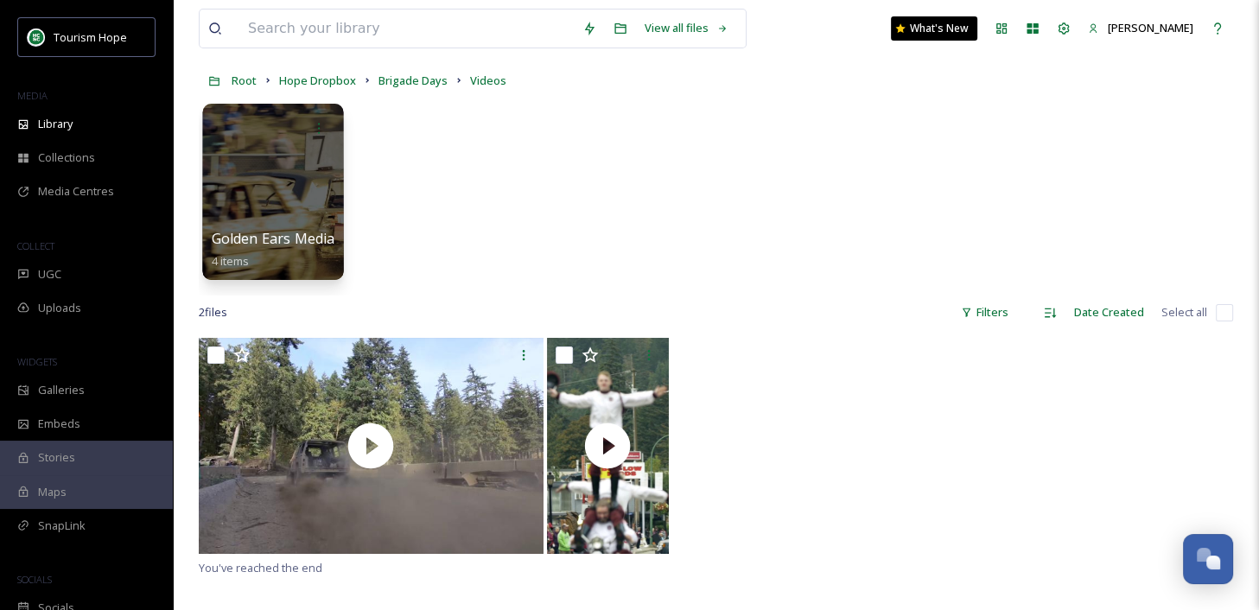
click at [257, 193] on div at bounding box center [272, 192] width 141 height 176
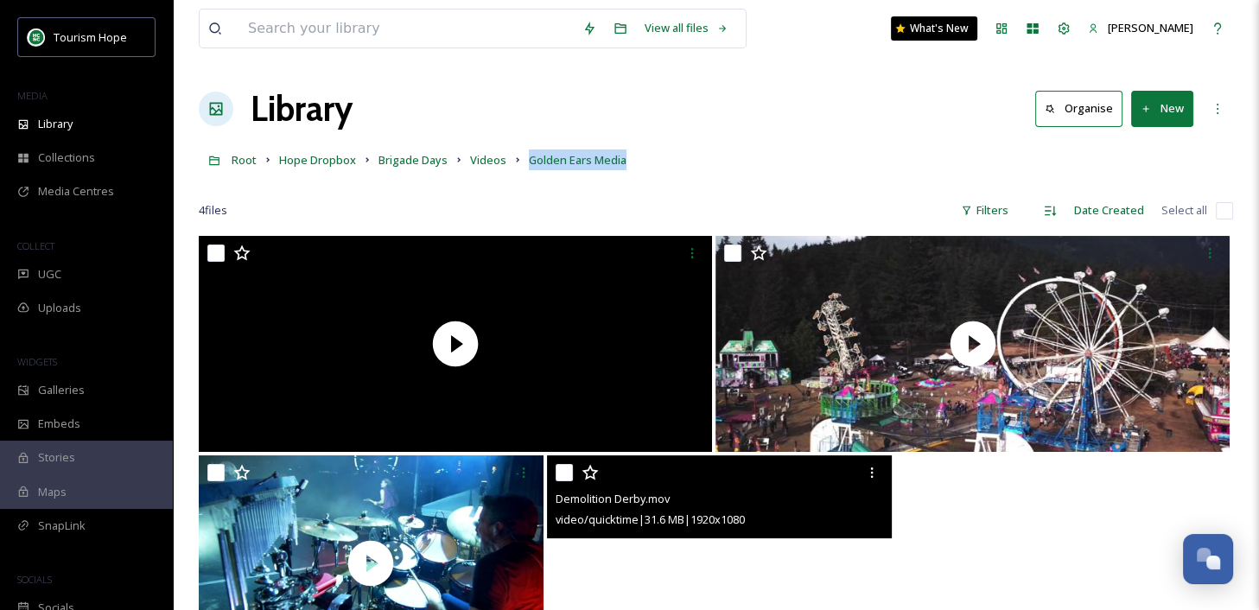
drag, startPoint x: 520, startPoint y: 159, endPoint x: 644, endPoint y: 162, distance: 123.6
click at [644, 162] on div "Root Hope Dropbox Brigade Days Videos Golden Ears Media" at bounding box center [716, 159] width 1034 height 33
copy span "Golden Ears Media"
click at [1225, 204] on input "checkbox" at bounding box center [1224, 210] width 17 height 17
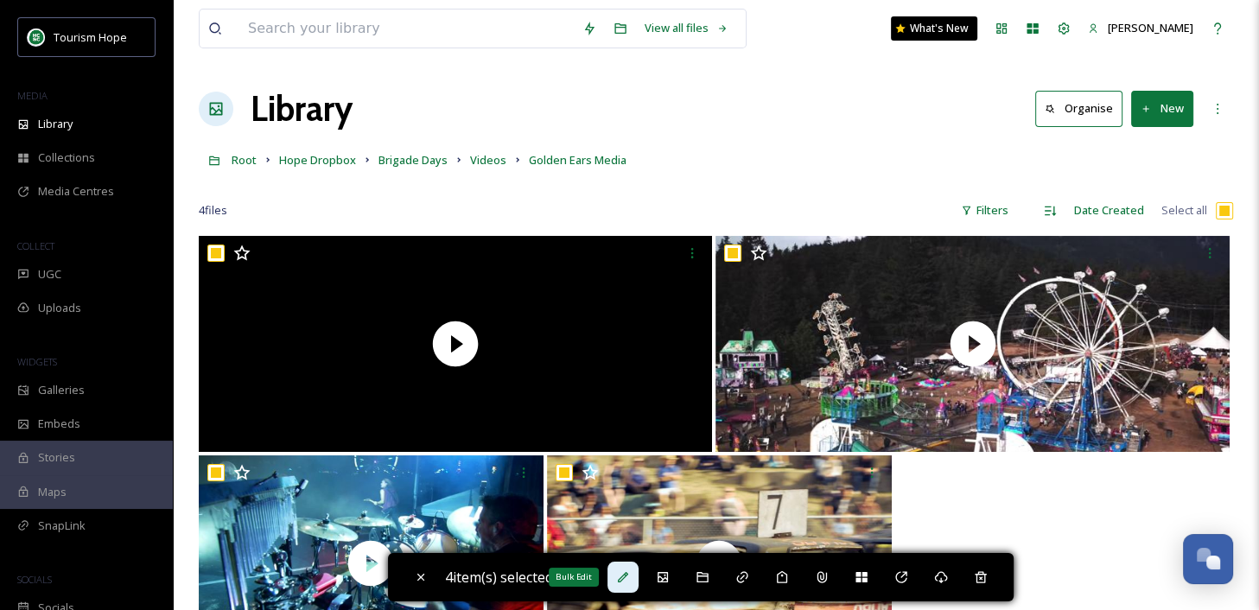
click at [619, 574] on div "Bulk Edit" at bounding box center [622, 577] width 31 height 31
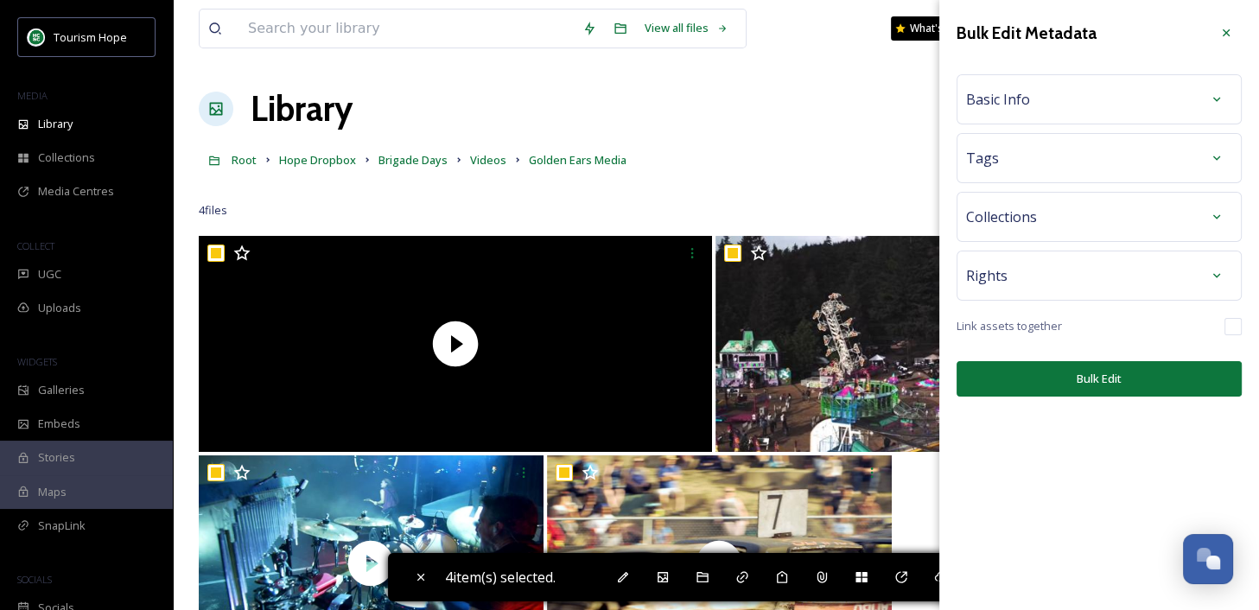
click at [1052, 98] on div "Basic Info" at bounding box center [1099, 99] width 266 height 31
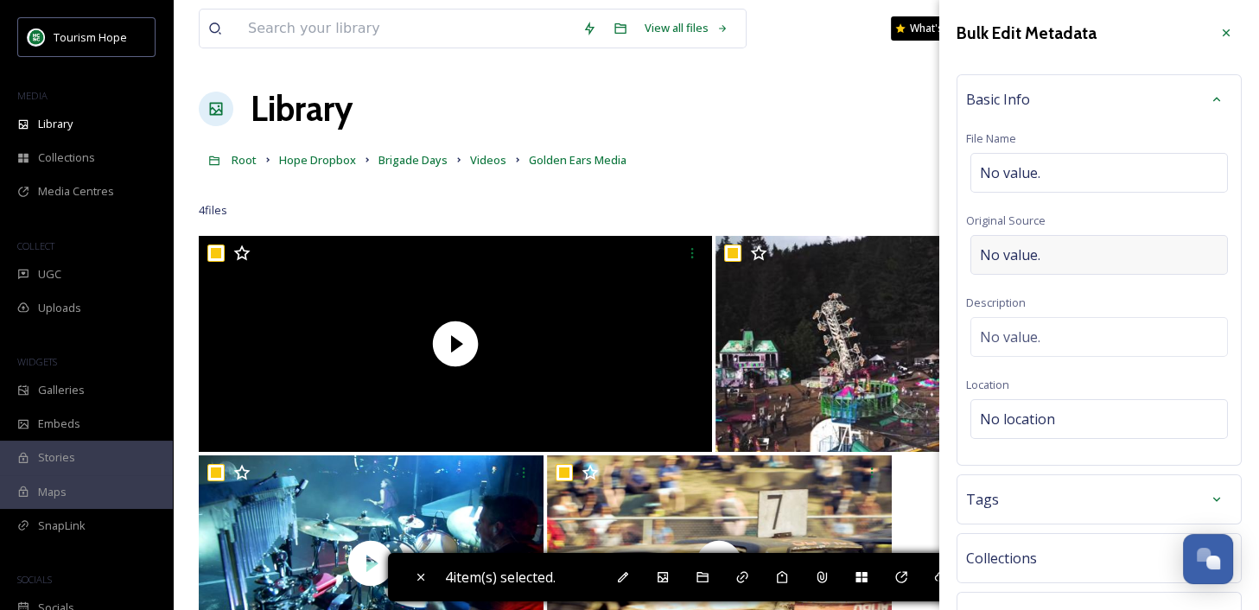
click at [1049, 253] on div "No value." at bounding box center [1098, 255] width 257 height 40
click at [1046, 284] on div "Basic Info File Name No value. Original Source Golden Ears Media Description No…" at bounding box center [1098, 269] width 285 height 391
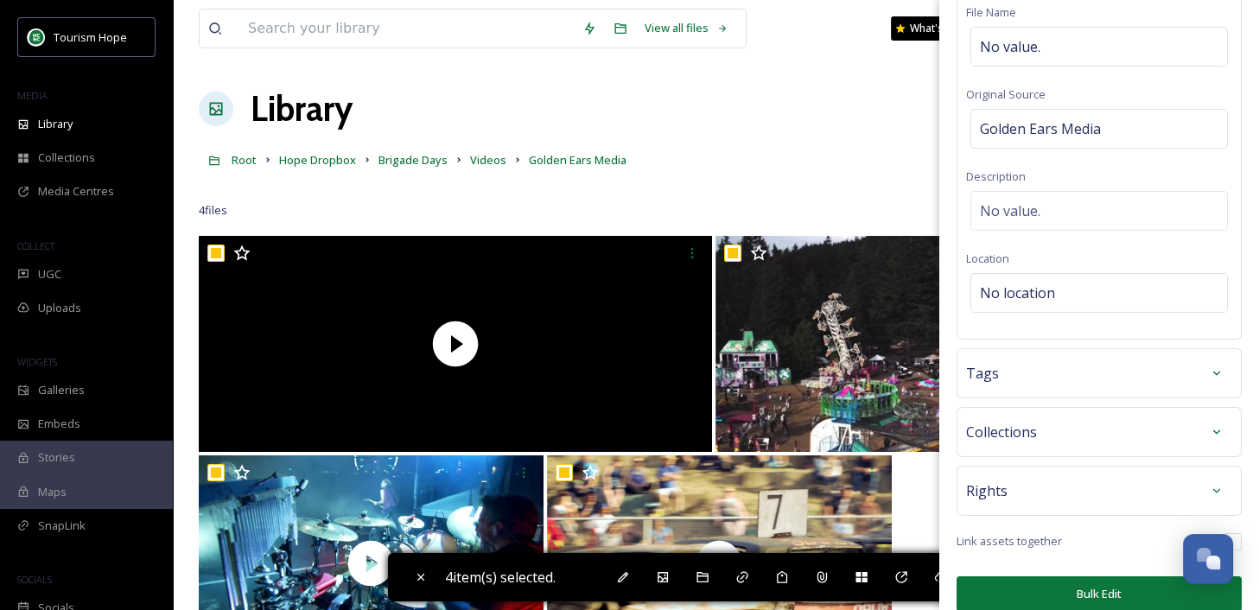
scroll to position [142, 0]
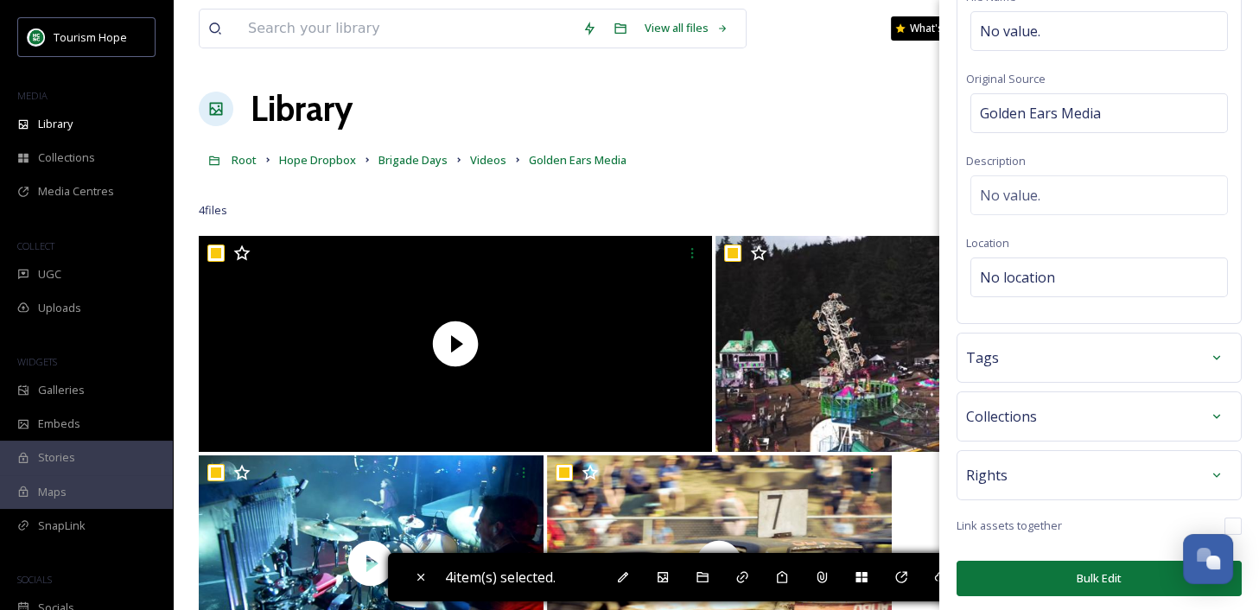
click at [1085, 570] on button "Bulk Edit" at bounding box center [1098, 578] width 285 height 35
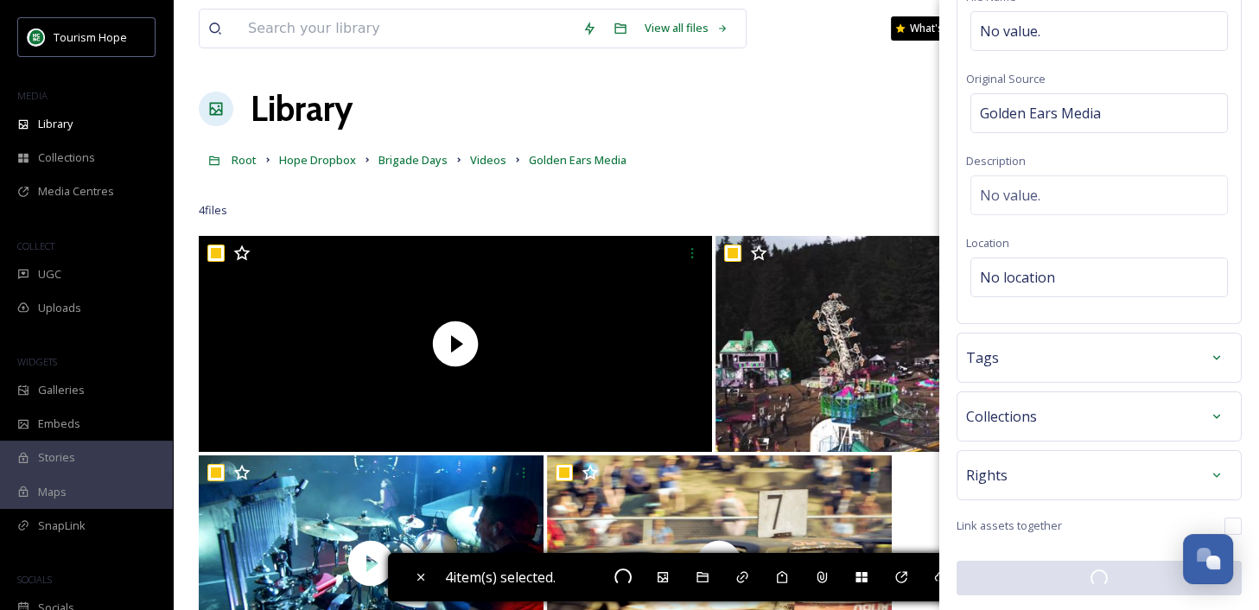
scroll to position [141, 0]
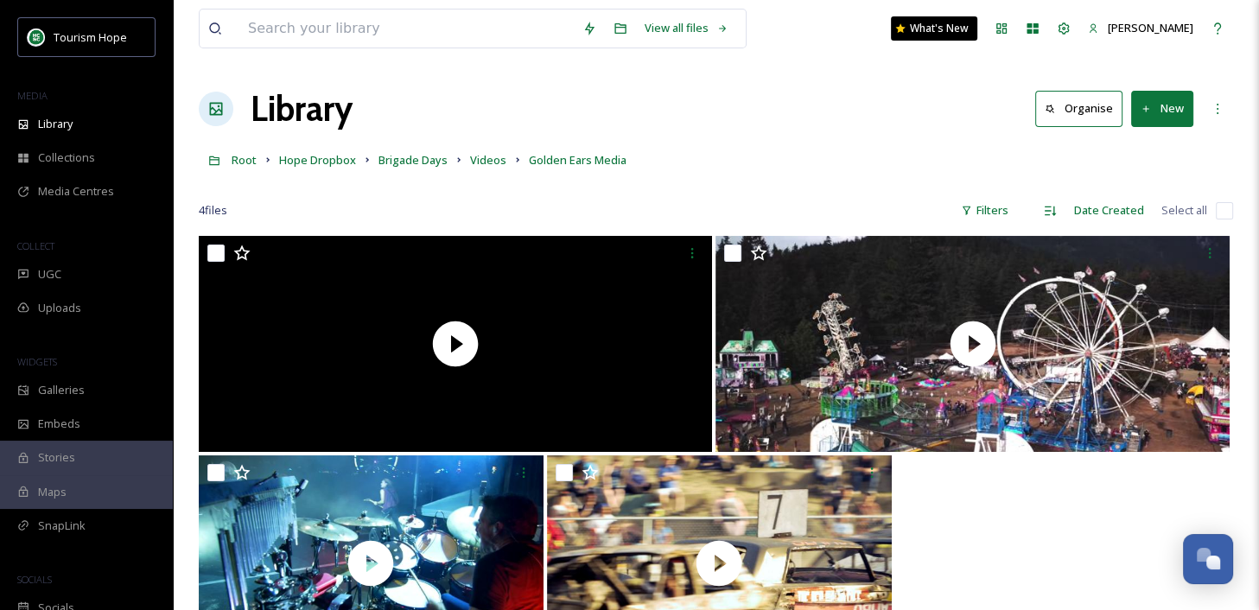
click at [1225, 206] on input "checkbox" at bounding box center [1224, 210] width 17 height 17
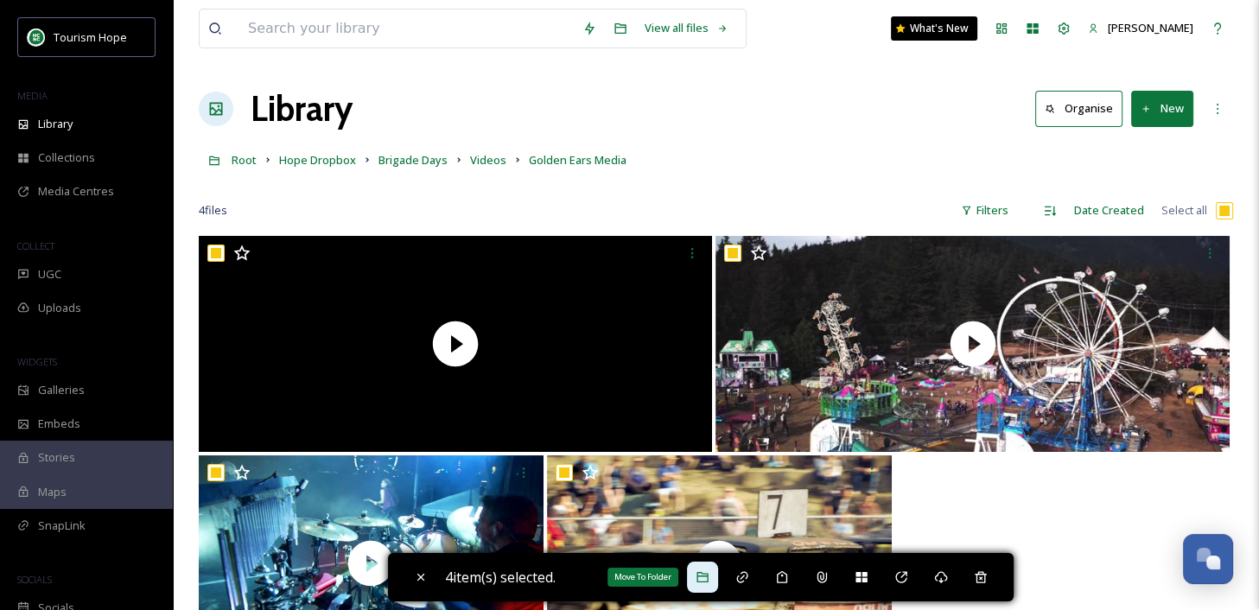
click at [708, 581] on icon at bounding box center [701, 577] width 11 height 10
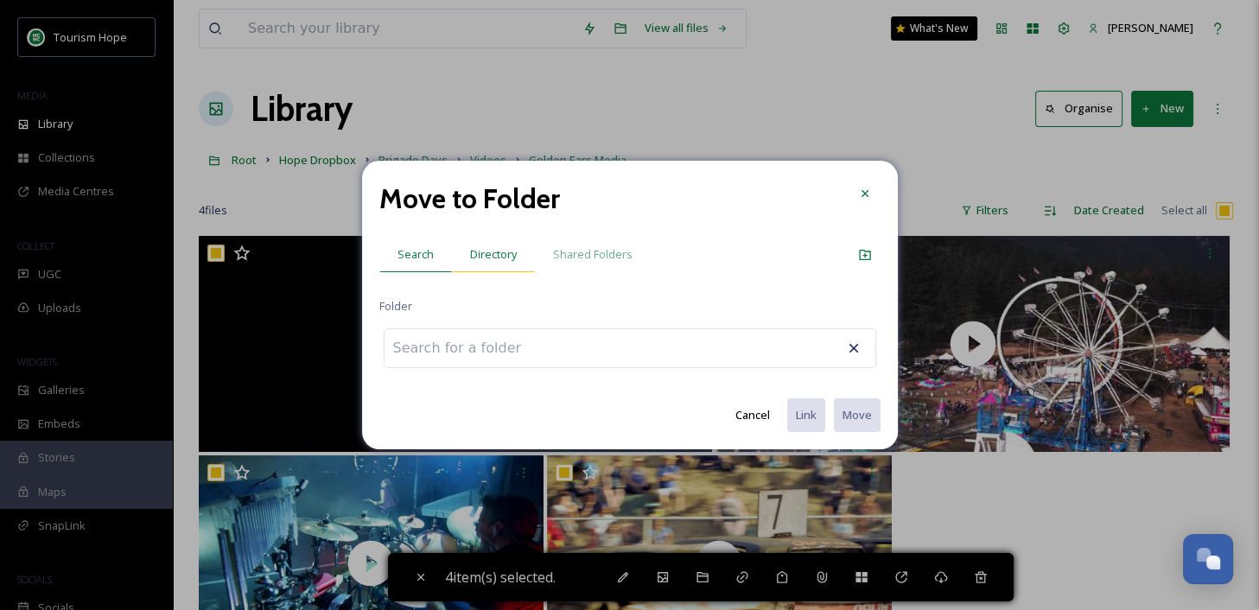
click at [493, 251] on span "Directory" at bounding box center [493, 254] width 47 height 16
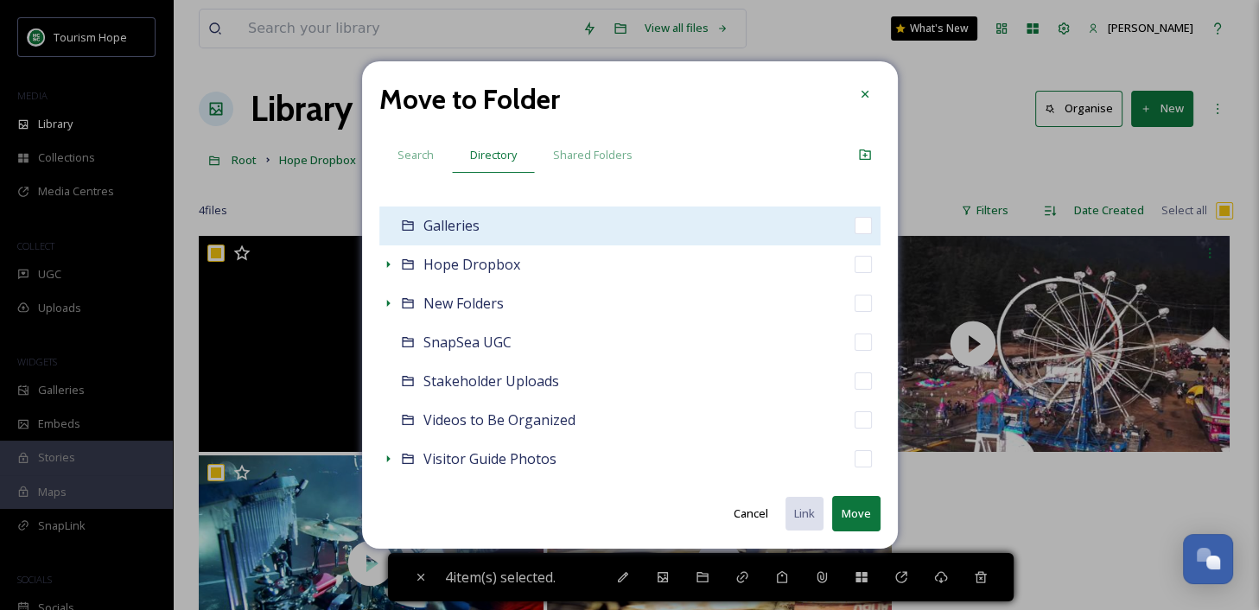
scroll to position [199, 0]
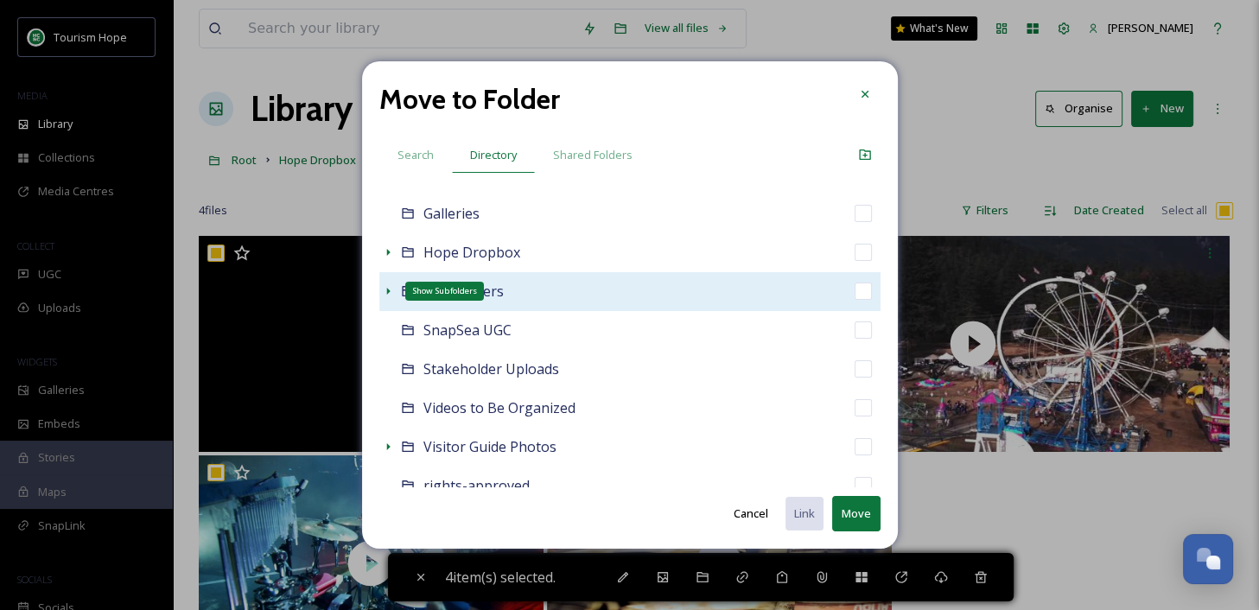
click at [383, 288] on icon at bounding box center [388, 291] width 14 height 14
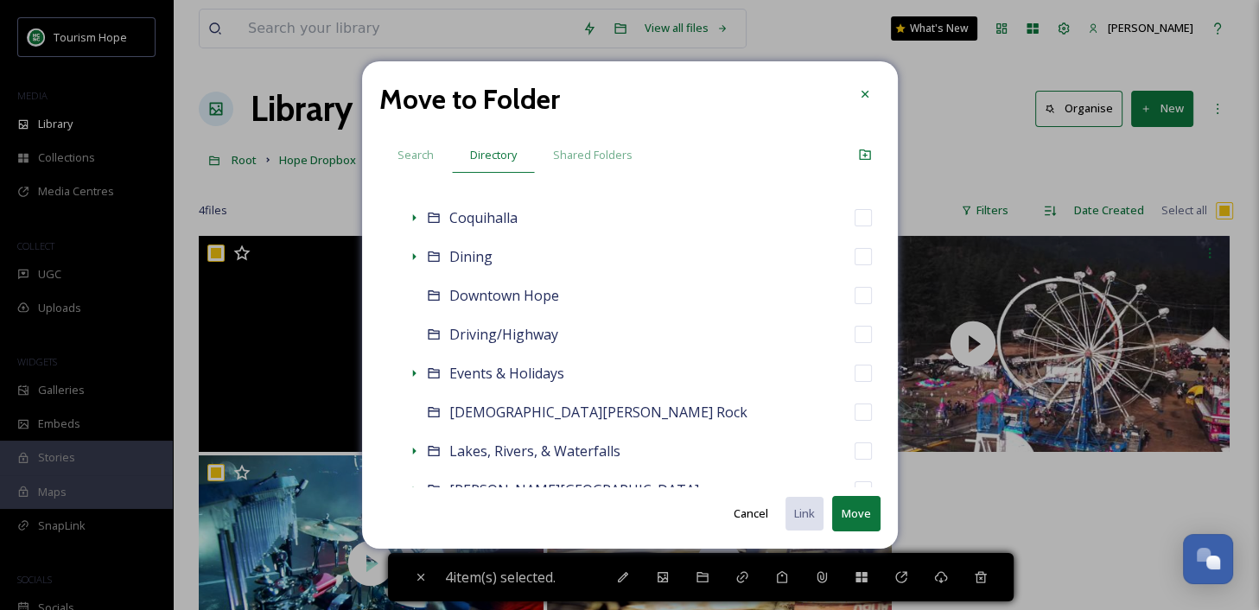
scroll to position [514, 0]
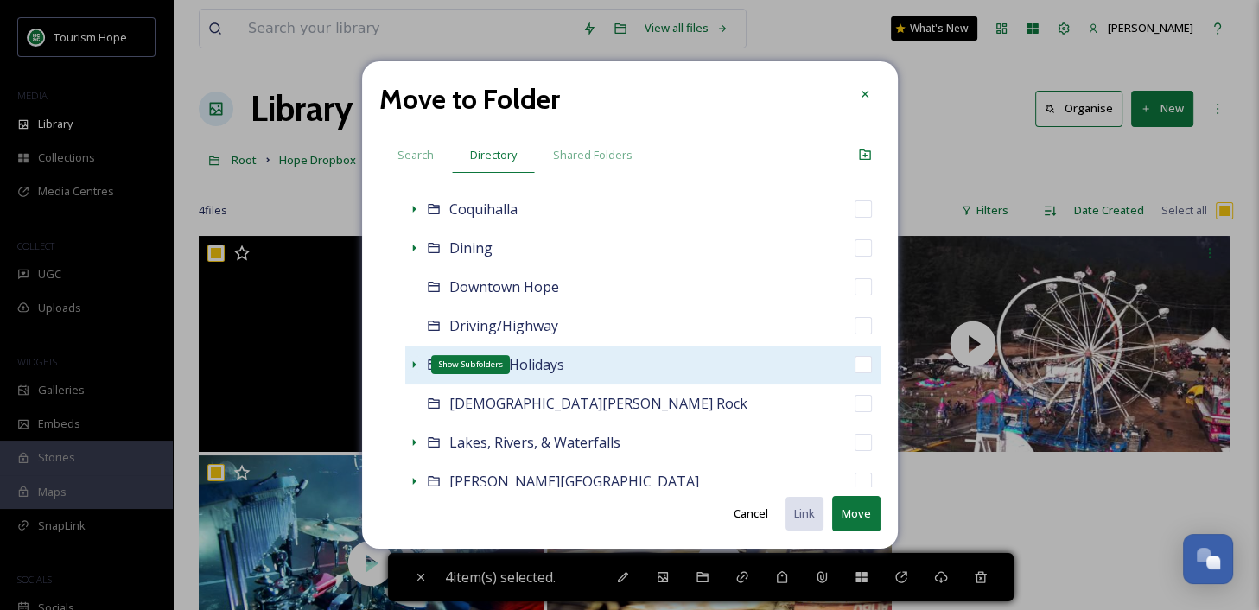
click at [413, 369] on icon at bounding box center [414, 365] width 14 height 14
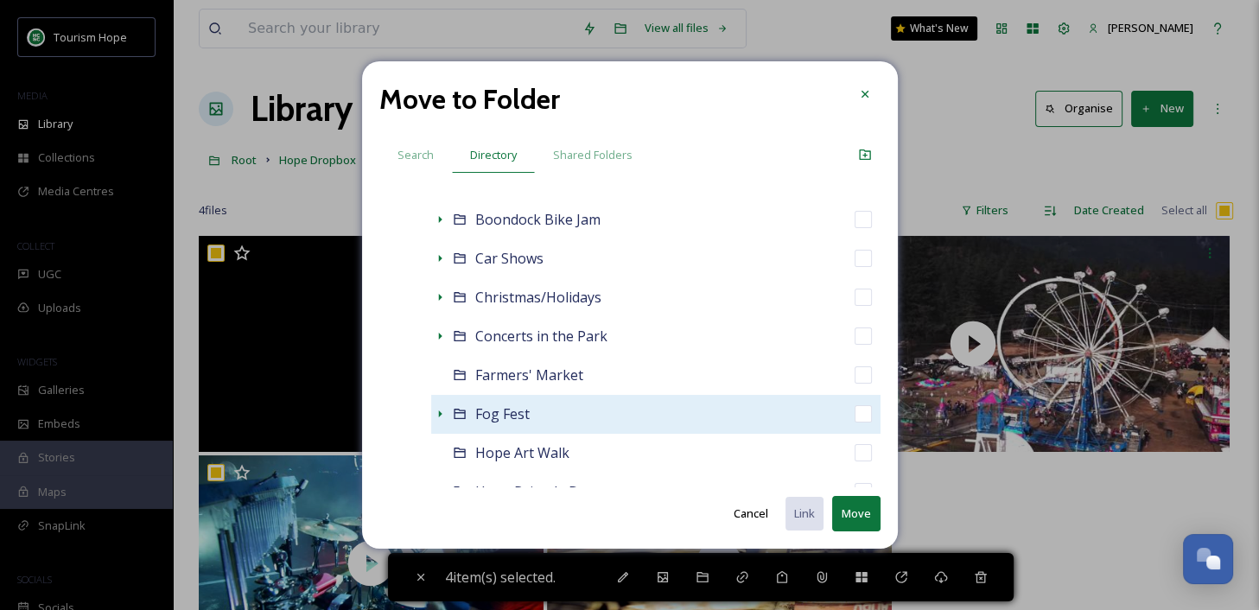
scroll to position [824, 0]
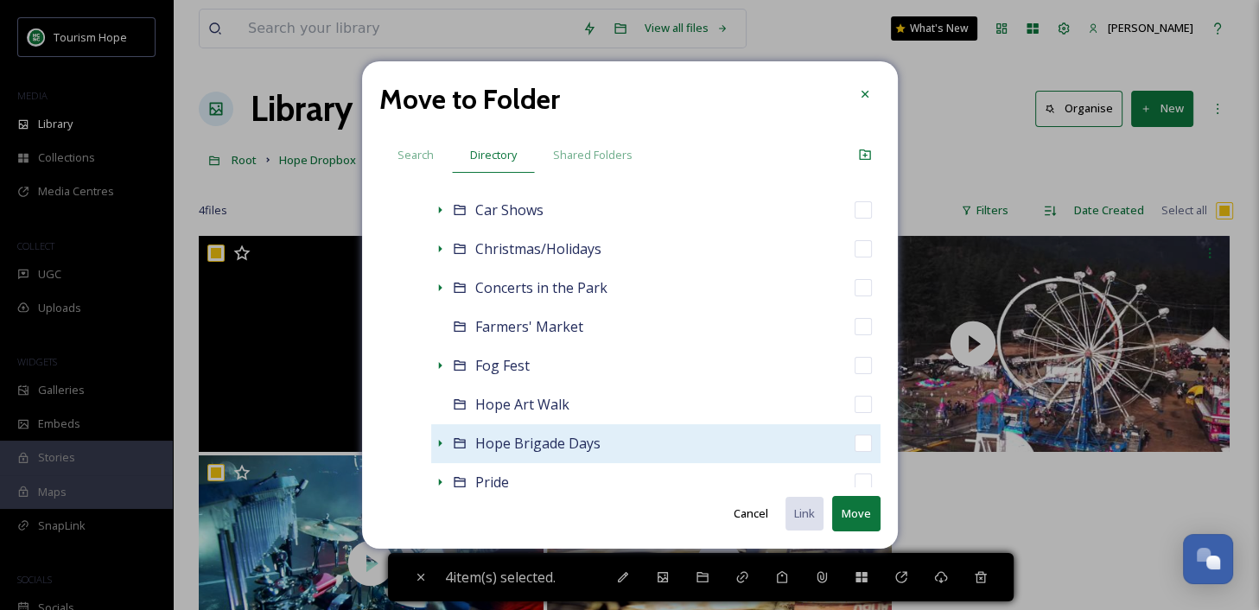
click at [612, 439] on div "Hope Brigade Days" at bounding box center [655, 443] width 449 height 39
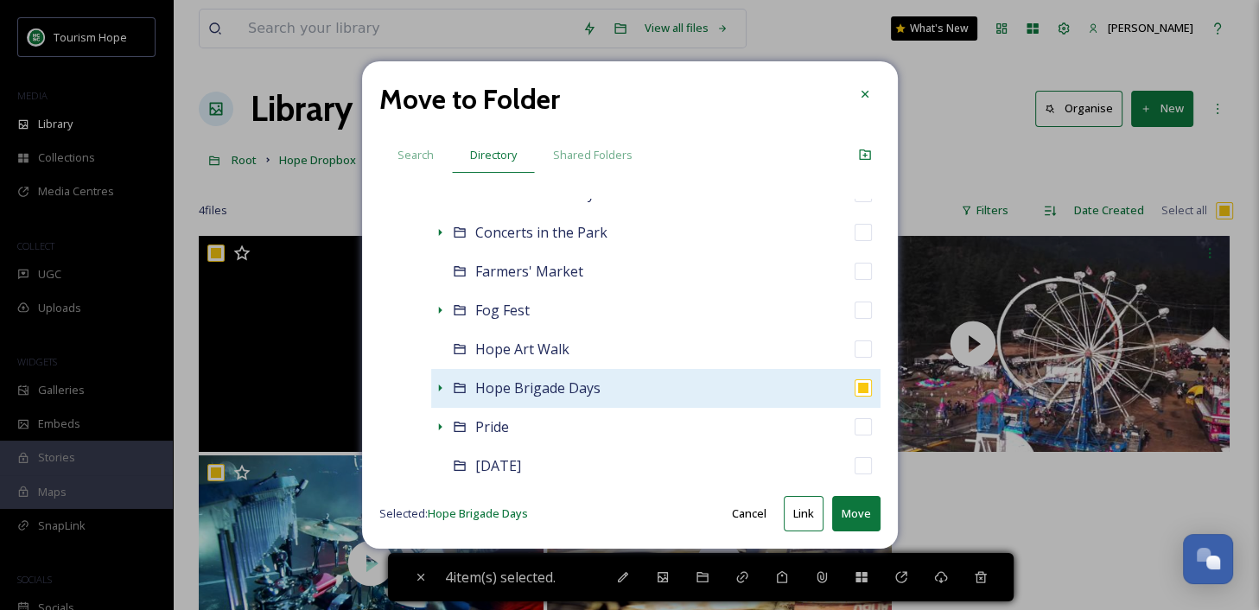
scroll to position [881, 0]
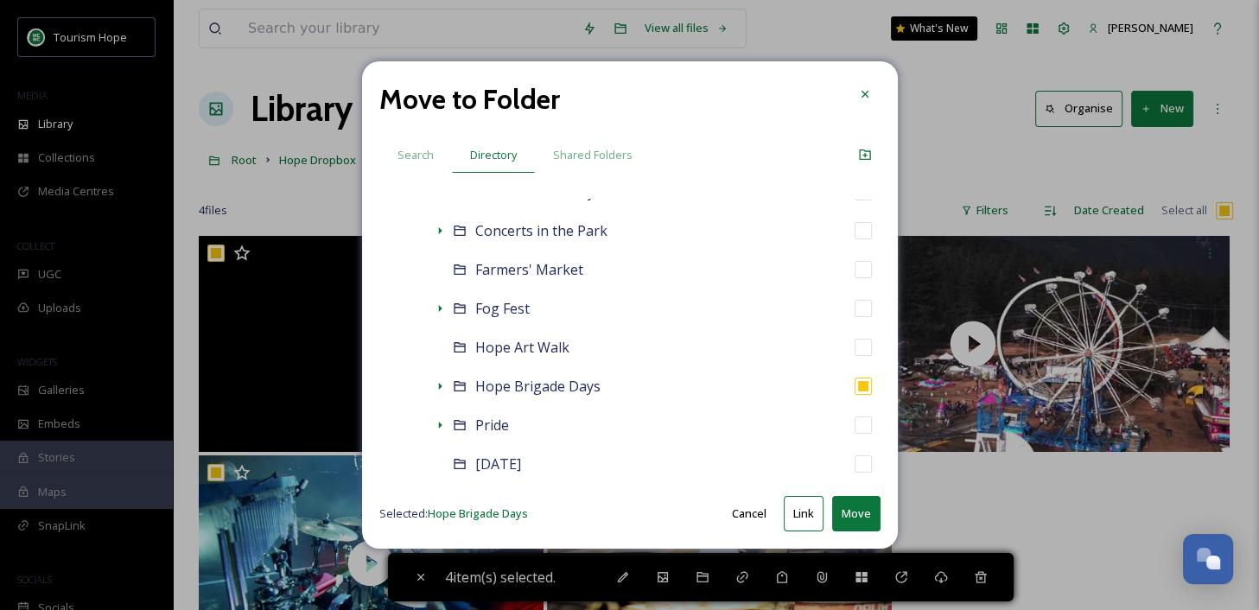
click at [843, 510] on button "Move" at bounding box center [856, 513] width 48 height 35
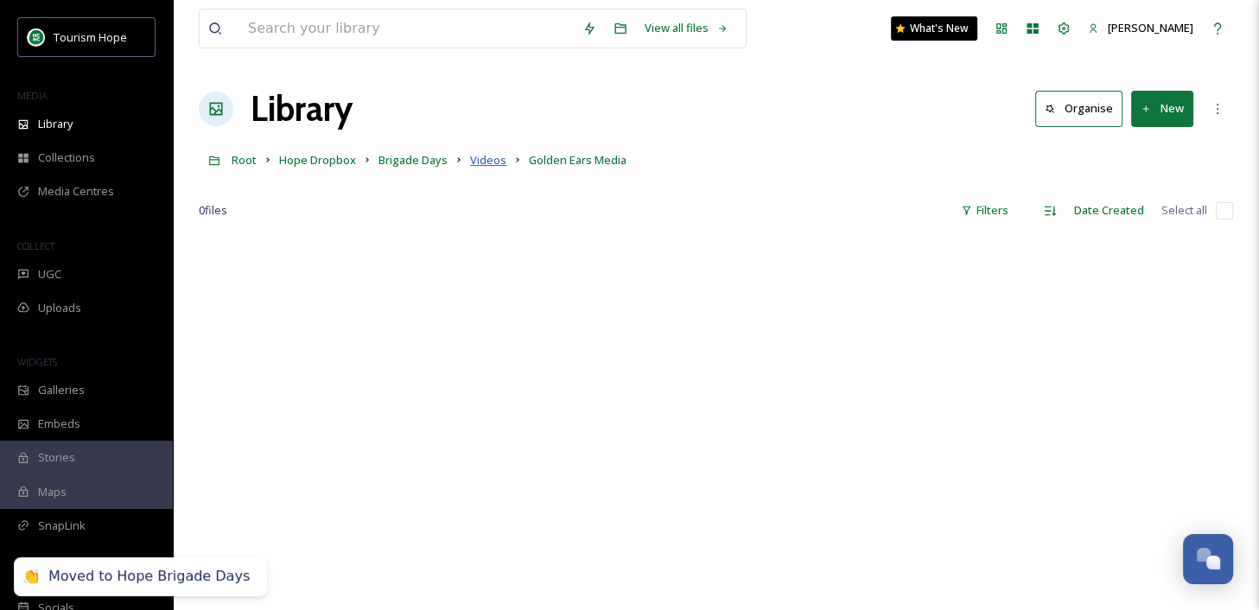
click at [487, 164] on span "Videos" at bounding box center [488, 160] width 36 height 16
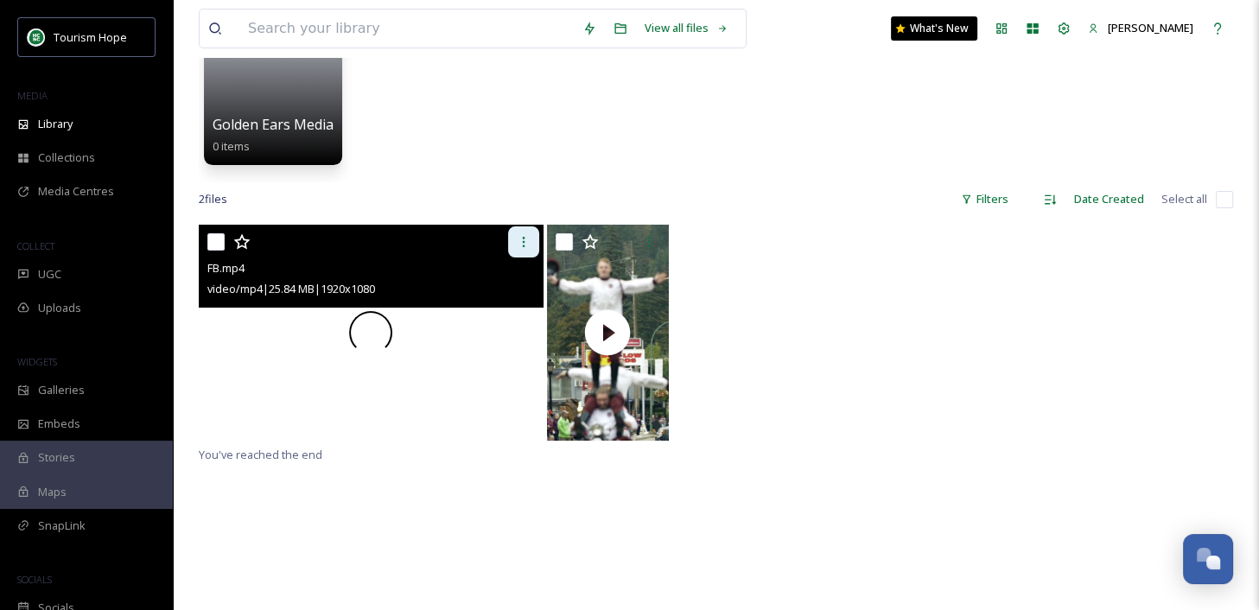
scroll to position [194, 0]
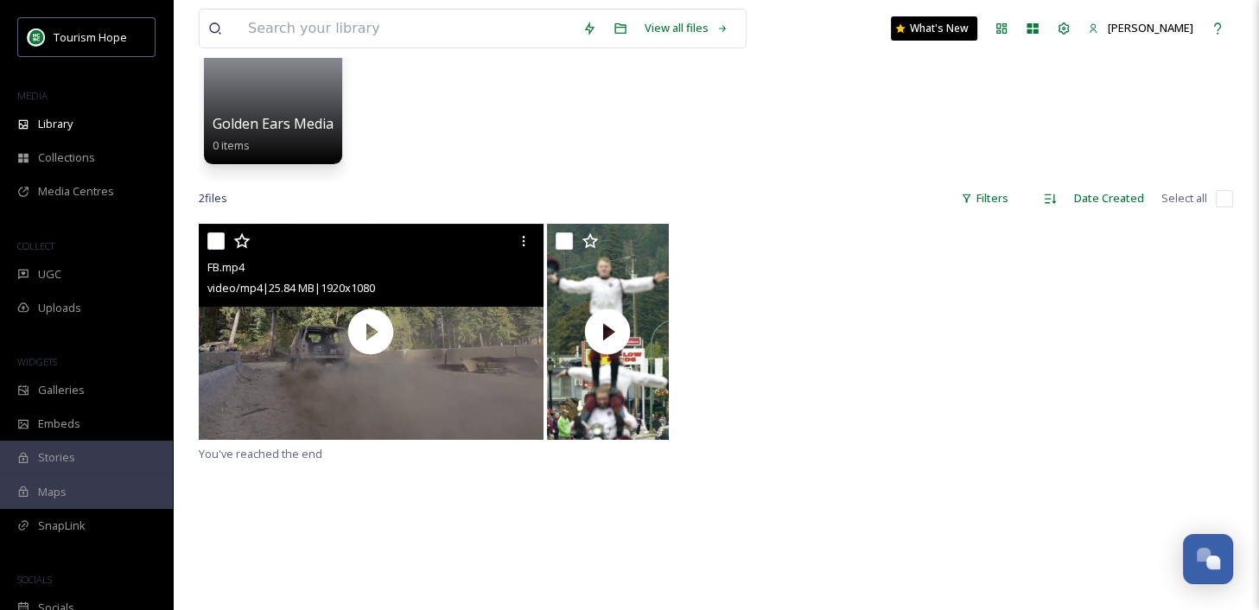
click at [216, 242] on input "checkbox" at bounding box center [215, 240] width 17 height 17
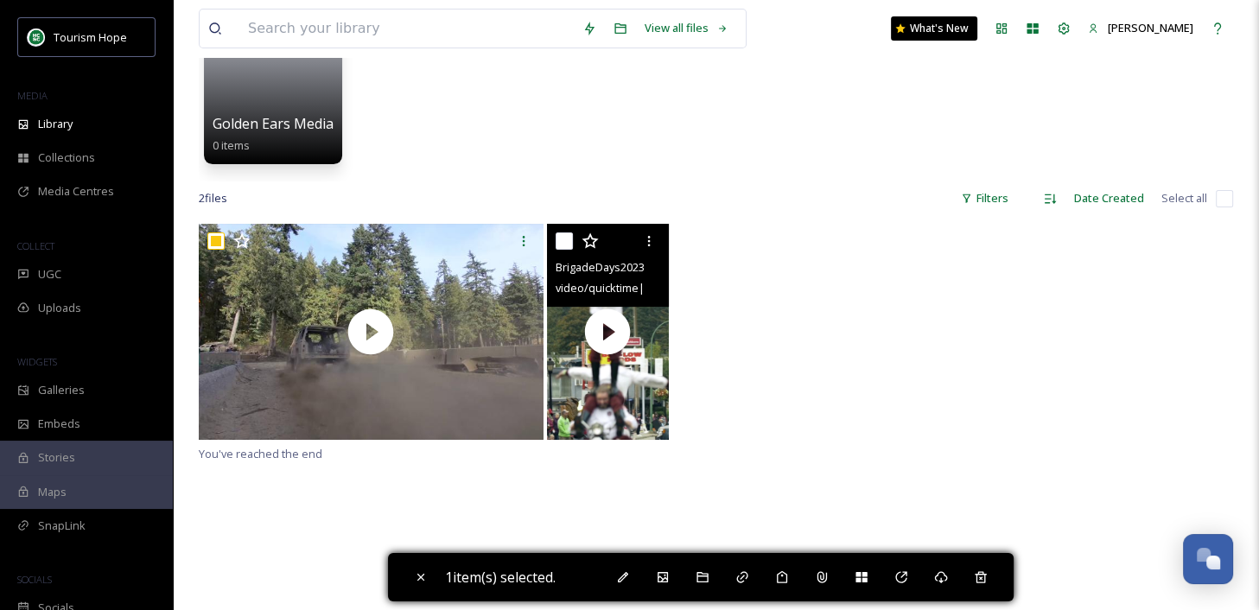
click at [571, 244] on input "checkbox" at bounding box center [564, 240] width 17 height 17
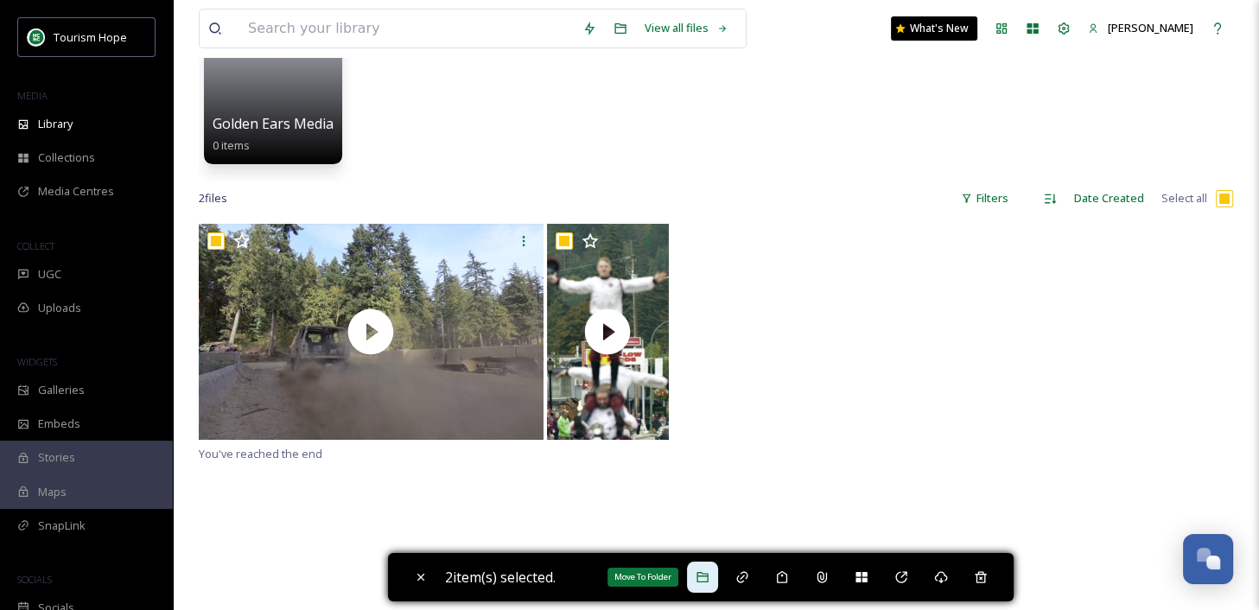
click at [708, 572] on icon at bounding box center [702, 577] width 14 height 14
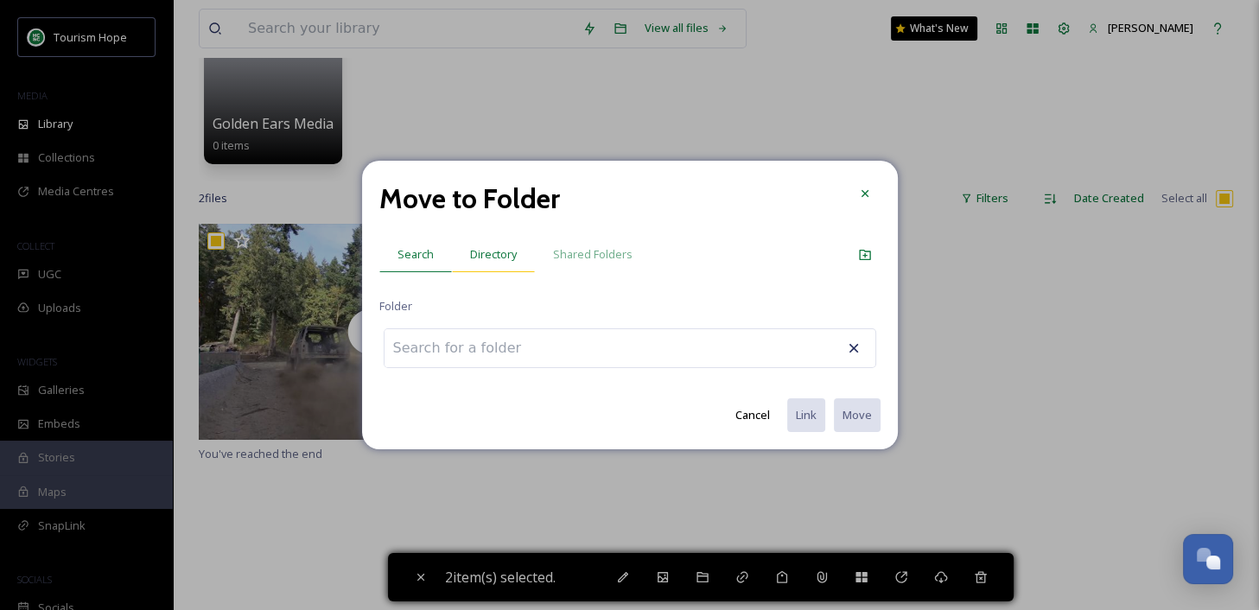
click at [503, 252] on span "Directory" at bounding box center [493, 254] width 47 height 16
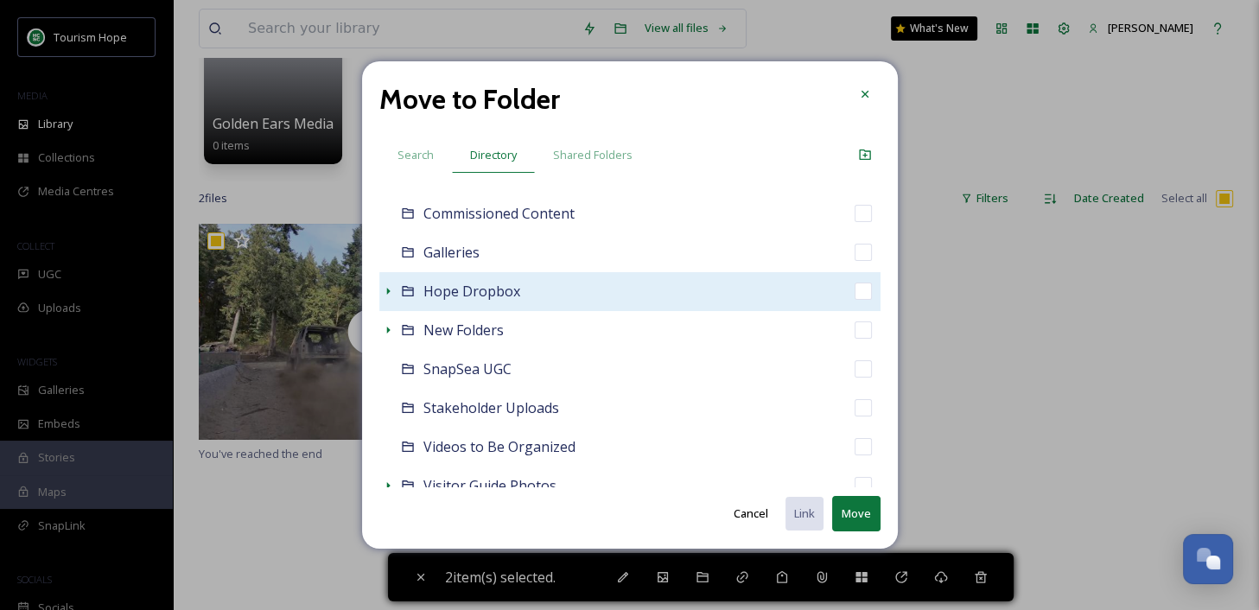
scroll to position [166, 0]
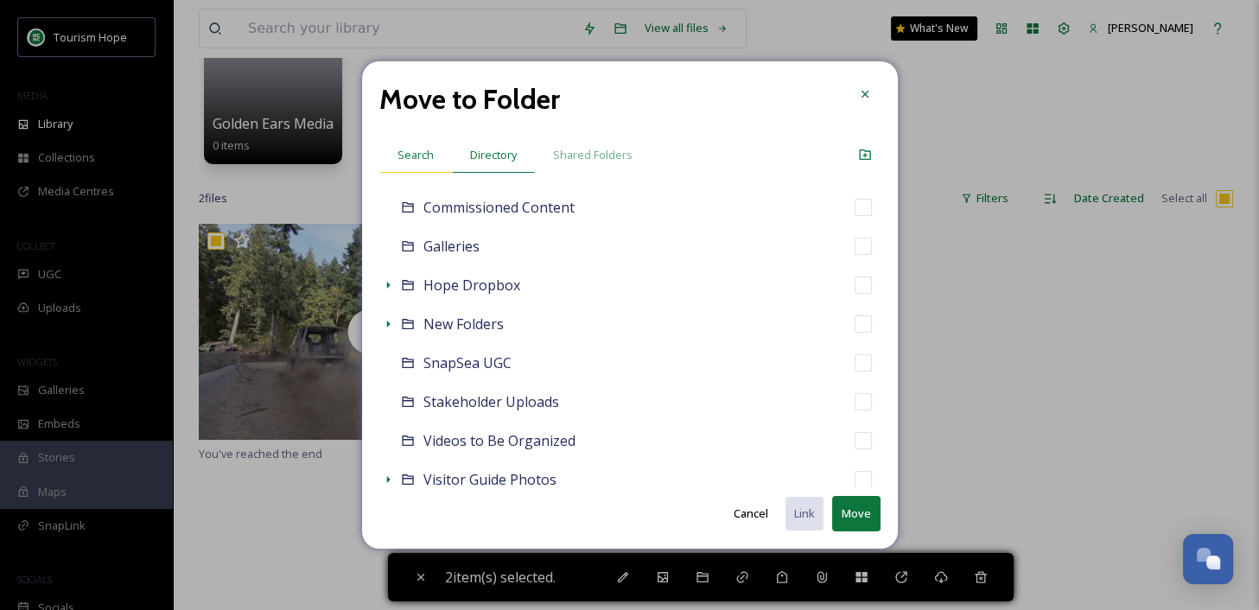
click at [423, 156] on span "Search" at bounding box center [415, 155] width 36 height 16
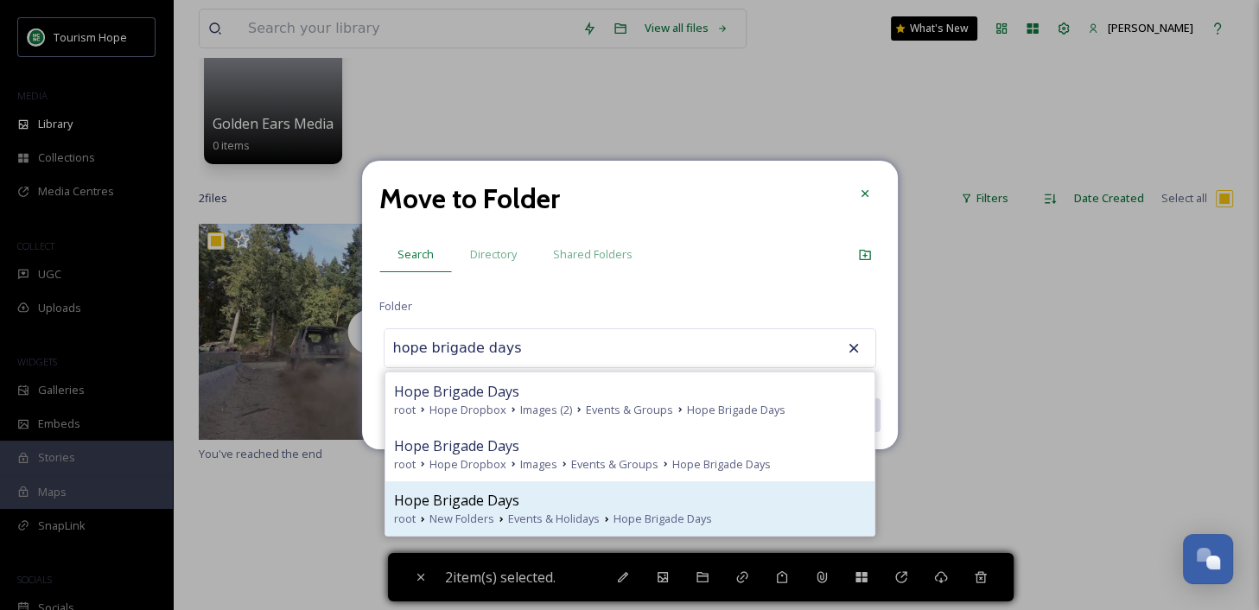
click at [501, 505] on span "Hope Brigade Days" at bounding box center [456, 500] width 125 height 21
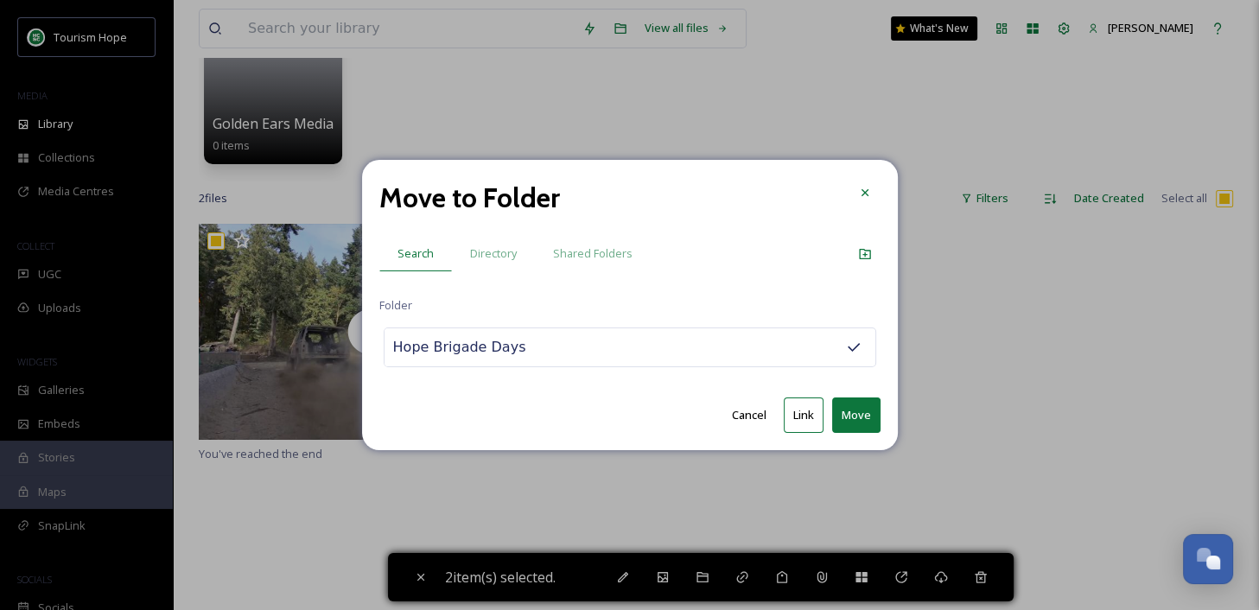
click at [859, 411] on button "Move" at bounding box center [856, 414] width 48 height 35
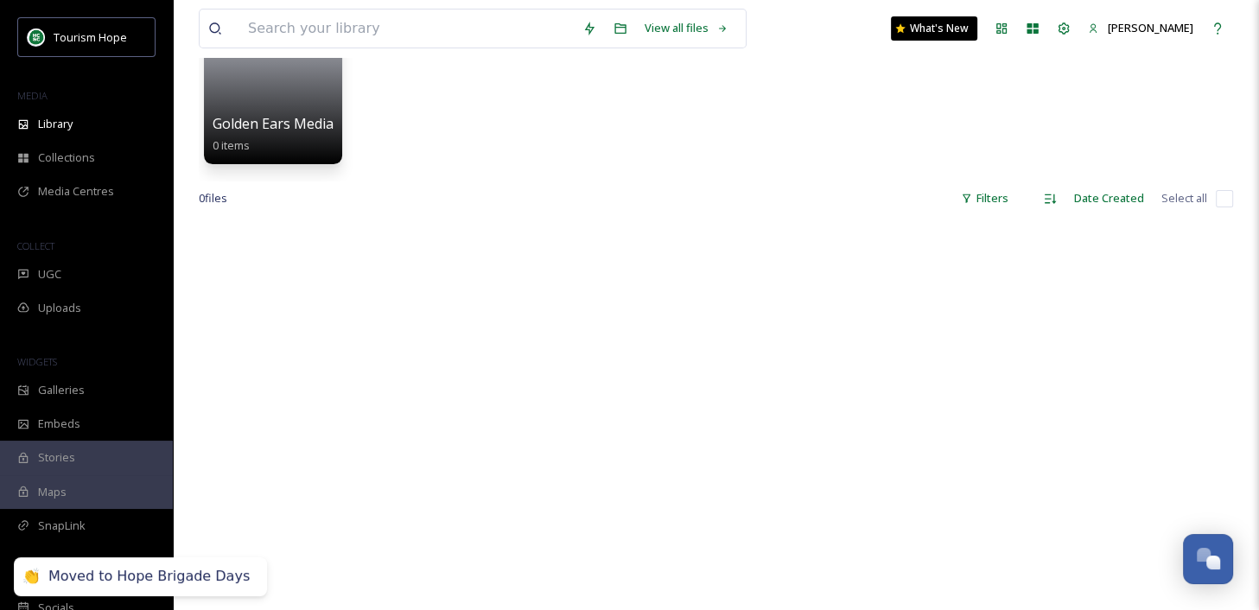
scroll to position [0, 0]
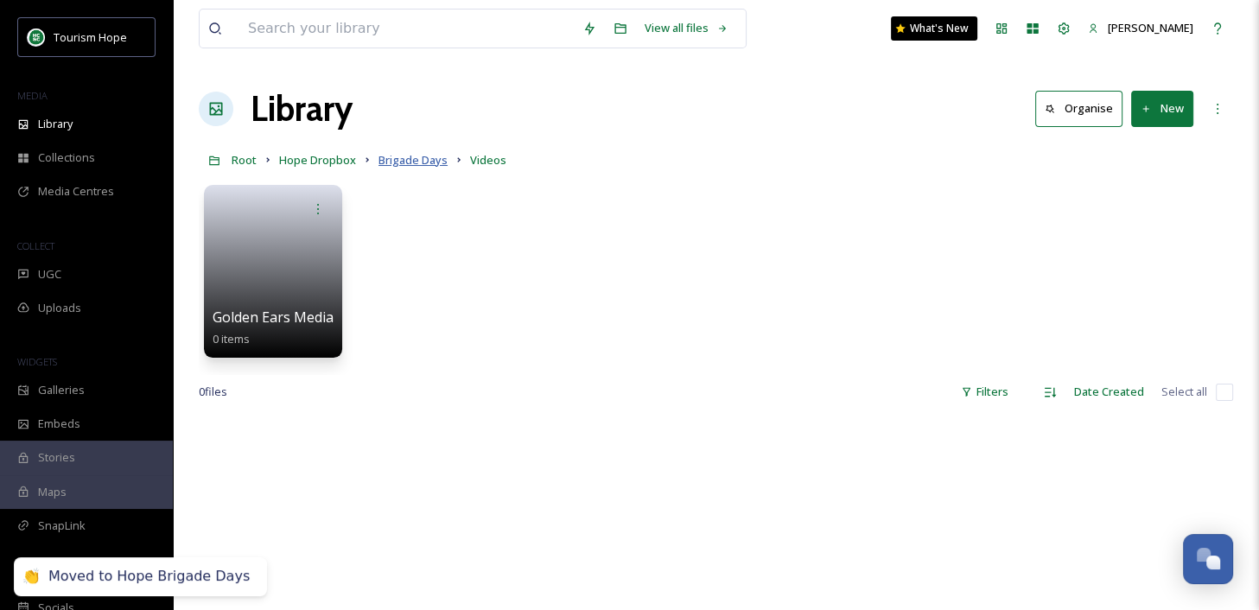
click at [416, 162] on span "Brigade Days" at bounding box center [412, 160] width 69 height 16
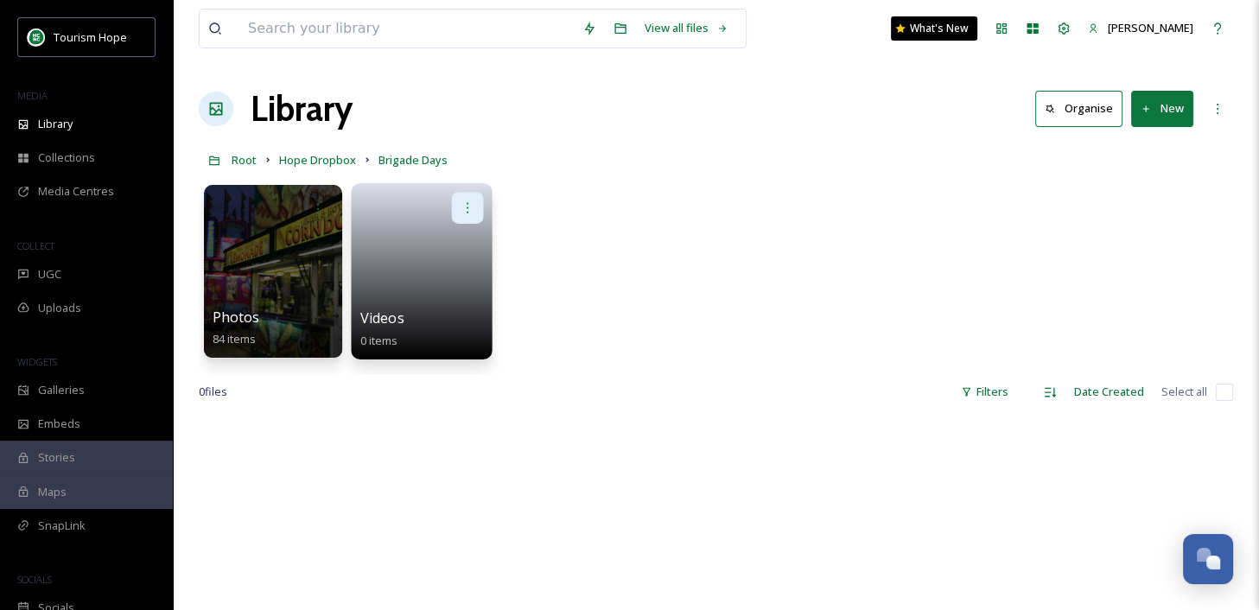
click at [471, 204] on icon at bounding box center [467, 207] width 14 height 14
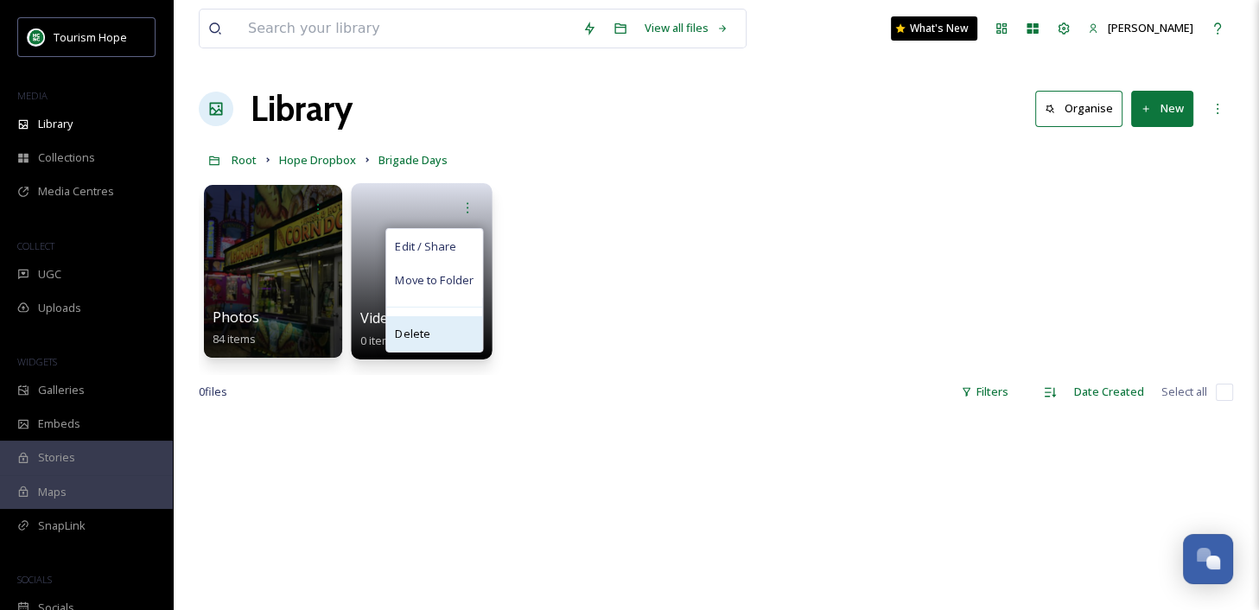
click at [440, 326] on div "Delete" at bounding box center [434, 333] width 96 height 35
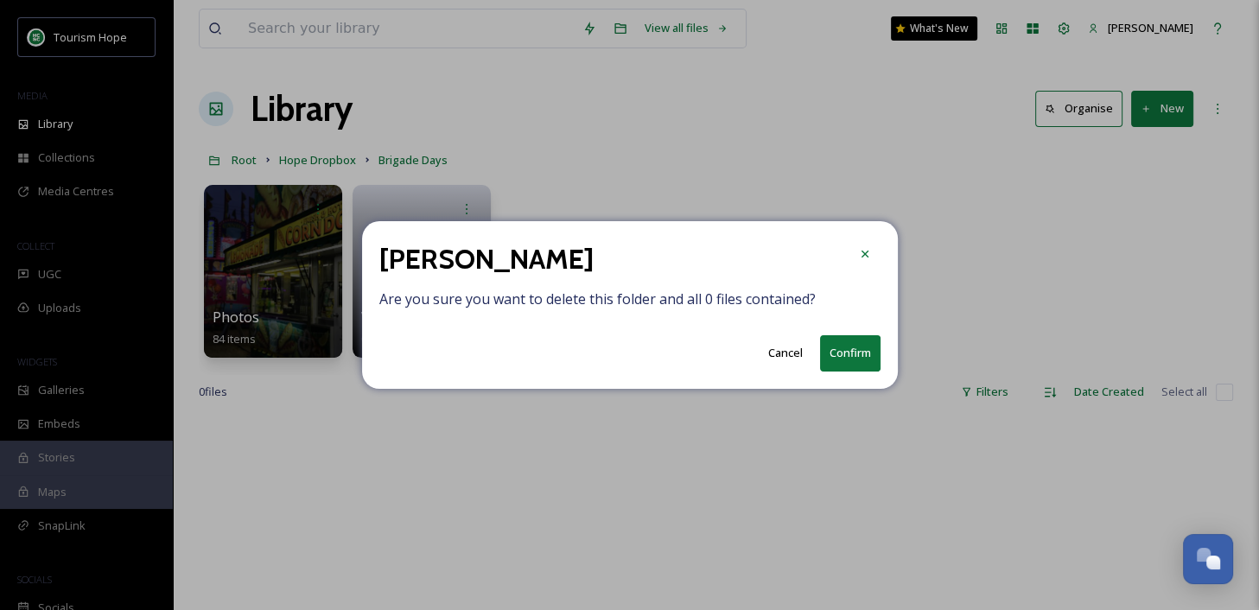
click at [831, 352] on button "Confirm" at bounding box center [850, 352] width 60 height 35
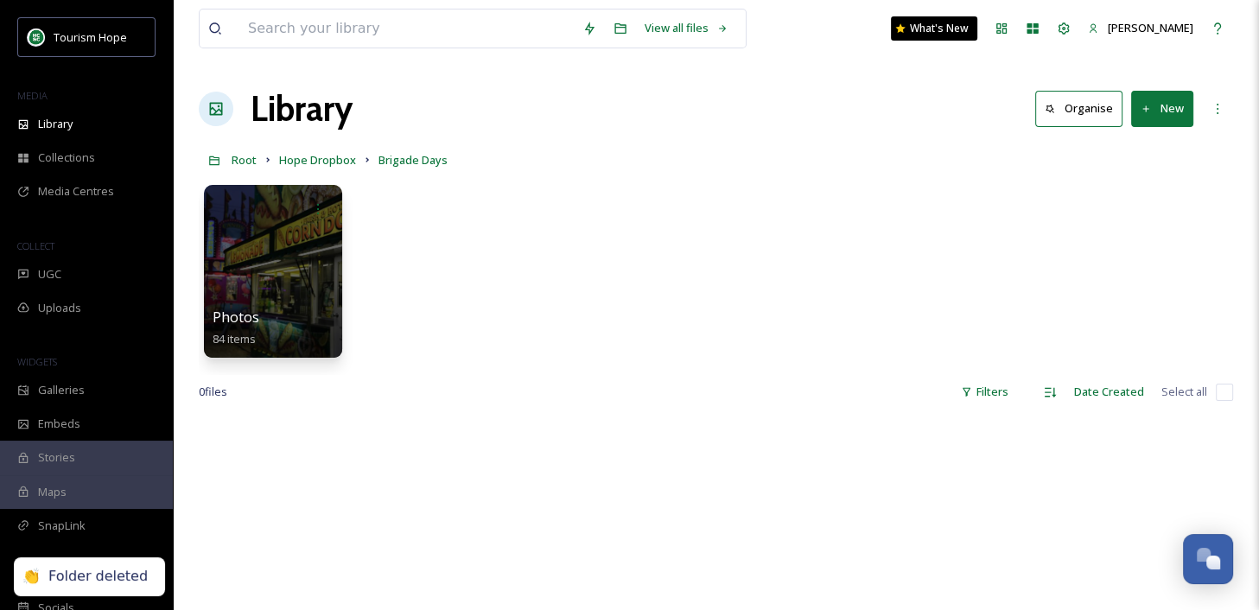
click at [324, 168] on link "Hope Dropbox" at bounding box center [317, 159] width 77 height 21
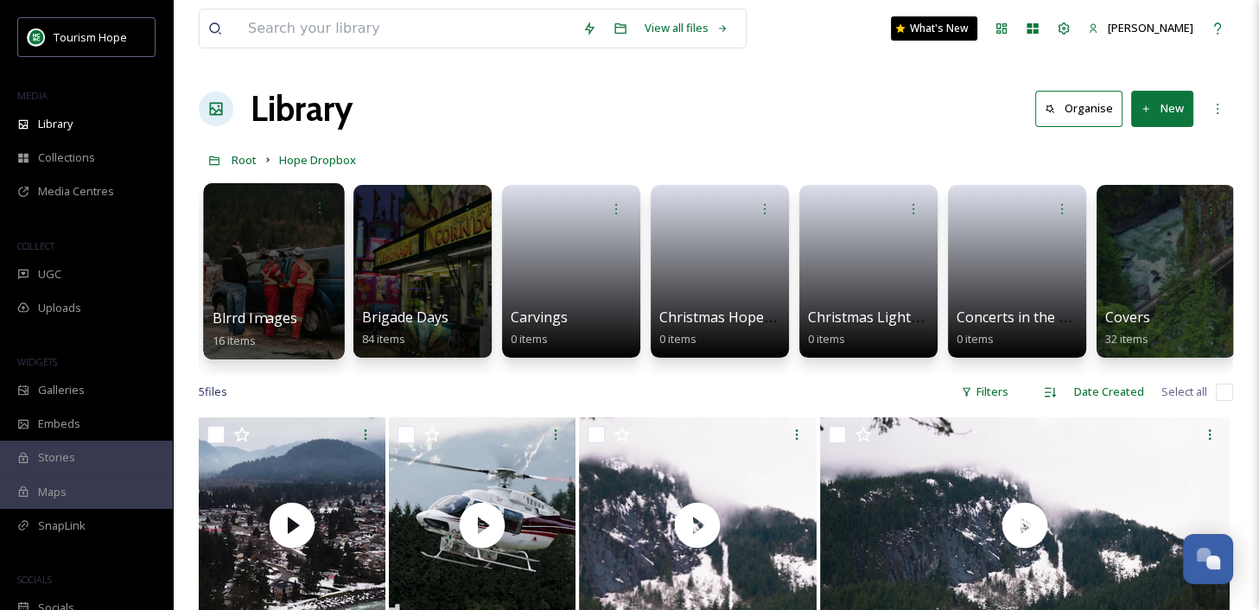
scroll to position [0, 594]
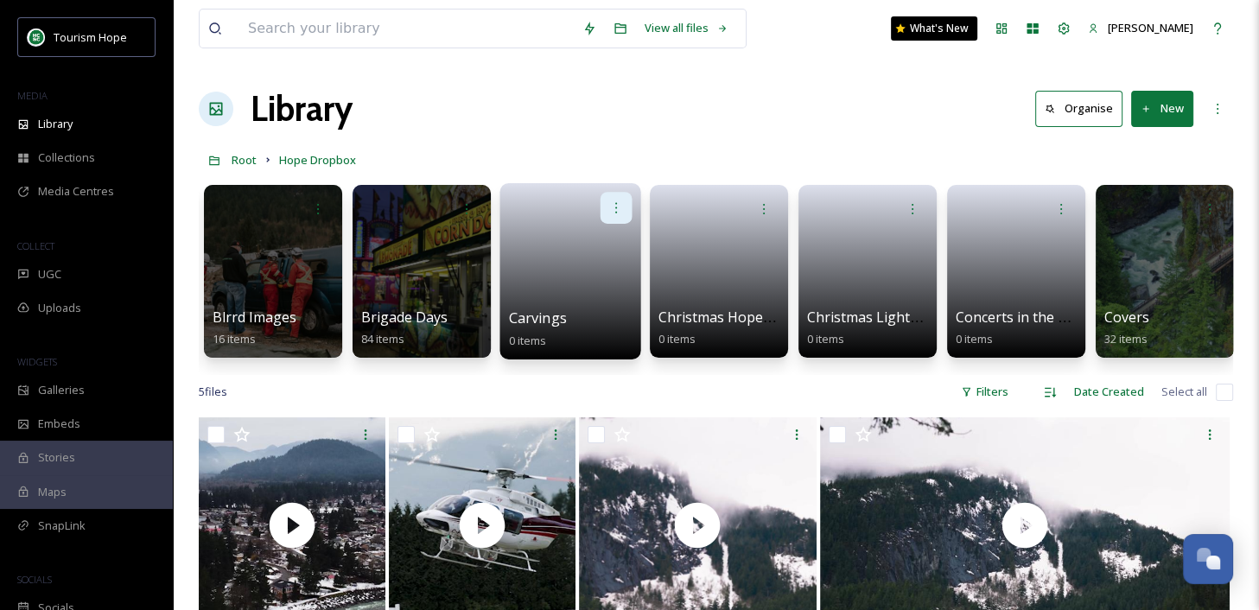
click at [617, 214] on icon at bounding box center [616, 207] width 14 height 14
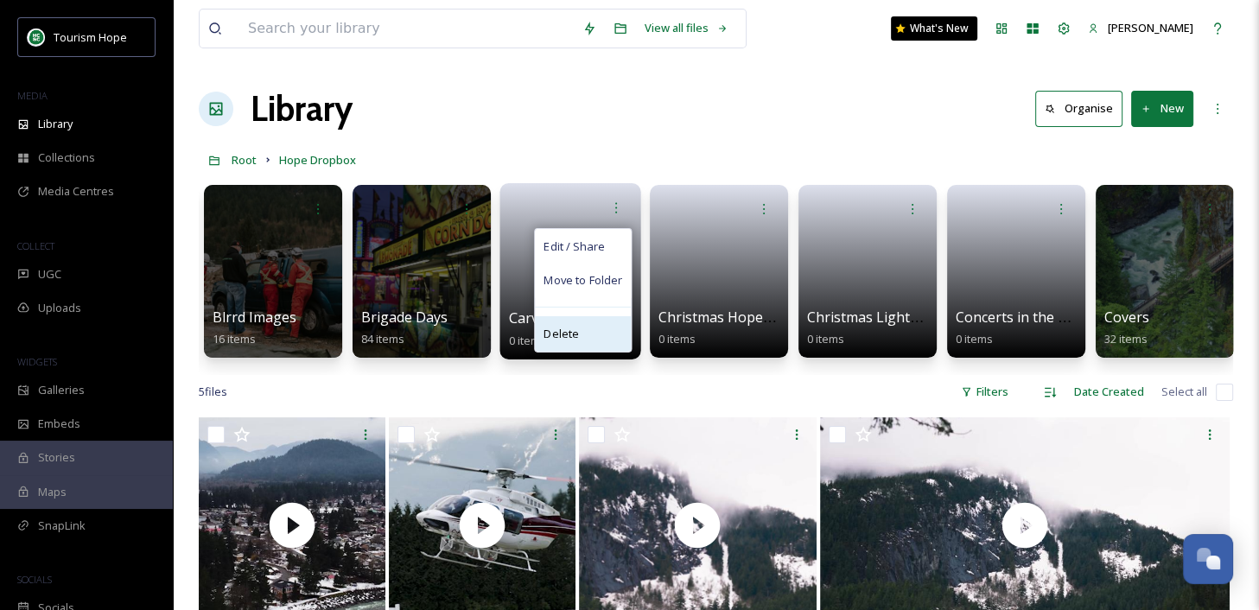
click at [591, 327] on div "Delete" at bounding box center [583, 333] width 96 height 35
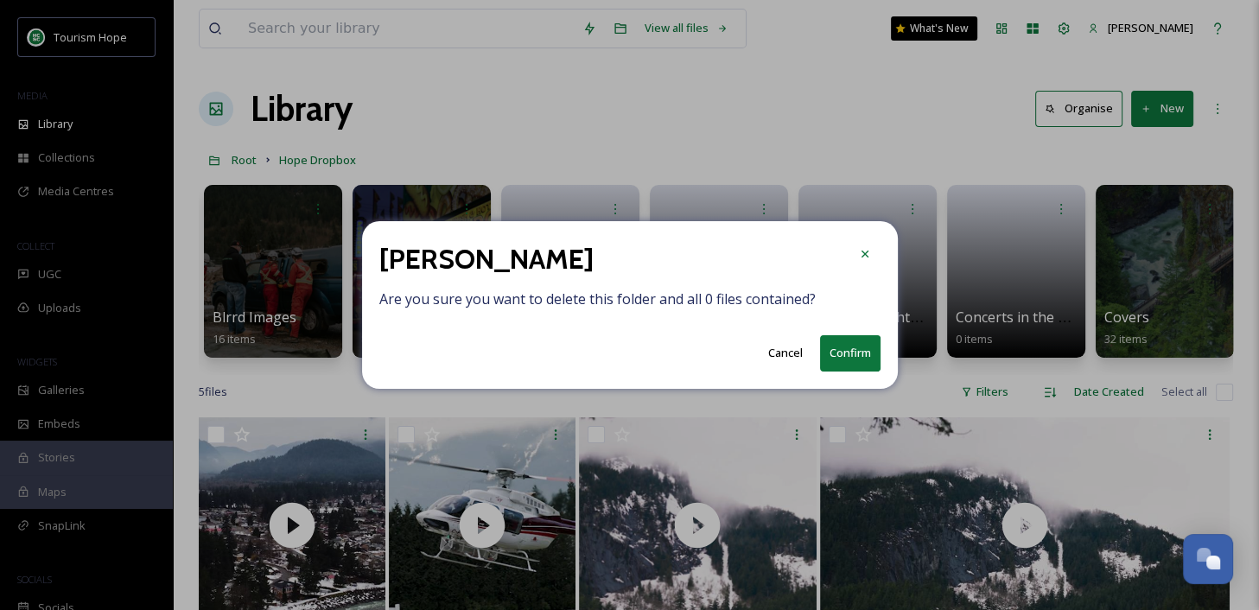
click at [851, 355] on button "Confirm" at bounding box center [850, 352] width 60 height 35
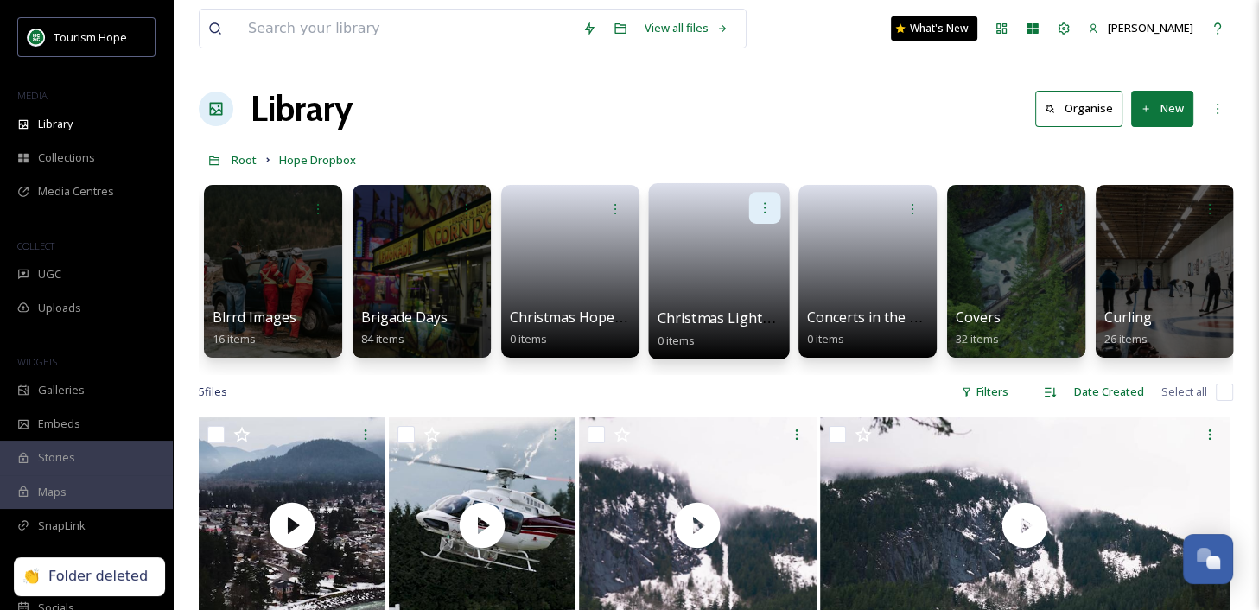
click at [764, 210] on icon at bounding box center [765, 207] width 14 height 14
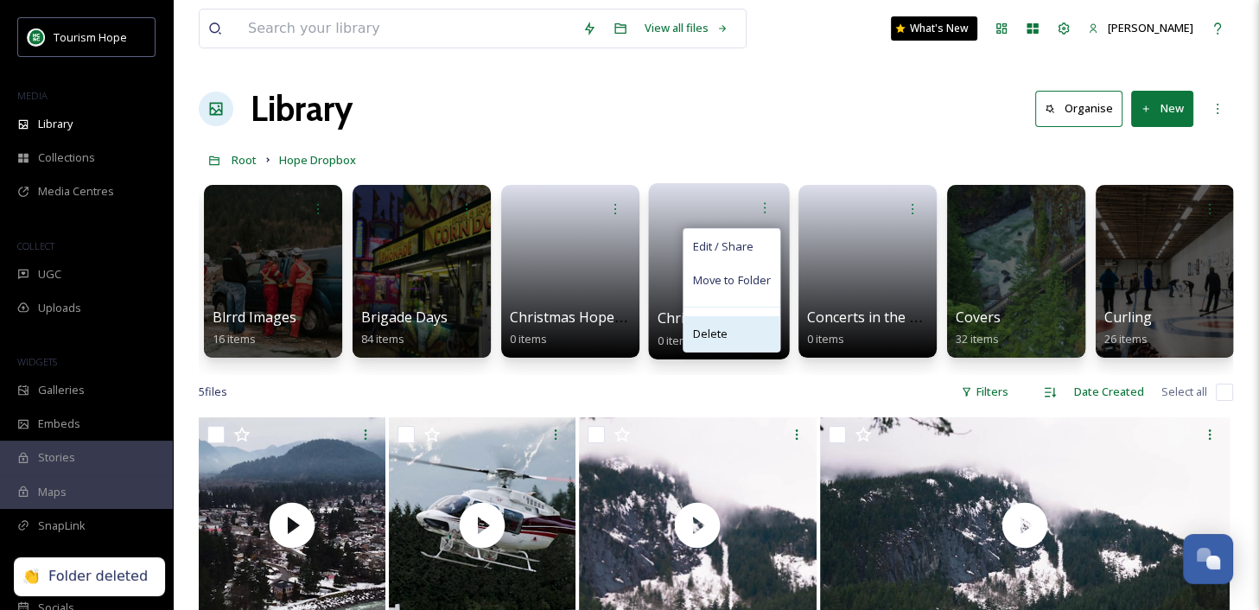
click at [731, 330] on div "Delete" at bounding box center [731, 333] width 96 height 35
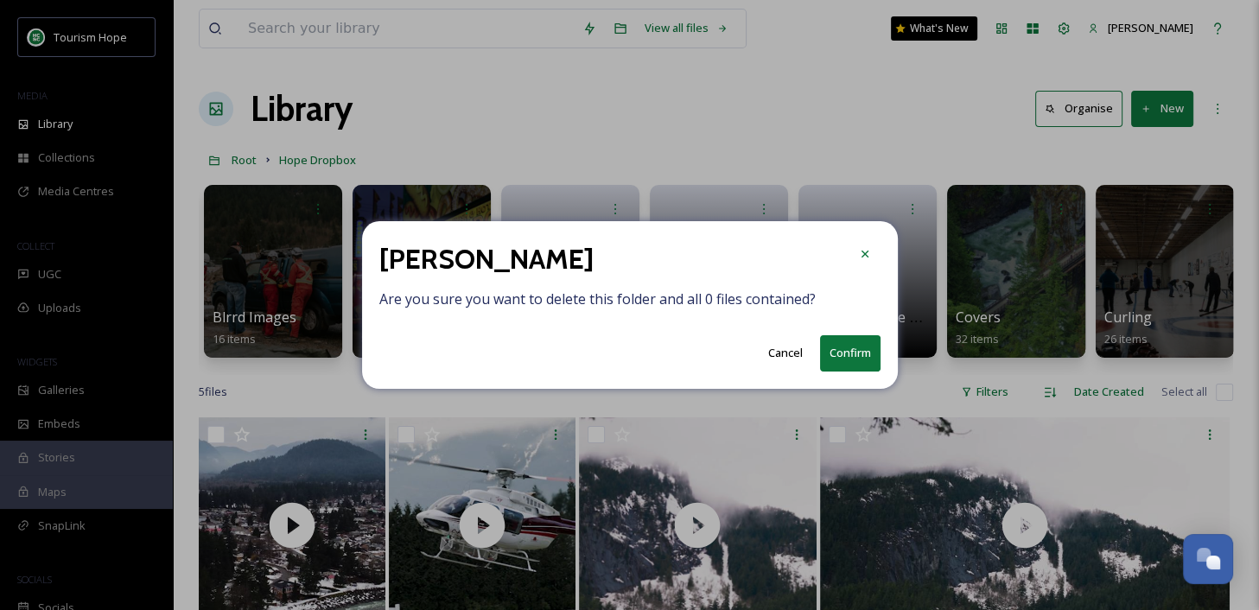
click at [854, 352] on button "Confirm" at bounding box center [850, 352] width 60 height 35
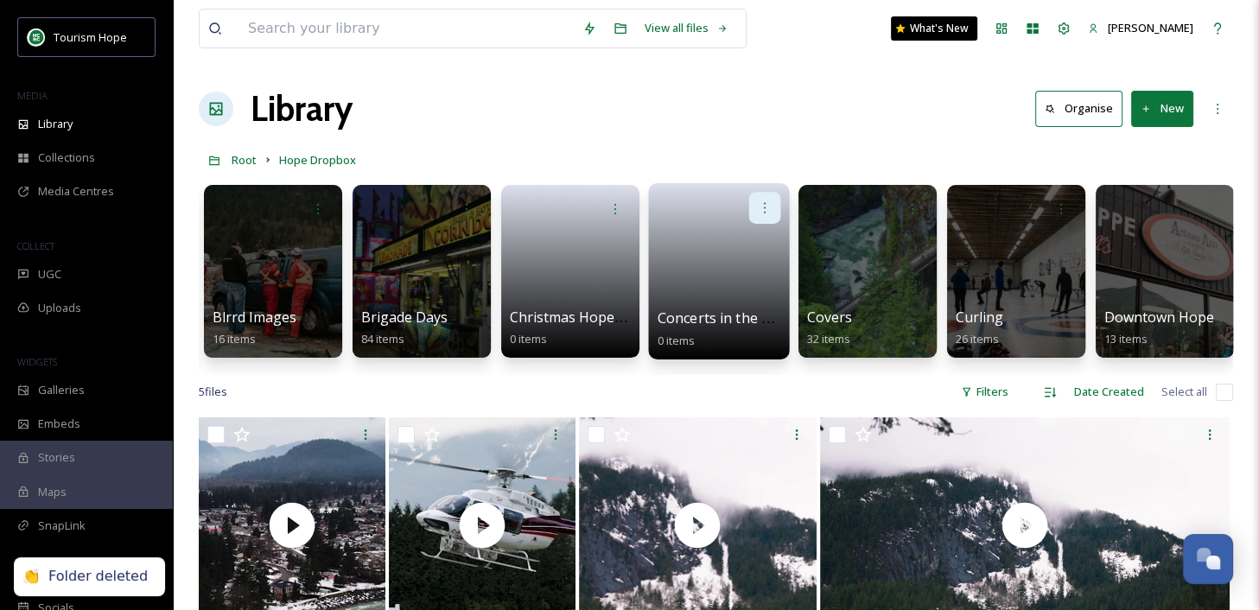
click at [764, 212] on icon at bounding box center [765, 207] width 2 height 10
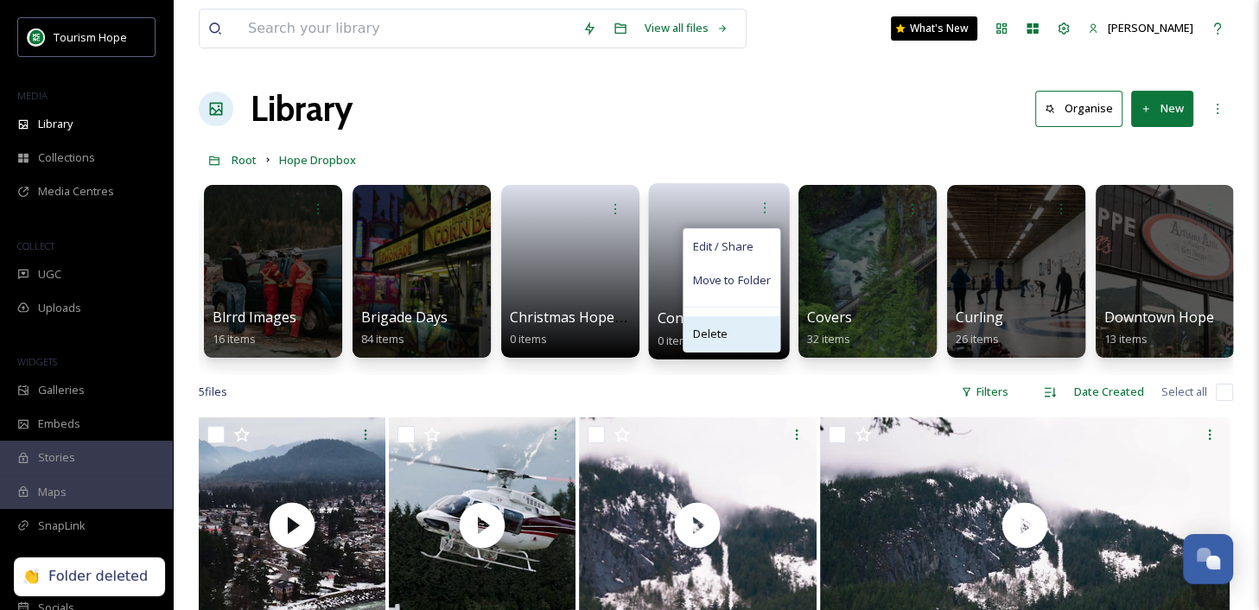
click at [738, 332] on div "Delete" at bounding box center [731, 333] width 96 height 35
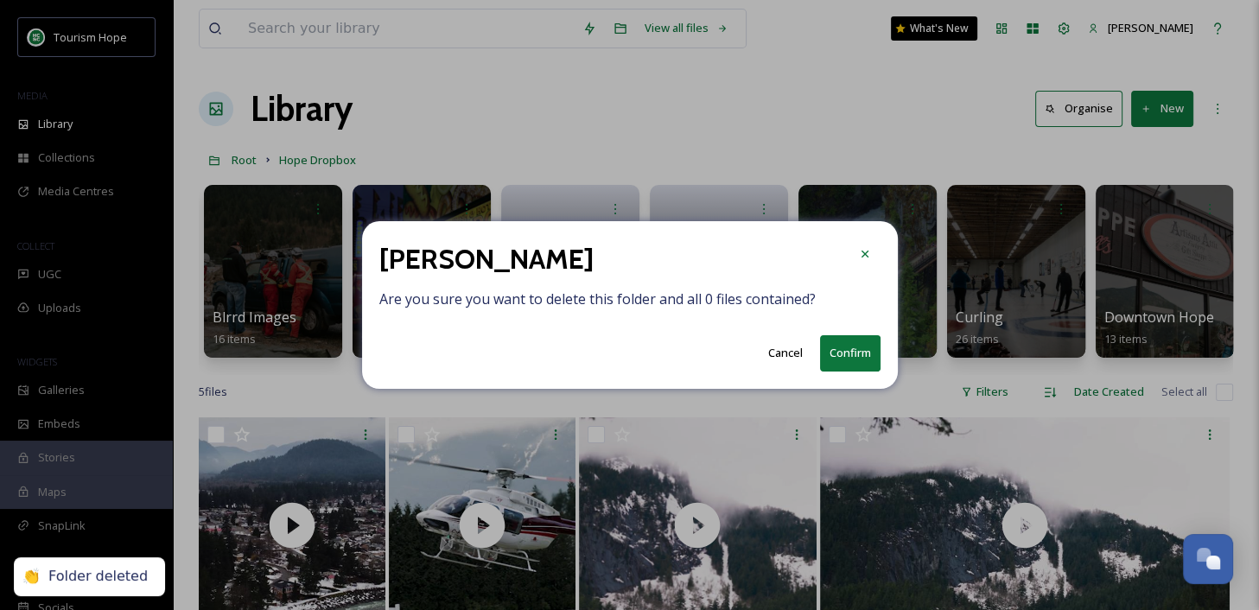
click at [856, 358] on button "Confirm" at bounding box center [850, 352] width 60 height 35
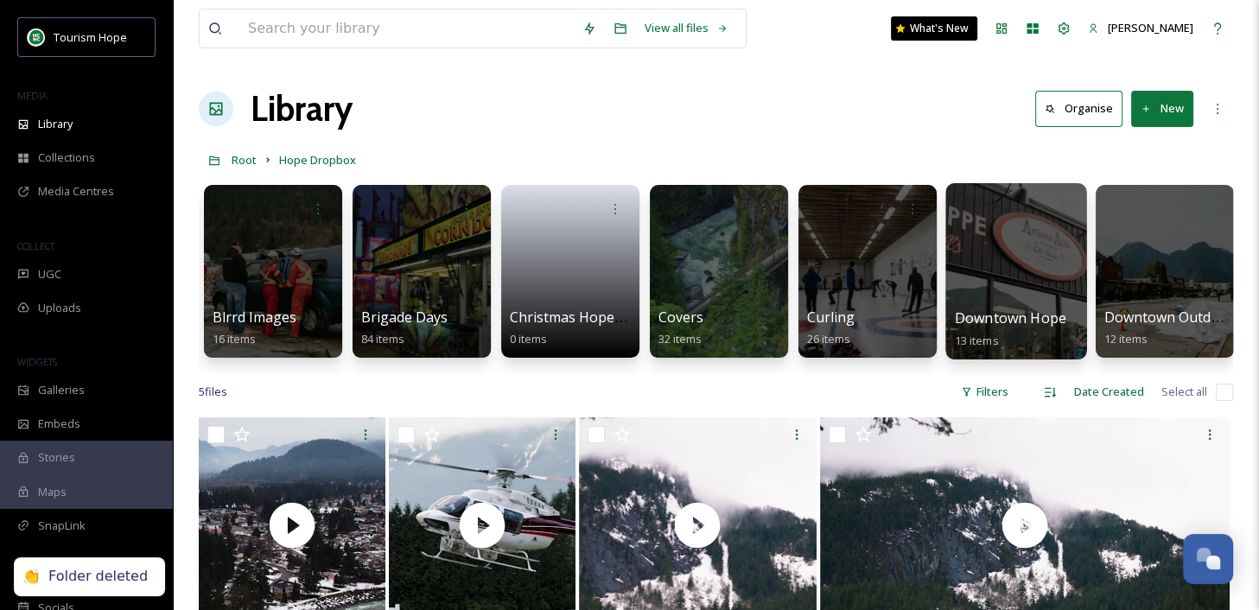
click at [981, 291] on div at bounding box center [1015, 271] width 141 height 176
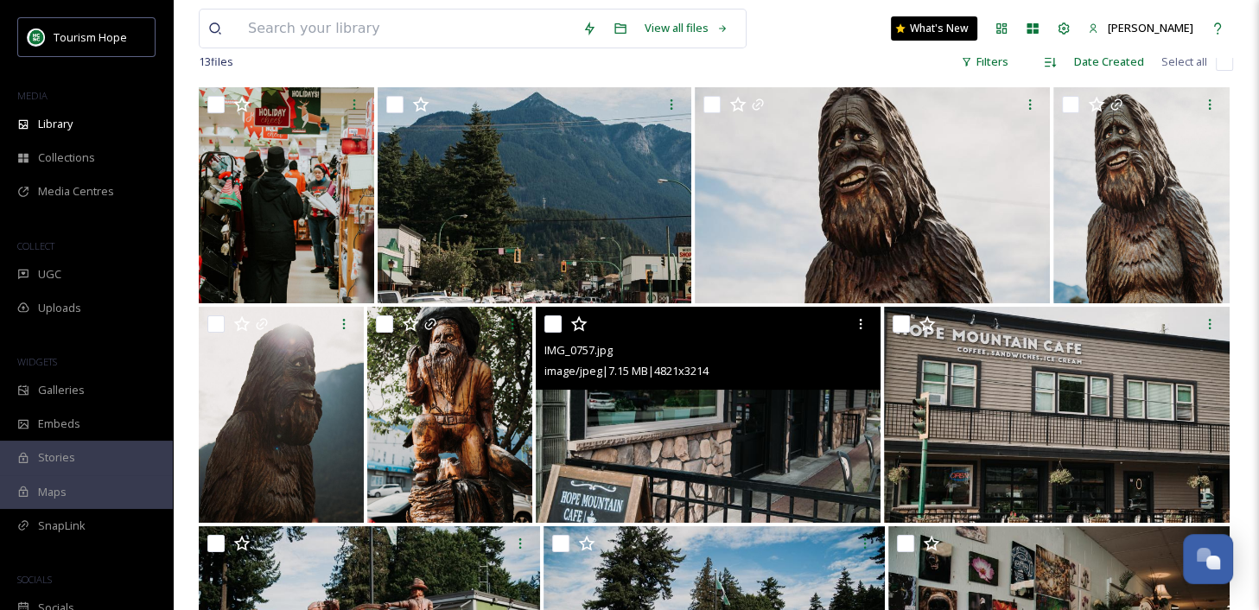
scroll to position [152, 0]
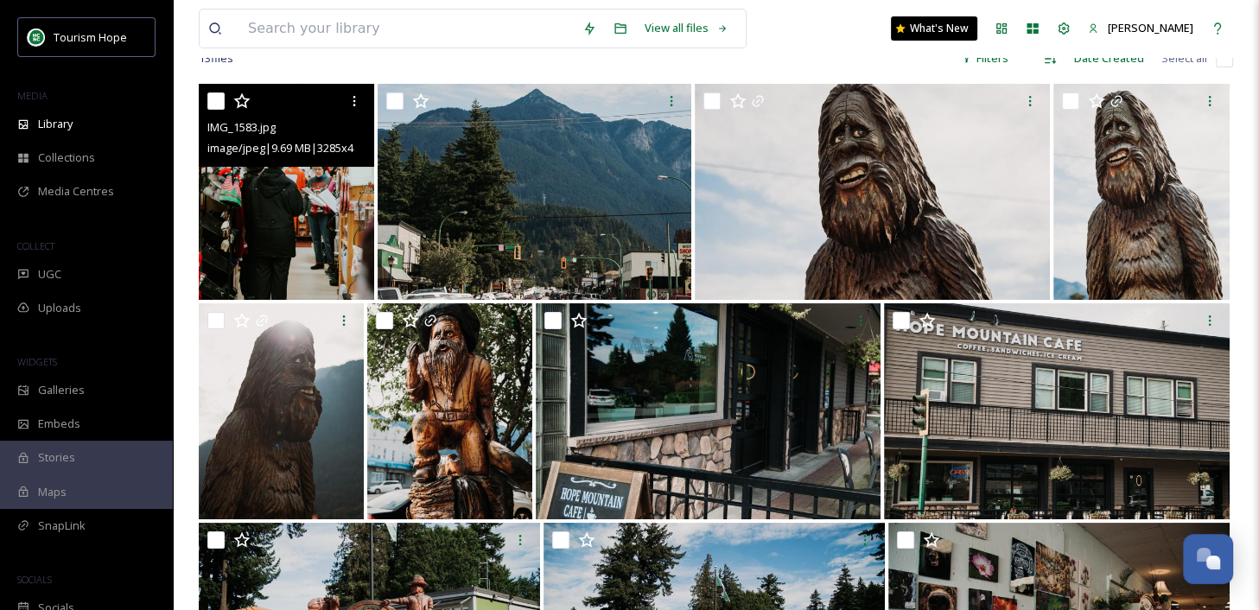
click at [280, 185] on img at bounding box center [286, 192] width 175 height 216
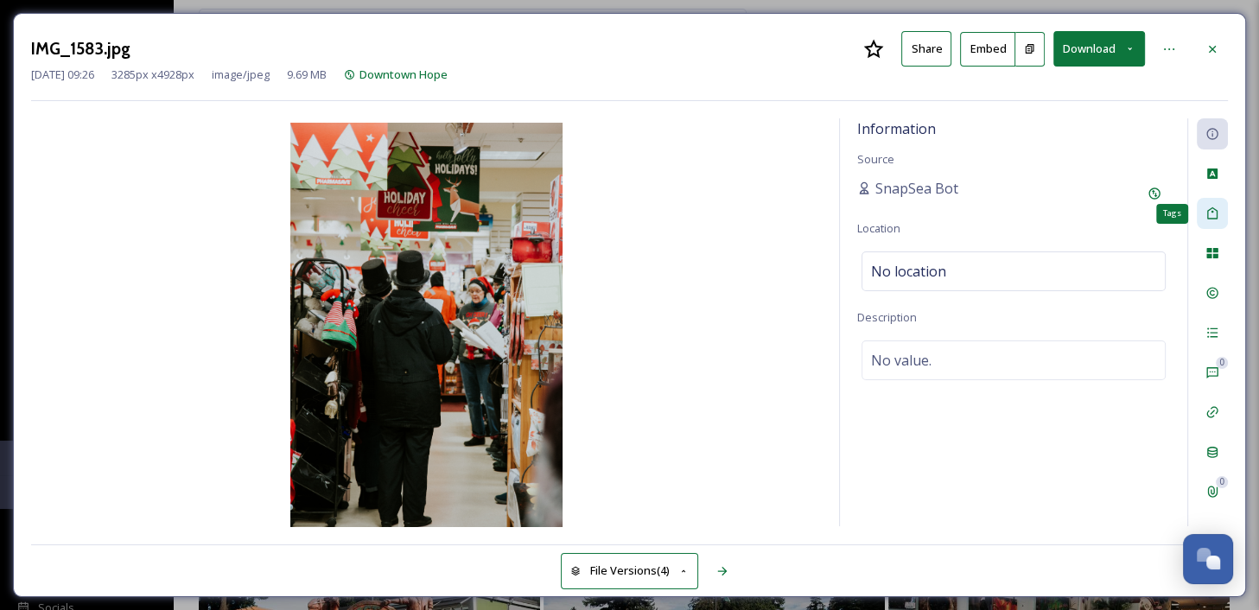
click at [1213, 208] on icon at bounding box center [1212, 213] width 14 height 14
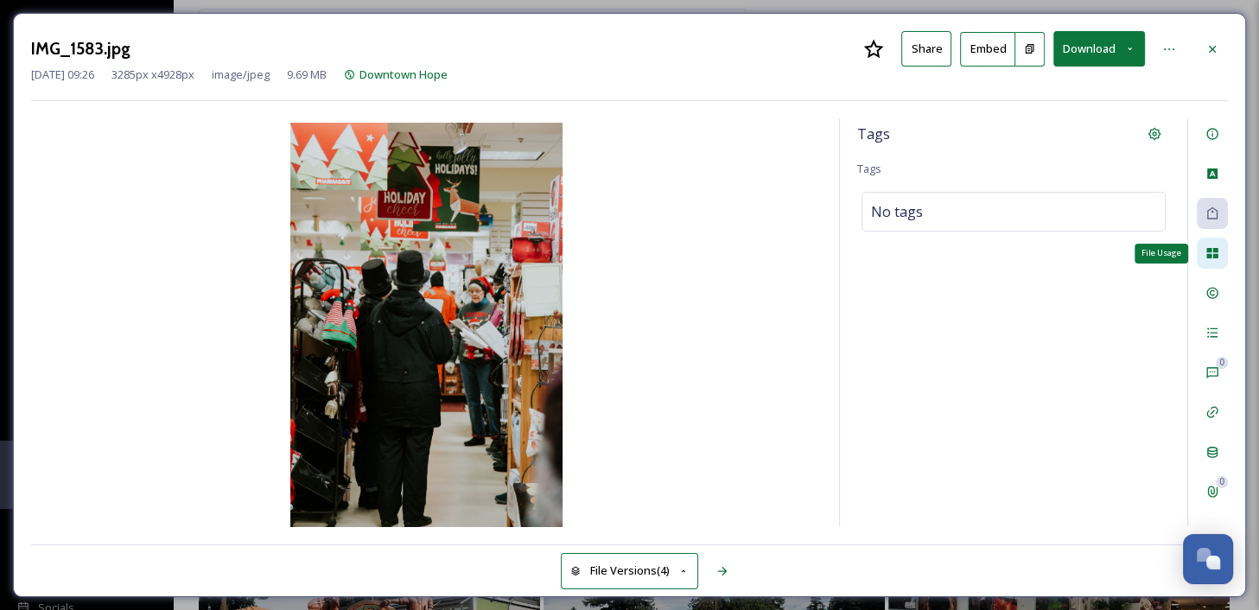
click at [1207, 257] on icon at bounding box center [1211, 253] width 11 height 10
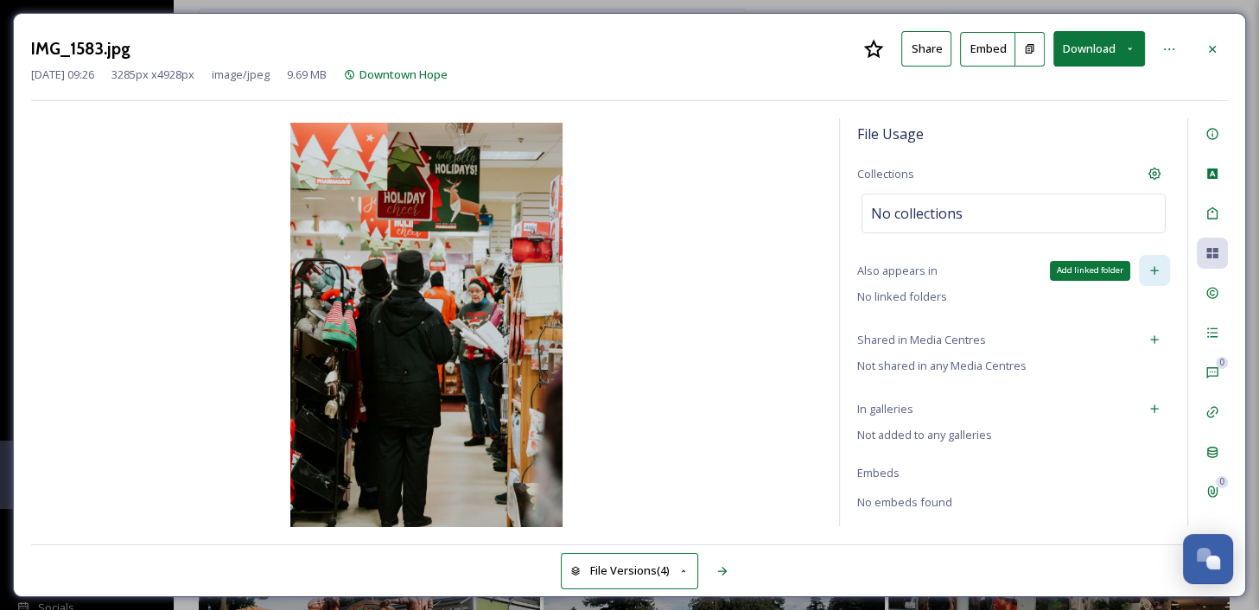
click at [1152, 266] on icon at bounding box center [1154, 270] width 14 height 14
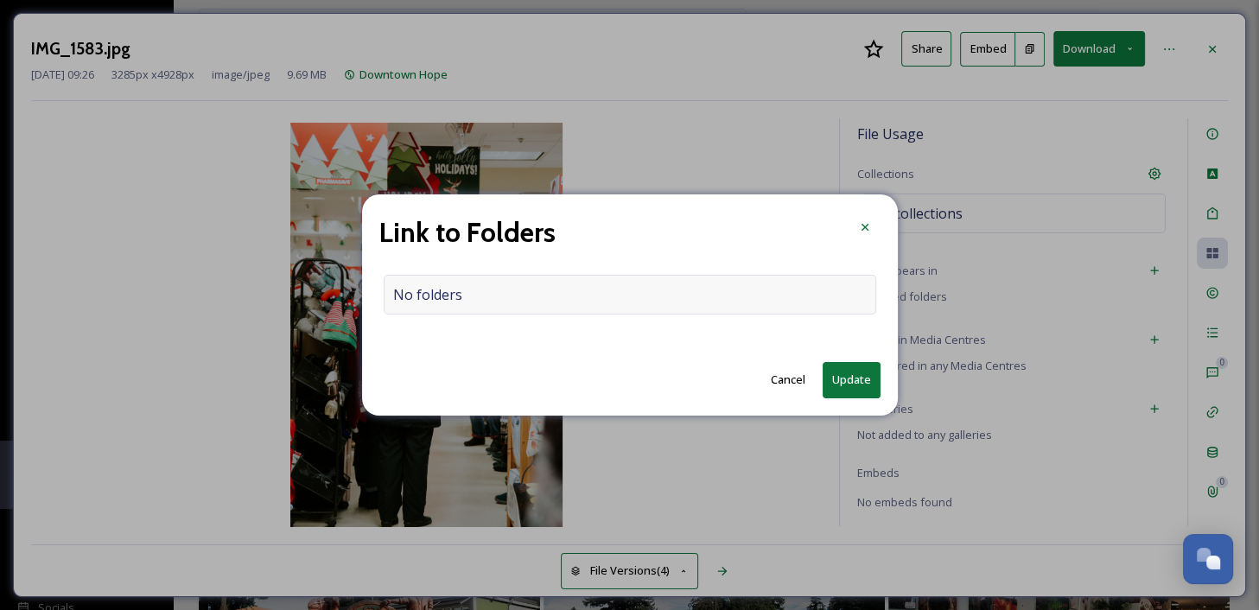
click at [549, 295] on div "No folders" at bounding box center [630, 295] width 492 height 40
click at [549, 295] on input at bounding box center [633, 295] width 499 height 38
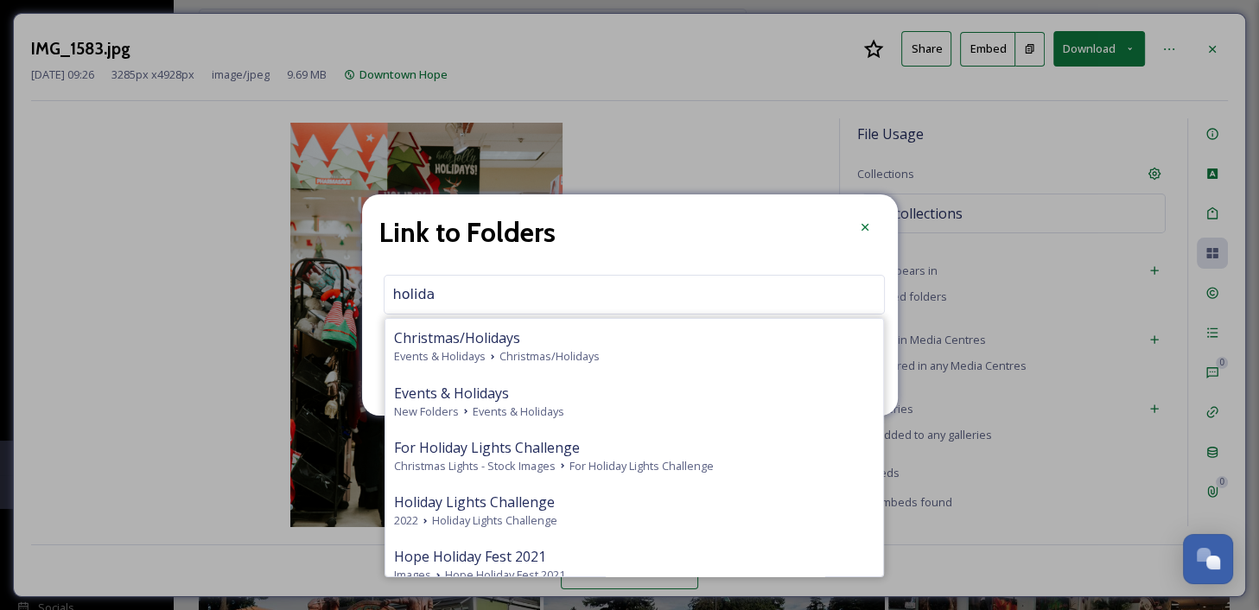
click at [429, 297] on input "holida" at bounding box center [633, 295] width 499 height 38
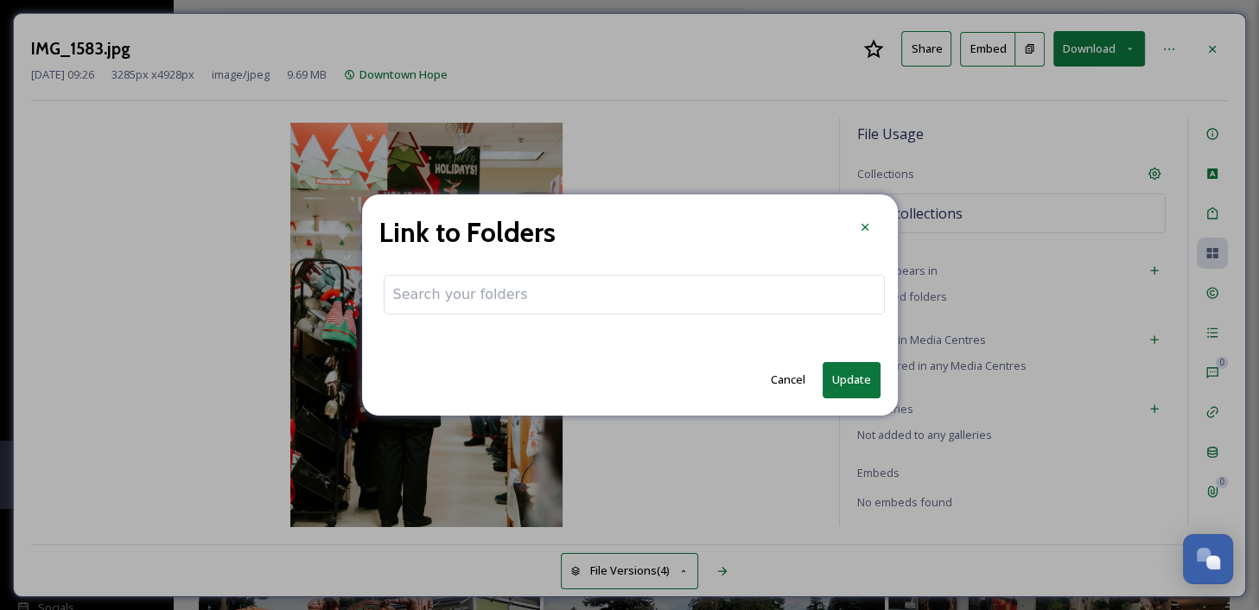
click at [482, 284] on input at bounding box center [633, 295] width 499 height 38
click at [784, 382] on button "Cancel" at bounding box center [788, 380] width 52 height 34
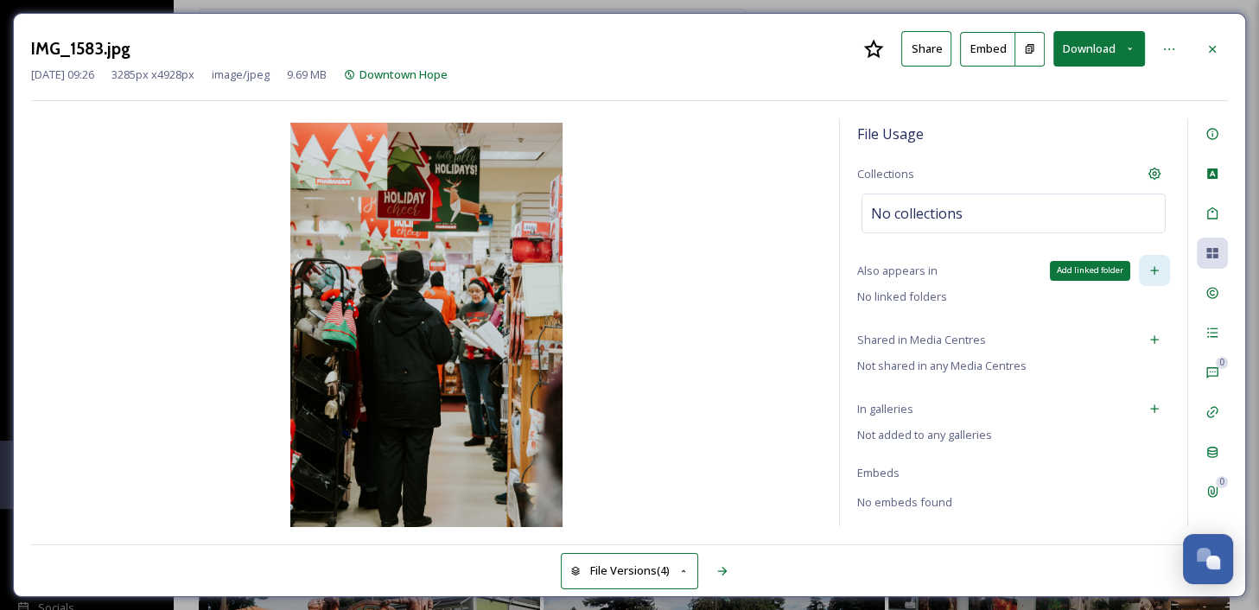
click at [1156, 268] on icon at bounding box center [1154, 270] width 14 height 14
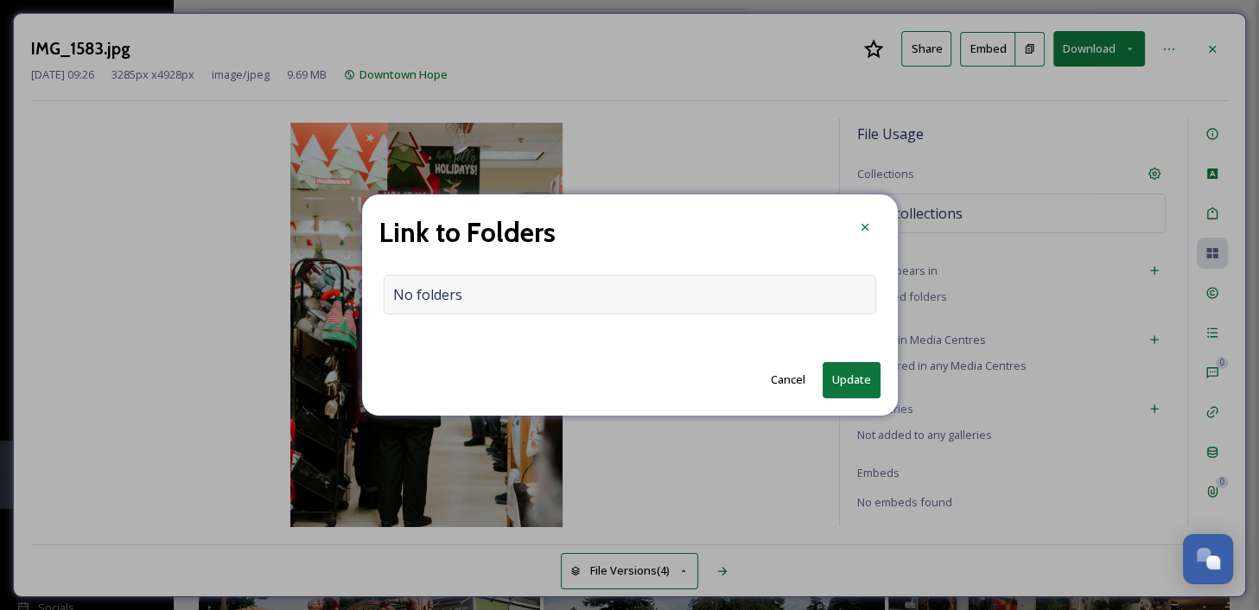
click at [533, 284] on div "No folders" at bounding box center [630, 295] width 492 height 40
click at [505, 304] on input at bounding box center [633, 295] width 499 height 38
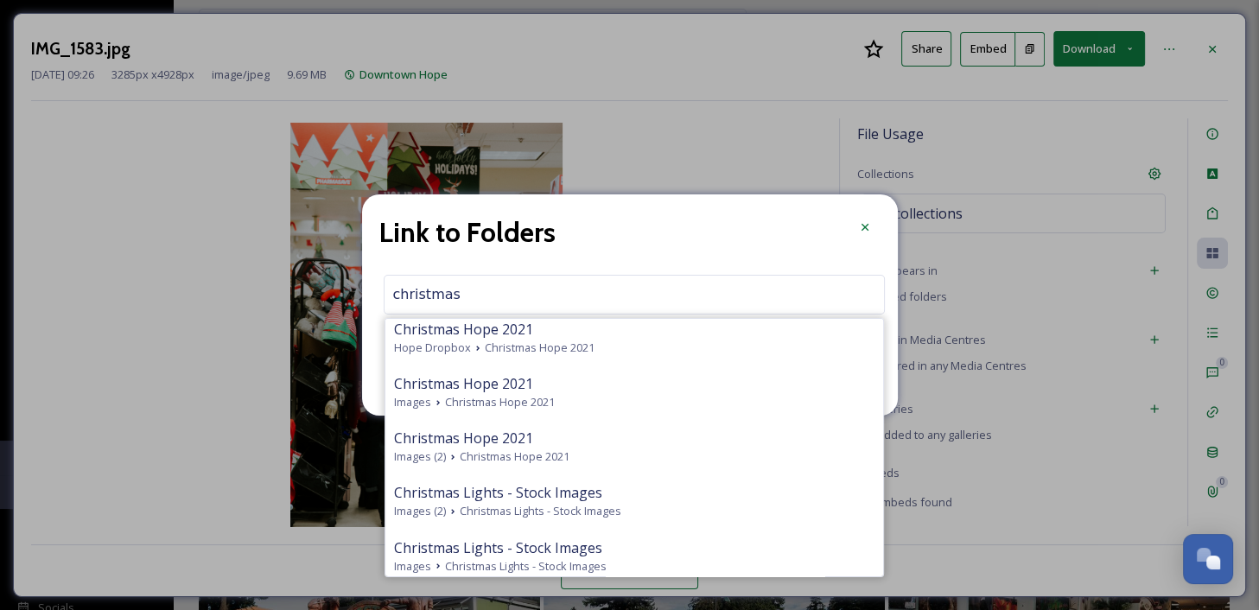
scroll to position [506, 0]
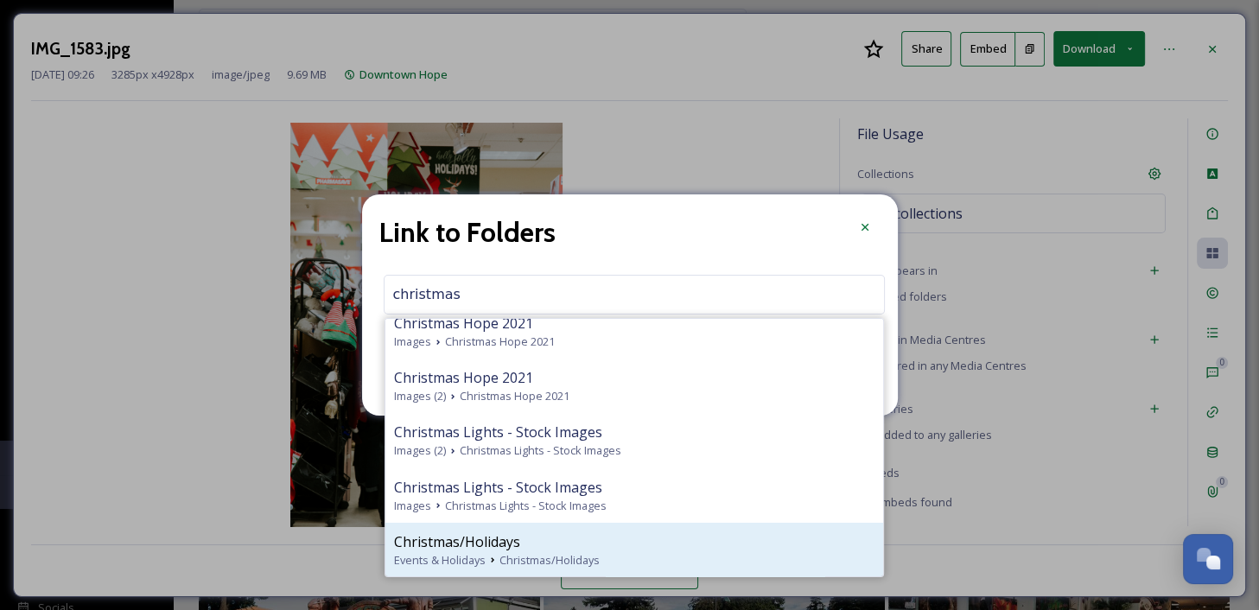
click at [552, 549] on div "Christmas/Holidays" at bounding box center [634, 541] width 480 height 21
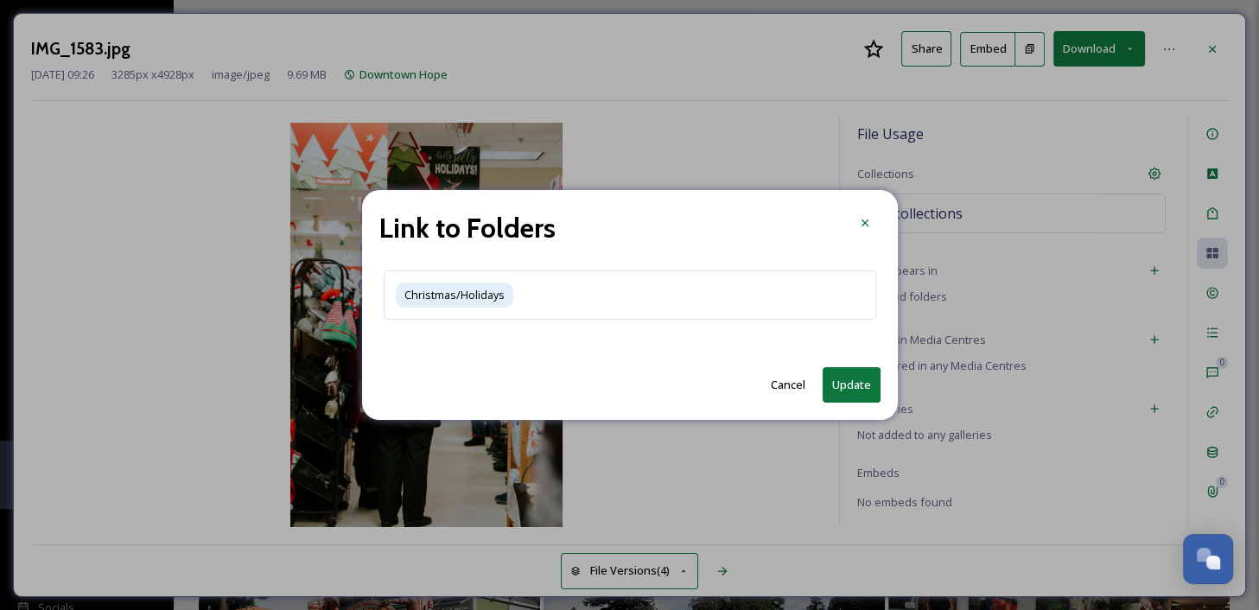
click at [852, 396] on button "Update" at bounding box center [851, 384] width 58 height 35
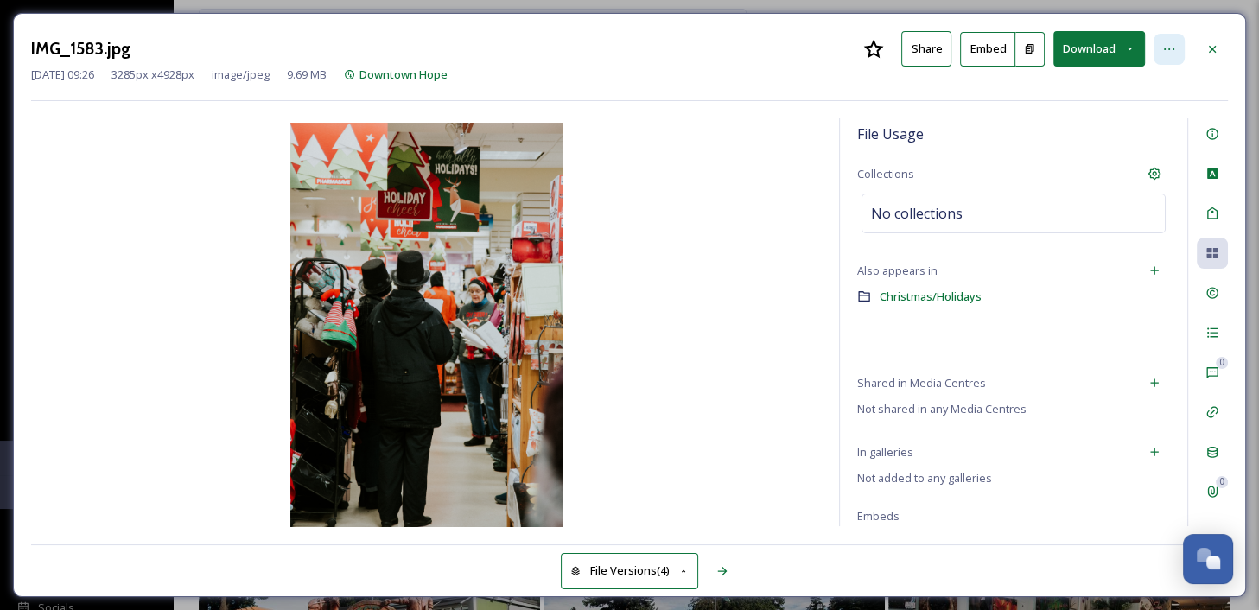
click at [1170, 44] on icon at bounding box center [1169, 49] width 14 height 14
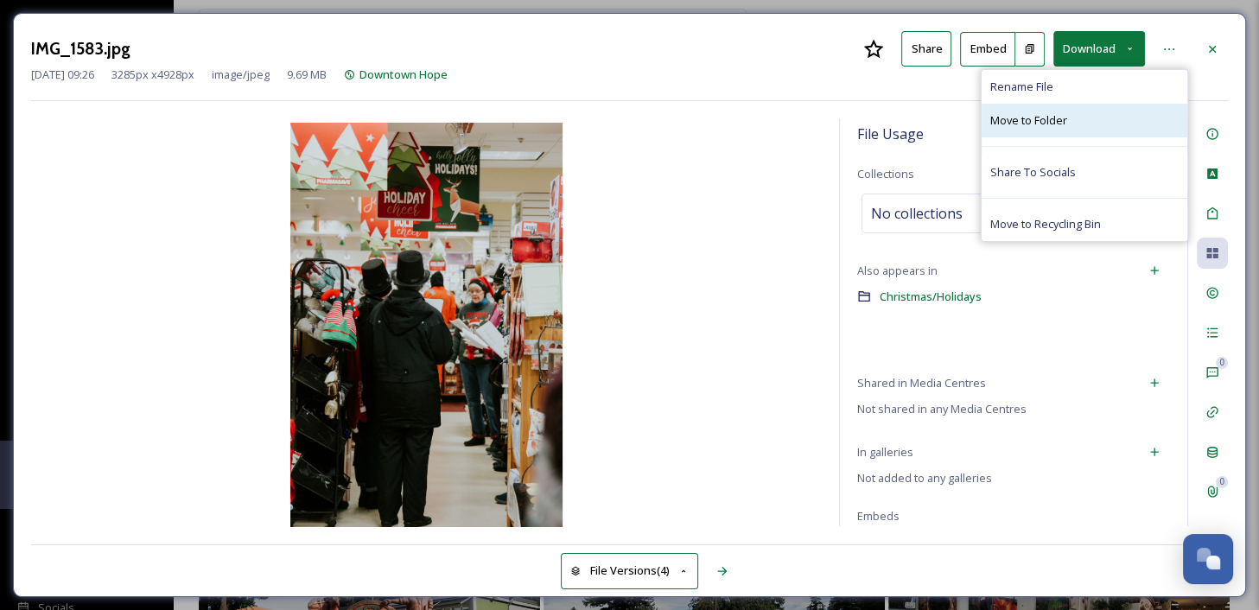
click at [1055, 116] on span "Move to Folder" at bounding box center [1028, 120] width 77 height 16
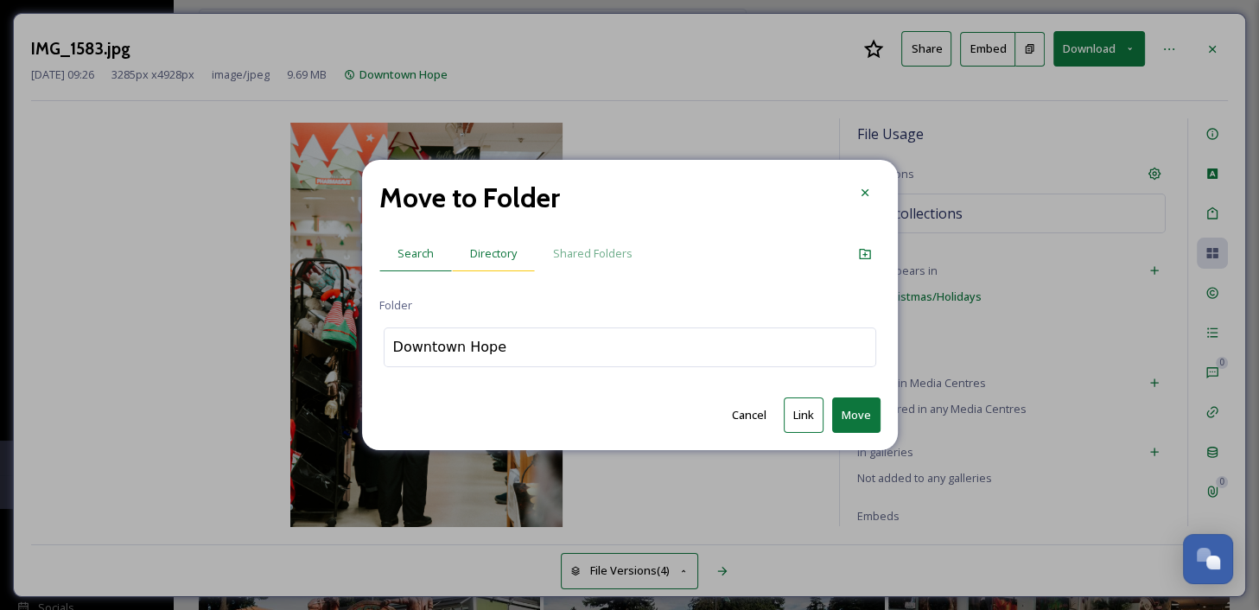
click at [489, 244] on div "Directory" at bounding box center [493, 253] width 83 height 35
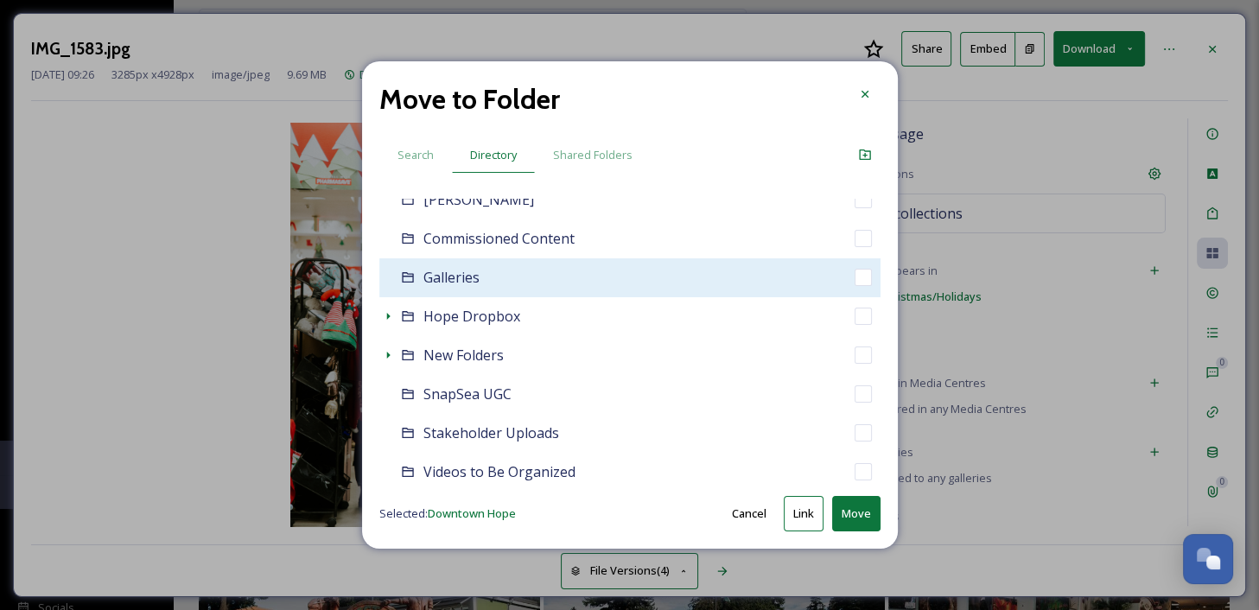
scroll to position [147, 0]
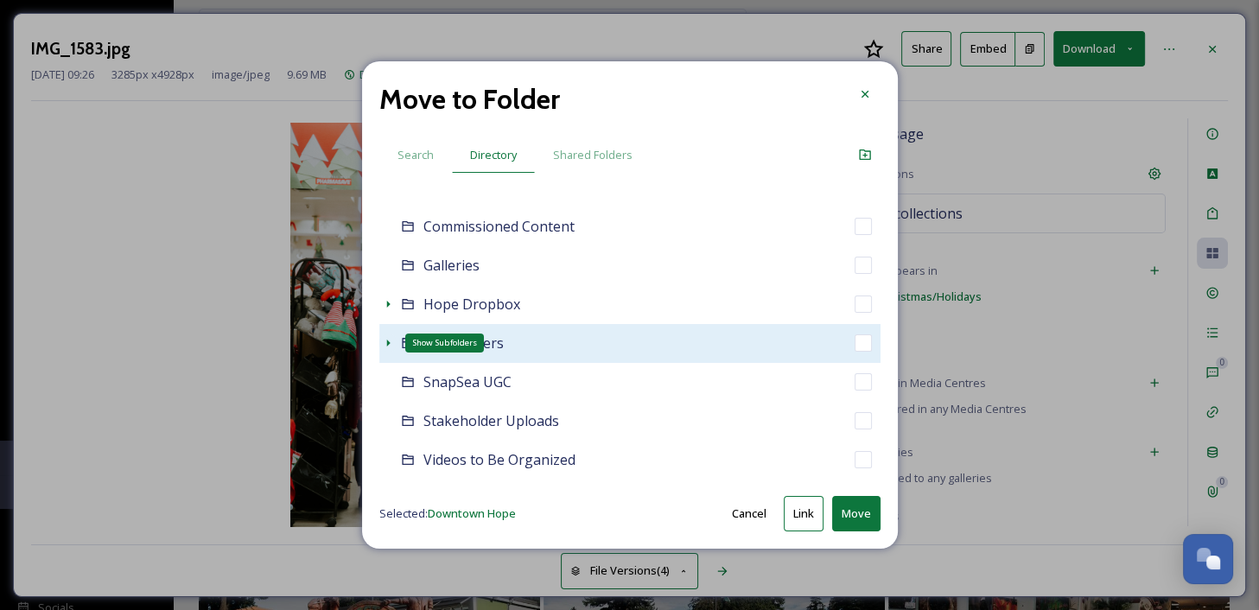
click at [384, 337] on icon at bounding box center [388, 343] width 14 height 14
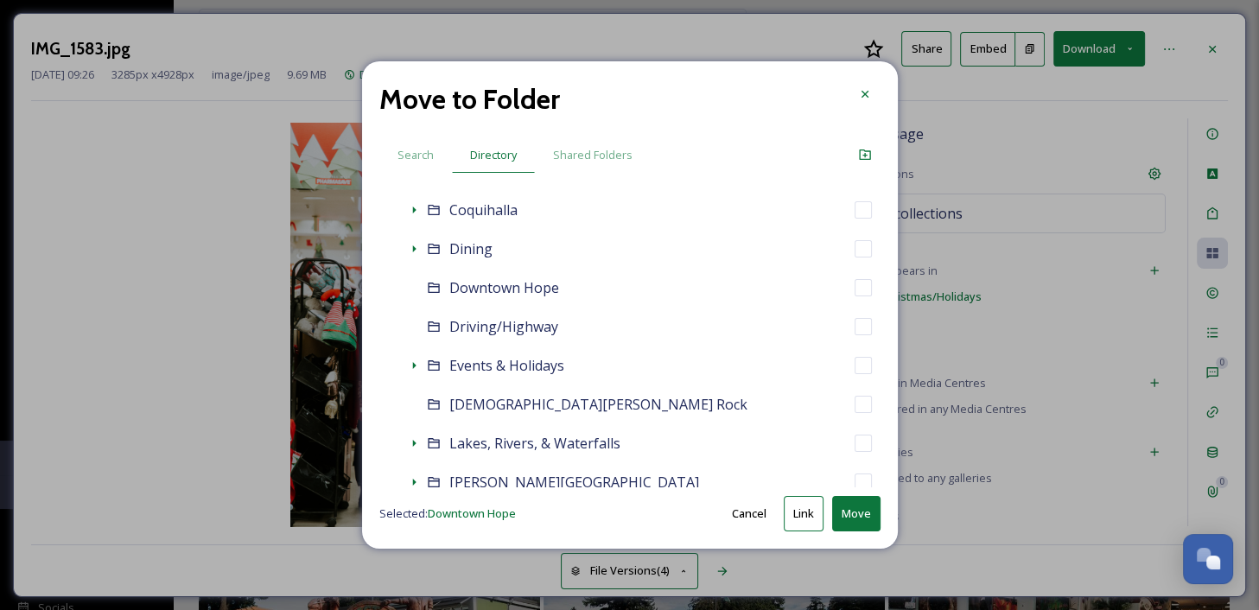
scroll to position [518, 0]
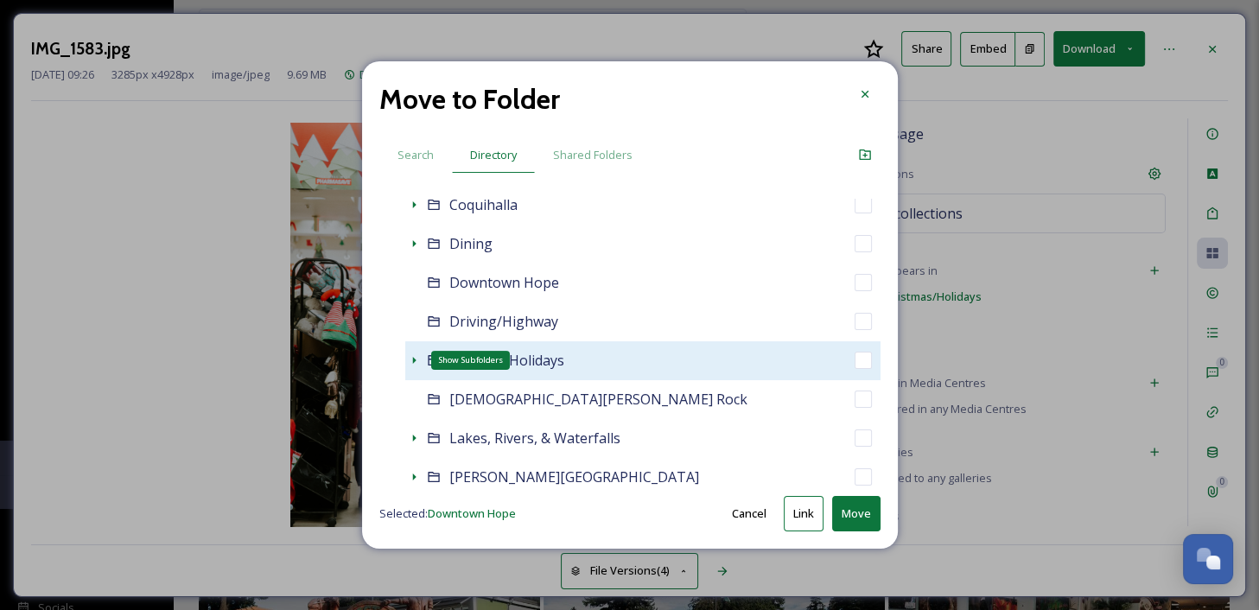
click at [416, 358] on icon at bounding box center [414, 360] width 14 height 14
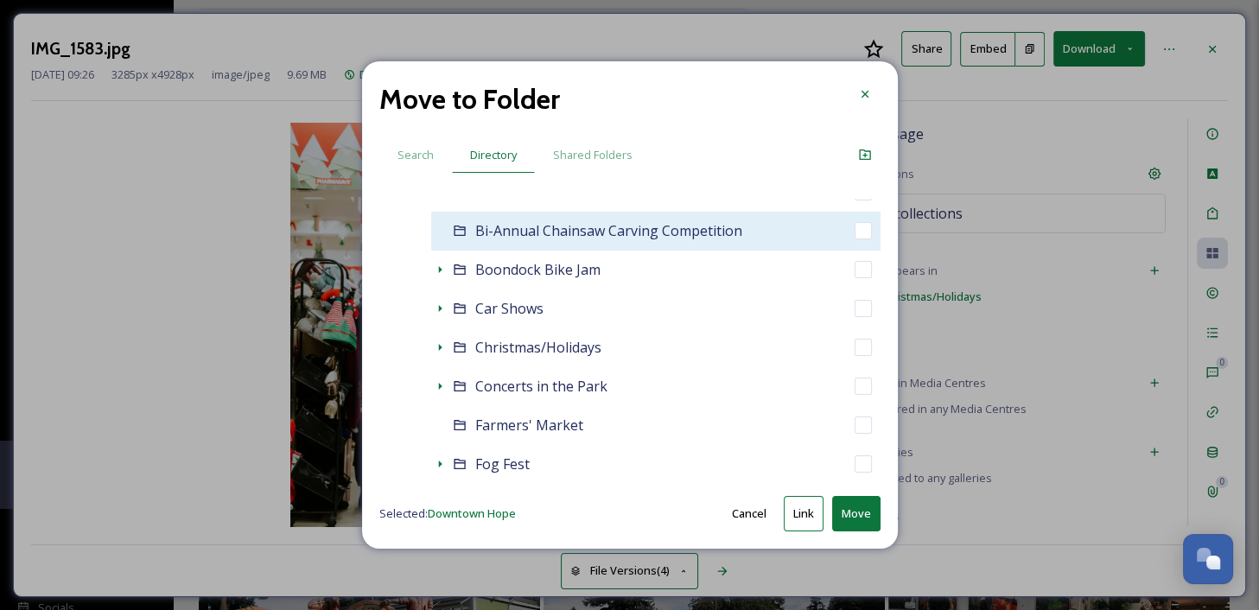
scroll to position [733, 0]
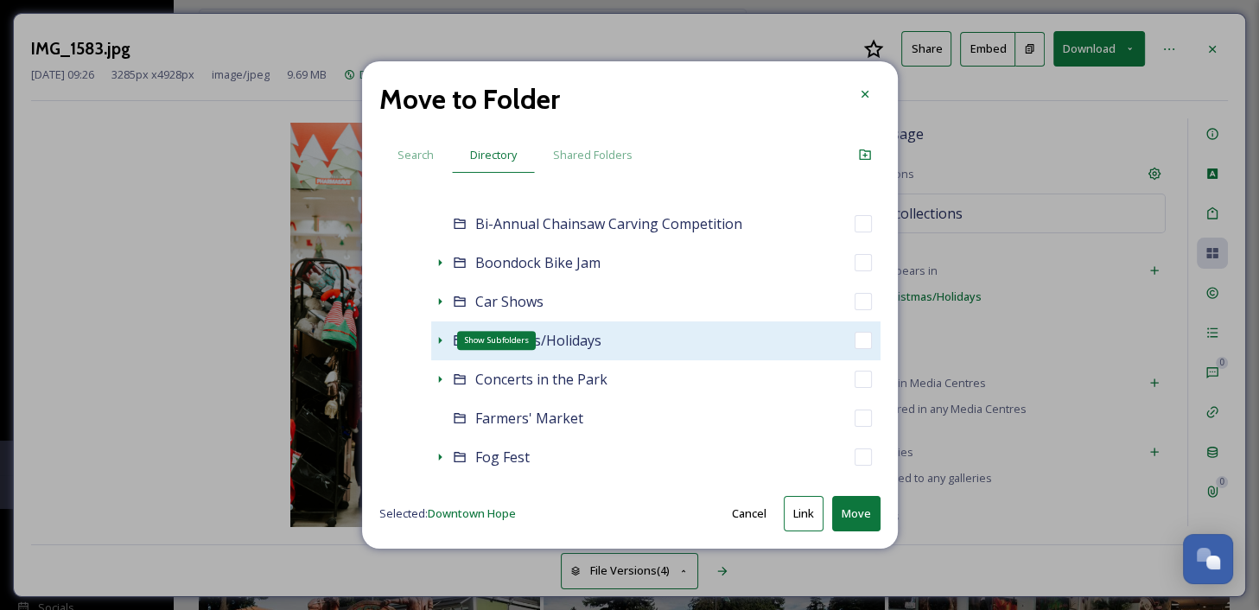
click at [438, 337] on icon at bounding box center [439, 340] width 3 height 7
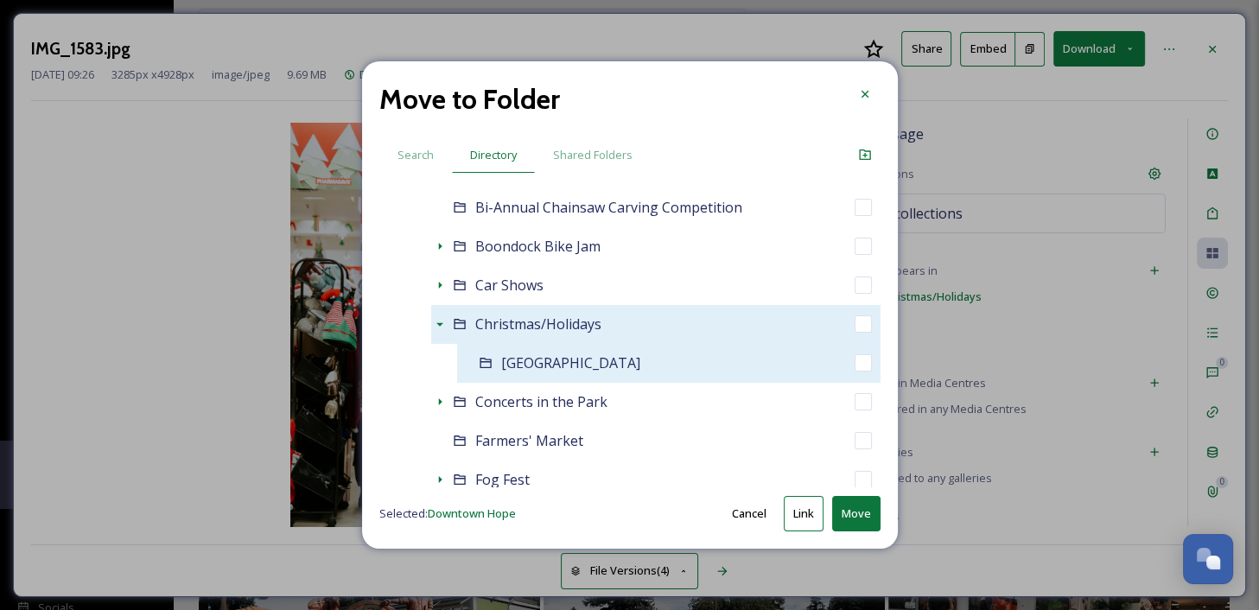
scroll to position [752, 0]
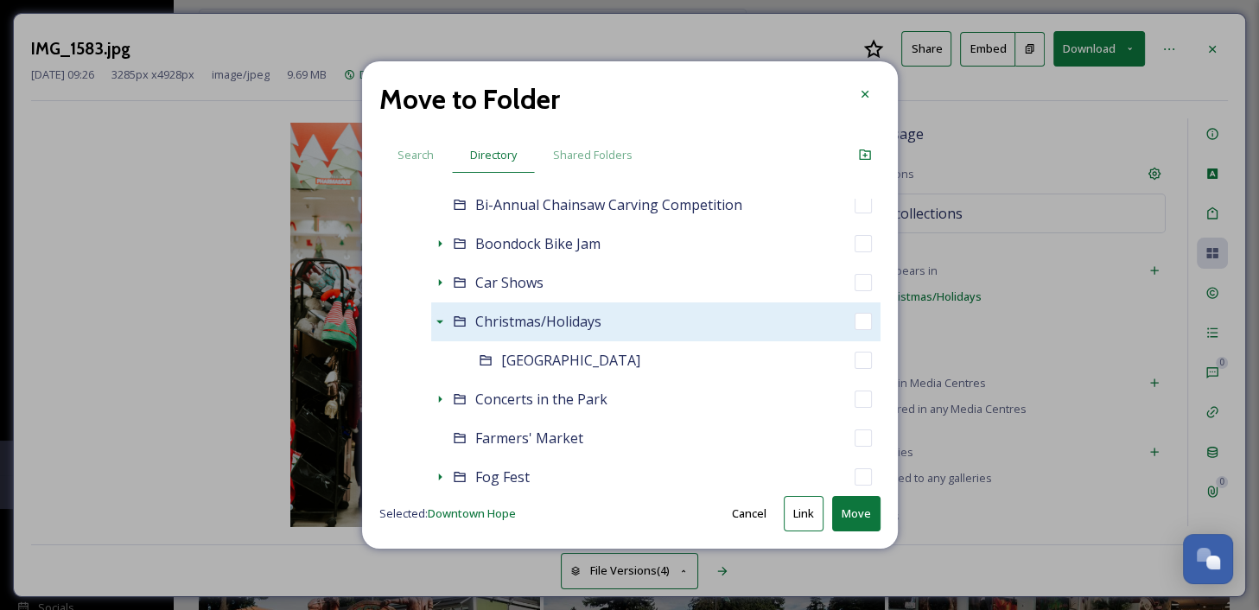
click at [657, 319] on div "Christmas/Holidays" at bounding box center [655, 321] width 449 height 39
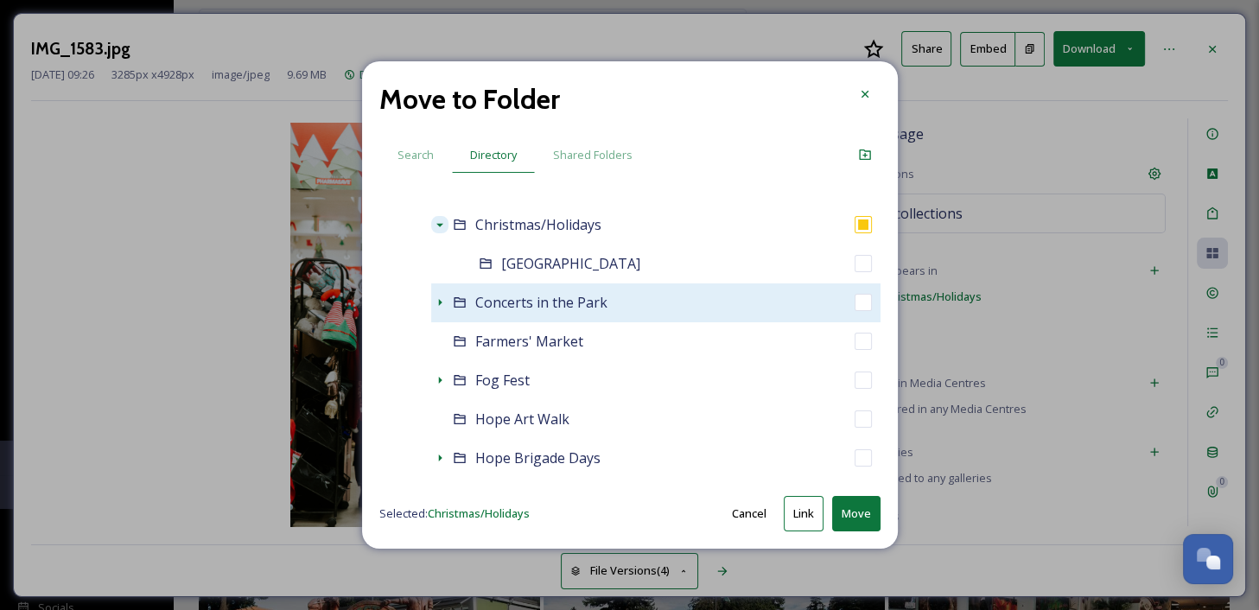
scroll to position [852, 0]
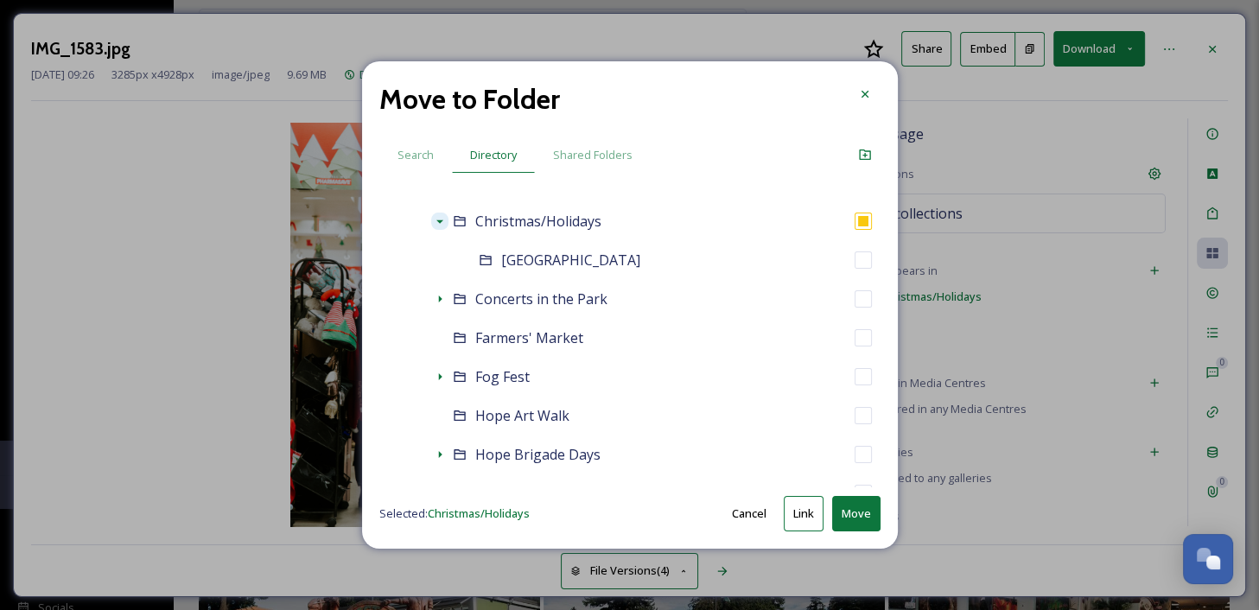
click at [853, 511] on button "Move" at bounding box center [856, 513] width 48 height 35
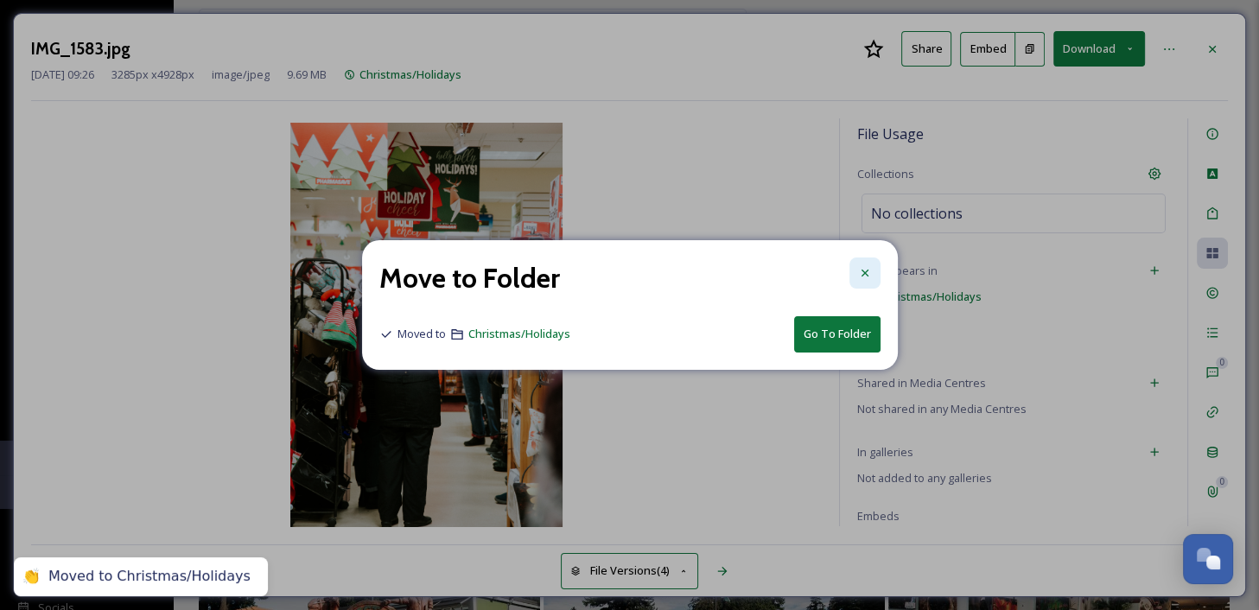
click at [867, 271] on icon at bounding box center [865, 273] width 14 height 14
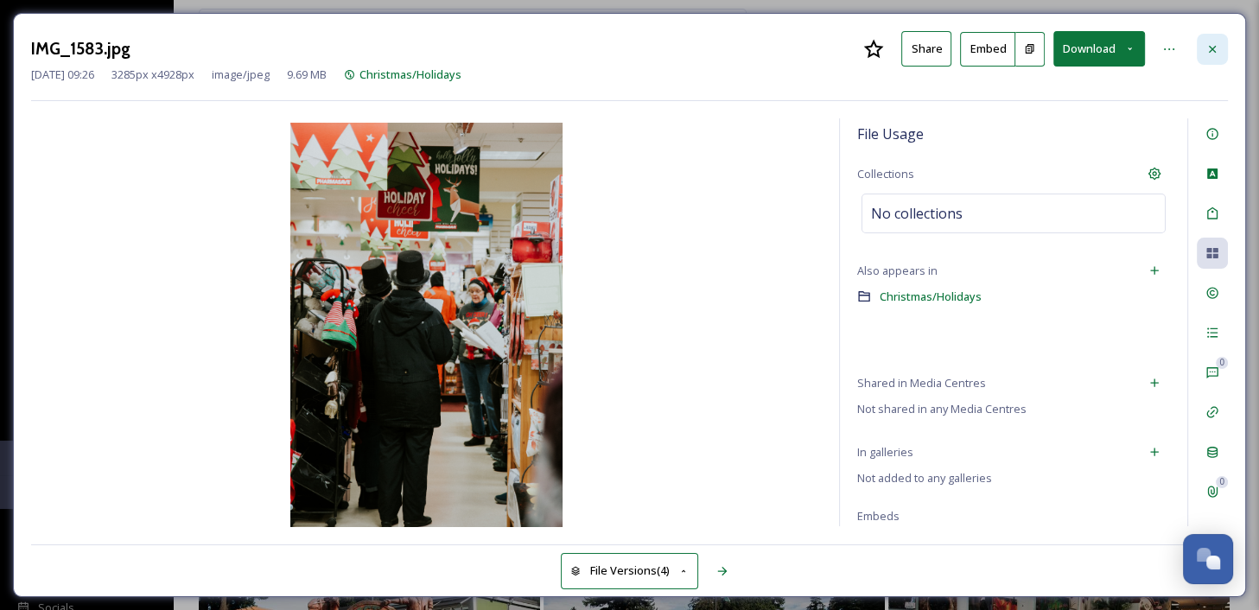
click at [1217, 39] on div at bounding box center [1212, 49] width 31 height 31
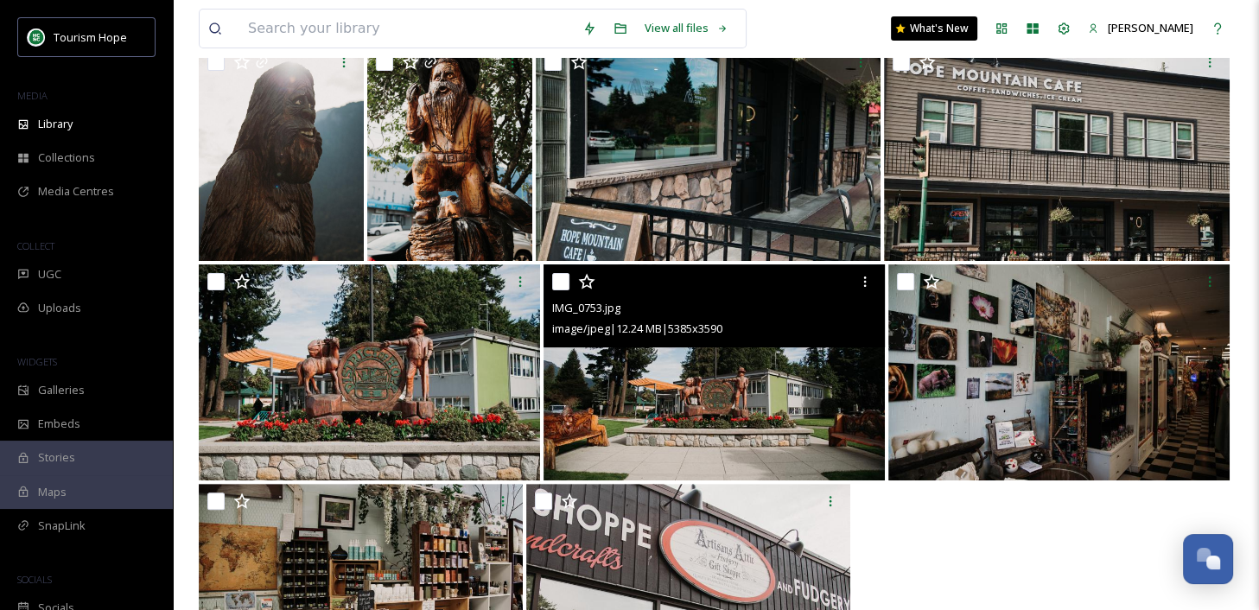
scroll to position [524, 0]
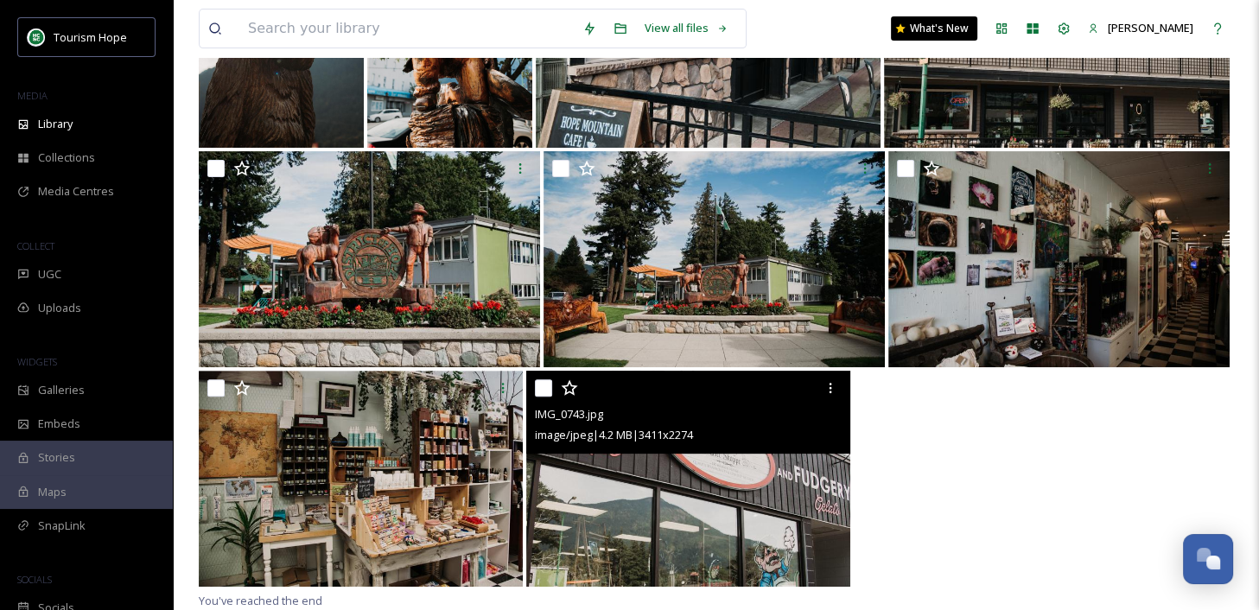
click at [757, 488] on img at bounding box center [688, 479] width 324 height 216
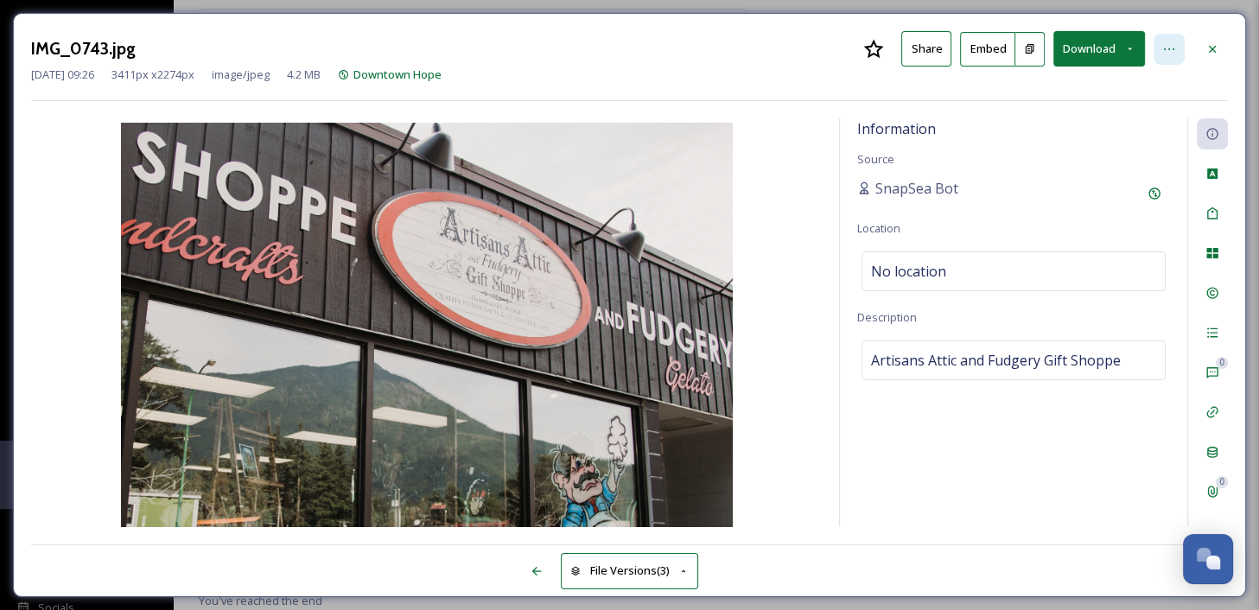
click at [1167, 49] on icon at bounding box center [1169, 49] width 14 height 14
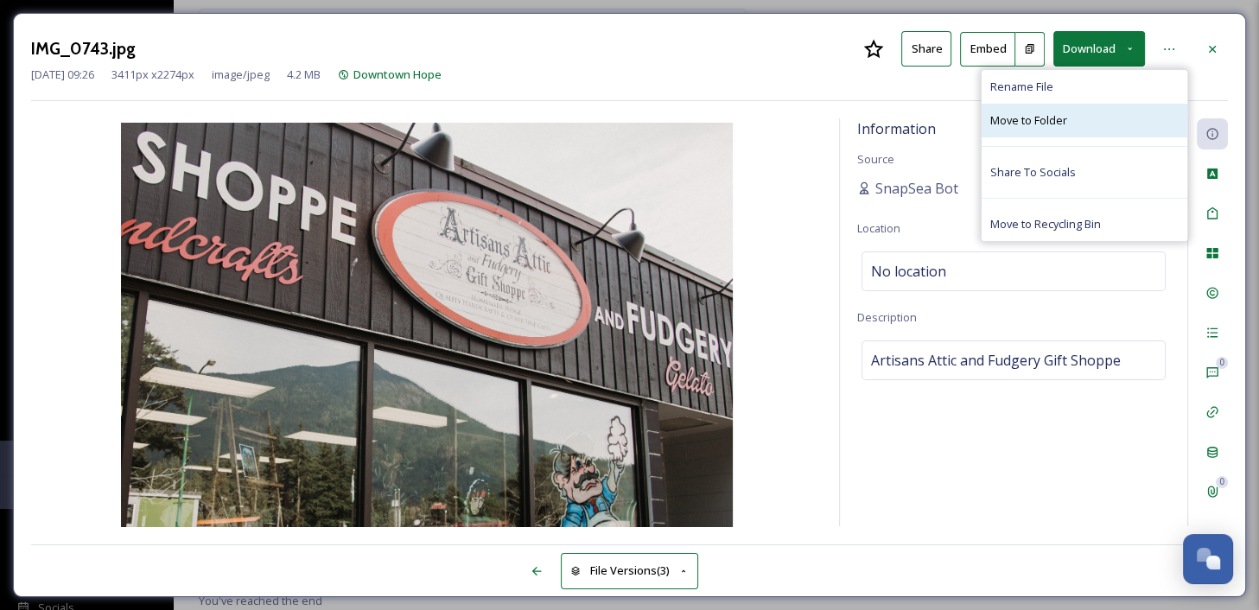
click at [1068, 124] on div "Move to Folder" at bounding box center [1084, 121] width 206 height 34
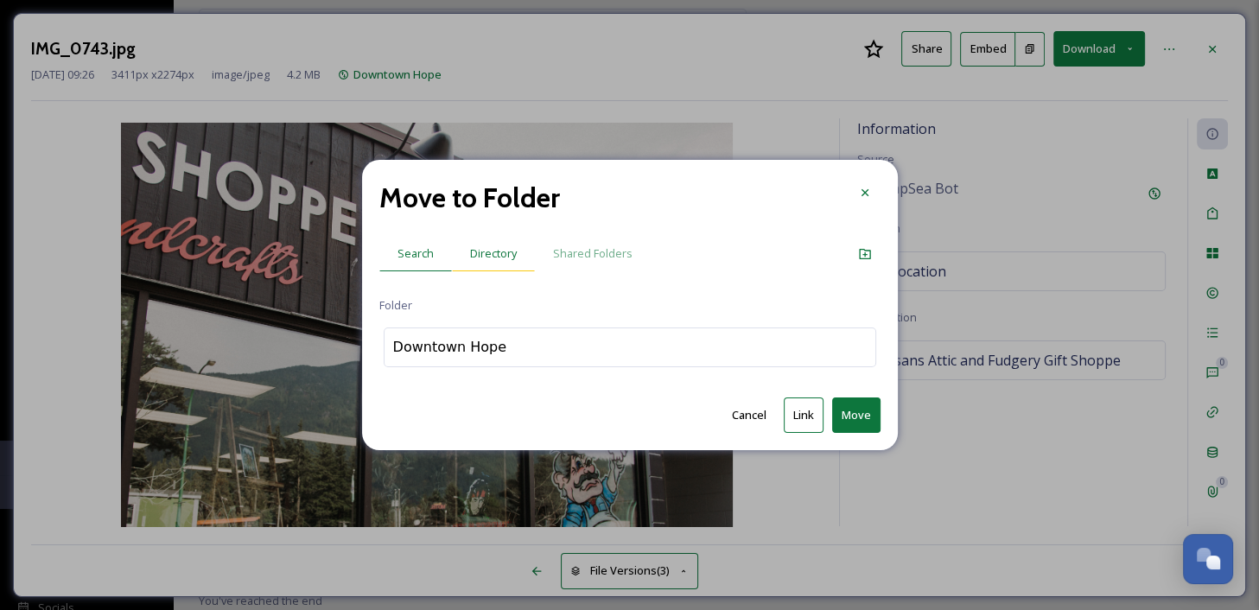
click at [493, 256] on span "Directory" at bounding box center [493, 253] width 47 height 16
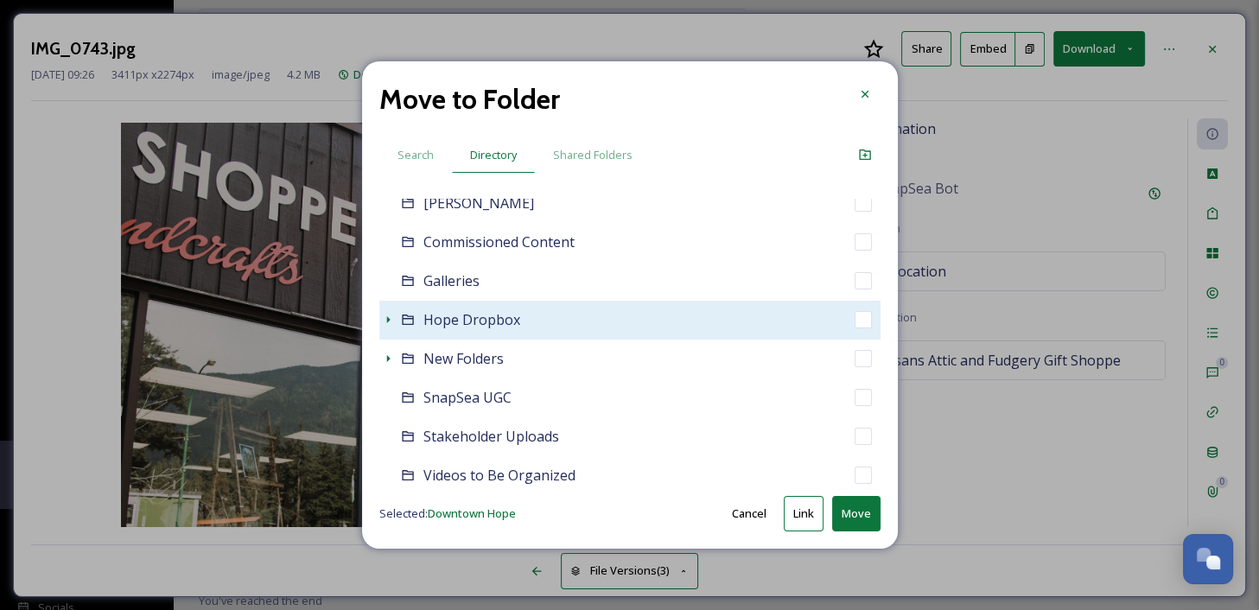
scroll to position [145, 0]
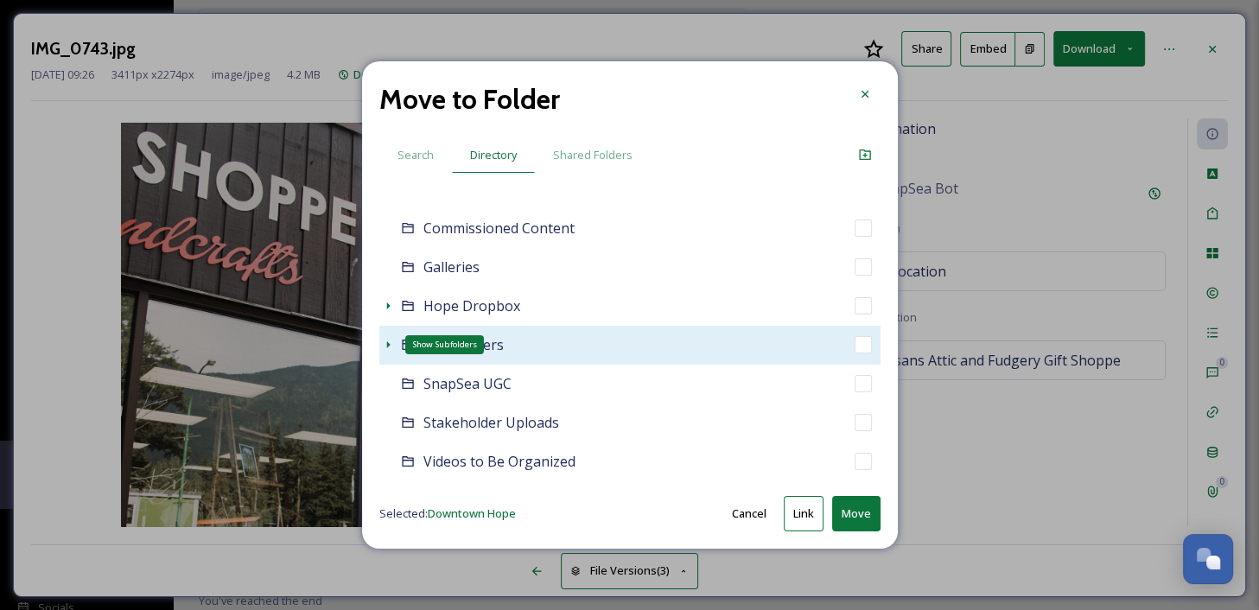
click at [387, 340] on icon at bounding box center [388, 345] width 14 height 14
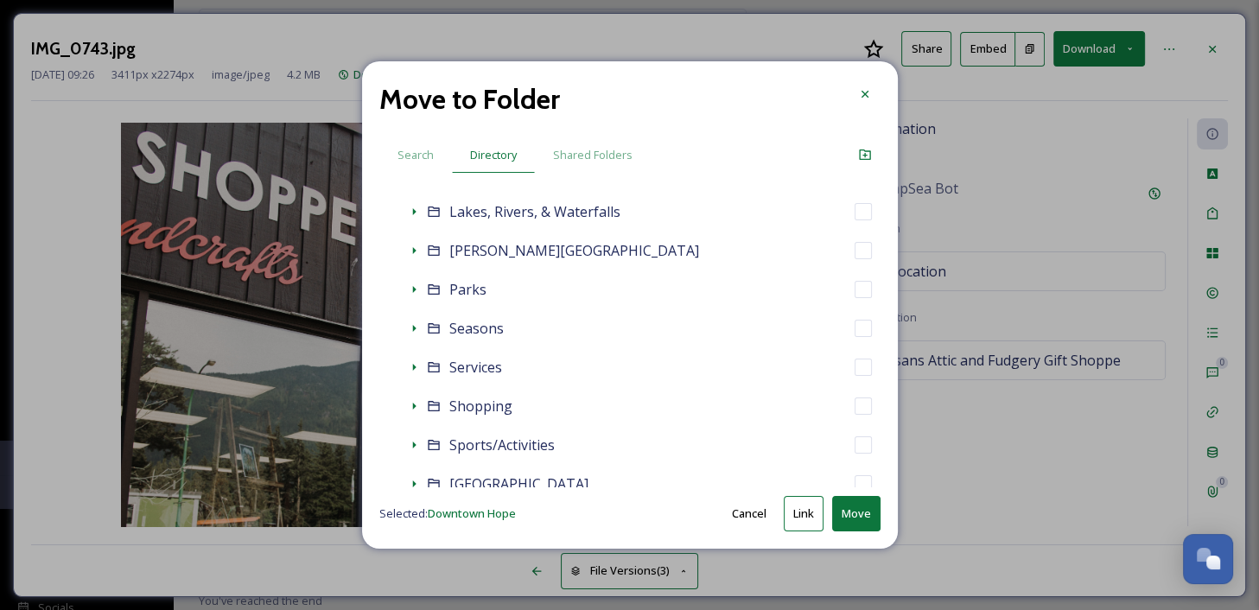
scroll to position [774, 0]
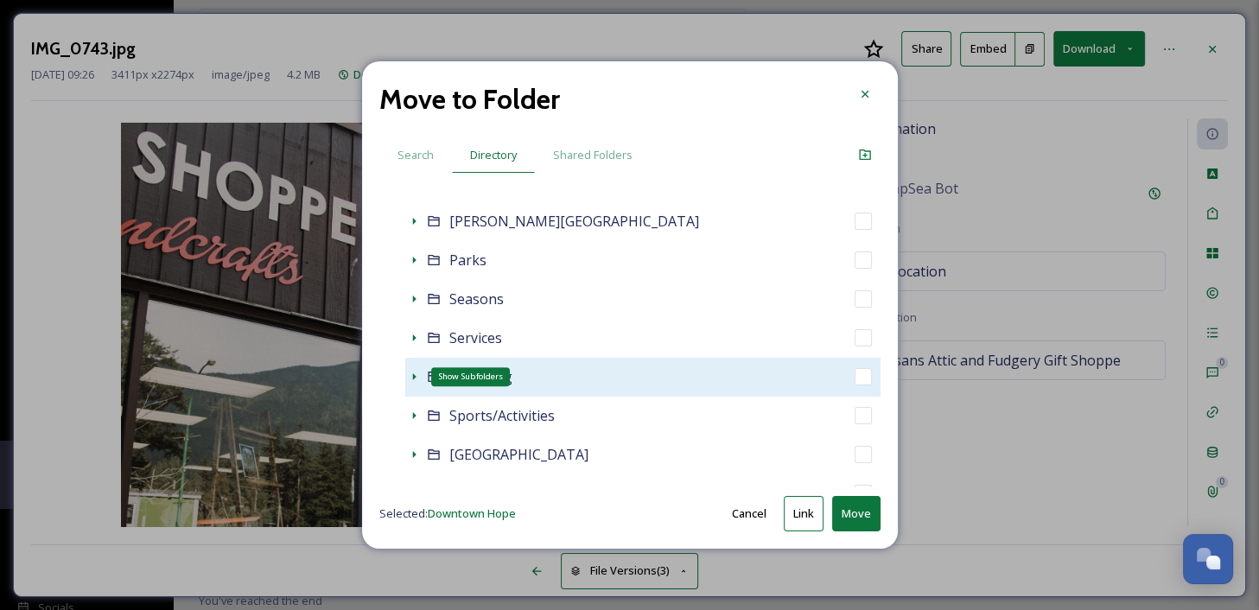
click at [412, 380] on icon at bounding box center [414, 377] width 14 height 14
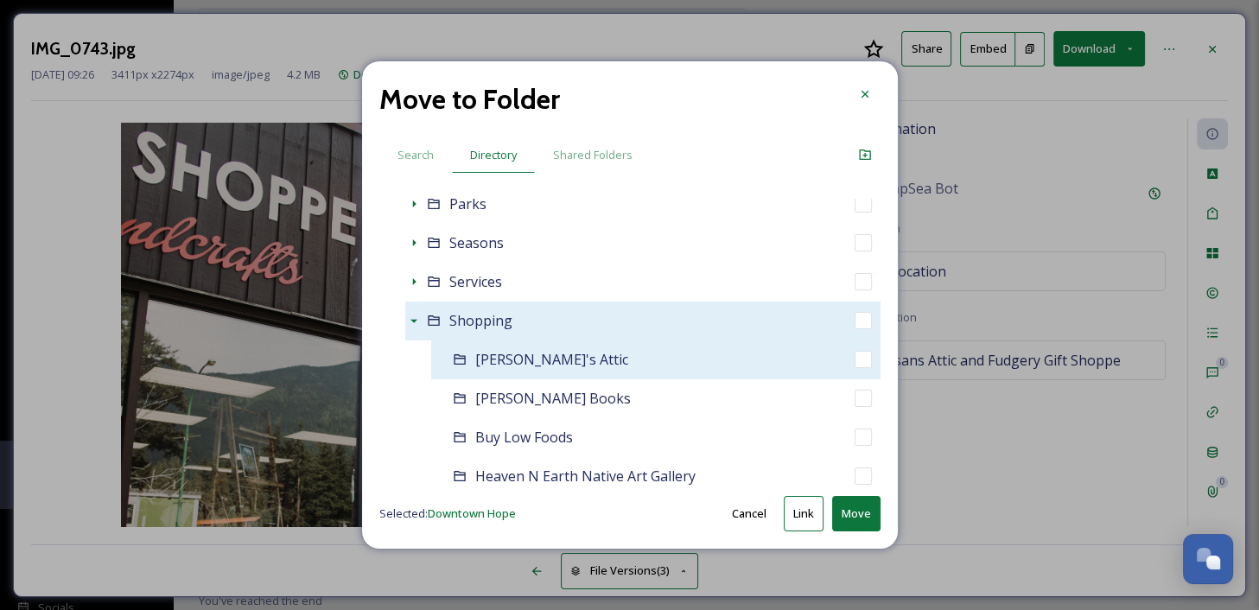
scroll to position [834, 0]
click at [602, 360] on div "[PERSON_NAME]'s Attic" at bounding box center [655, 356] width 449 height 39
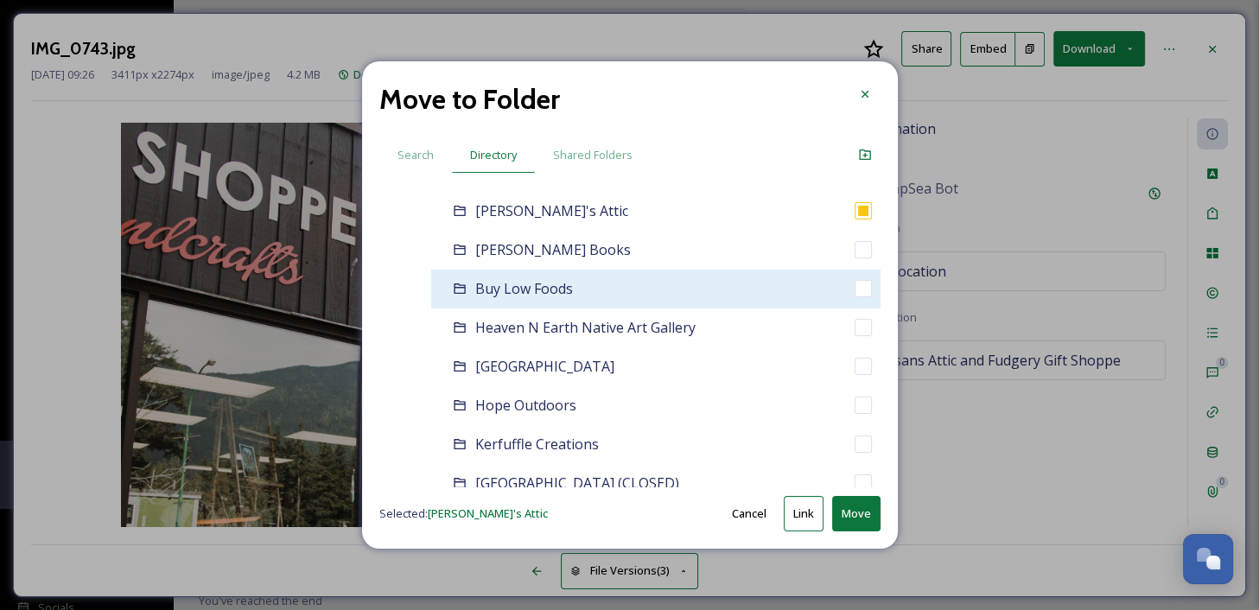
scroll to position [995, 0]
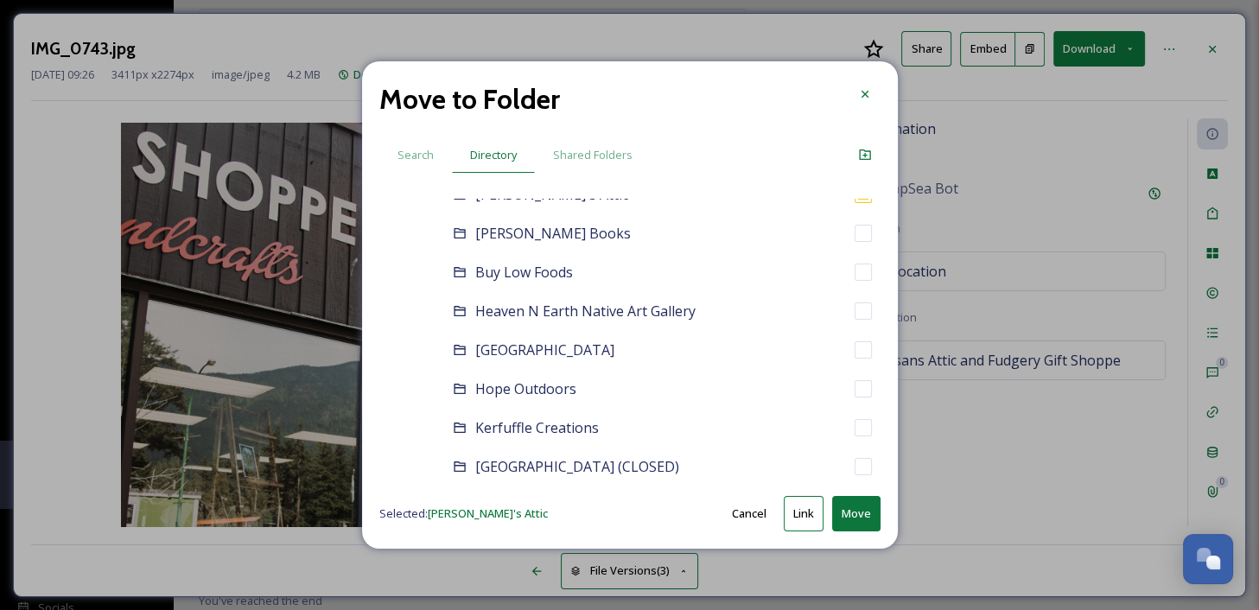
click at [846, 513] on button "Move" at bounding box center [856, 513] width 48 height 35
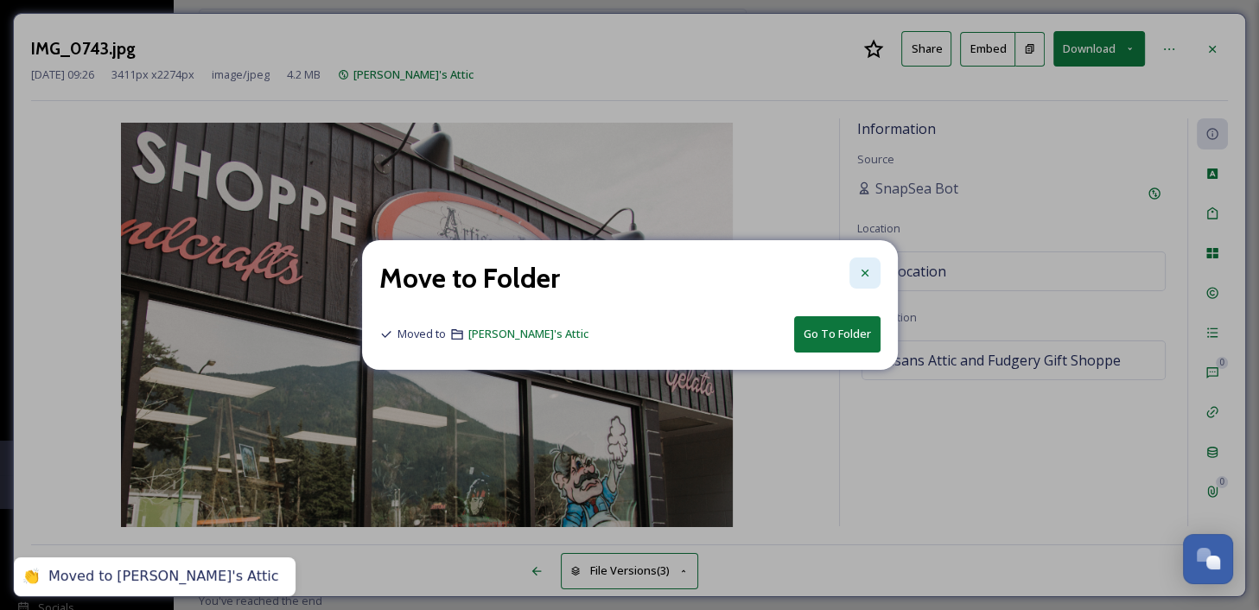
click at [865, 277] on icon at bounding box center [865, 273] width 14 height 14
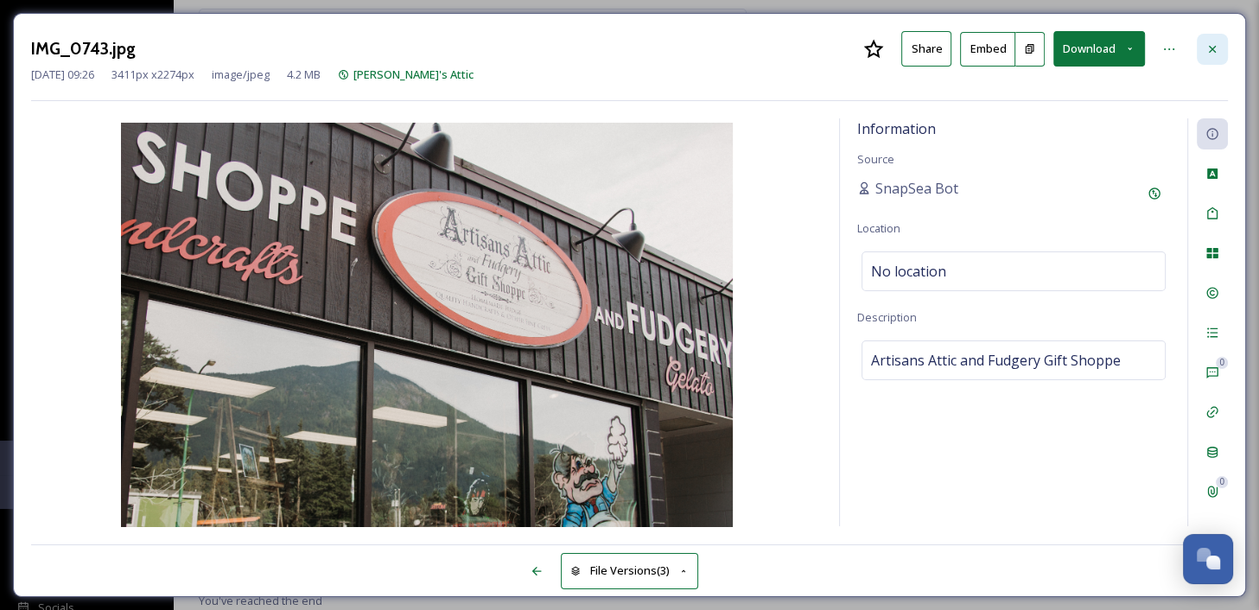
click at [1216, 51] on icon at bounding box center [1212, 49] width 14 height 14
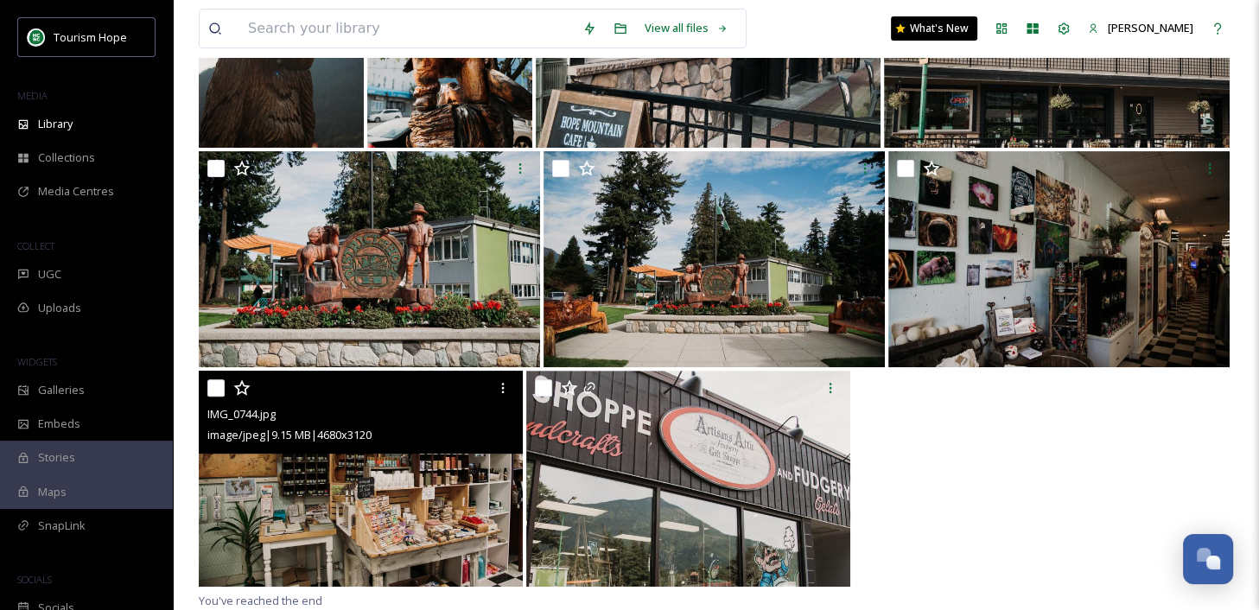
click at [338, 499] on img at bounding box center [361, 479] width 324 height 216
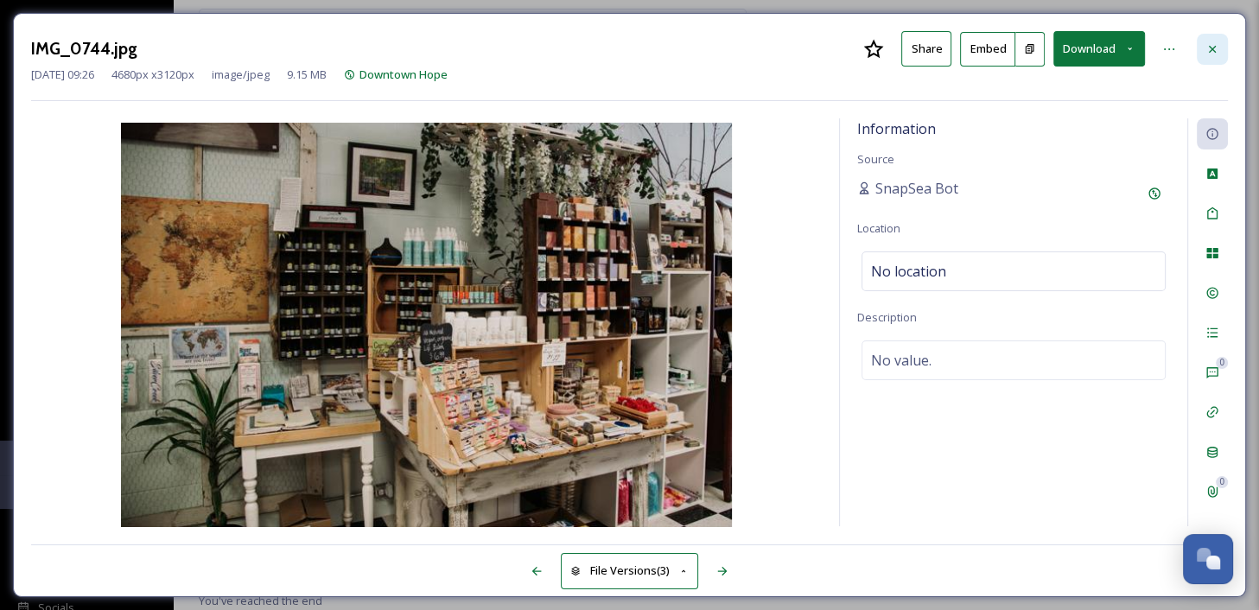
click at [1211, 47] on icon at bounding box center [1212, 48] width 7 height 7
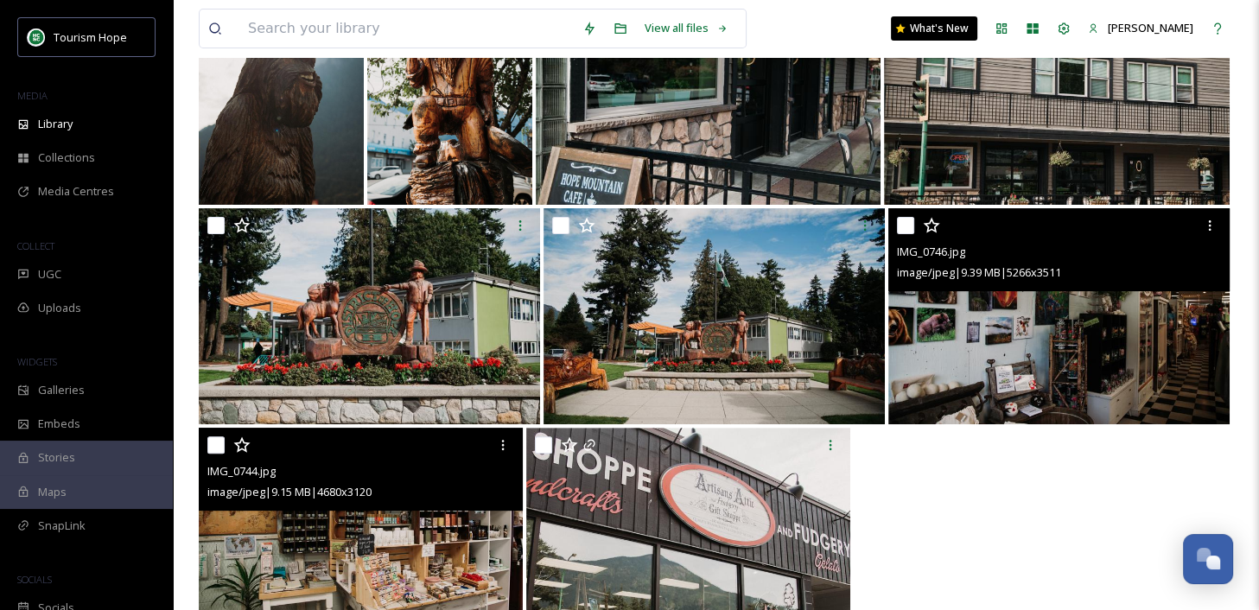
scroll to position [456, 0]
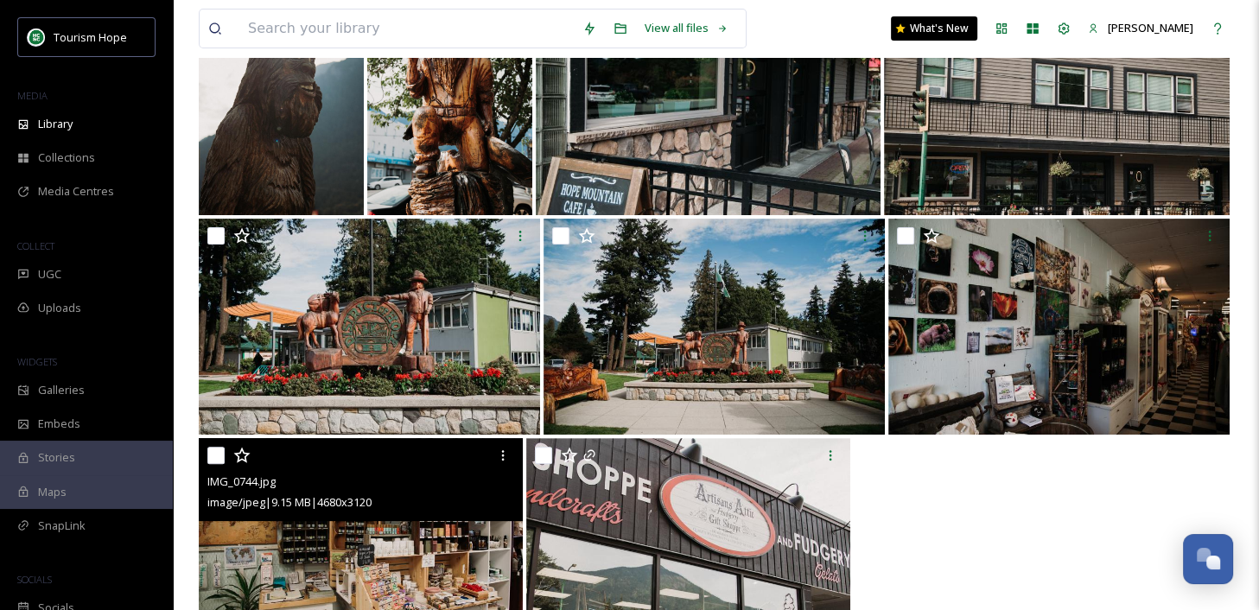
click at [1052, 492] on div "IMG_0744.jpg image/jpeg | 9.15 MB | 4680 x 3120" at bounding box center [716, 547] width 1034 height 219
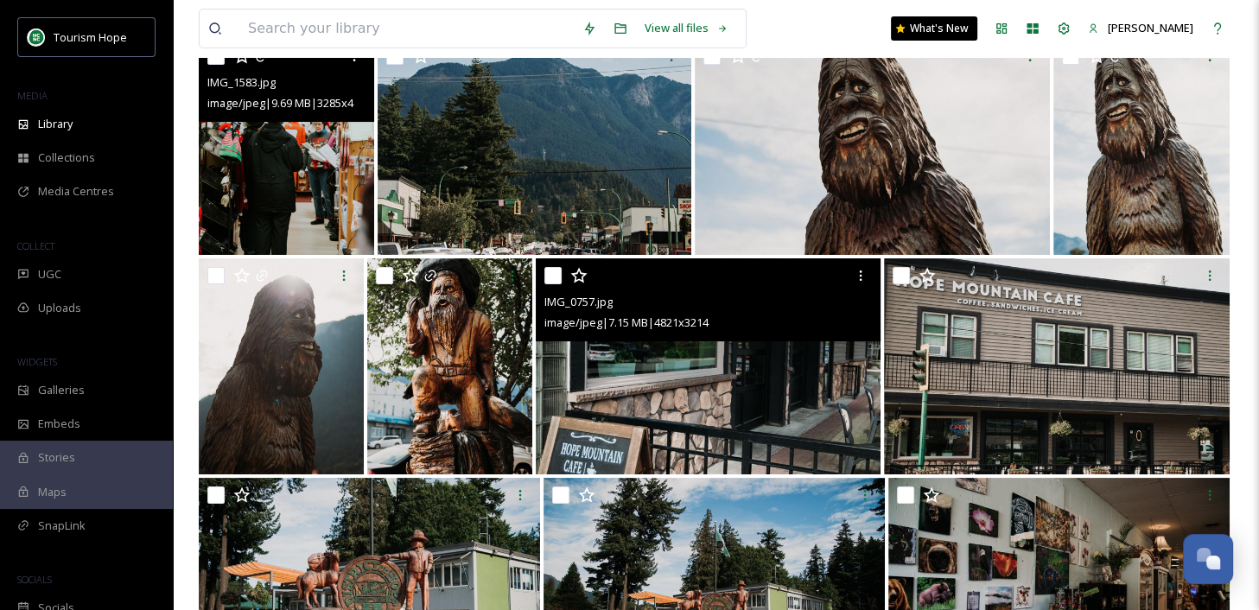
scroll to position [180, 0]
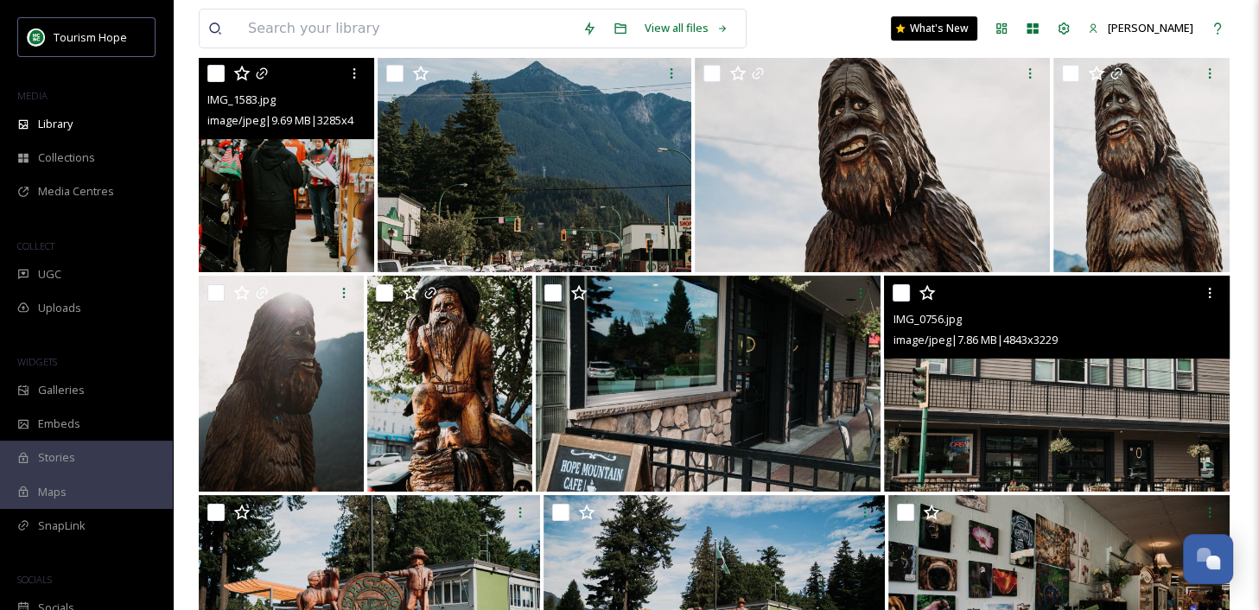
click at [905, 297] on input "checkbox" at bounding box center [900, 292] width 17 height 17
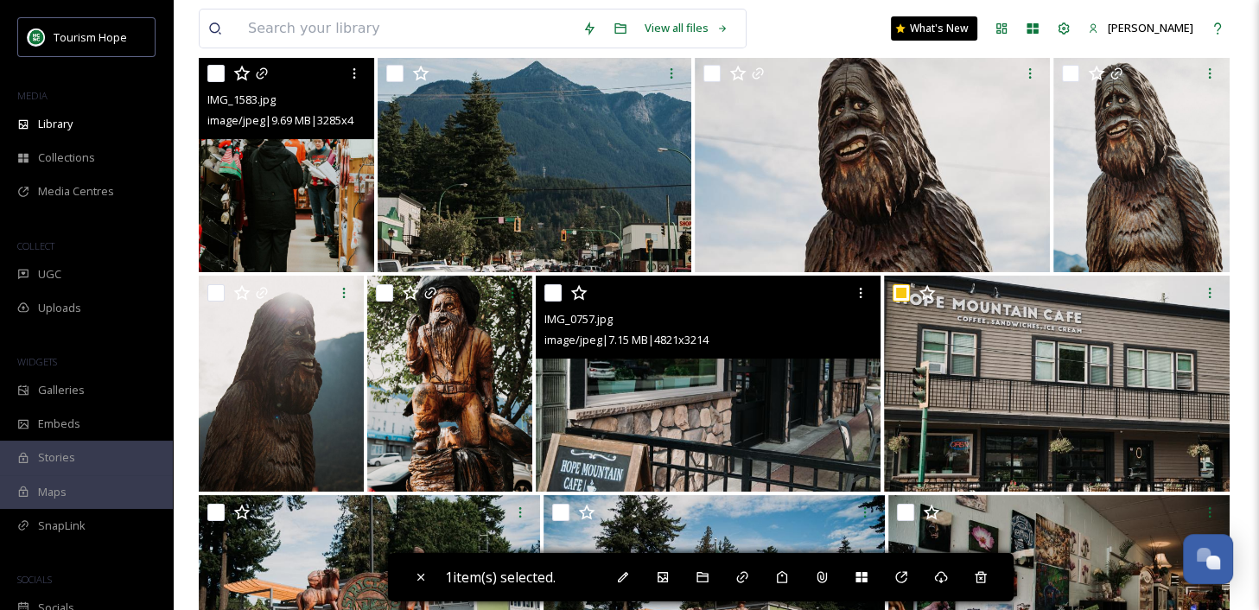
click at [557, 291] on input "checkbox" at bounding box center [552, 292] width 17 height 17
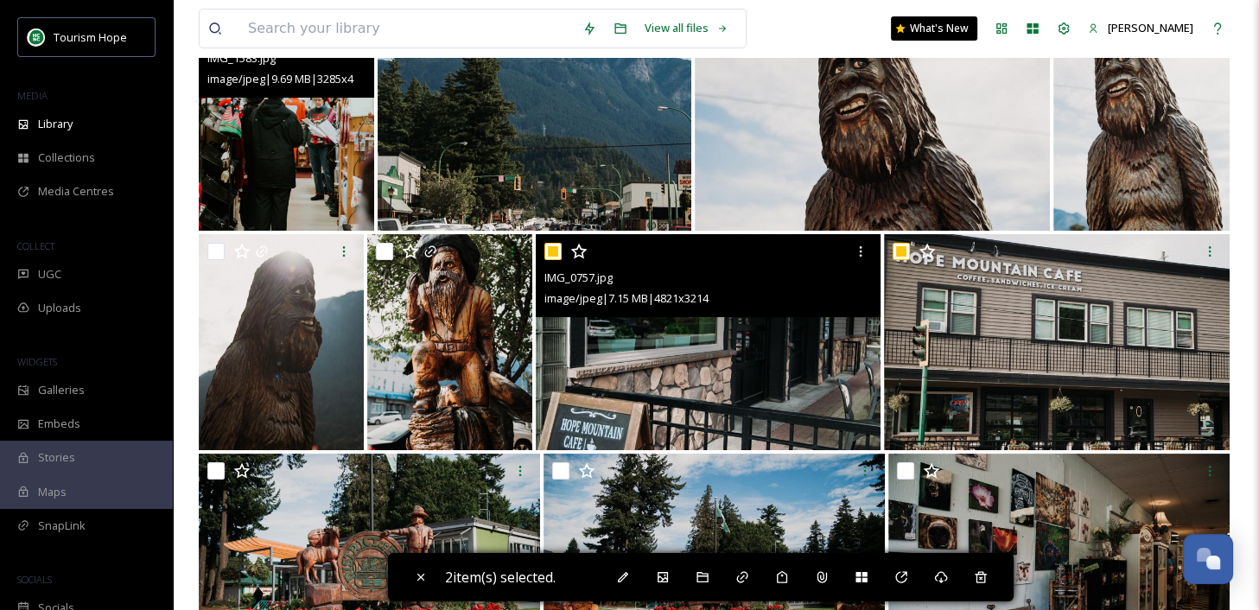
scroll to position [227, 0]
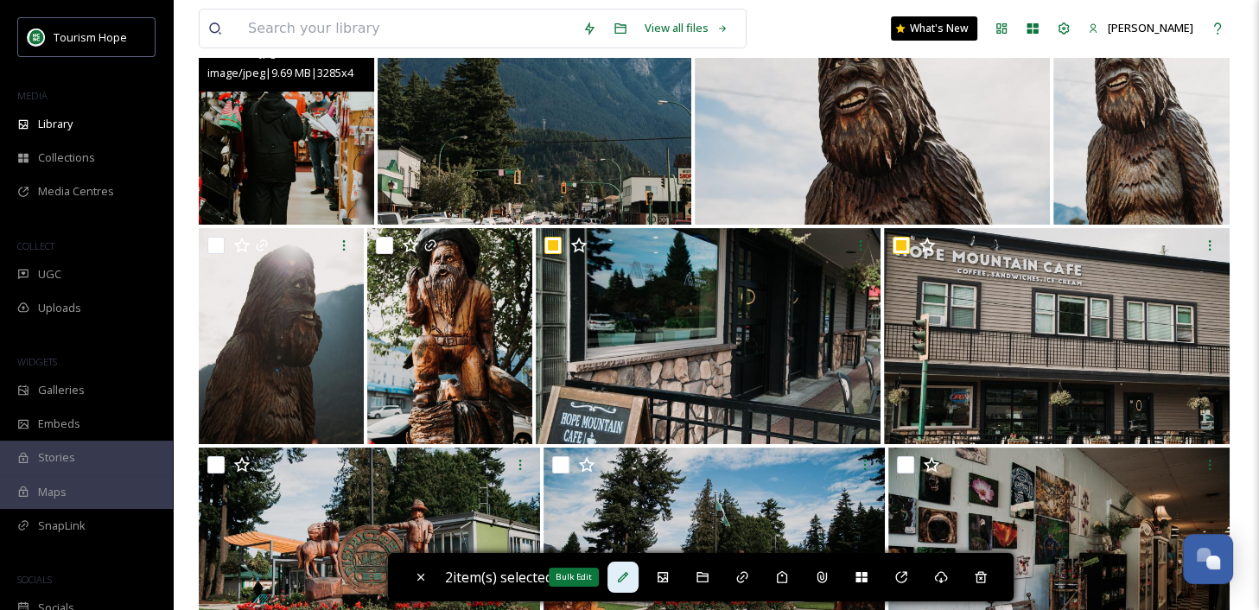
click at [623, 565] on div "Bulk Edit" at bounding box center [622, 577] width 31 height 31
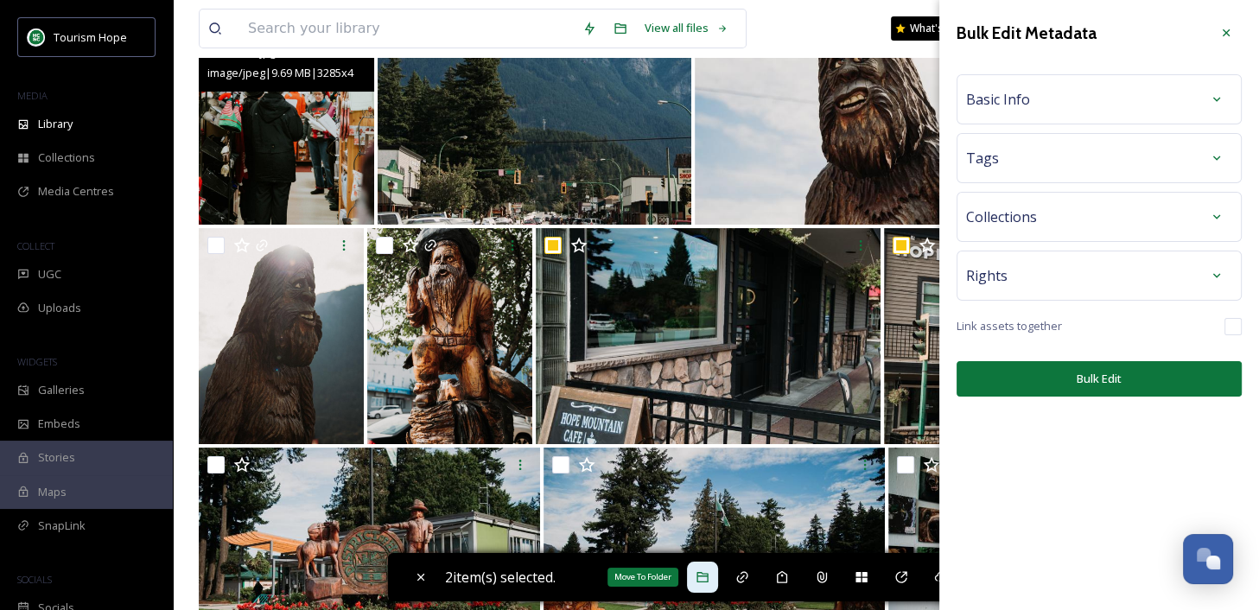
click at [707, 573] on icon at bounding box center [701, 577] width 11 height 10
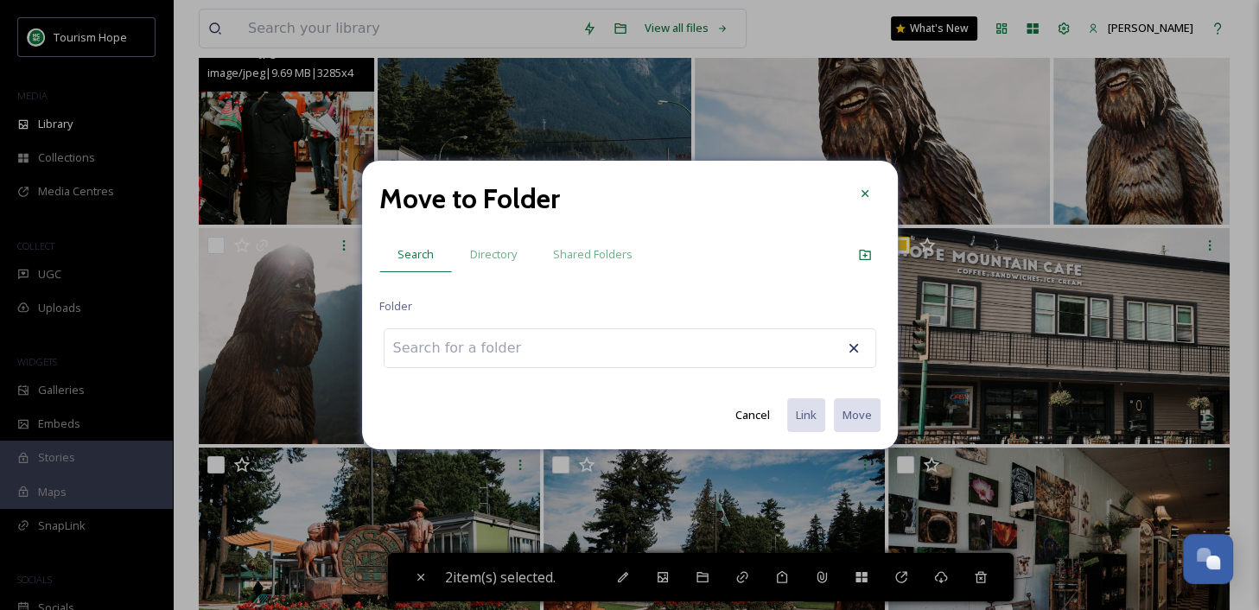
click at [495, 346] on input at bounding box center [479, 348] width 190 height 38
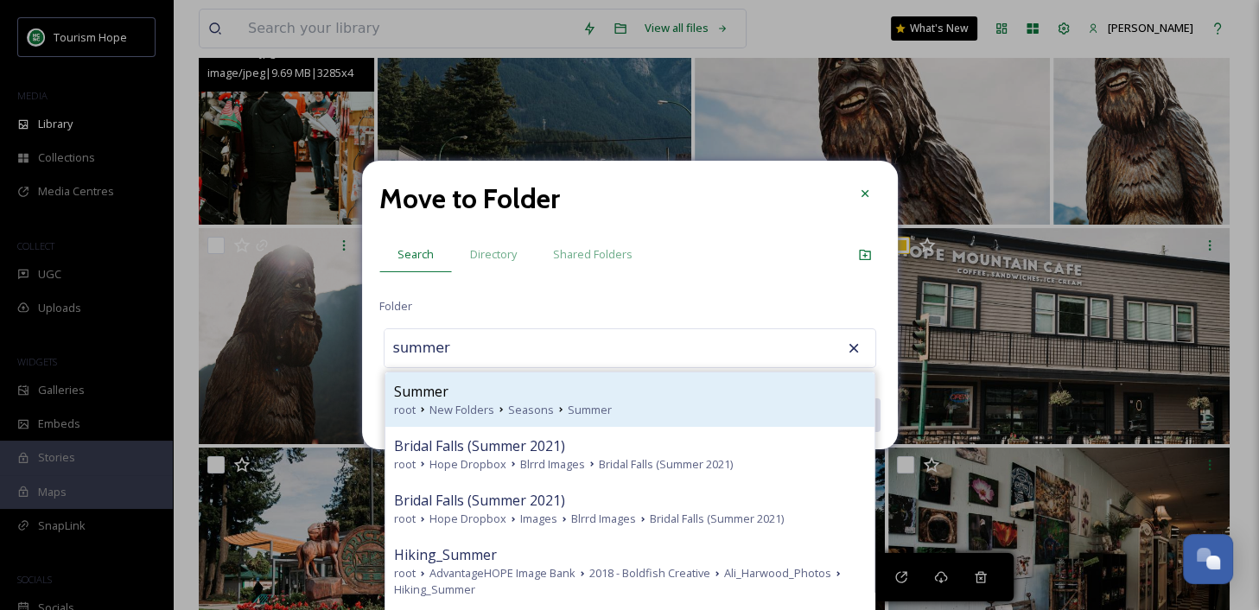
click at [549, 391] on div "Summer" at bounding box center [630, 391] width 472 height 21
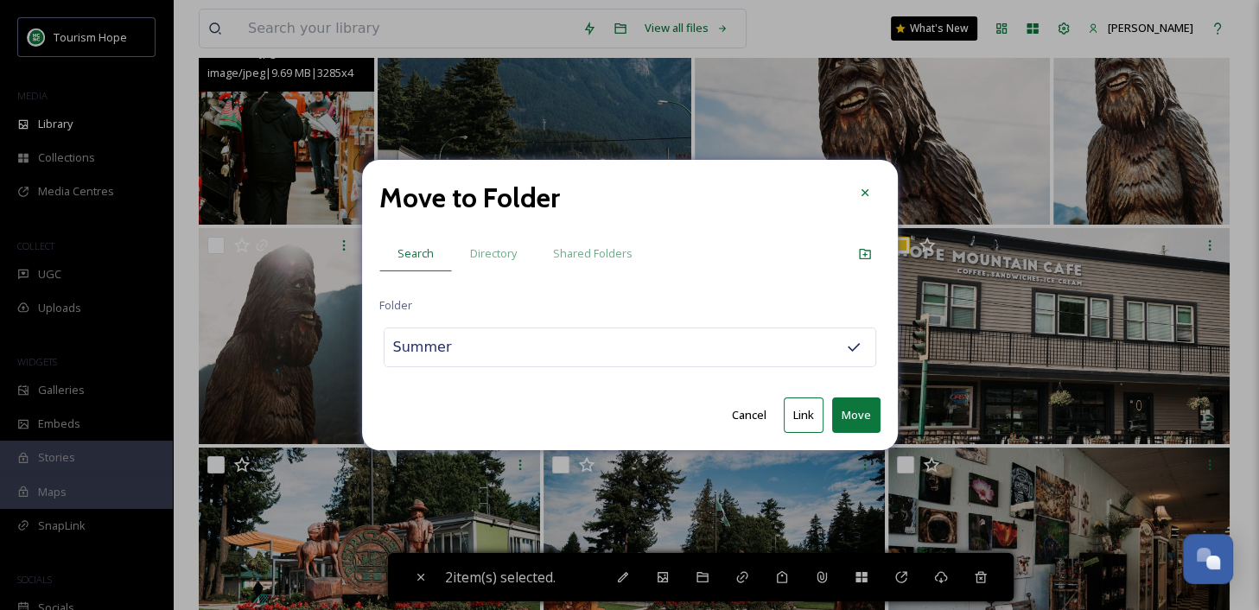
click at [798, 411] on button "Link" at bounding box center [804, 414] width 40 height 35
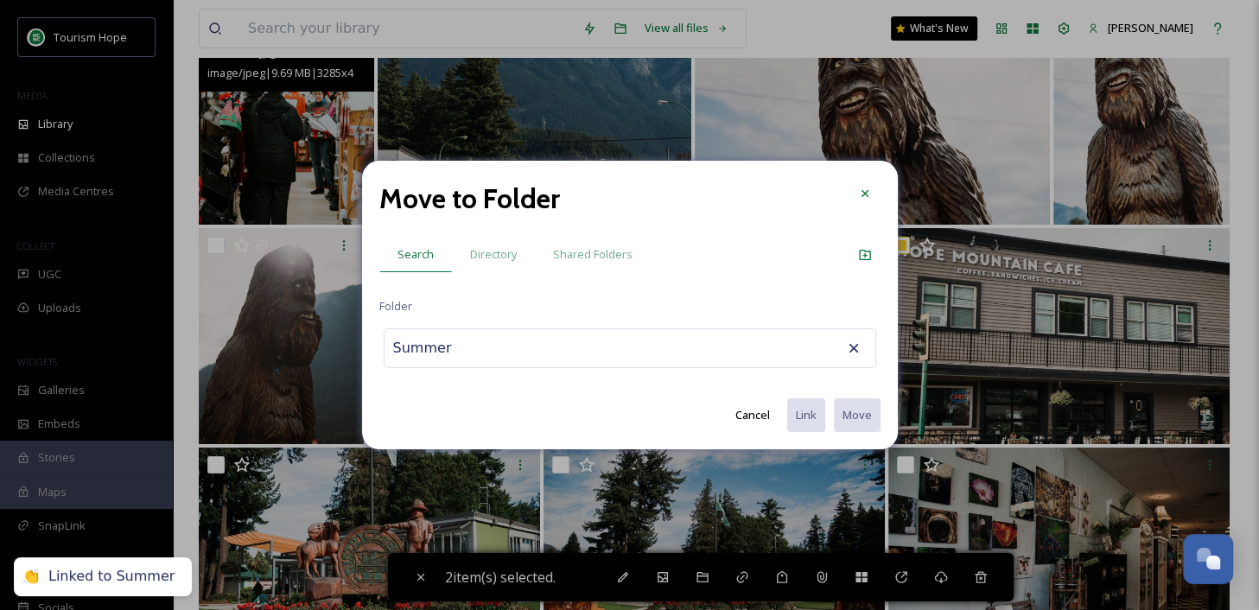
click at [467, 346] on input "Summer" at bounding box center [479, 348] width 190 height 38
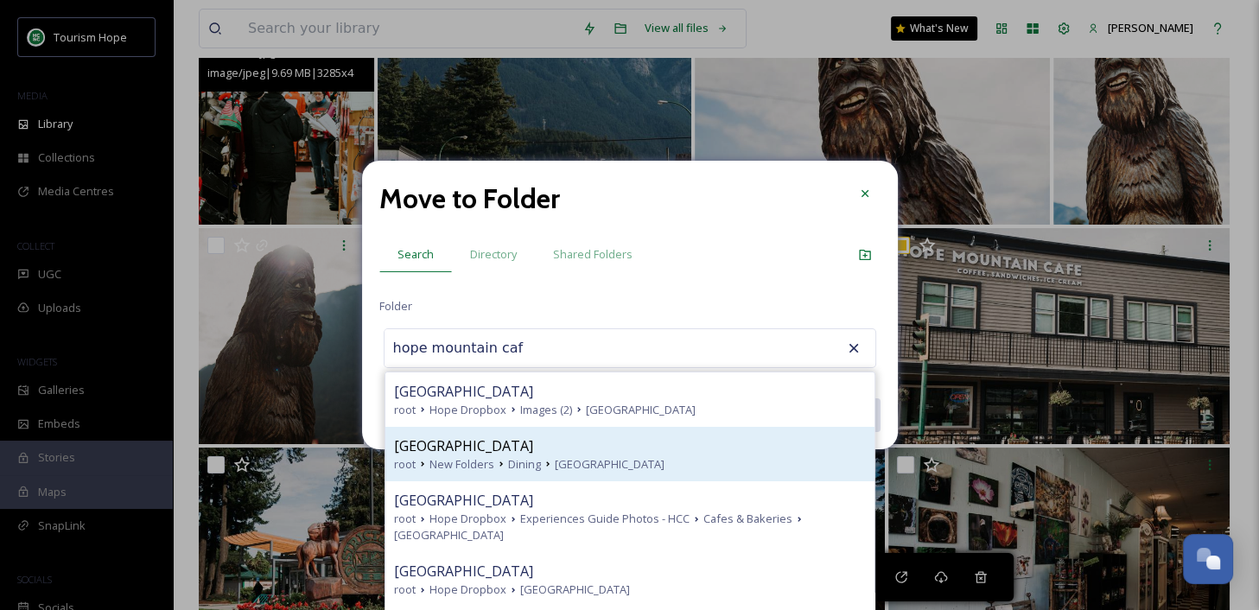
click at [547, 459] on icon at bounding box center [548, 464] width 14 height 14
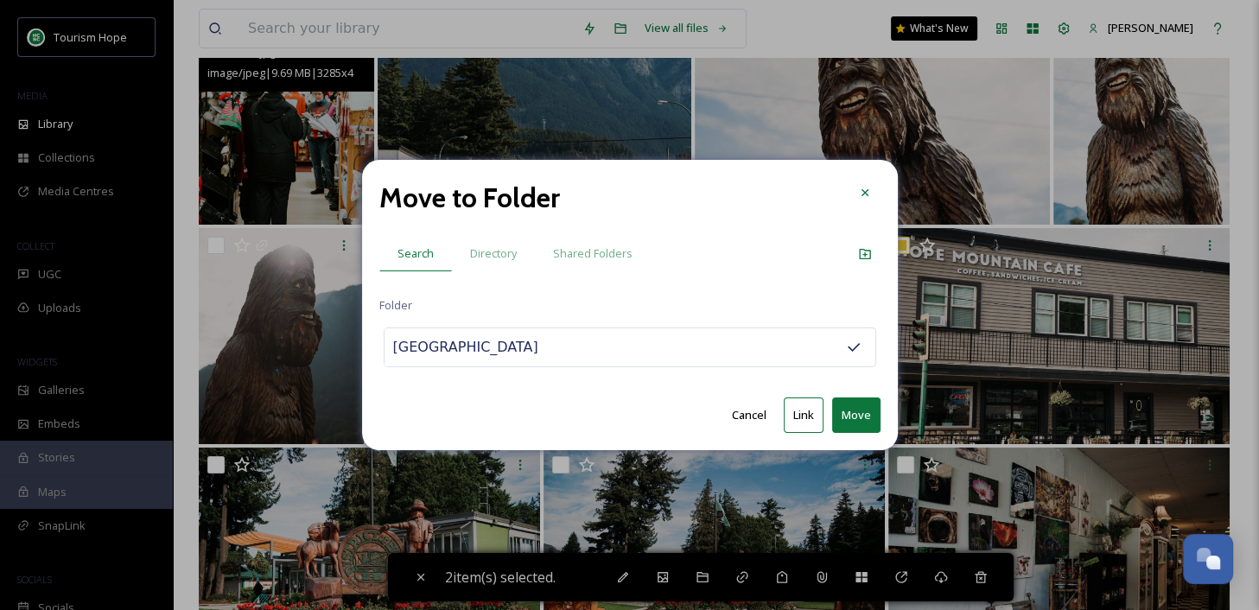
click at [852, 420] on button "Move" at bounding box center [856, 414] width 48 height 35
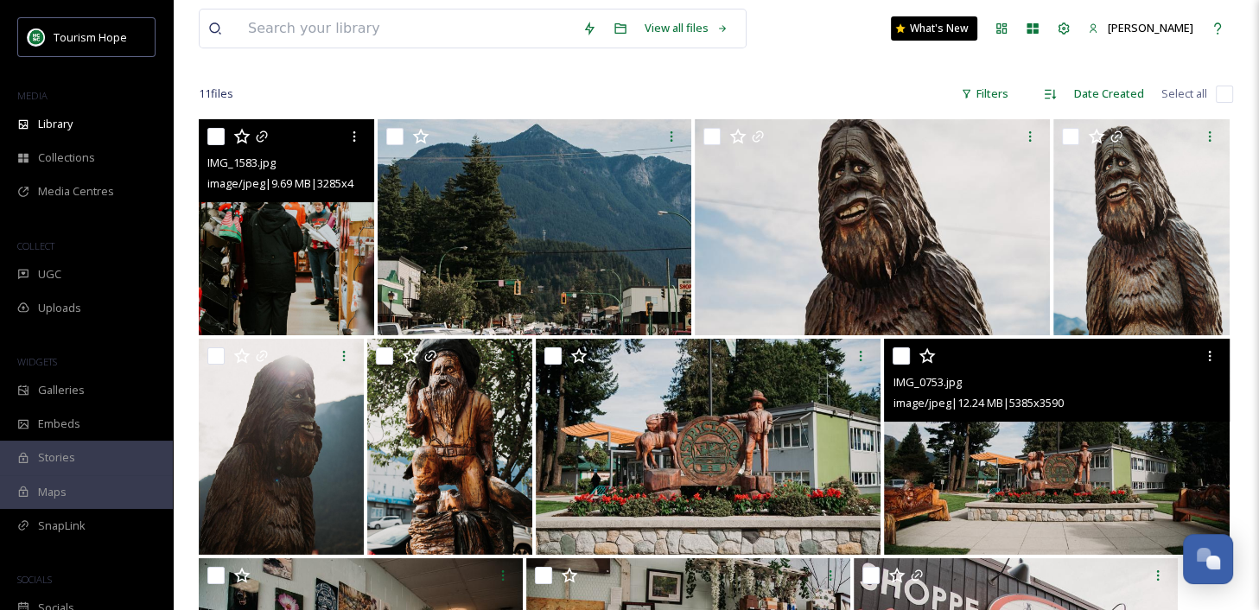
scroll to position [117, 0]
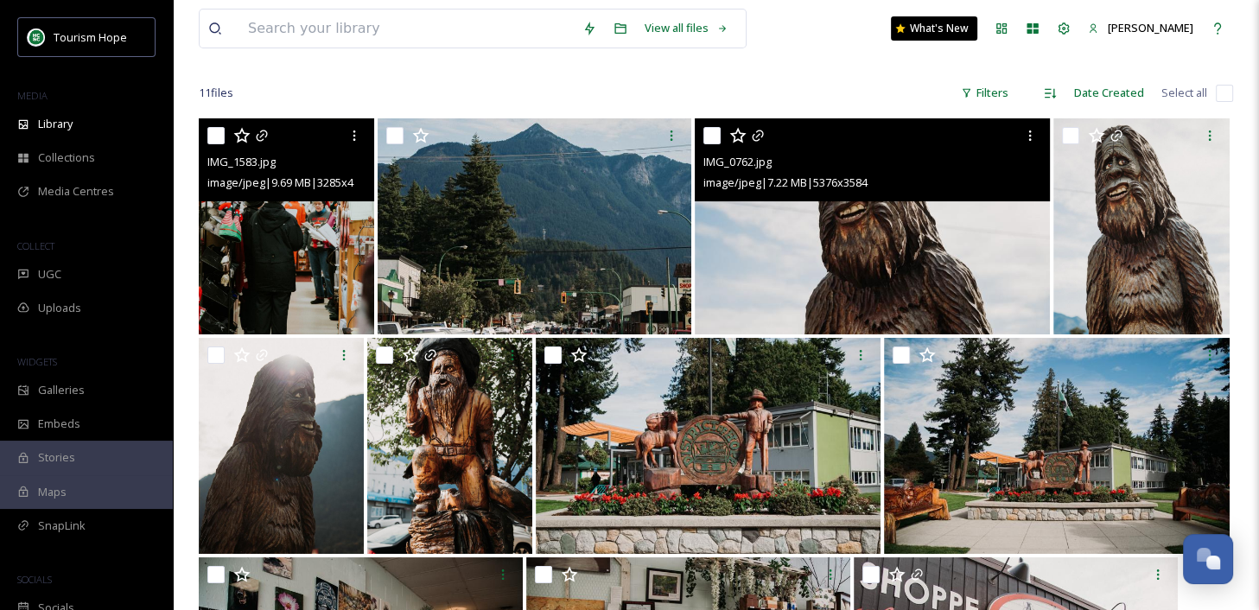
click at [899, 235] on img at bounding box center [873, 226] width 356 height 216
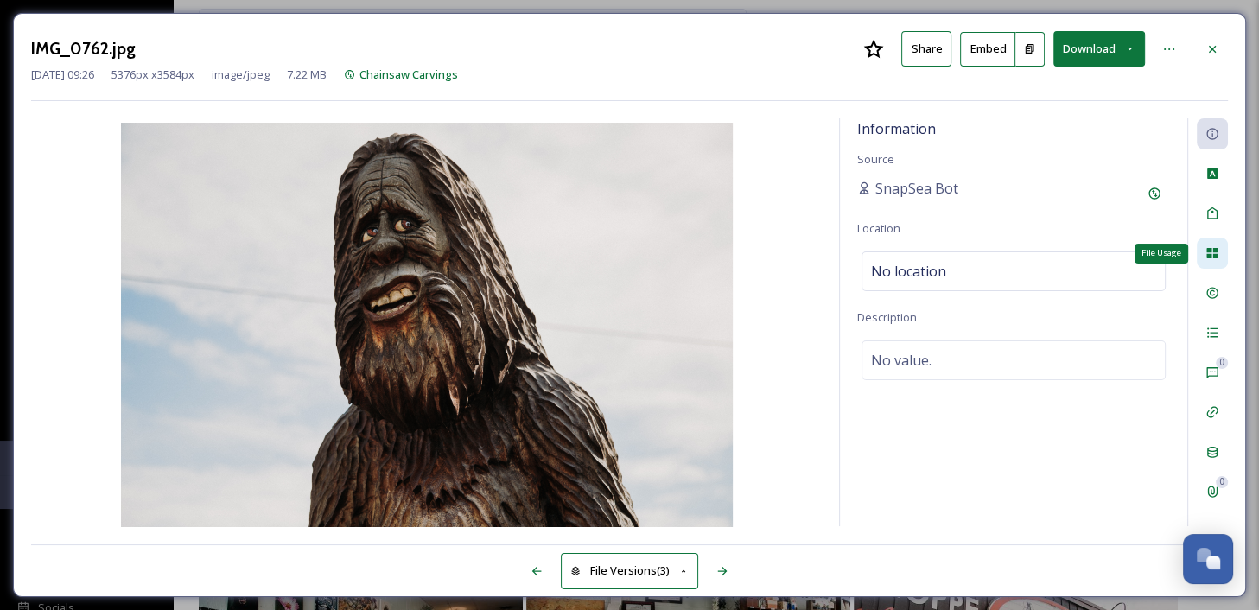
click at [1208, 246] on icon at bounding box center [1212, 253] width 14 height 14
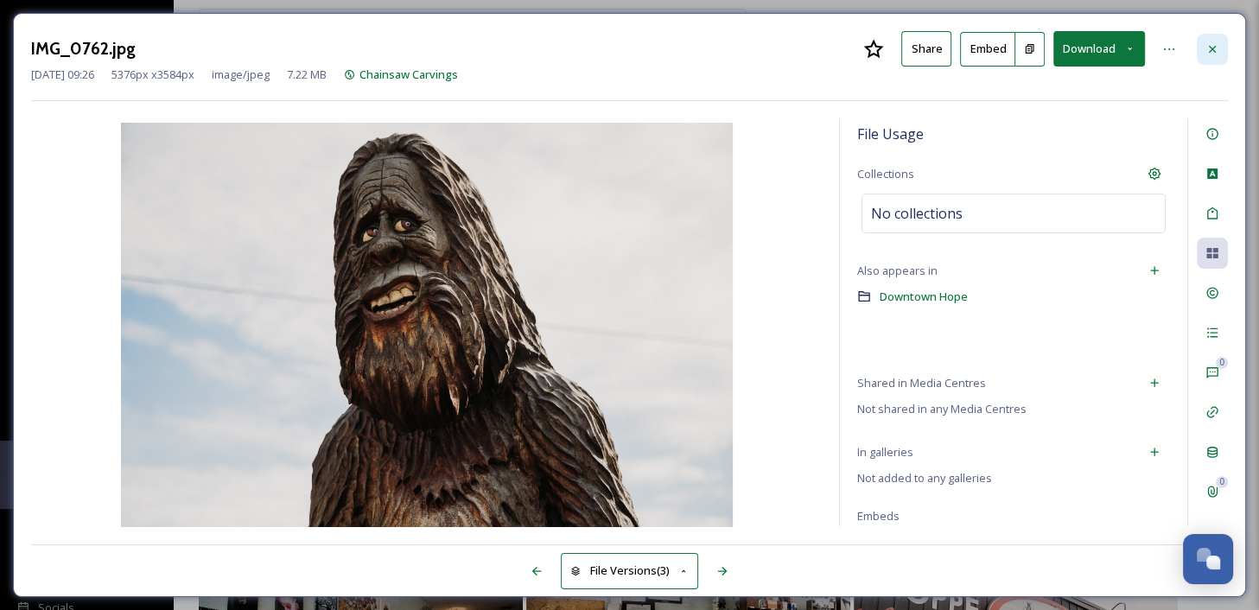
click at [1212, 44] on icon at bounding box center [1212, 49] width 14 height 14
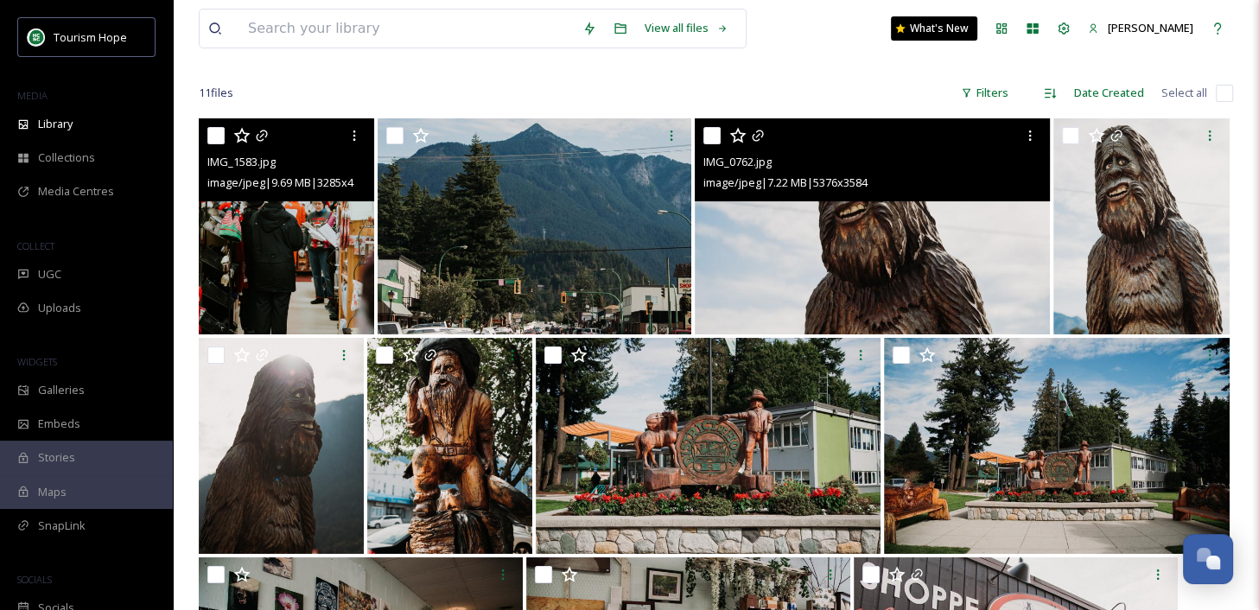
click at [711, 130] on input "checkbox" at bounding box center [711, 135] width 17 height 17
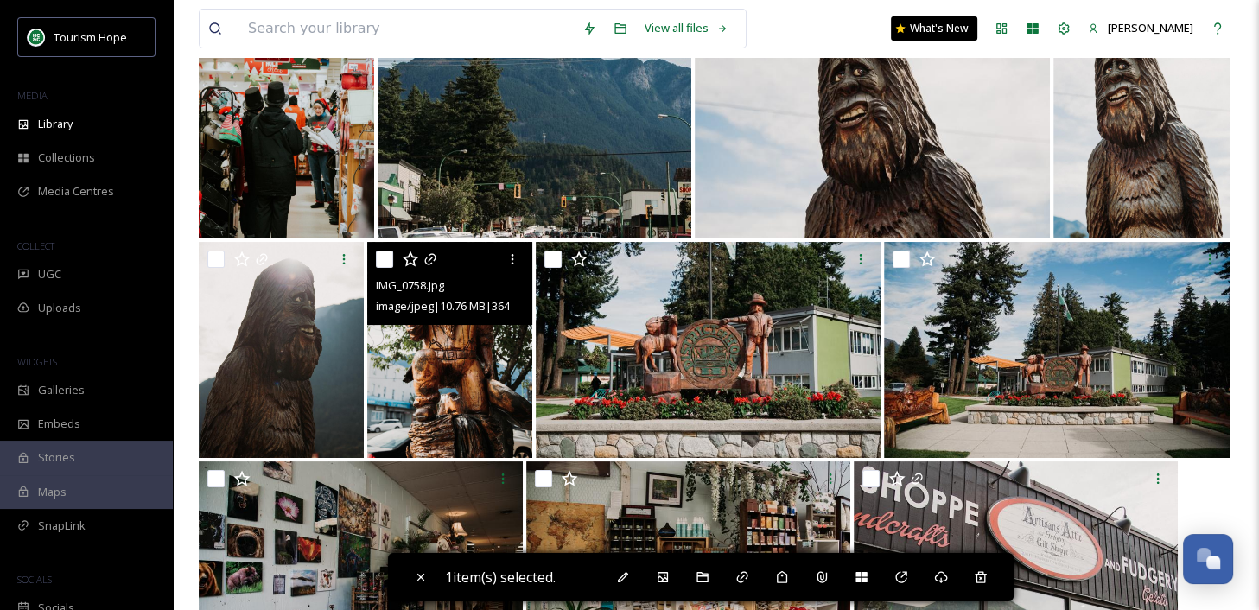
scroll to position [190, 0]
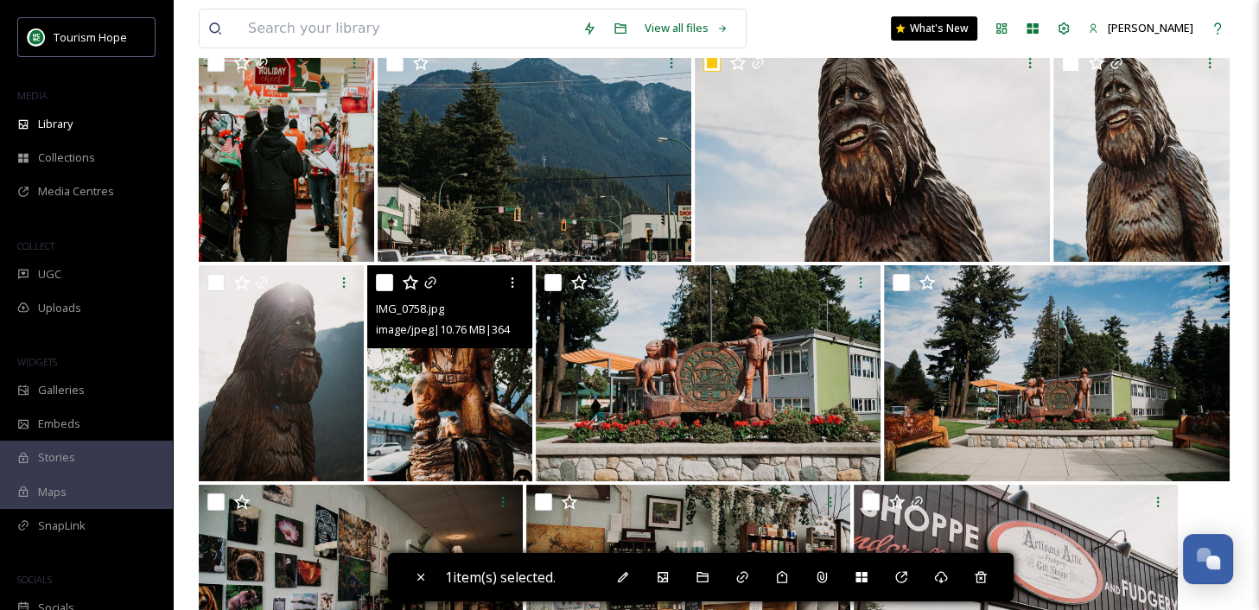
click at [467, 408] on img at bounding box center [449, 373] width 165 height 216
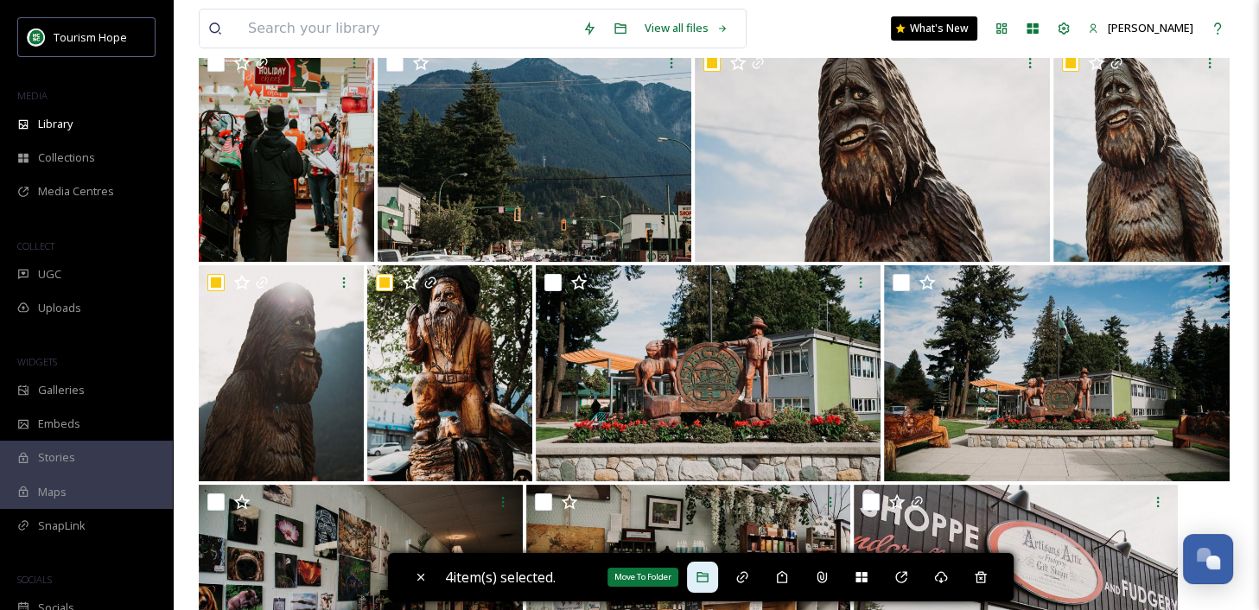
click at [703, 575] on icon at bounding box center [702, 577] width 14 height 14
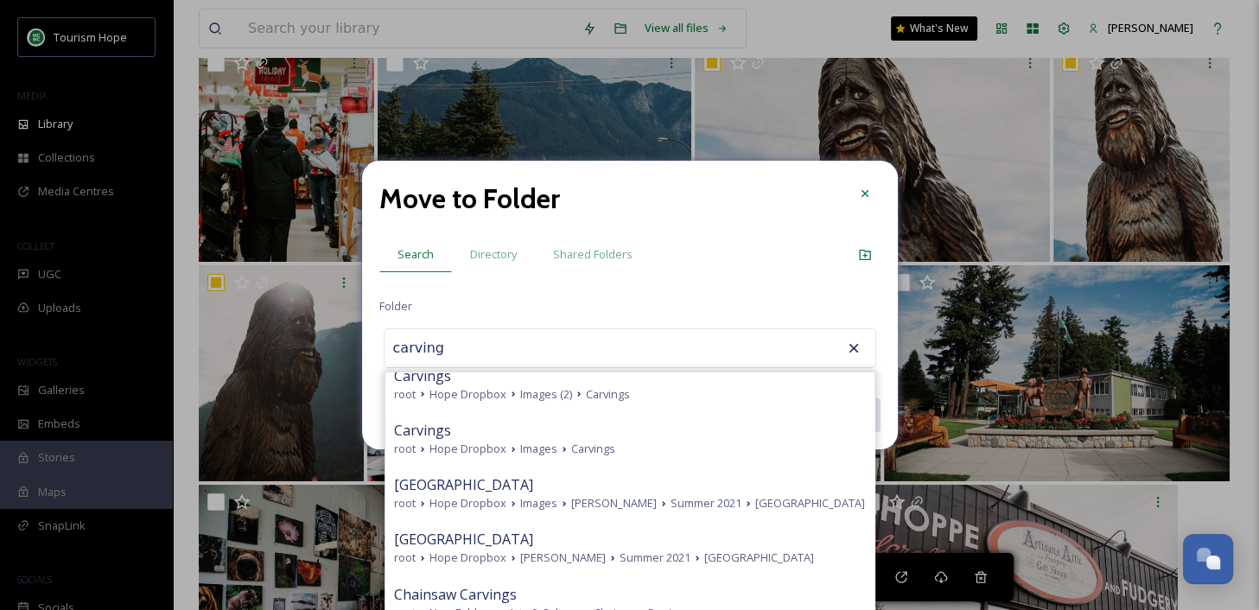
scroll to position [665, 0]
click at [494, 262] on span "Directory" at bounding box center [493, 254] width 47 height 16
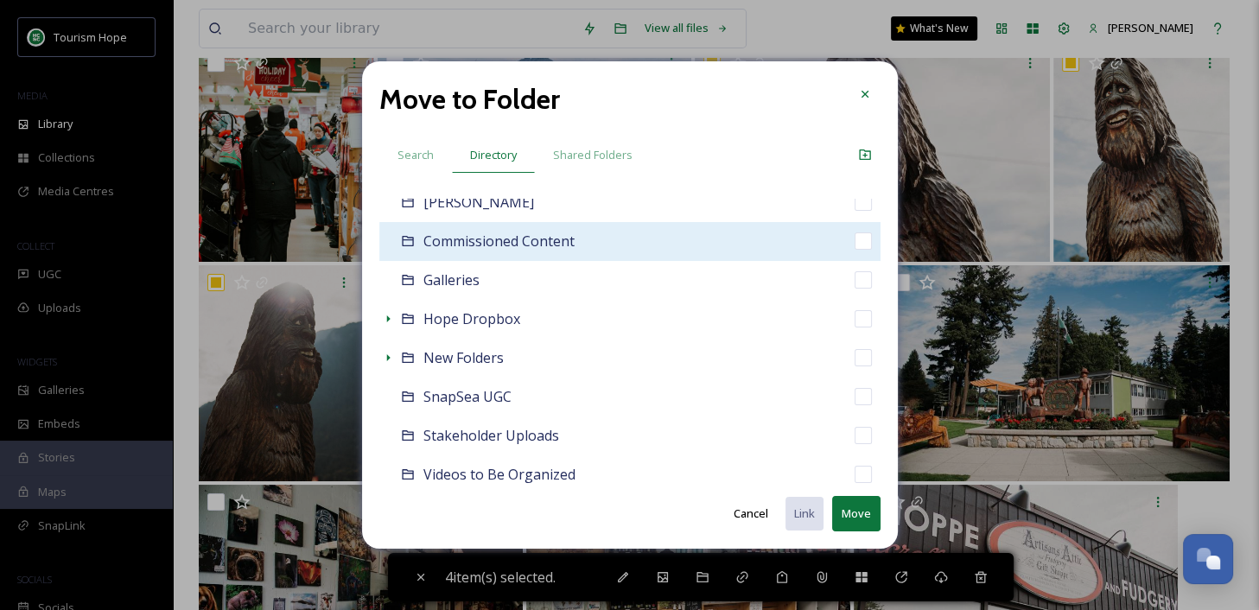
scroll to position [140, 0]
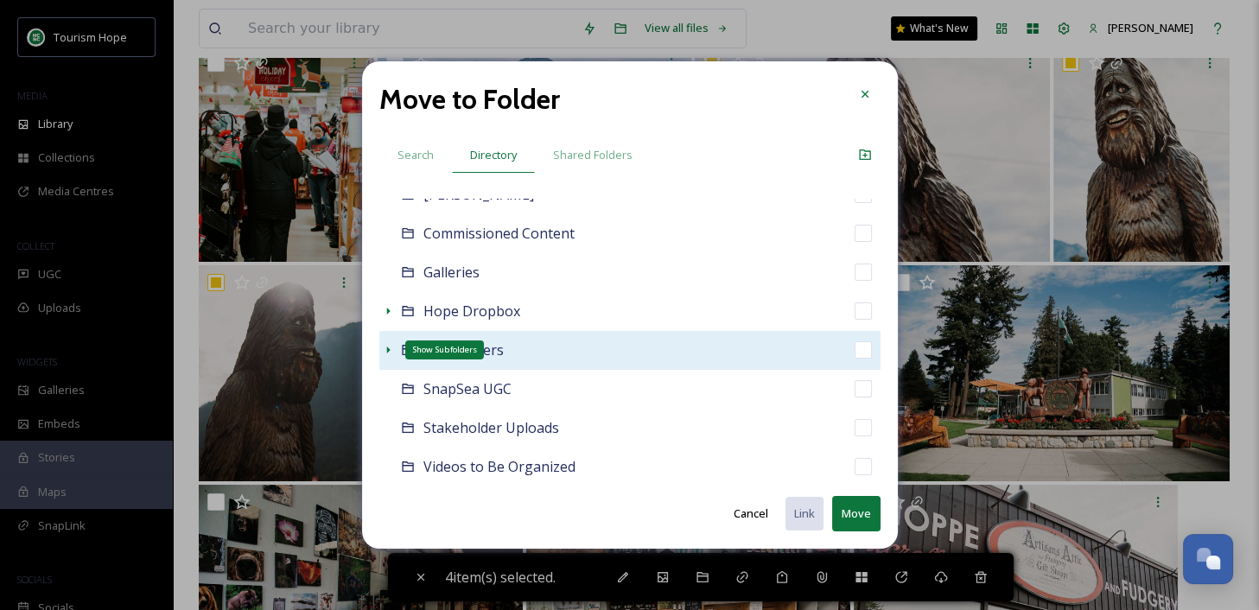
click at [385, 348] on icon at bounding box center [388, 350] width 14 height 14
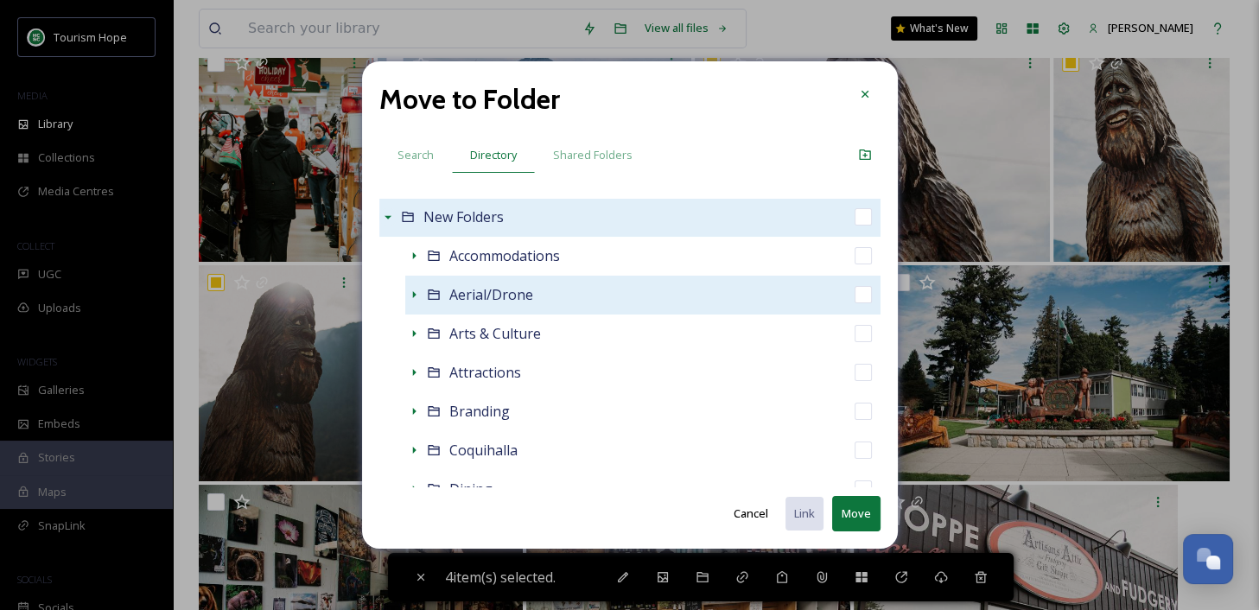
scroll to position [275, 0]
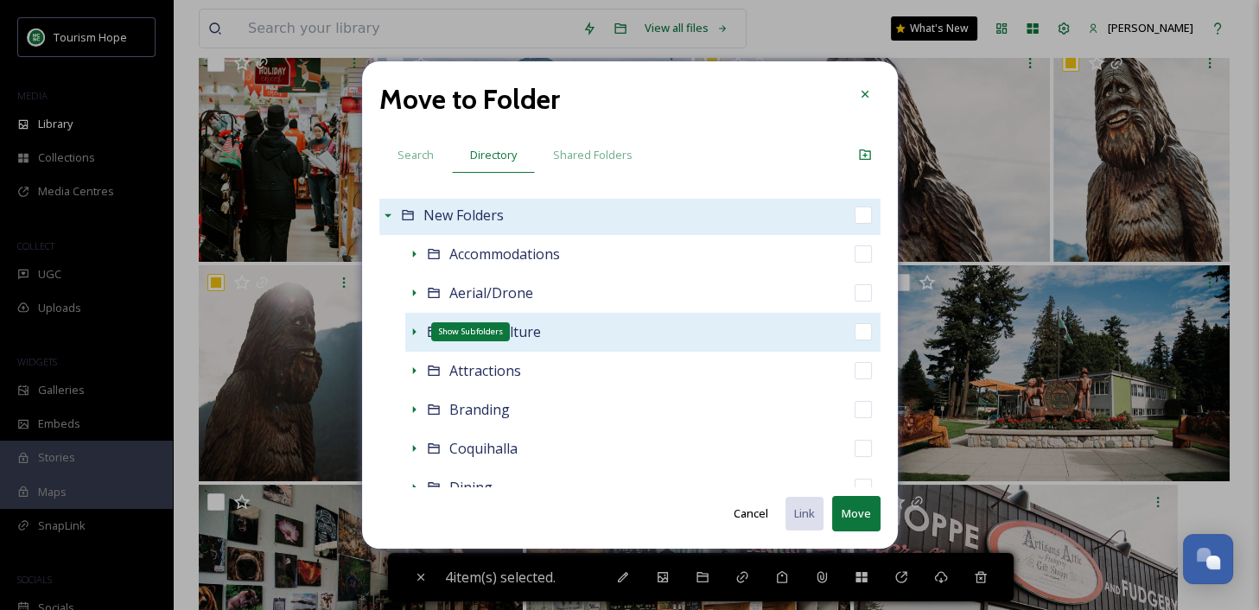
click at [411, 330] on icon at bounding box center [414, 332] width 14 height 14
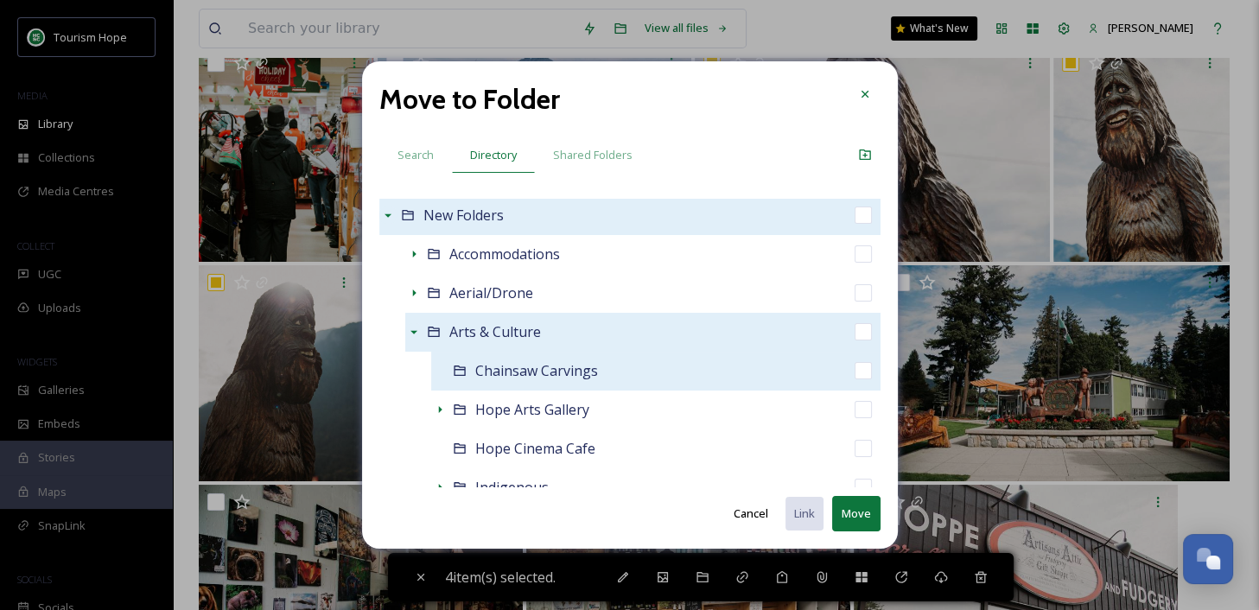
click at [558, 372] on span "Chainsaw Carvings" at bounding box center [536, 370] width 123 height 19
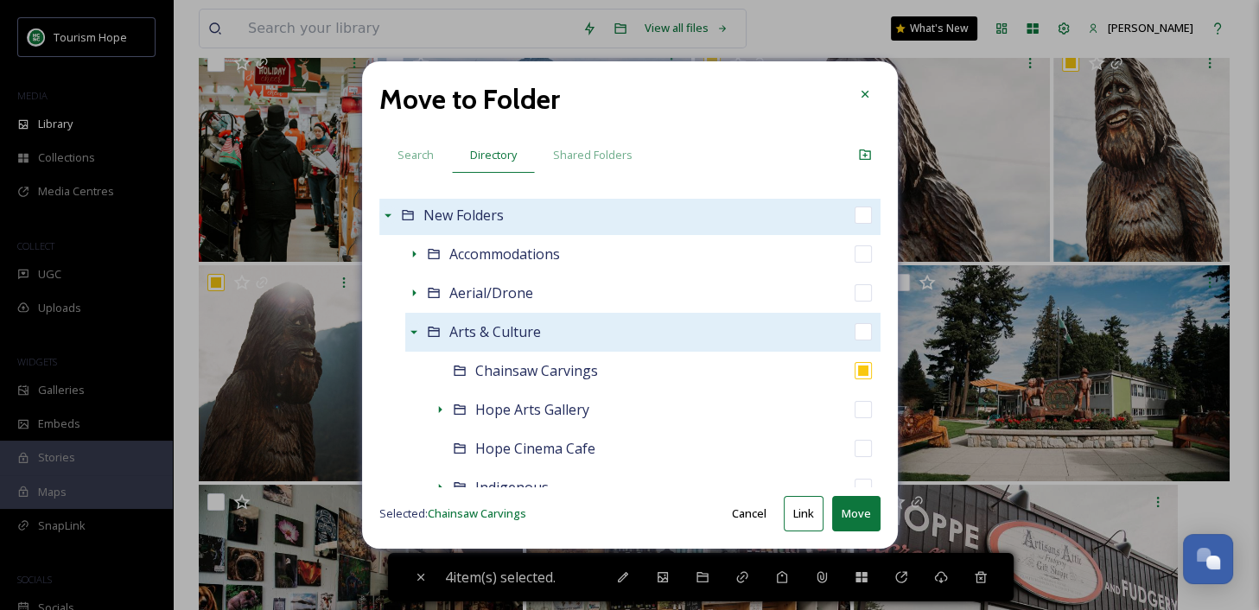
click at [849, 512] on button "Move" at bounding box center [856, 513] width 48 height 35
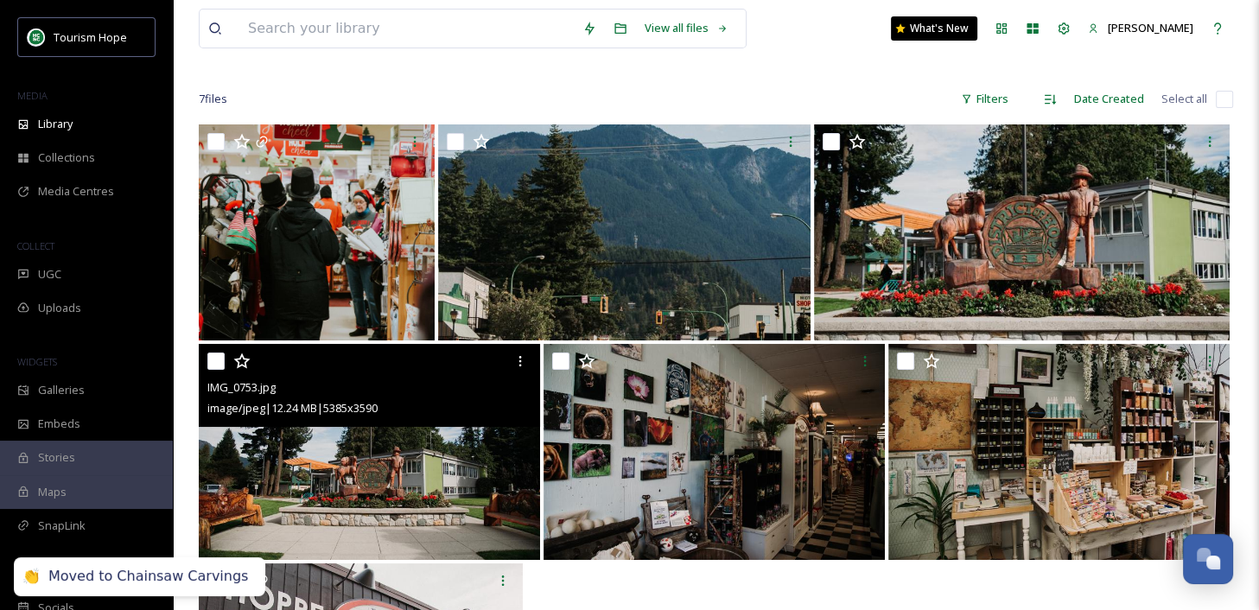
scroll to position [106, 0]
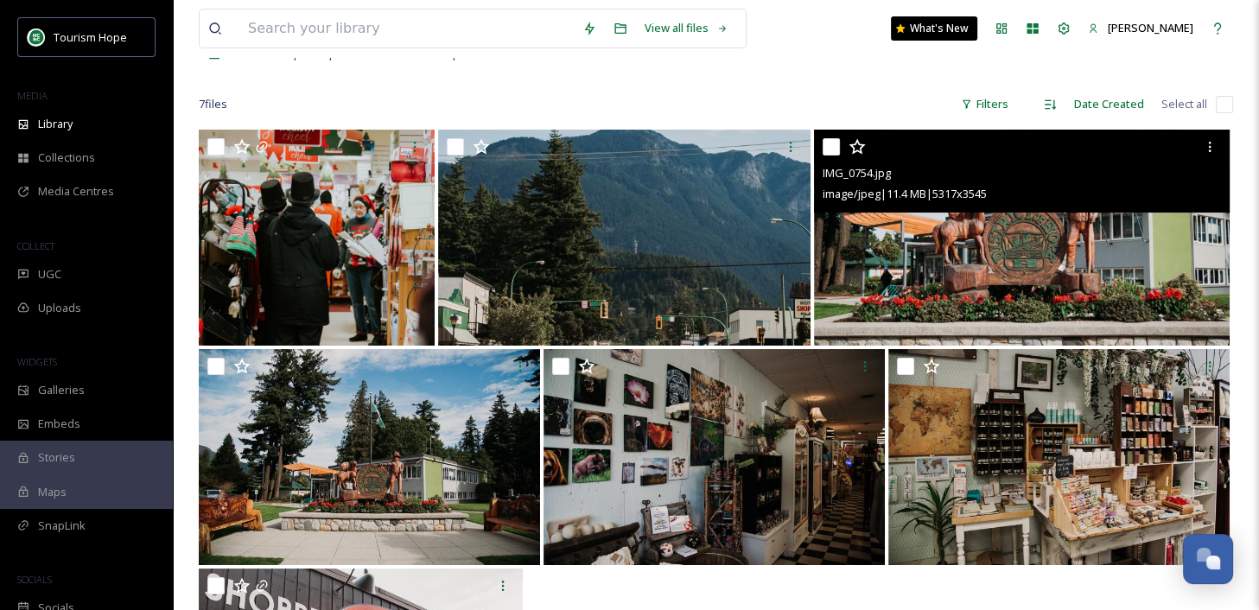
click at [834, 142] on input "checkbox" at bounding box center [830, 146] width 17 height 17
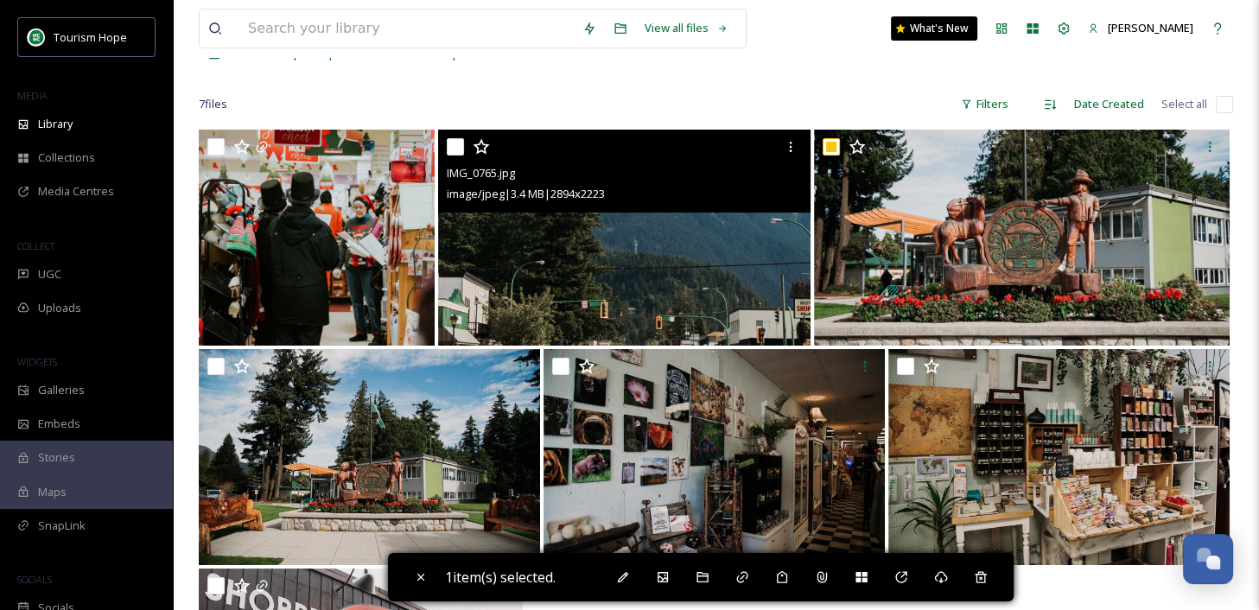
click at [456, 147] on input "checkbox" at bounding box center [455, 146] width 17 height 17
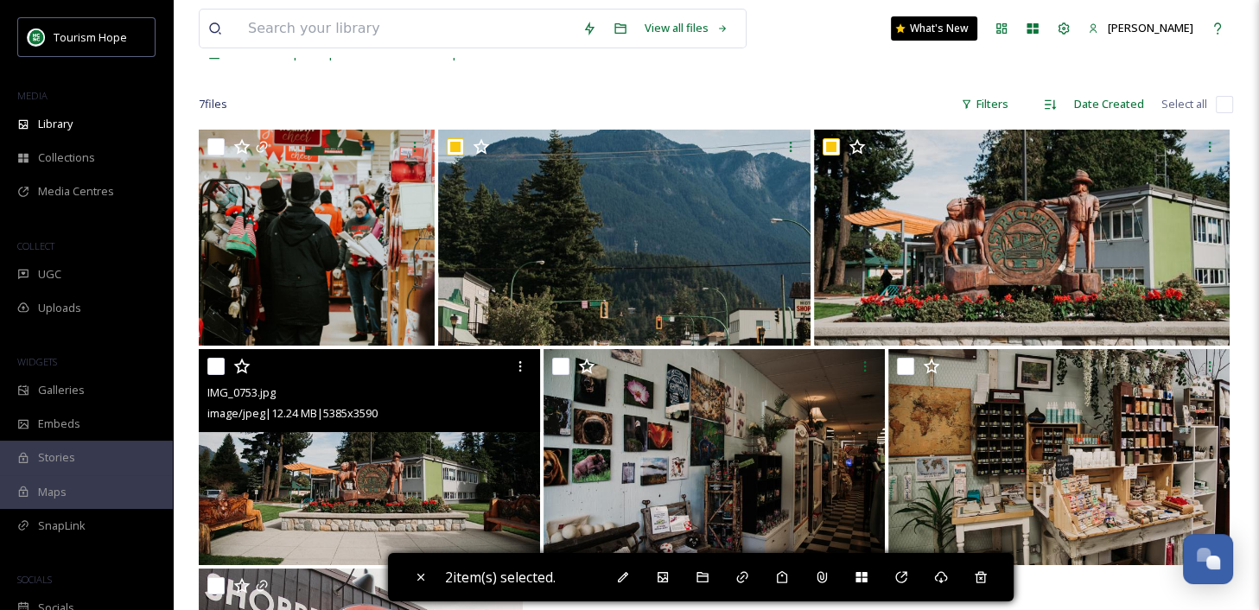
click at [216, 367] on input "checkbox" at bounding box center [215, 366] width 17 height 17
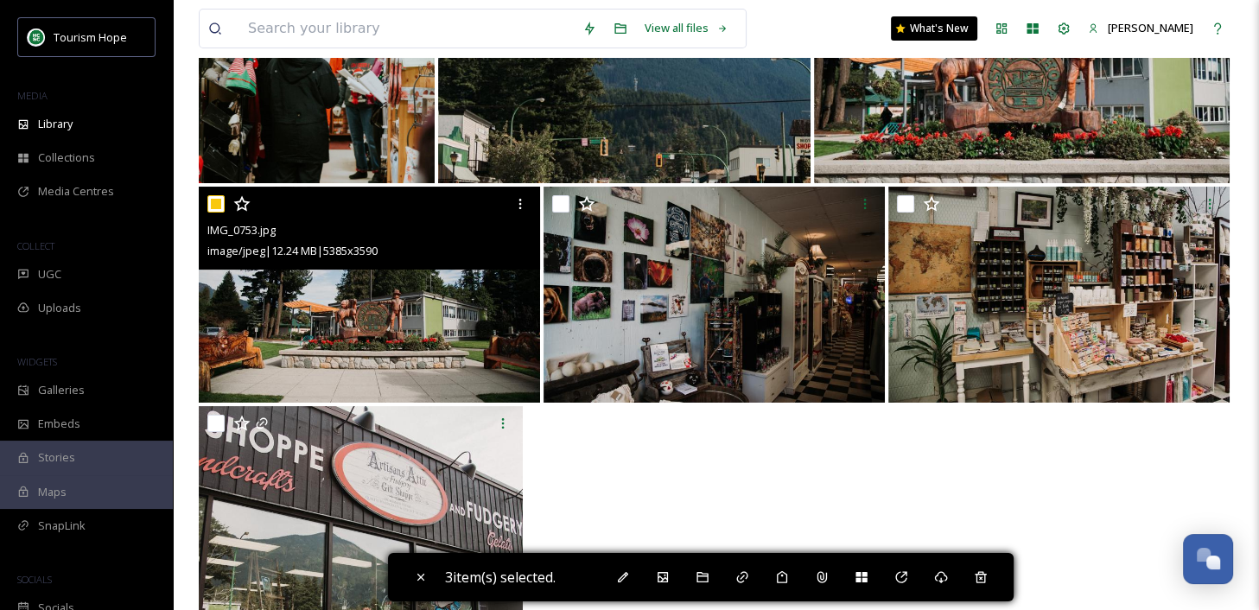
scroll to position [281, 0]
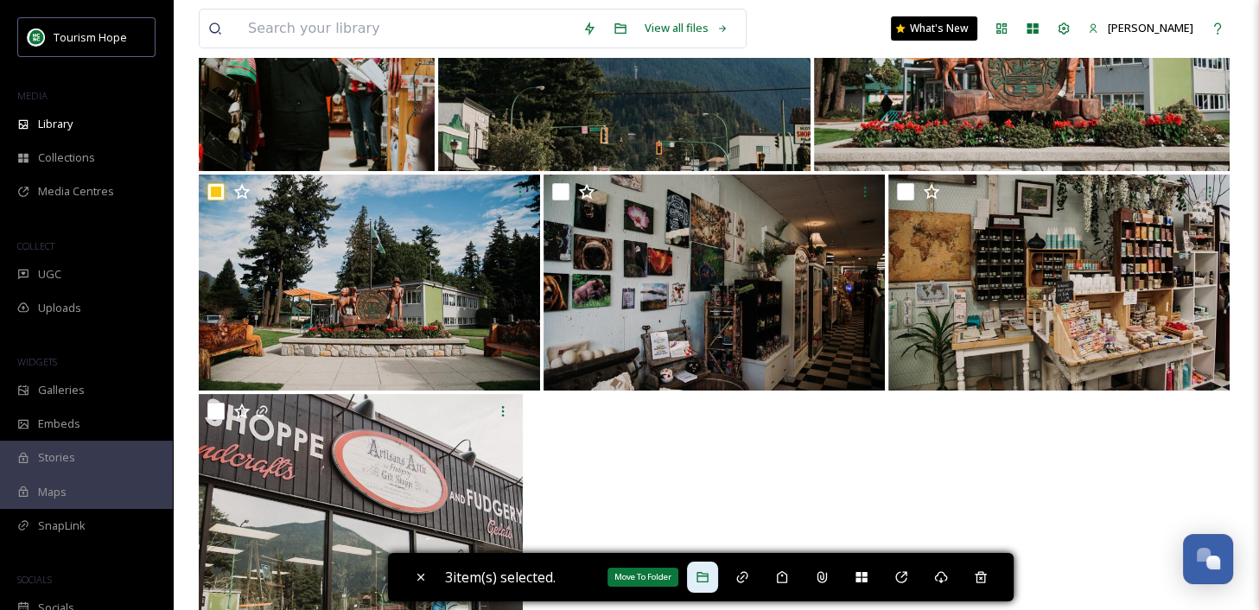
click at [701, 573] on icon at bounding box center [701, 577] width 11 height 10
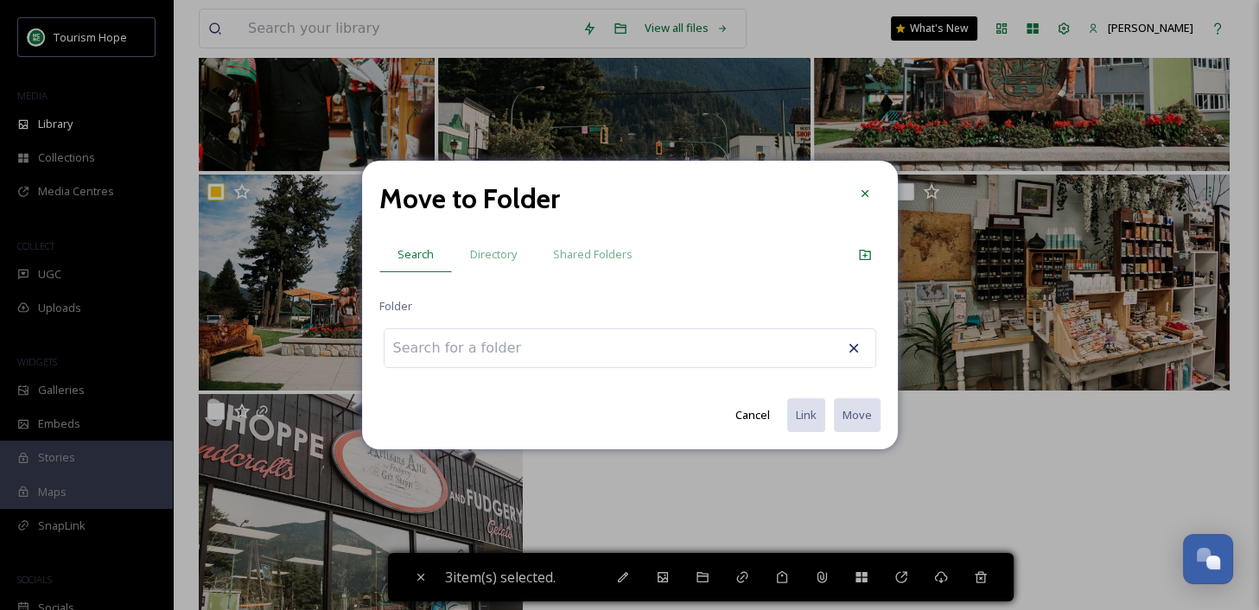
click at [541, 359] on input at bounding box center [479, 348] width 190 height 38
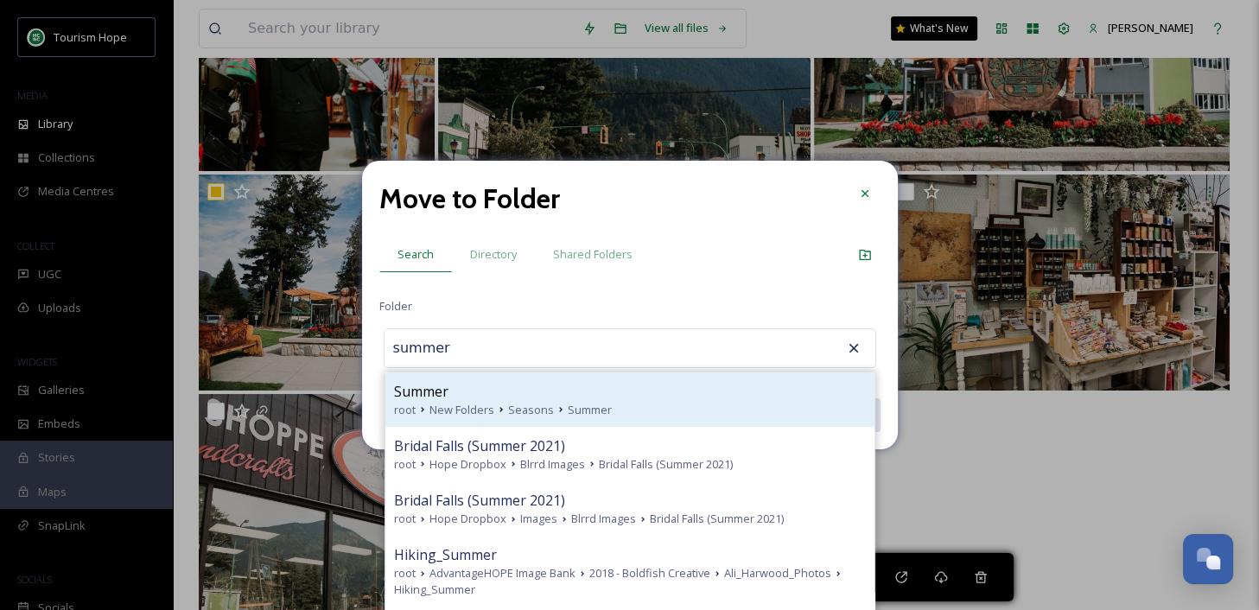
click at [556, 394] on div "Summer" at bounding box center [630, 391] width 472 height 21
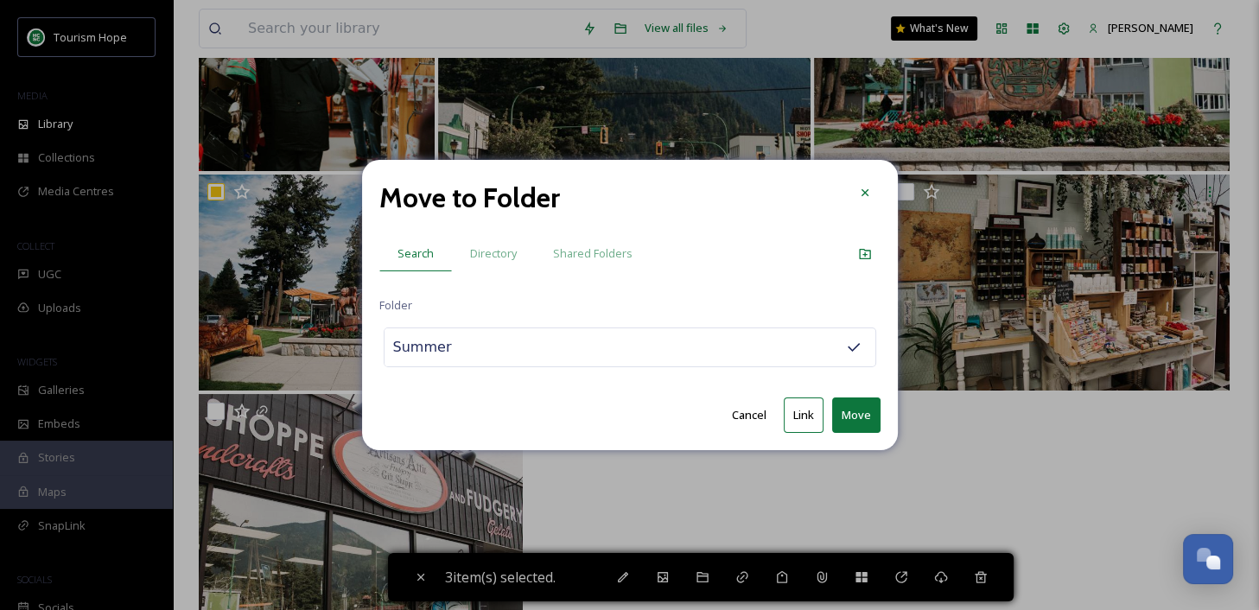
click at [797, 409] on button "Link" at bounding box center [804, 414] width 40 height 35
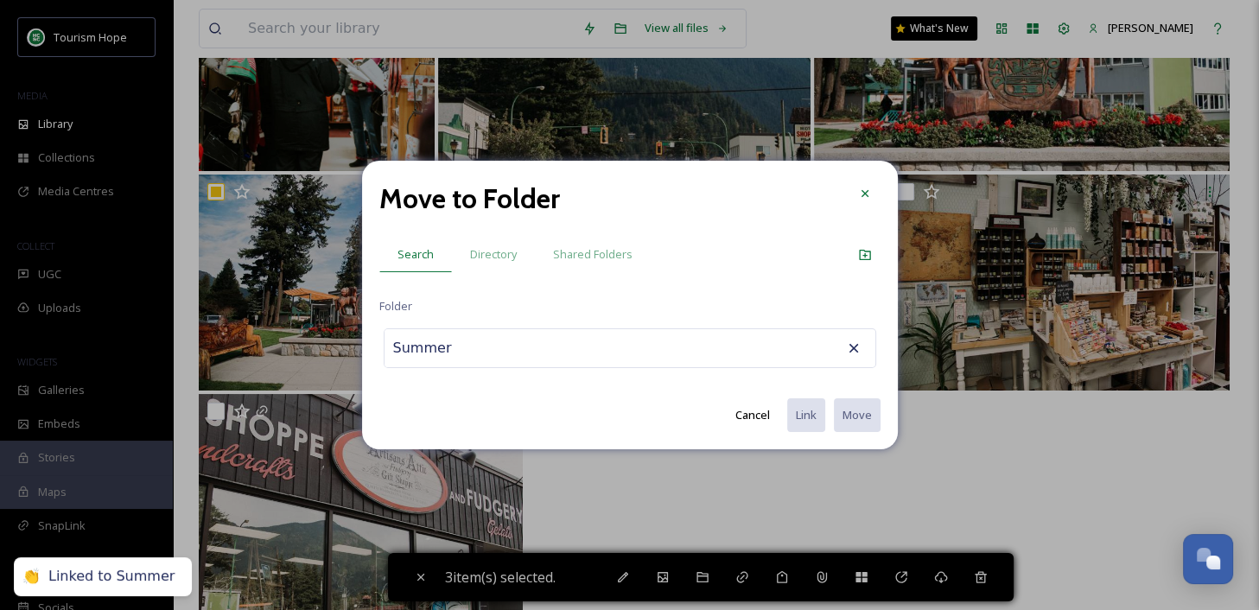
click at [437, 356] on input "Summer" at bounding box center [479, 348] width 190 height 38
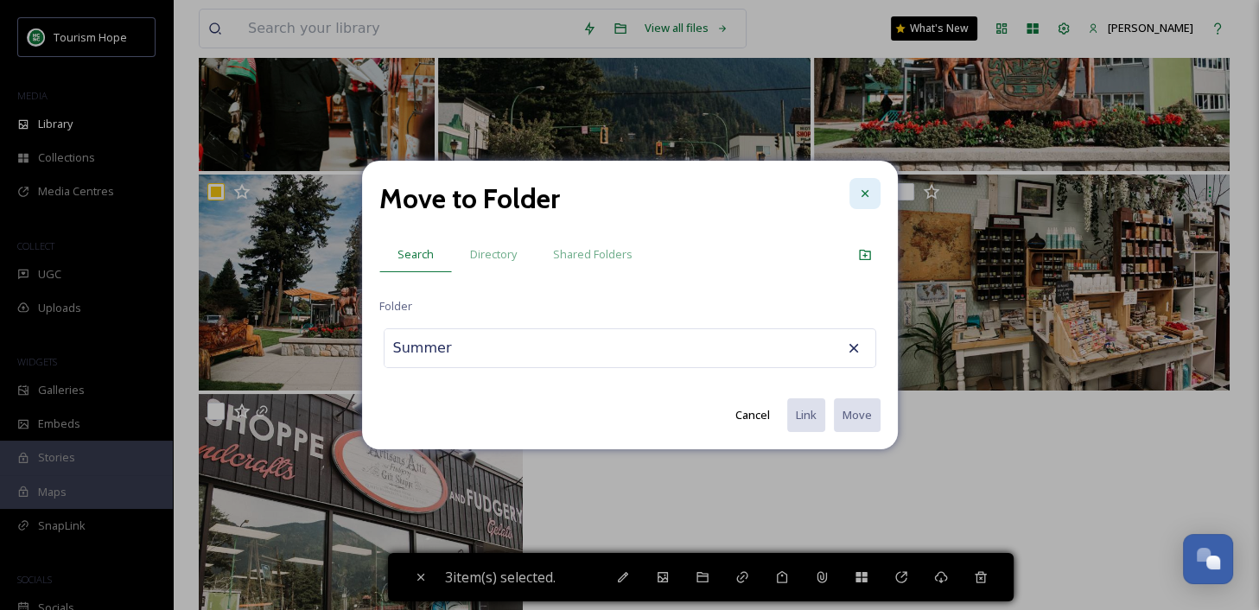
click at [866, 198] on icon at bounding box center [865, 194] width 14 height 14
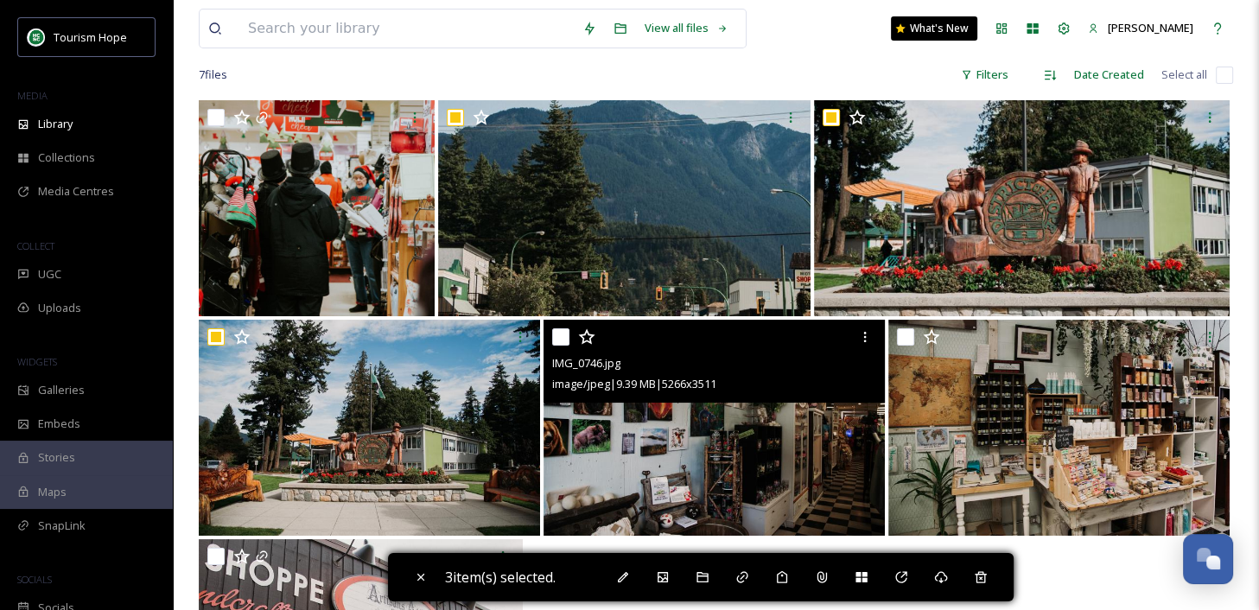
scroll to position [142, 0]
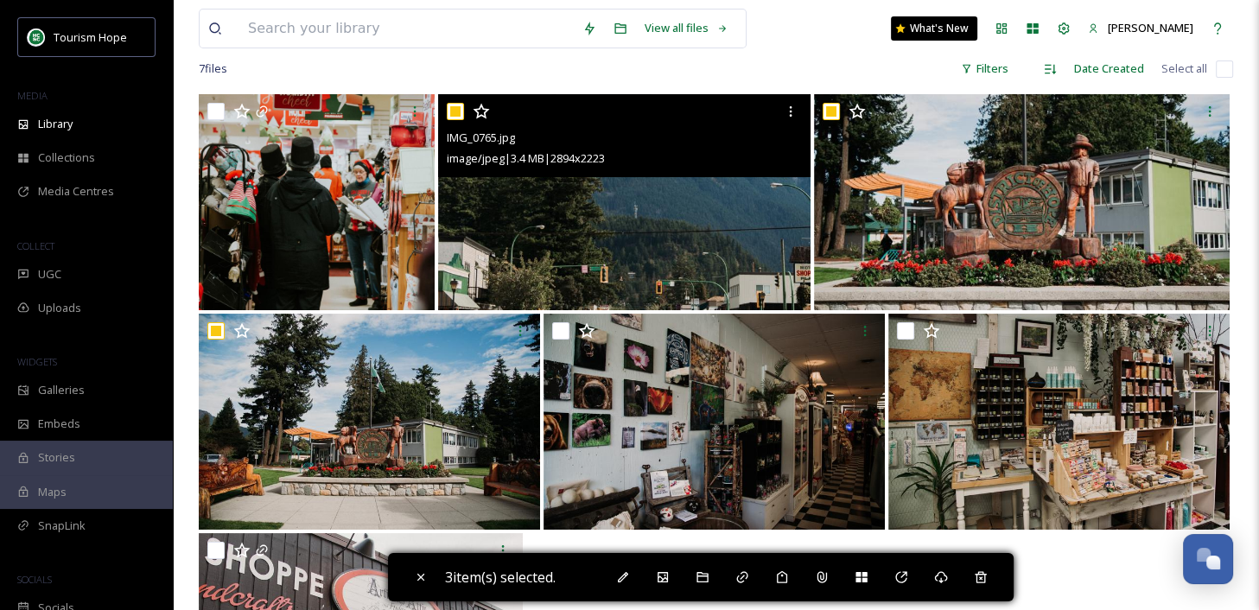
click at [454, 104] on input "checkbox" at bounding box center [455, 111] width 17 height 17
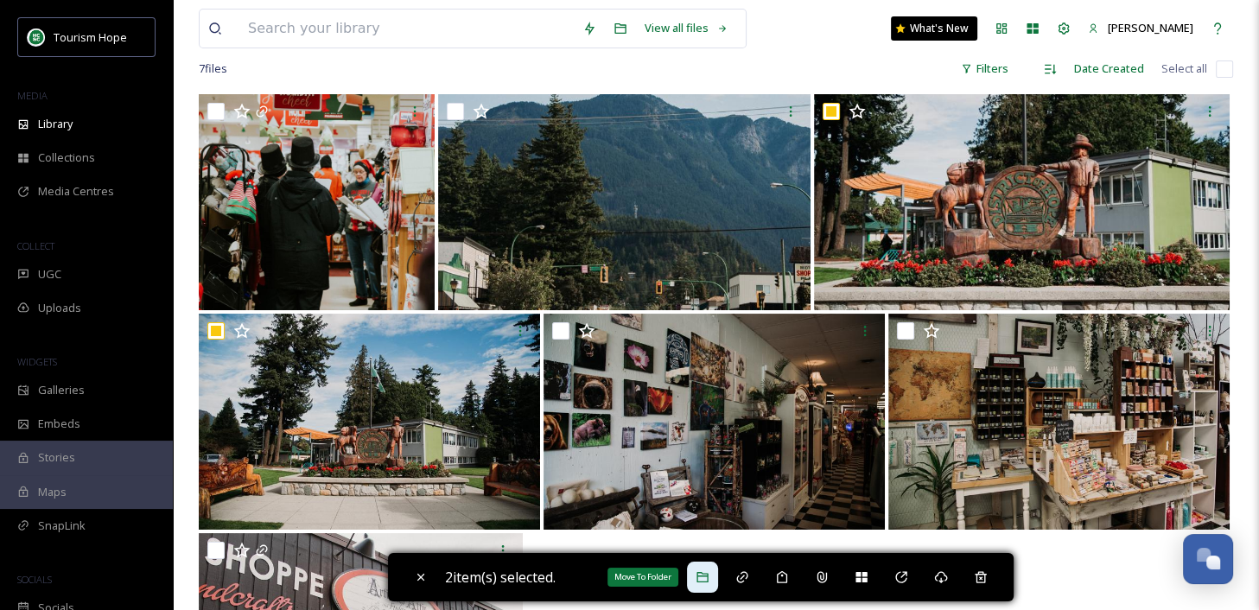
click at [709, 579] on icon at bounding box center [702, 577] width 14 height 14
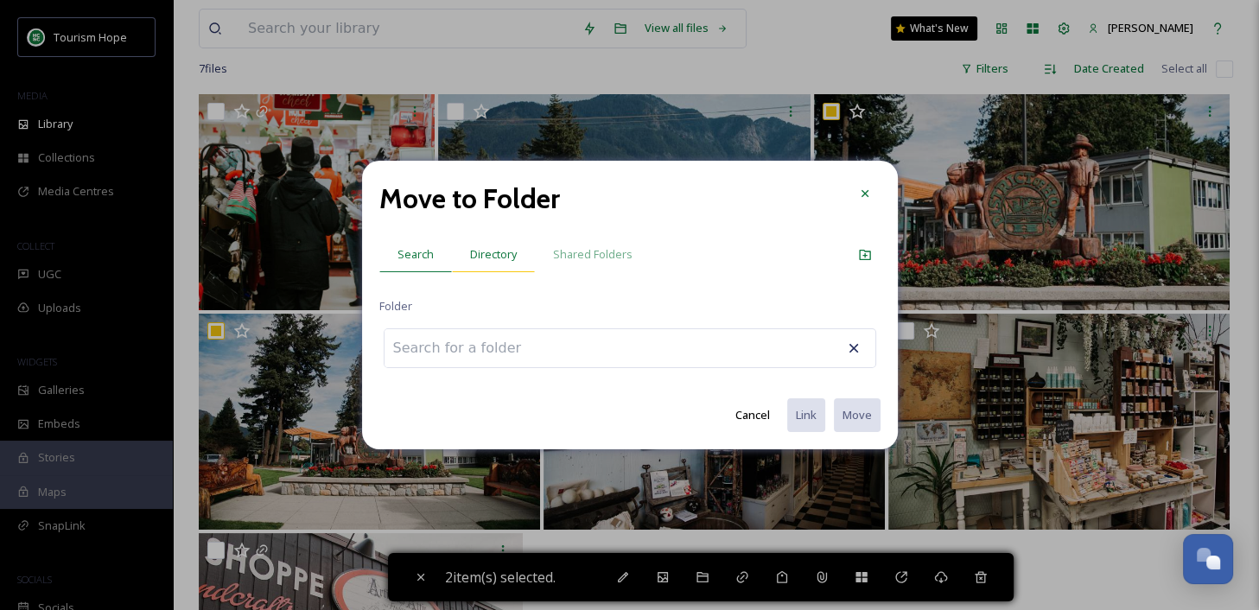
click at [490, 251] on span "Directory" at bounding box center [493, 254] width 47 height 16
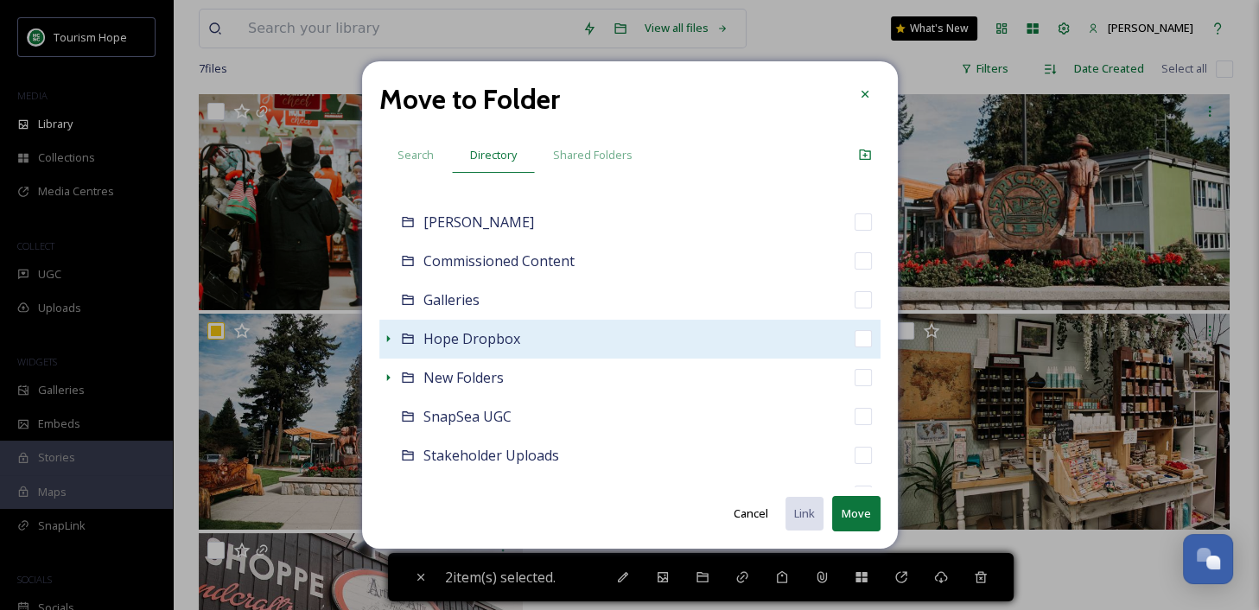
scroll to position [131, 0]
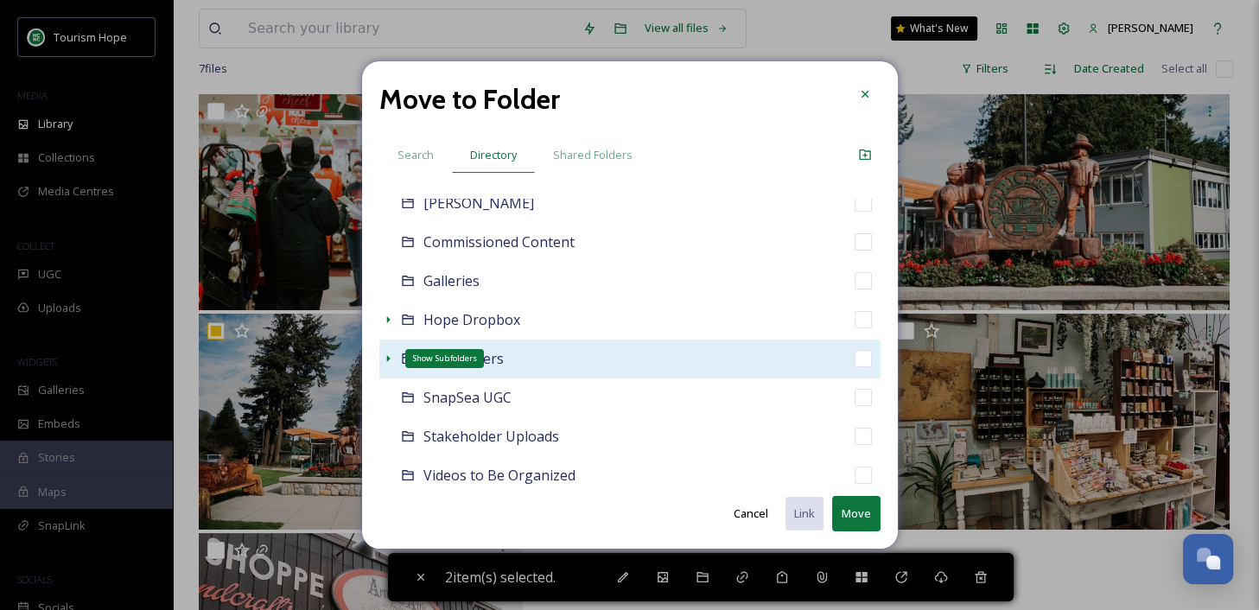
click at [384, 359] on icon at bounding box center [388, 359] width 14 height 14
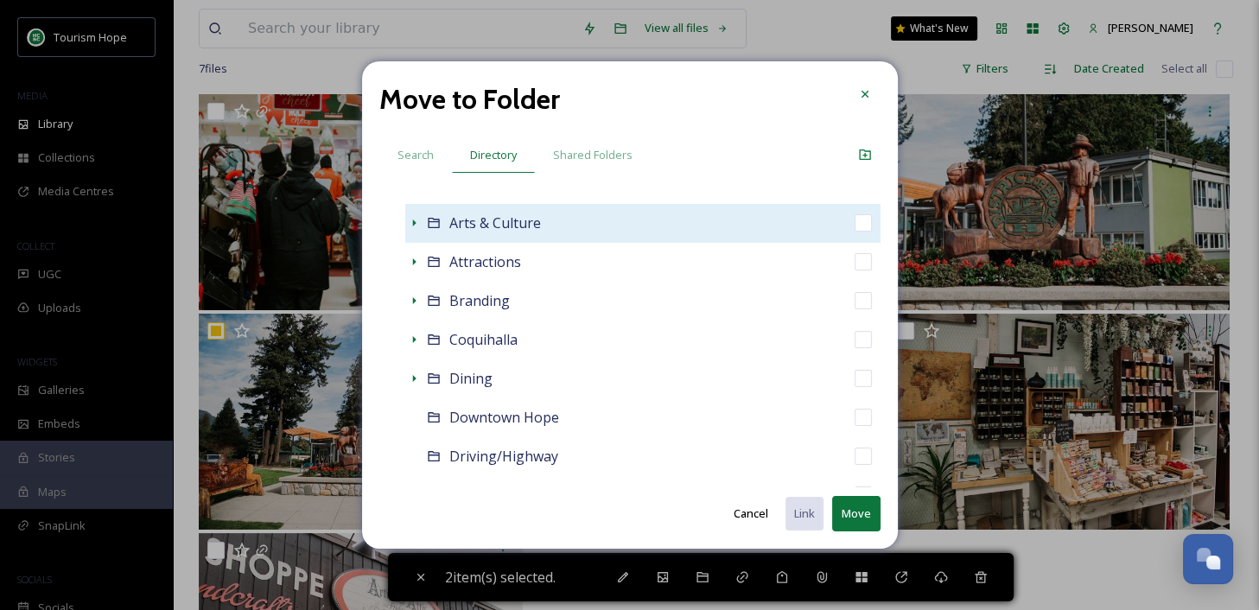
scroll to position [385, 0]
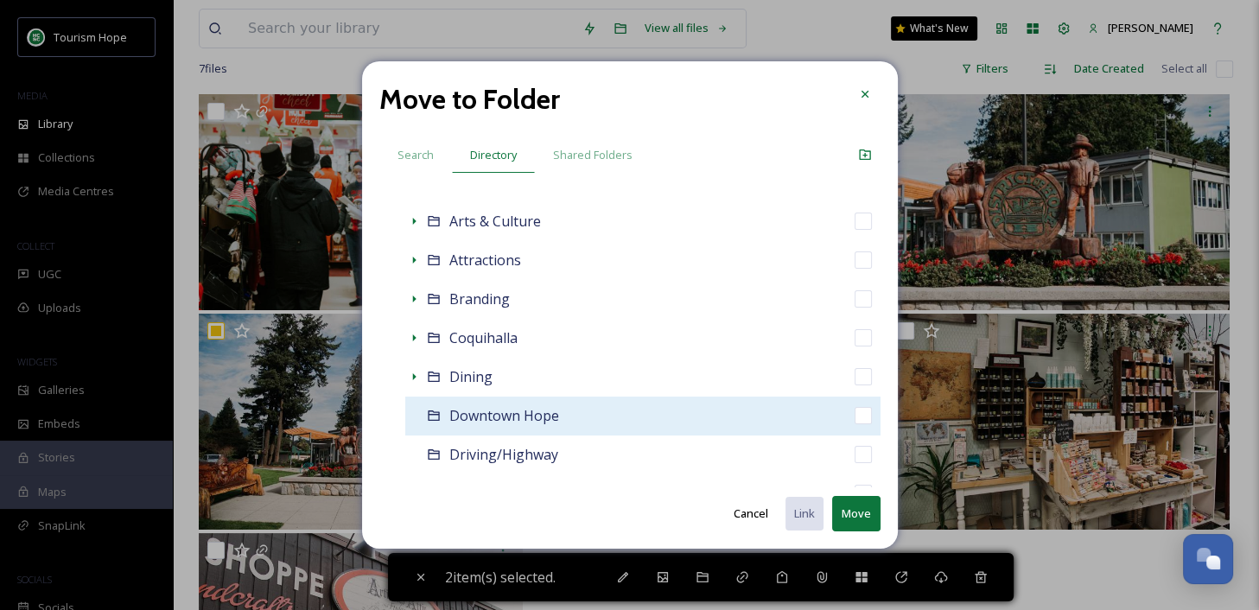
click at [604, 410] on div "Downtown Hope" at bounding box center [642, 416] width 475 height 39
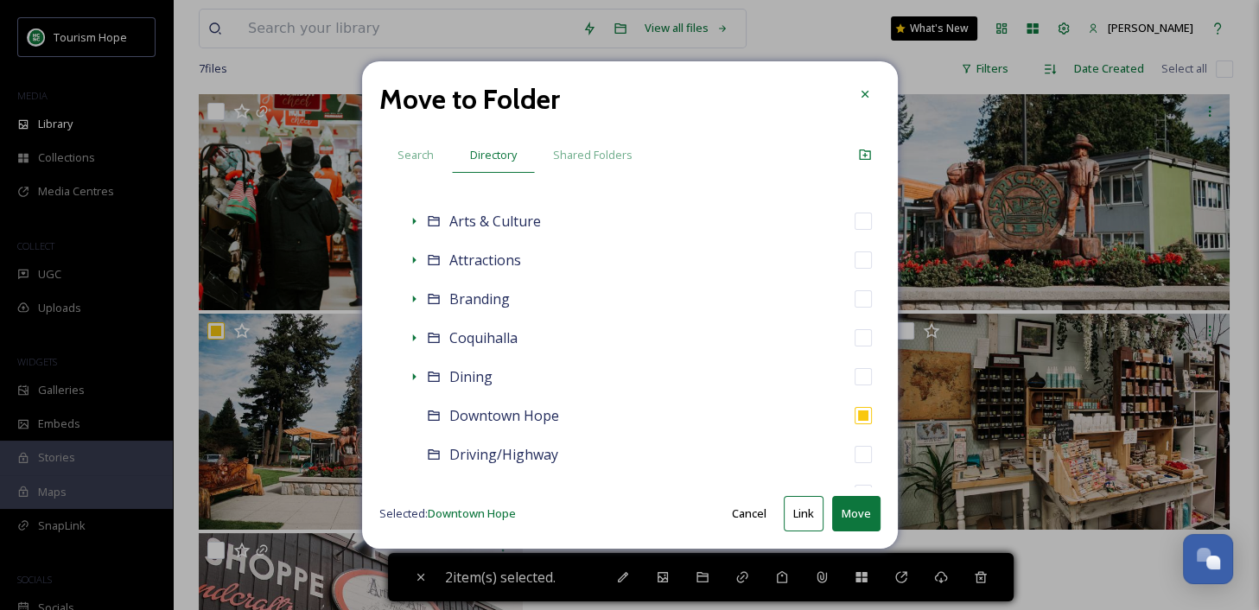
click at [796, 512] on button "Link" at bounding box center [804, 513] width 40 height 35
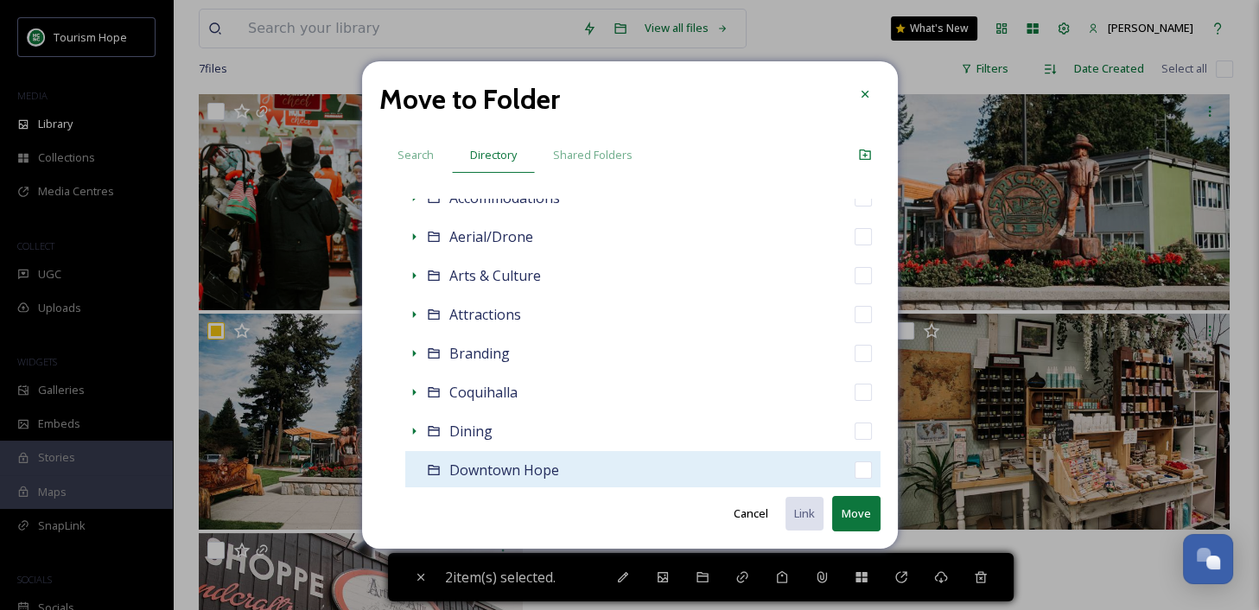
scroll to position [324, 0]
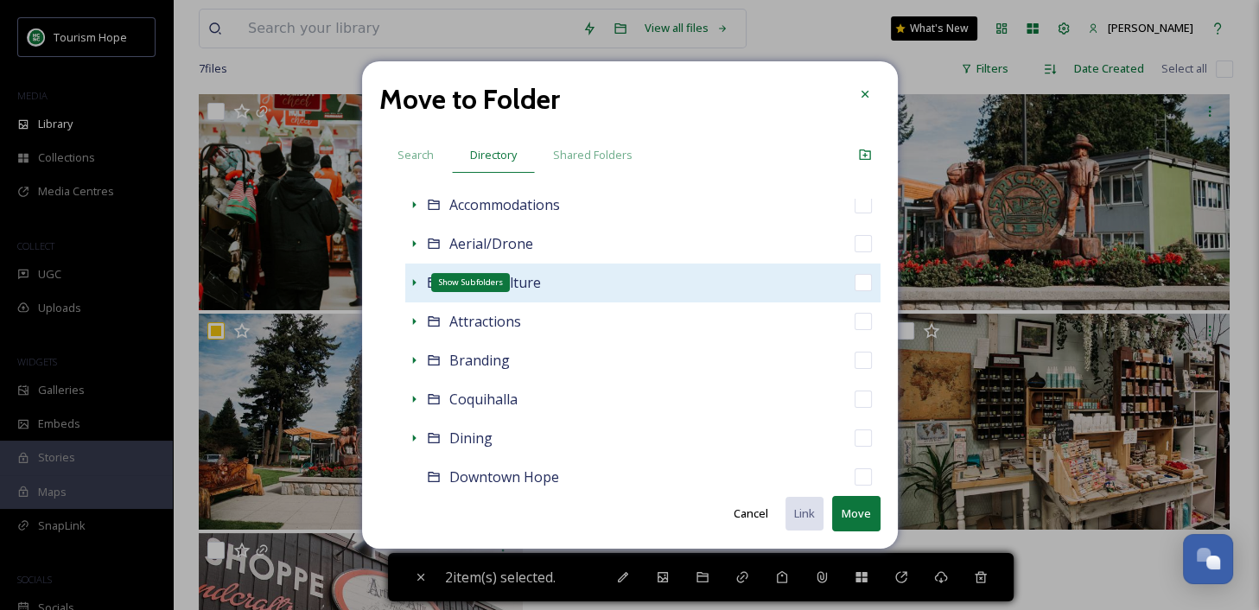
click at [416, 281] on icon at bounding box center [414, 283] width 14 height 14
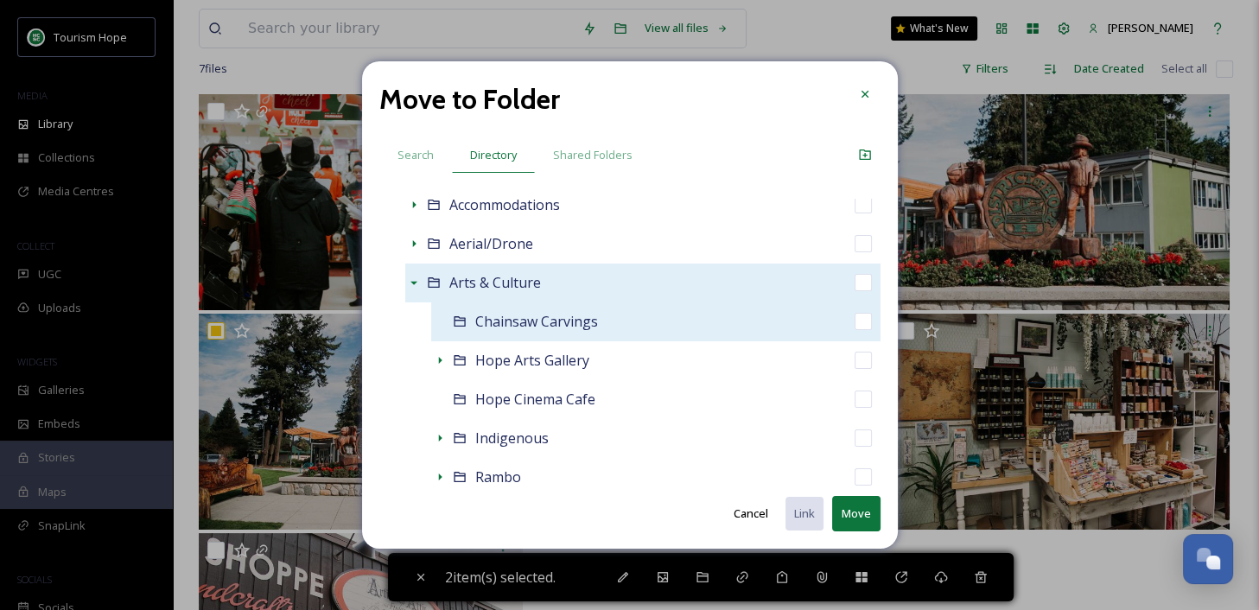
click at [628, 315] on div "Chainsaw Carvings" at bounding box center [655, 321] width 449 height 39
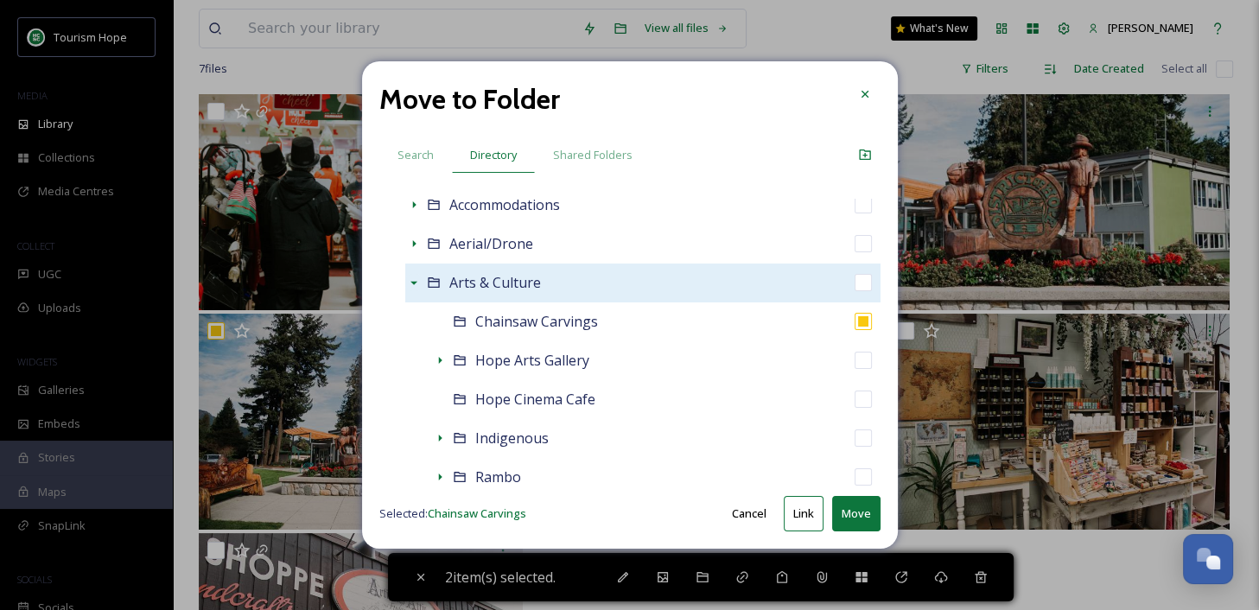
click at [846, 517] on button "Move" at bounding box center [856, 513] width 48 height 35
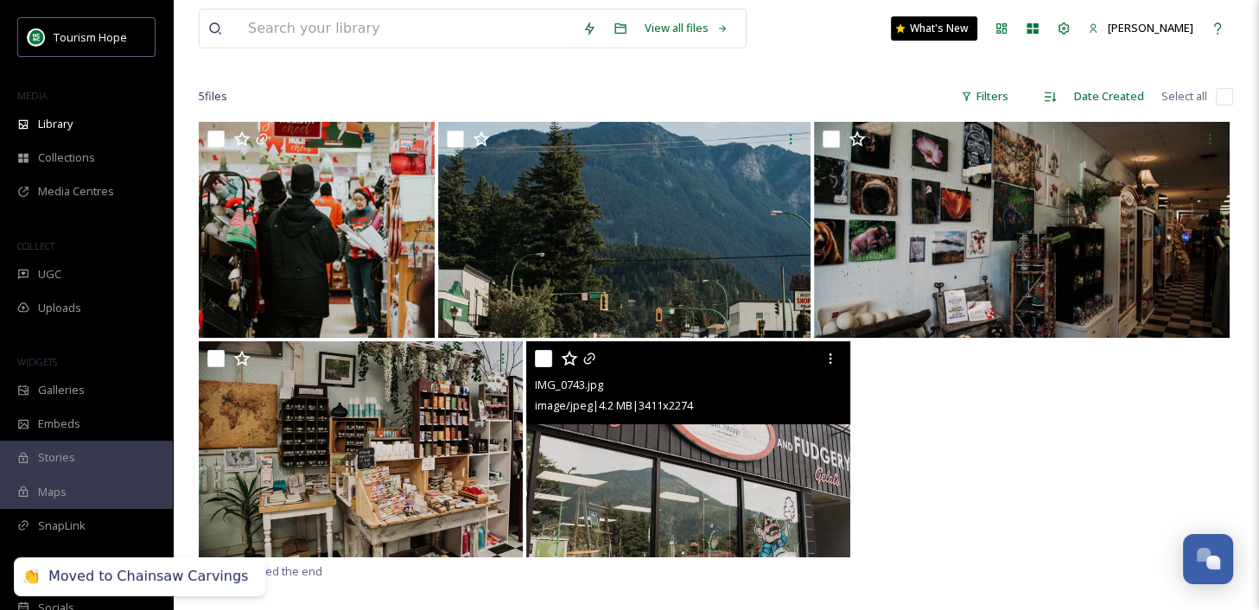
scroll to position [112, 0]
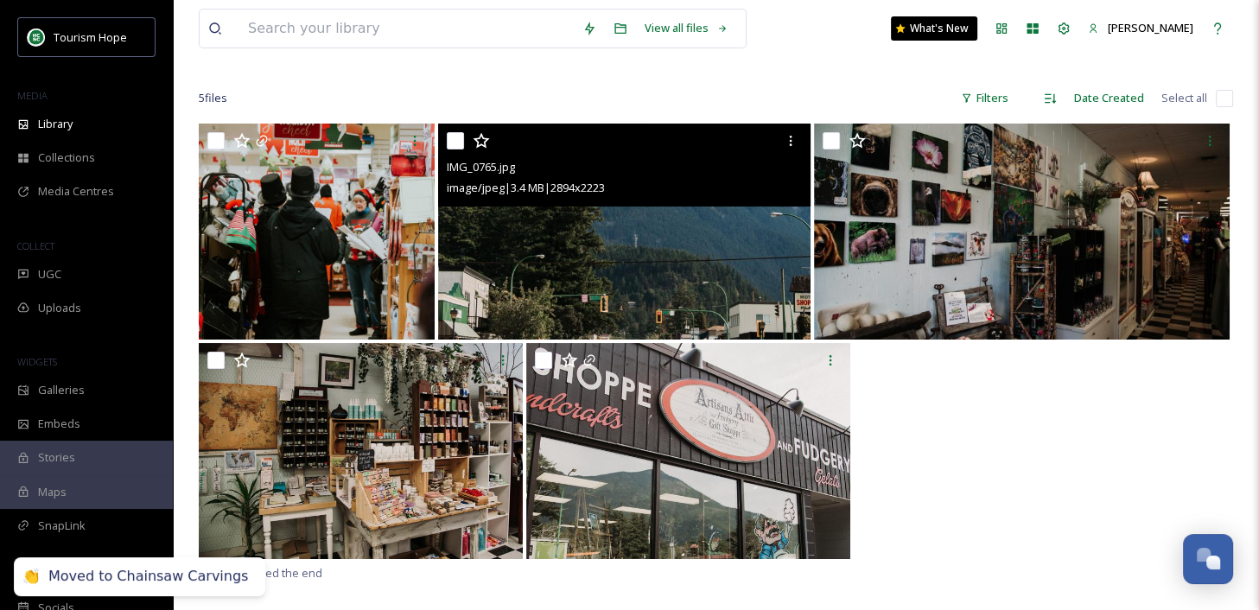
click at [630, 263] on img at bounding box center [624, 232] width 372 height 216
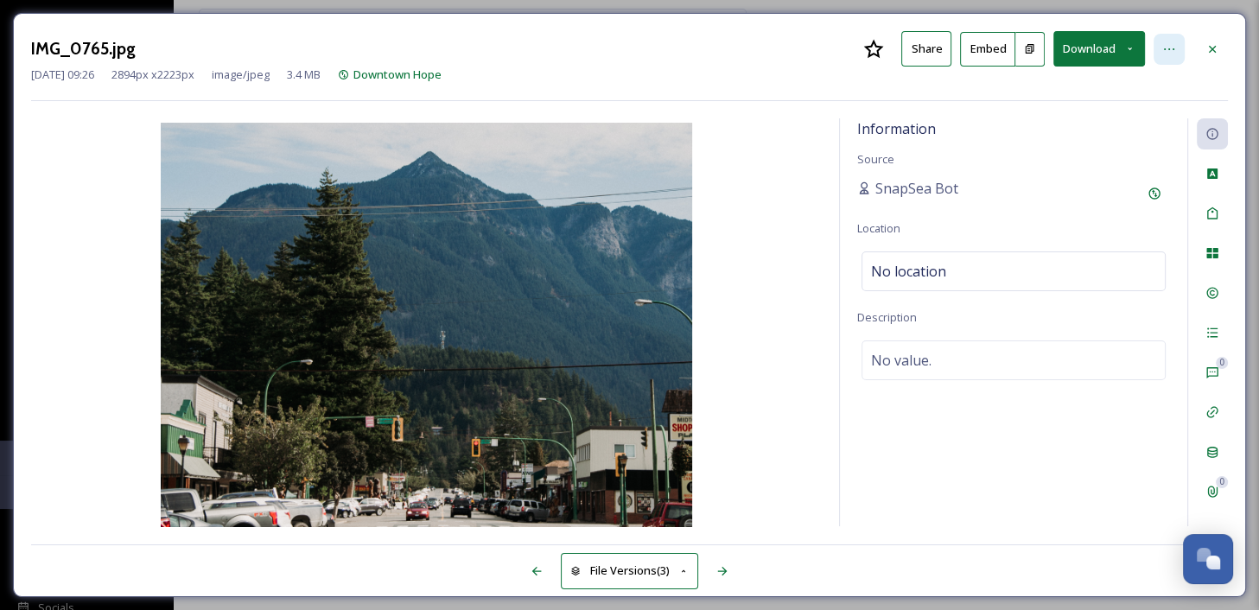
click at [1176, 51] on div at bounding box center [1168, 49] width 31 height 31
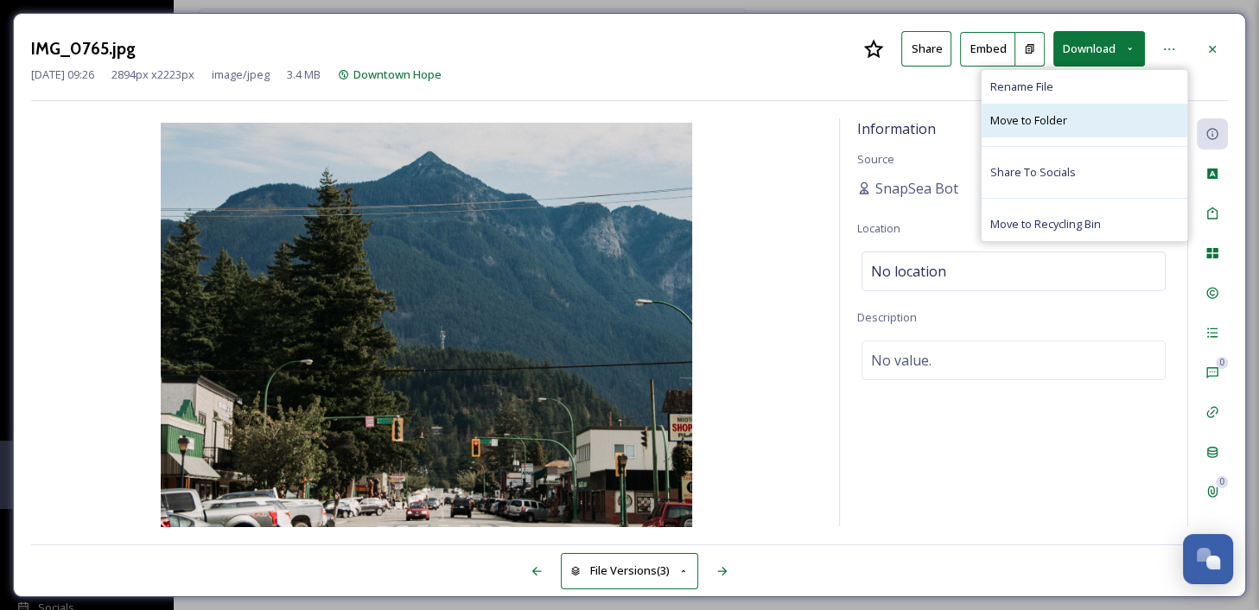
click at [1076, 127] on div "Move to Folder" at bounding box center [1084, 121] width 206 height 34
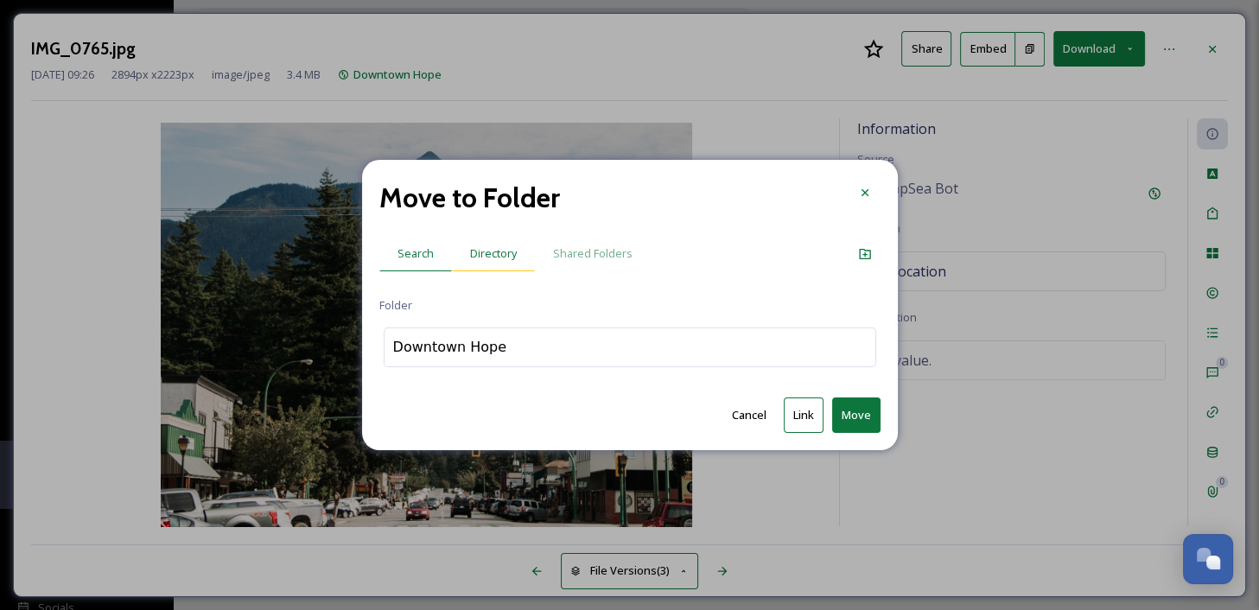
click at [495, 257] on span "Directory" at bounding box center [493, 253] width 47 height 16
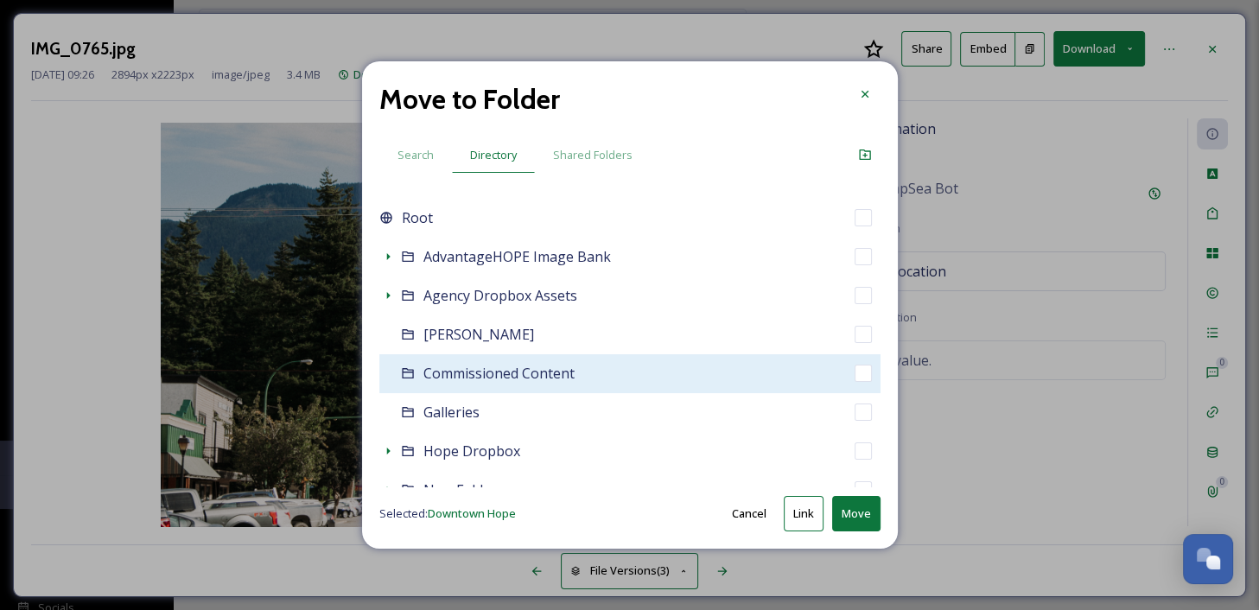
scroll to position [73, 0]
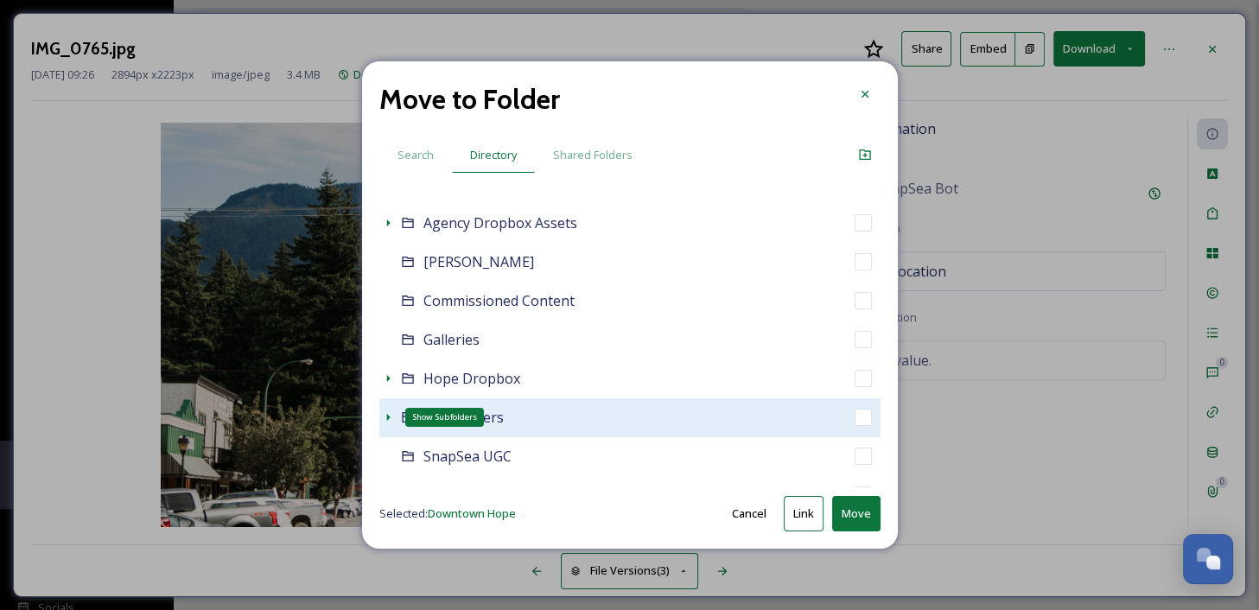
click at [387, 418] on icon at bounding box center [388, 417] width 14 height 14
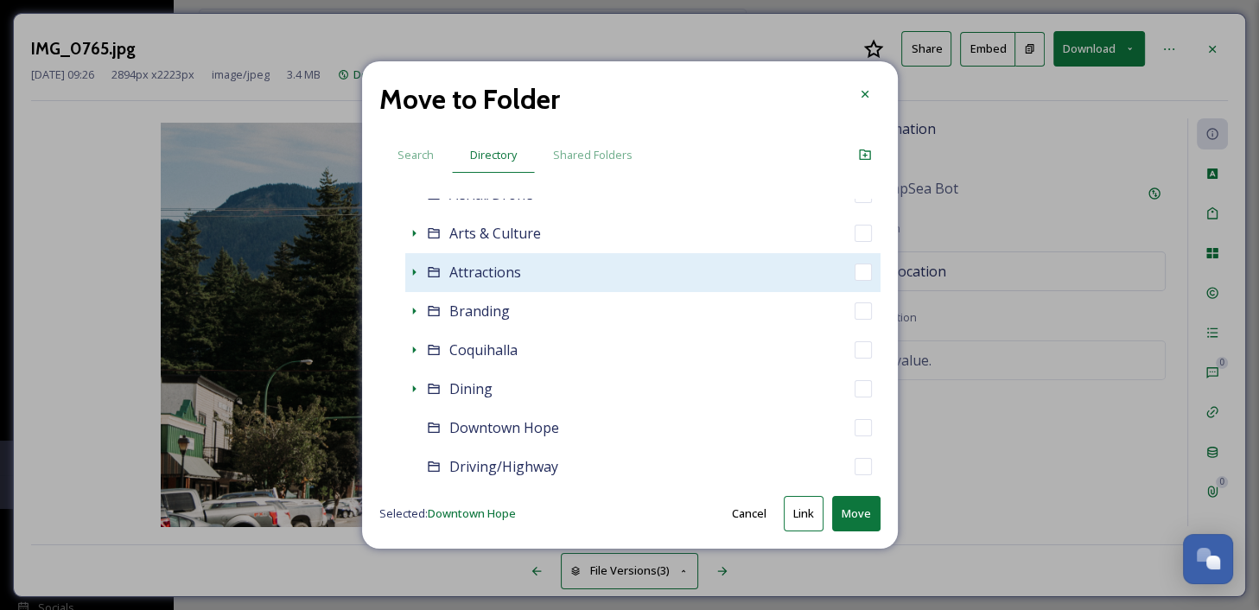
scroll to position [376, 0]
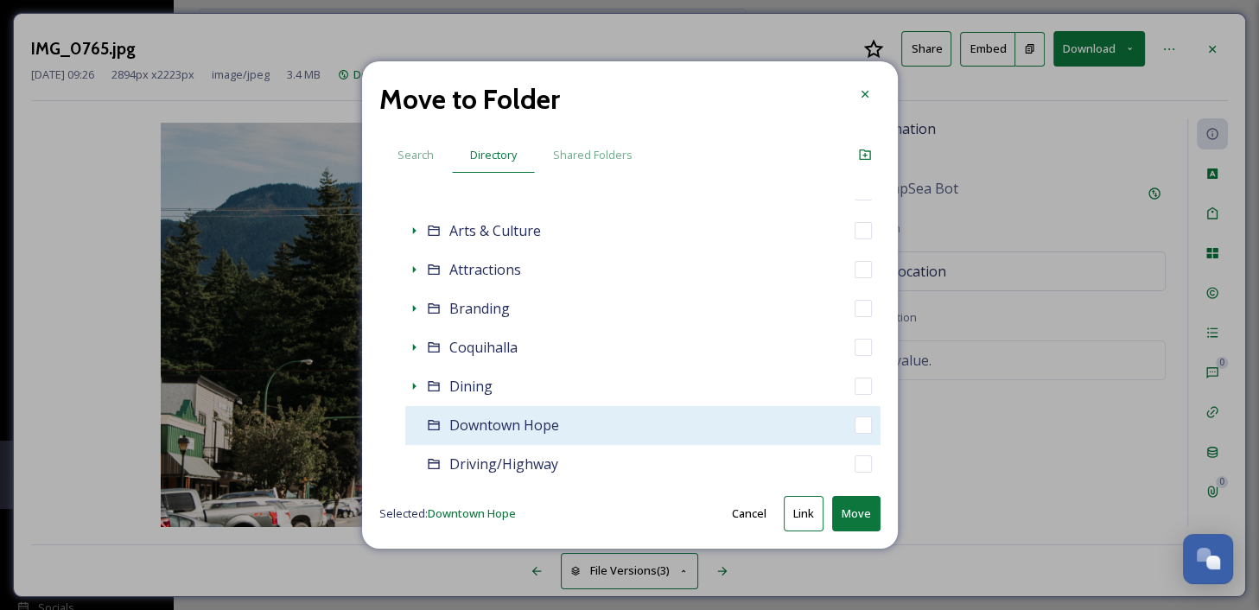
click at [613, 423] on div "Downtown Hope" at bounding box center [642, 425] width 475 height 39
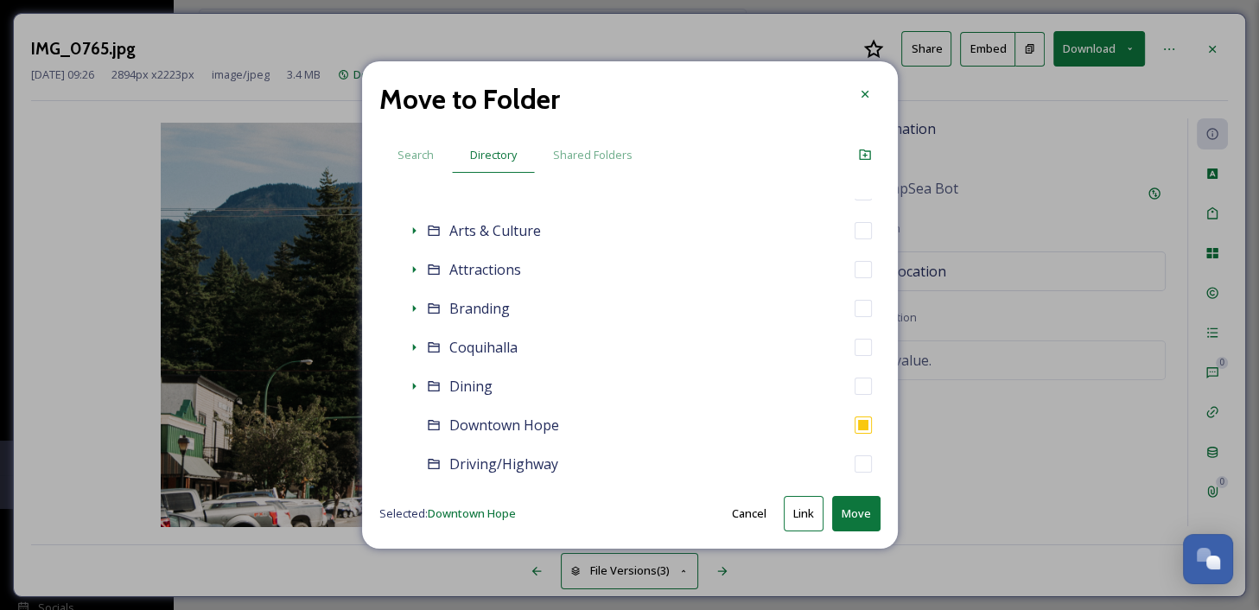
click at [804, 512] on button "Link" at bounding box center [804, 513] width 40 height 35
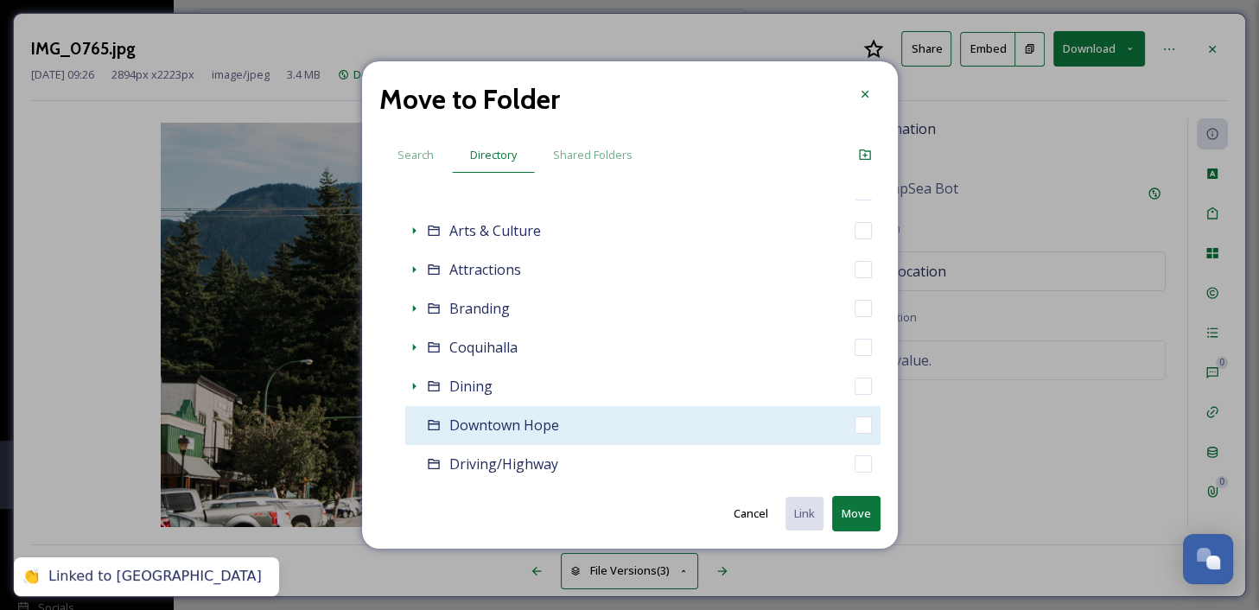
scroll to position [410, 0]
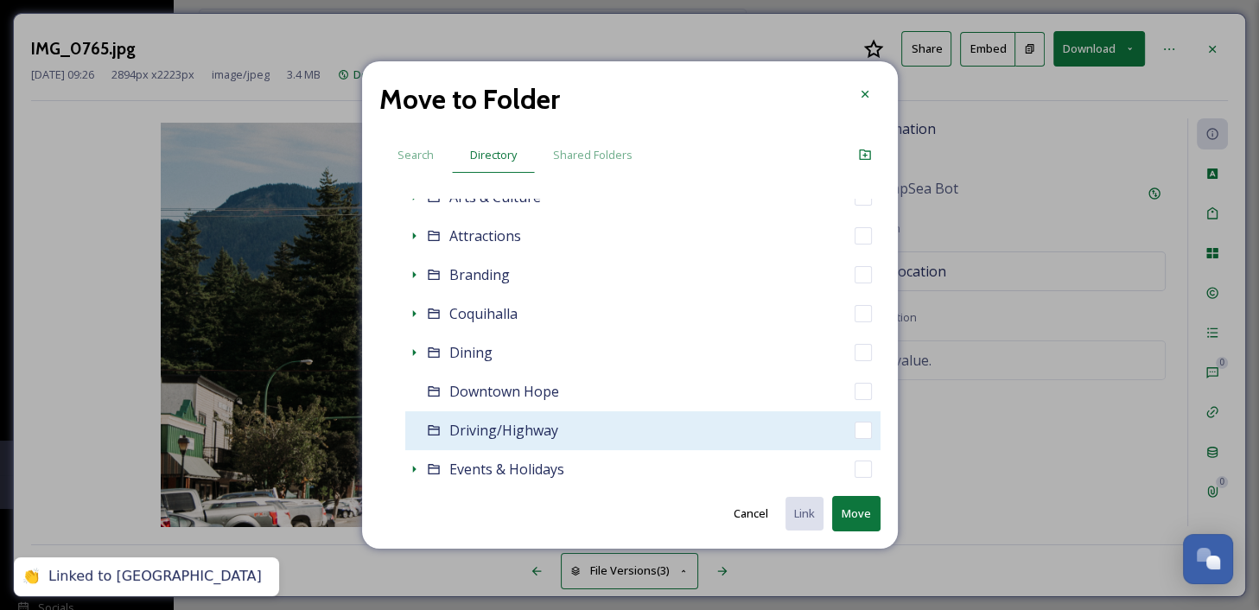
click at [616, 432] on div "Driving/Highway" at bounding box center [642, 430] width 475 height 39
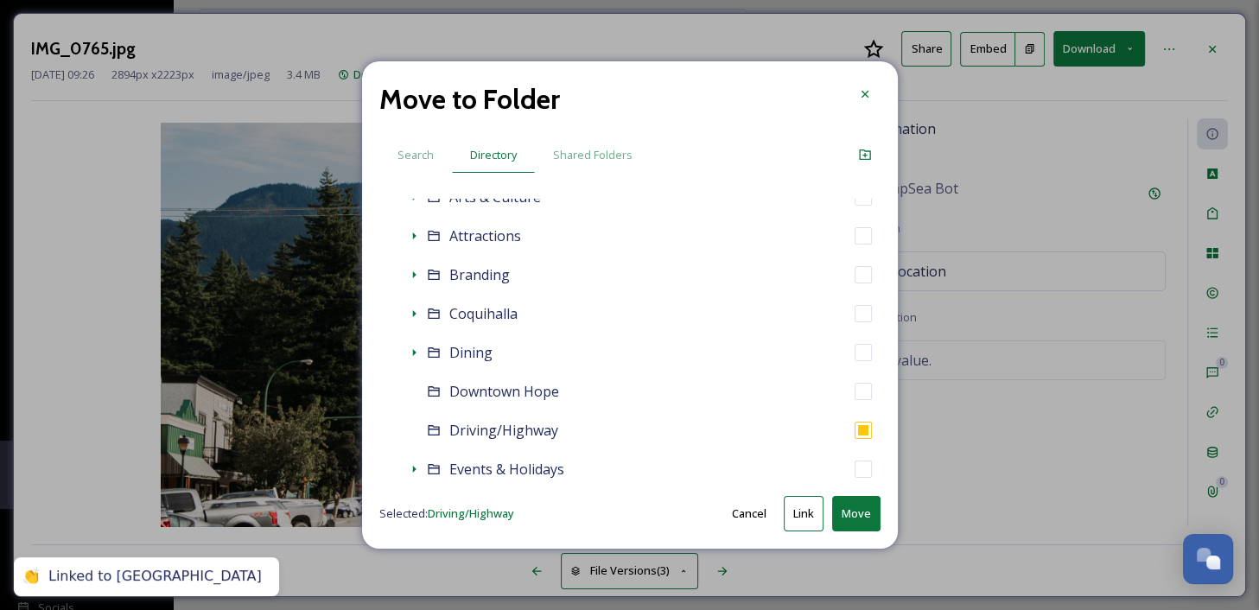
click at [797, 513] on button "Link" at bounding box center [804, 513] width 40 height 35
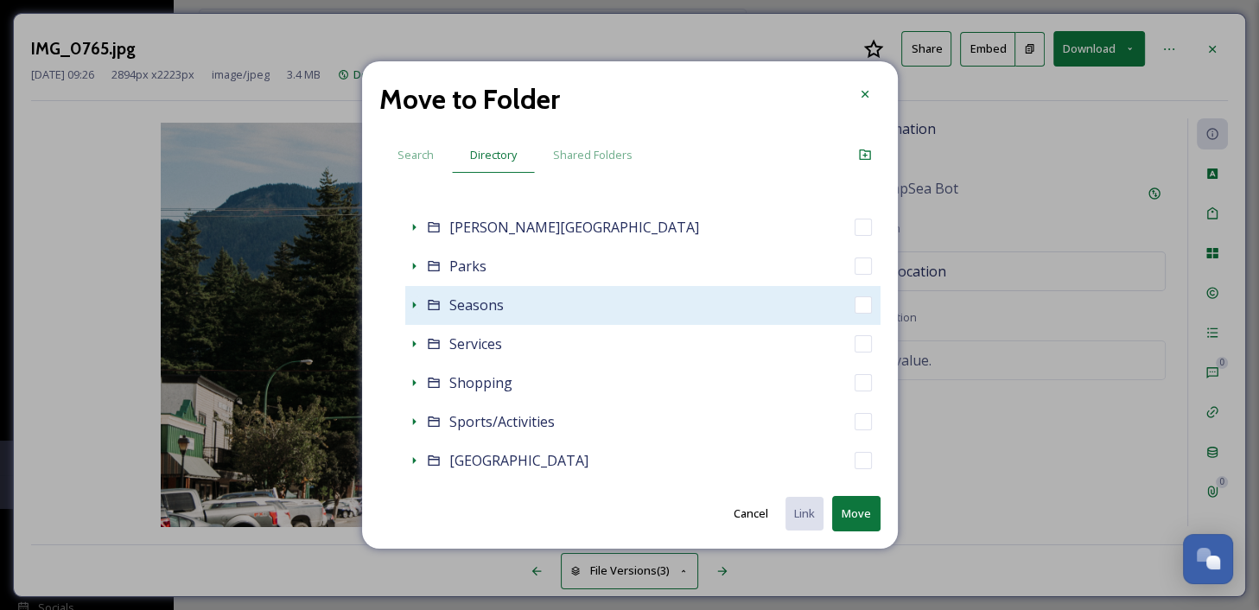
scroll to position [760, 0]
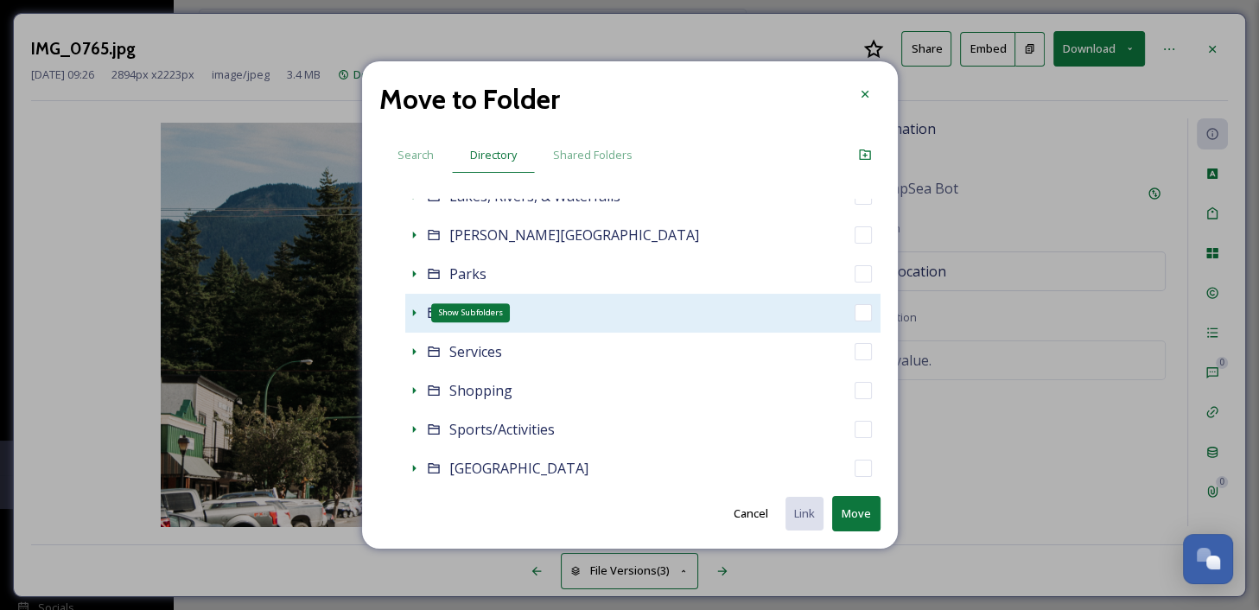
click at [411, 308] on icon at bounding box center [414, 313] width 14 height 14
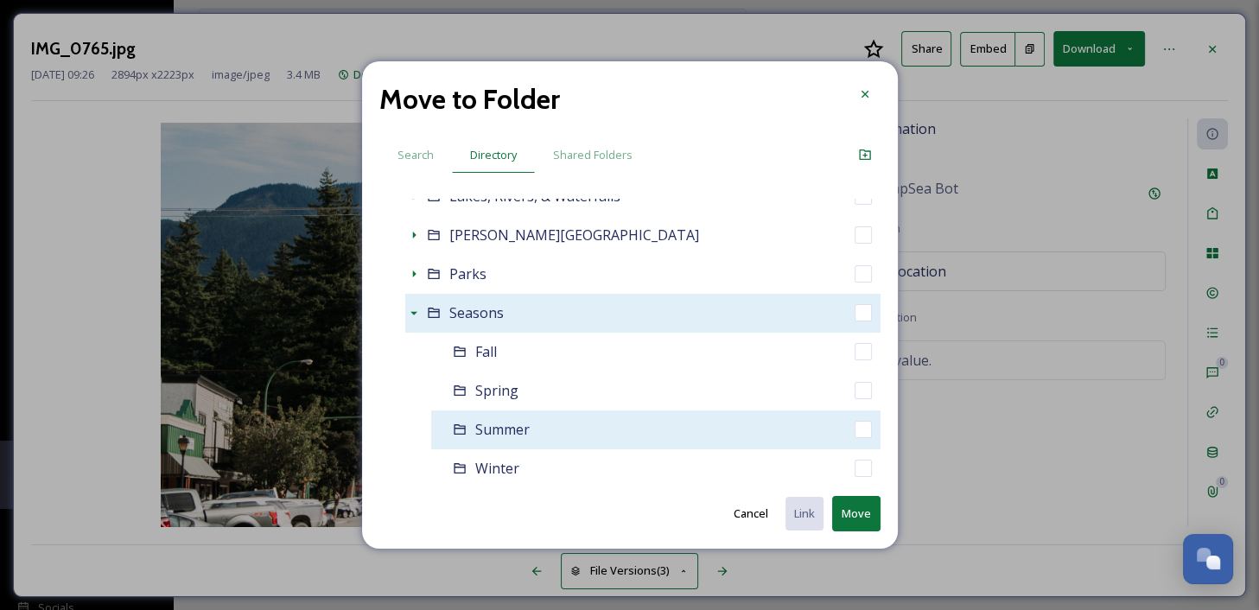
click at [704, 432] on div "Summer" at bounding box center [655, 429] width 449 height 39
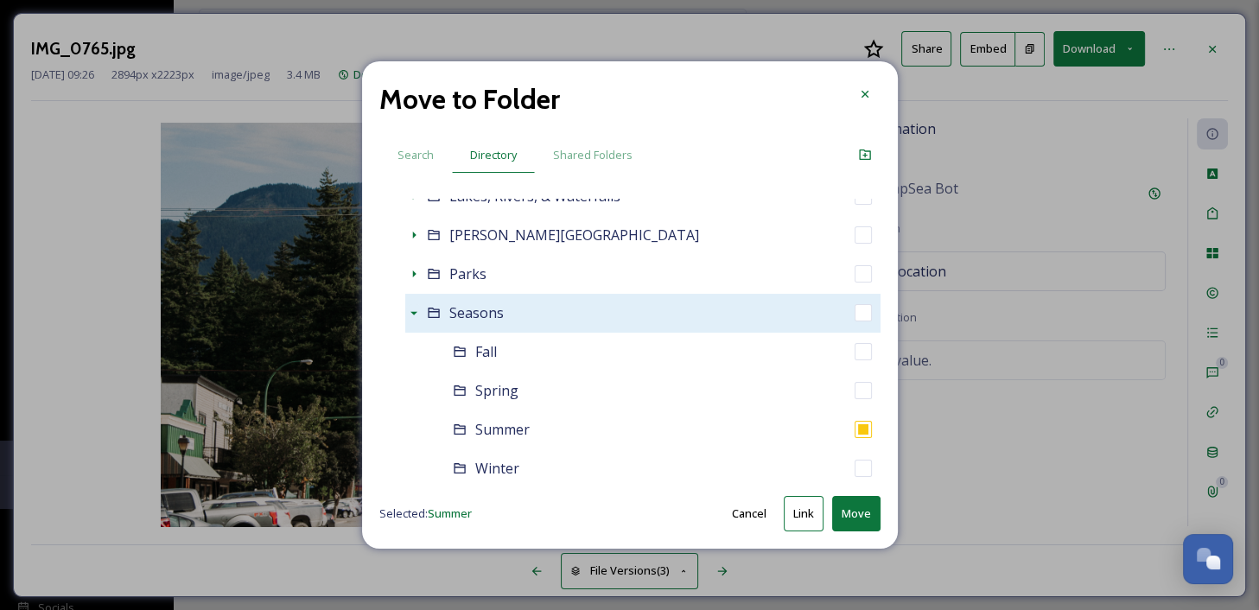
click at [803, 516] on button "Link" at bounding box center [804, 513] width 40 height 35
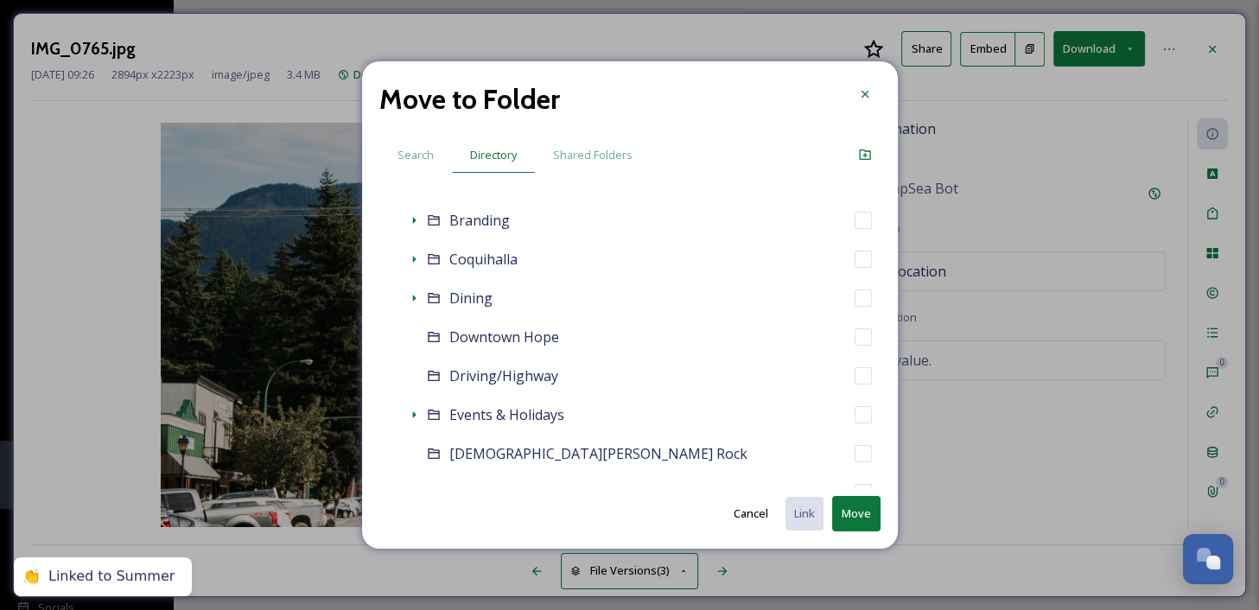
scroll to position [463, 0]
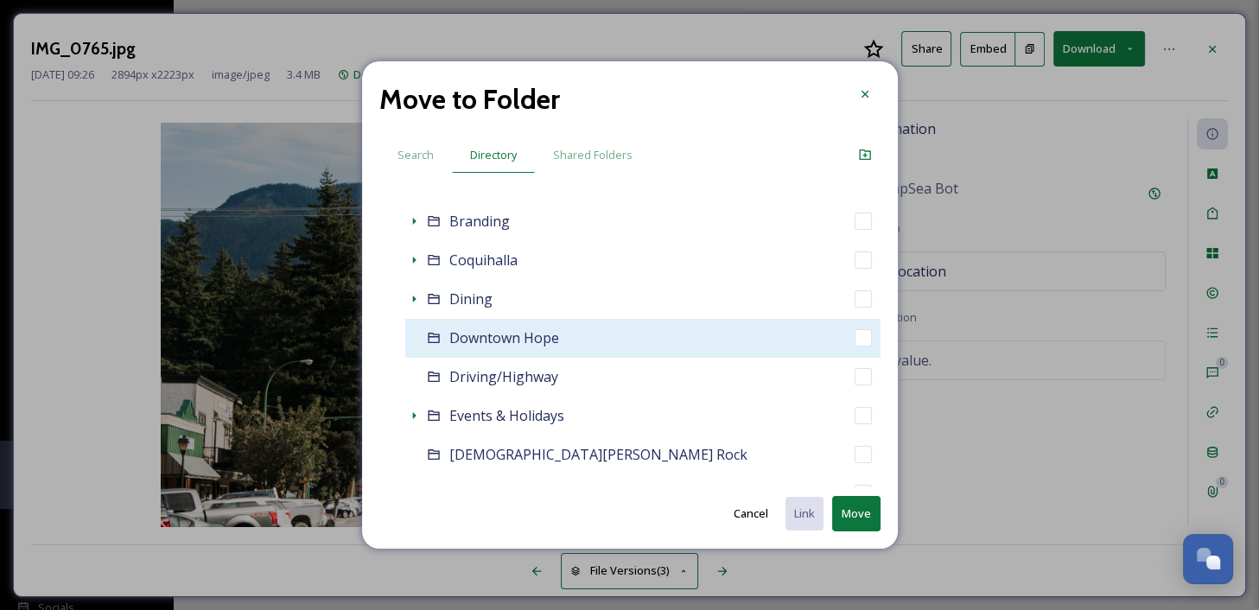
click at [595, 337] on div "Downtown Hope" at bounding box center [642, 338] width 475 height 39
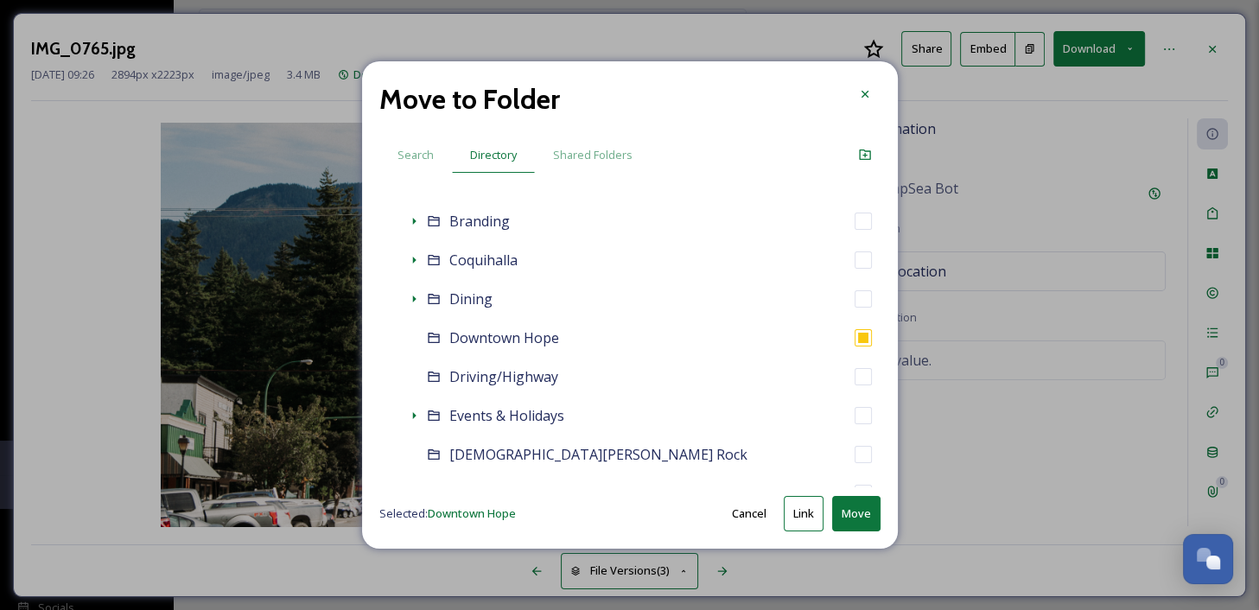
click at [847, 511] on button "Move" at bounding box center [856, 513] width 48 height 35
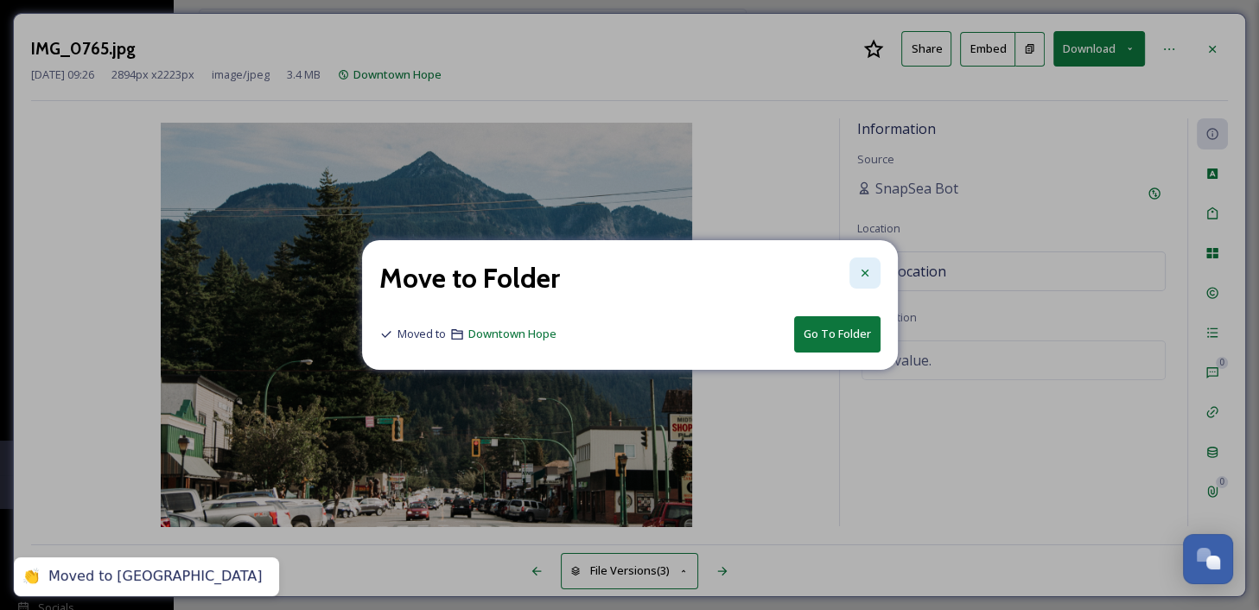
click at [868, 276] on icon at bounding box center [865, 273] width 14 height 14
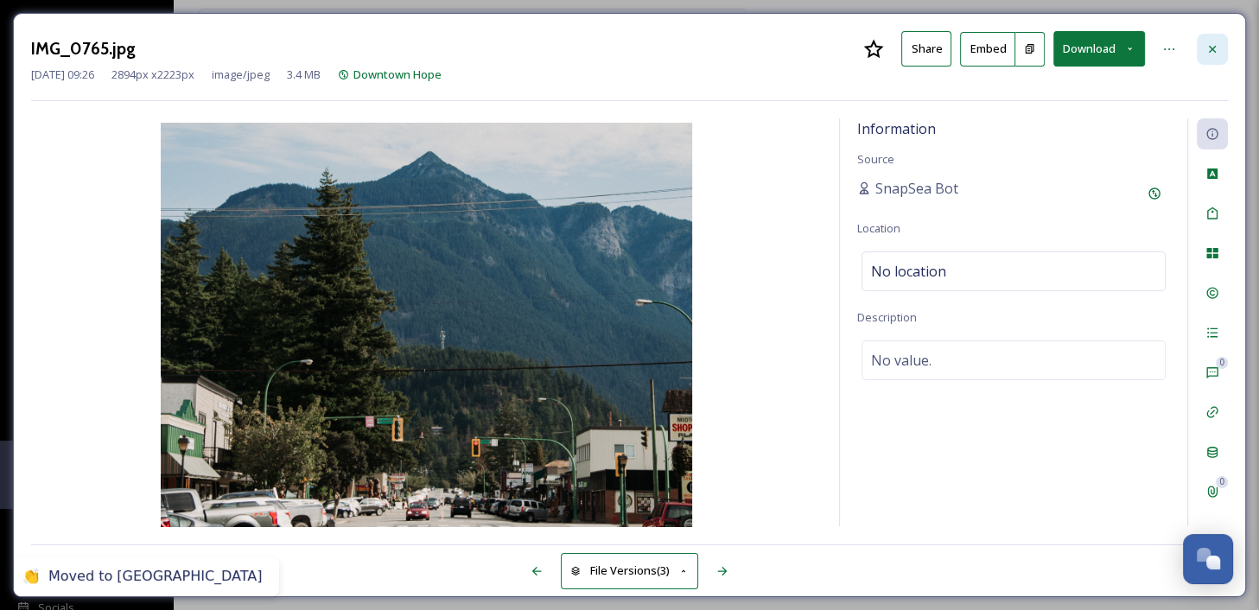
click at [1222, 48] on div at bounding box center [1212, 49] width 31 height 31
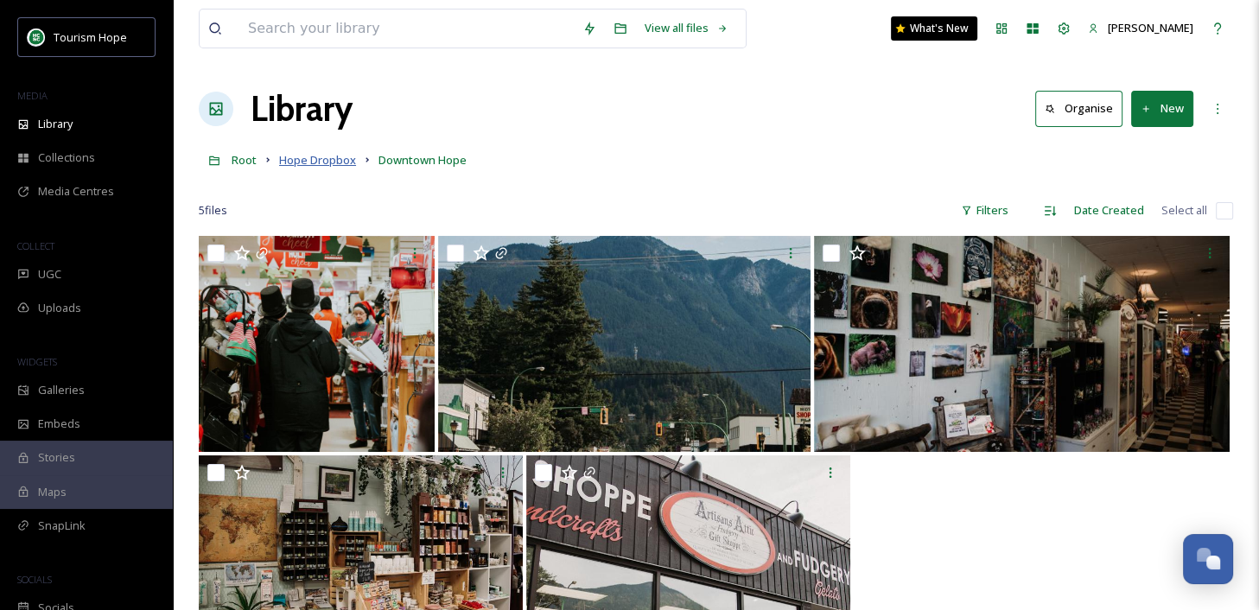
click at [308, 162] on span "Hope Dropbox" at bounding box center [317, 160] width 77 height 16
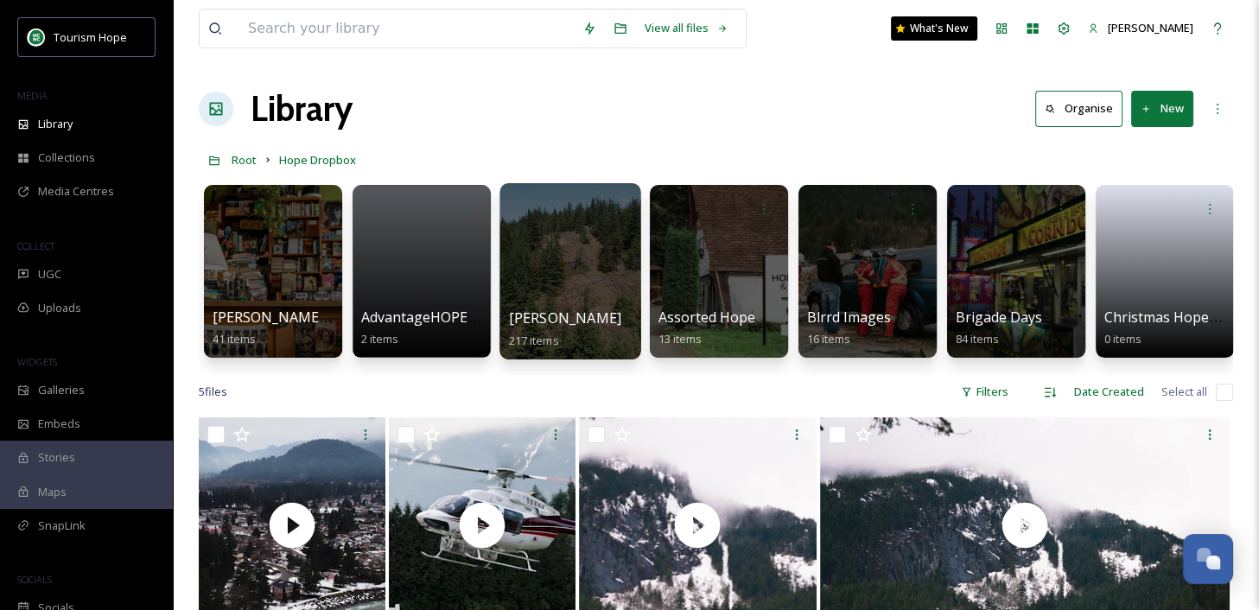
click at [568, 283] on div at bounding box center [569, 271] width 141 height 176
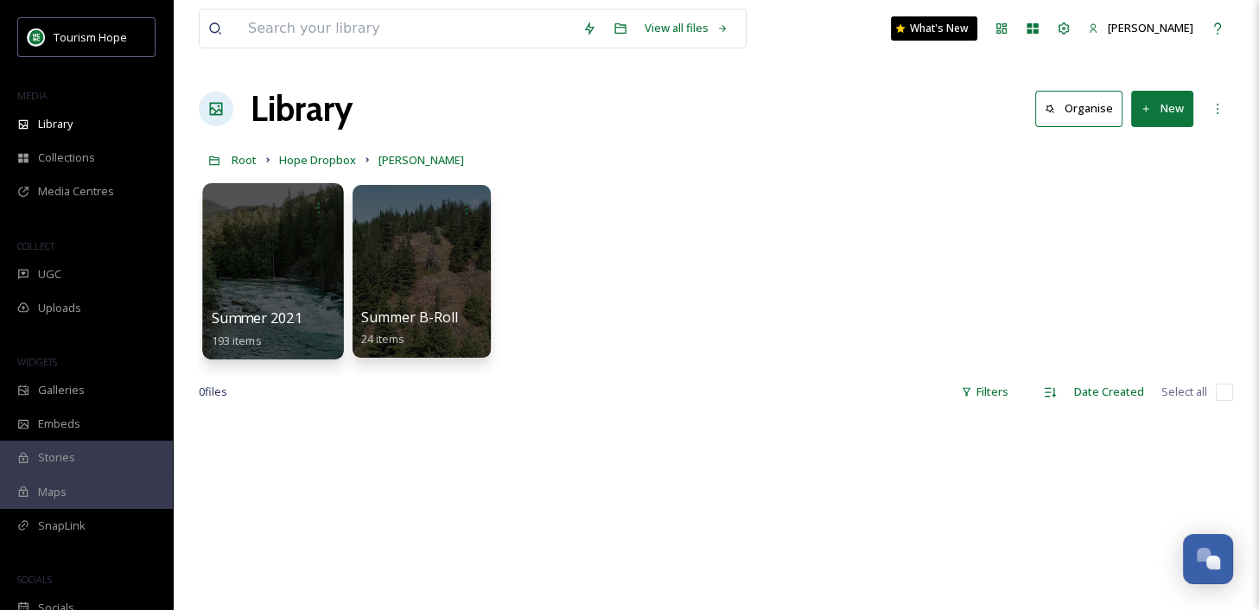
click at [307, 281] on div at bounding box center [272, 271] width 141 height 176
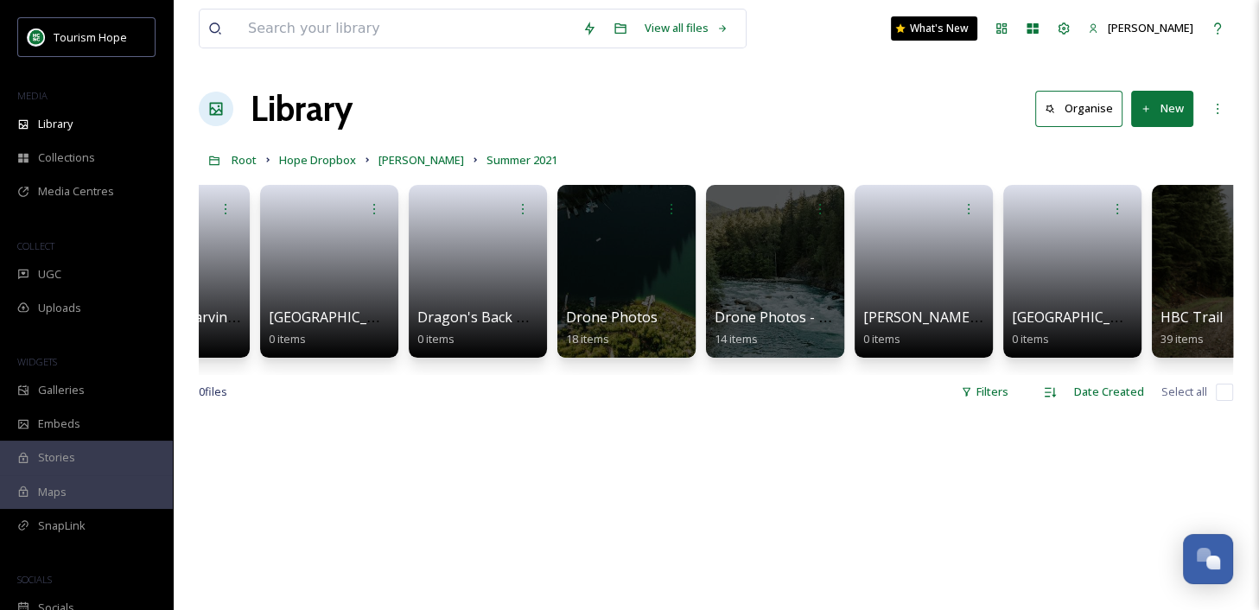
scroll to position [0, 1041]
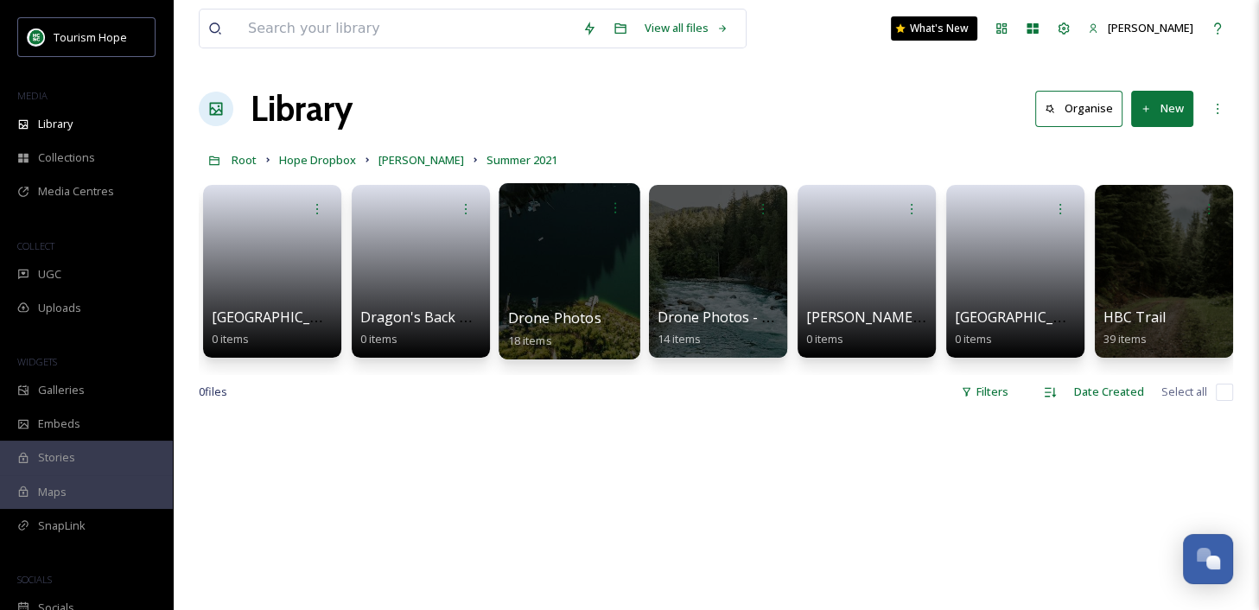
click at [553, 291] on div at bounding box center [568, 271] width 141 height 176
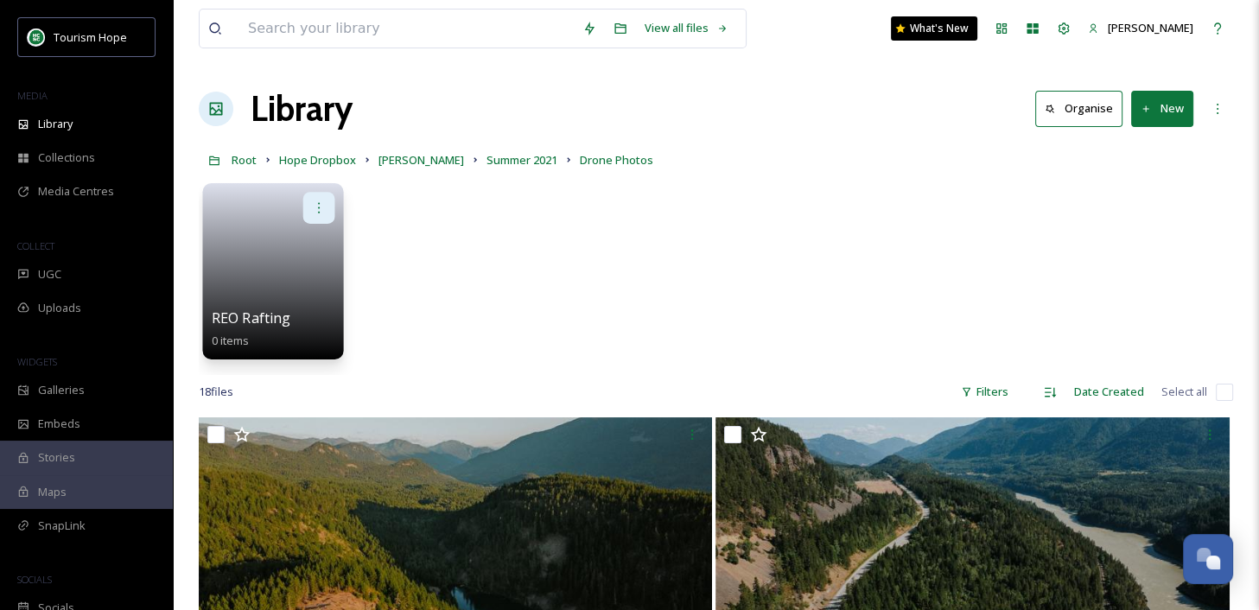
click at [315, 215] on div at bounding box center [319, 208] width 32 height 32
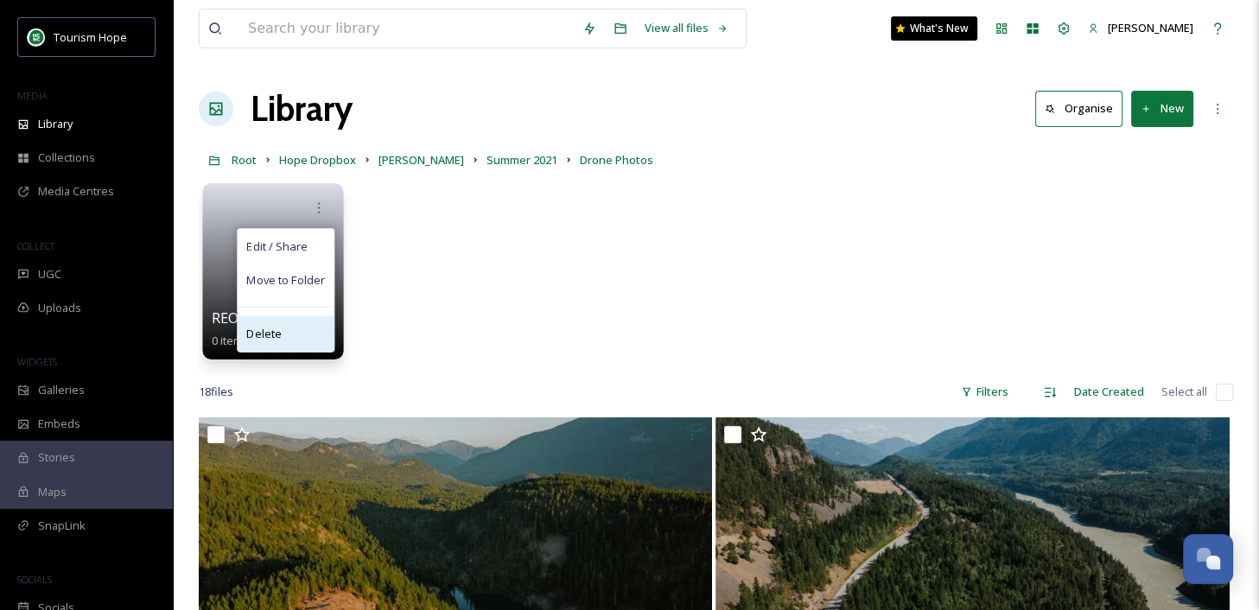
click at [313, 329] on div "Delete" at bounding box center [286, 333] width 96 height 35
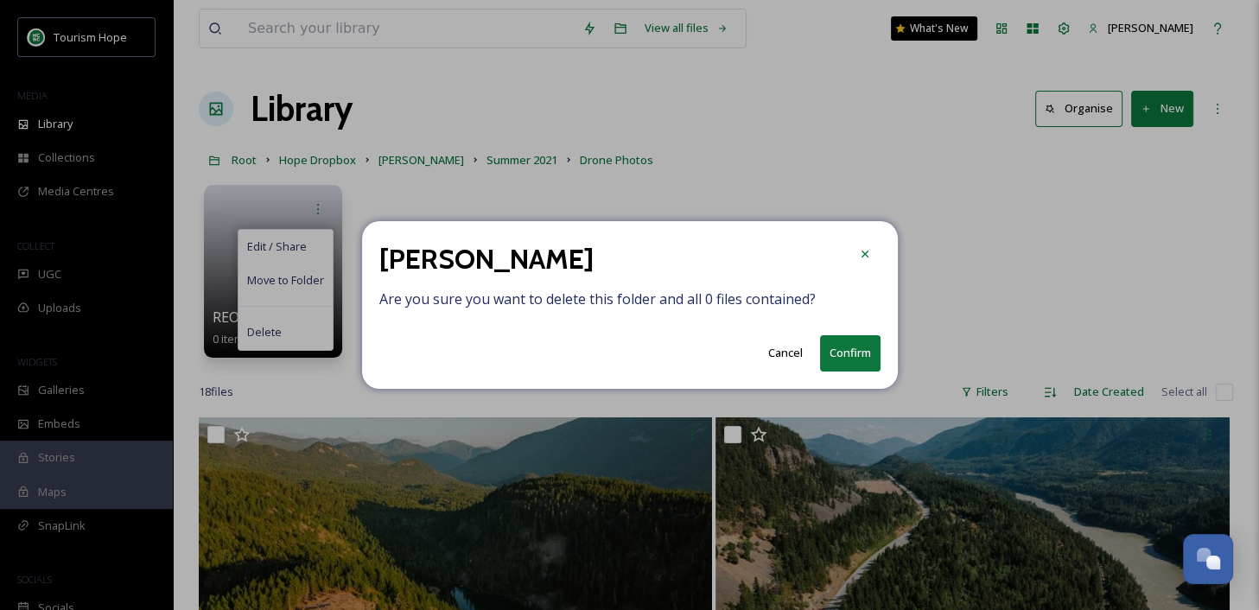
click at [842, 362] on button "Confirm" at bounding box center [850, 352] width 60 height 35
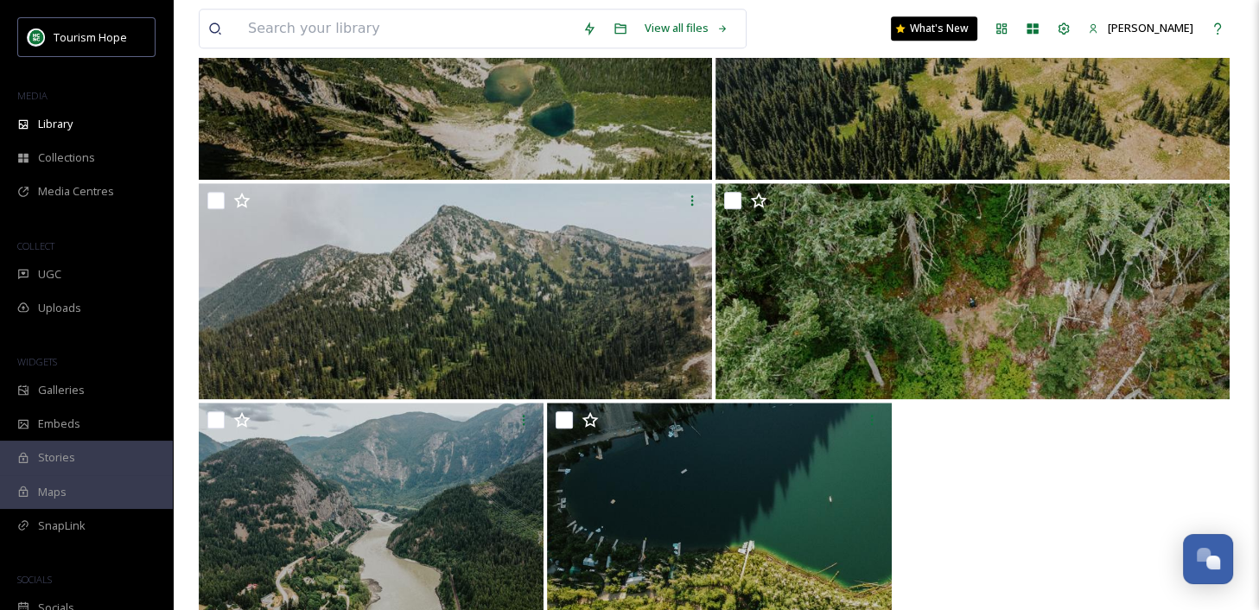
scroll to position [1621, 0]
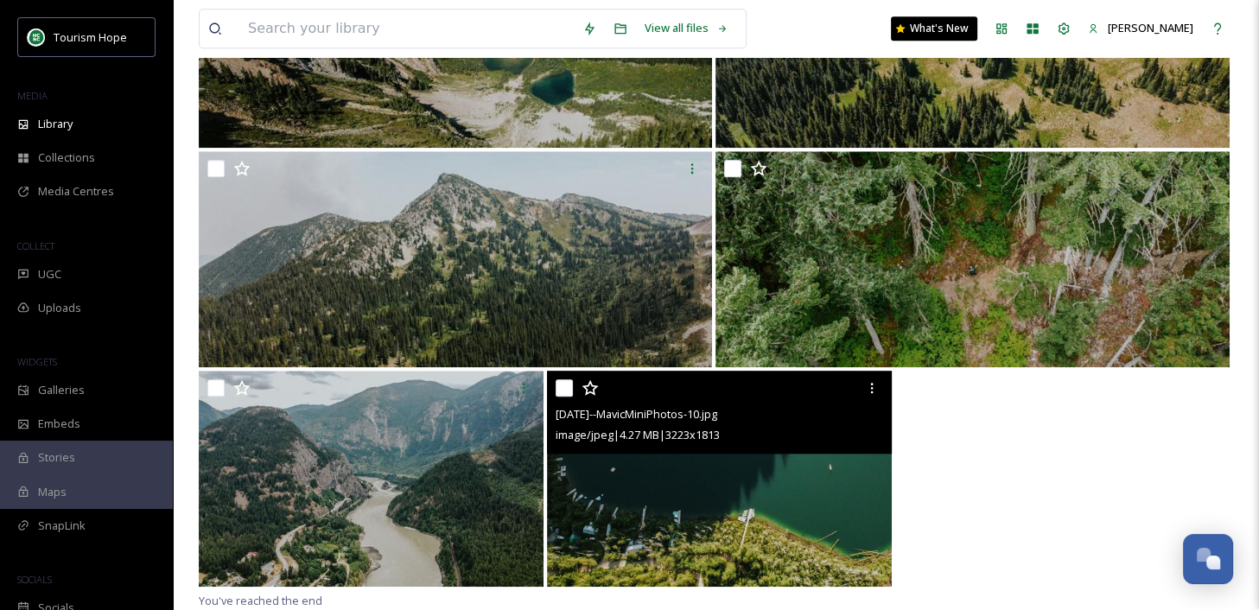
click at [731, 511] on img at bounding box center [719, 479] width 345 height 216
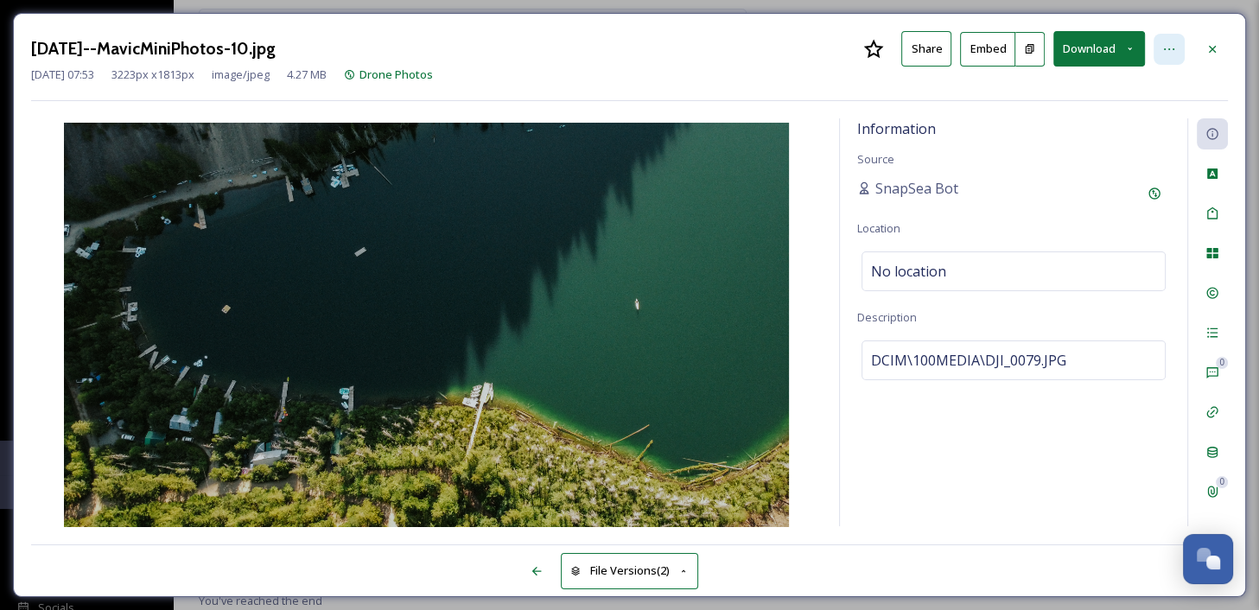
click at [1175, 49] on icon at bounding box center [1169, 49] width 14 height 14
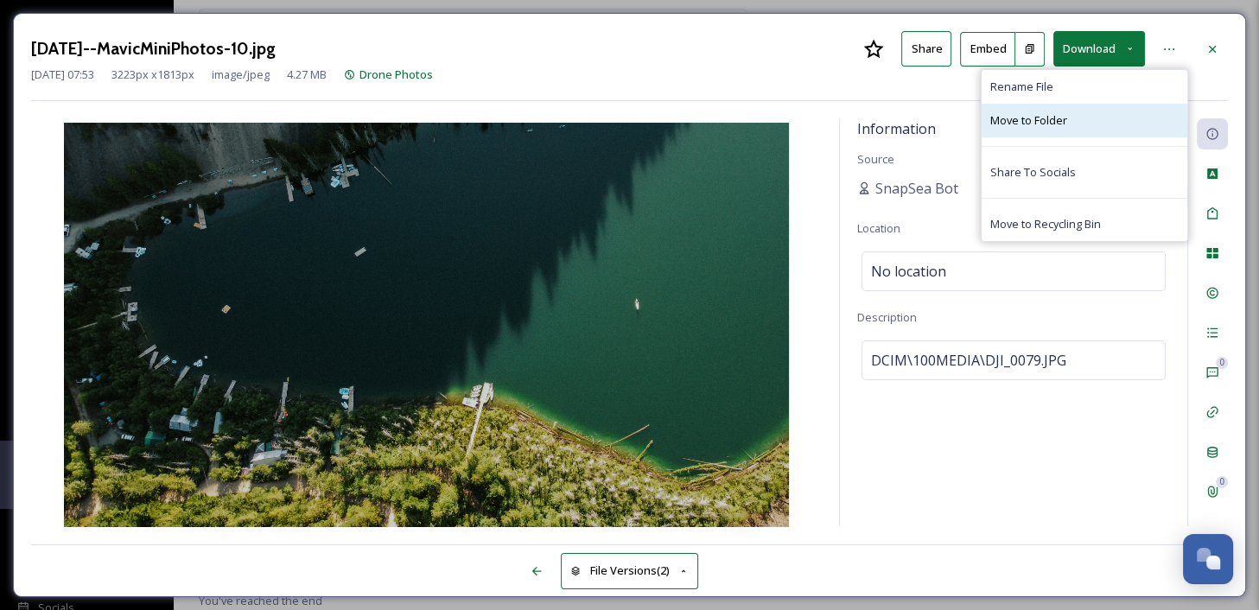
click at [1096, 126] on div "Move to Folder" at bounding box center [1084, 121] width 206 height 34
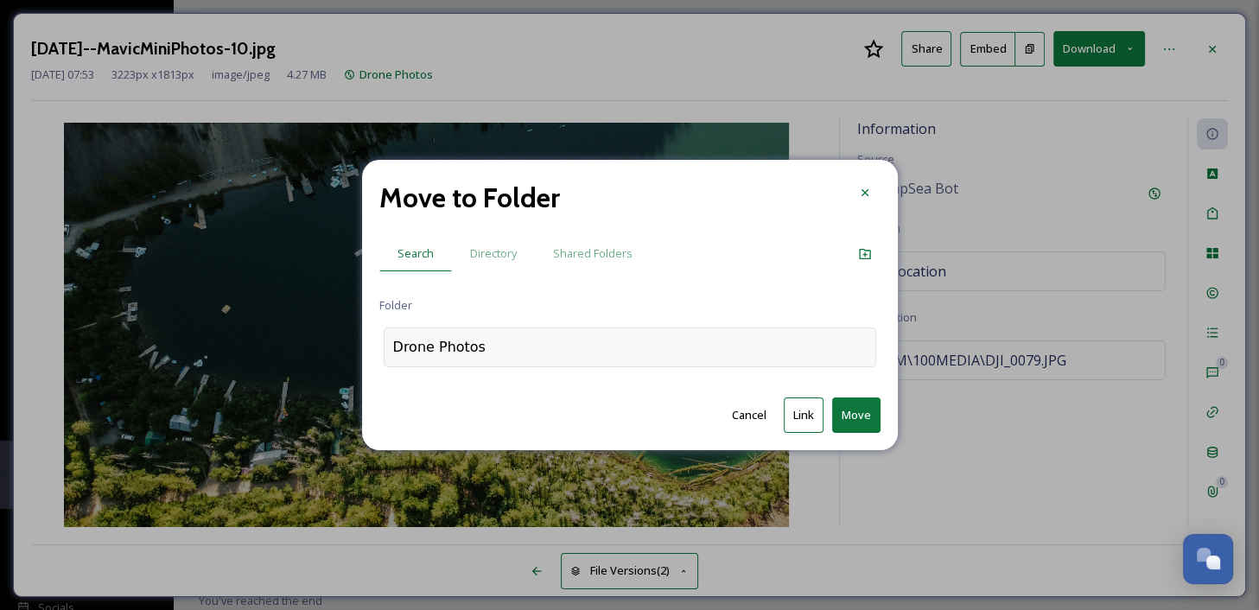
click at [606, 339] on div "Drone Photos" at bounding box center [630, 347] width 492 height 40
click at [590, 351] on div at bounding box center [630, 347] width 492 height 40
click at [530, 354] on input at bounding box center [479, 347] width 190 height 38
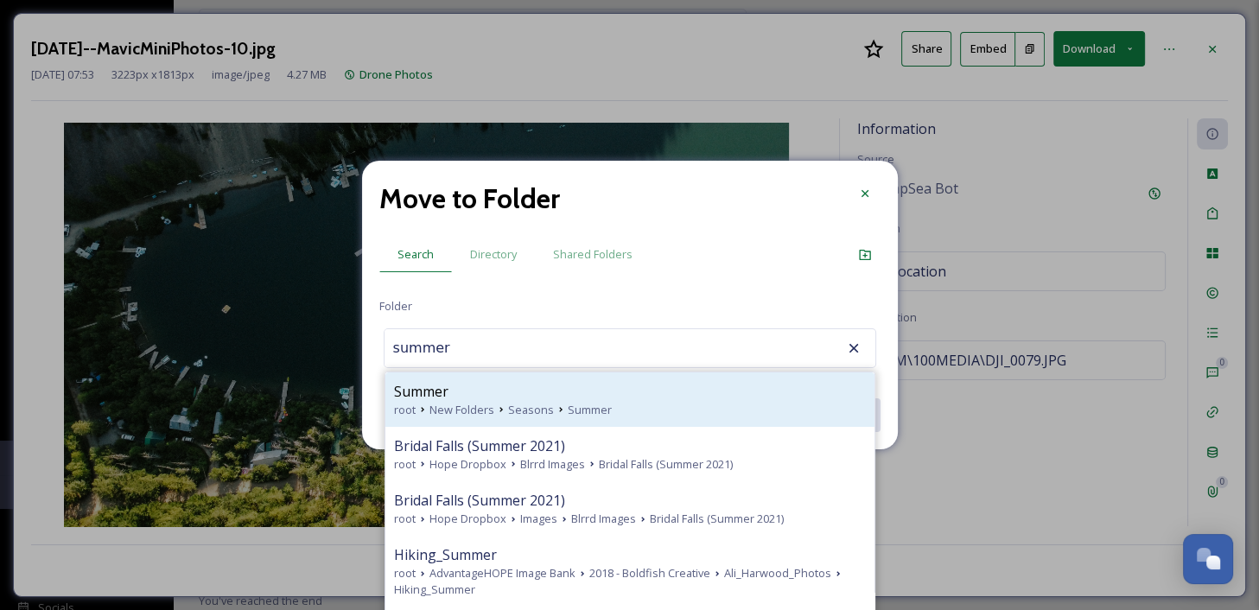
click at [517, 389] on div "Summer" at bounding box center [630, 391] width 472 height 21
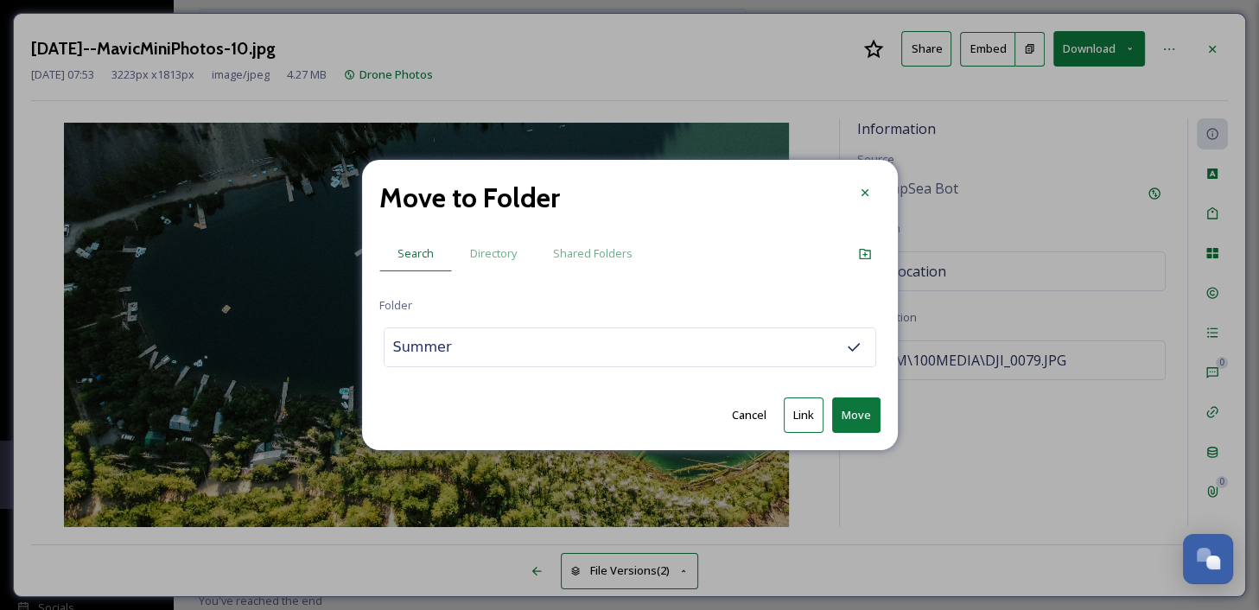
click at [797, 405] on button "Link" at bounding box center [804, 414] width 40 height 35
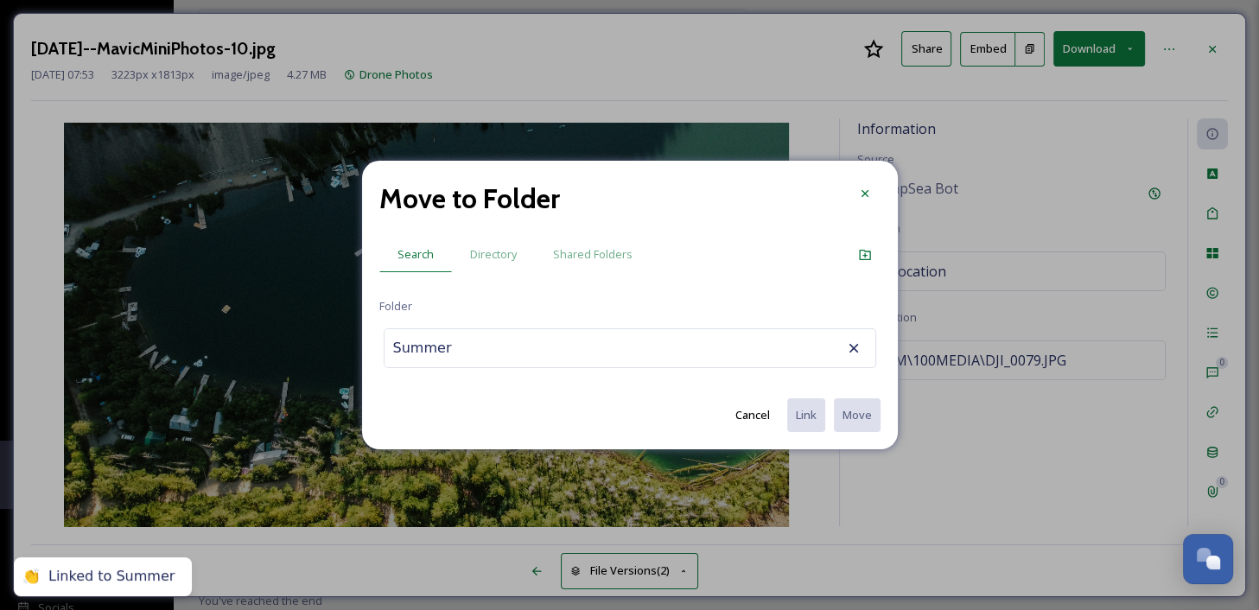
click at [486, 337] on input "Summer" at bounding box center [479, 348] width 190 height 38
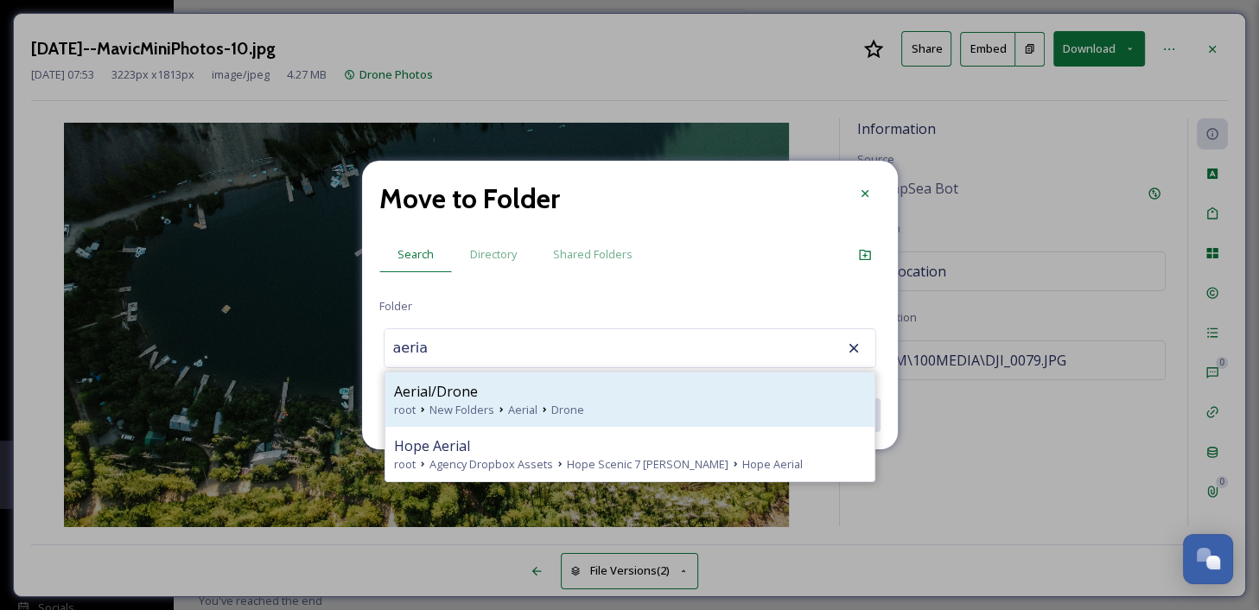
click at [539, 396] on div "Aerial/Drone" at bounding box center [630, 391] width 472 height 21
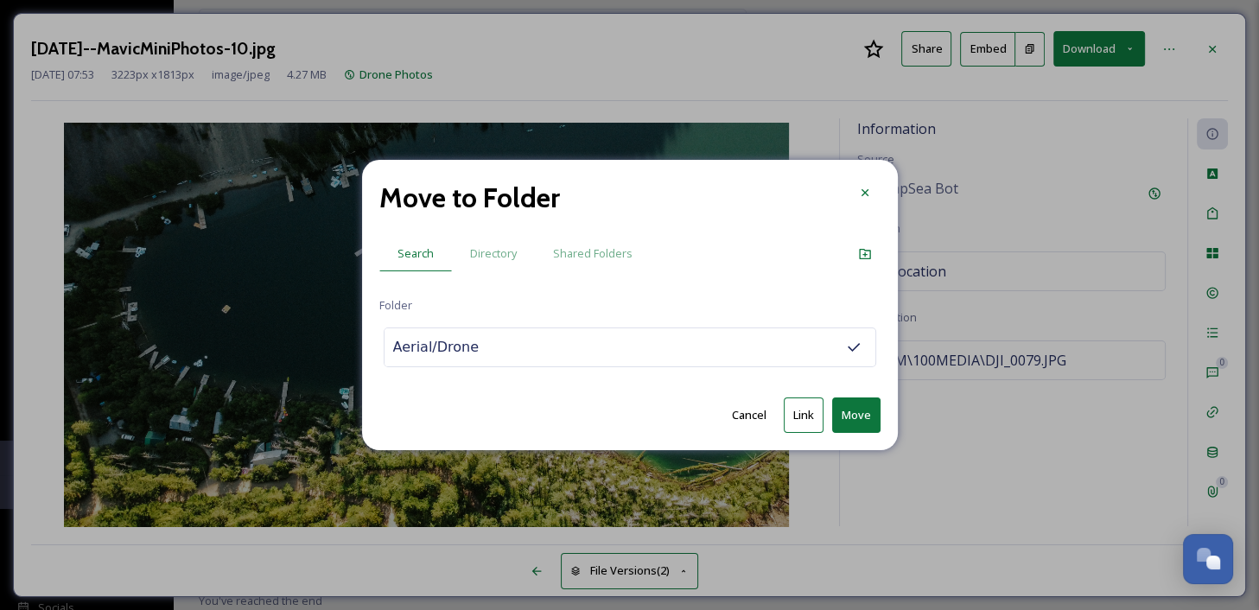
click at [800, 414] on button "Link" at bounding box center [804, 414] width 40 height 35
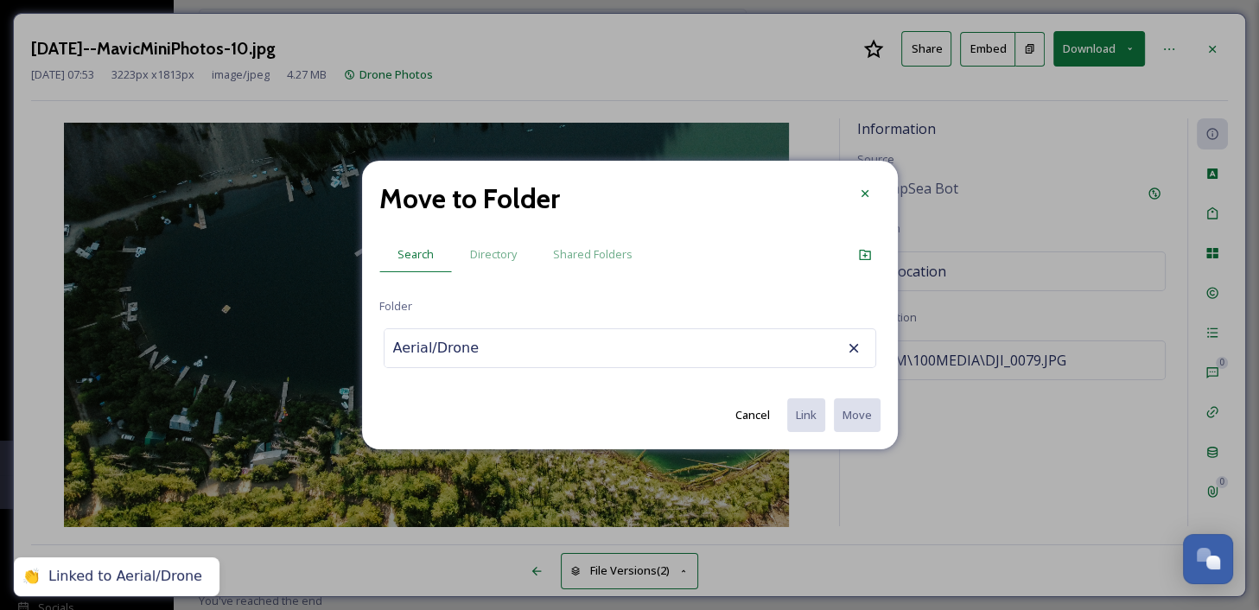
click at [493, 348] on input "Aerial/Drone" at bounding box center [479, 348] width 190 height 38
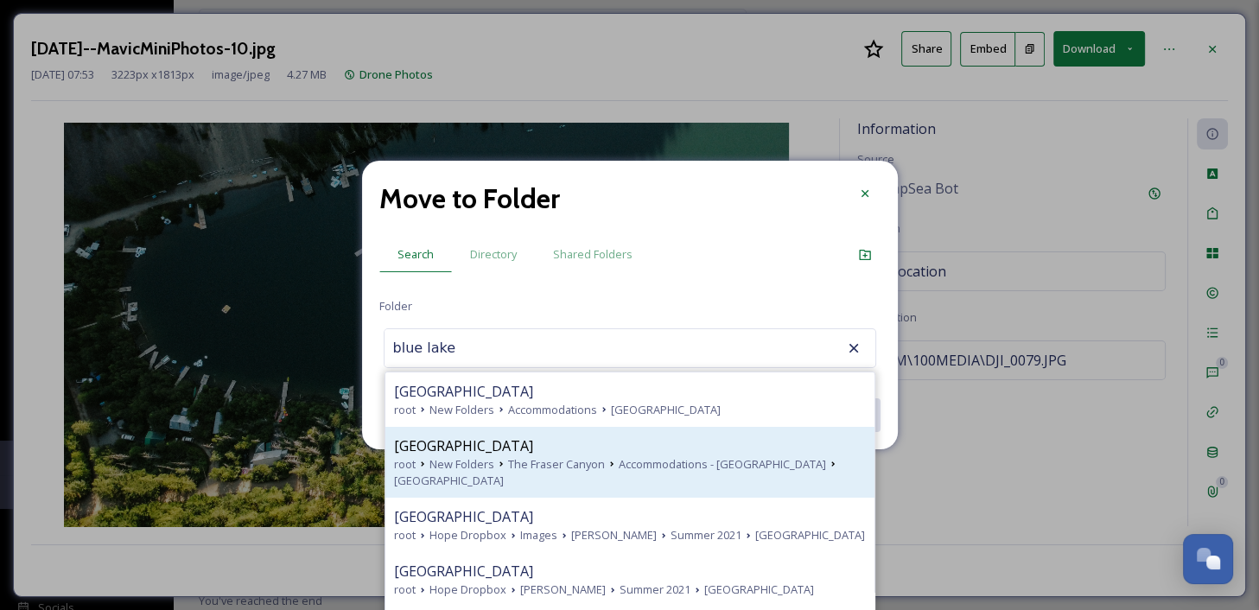
click at [561, 465] on span "The Fraser Canyon" at bounding box center [556, 464] width 97 height 16
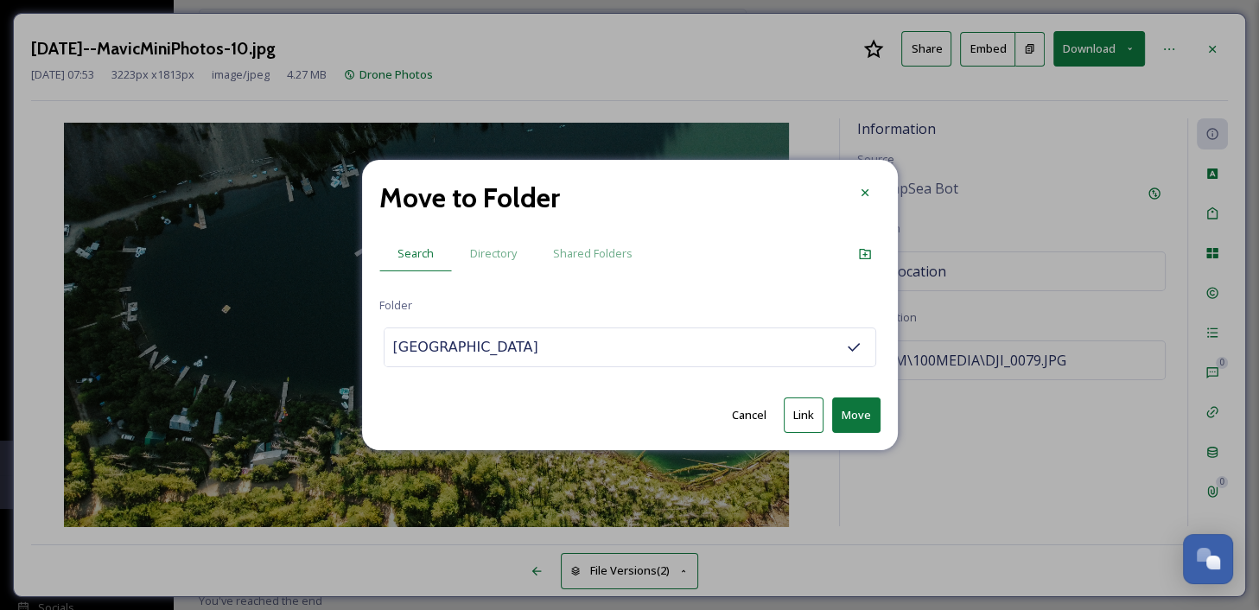
click at [812, 417] on button "Link" at bounding box center [804, 414] width 40 height 35
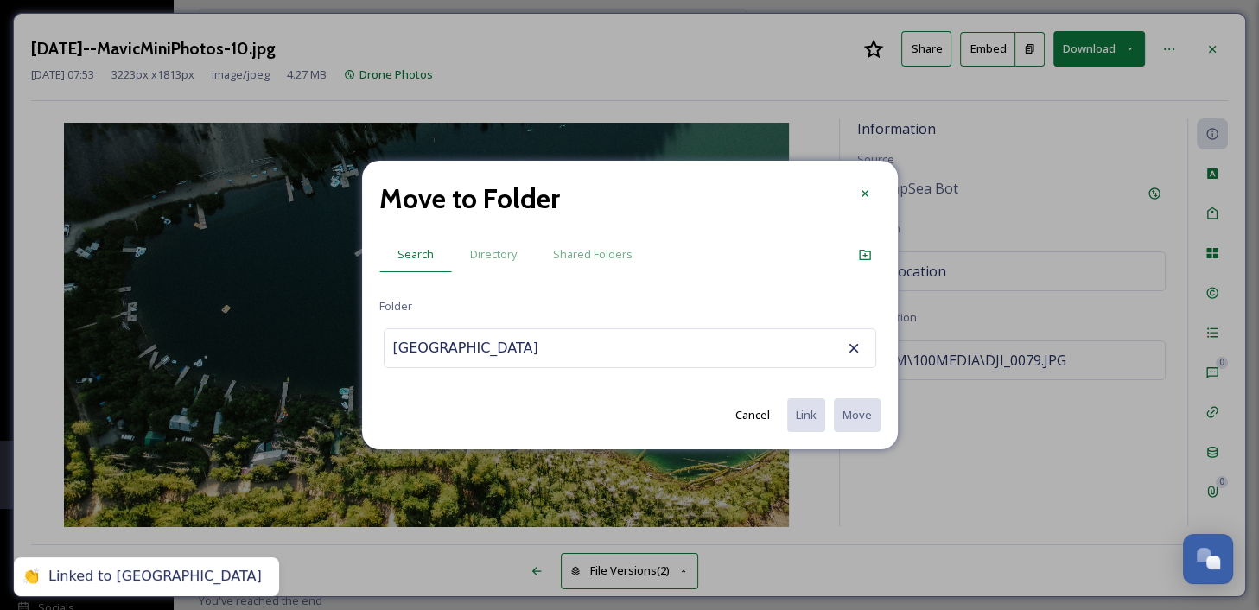
click at [516, 345] on input "[GEOGRAPHIC_DATA]" at bounding box center [479, 348] width 190 height 38
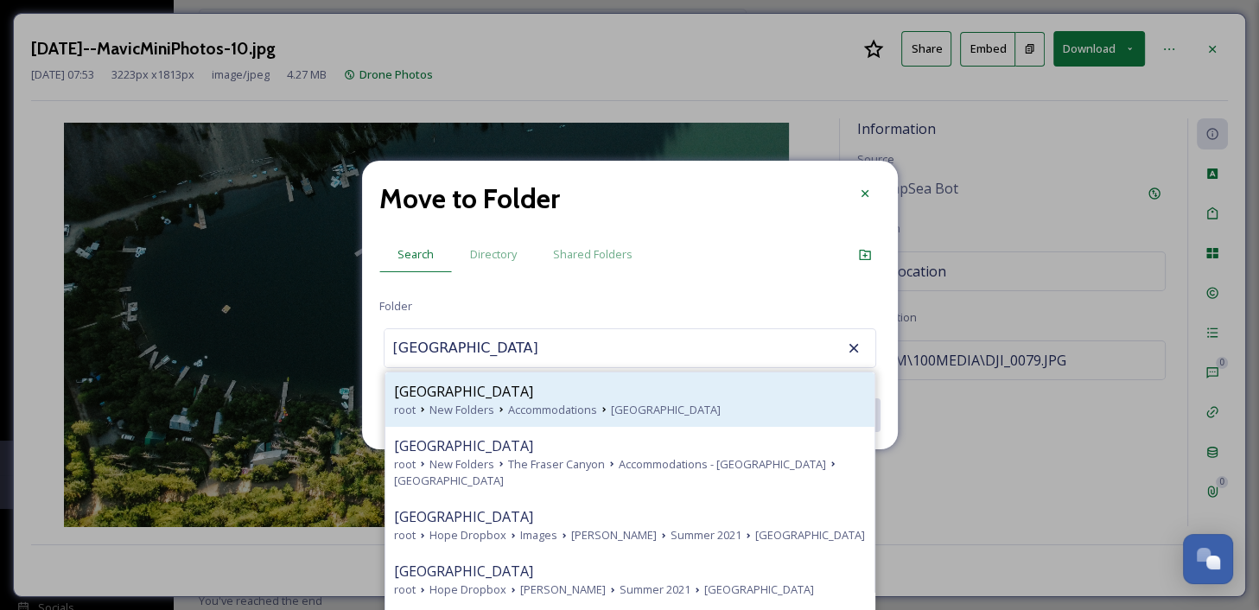
click at [603, 399] on div "[GEOGRAPHIC_DATA]" at bounding box center [630, 391] width 472 height 21
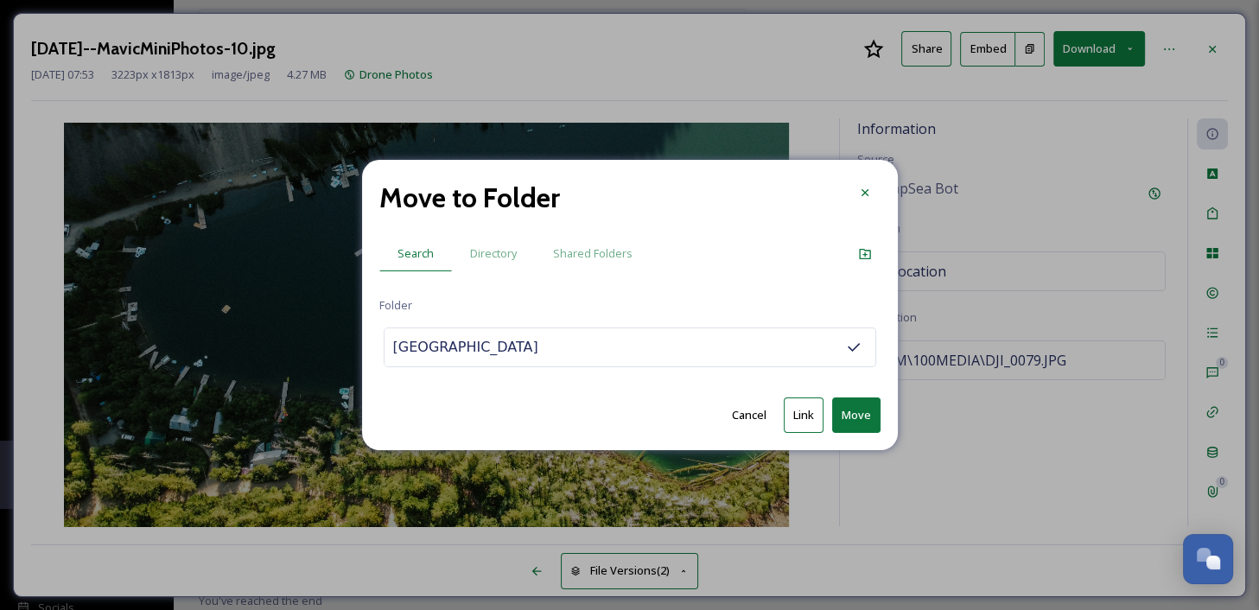
click at [861, 416] on button "Move" at bounding box center [856, 414] width 48 height 35
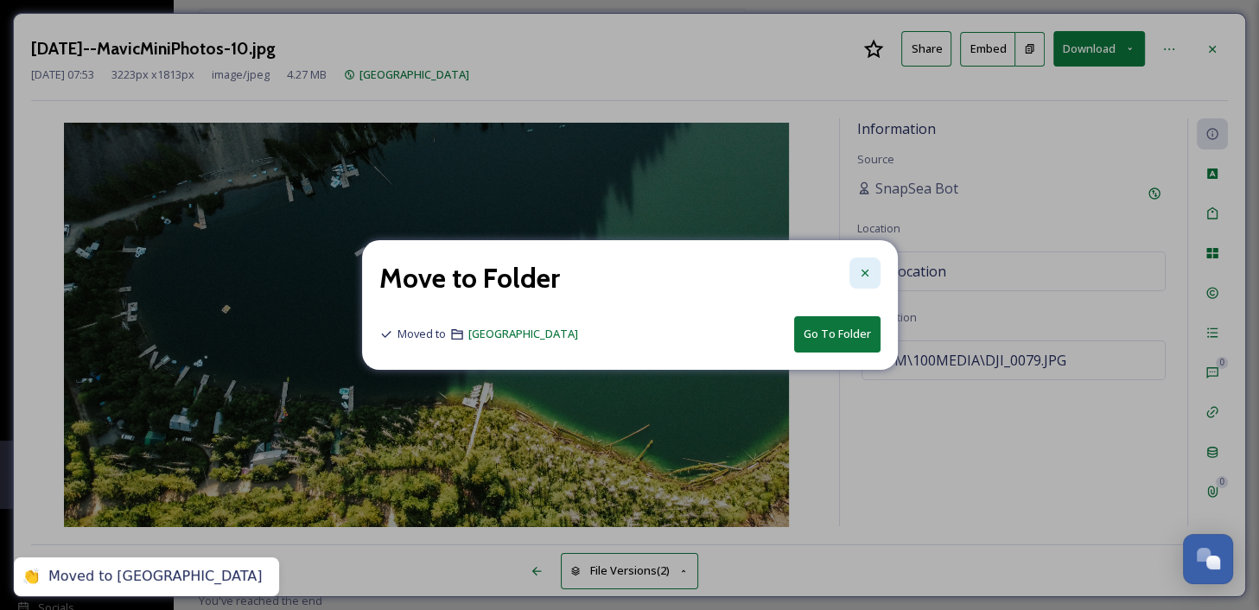
click at [860, 270] on icon at bounding box center [863, 273] width 7 height 7
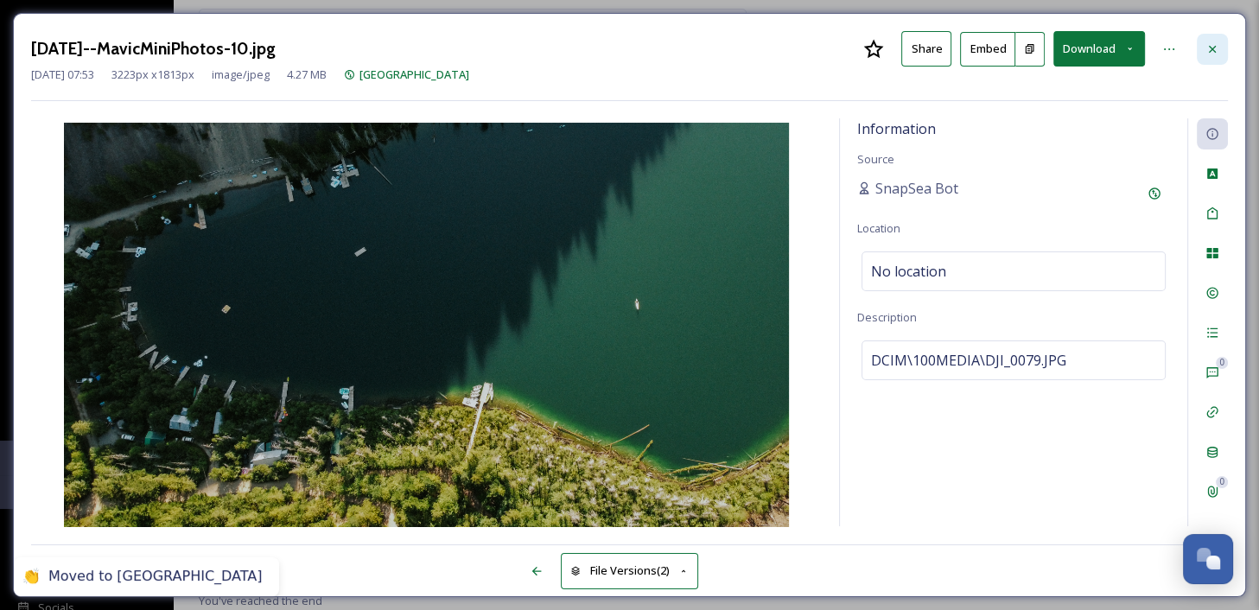
click at [1209, 44] on icon at bounding box center [1212, 49] width 14 height 14
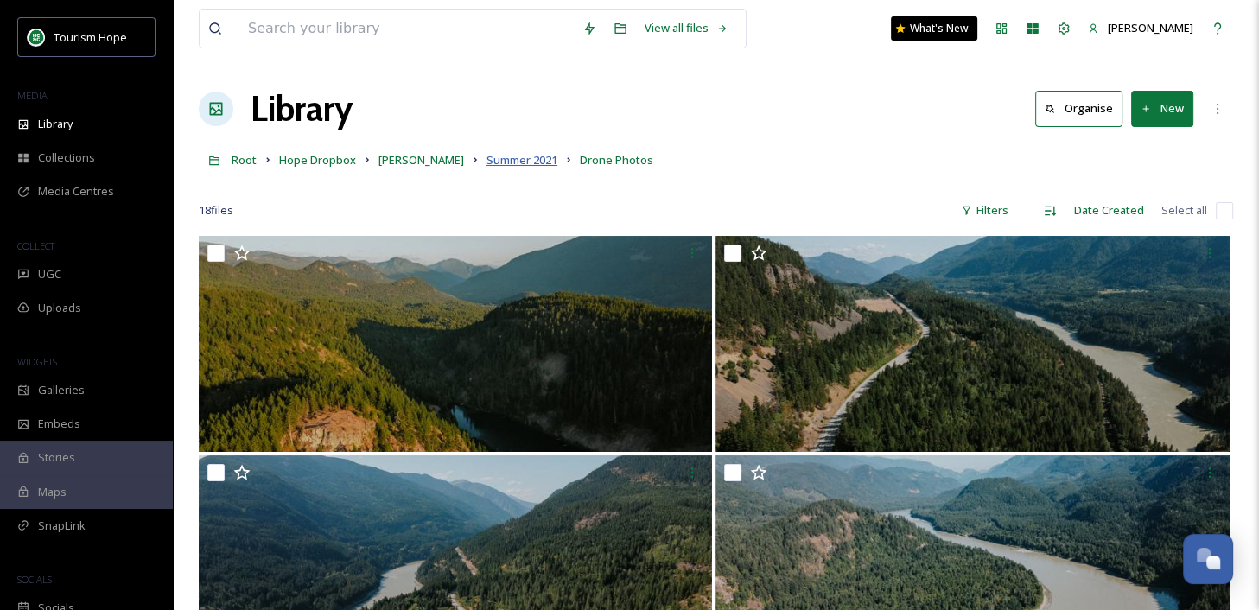
click at [516, 153] on span "Summer 2021" at bounding box center [521, 160] width 71 height 16
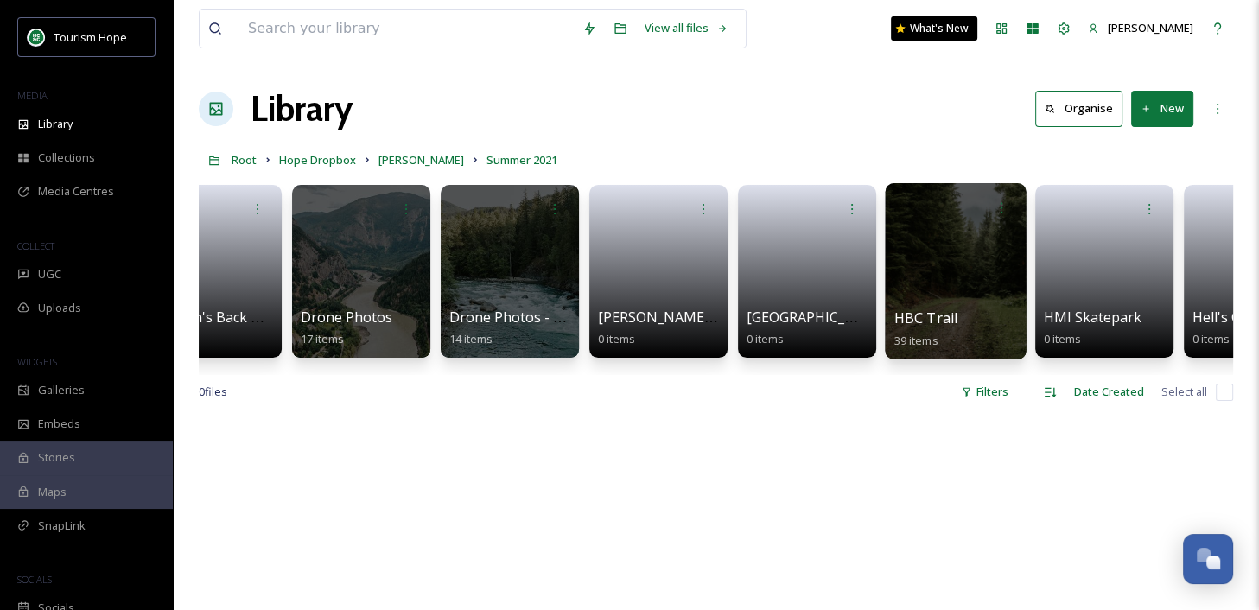
click at [927, 295] on div at bounding box center [955, 271] width 141 height 176
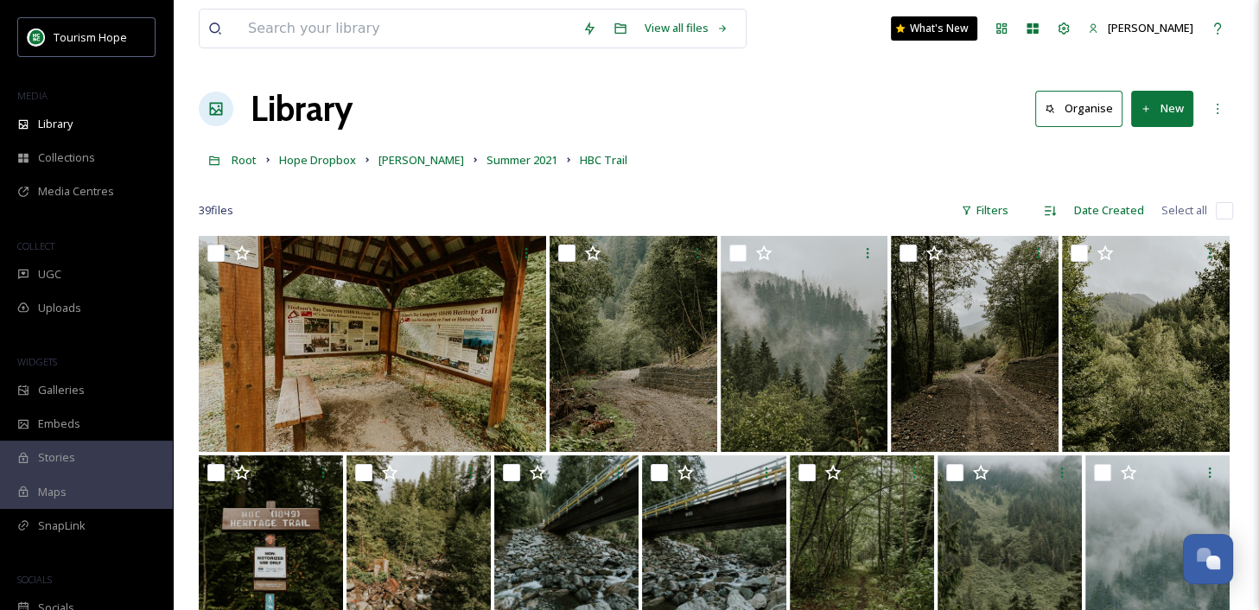
click at [1221, 213] on input "checkbox" at bounding box center [1224, 210] width 17 height 17
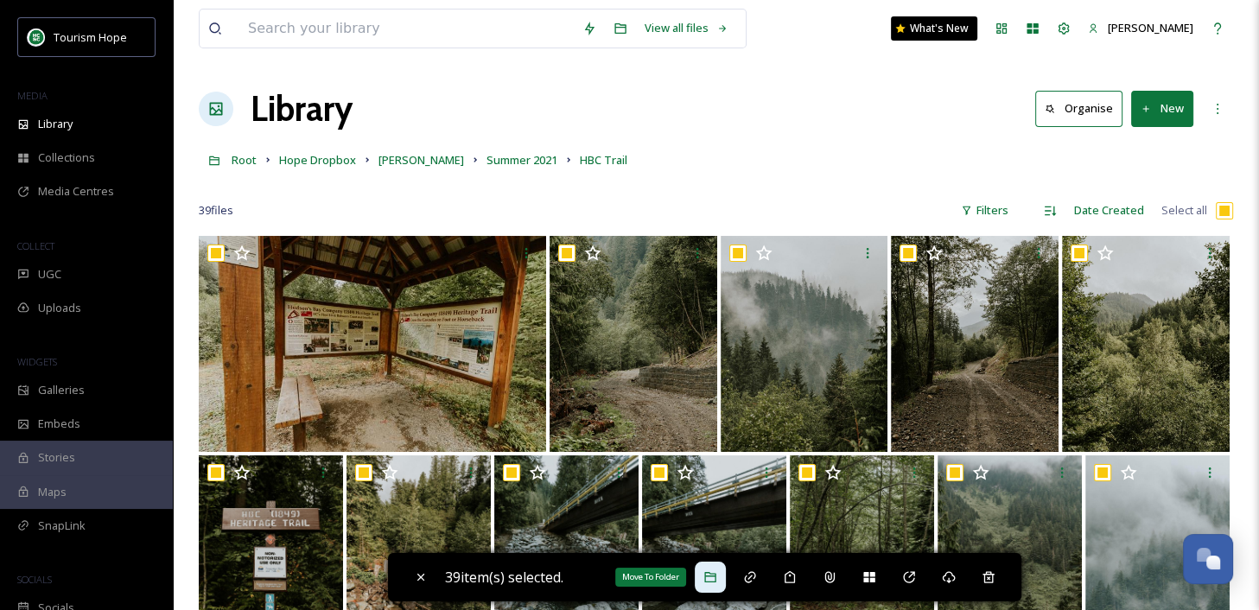
click at [715, 578] on icon at bounding box center [710, 577] width 14 height 14
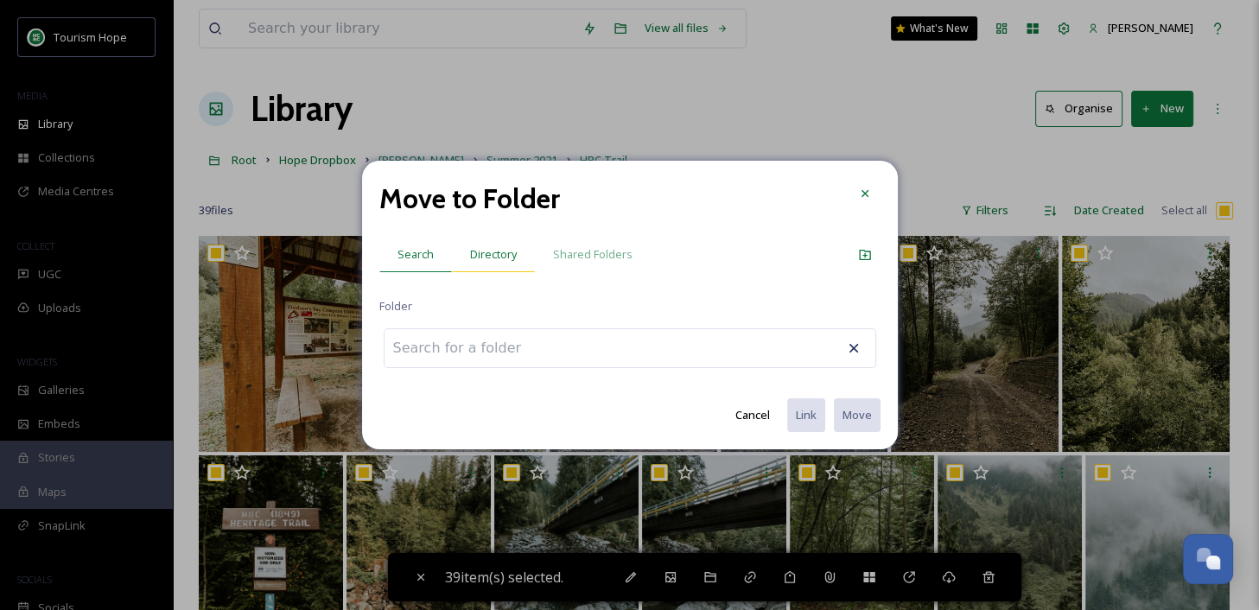
click at [489, 264] on div "Directory" at bounding box center [493, 254] width 83 height 35
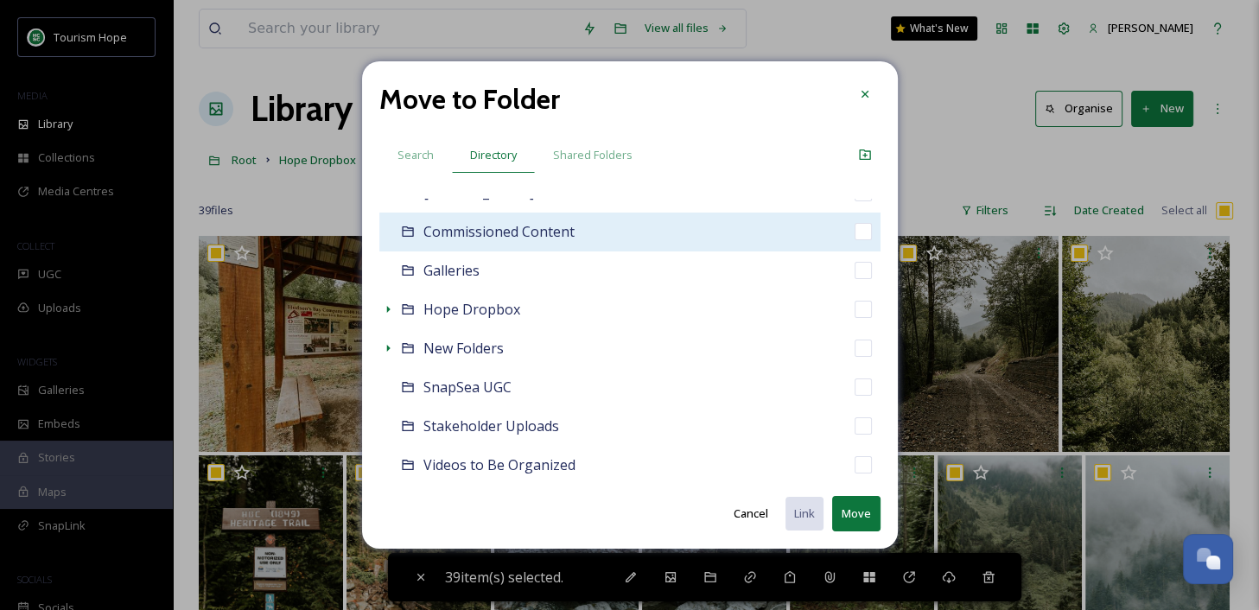
scroll to position [153, 0]
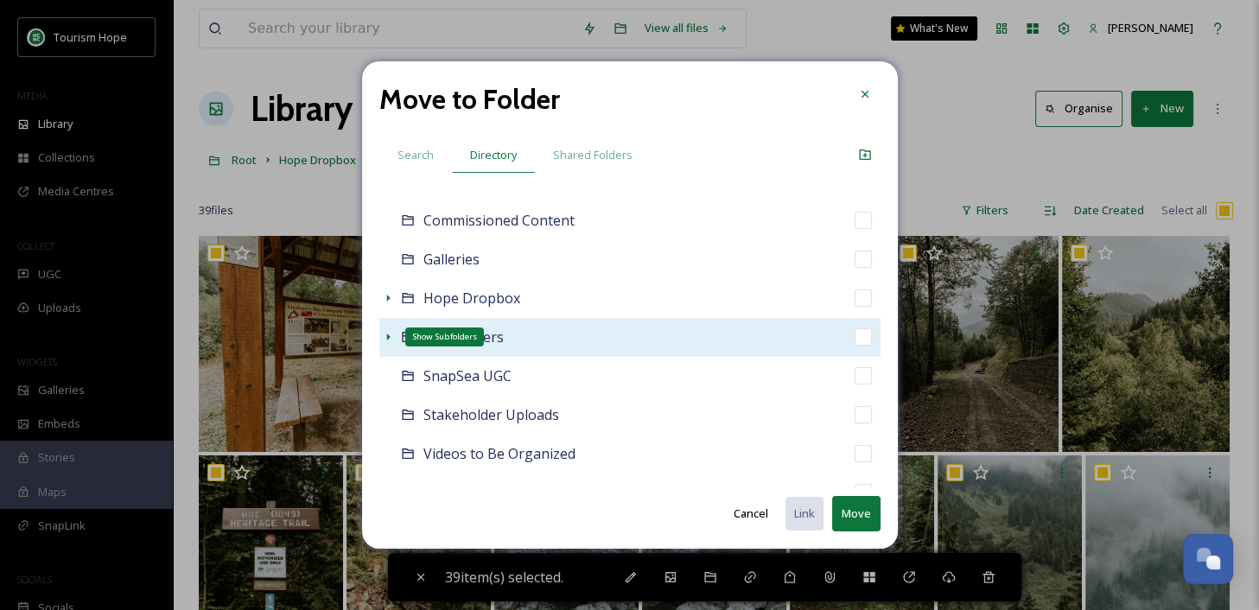
click at [389, 336] on icon at bounding box center [388, 337] width 14 height 14
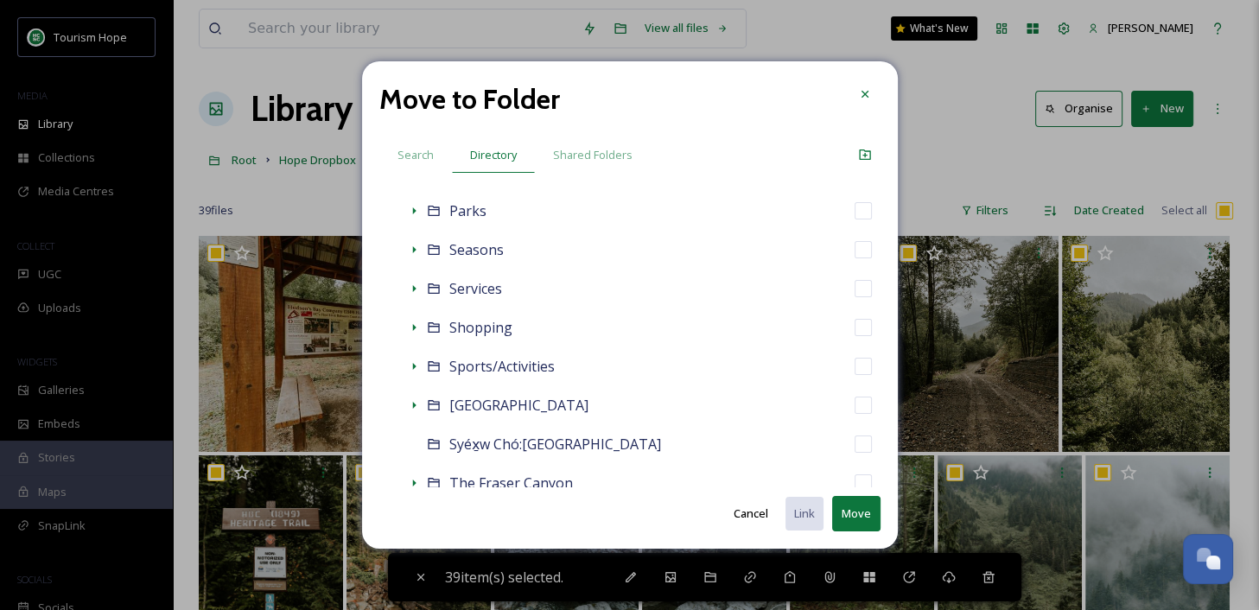
scroll to position [825, 0]
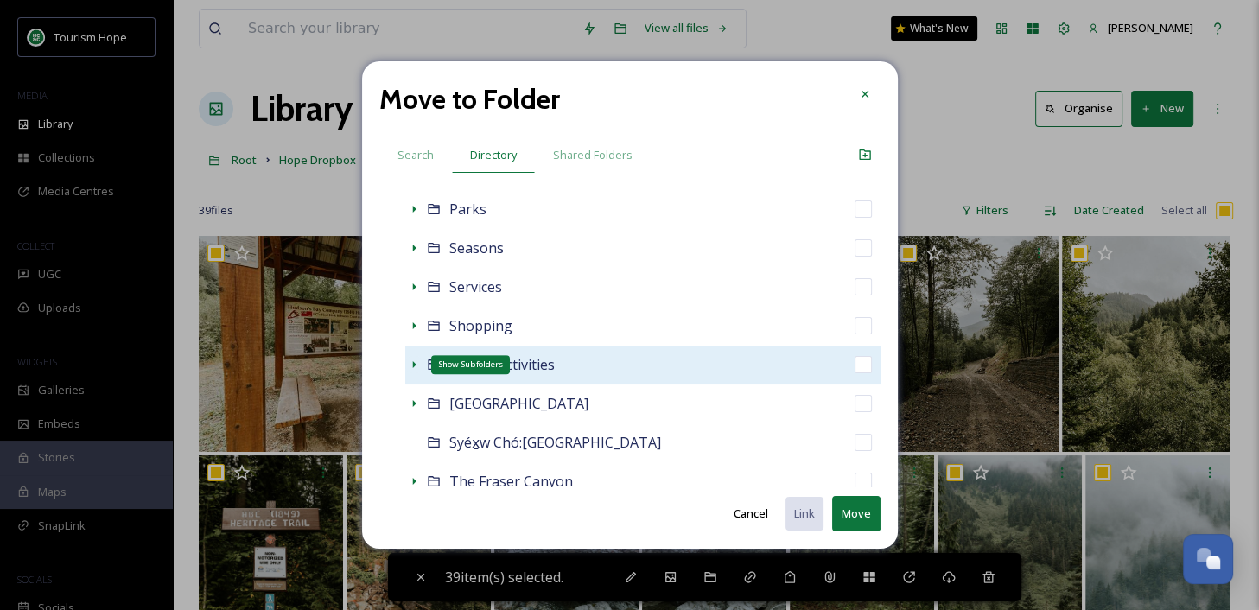
click at [414, 364] on icon at bounding box center [413, 364] width 3 height 7
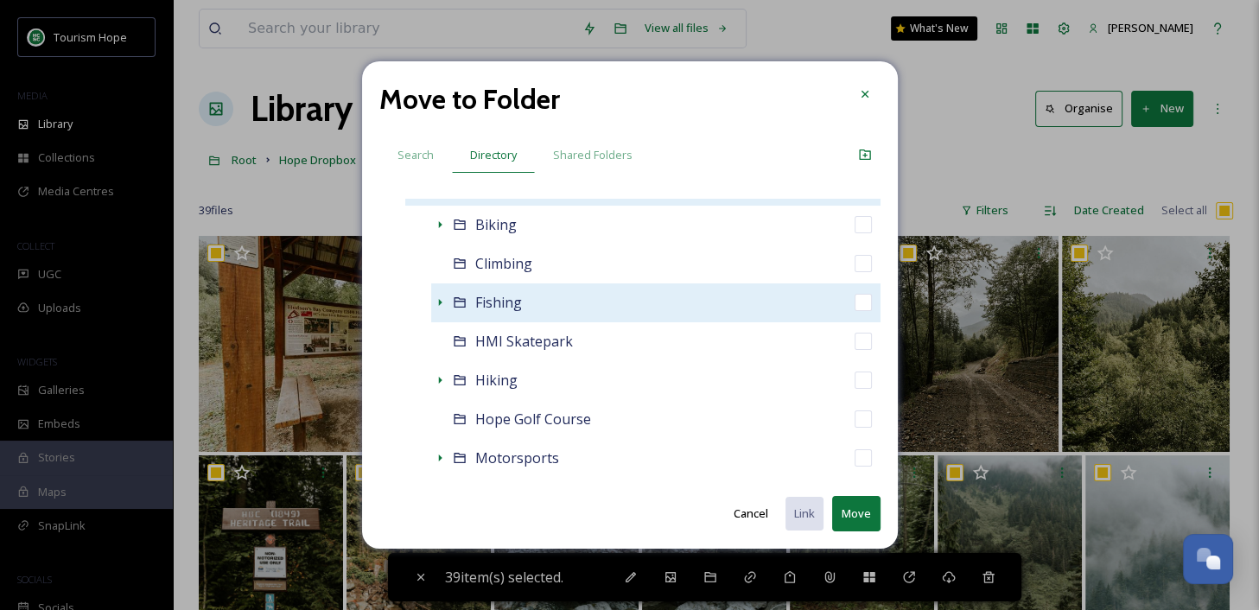
scroll to position [1006, 0]
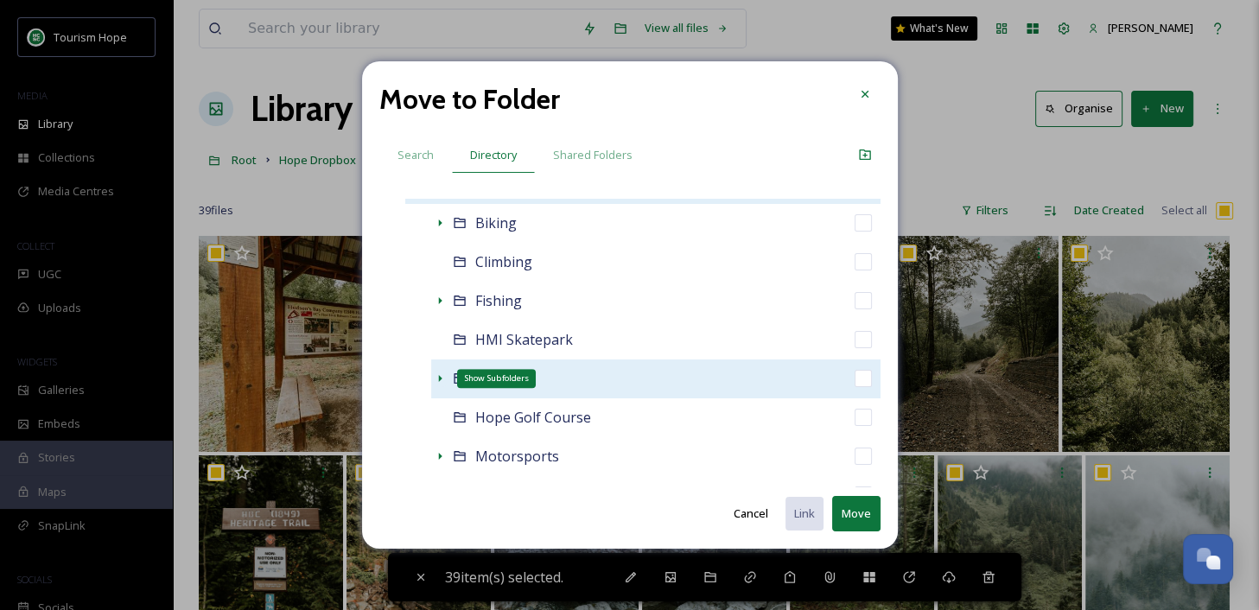
click at [439, 378] on icon at bounding box center [439, 378] width 3 height 7
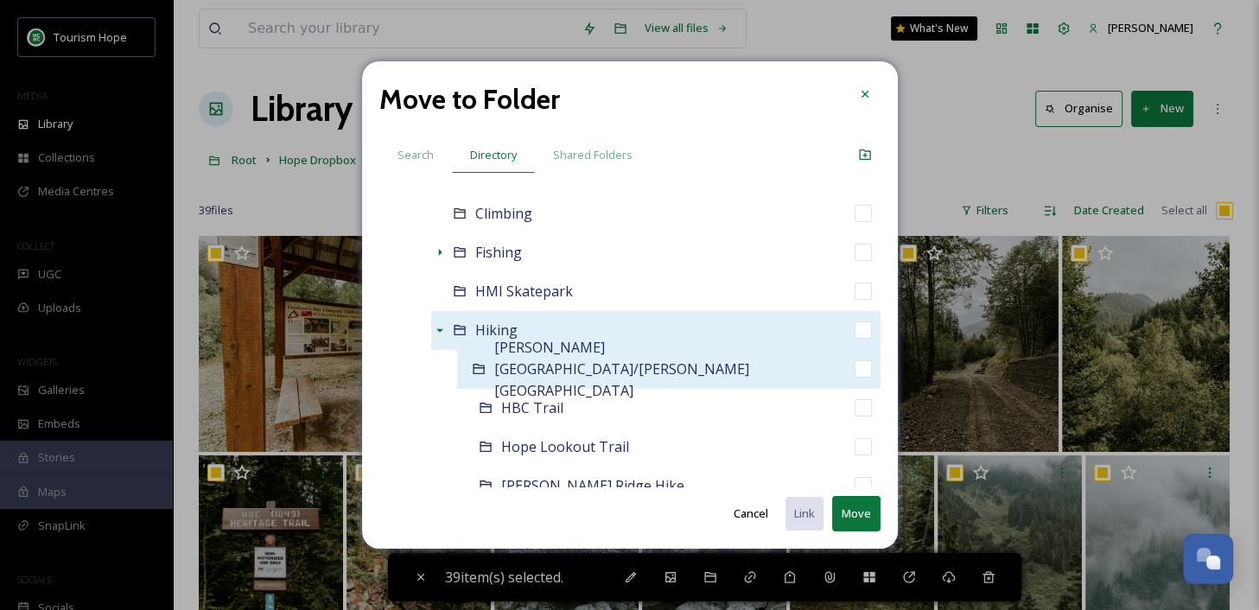
scroll to position [1056, 0]
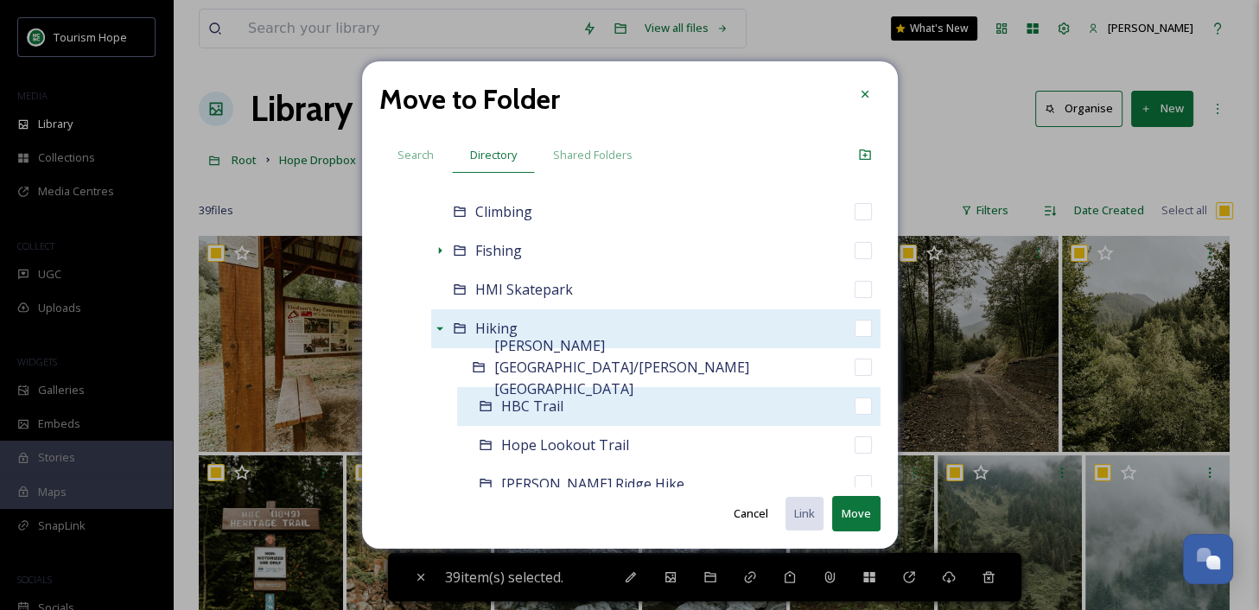
click at [595, 400] on div "HBC Trail" at bounding box center [668, 406] width 423 height 39
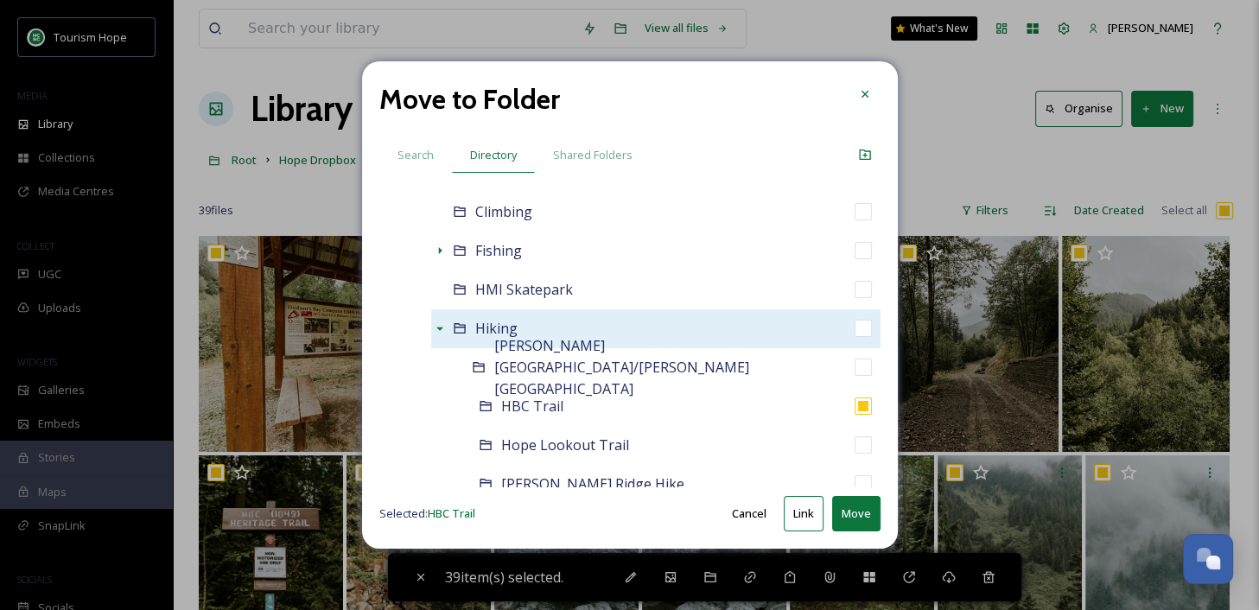
click at [855, 522] on button "Move" at bounding box center [856, 513] width 48 height 35
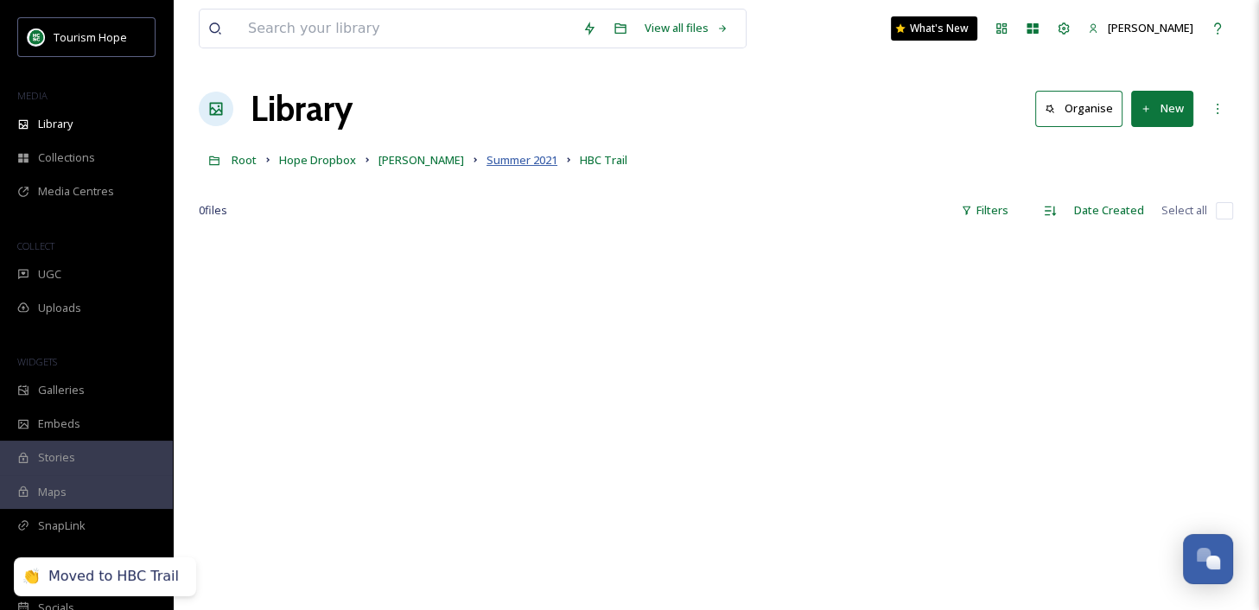
click at [546, 162] on span "Summer 2021" at bounding box center [521, 160] width 71 height 16
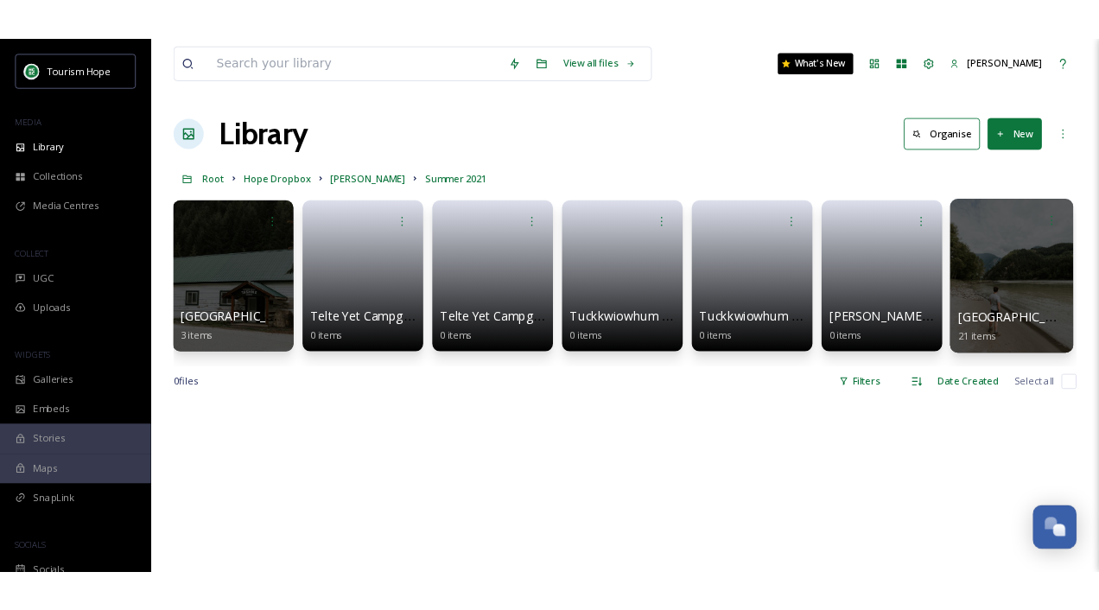
scroll to position [0, 5207]
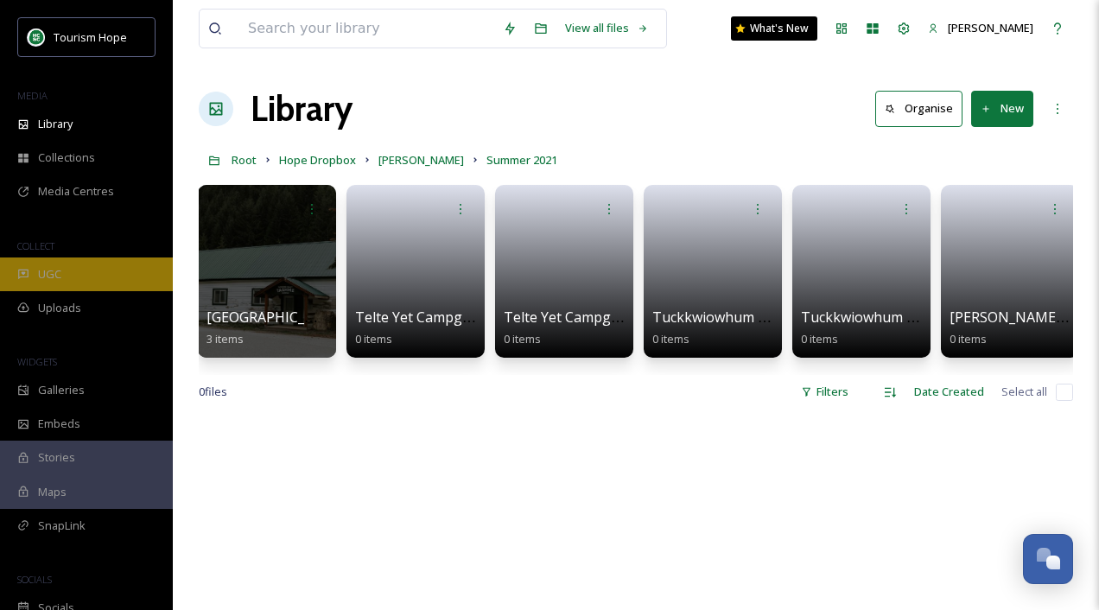
click at [59, 276] on span "UGC" at bounding box center [49, 274] width 23 height 16
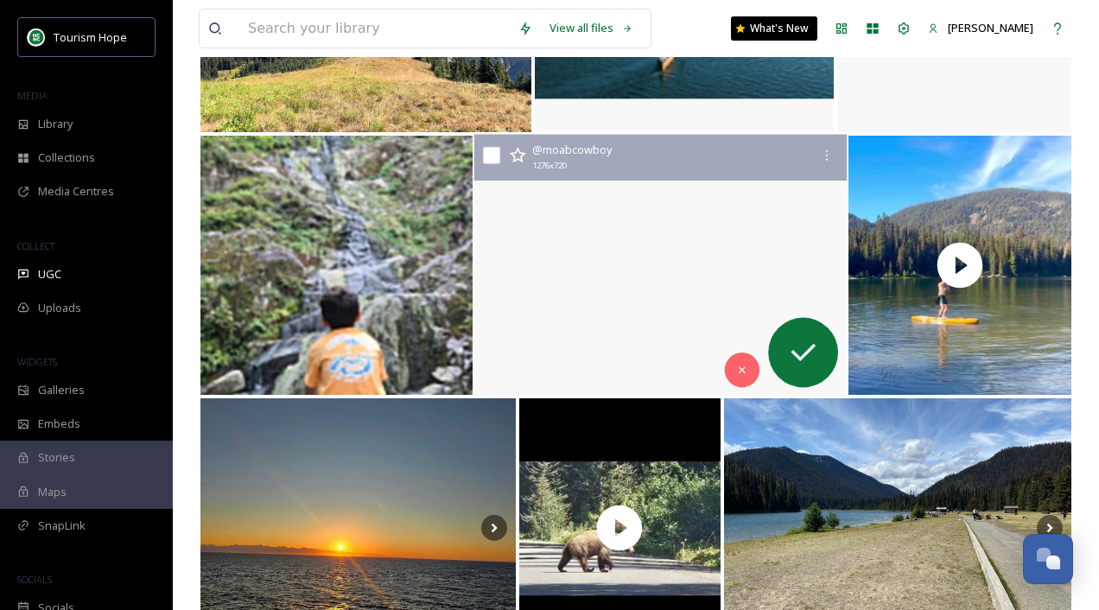
scroll to position [4595, 0]
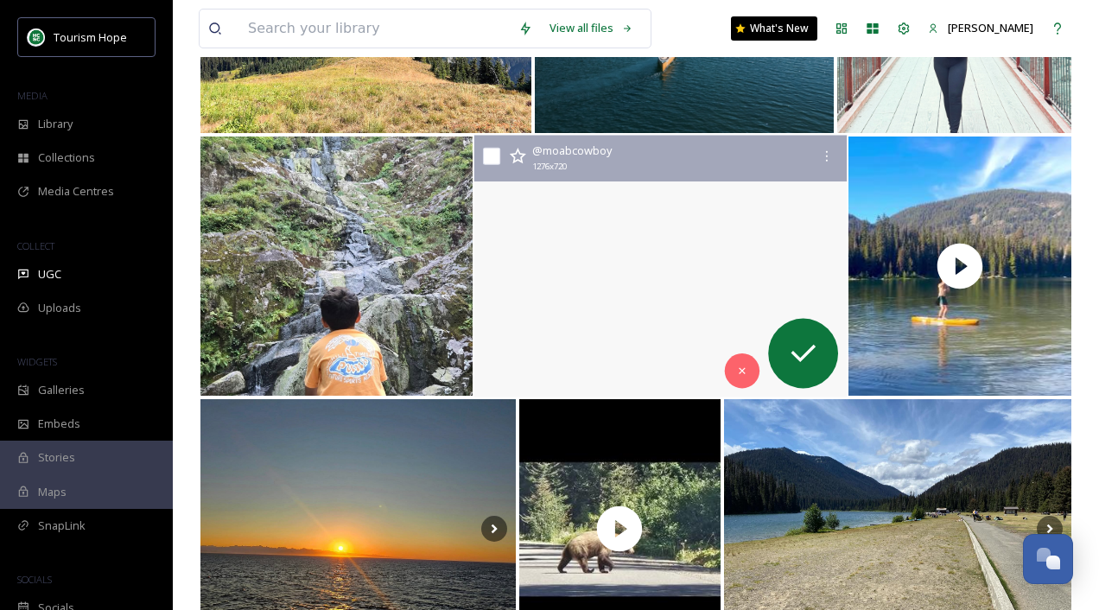
click at [556, 241] on video "A couple groups converged out on the trail to help each other thru Hell’s Gate!…" at bounding box center [659, 267] width 372 height 262
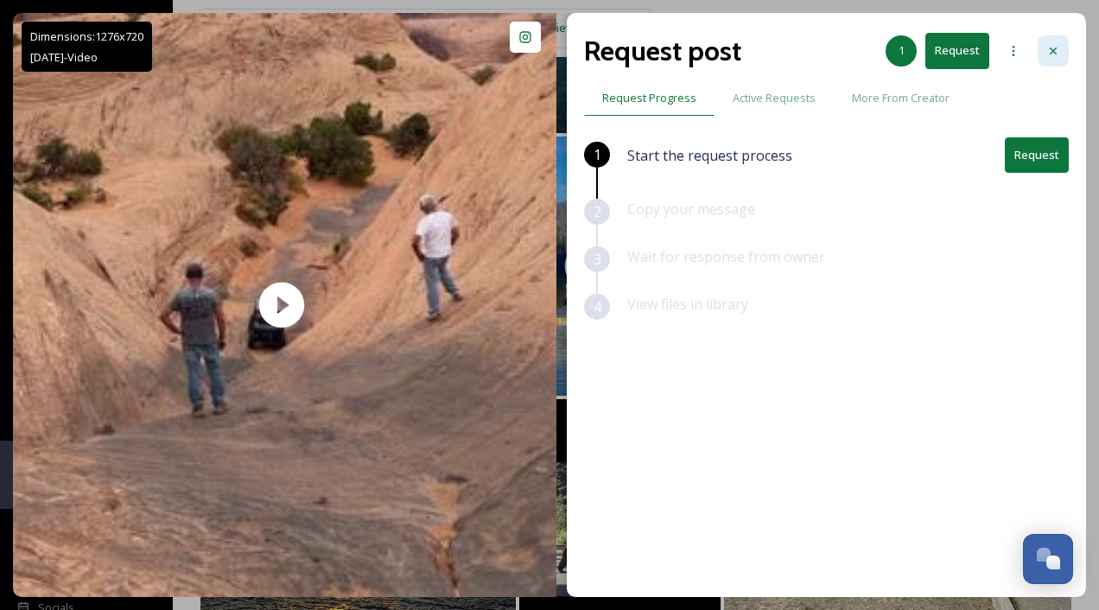
click at [1053, 50] on icon at bounding box center [1053, 51] width 7 height 7
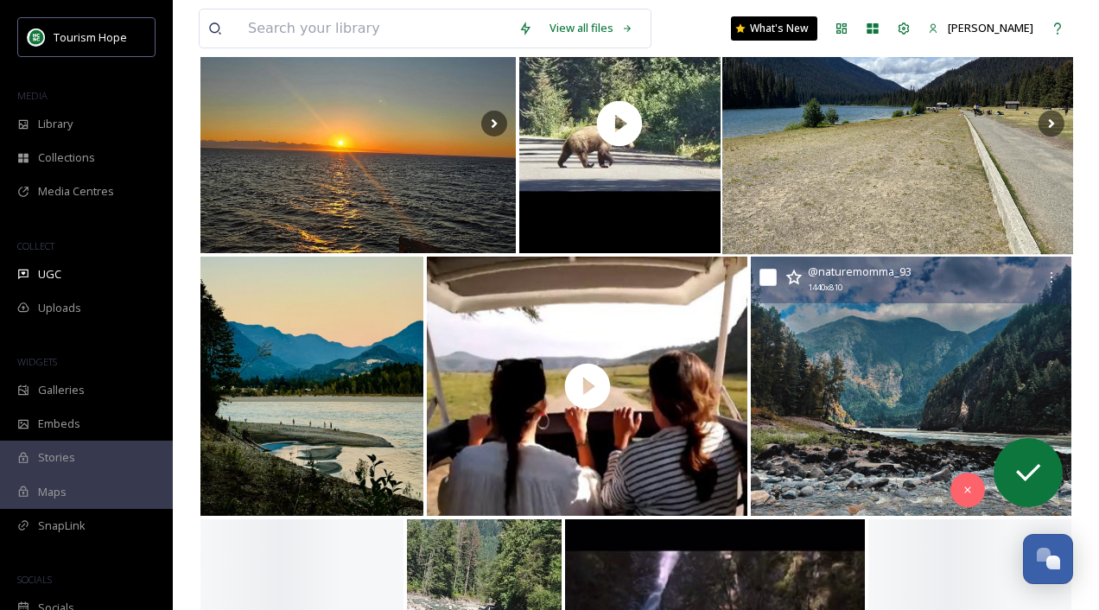
scroll to position [5158, 0]
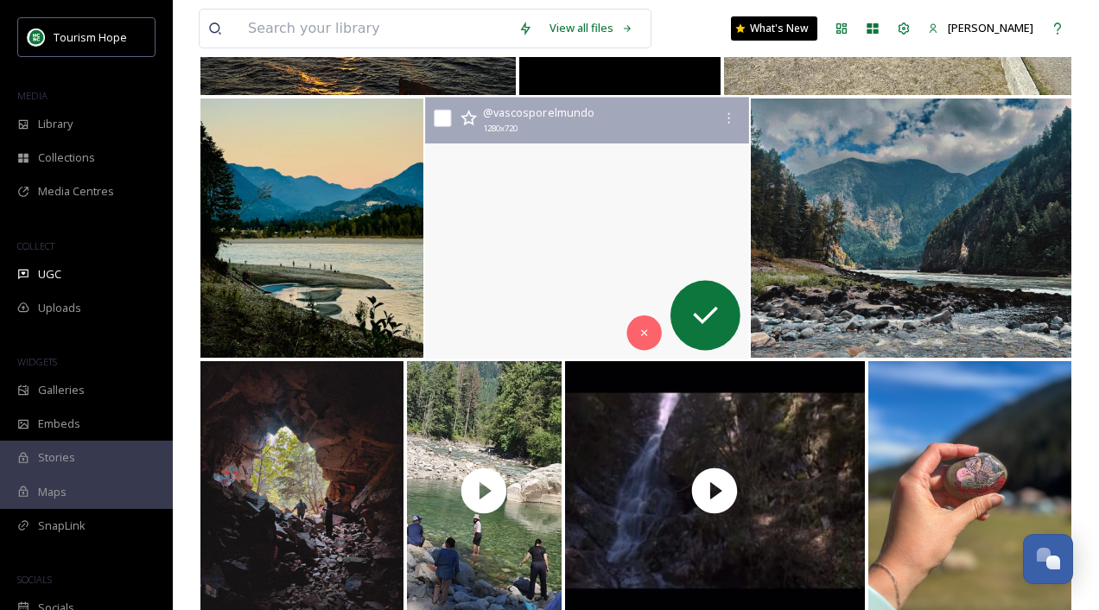
click at [533, 276] on video "🇰🇪 #TOPVeranoVxM KENIA es uno de esos países donde los #animales salvajes son p…" at bounding box center [587, 229] width 323 height 262
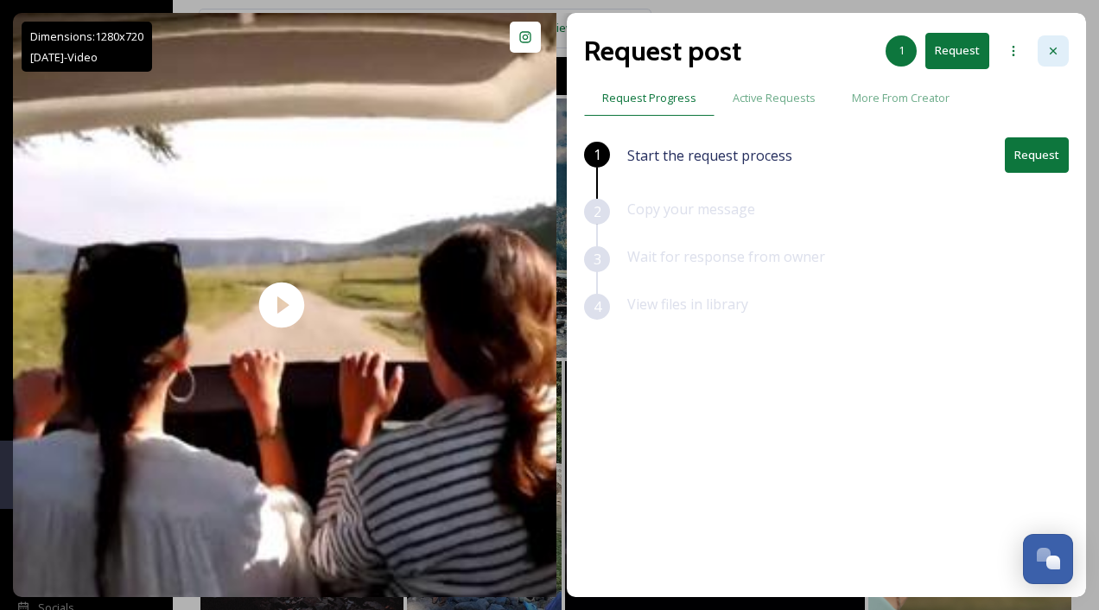
click at [1048, 44] on icon at bounding box center [1053, 51] width 14 height 14
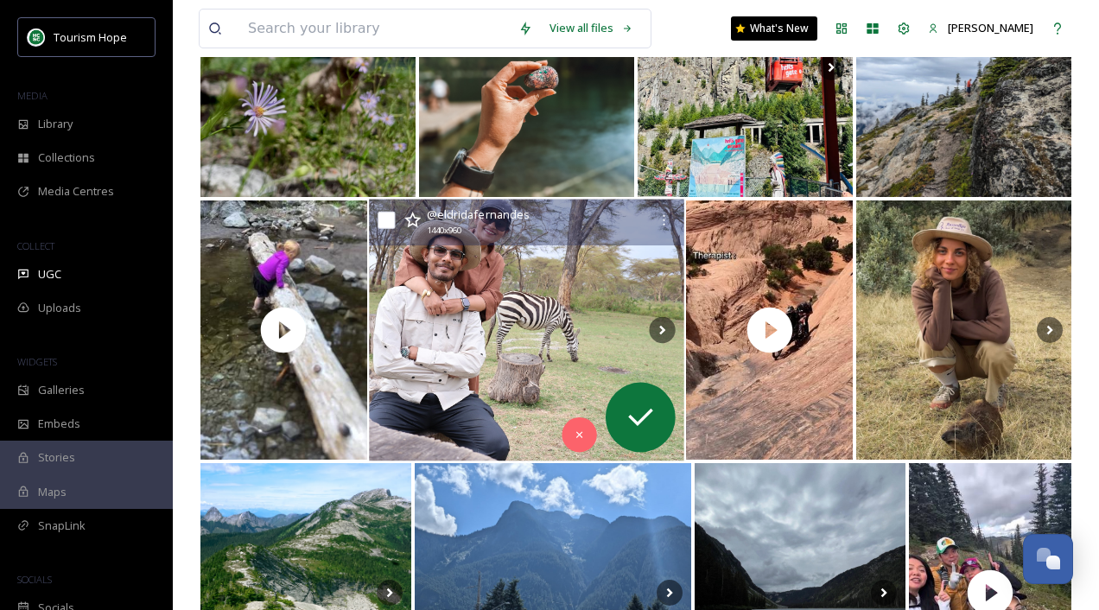
scroll to position [7423, 0]
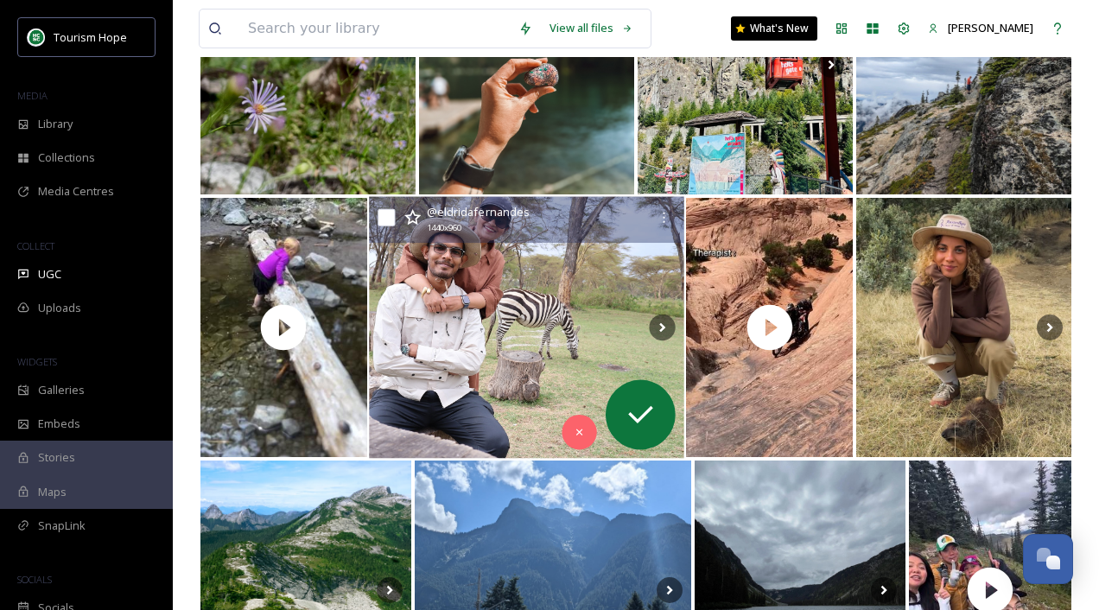
click at [521, 379] on img at bounding box center [526, 328] width 315 height 262
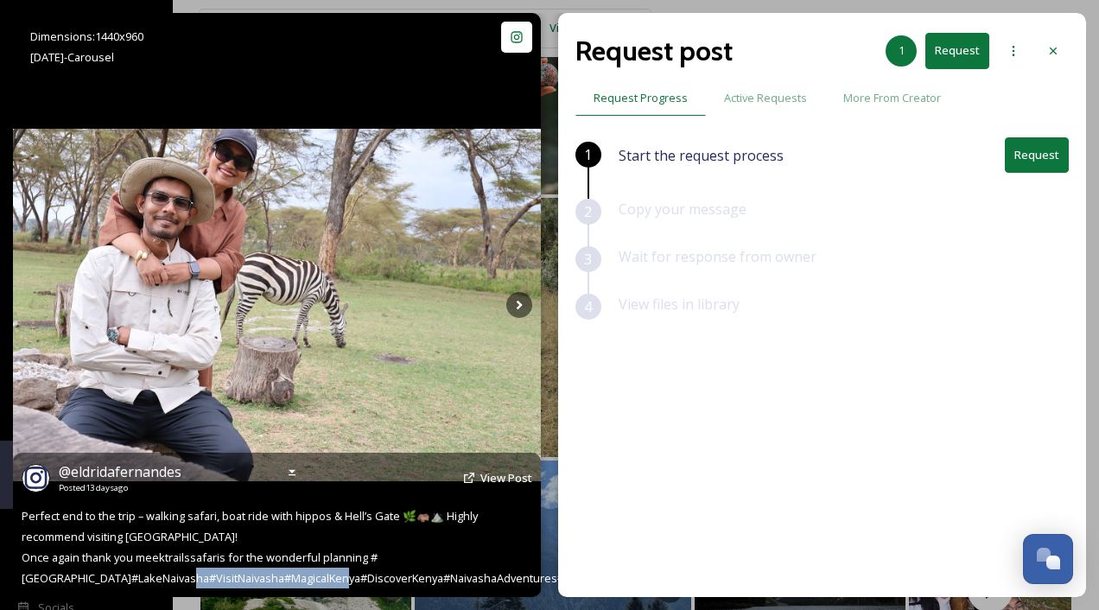
drag, startPoint x: 236, startPoint y: 580, endPoint x: 397, endPoint y: 580, distance: 160.7
click at [397, 580] on span "Perfect end to the trip – walking safari, boat ride with hippos & Hell’s Gate 🌿…" at bounding box center [676, 547] width 1309 height 78
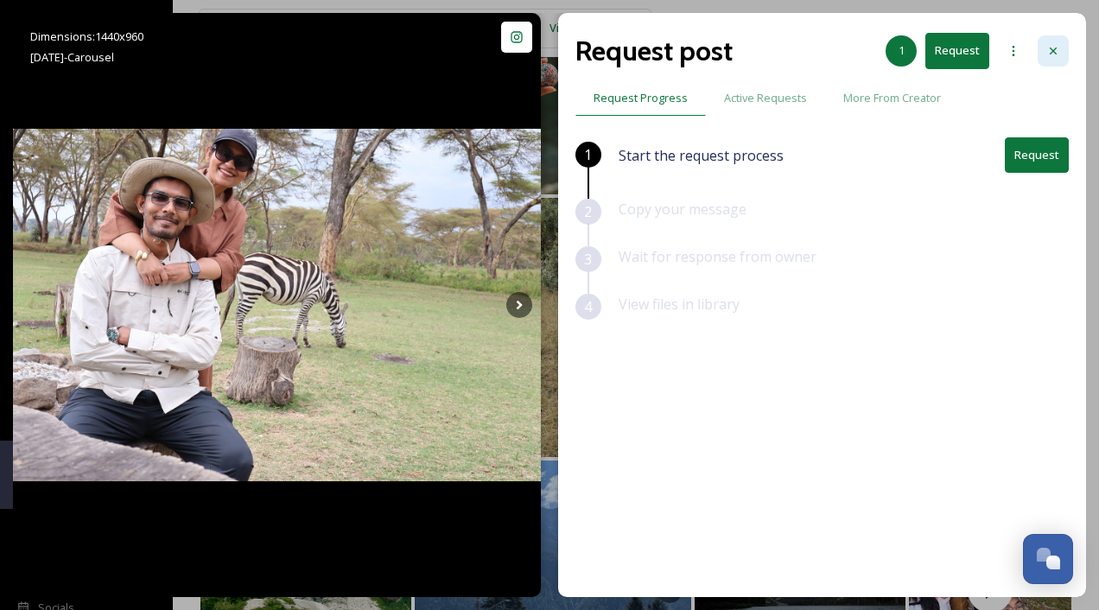
click at [1052, 50] on icon at bounding box center [1053, 51] width 7 height 7
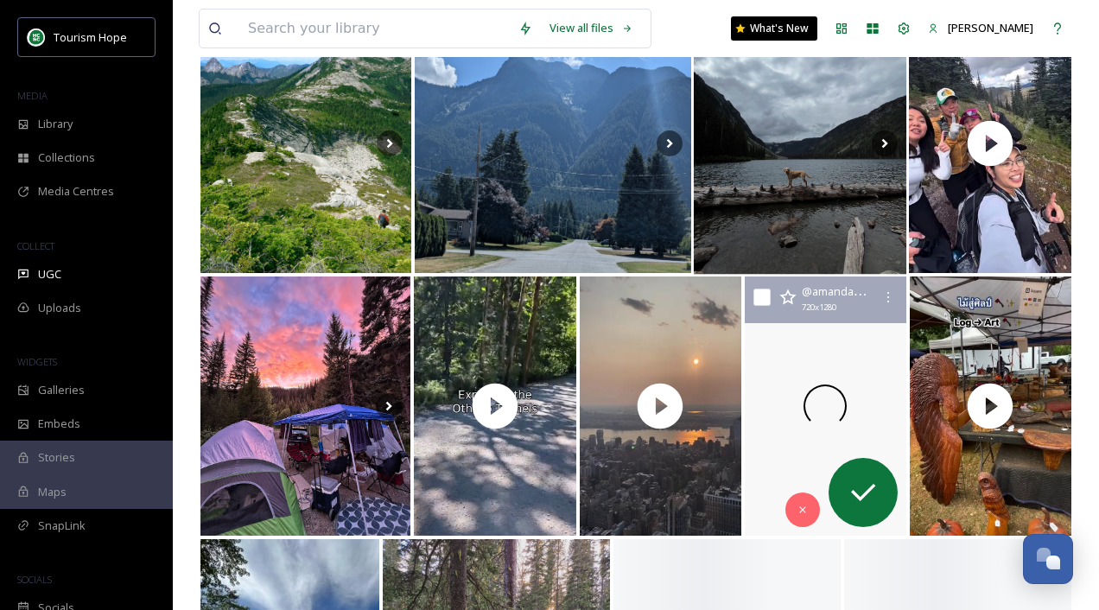
scroll to position [7871, 0]
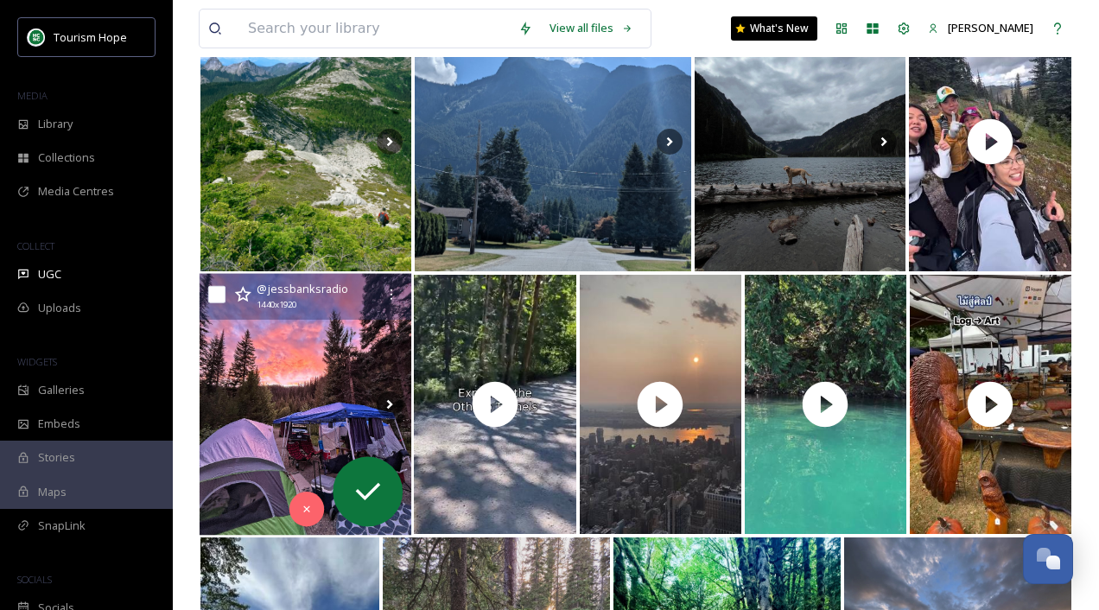
click at [287, 379] on img at bounding box center [306, 405] width 213 height 262
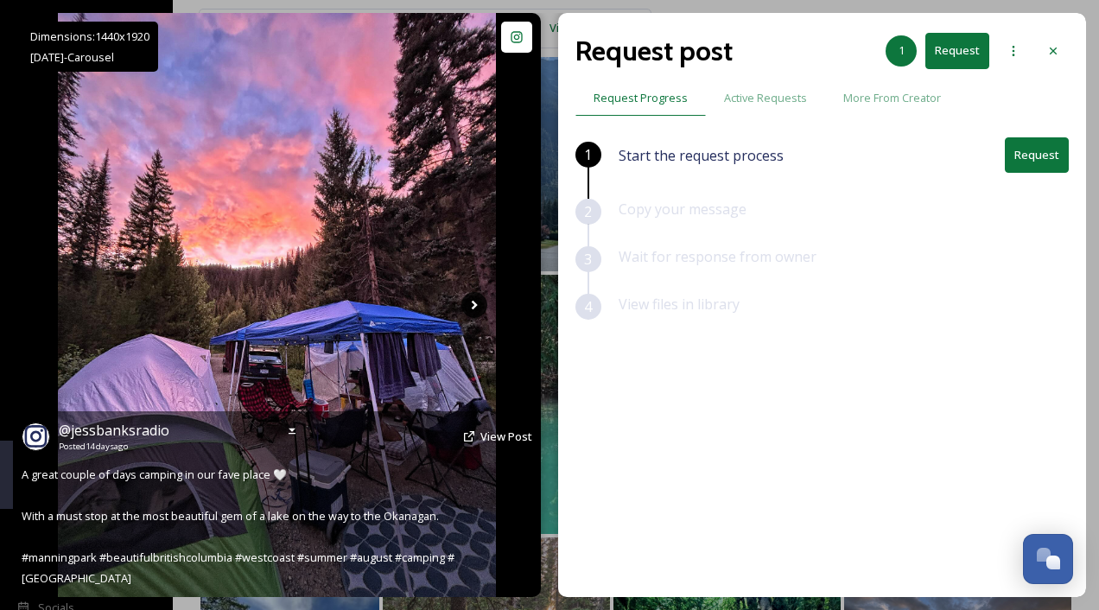
click at [481, 305] on icon at bounding box center [474, 305] width 26 height 26
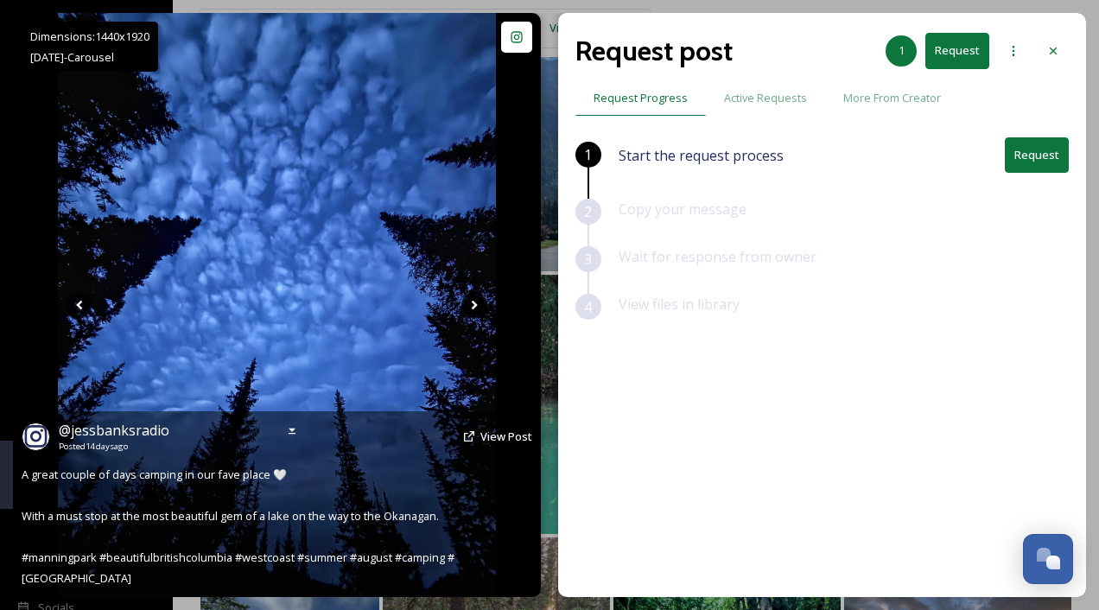
click at [473, 305] on icon at bounding box center [474, 305] width 26 height 26
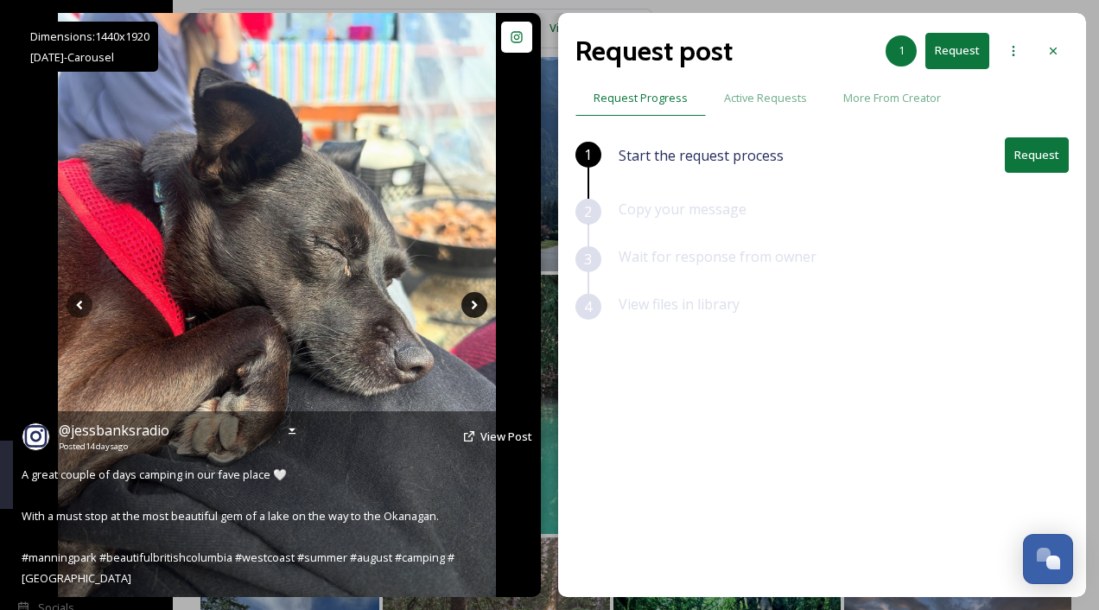
click at [473, 305] on icon at bounding box center [474, 305] width 26 height 26
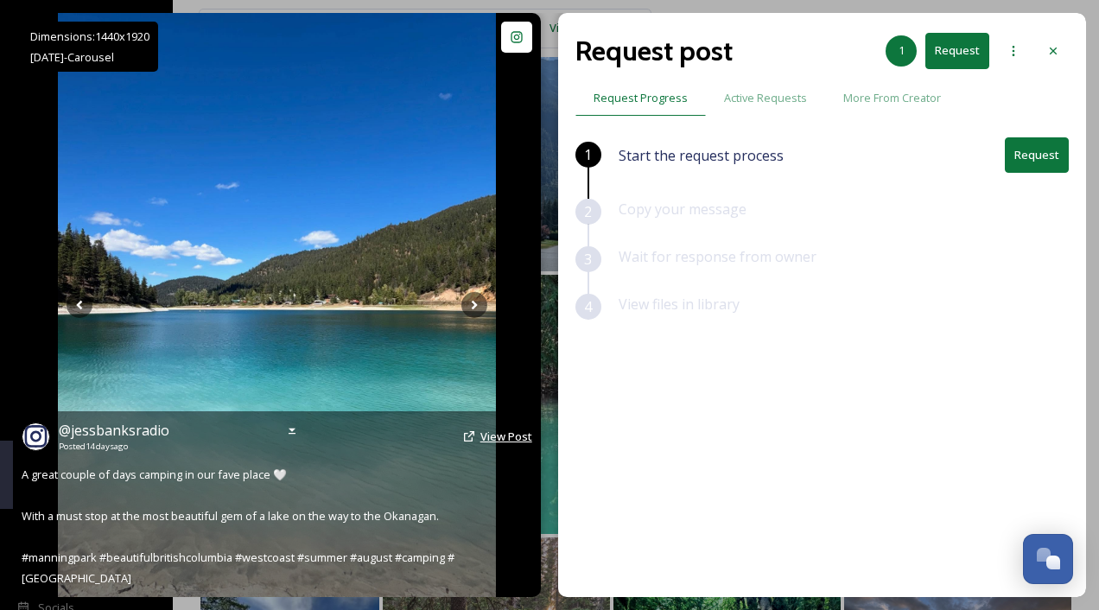
click at [504, 444] on span "View Post" at bounding box center [506, 437] width 52 height 16
